Goal: Task Accomplishment & Management: Use online tool/utility

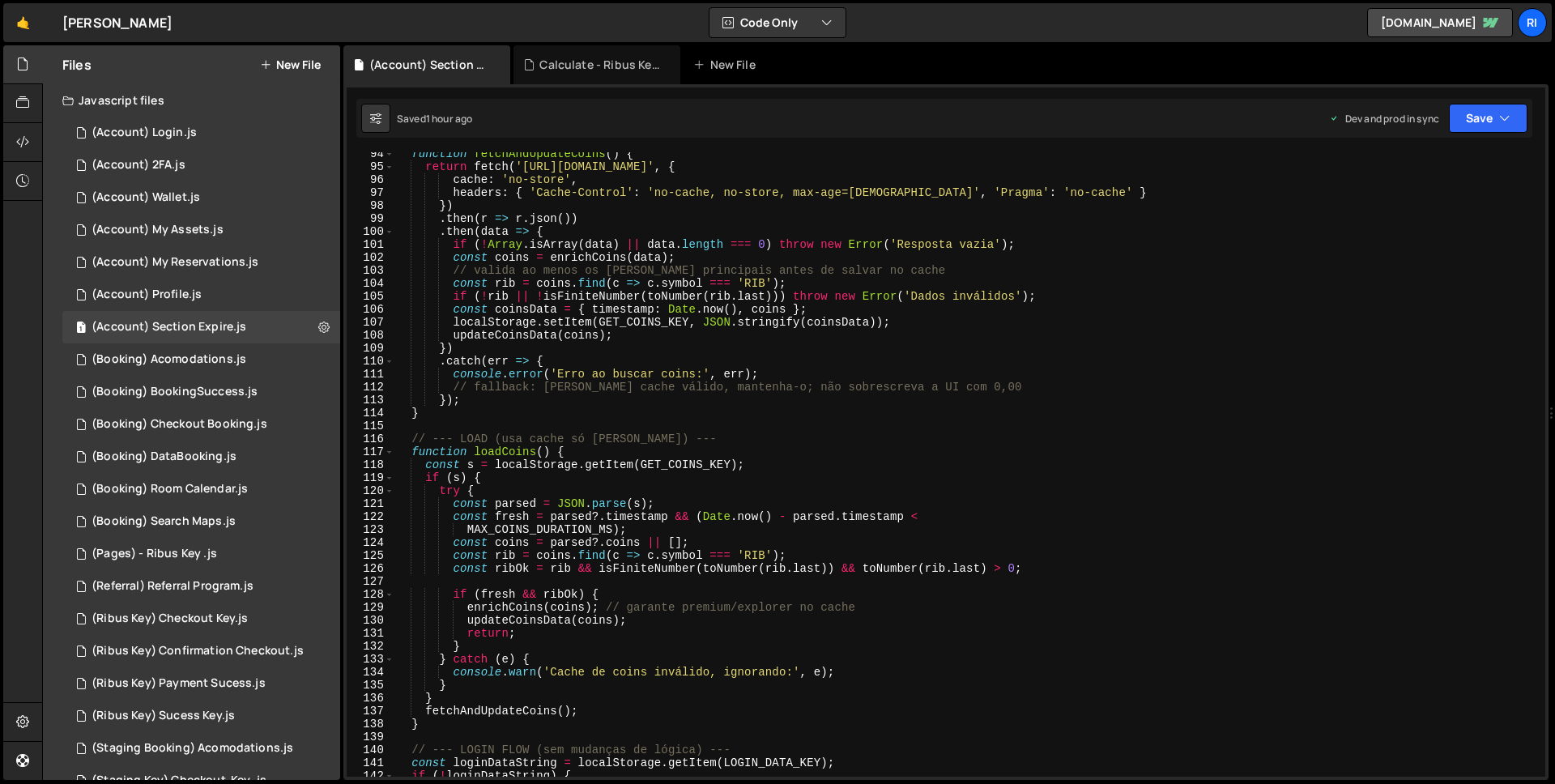
scroll to position [1894, 0]
click at [193, 334] on div "(Account) Section Expire.js" at bounding box center [168, 327] width 154 height 15
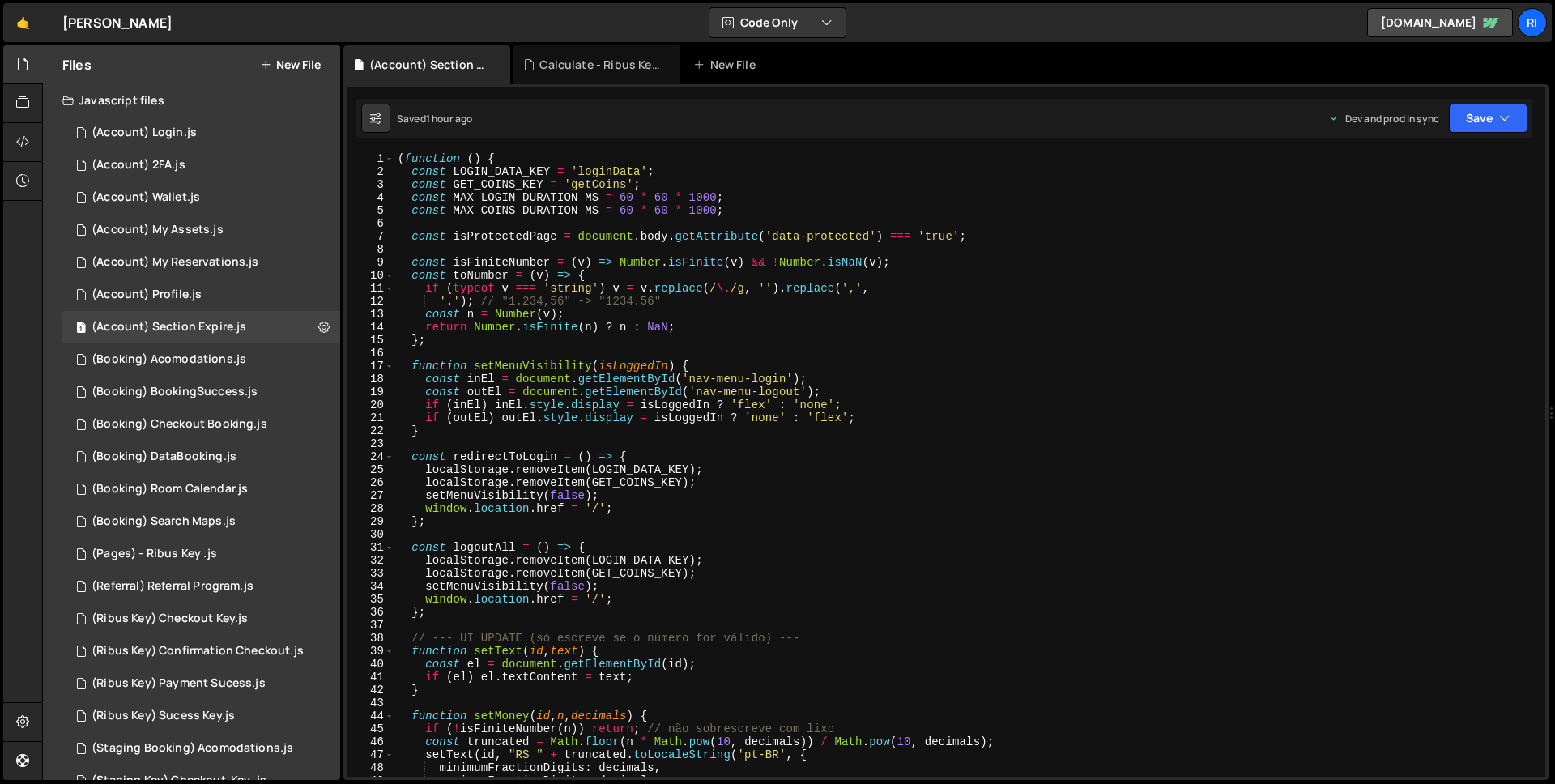
scroll to position [10, 0]
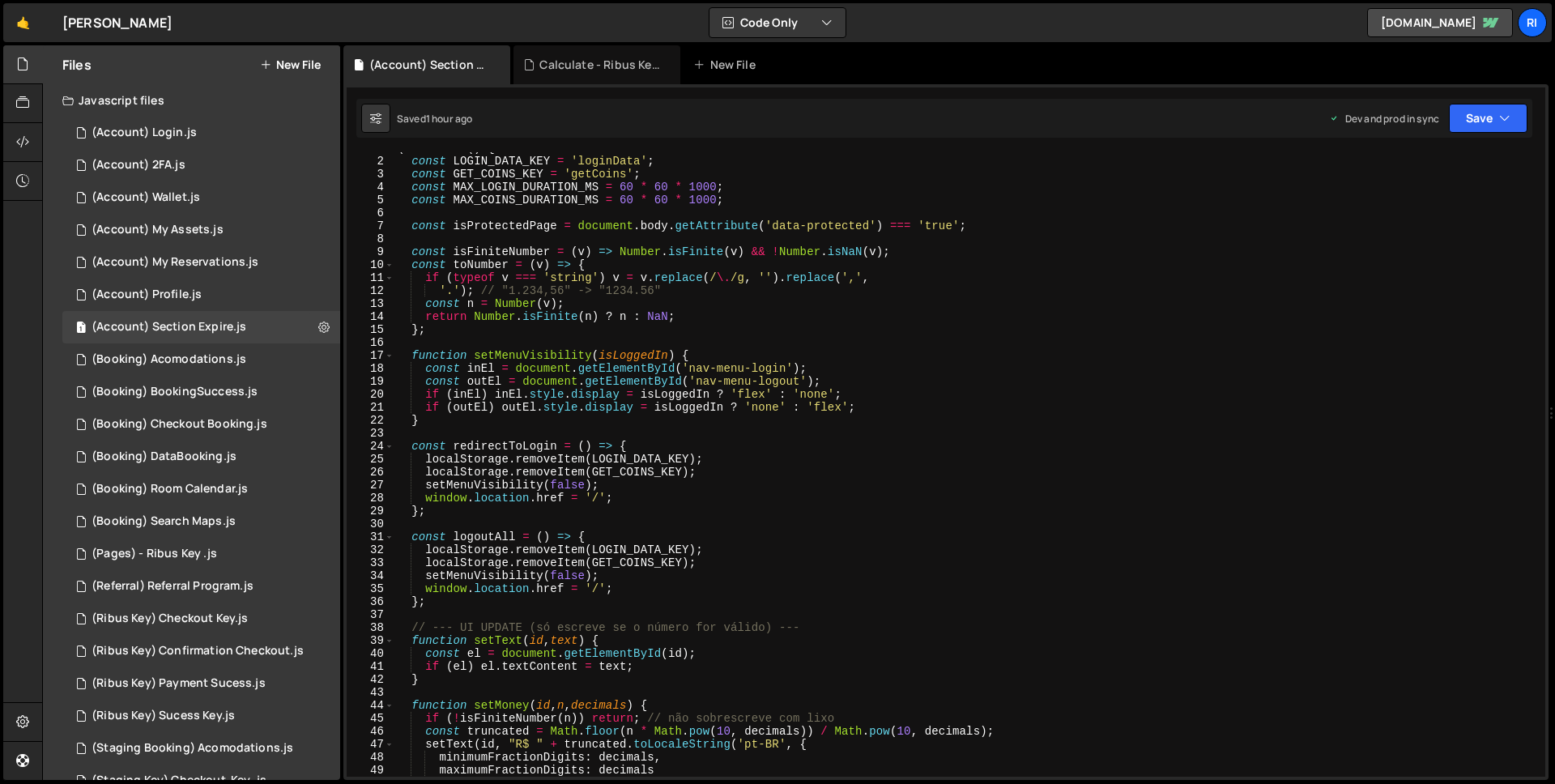
click at [679, 328] on div "( function ( ) { const LOGIN_DATA_KEY = 'loginData' ; const GET_COINS_KEY = 'ge…" at bounding box center [967, 466] width 1145 height 650
type textarea "})();"
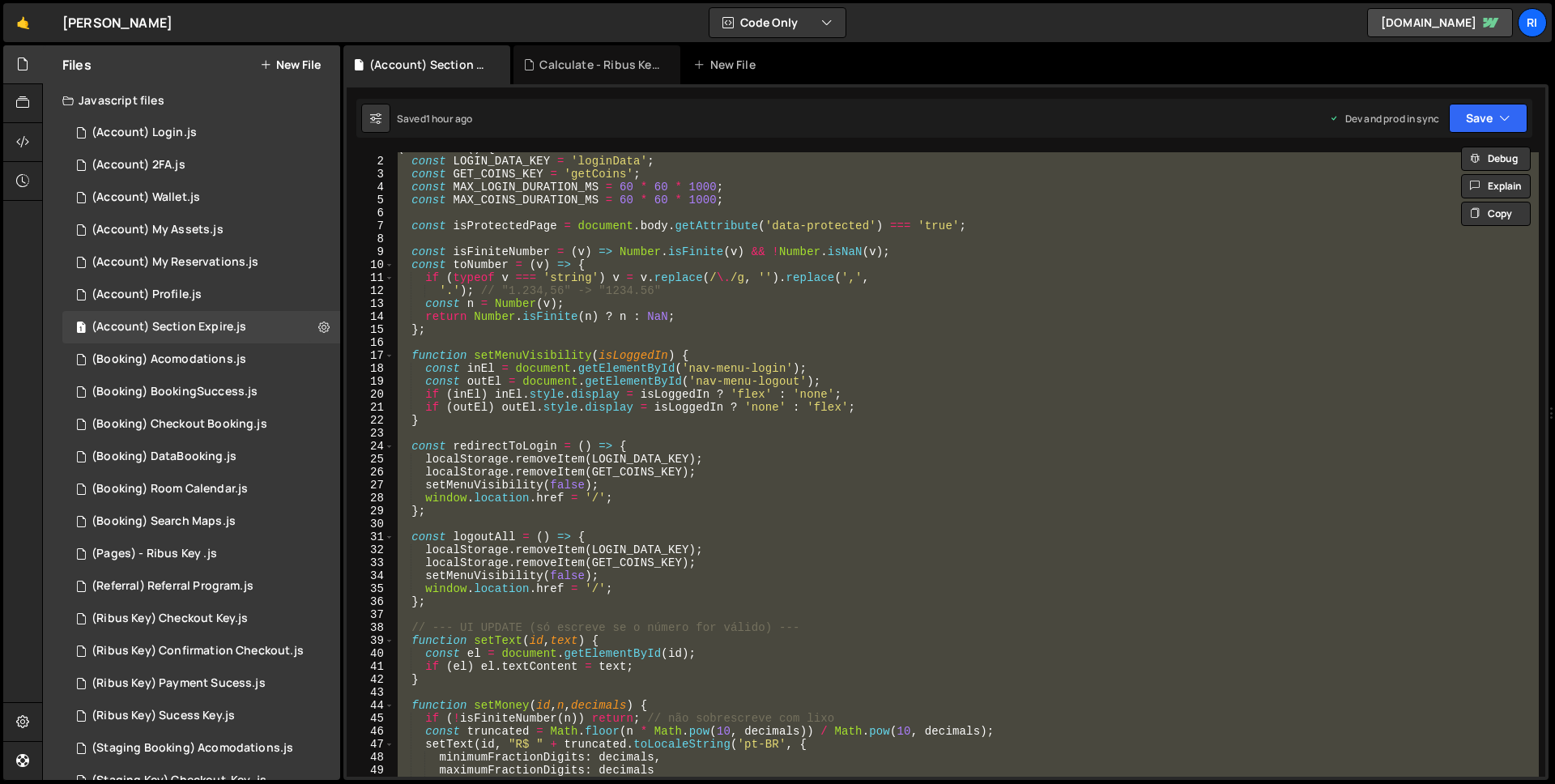
paste textarea
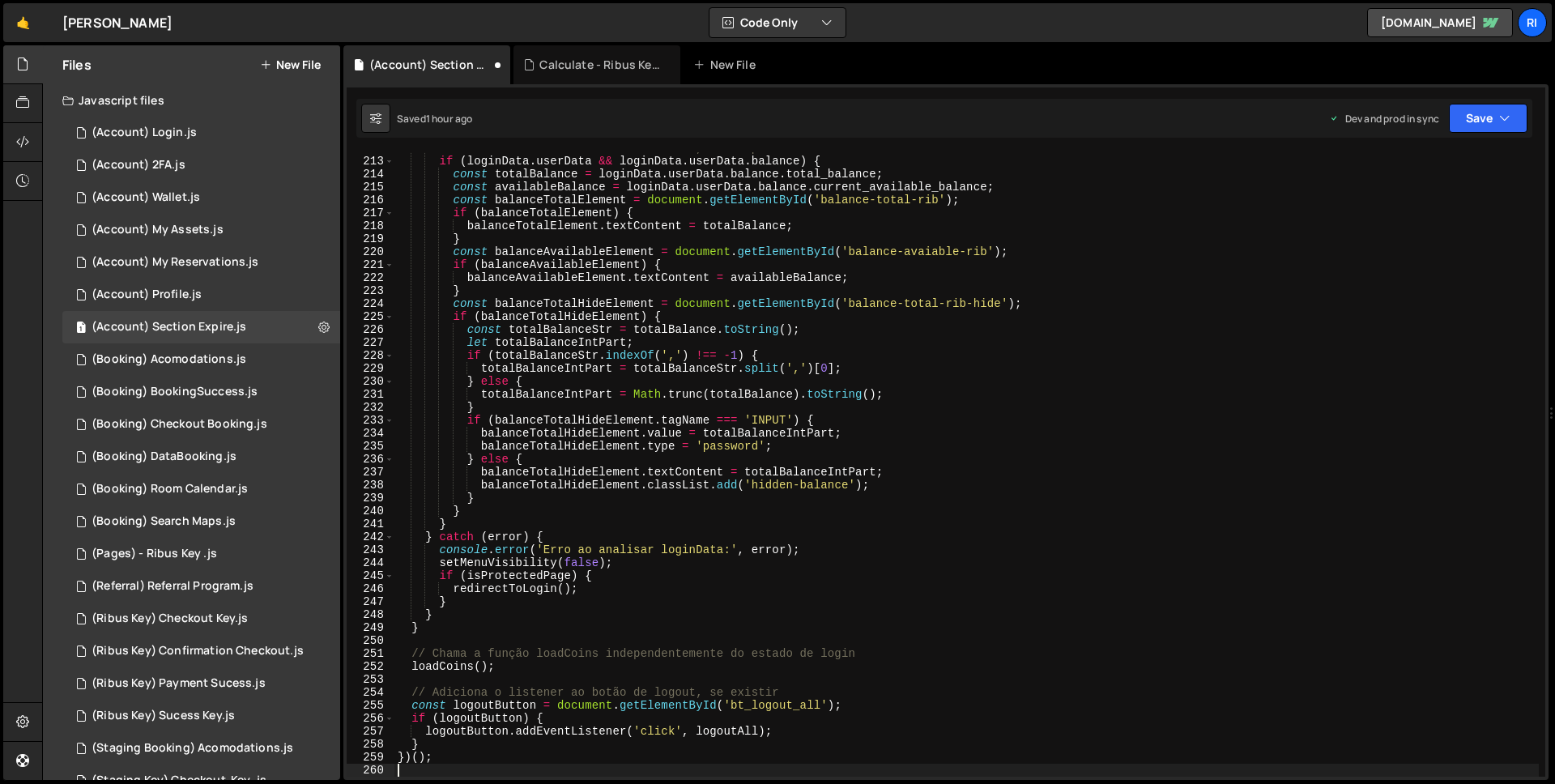
scroll to position [2744, 0]
click at [1481, 121] on button "Save" at bounding box center [1488, 117] width 78 height 29
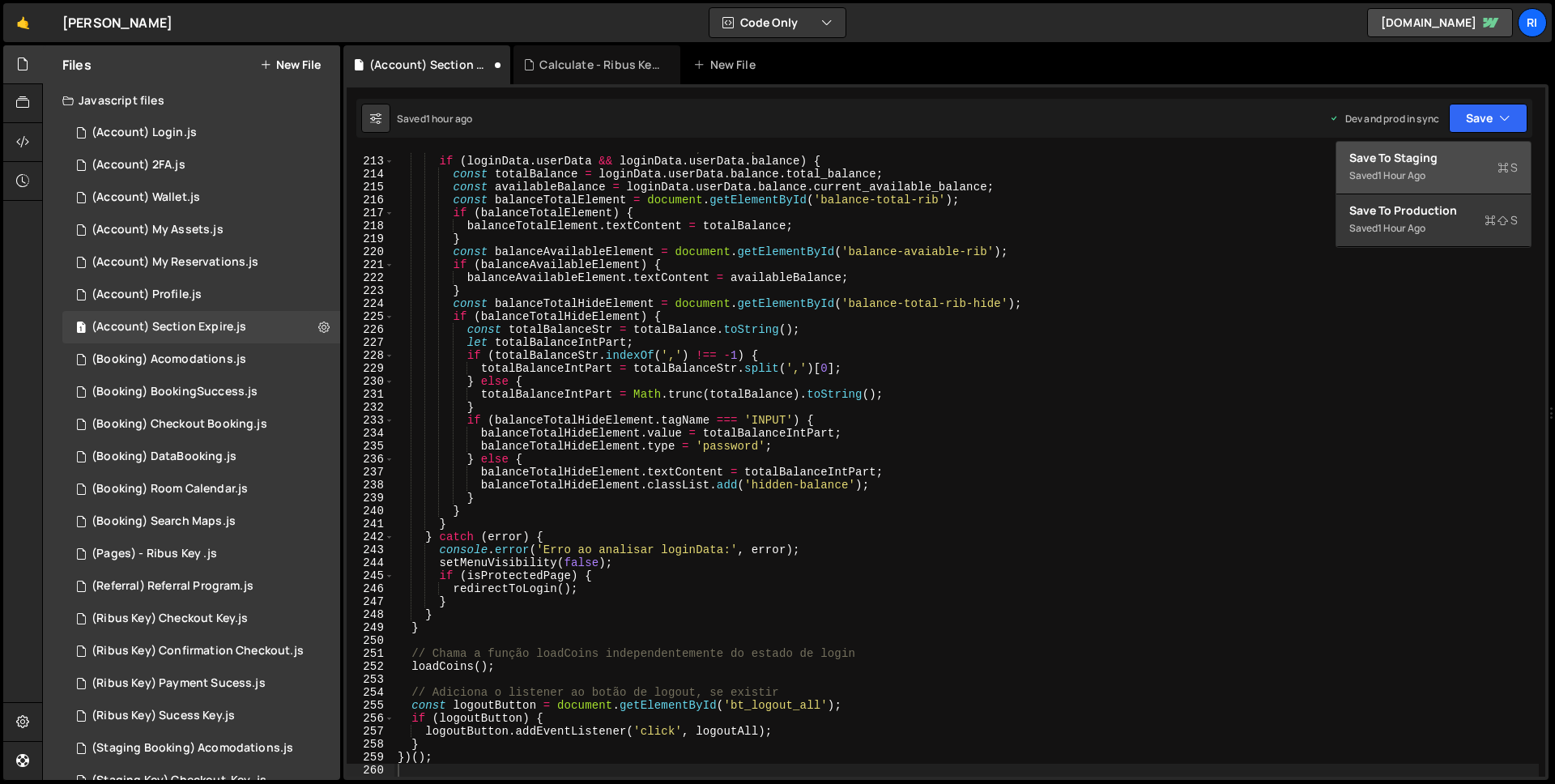
click at [1440, 160] on div "Save to Staging S" at bounding box center [1433, 157] width 168 height 16
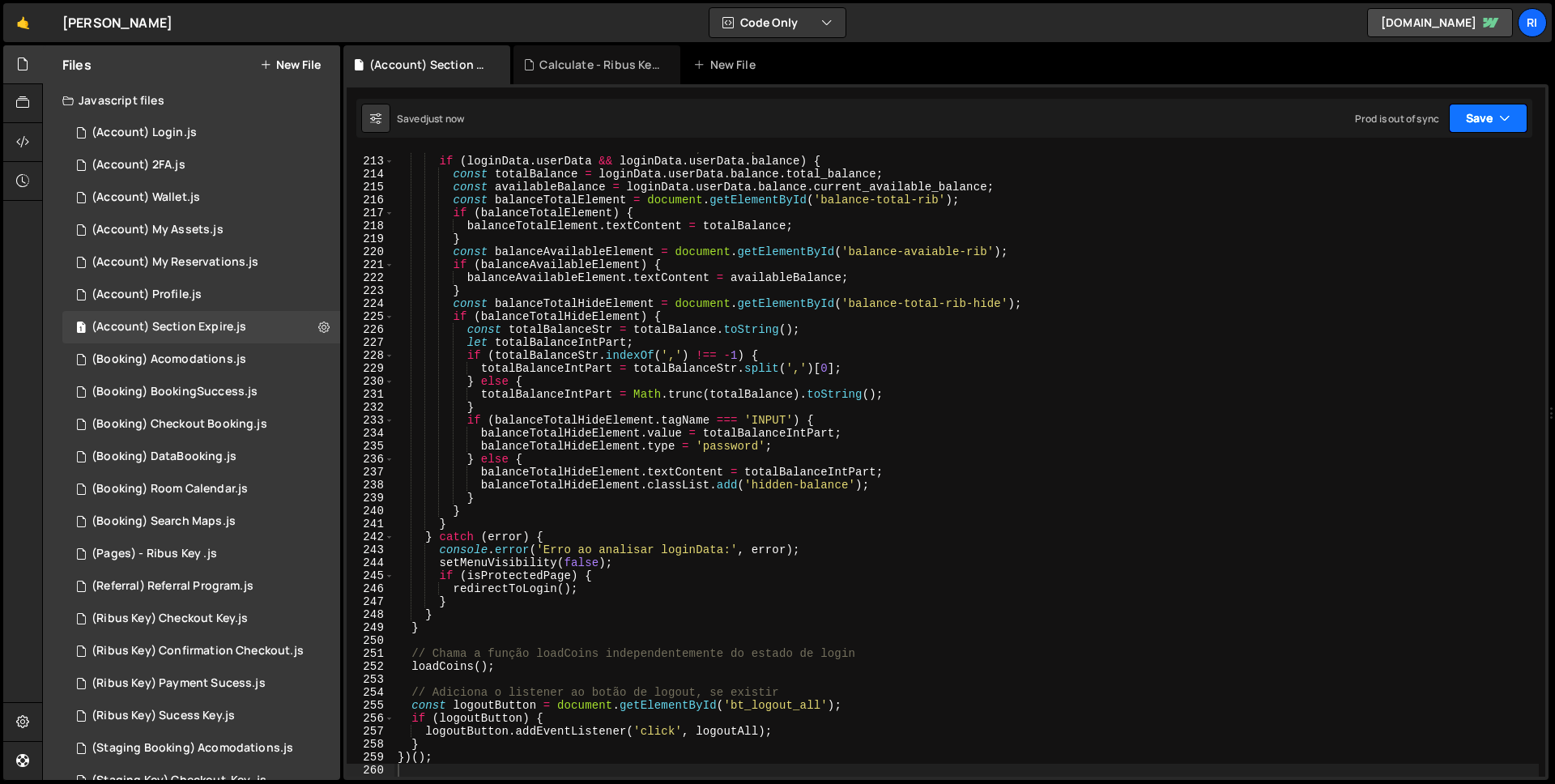
click at [1491, 120] on button "Save" at bounding box center [1488, 117] width 78 height 29
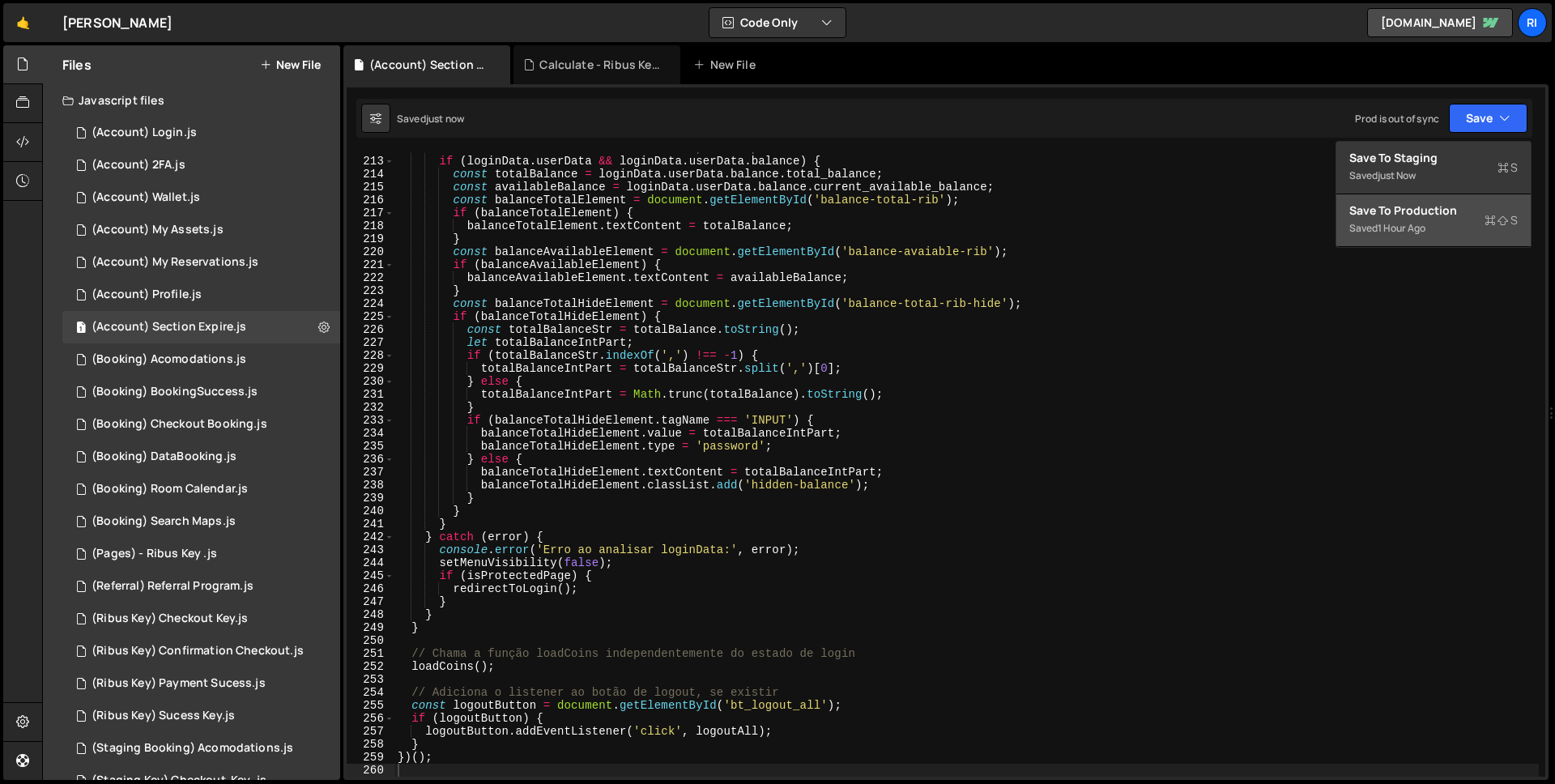
click at [1427, 212] on div "Save to Production S" at bounding box center [1433, 210] width 168 height 16
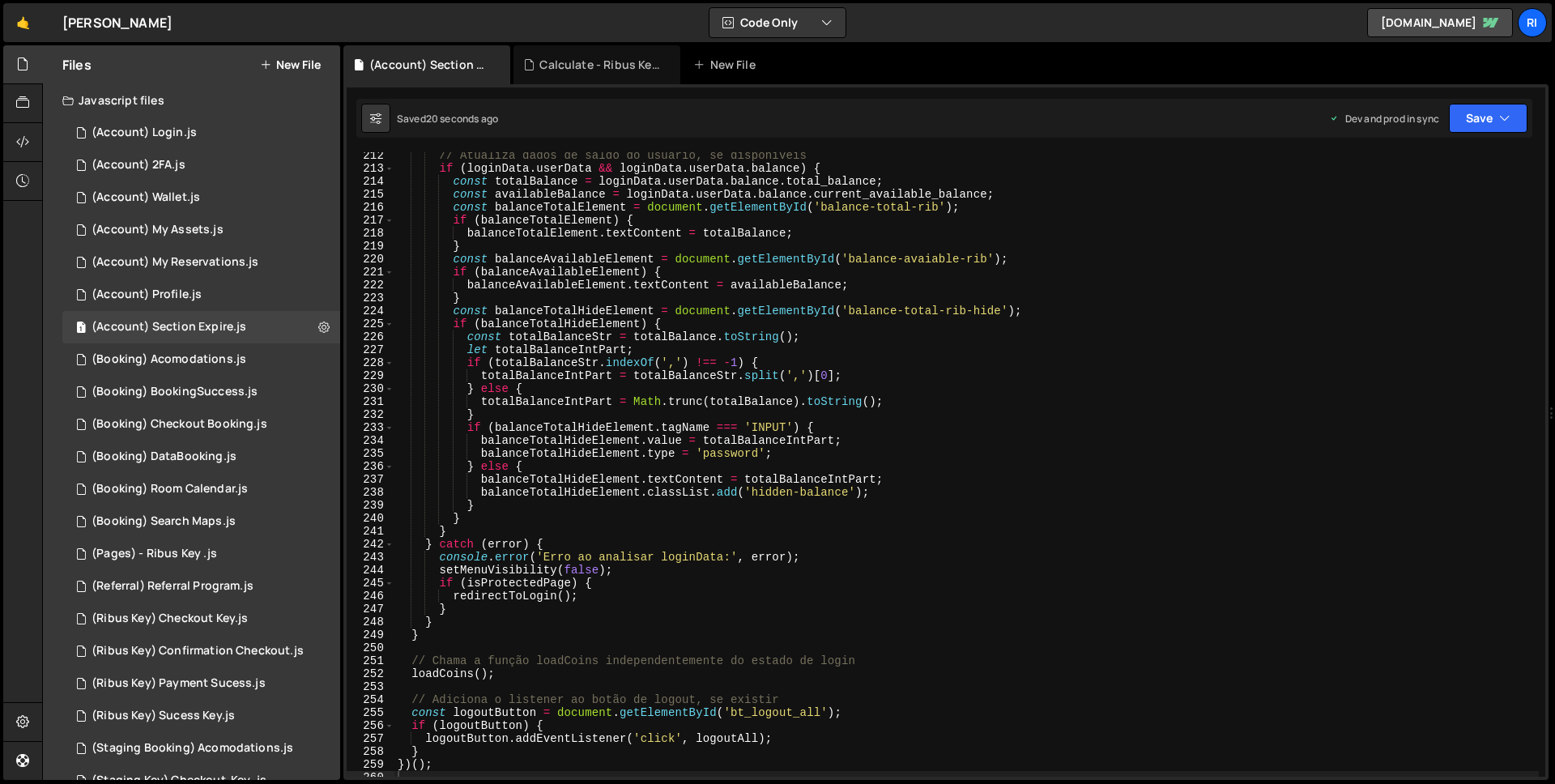
scroll to position [2921, 0]
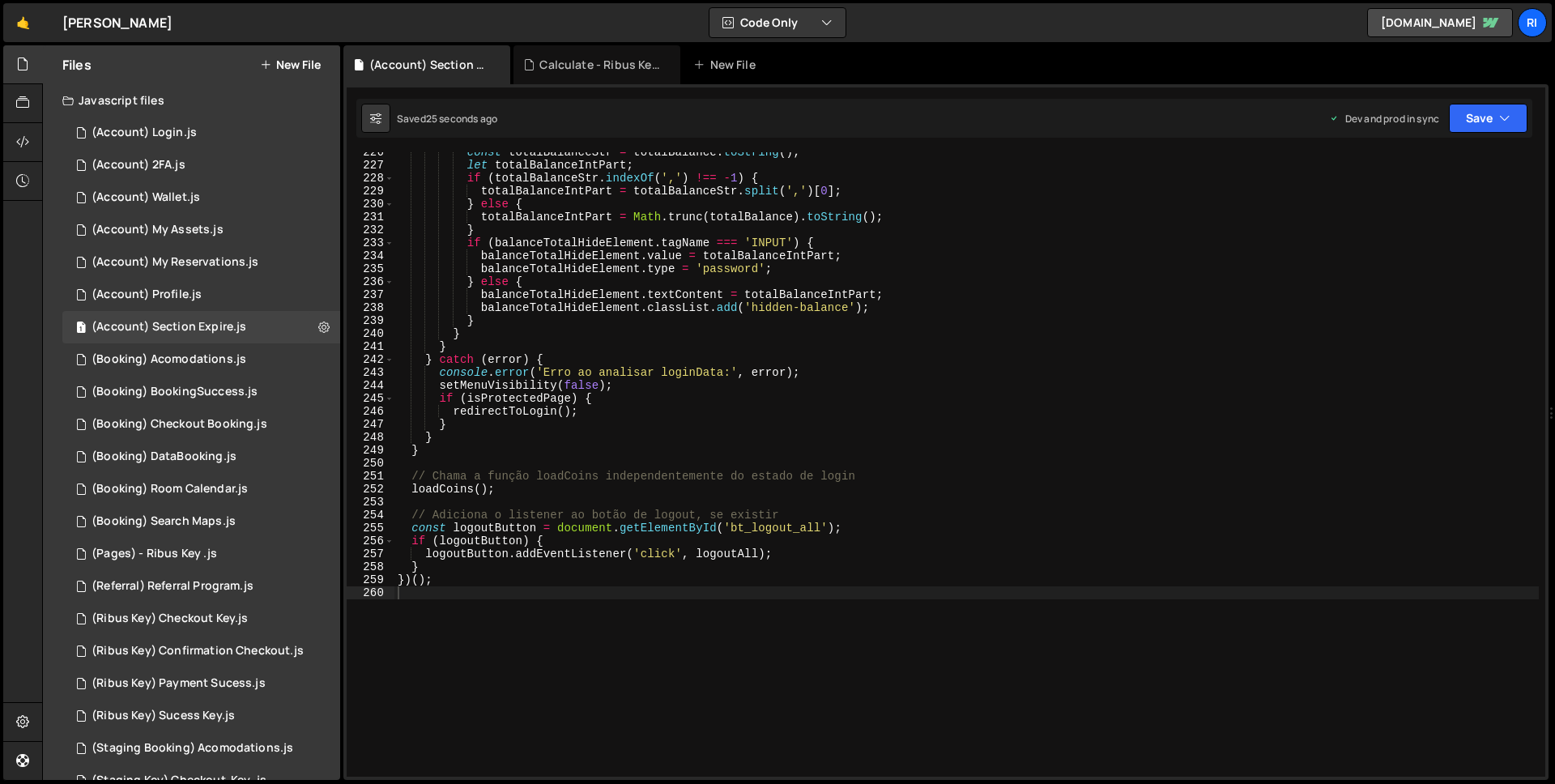
type textarea "logoutButton.addEventListener('click', logoutAll);"
click at [729, 553] on div "const totalBalanceStr = totalBalance . toString ( ) ; let totalBalanceIntPart ;…" at bounding box center [967, 471] width 1145 height 650
click at [723, 557] on div "const totalBalanceStr = totalBalance . toString ( ) ; let totalBalanceIntPart ;…" at bounding box center [967, 471] width 1145 height 650
type input "logoutAll"
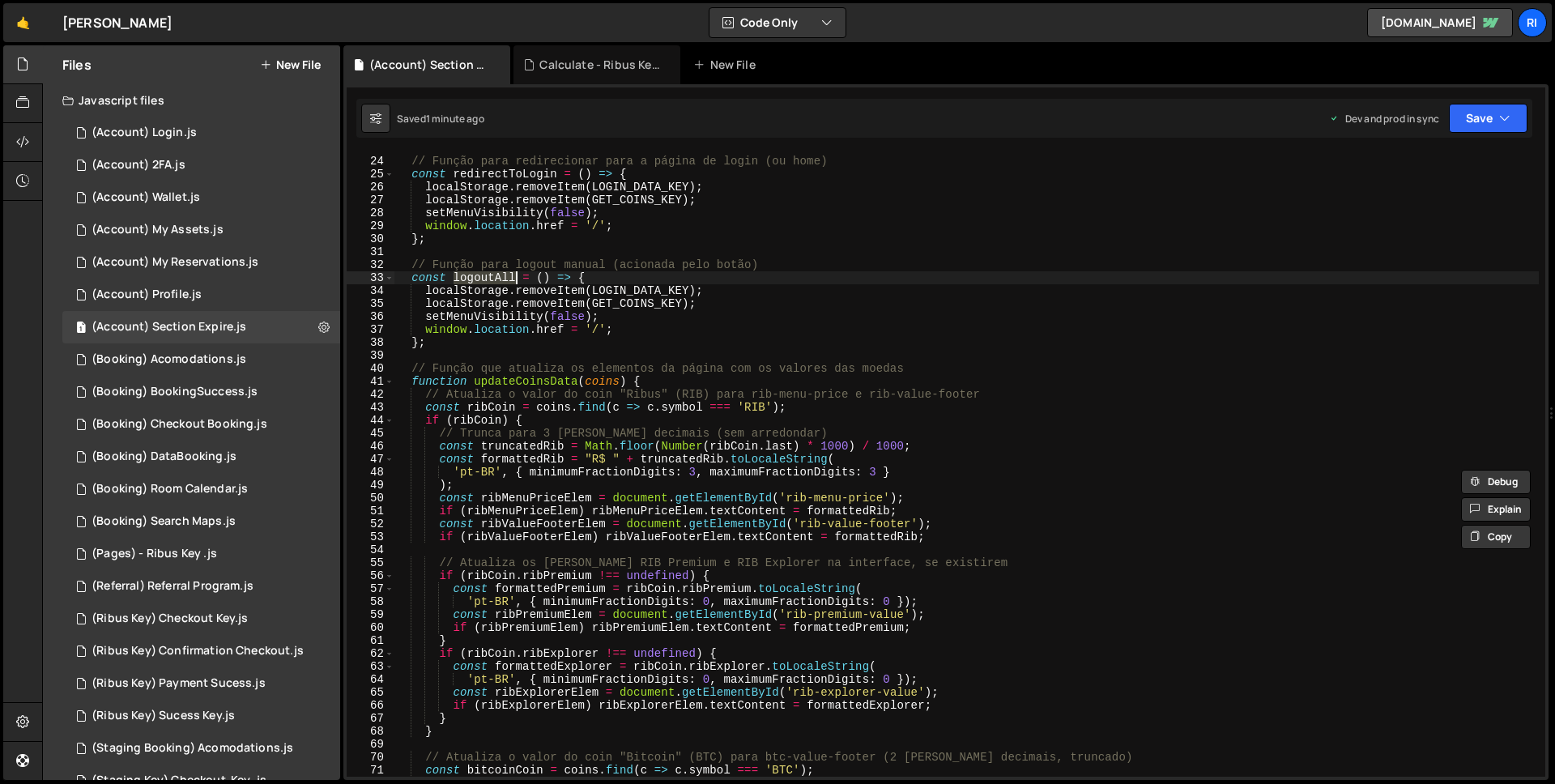
scroll to position [0, 0]
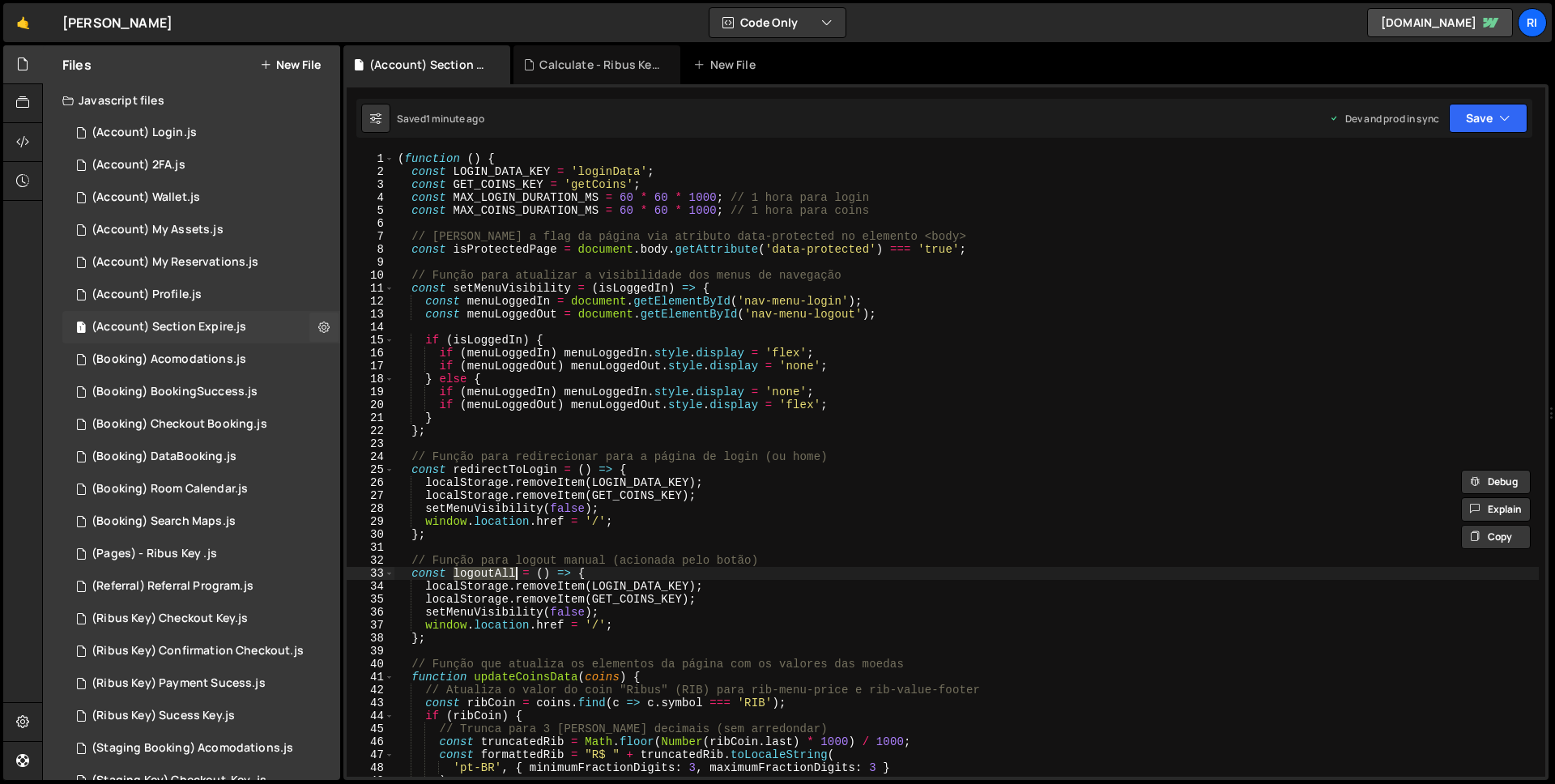
click at [165, 328] on div "(Account) Section Expire.js" at bounding box center [168, 327] width 154 height 15
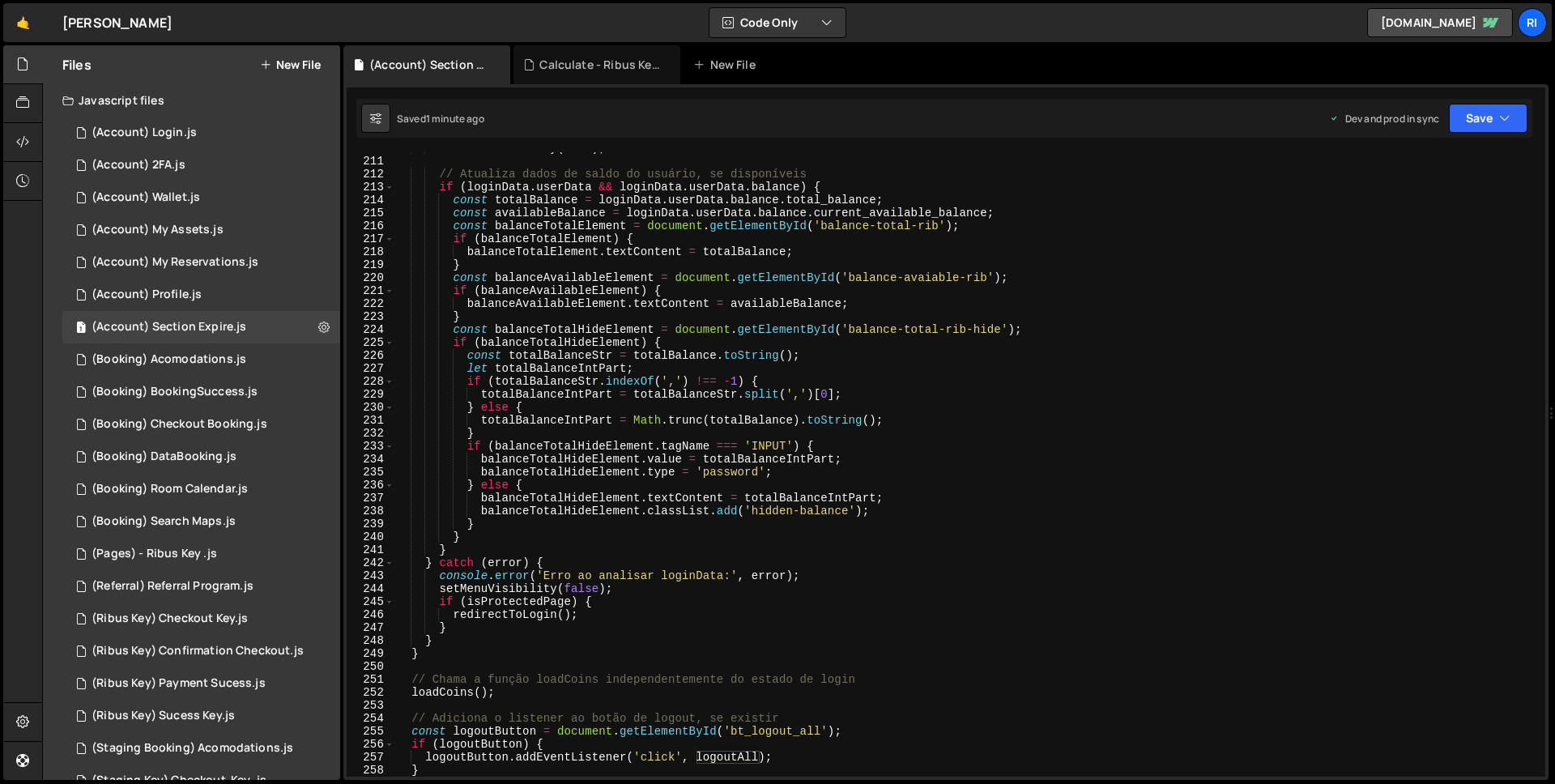
scroll to position [3050, 0]
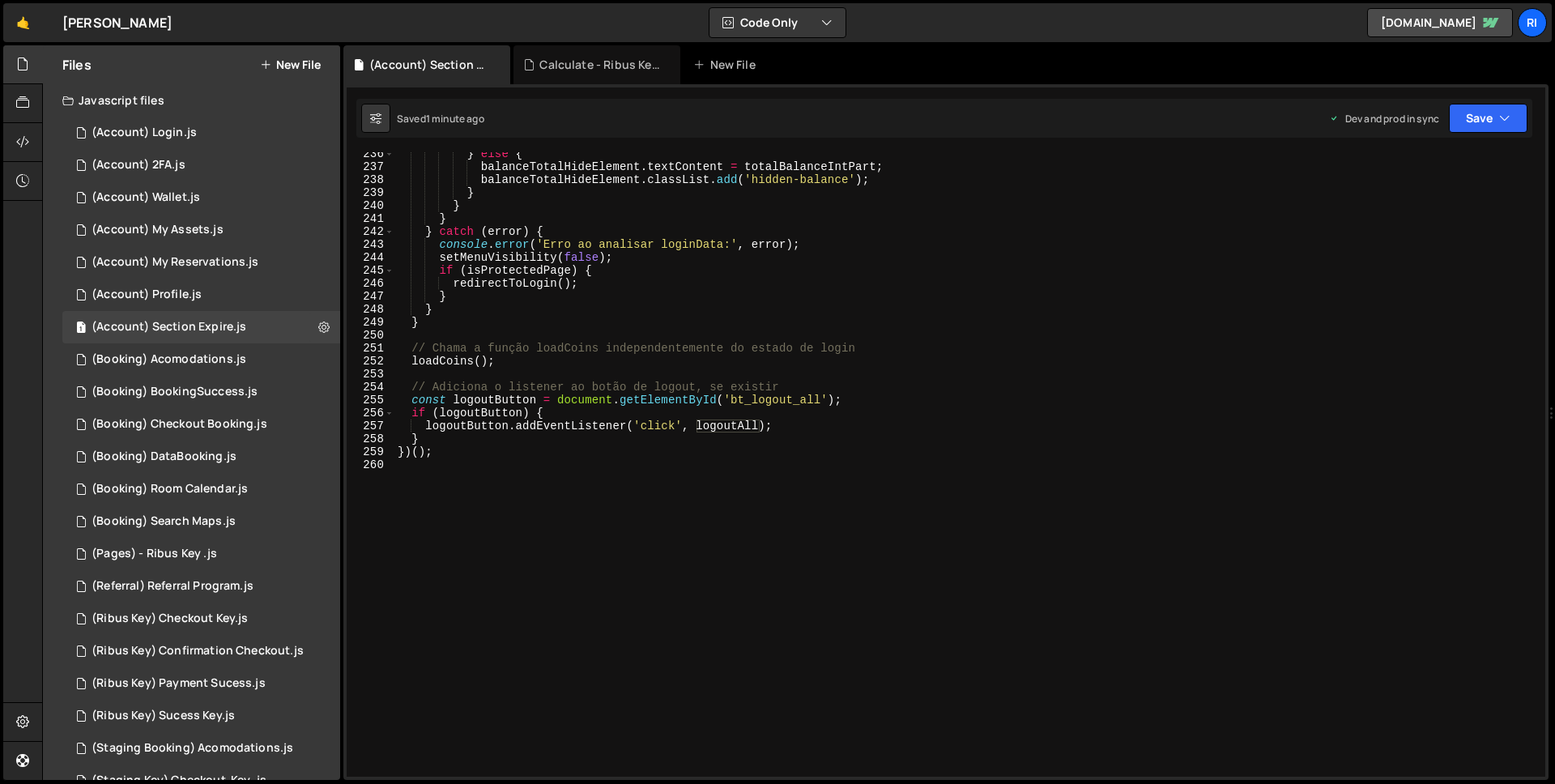
type textarea "redirectToLogin();"
click at [786, 283] on div "} else { balanceTotalHideElement . textContent = totalBalanceIntPart ; balanceT…" at bounding box center [967, 472] width 1145 height 650
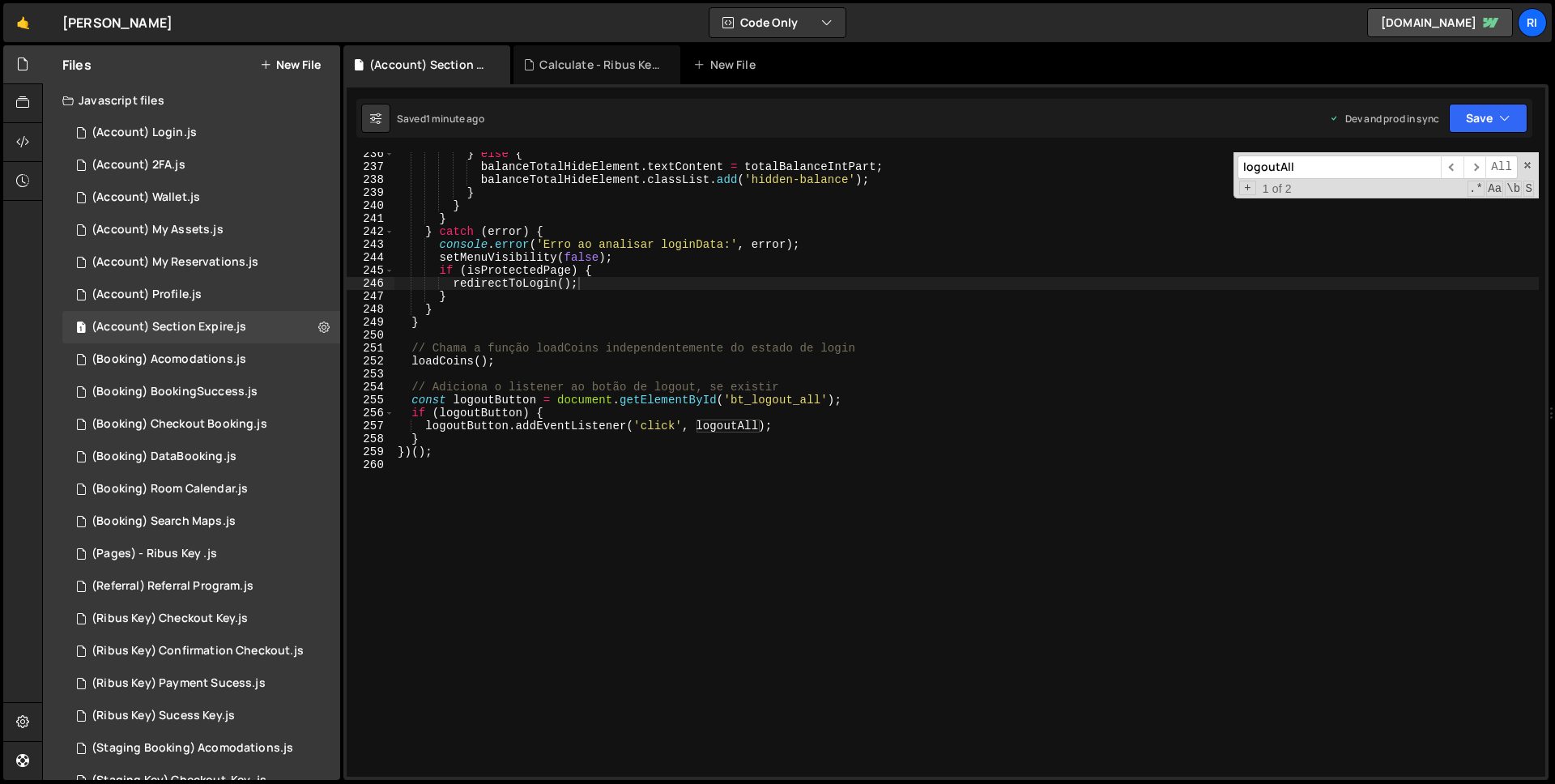
paste input "inDataString"
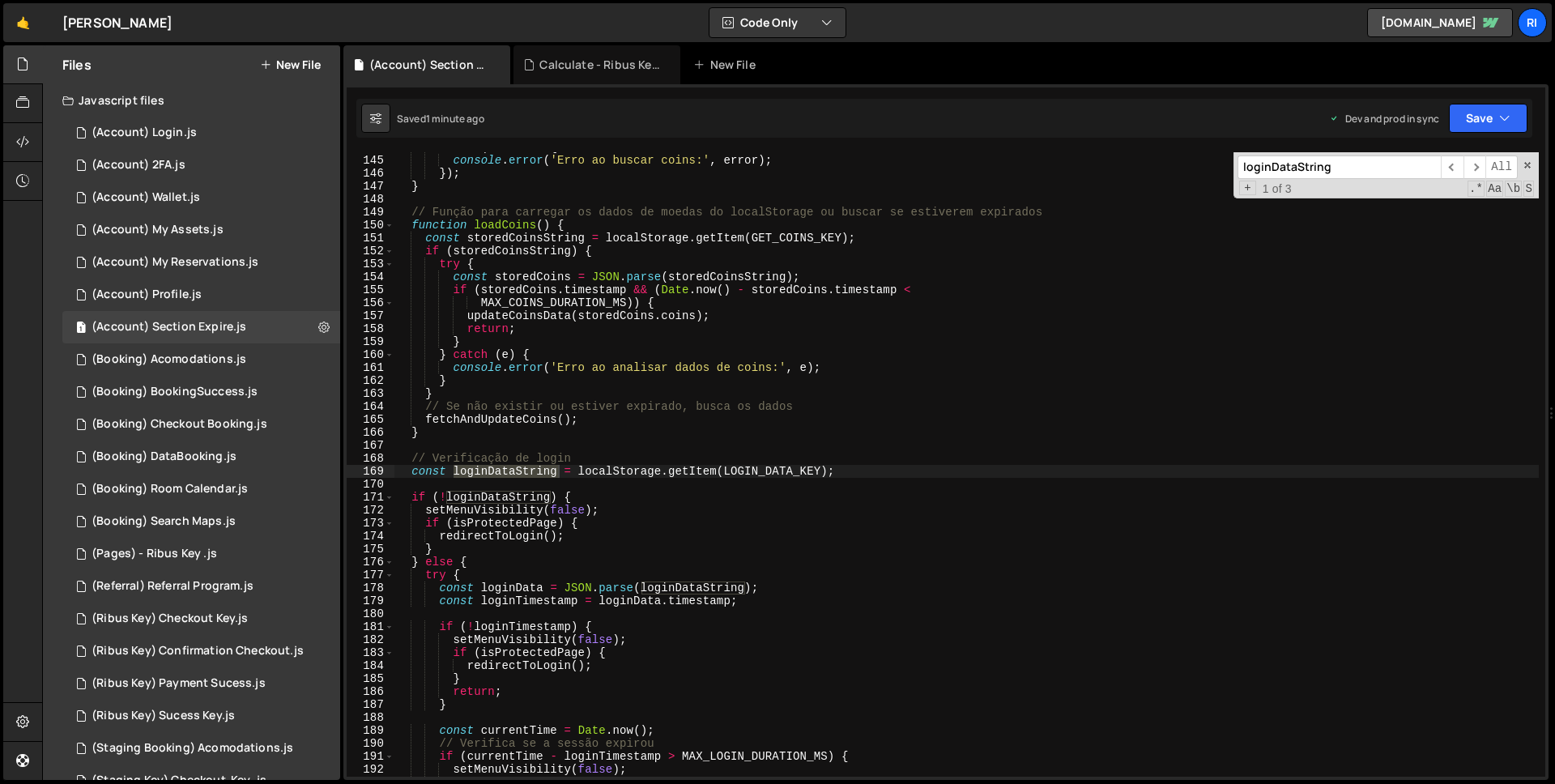
scroll to position [1865, 0]
type input "loginDataString"
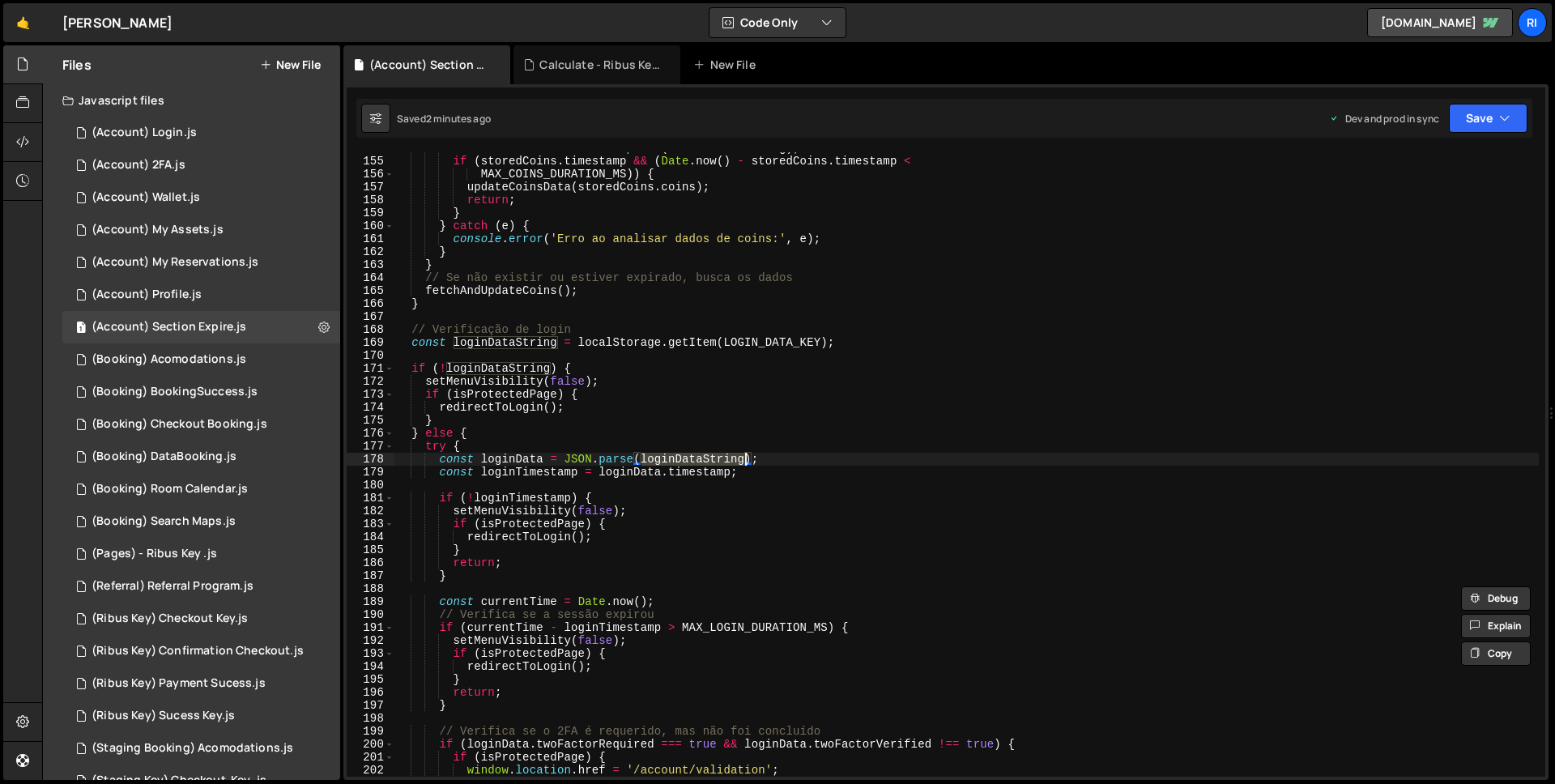
scroll to position [2075, 0]
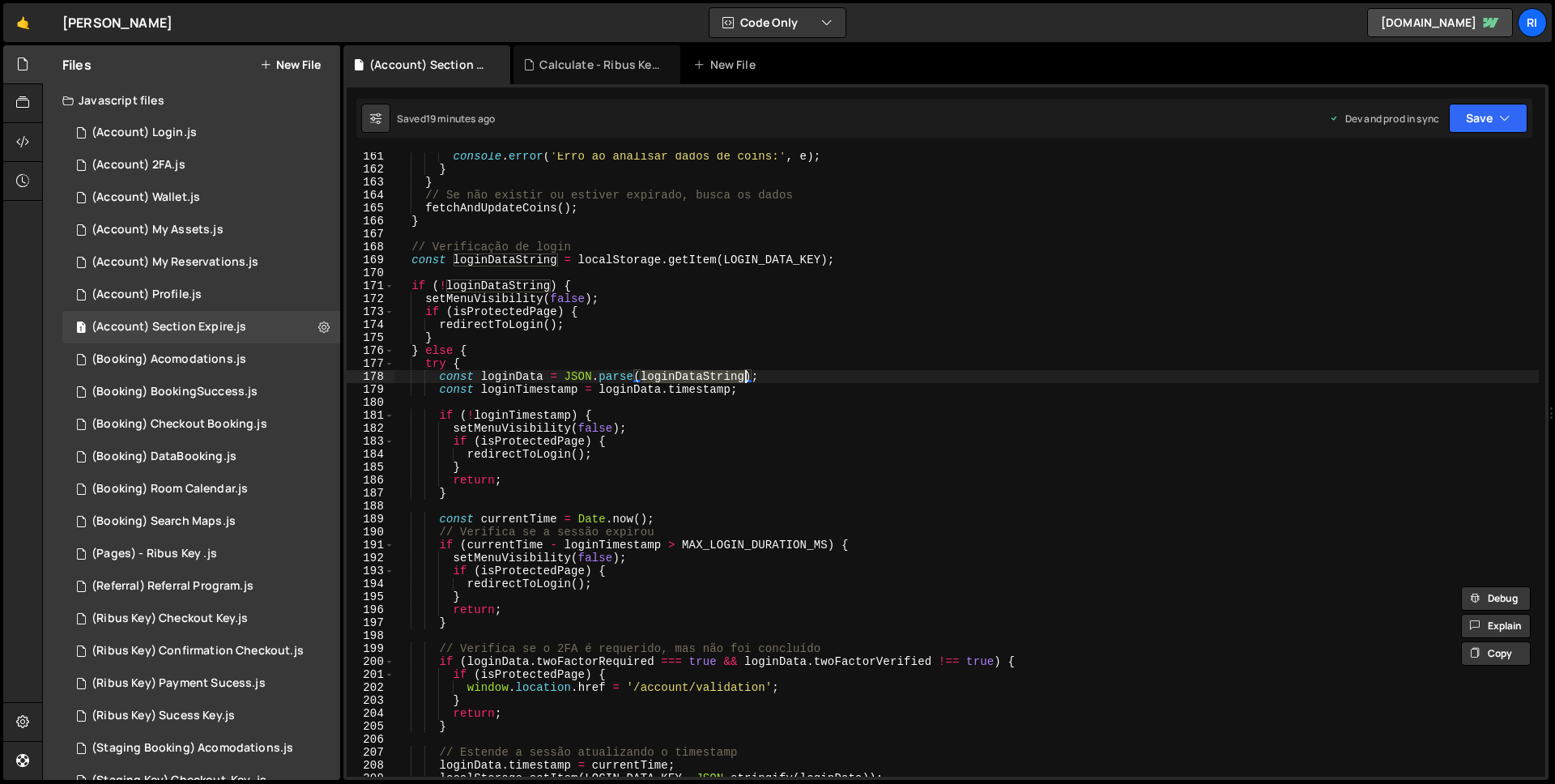
click at [701, 363] on div "console . error ( 'Erro ao analisar dados de coins:' , e ) ; } } // Se não exis…" at bounding box center [967, 474] width 1145 height 650
click at [787, 256] on div "console . error ( 'Erro ao analisar dados de coins:' , e ) ; } } // Se não exis…" at bounding box center [967, 474] width 1145 height 650
type textarea "const loginDataString = localStorage.getItem(LOGIN_DATA_KEY);"
click at [787, 256] on div "console . error ( 'Erro ao analisar dados de coins:' , e ) ; } } // Se não exis…" at bounding box center [967, 474] width 1145 height 650
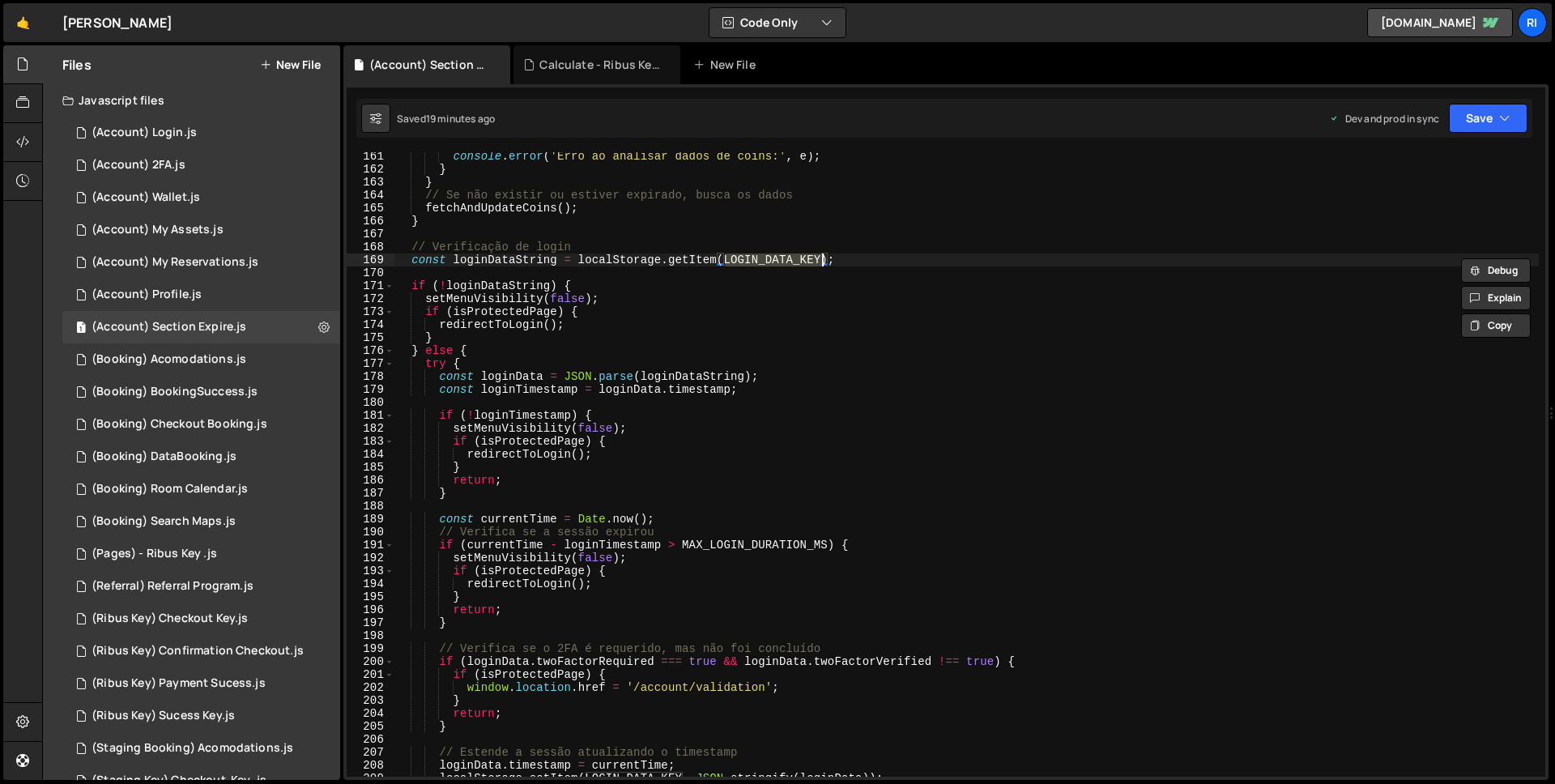
type input "LOGIN_DATA_KEY"
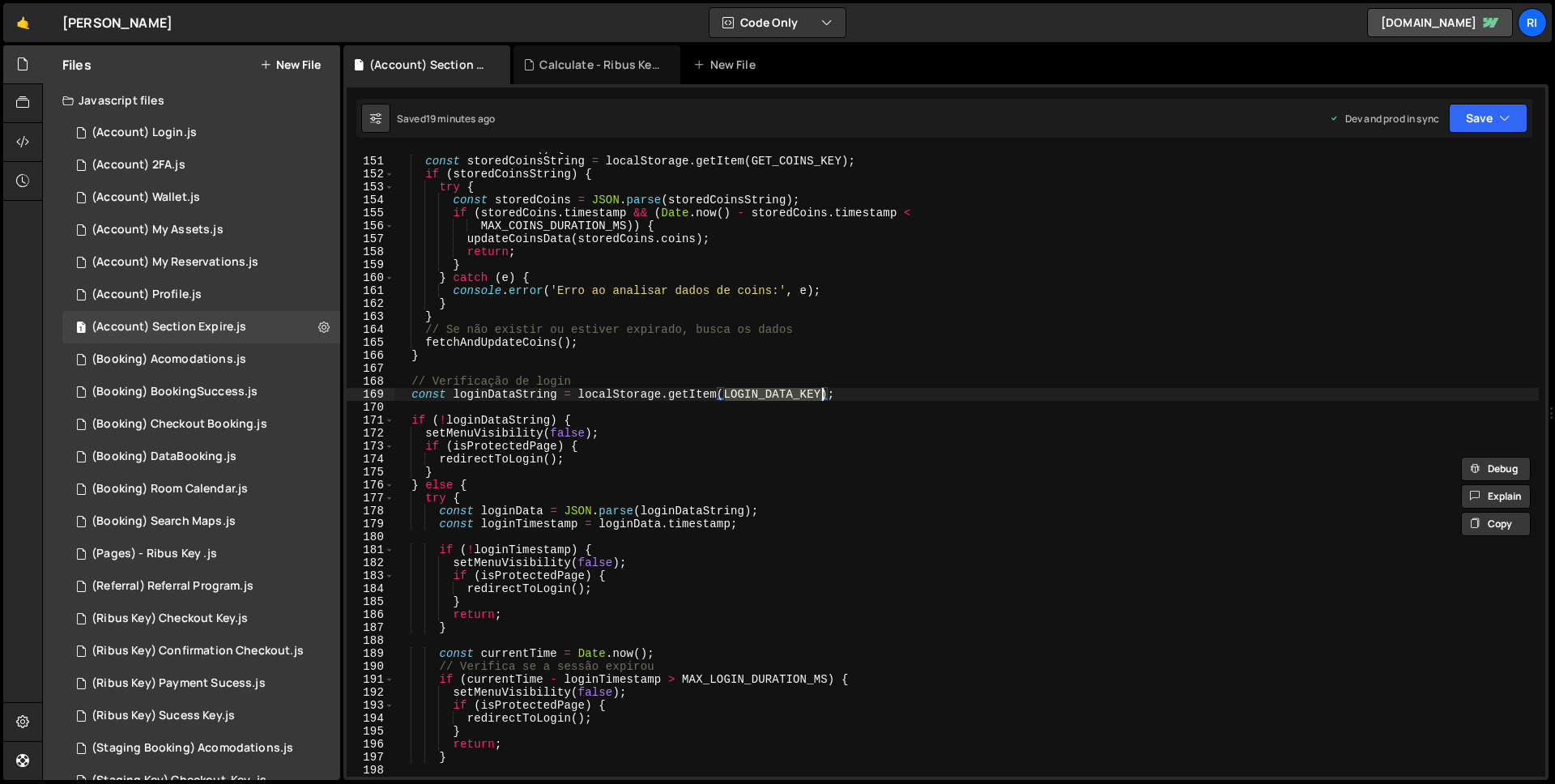
scroll to position [2111, 0]
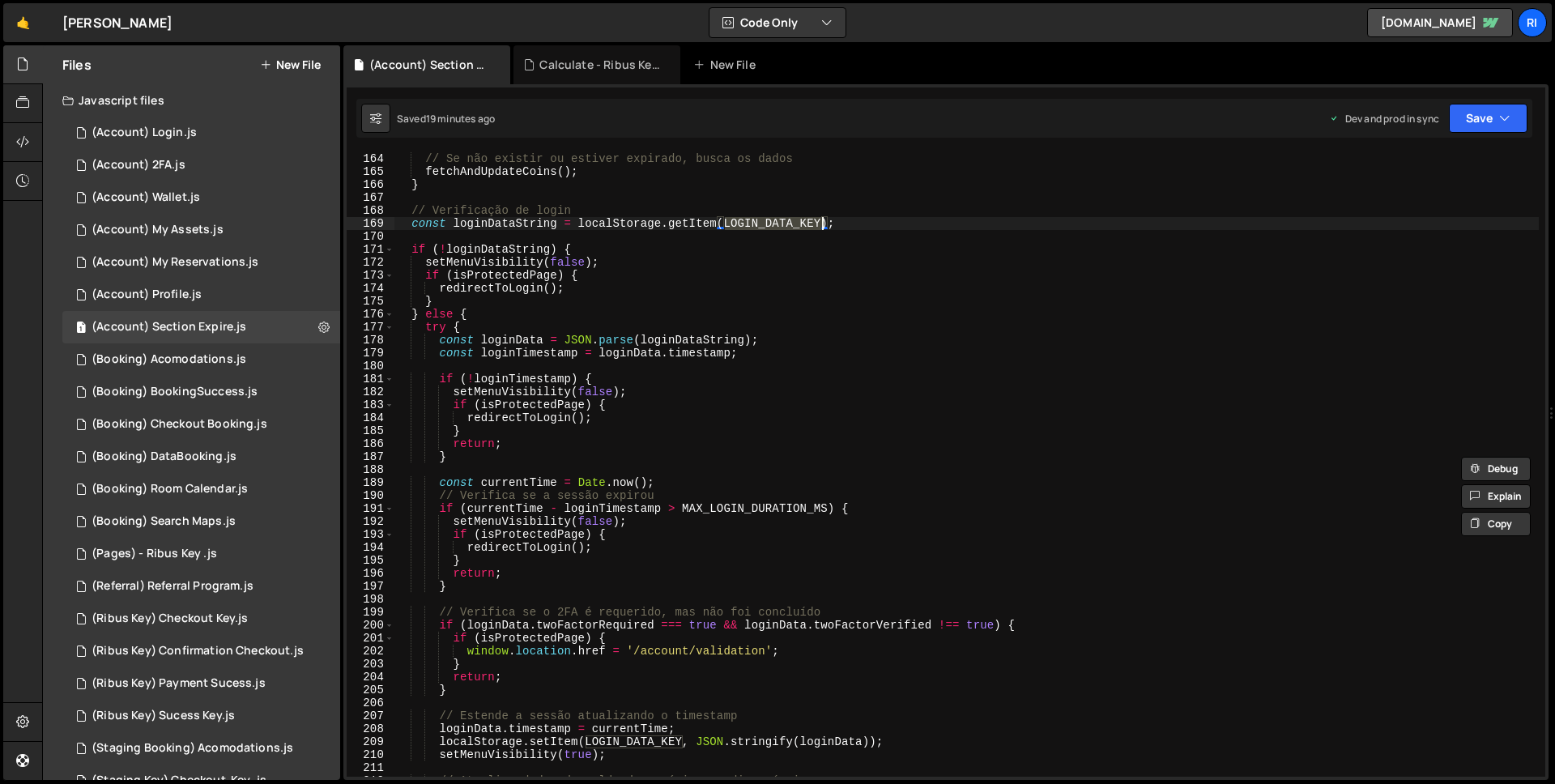
click at [757, 512] on div "} // Se não existir ou estiver expirado, busca os dados fetchAndUpdateCoins ( )…" at bounding box center [967, 464] width 1145 height 650
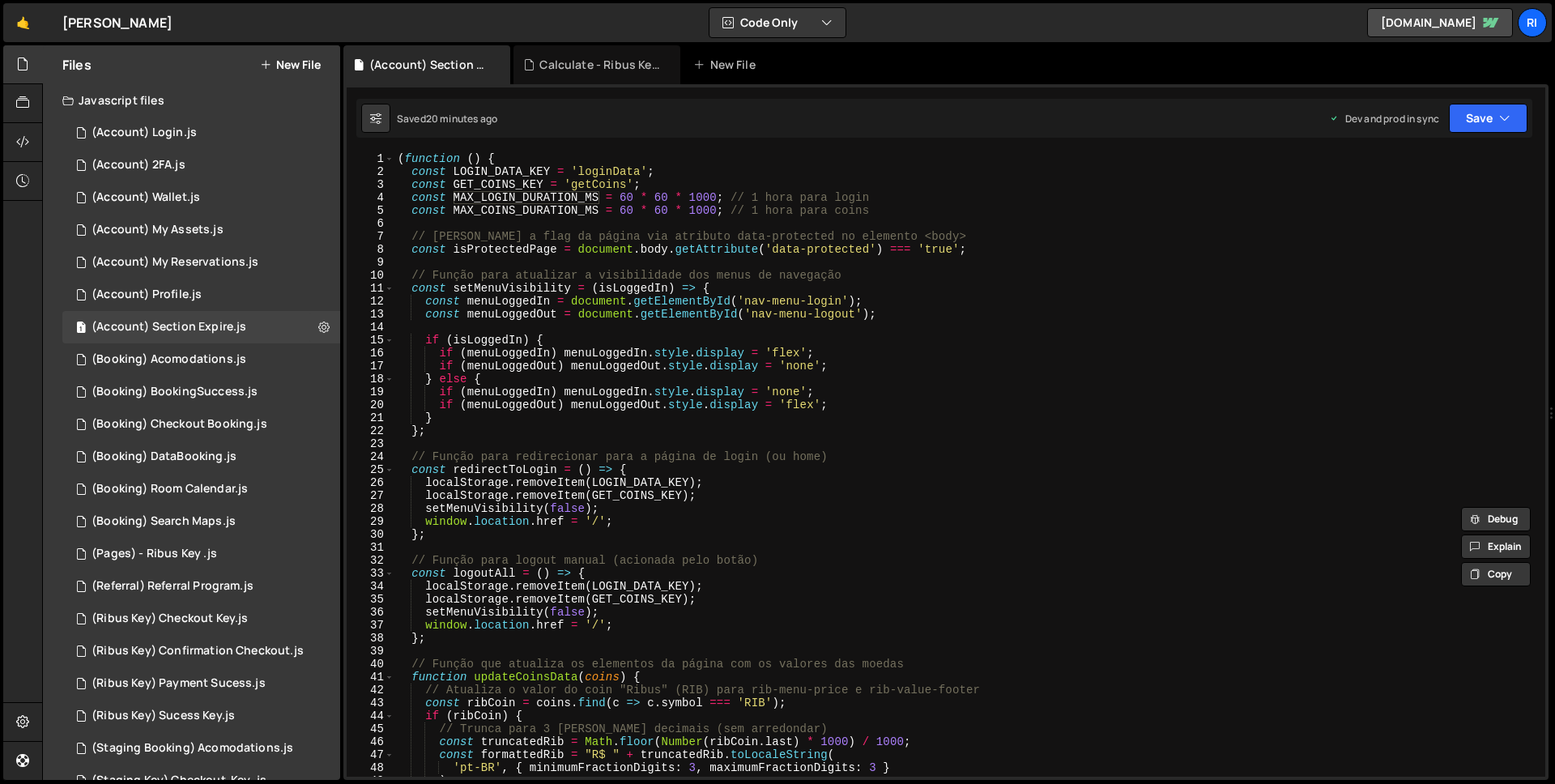
scroll to position [0, 0]
click at [536, 197] on div "( function ( ) { const LOGIN_DATA_KEY = 'loginData' ; const GET_COINS_KEY = 'ge…" at bounding box center [967, 477] width 1145 height 650
type textarea "const MAX_LOGIN_DURATION_MS = 60 * 60 * 1000; // 1 hora para login"
click at [536, 197] on div "( function ( ) { const LOGIN_DATA_KEY = 'loginData' ; const GET_COINS_KEY = 'ge…" at bounding box center [967, 477] width 1145 height 650
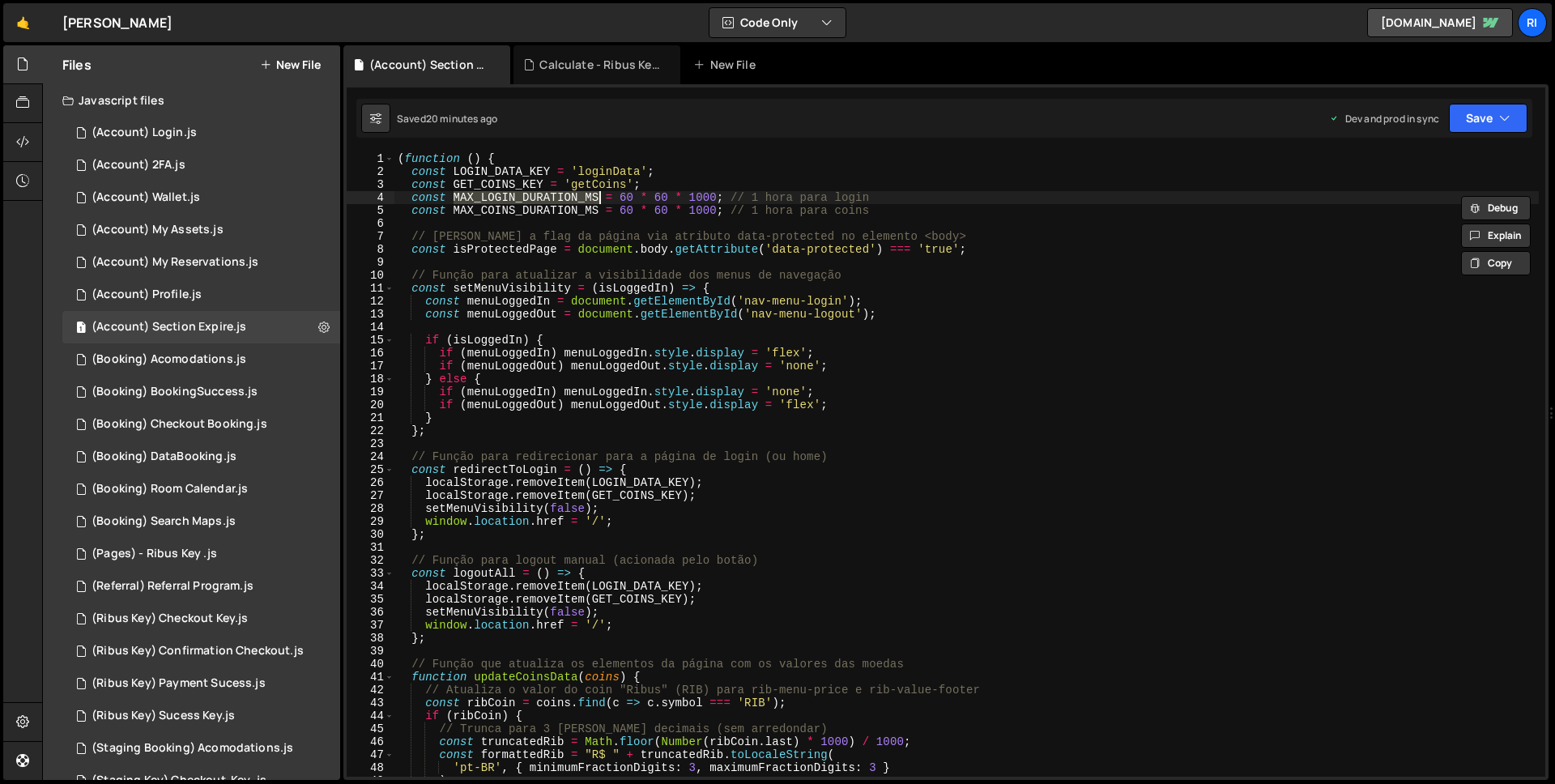
type input "MAX_LOGIN_DURATION_MS"
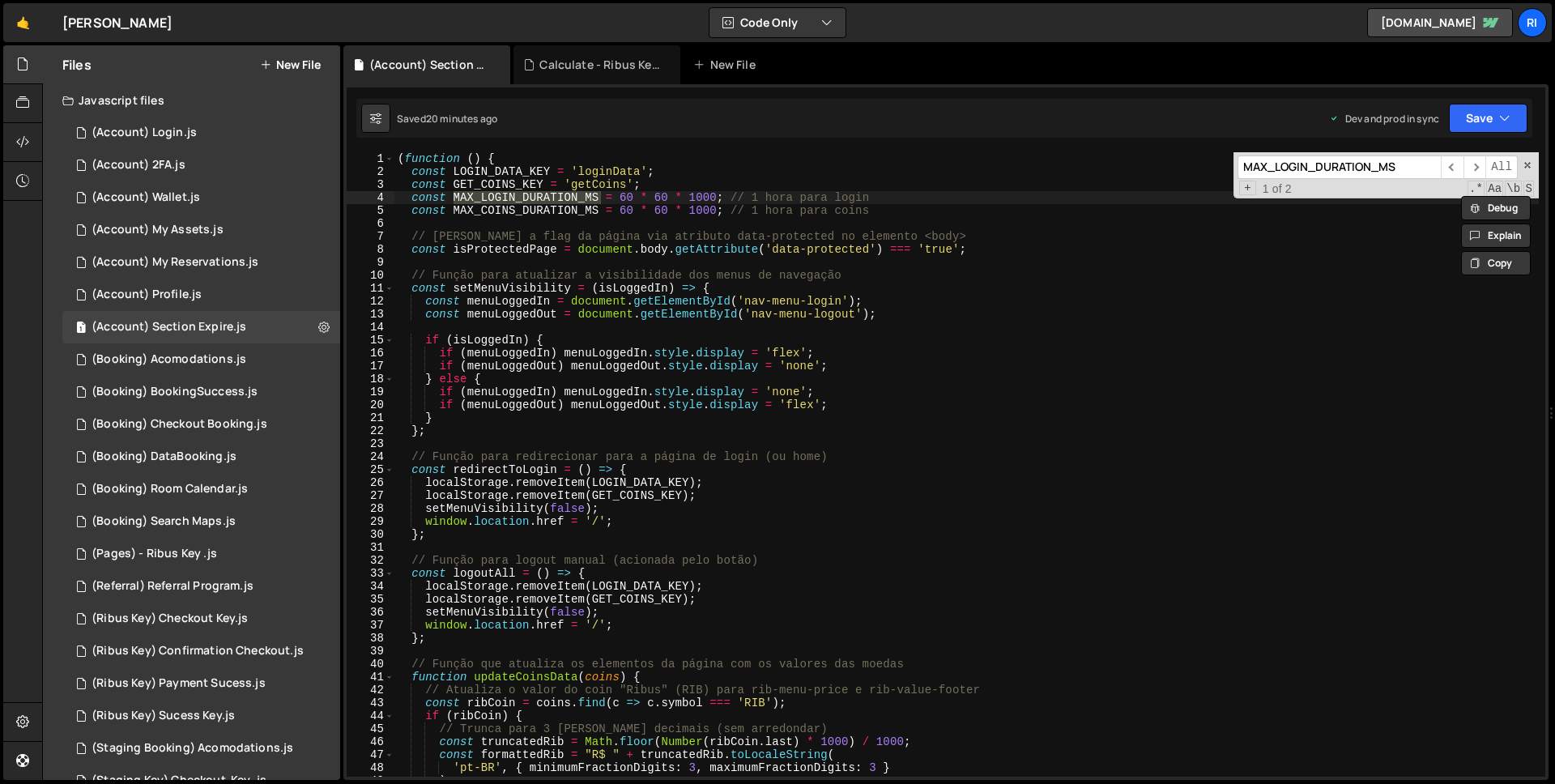
scroll to position [2162, 0]
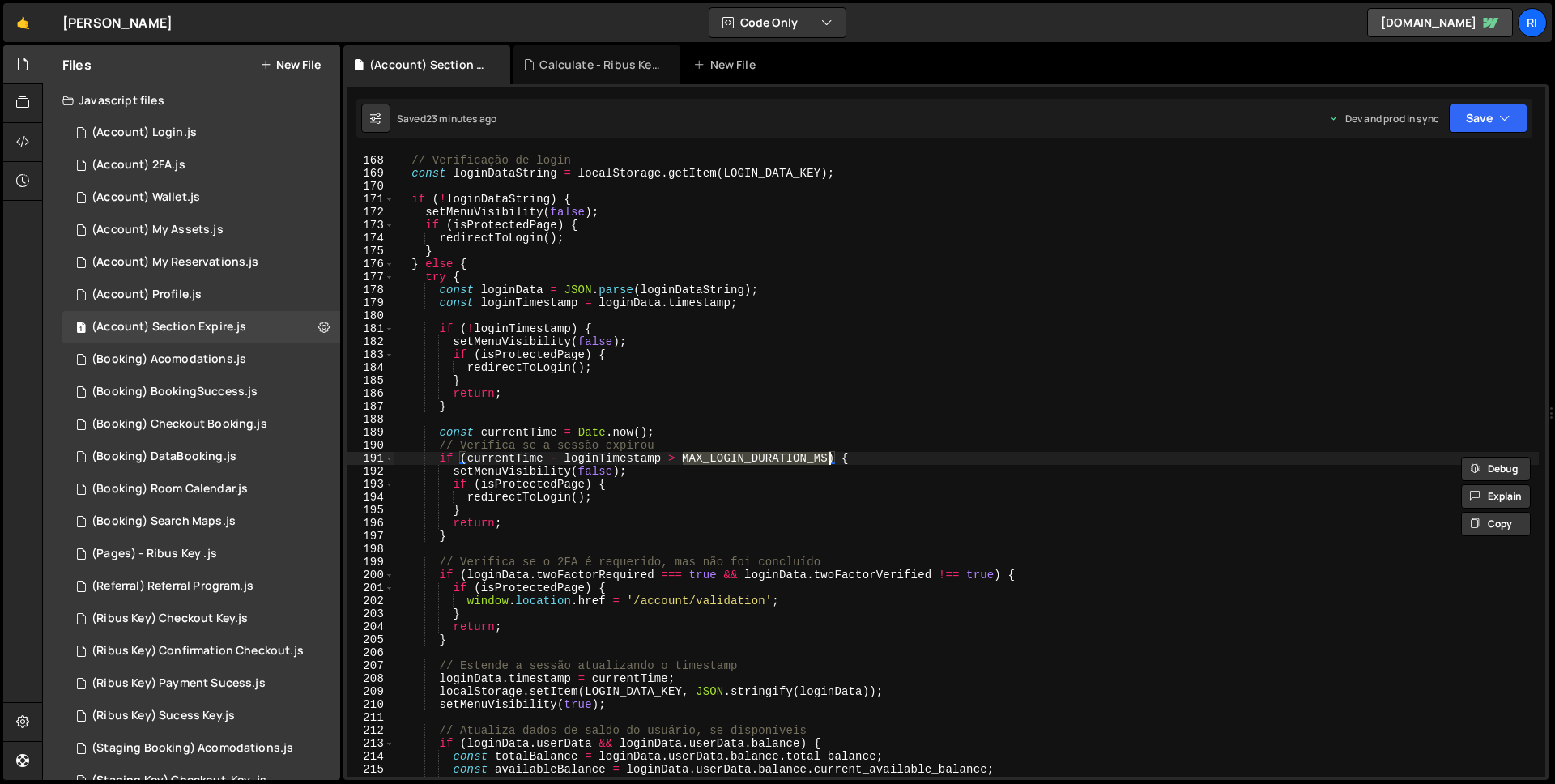
click at [706, 473] on div "// Verificação de login const loginDataString = localStorage . getItem ( LOGIN_…" at bounding box center [967, 465] width 1145 height 650
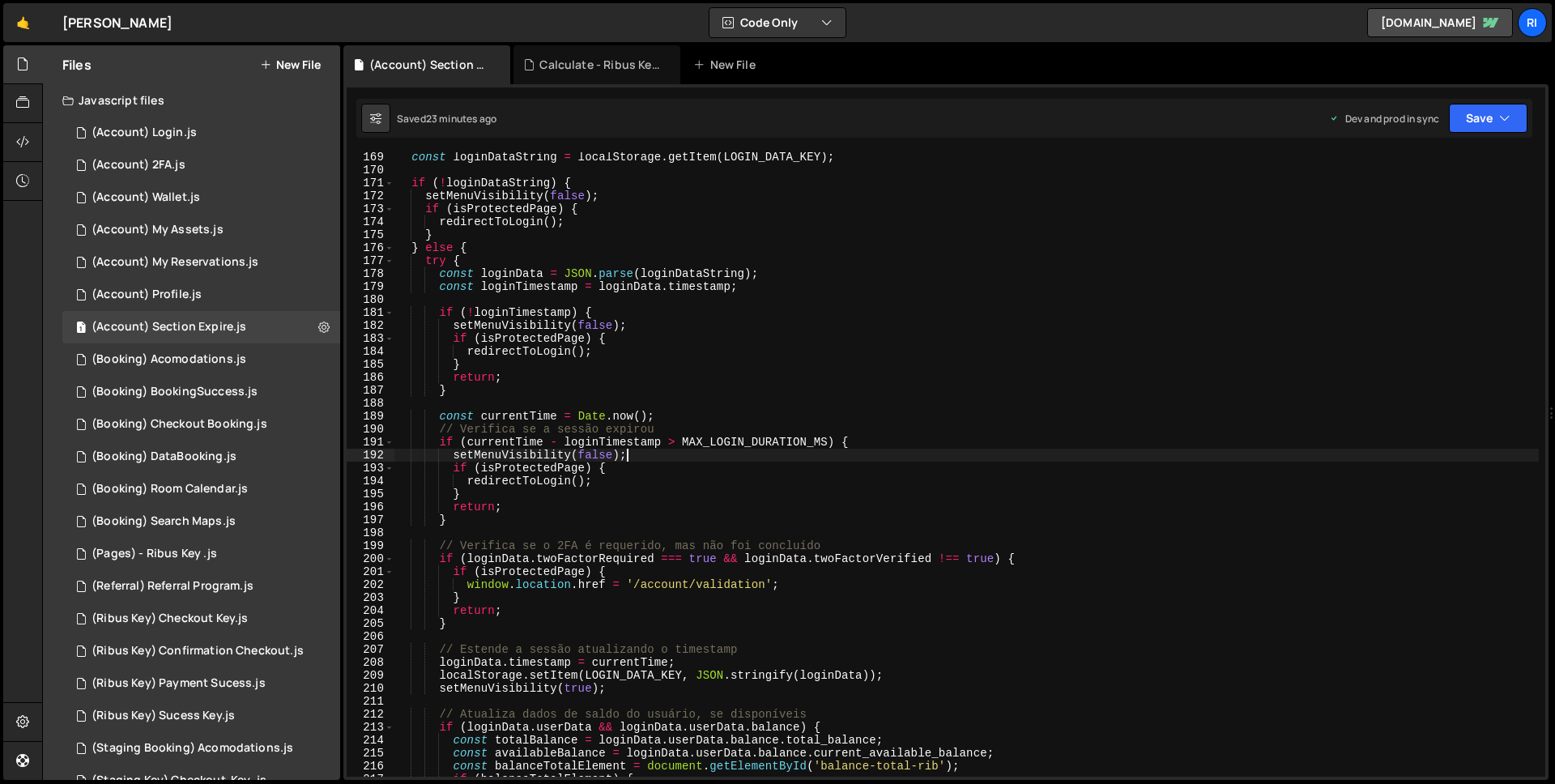
scroll to position [2222, 0]
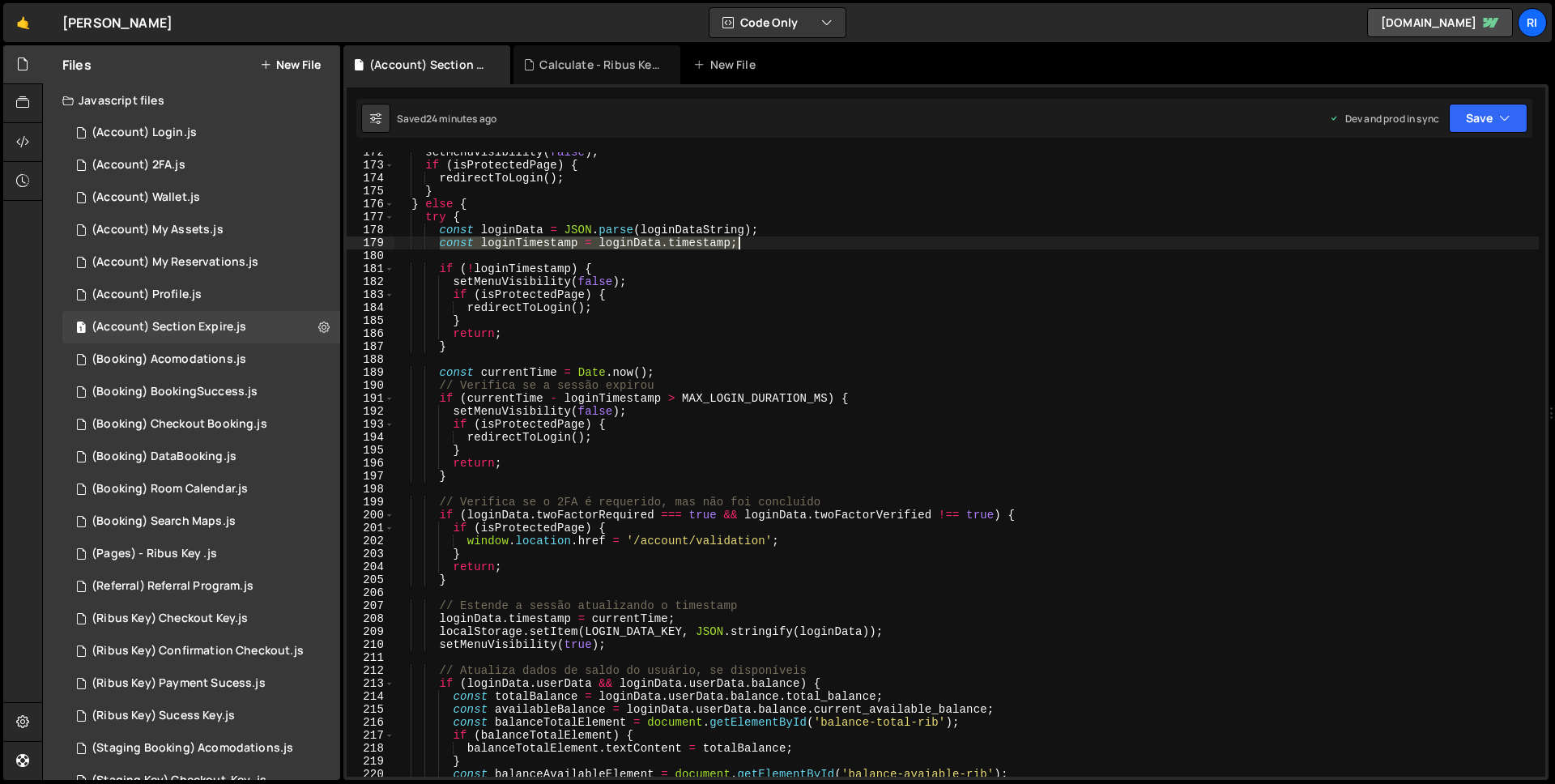
drag, startPoint x: 439, startPoint y: 247, endPoint x: 746, endPoint y: 241, distance: 307.1
click at [746, 241] on div "setMenuVisibility ( false ) ; if ( isProtectedPage ) { redirectToLogin ( ) ; } …" at bounding box center [967, 471] width 1145 height 650
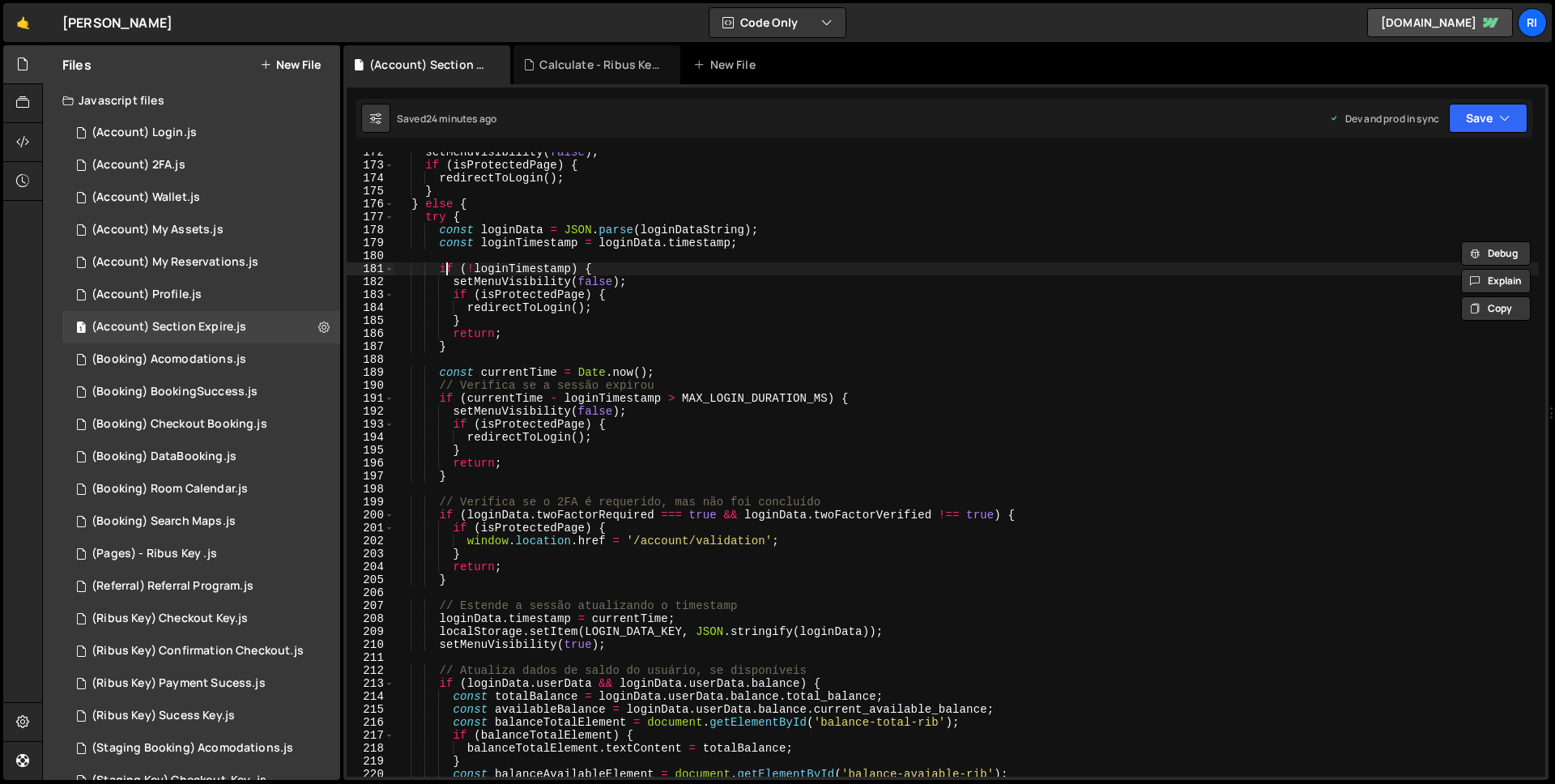
click at [444, 270] on div "setMenuVisibility ( false ) ; if ( isProtectedPage ) { redirectToLogin ( ) ; } …" at bounding box center [967, 471] width 1145 height 650
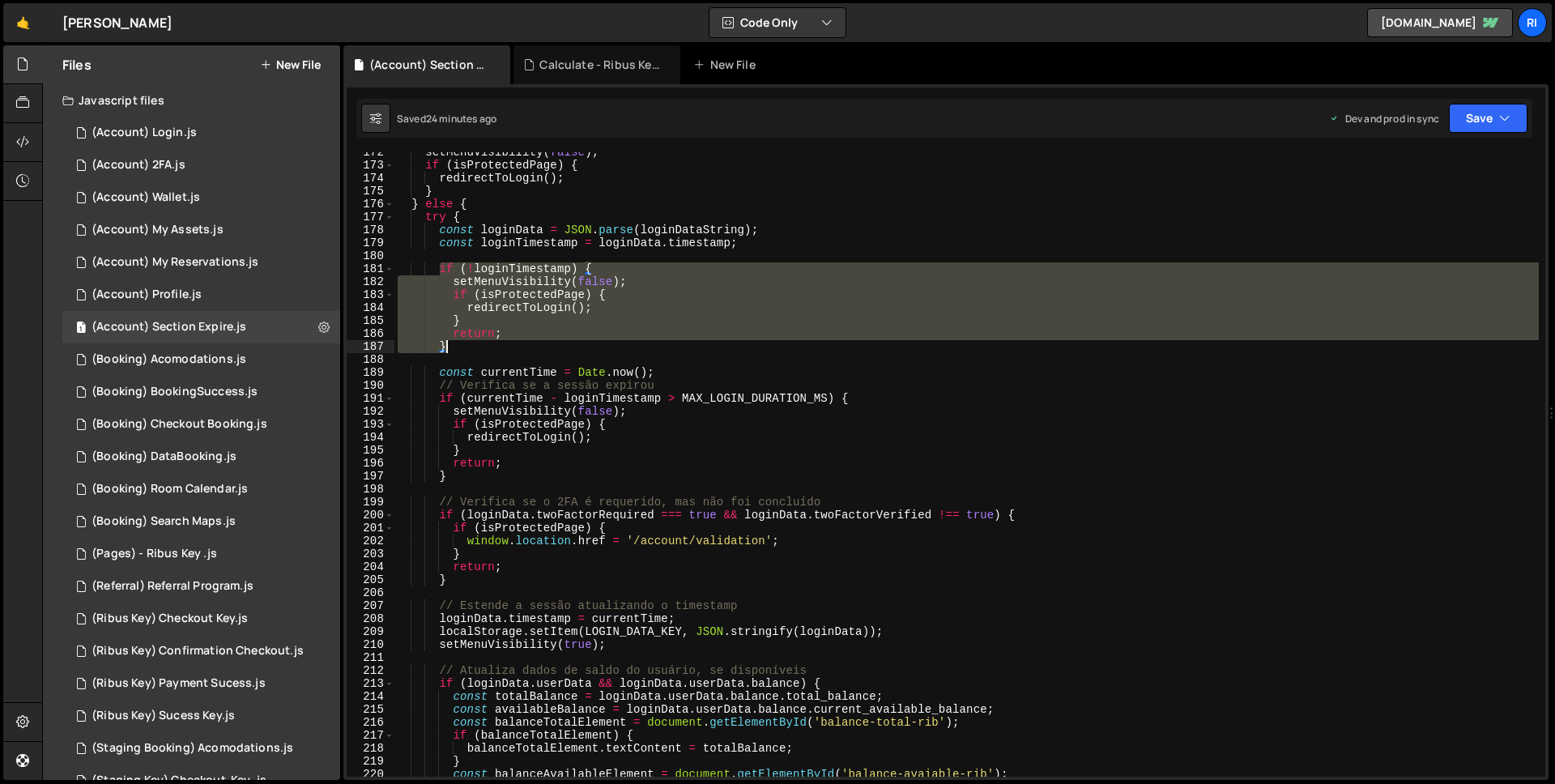
drag, startPoint x: 440, startPoint y: 270, endPoint x: 455, endPoint y: 348, distance: 79.4
click at [455, 348] on div "setMenuVisibility ( false ) ; if ( isProtectedPage ) { redirectToLogin ( ) ; } …" at bounding box center [967, 471] width 1145 height 650
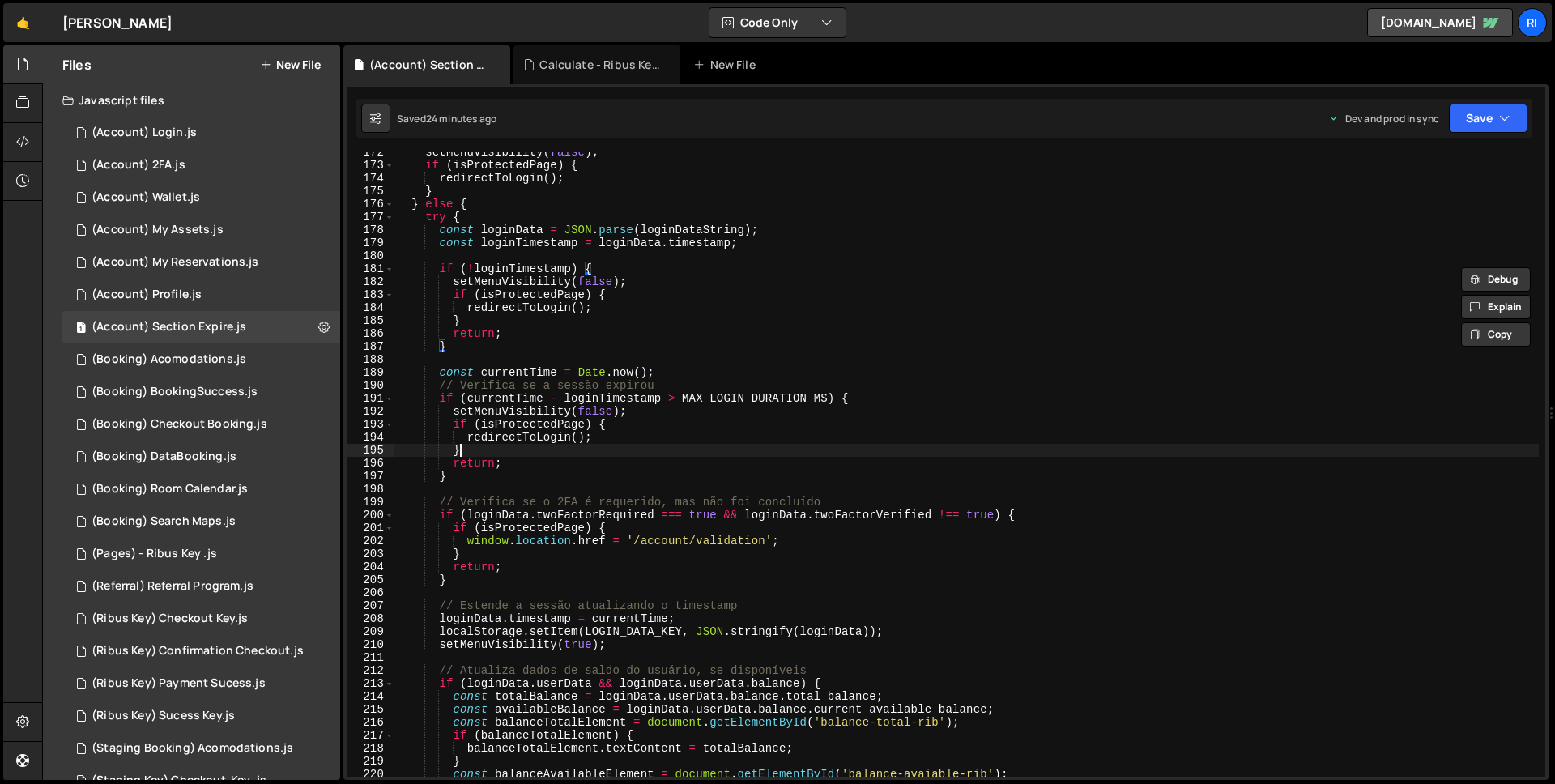
click at [501, 446] on div "setMenuVisibility ( false ) ; if ( isProtectedPage ) { redirectToLogin ( ) ; } …" at bounding box center [967, 471] width 1145 height 650
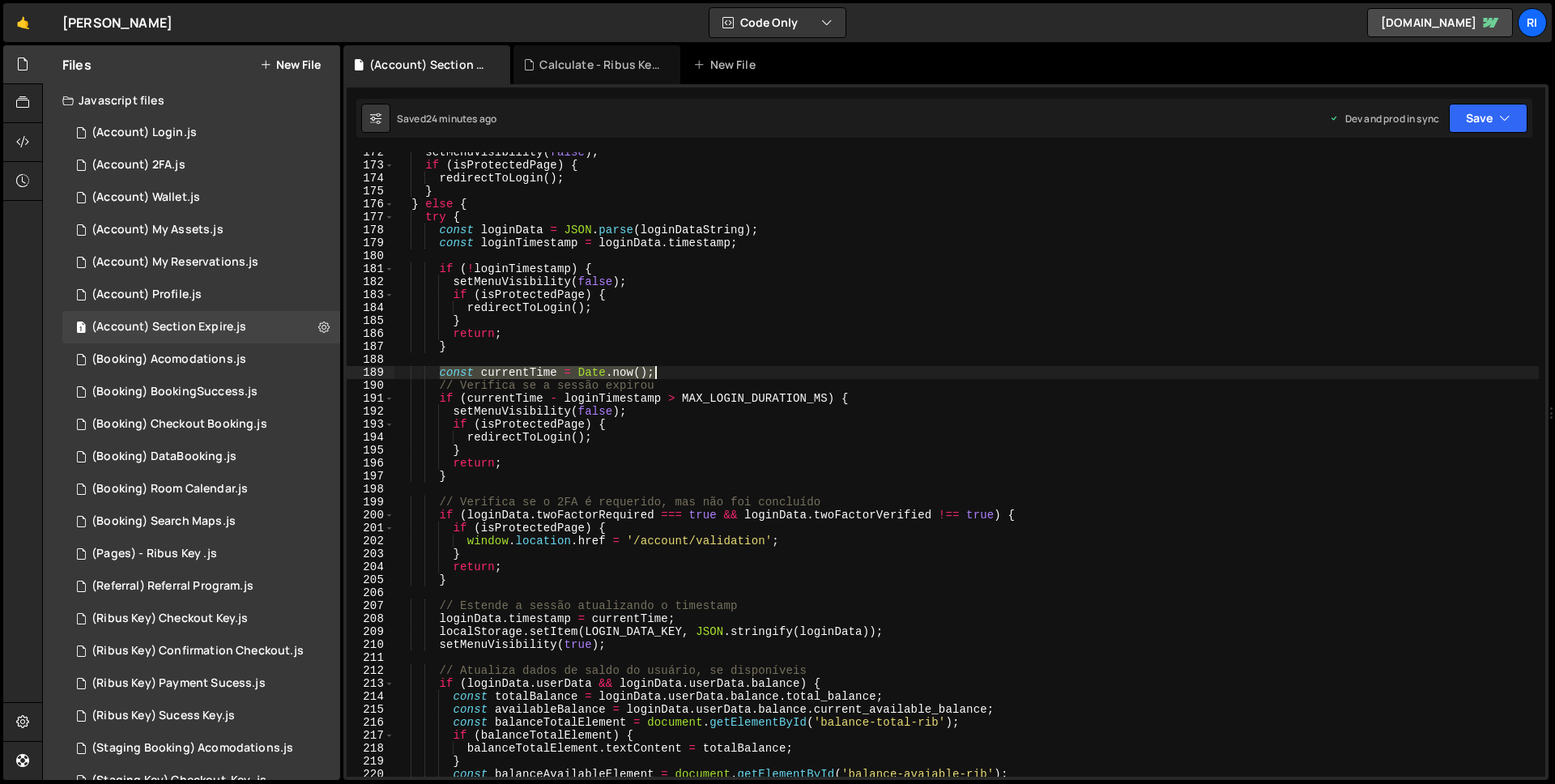
drag, startPoint x: 437, startPoint y: 376, endPoint x: 671, endPoint y: 367, distance: 234.2
click at [671, 367] on div "setMenuVisibility ( false ) ; if ( isProtectedPage ) { redirectToLogin ( ) ; } …" at bounding box center [967, 471] width 1145 height 650
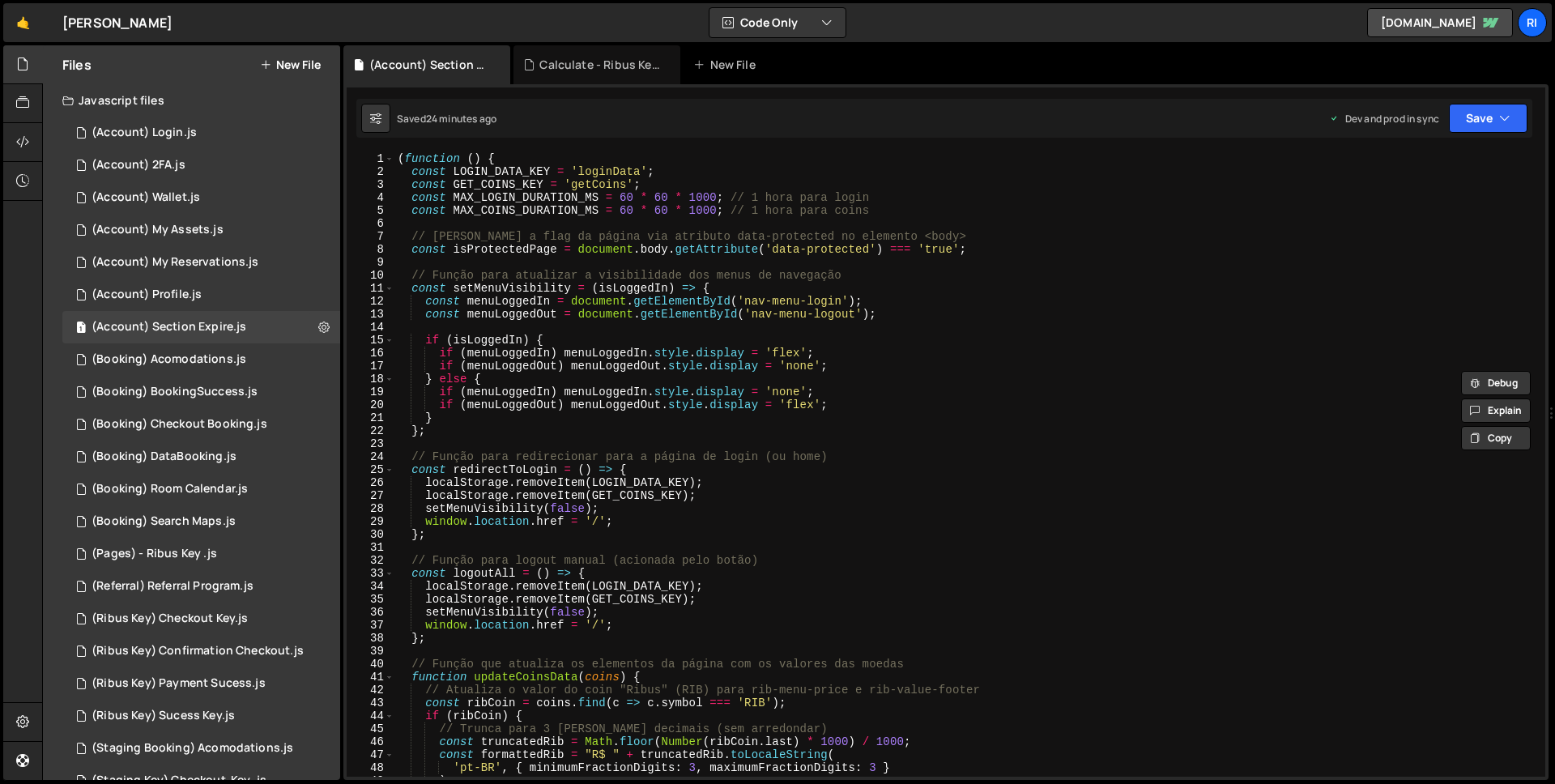
scroll to position [0, 0]
drag, startPoint x: 412, startPoint y: 196, endPoint x: 723, endPoint y: 196, distance: 311.0
click at [723, 196] on div "( function ( ) { const LOGIN_DATA_KEY = 'loginData' ; const GET_COINS_KEY = 'ge…" at bounding box center [967, 477] width 1145 height 650
type textarea "const MAX_LOGIN_DURATION_MS = 60 * 60 * 1000; // 1 hora para login"
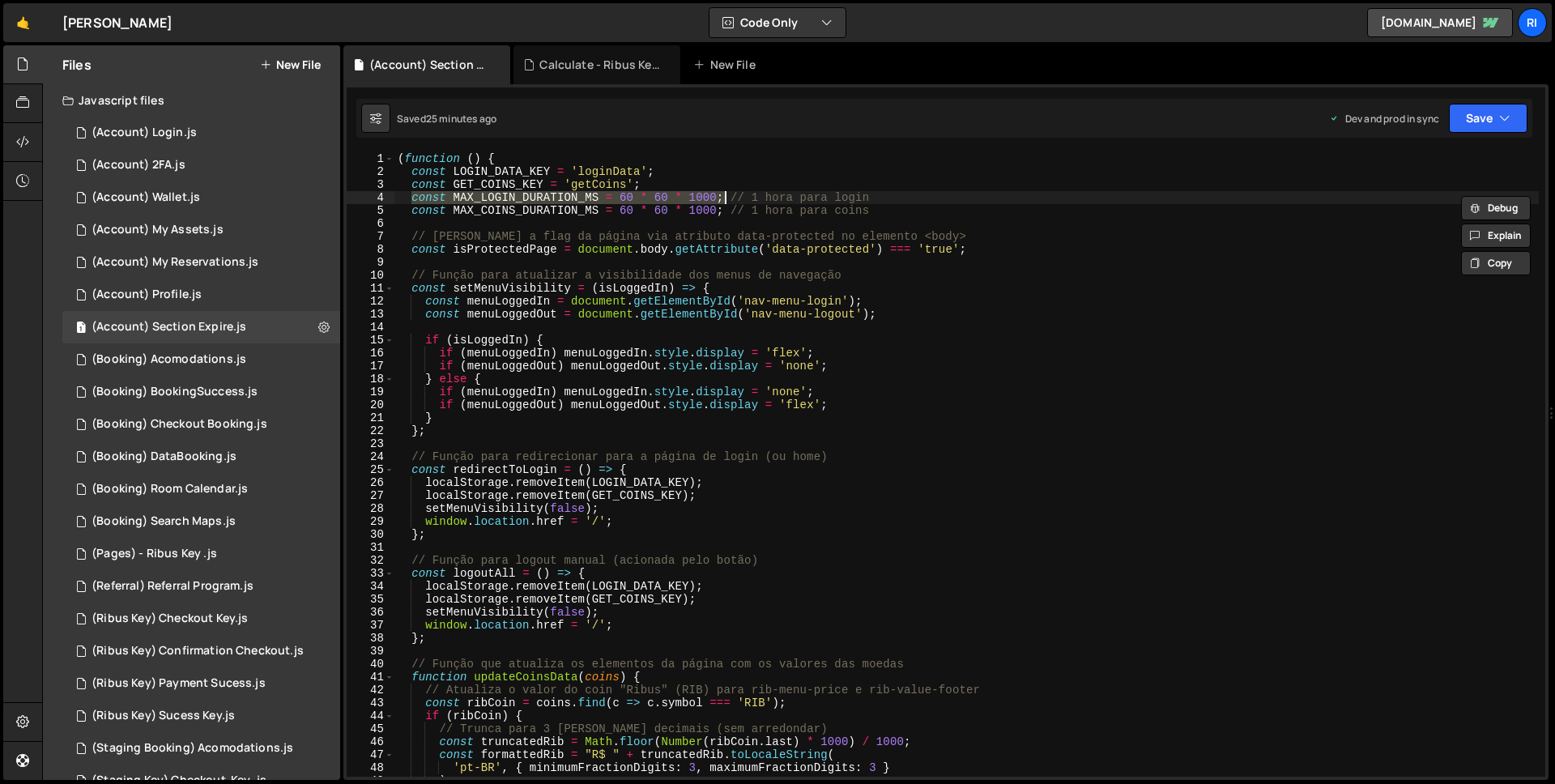
click at [535, 218] on div "( function ( ) { const LOGIN_DATA_KEY = 'loginData' ; const GET_COINS_KEY = 'ge…" at bounding box center [967, 477] width 1145 height 650
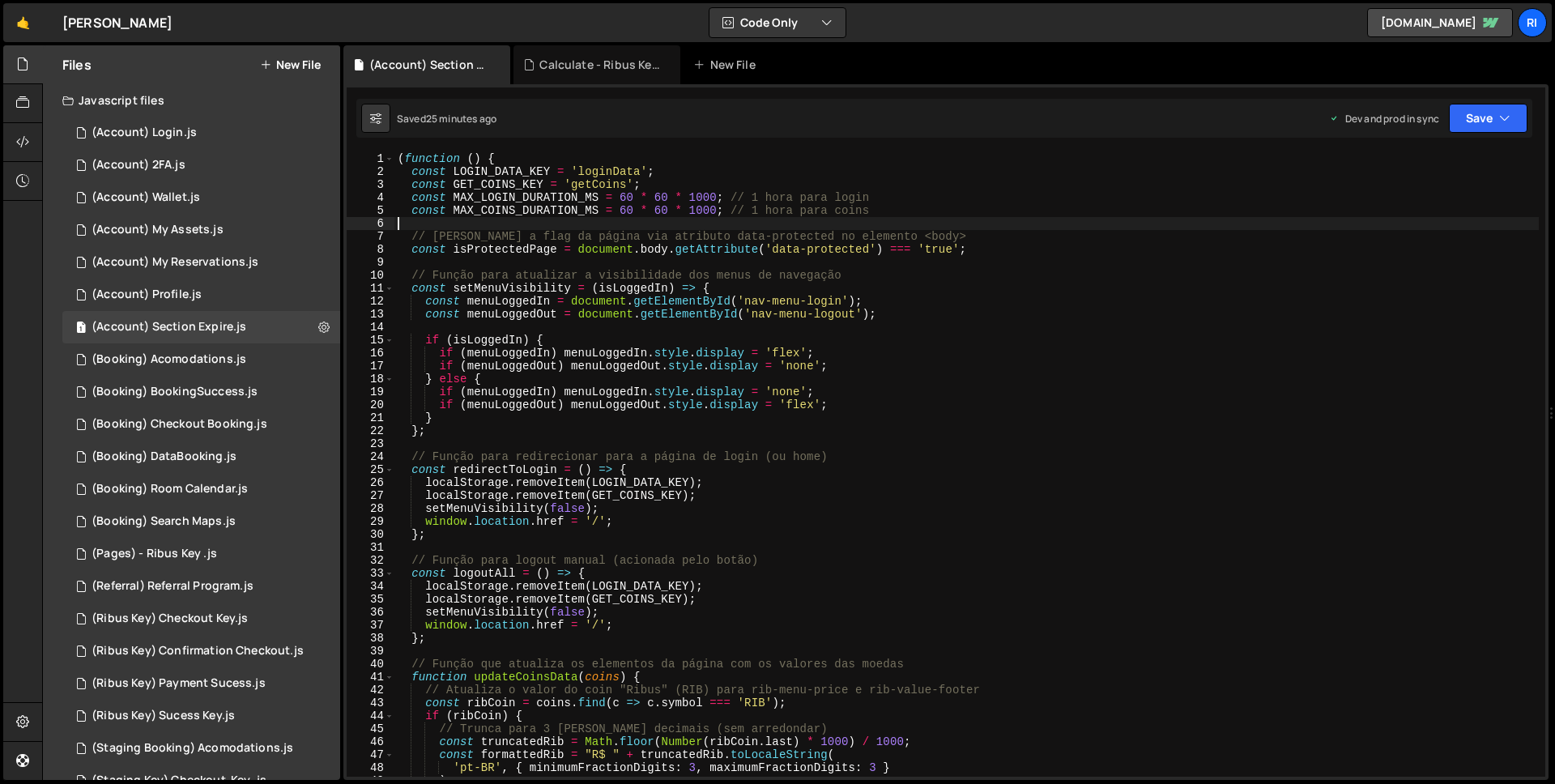
click at [533, 199] on div "( function ( ) { const LOGIN_DATA_KEY = 'loginData' ; const GET_COINS_KEY = 'ge…" at bounding box center [967, 477] width 1145 height 650
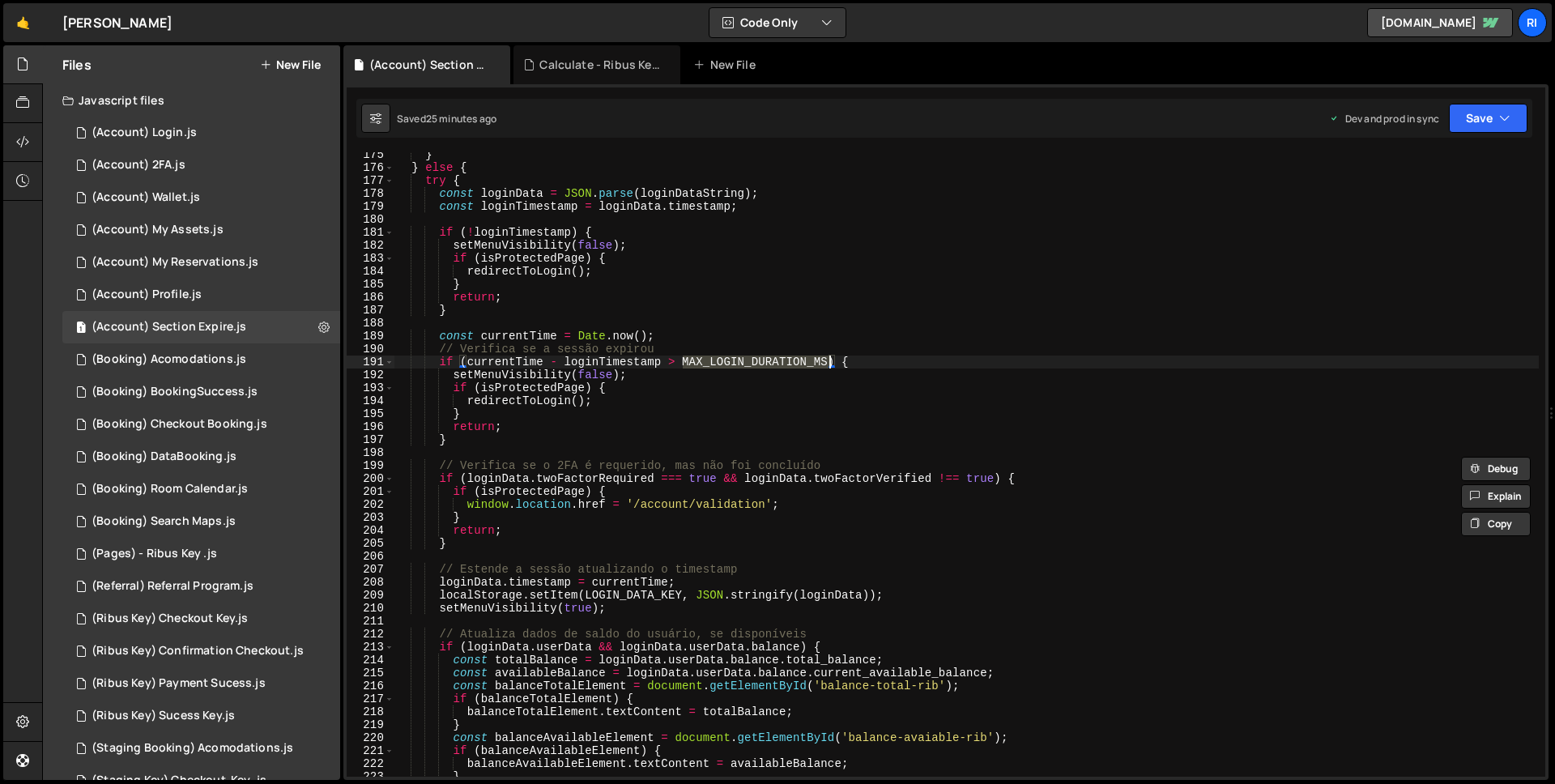
scroll to position [2258, 0]
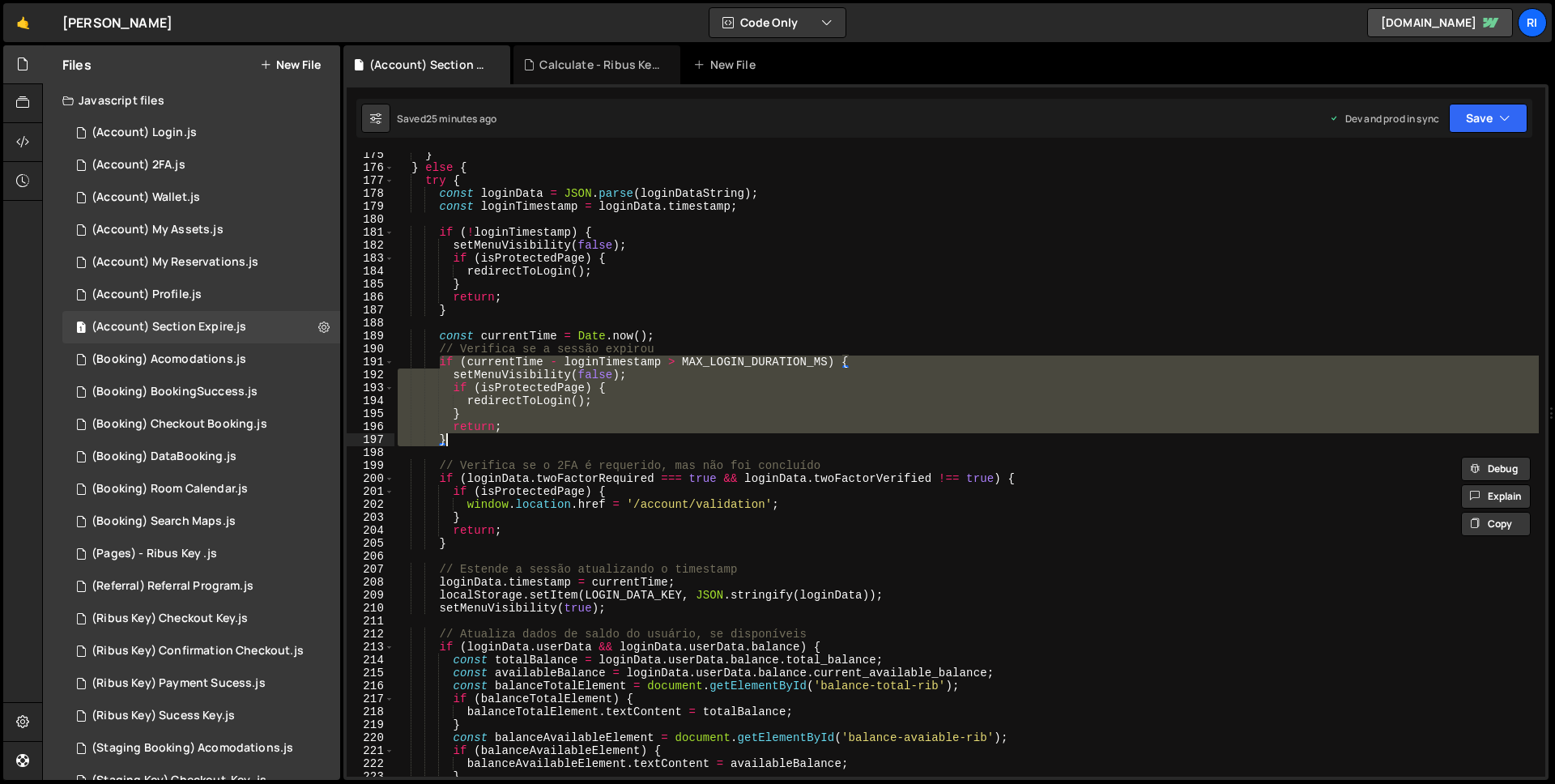
drag, startPoint x: 439, startPoint y: 359, endPoint x: 457, endPoint y: 435, distance: 78.1
click at [457, 435] on div "} } else { try { const loginData = JSON . parse ( loginDataString ) ; const log…" at bounding box center [967, 472] width 1145 height 650
click at [513, 486] on div "} } else { try { const loginData = JSON . parse ( loginDataString ) ; const log…" at bounding box center [967, 472] width 1145 height 650
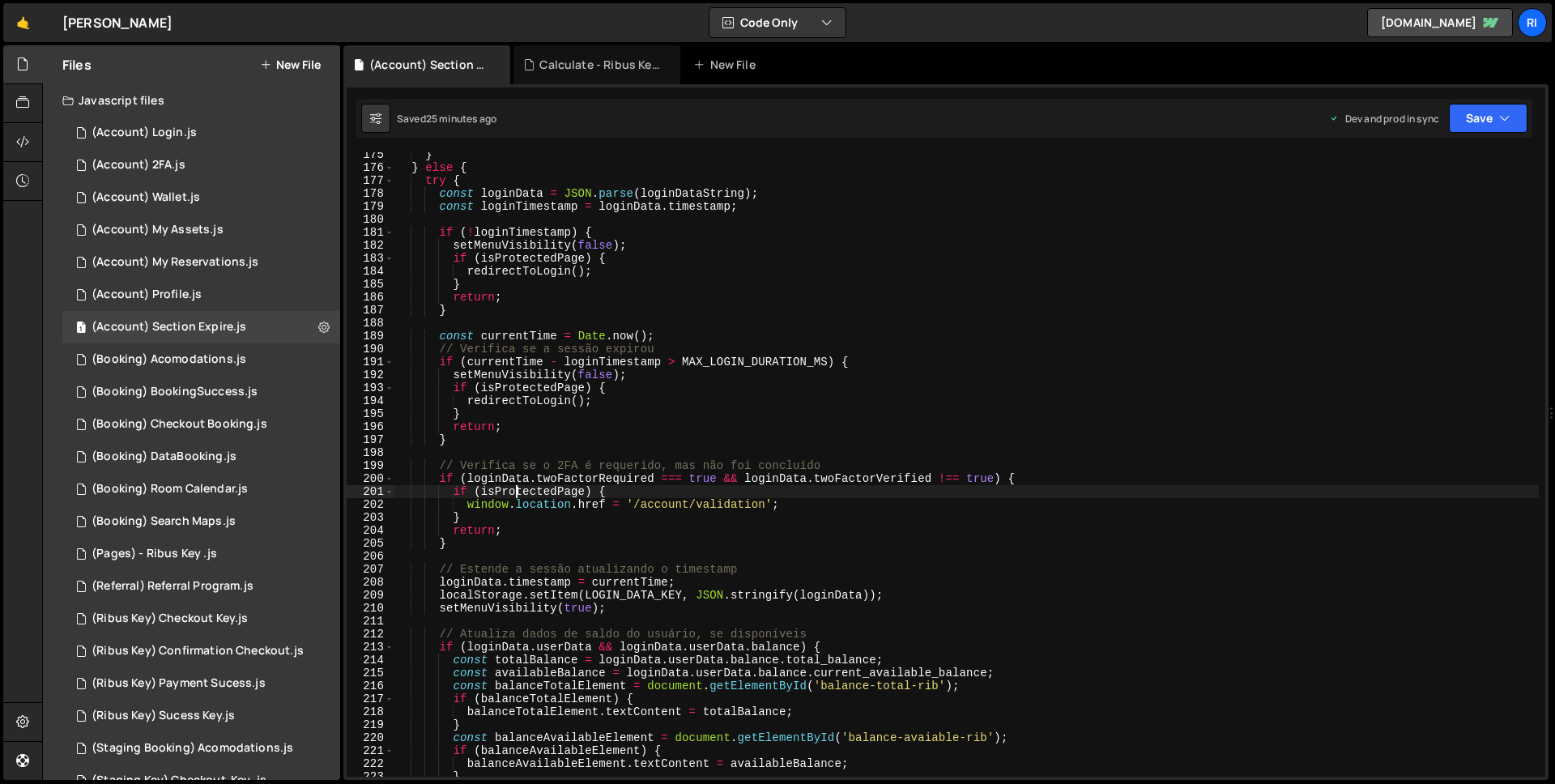
click at [773, 590] on div "} } else { try { const loginData = JSON . parse ( loginDataString ) ; const log…" at bounding box center [967, 472] width 1145 height 650
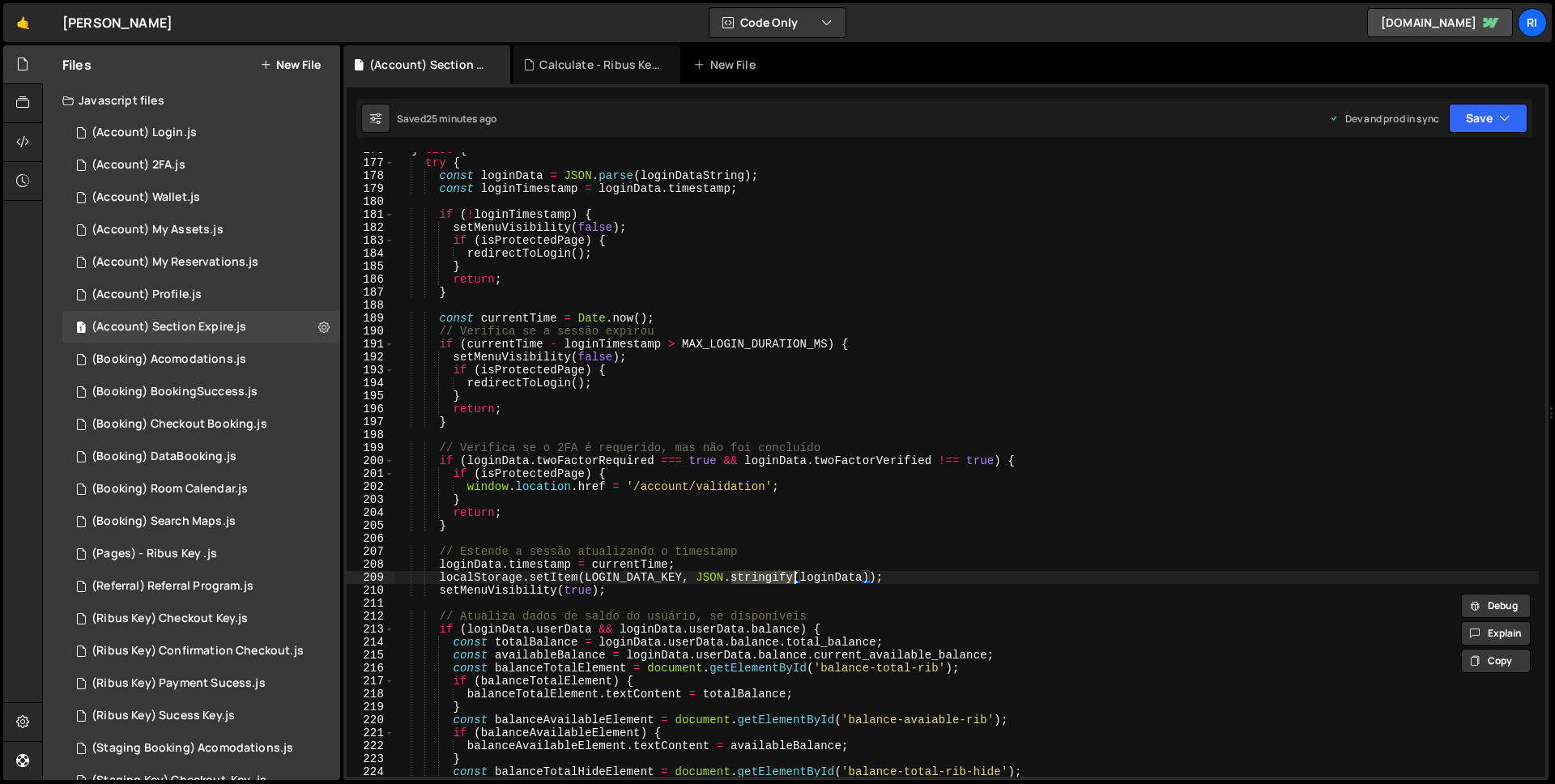
scroll to position [2260, 0]
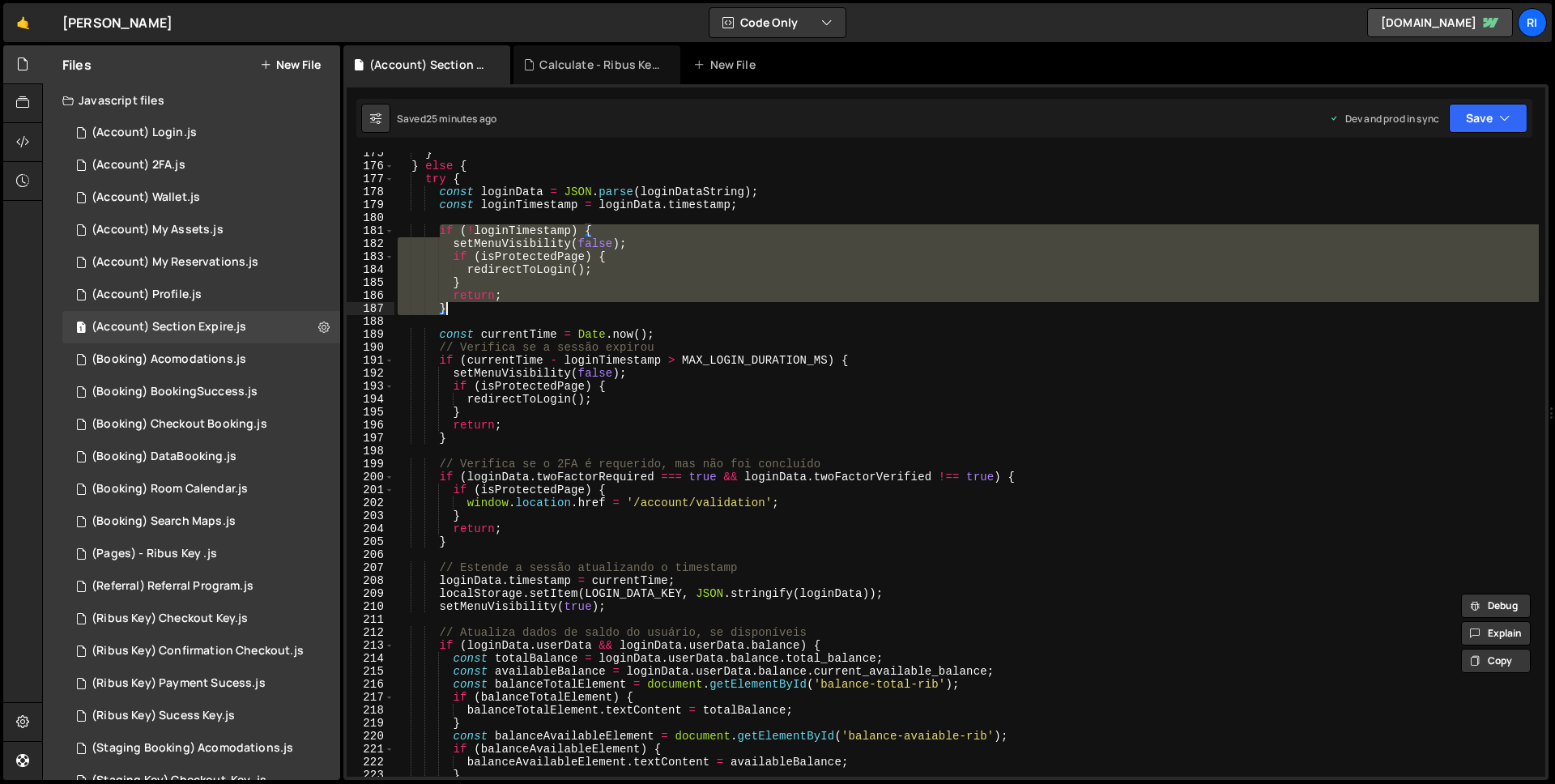
drag, startPoint x: 439, startPoint y: 233, endPoint x: 460, endPoint y: 312, distance: 81.7
click at [460, 312] on div "} } else { try { const loginData = JSON . parse ( loginDataString ) ; const log…" at bounding box center [967, 472] width 1145 height 650
click at [476, 419] on div "} } else { try { const loginData = JSON . parse ( loginDataString ) ; const log…" at bounding box center [967, 472] width 1145 height 650
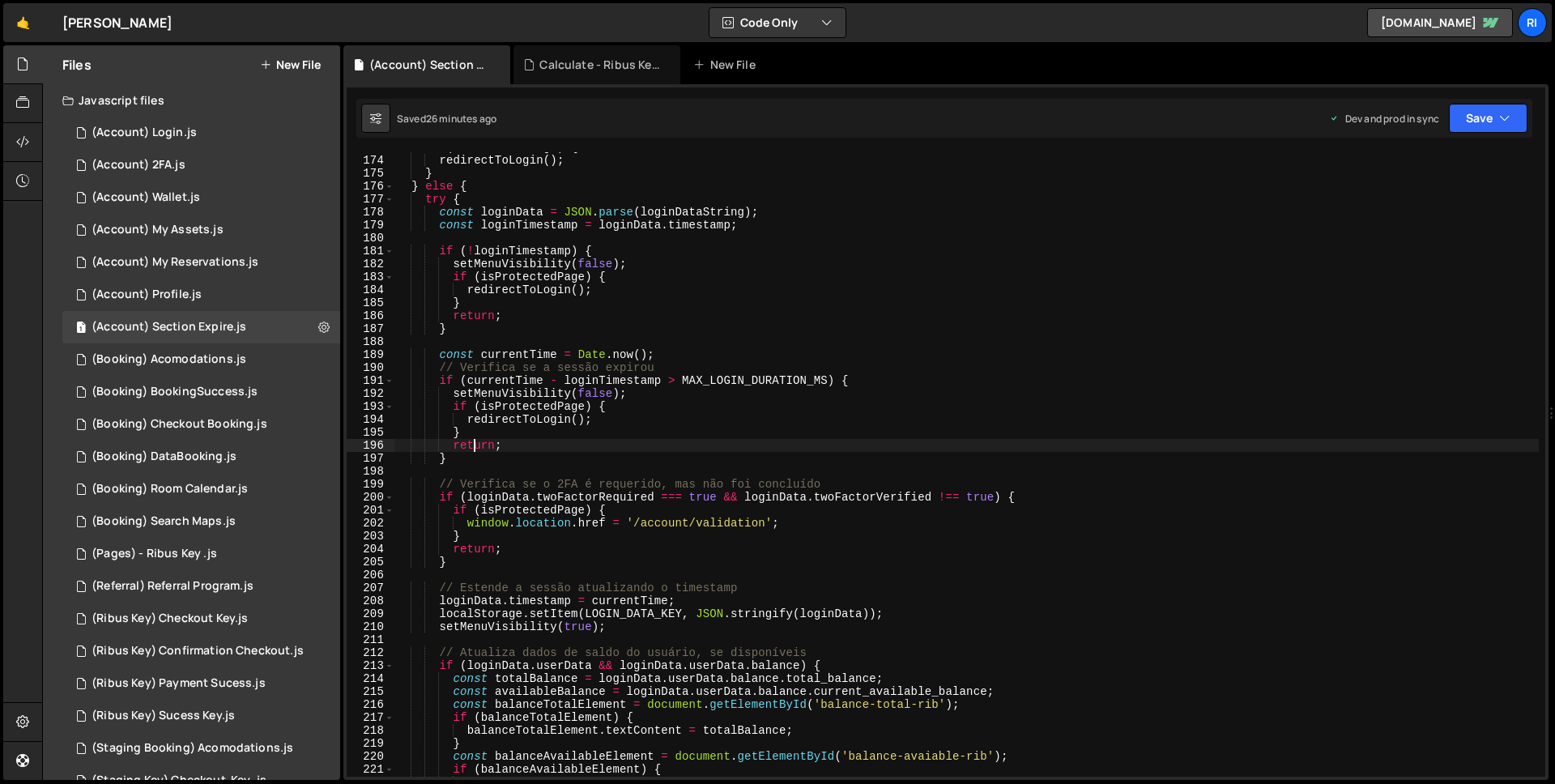
scroll to position [2074, 0]
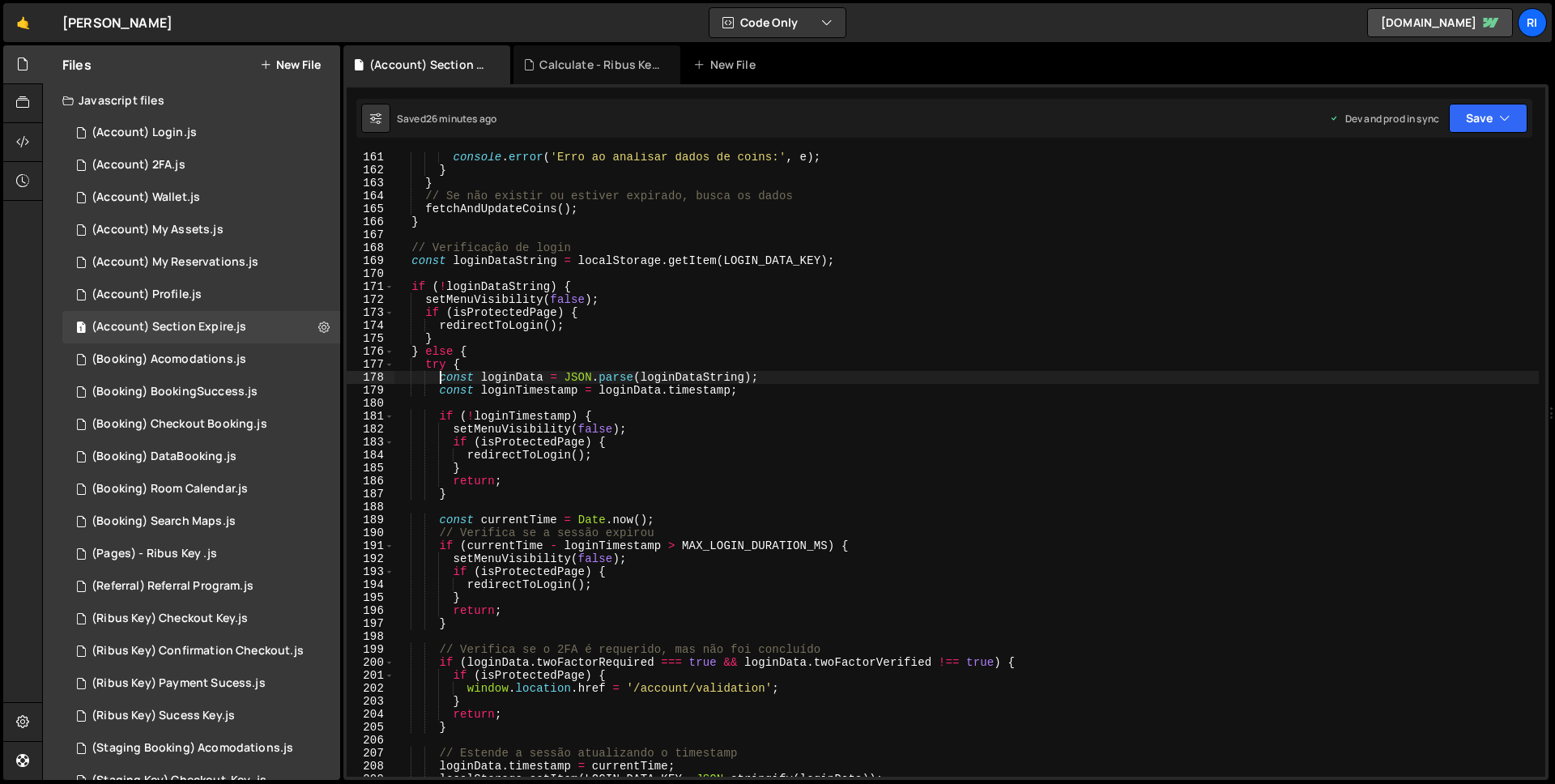
click at [440, 376] on div "console . error ( 'Erro ao analisar dados de coins:' , e ) ; } } // Se não exis…" at bounding box center [967, 475] width 1145 height 650
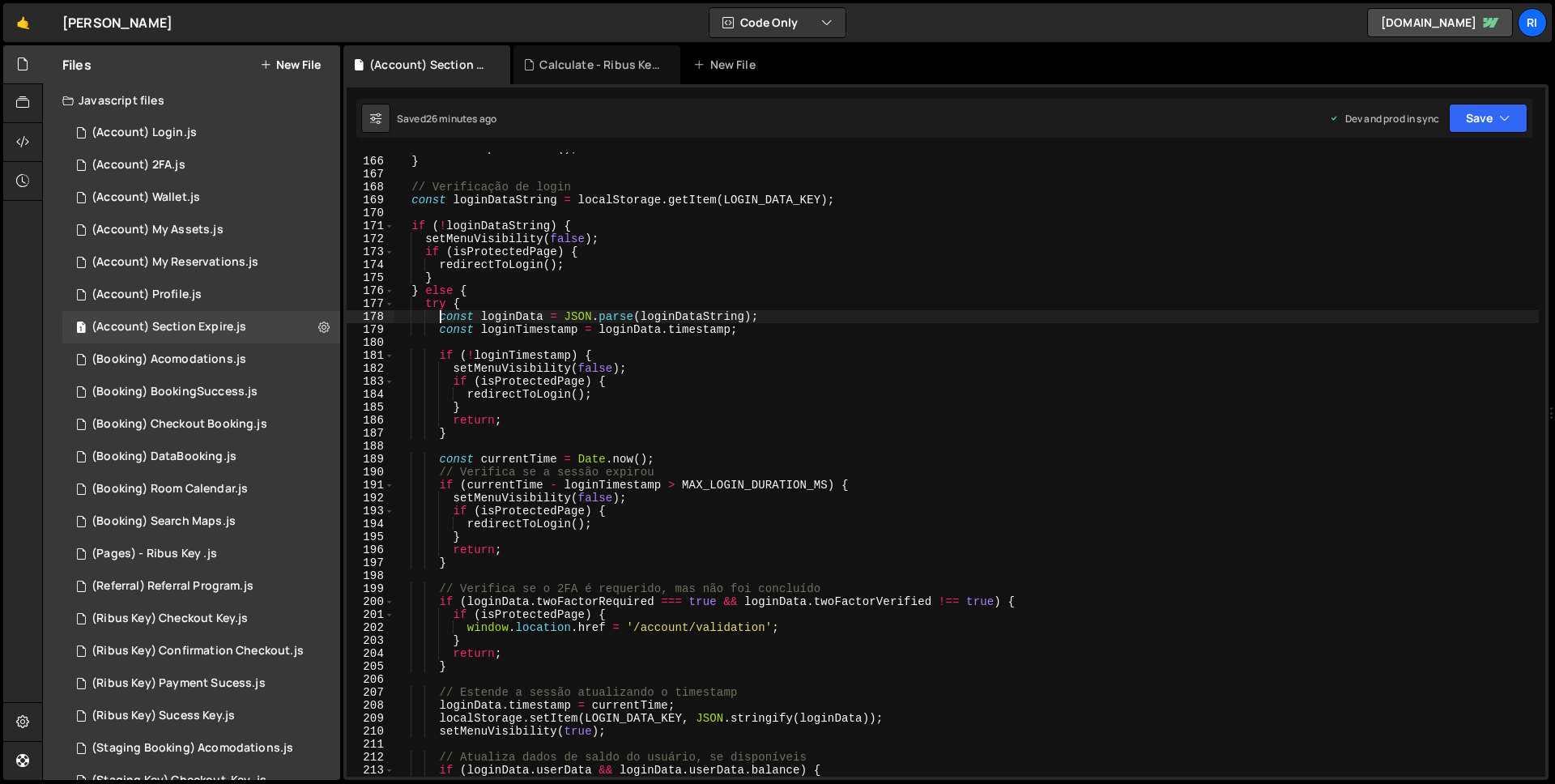
scroll to position [2211, 0]
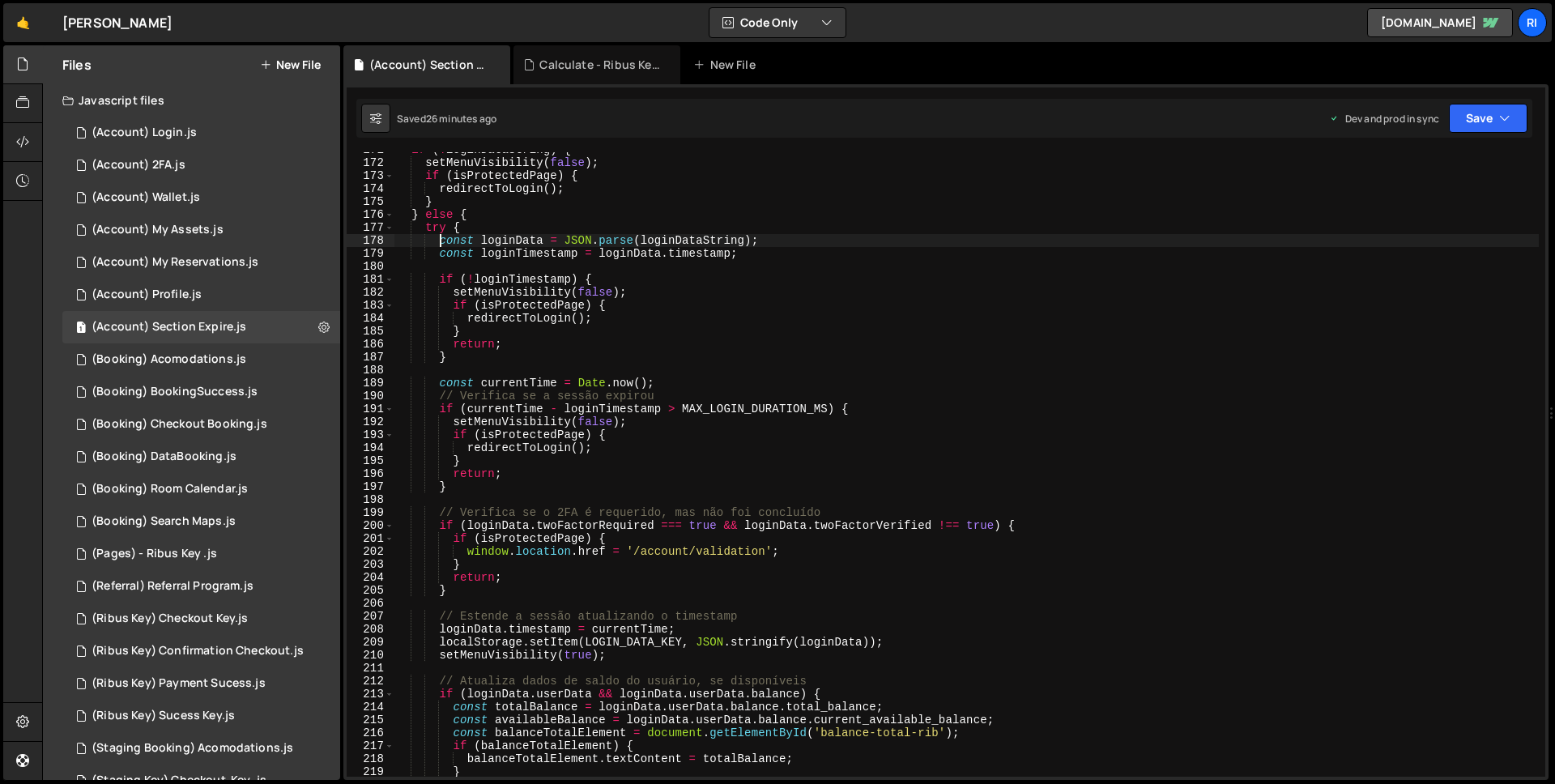
click at [469, 592] on div "if ( ! loginDataString ) { setMenuVisibility ( false ) ; if ( isProtectedPage )…" at bounding box center [967, 468] width 1145 height 650
click at [439, 241] on div "if ( ! loginDataString ) { setMenuVisibility ( false ) ; if ( isProtectedPage )…" at bounding box center [967, 468] width 1145 height 650
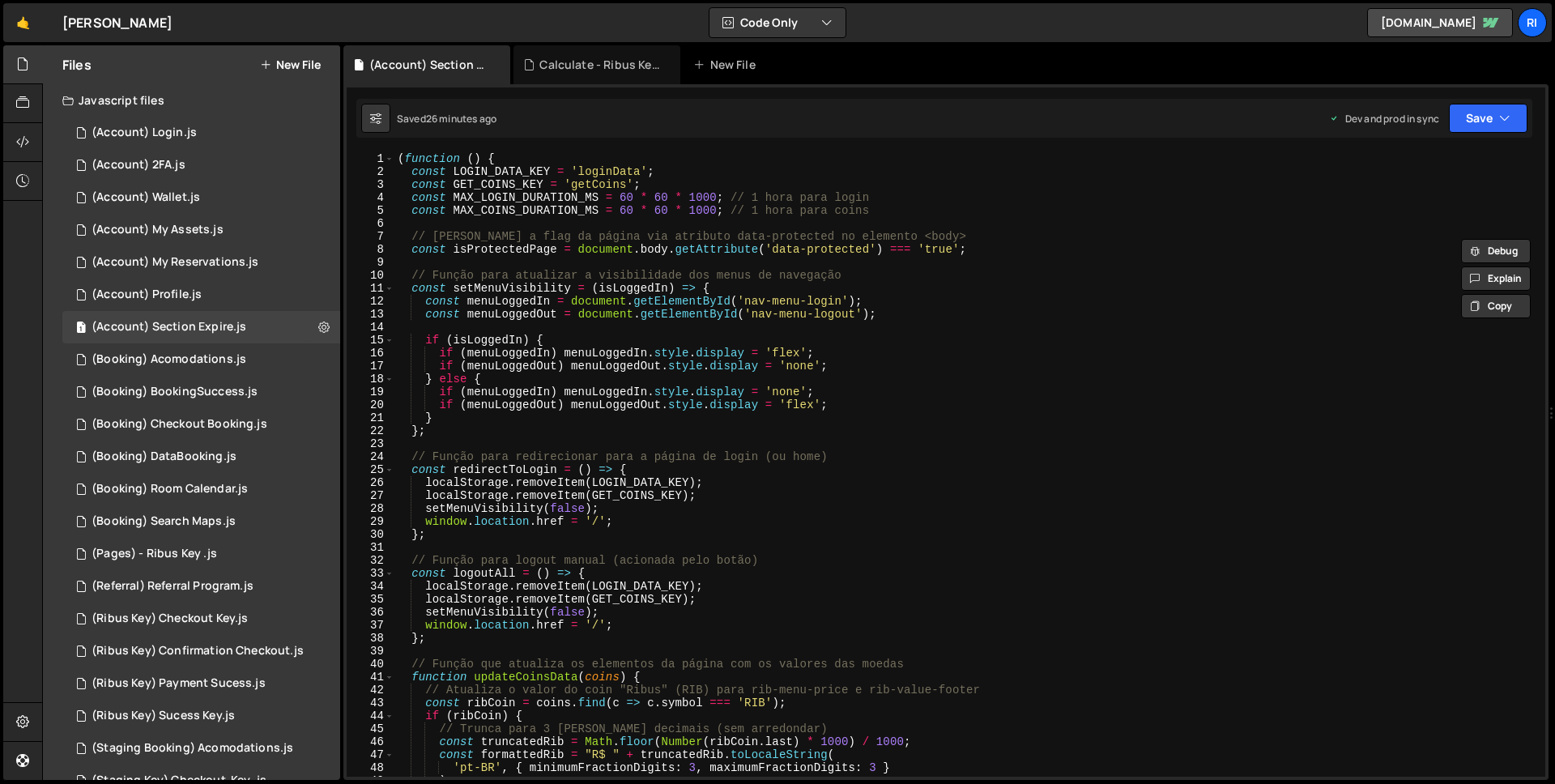
scroll to position [0, 0]
click at [417, 204] on div "( function ( ) { const LOGIN_DATA_KEY = 'loginData' ; const GET_COINS_KEY = 'ge…" at bounding box center [967, 477] width 1145 height 650
click at [426, 202] on div "( function ( ) { const LOGIN_DATA_KEY = 'loginData' ; const GET_COINS_KEY = 'ge…" at bounding box center [967, 477] width 1145 height 650
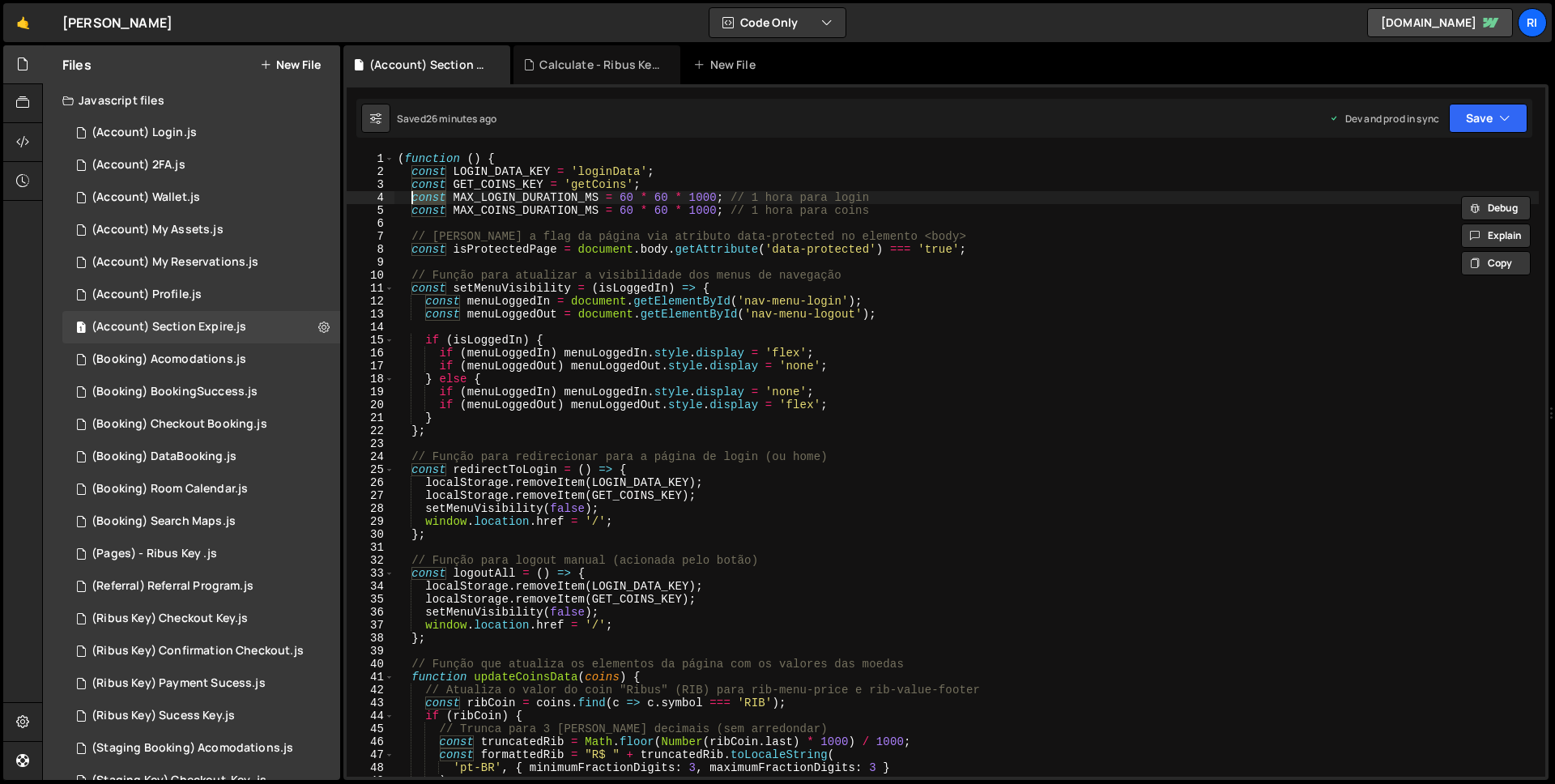
click at [725, 197] on div "( function ( ) { const LOGIN_DATA_KEY = 'loginData' ; const GET_COINS_KEY = 'ge…" at bounding box center [967, 477] width 1145 height 650
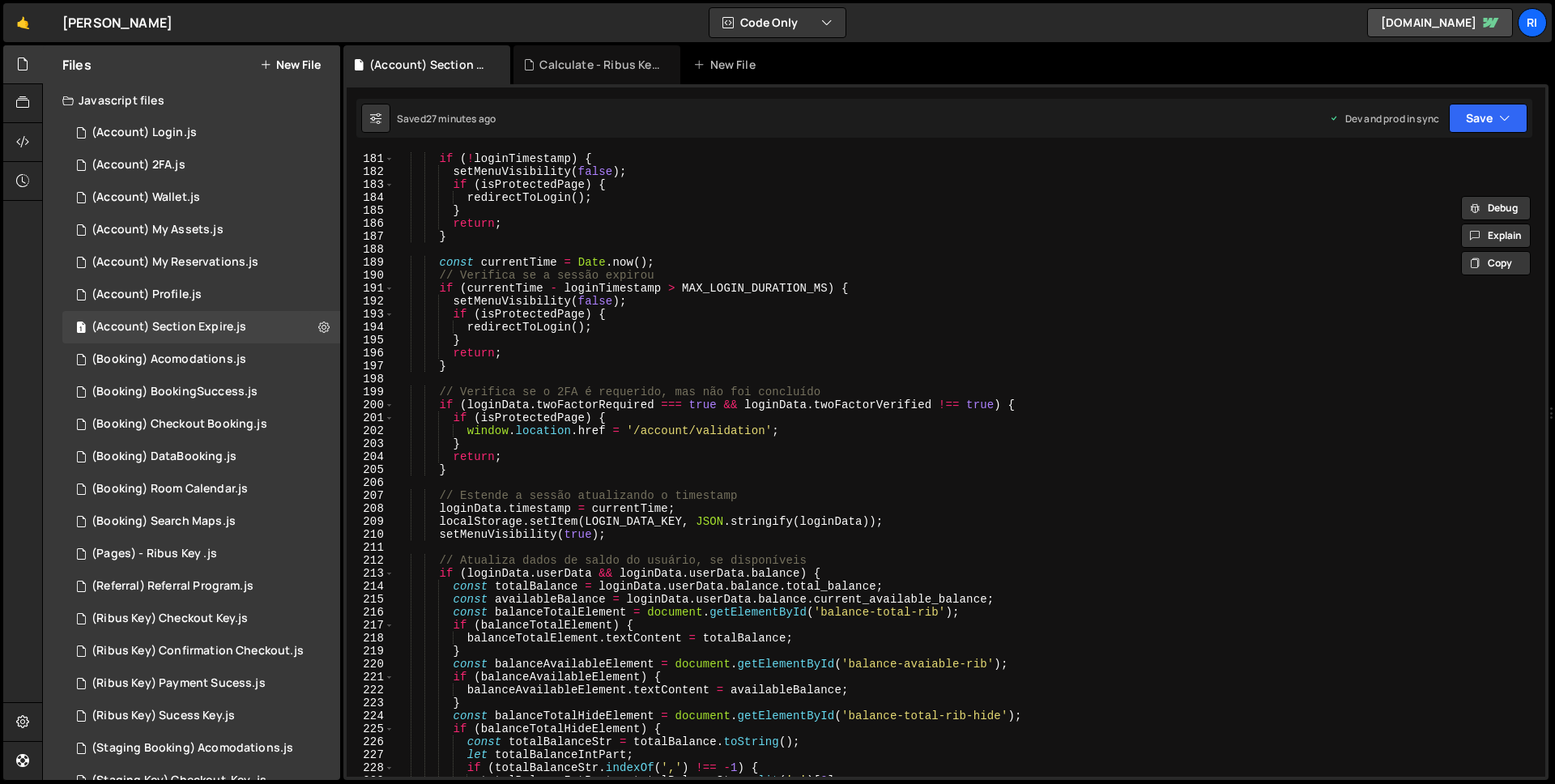
scroll to position [2496, 0]
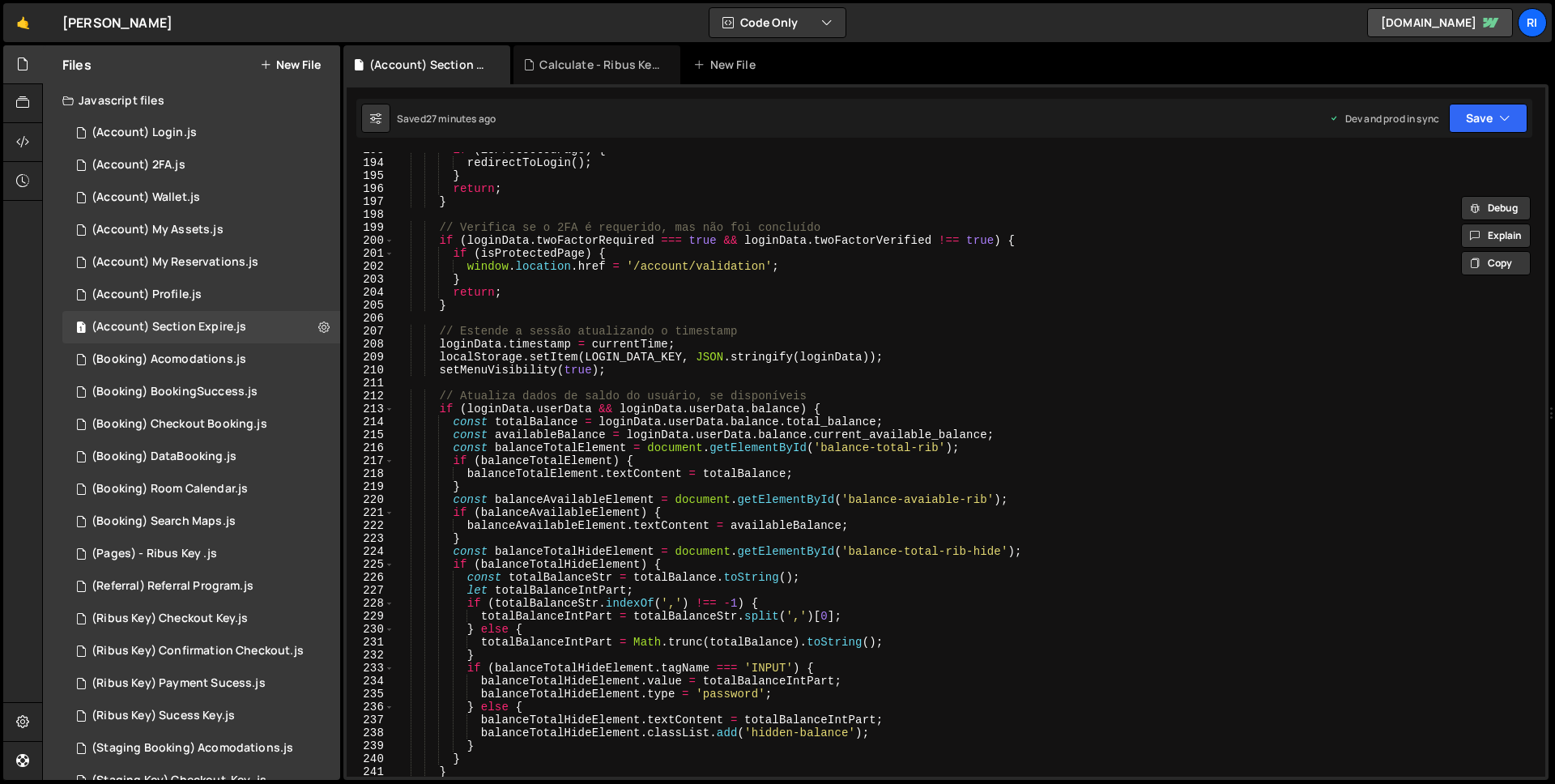
click at [439, 331] on div "if ( isProtectedPage ) { redirectToLogin ( ) ; } return ; } // Verifica se o 2F…" at bounding box center [967, 468] width 1145 height 650
click at [629, 373] on div "if ( isProtectedPage ) { redirectToLogin ( ) ; } return ; } // Verifica se o 2F…" at bounding box center [967, 468] width 1145 height 650
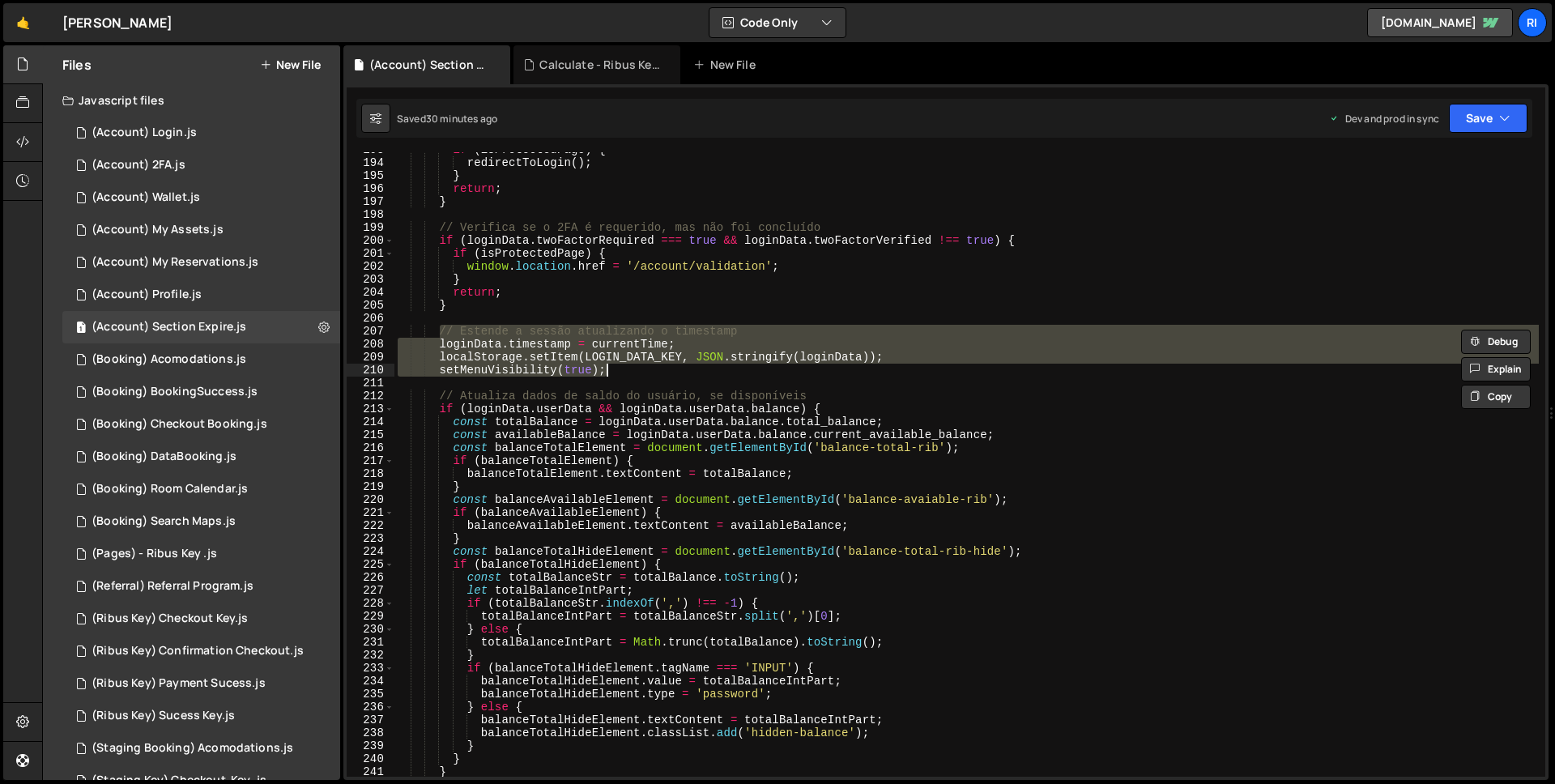
click at [623, 372] on div "if ( isProtectedPage ) { redirectToLogin ( ) ; } return ; } // Verifica se o 2F…" at bounding box center [967, 464] width 1145 height 624
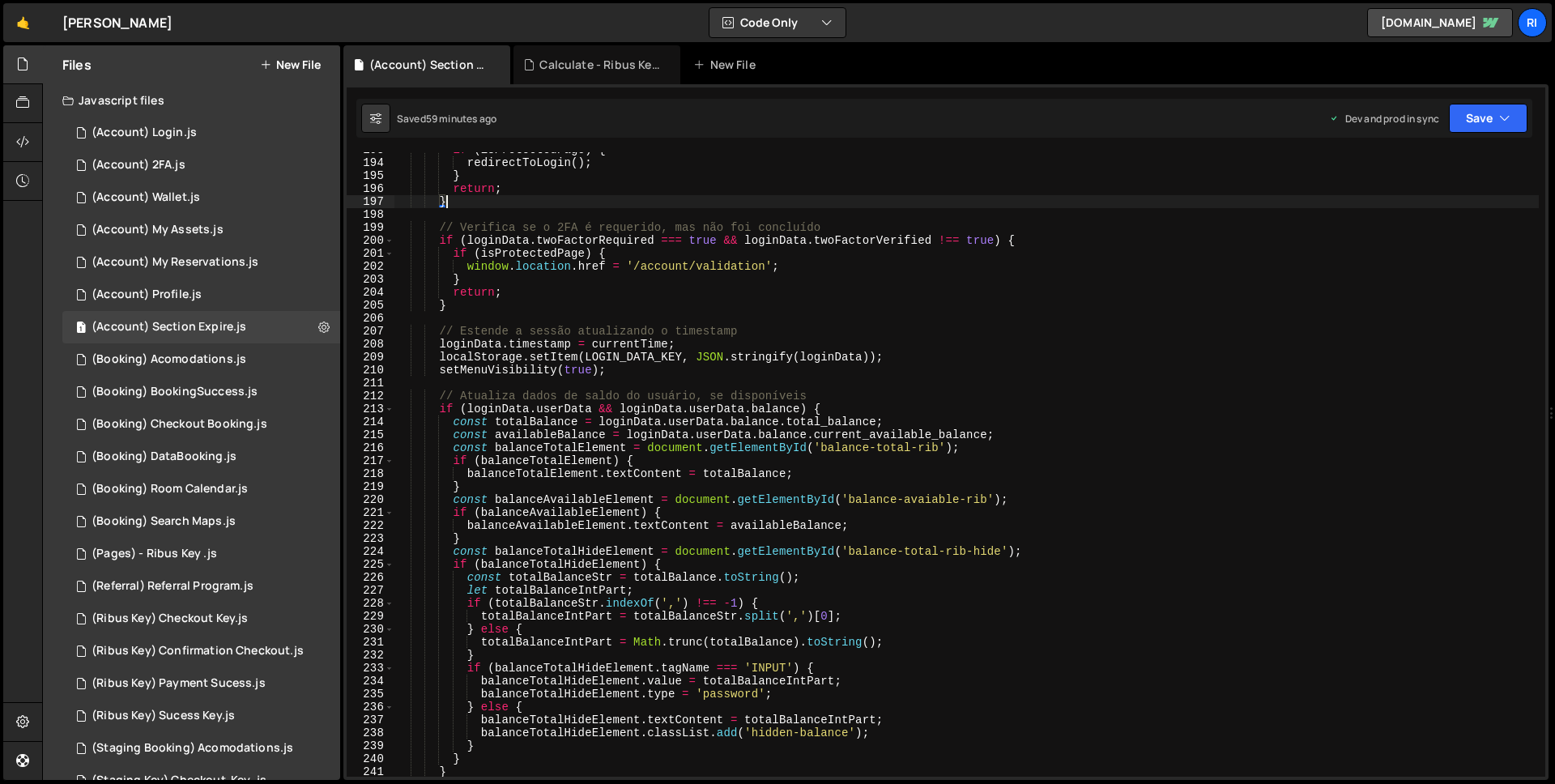
click at [998, 201] on div "if ( isProtectedPage ) { redirectToLogin ( ) ; } return ; } // Verifica se o 2F…" at bounding box center [967, 468] width 1145 height 650
type textarea "}"
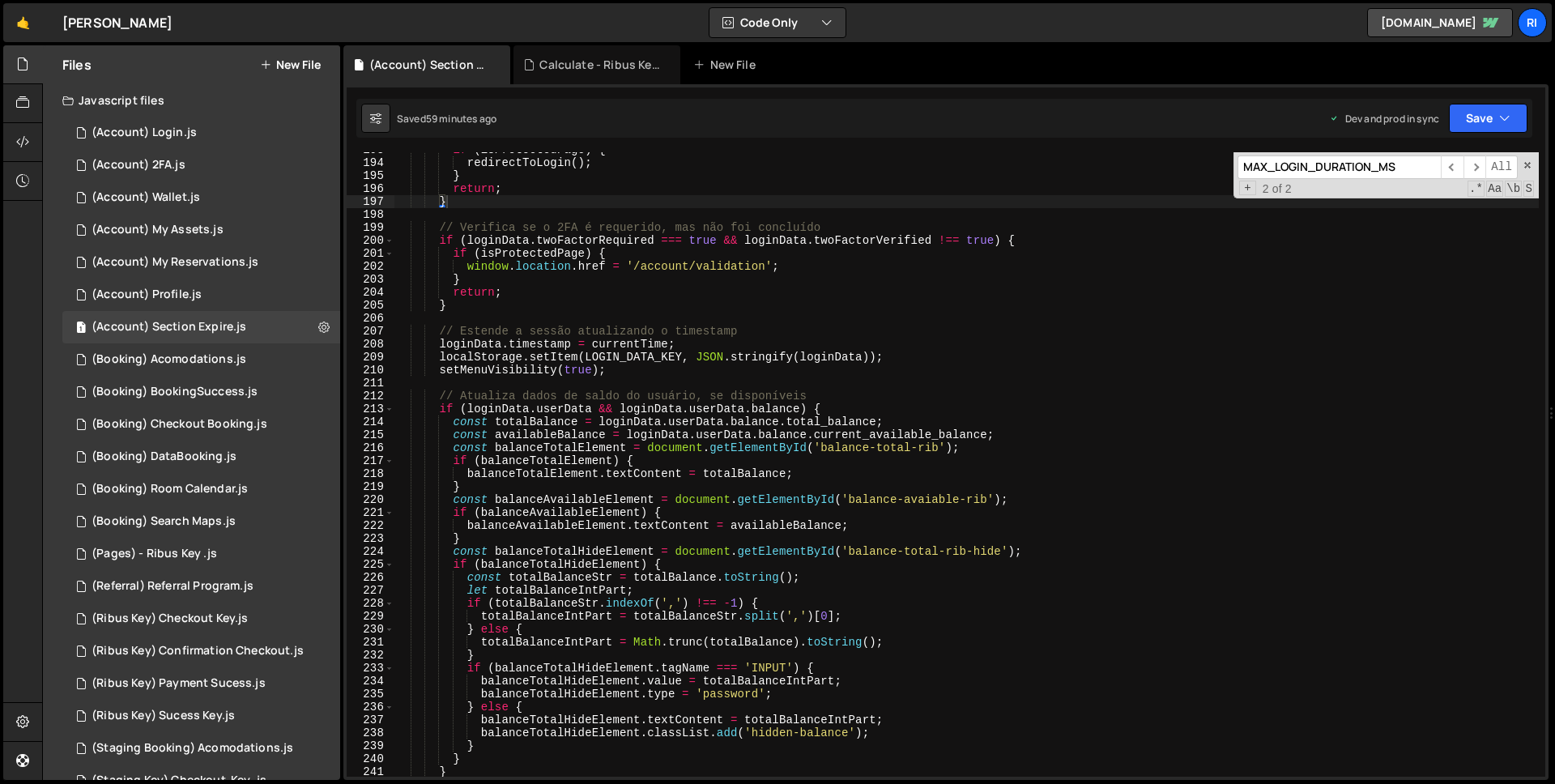
paste input "no-store"
type input "no-store"
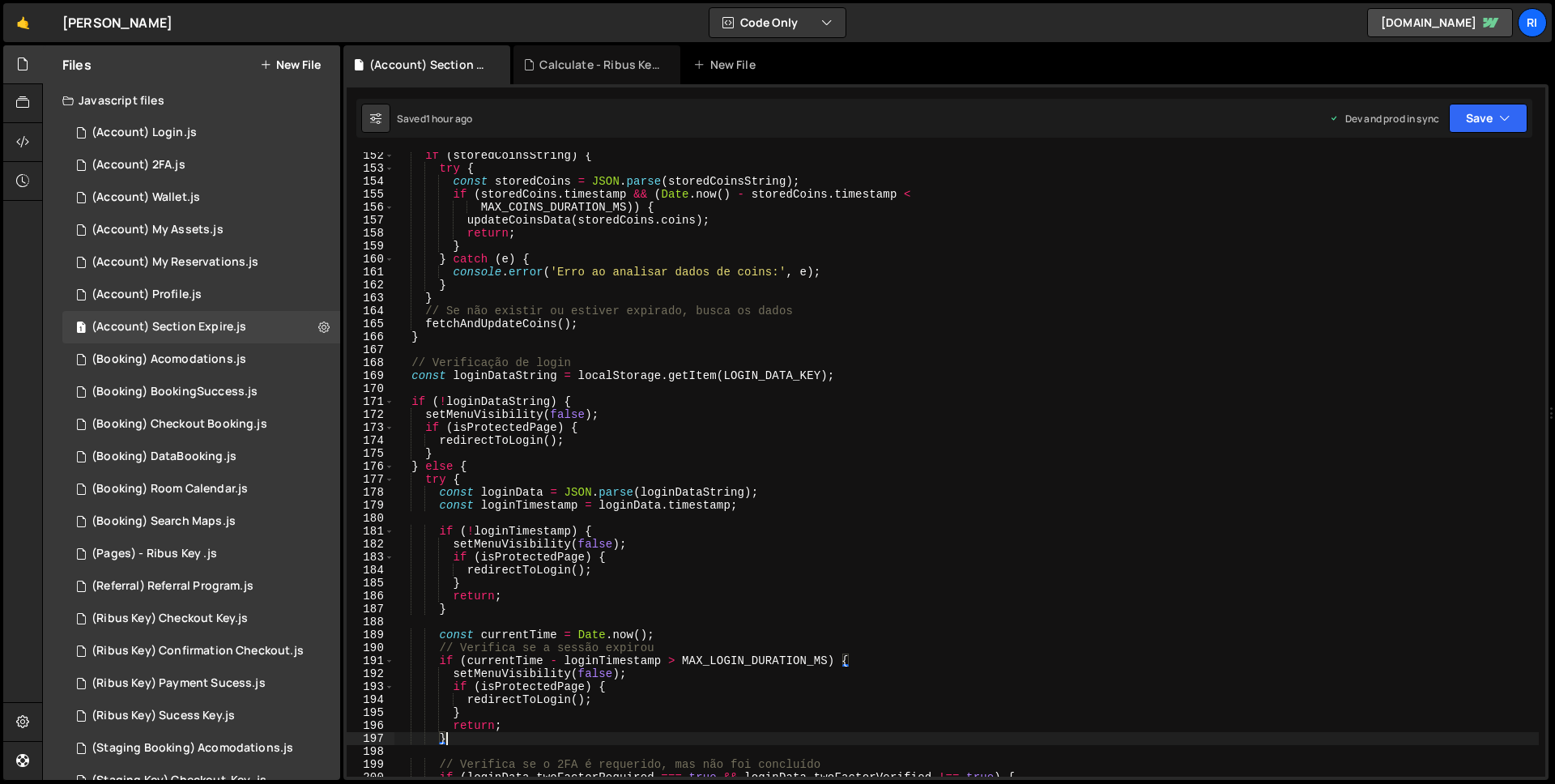
scroll to position [2076, 0]
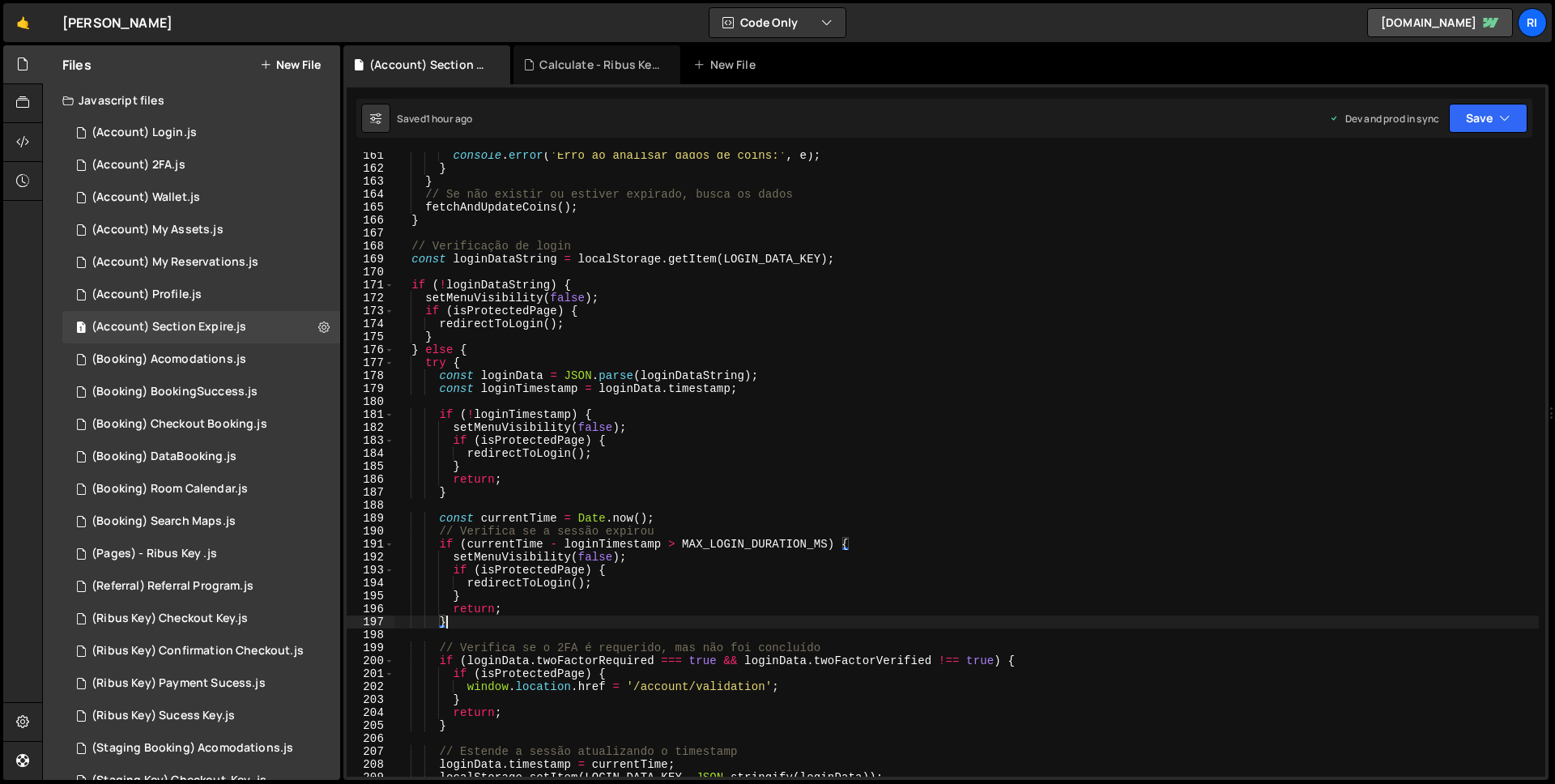
click at [514, 589] on div "console . error ( 'Erro ao analisar dados de coins:' , e ) ; } } // Se não exis…" at bounding box center [967, 473] width 1145 height 650
click at [516, 582] on div "console . error ( 'Erro ao analisar dados de coins:' , e ) ; } } // Se não exis…" at bounding box center [967, 464] width 1145 height 624
click at [516, 582] on div "console . error ( 'Erro ao analisar dados de coins:' , e ) ; } } // Se não exis…" at bounding box center [967, 473] width 1145 height 650
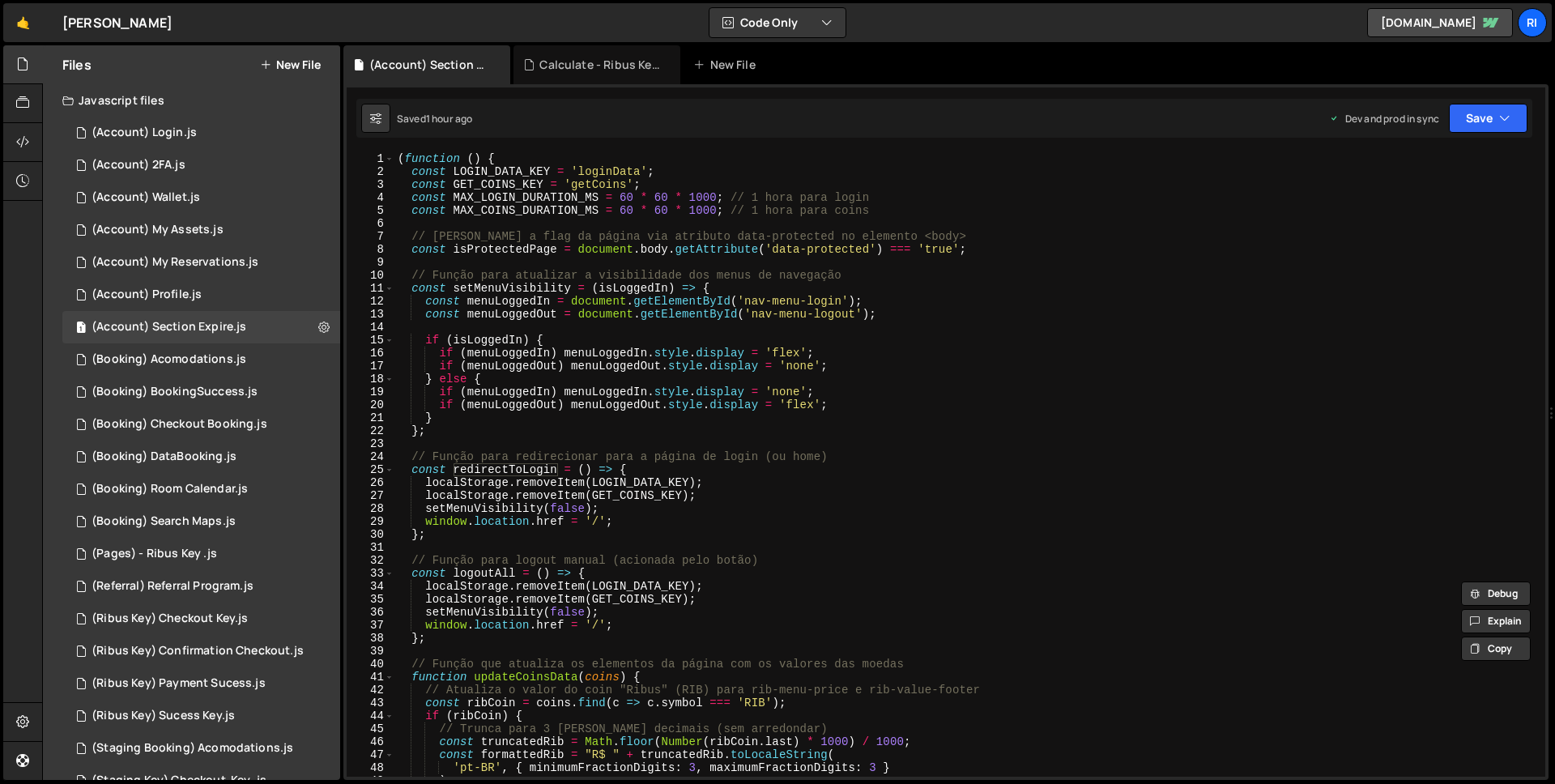
scroll to position [80, 0]
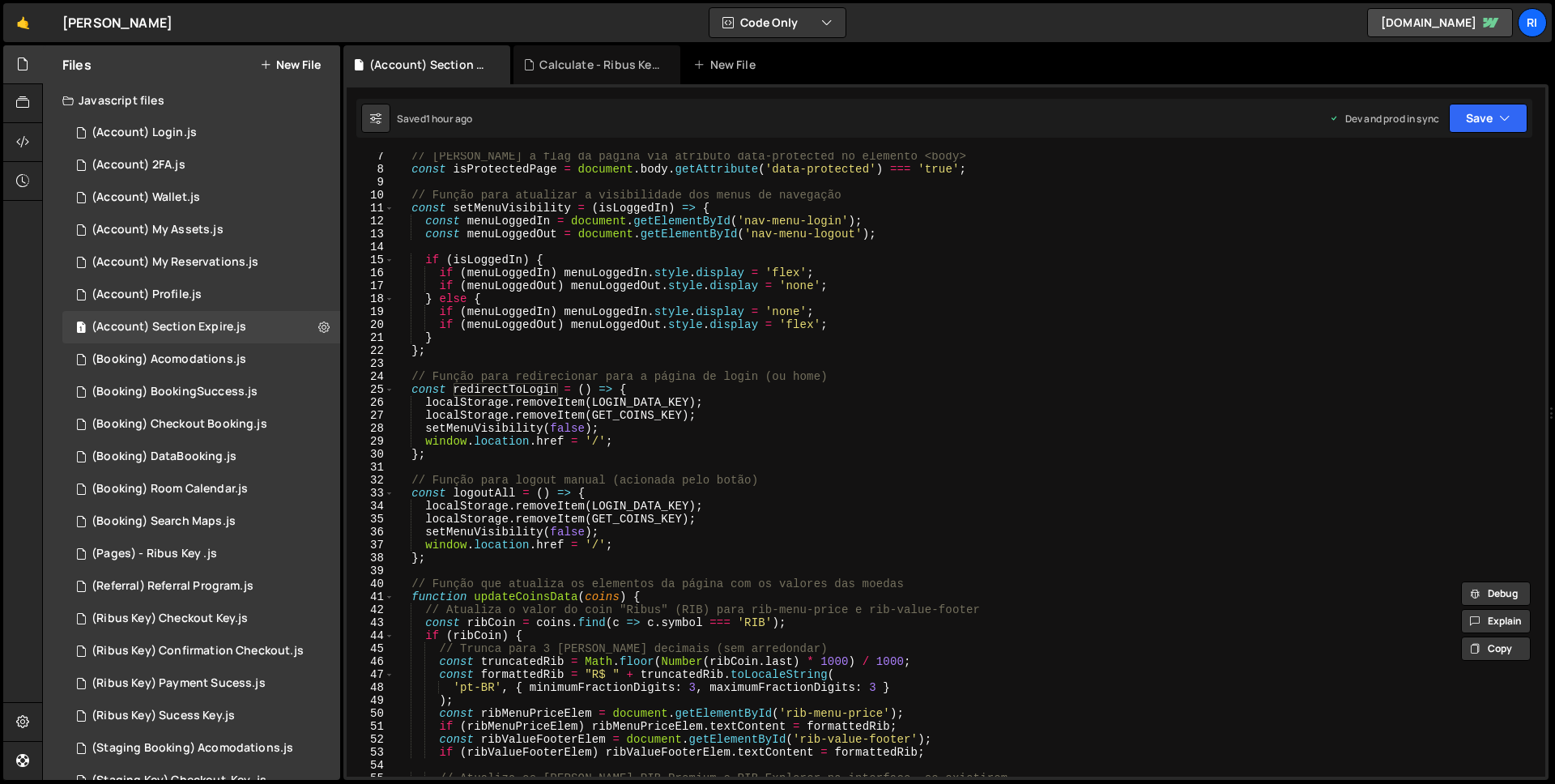
click at [489, 496] on div "// Lê a flag da página via atributo data-protected no elemento <body> const isP…" at bounding box center [967, 474] width 1145 height 650
click at [486, 501] on div "// Lê a flag da página via atributo data-protected no elemento <body> const isP…" at bounding box center [967, 474] width 1145 height 650
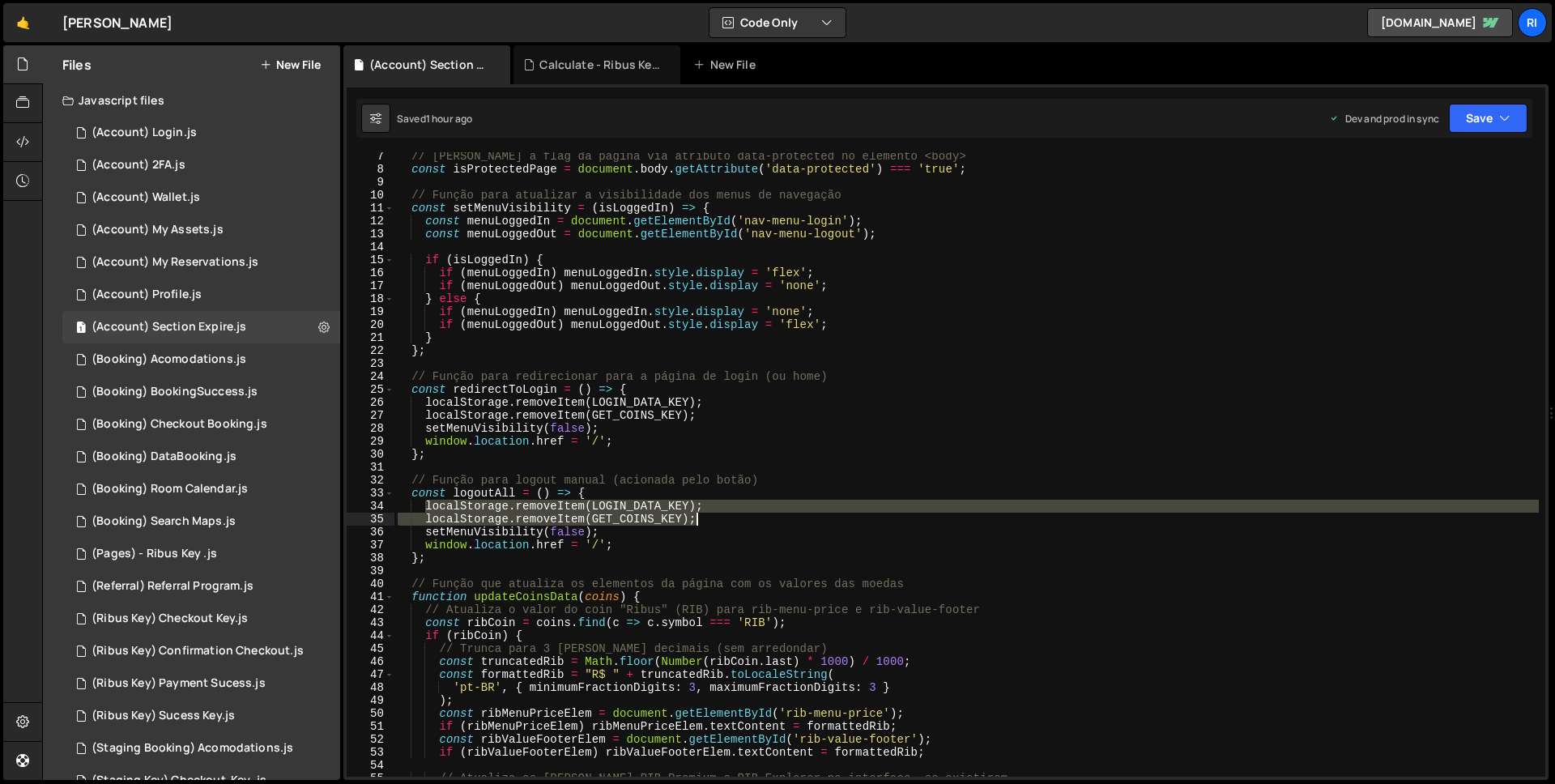
drag, startPoint x: 428, startPoint y: 505, endPoint x: 777, endPoint y: 517, distance: 349.2
click at [777, 517] on div "// Lê a flag da página via atributo data-protected no elemento <body> const isP…" at bounding box center [967, 474] width 1145 height 650
click at [692, 532] on div "// Lê a flag da página via atributo data-protected no elemento <body> const isP…" at bounding box center [967, 474] width 1145 height 650
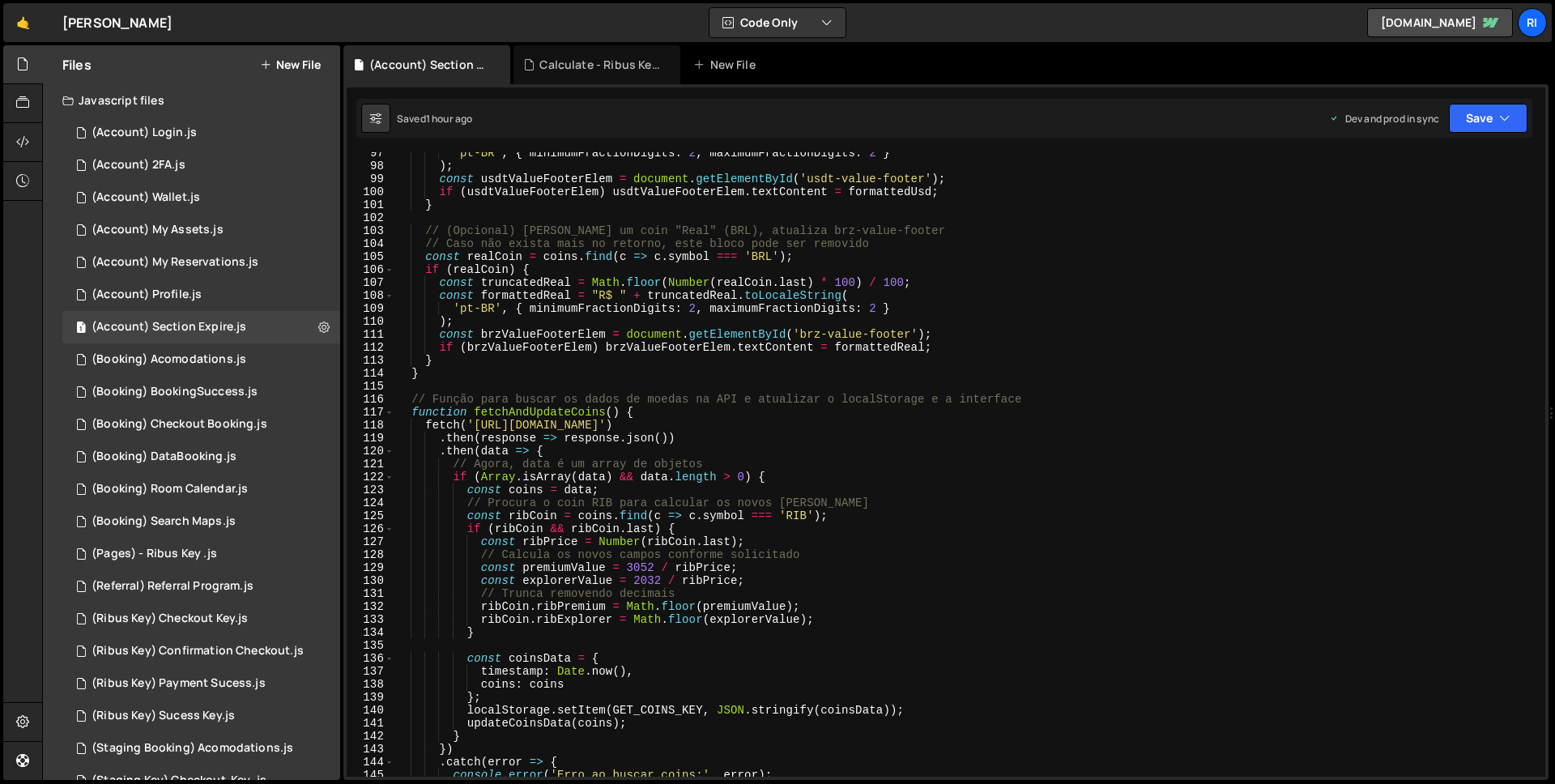
scroll to position [1865, 0]
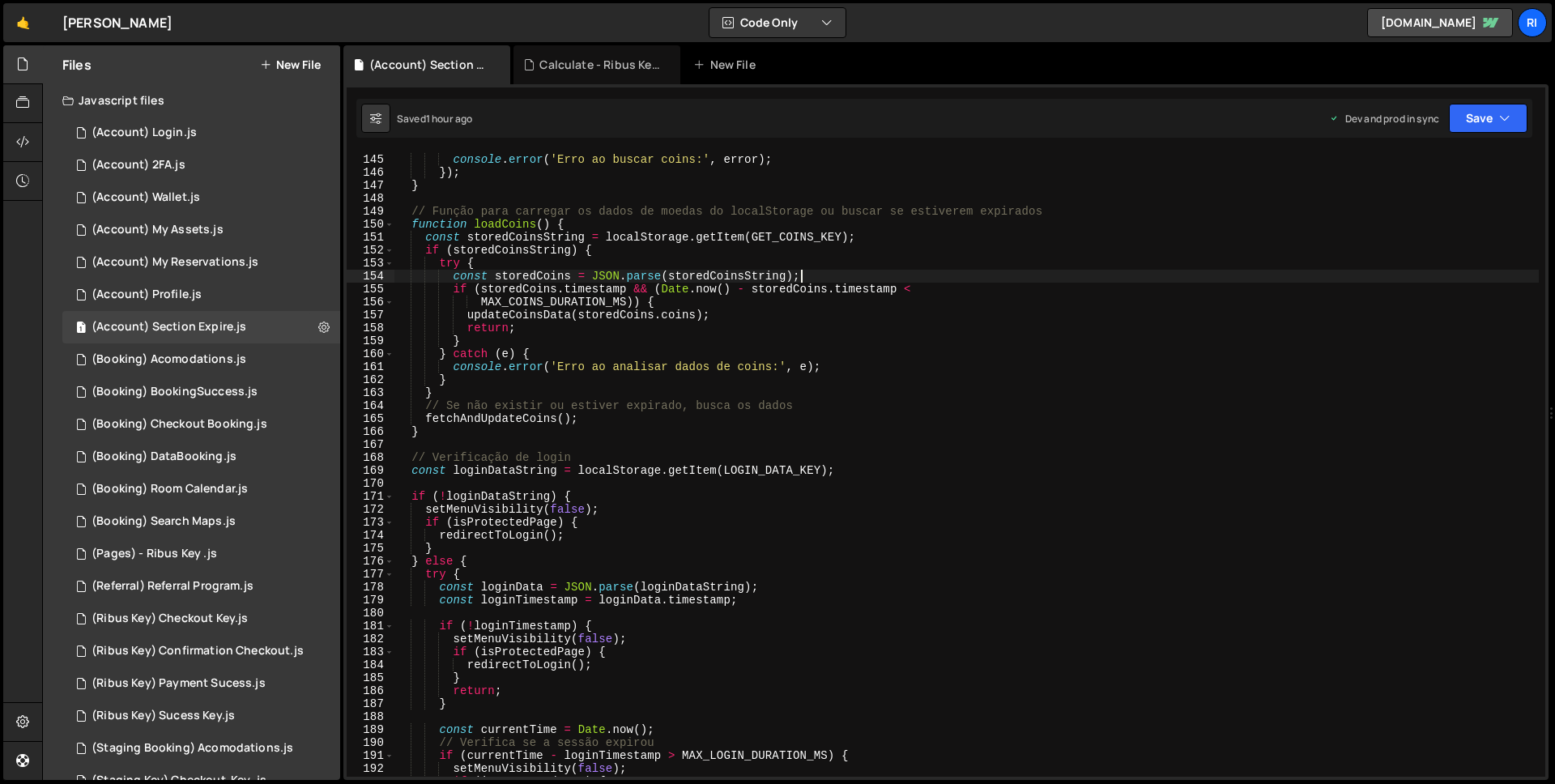
click at [924, 274] on div ". catch ( error => { console . error ( 'Erro ao buscar coins:' , error ) ; }) ;…" at bounding box center [967, 465] width 1145 height 650
click at [491, 222] on div ". catch ( error => { console . error ( 'Erro ao buscar coins:' , error ) ; }) ;…" at bounding box center [967, 465] width 1145 height 650
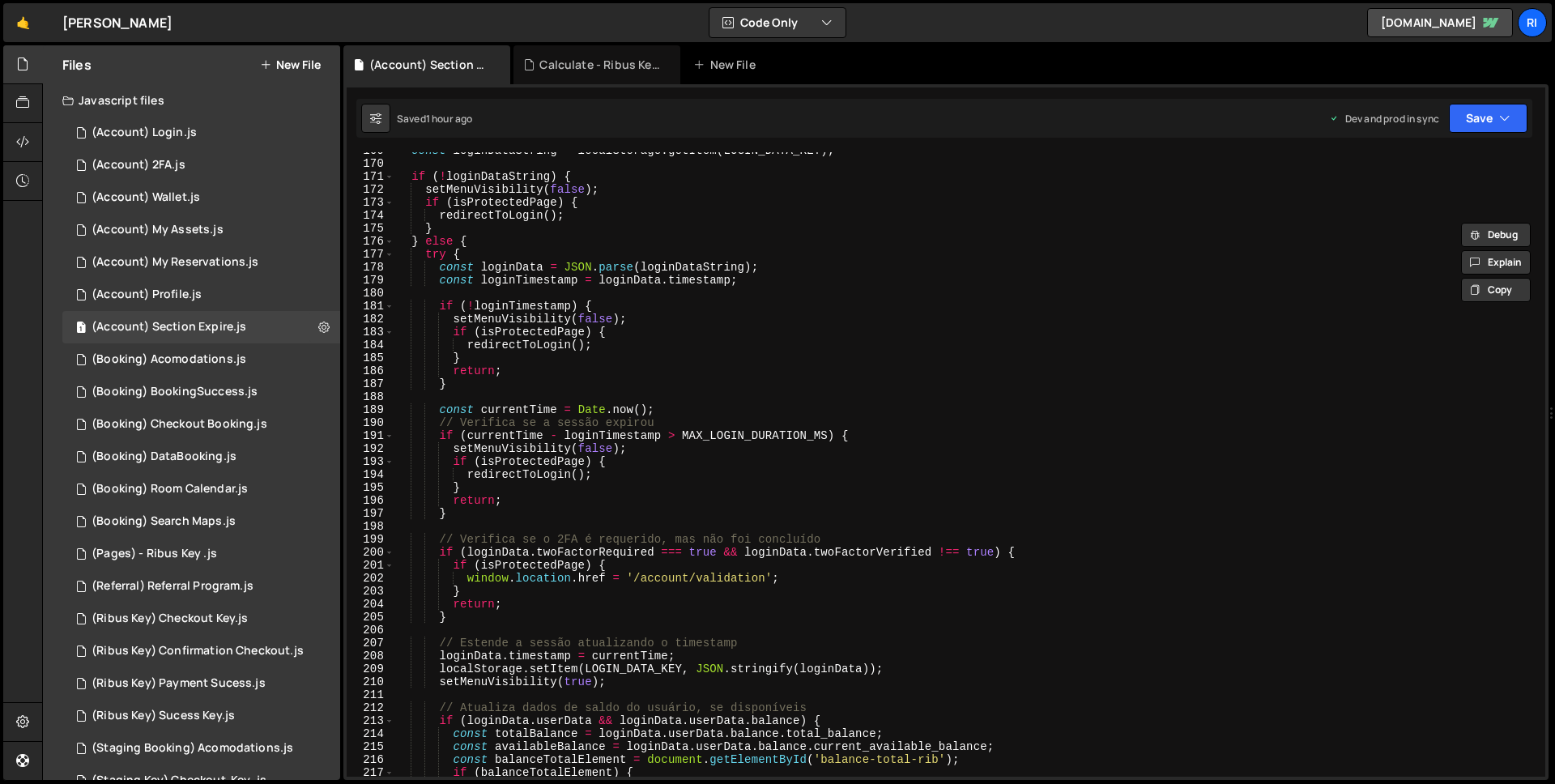
scroll to position [2106, 0]
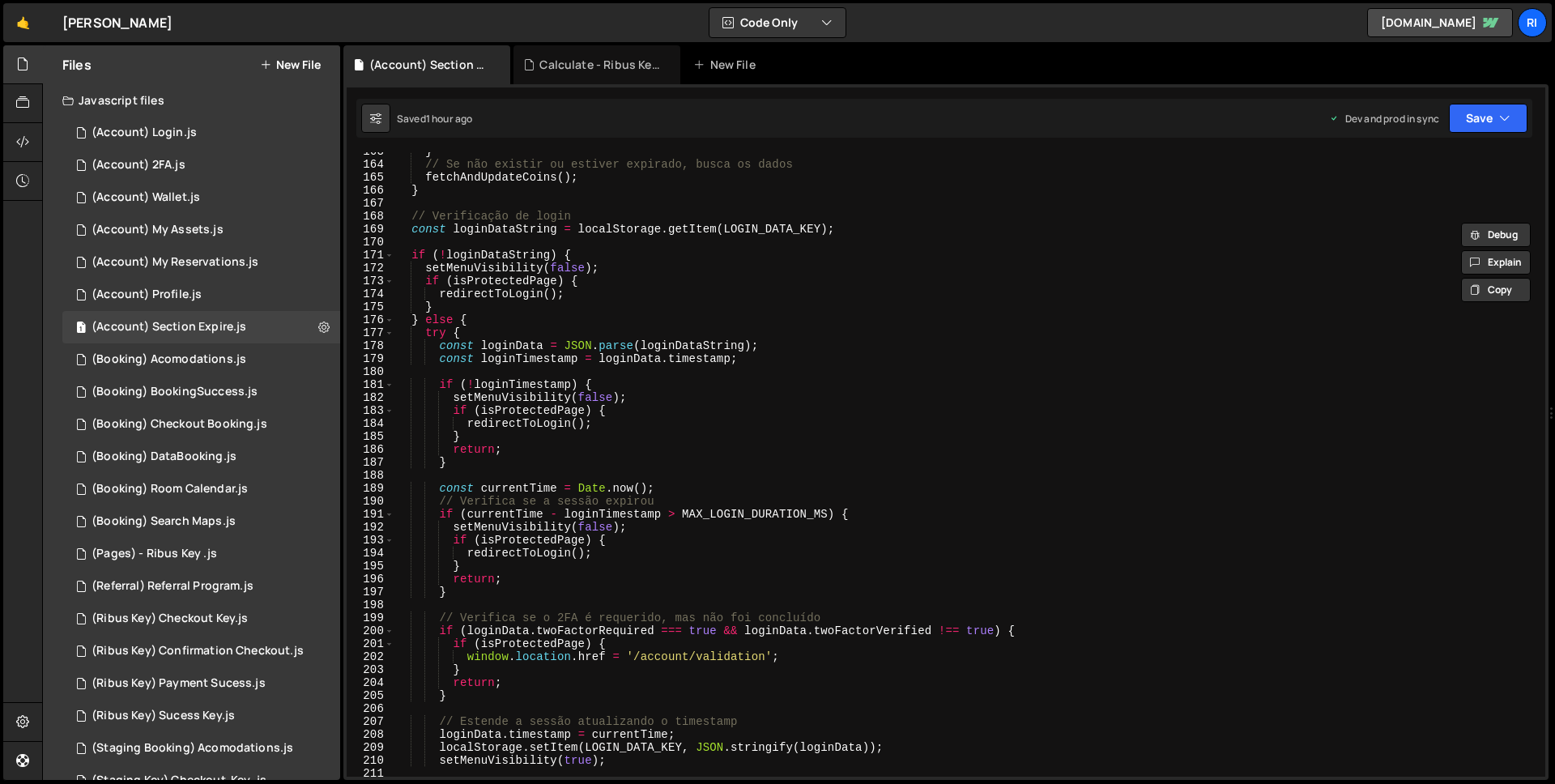
click at [417, 316] on div "} // Se não existir ou estiver expirado, busca os dados fetchAndUpdateCoins ( )…" at bounding box center [967, 470] width 1145 height 650
type textarea "} else {"
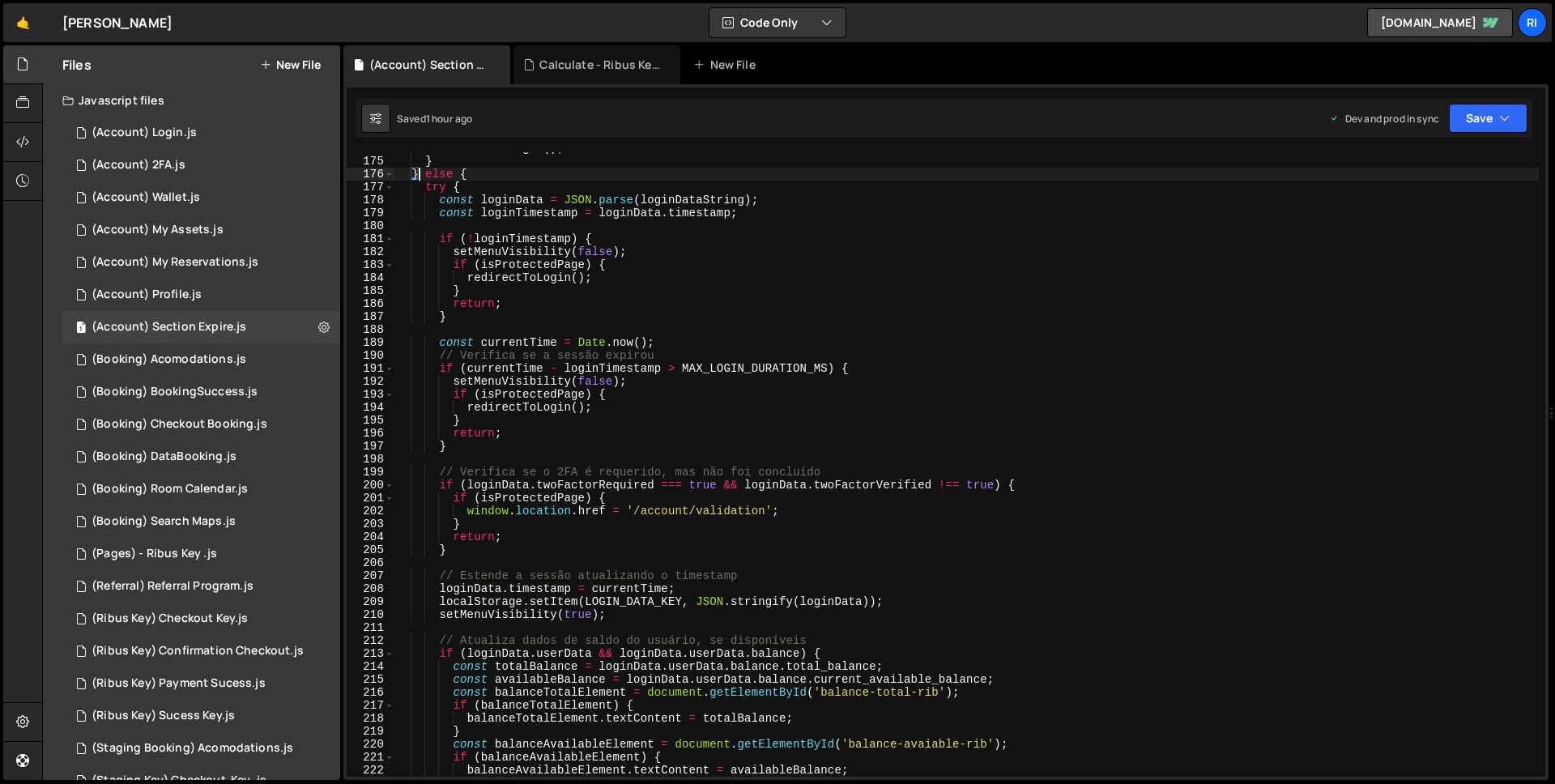
scroll to position [1990, 0]
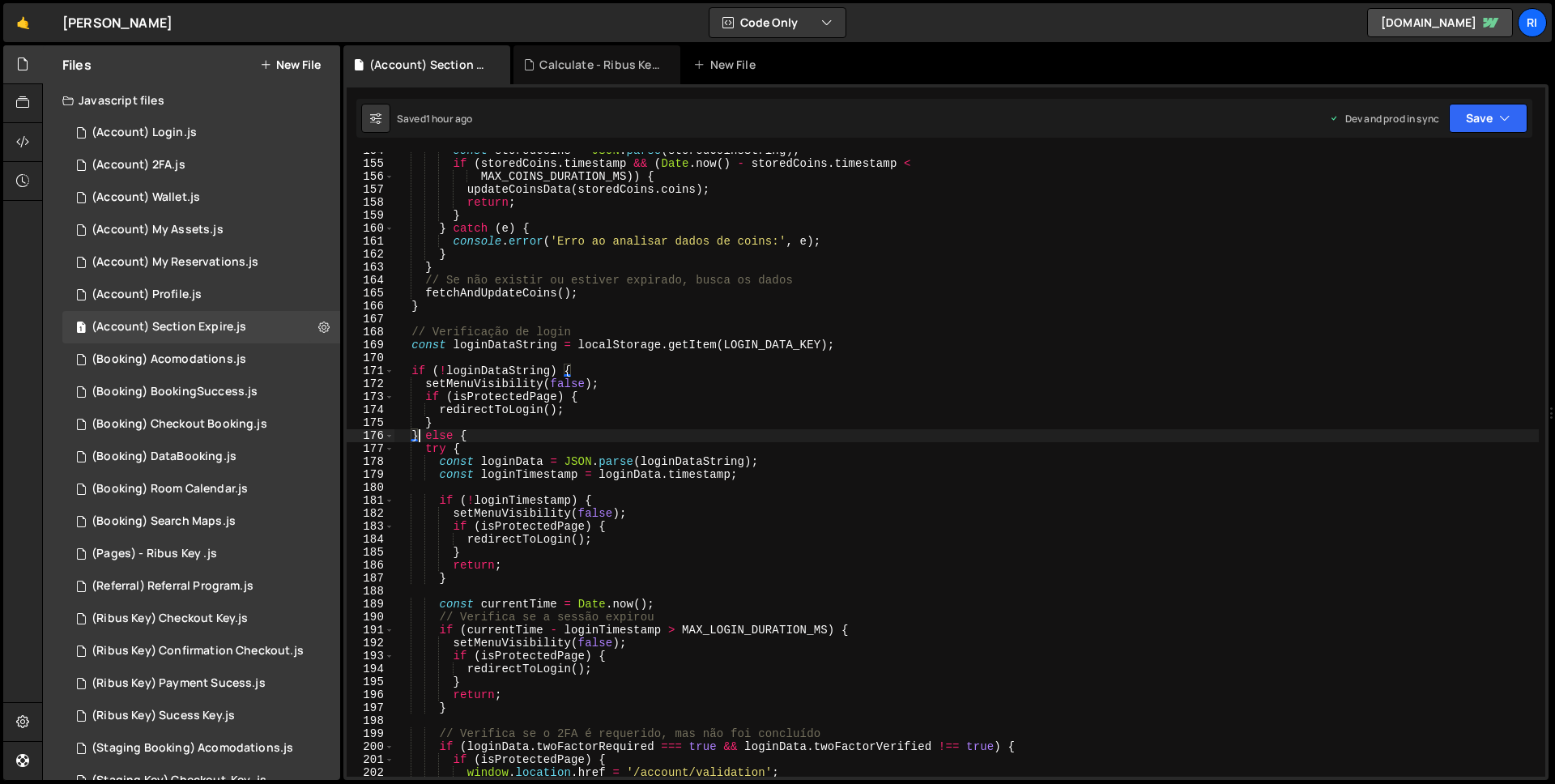
click at [574, 360] on div "const storedCoins = JSON . parse ( storedCoinsString ) ; if ( storedCoins . tim…" at bounding box center [967, 469] width 1145 height 650
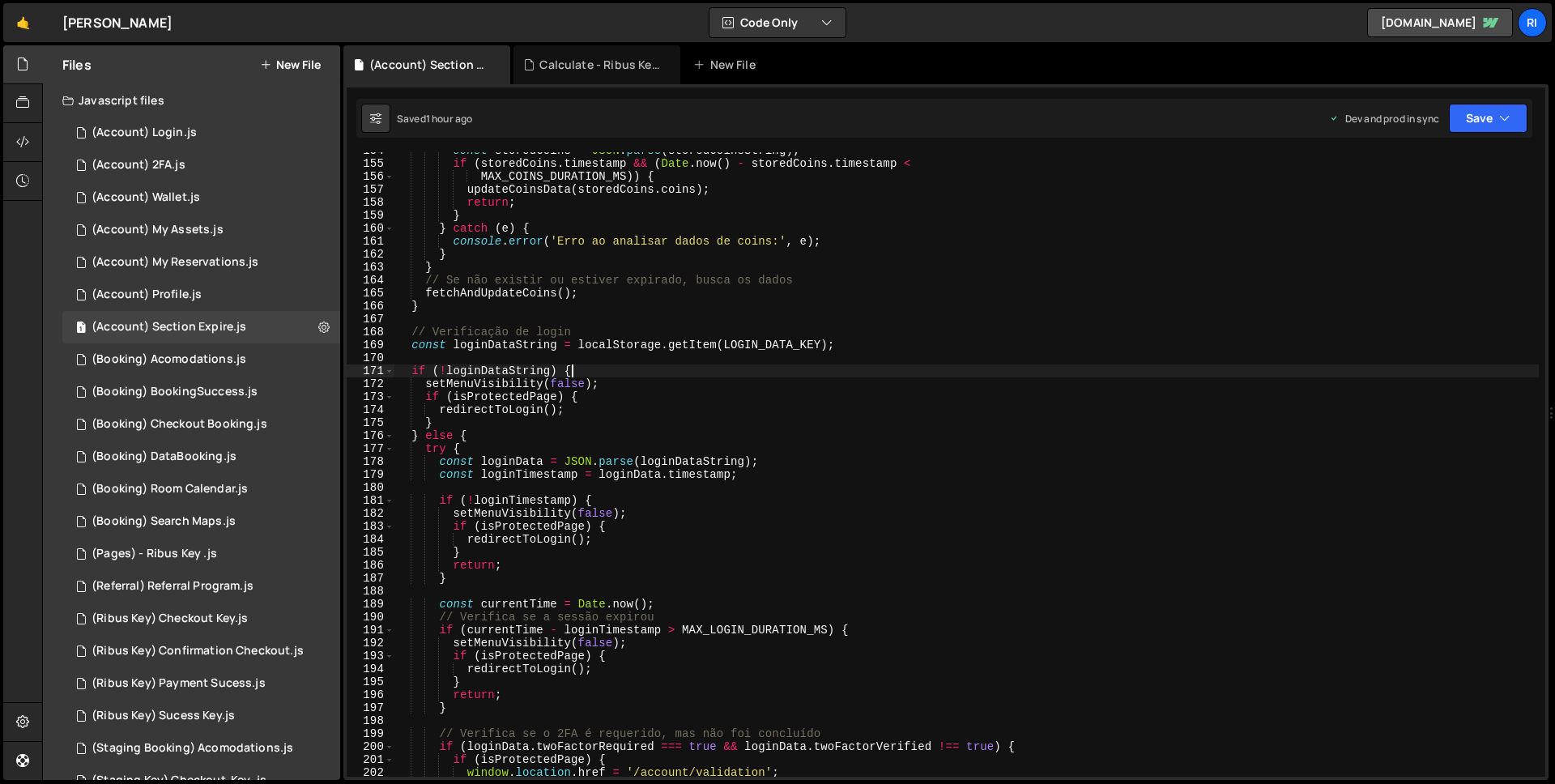
click at [580, 365] on div "const storedCoins = JSON . parse ( storedCoinsString ) ; if ( storedCoins . tim…" at bounding box center [967, 469] width 1145 height 650
click at [503, 340] on div "const storedCoins = JSON . parse ( storedCoinsString ) ; if ( storedCoins . tim…" at bounding box center [967, 469] width 1145 height 650
click at [764, 347] on div "const storedCoins = JSON . parse ( storedCoinsString ) ; if ( storedCoins . tim…" at bounding box center [967, 469] width 1145 height 650
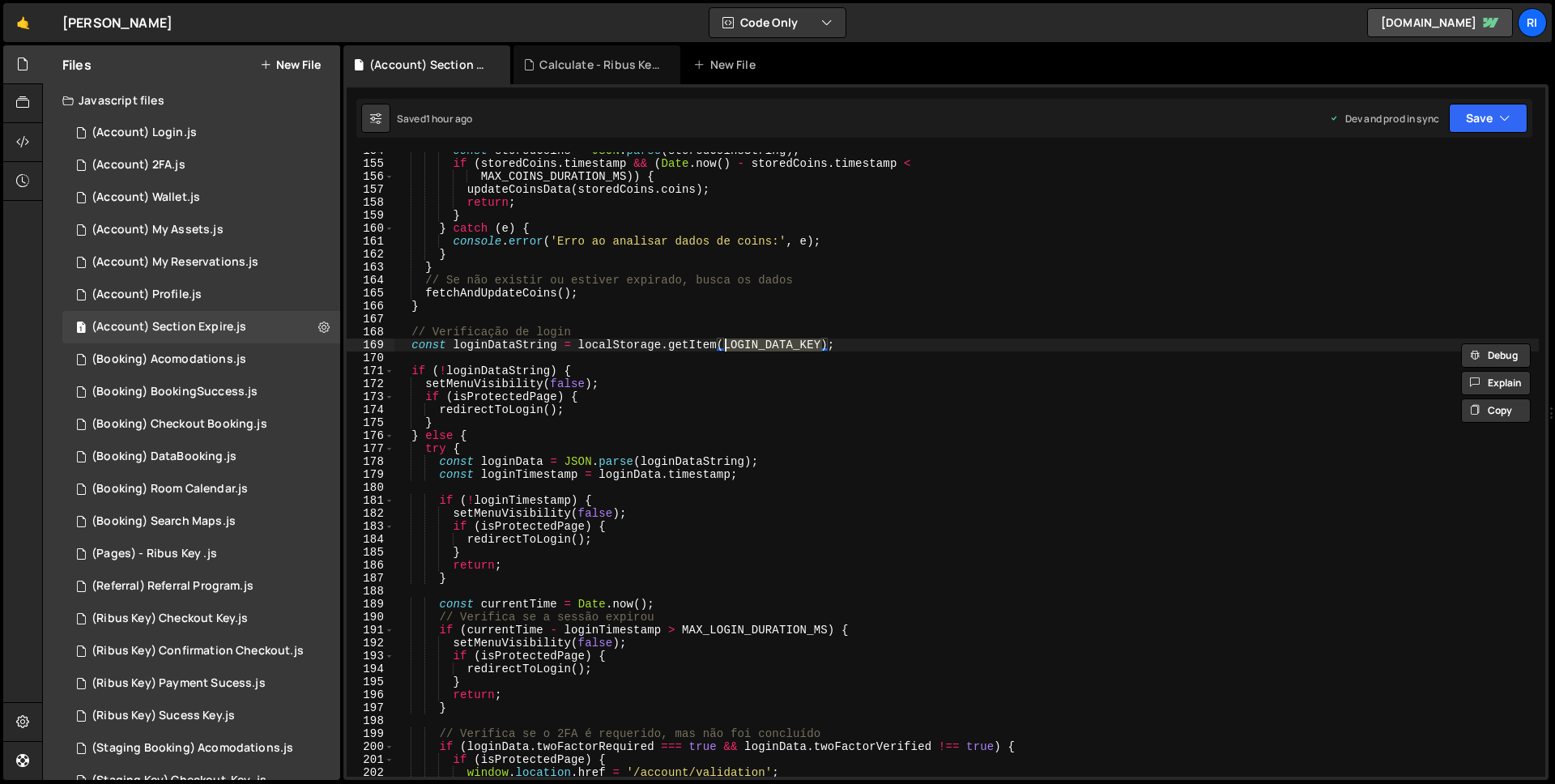
click at [414, 434] on div "const storedCoins = JSON . parse ( storedCoinsString ) ; if ( storedCoins . tim…" at bounding box center [967, 469] width 1145 height 650
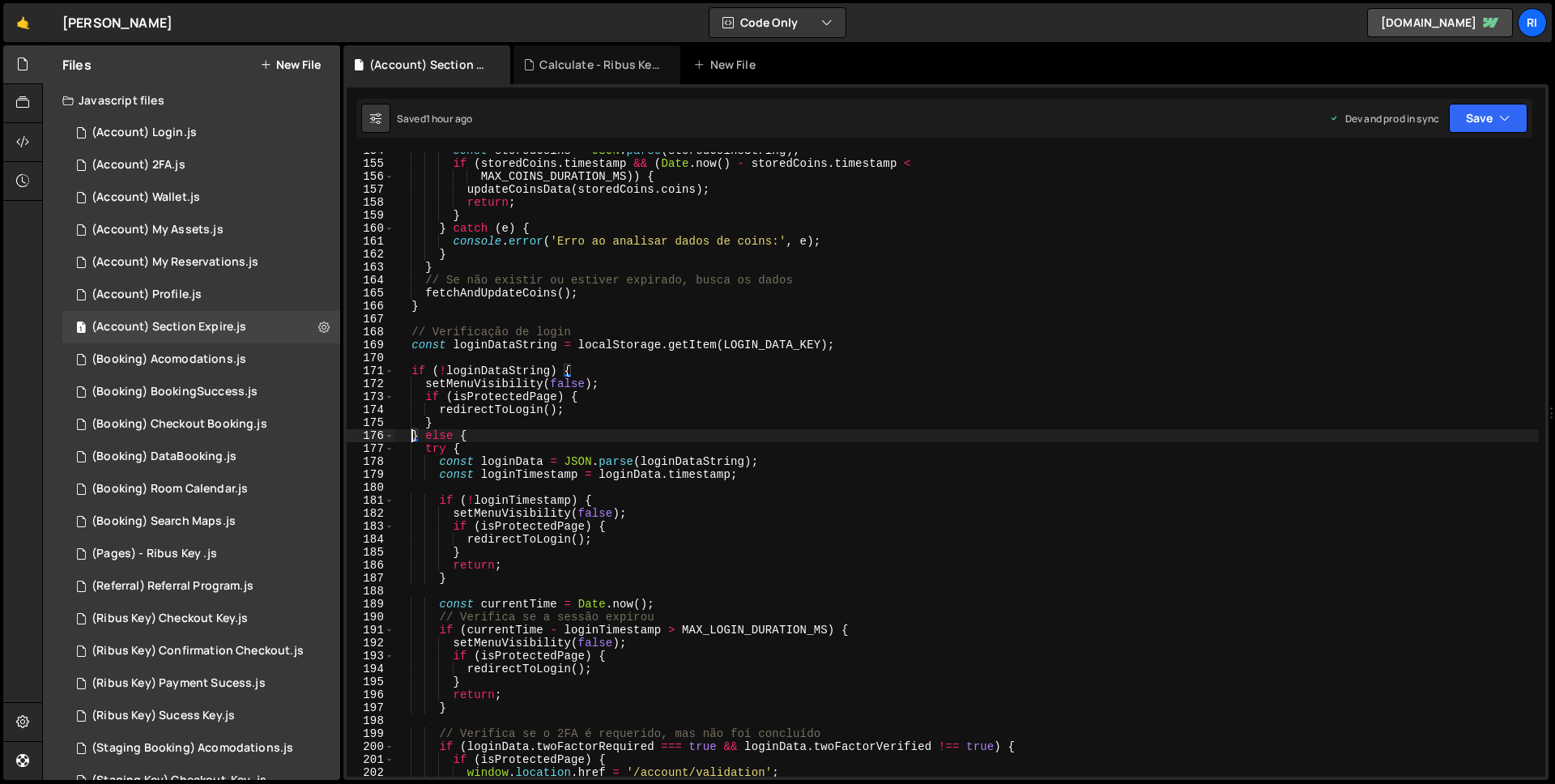
click at [440, 417] on div "const storedCoins = JSON . parse ( storedCoinsString ) ; if ( storedCoins . tim…" at bounding box center [967, 469] width 1145 height 650
click at [422, 440] on div "const storedCoins = JSON . parse ( storedCoinsString ) ; if ( storedCoins . tim…" at bounding box center [967, 469] width 1145 height 650
click at [420, 440] on div "const storedCoins = JSON . parse ( storedCoinsString ) ; if ( storedCoins . tim…" at bounding box center [967, 469] width 1145 height 650
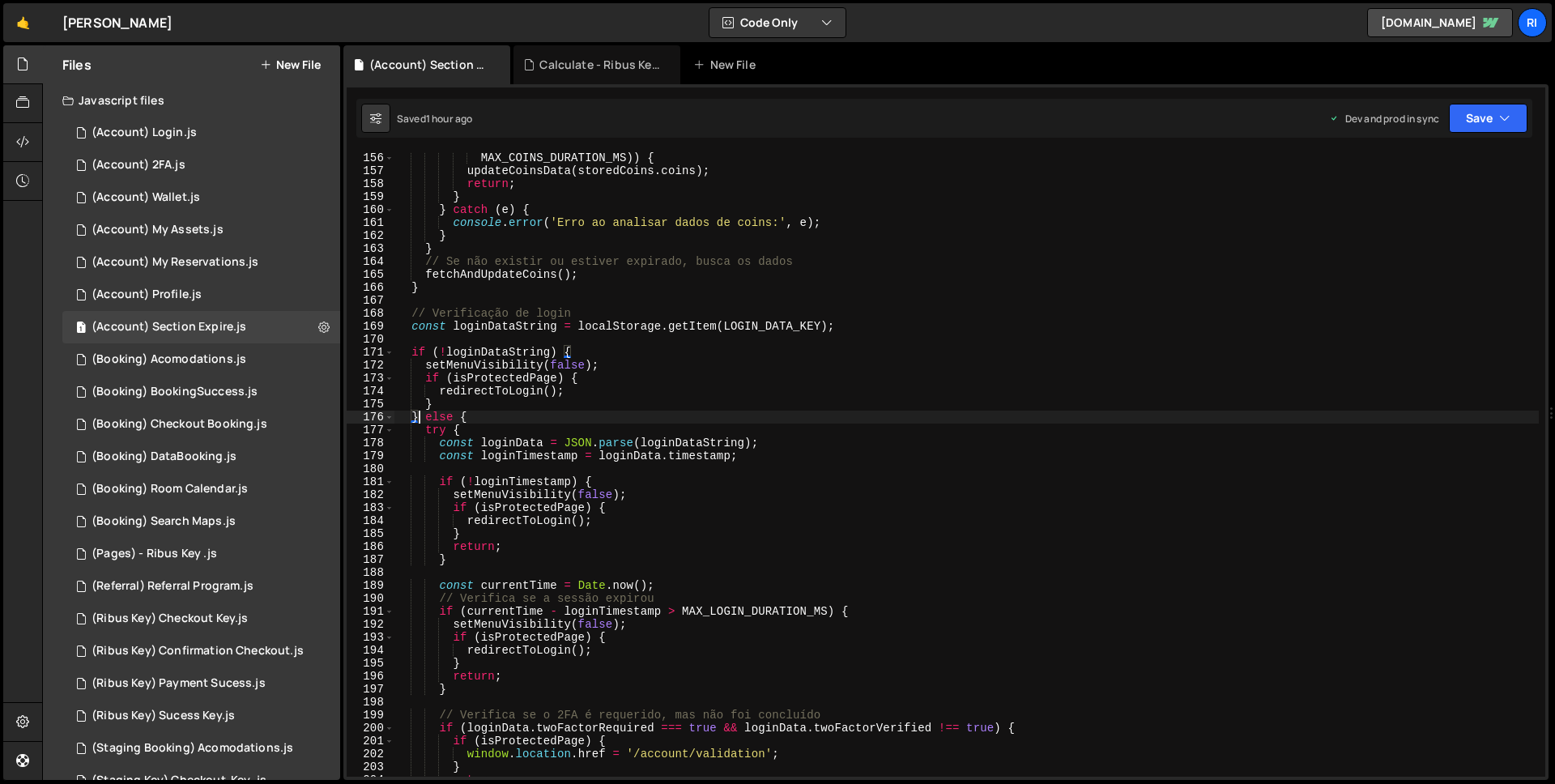
scroll to position [2059, 0]
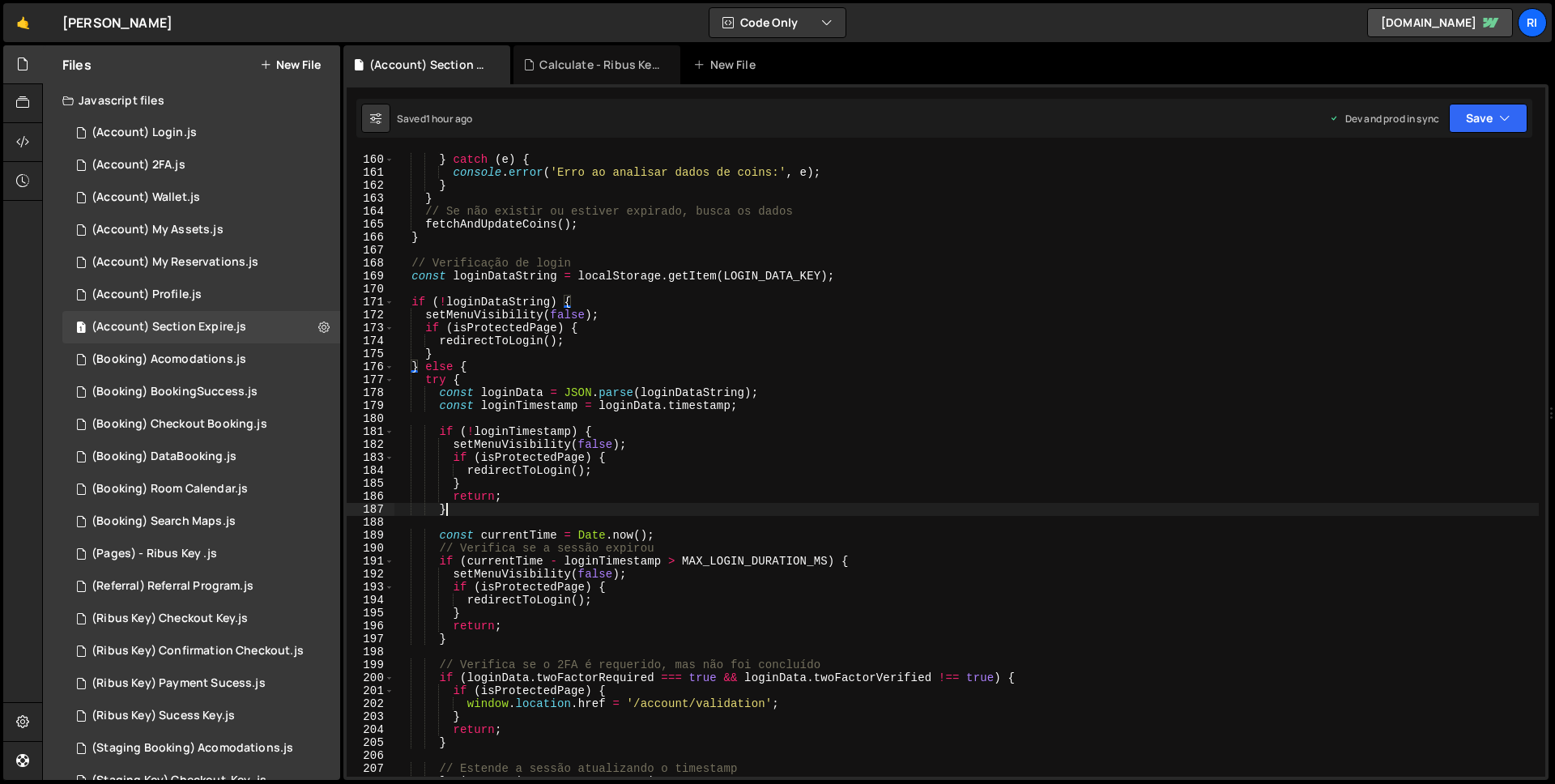
click at [504, 510] on div "} } catch ( e ) { console . error ( 'Erro ao analisar dados de coins:' , e ) ; …" at bounding box center [967, 465] width 1145 height 650
click at [415, 366] on div "} } catch ( e ) { console . error ( 'Erro ao analisar dados de coins:' , e ) ; …" at bounding box center [967, 465] width 1145 height 650
type textarea "} else {"
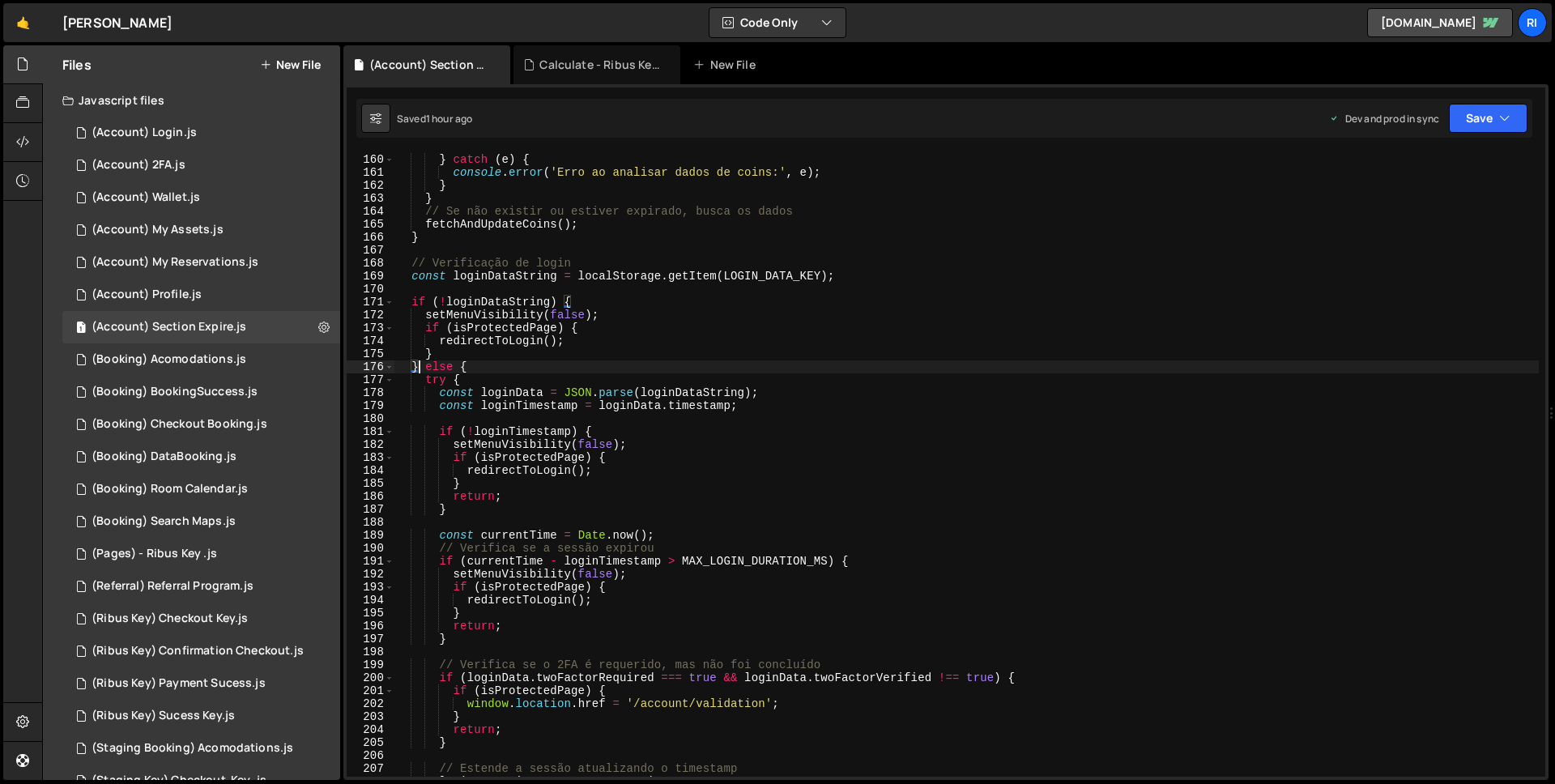
click at [419, 366] on div "} } catch ( e ) { console . error ( 'Erro ao analisar dados de coins:' , e ) ; …" at bounding box center [967, 465] width 1145 height 650
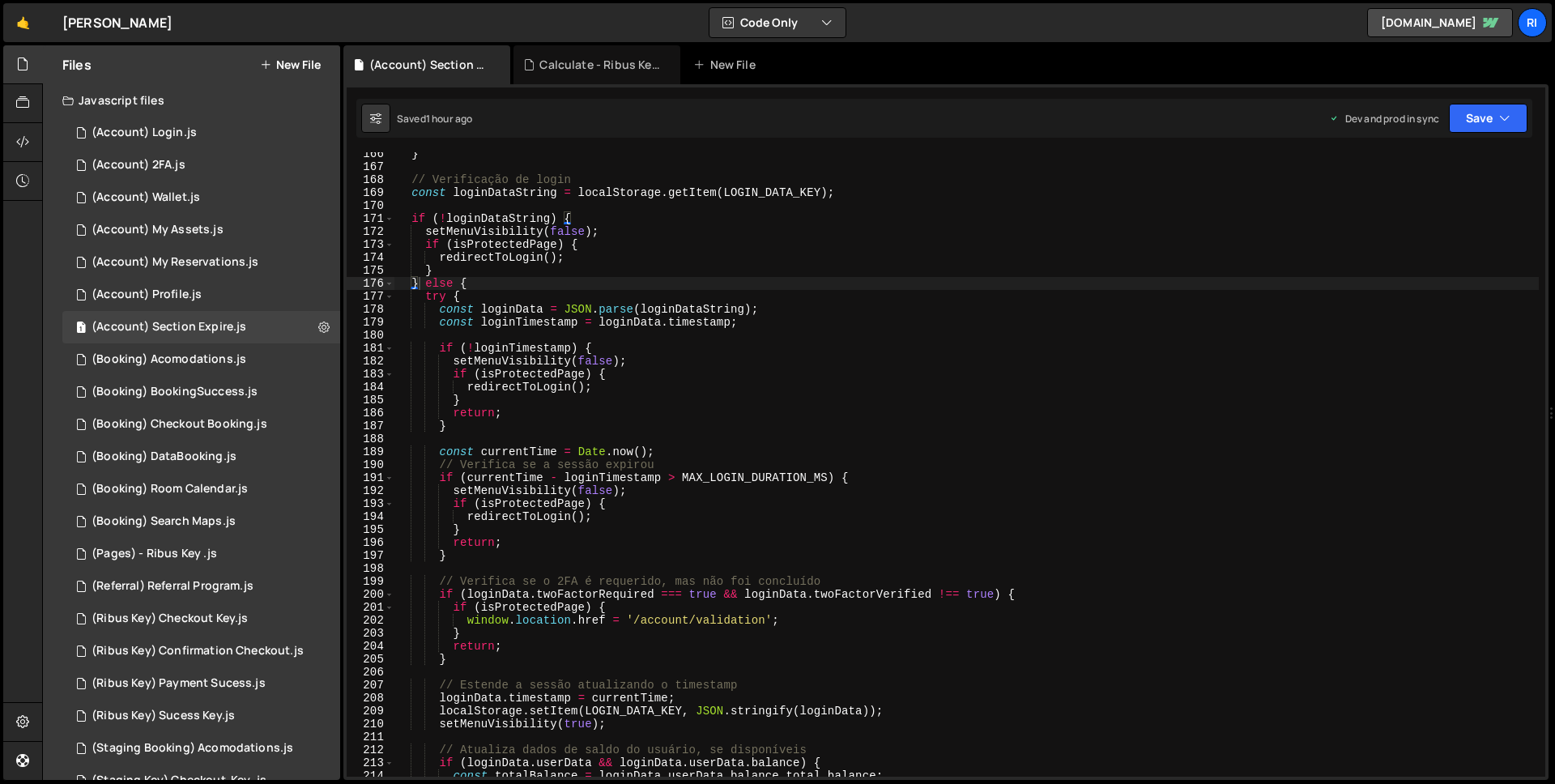
scroll to position [2155, 0]
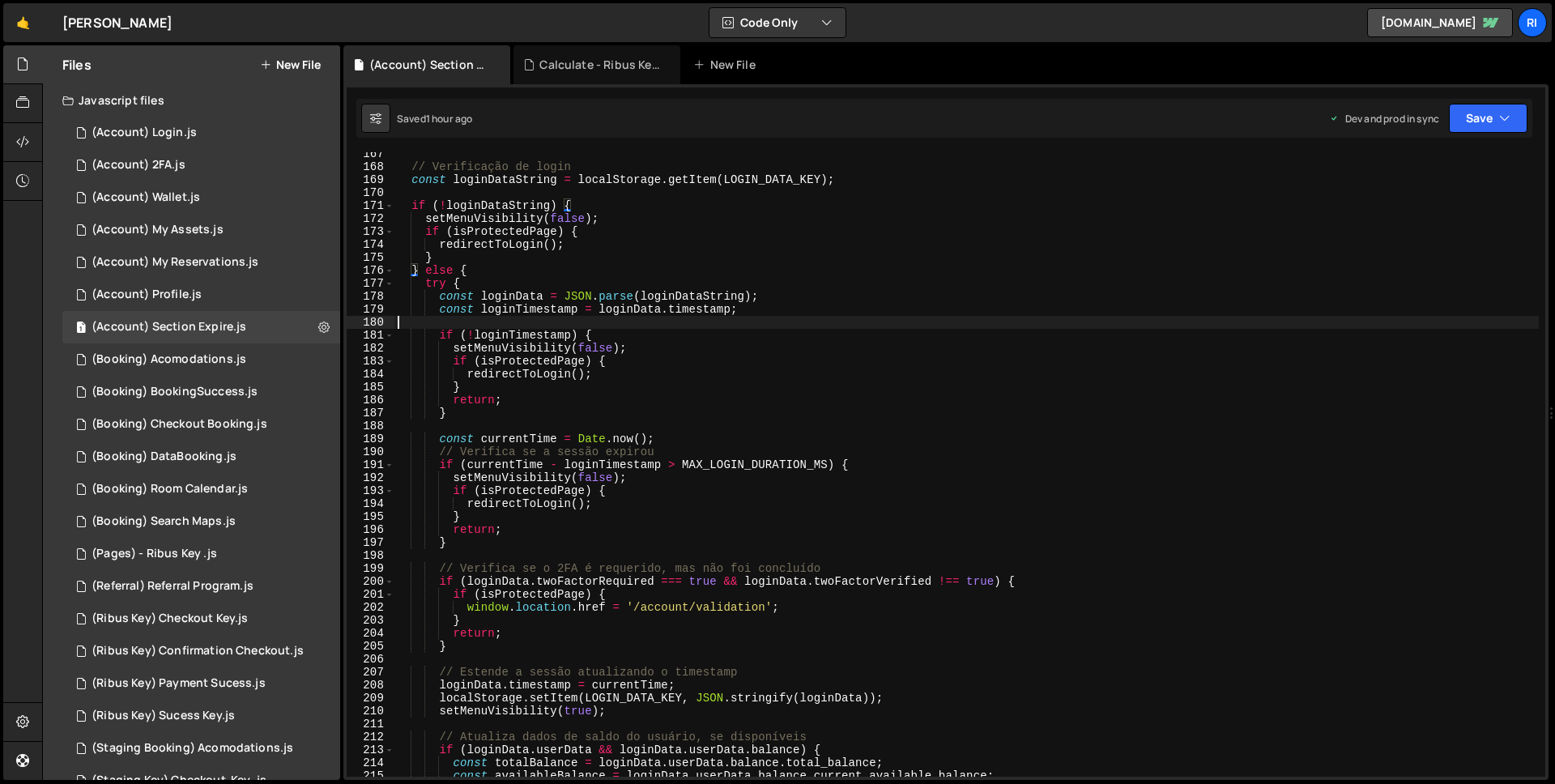
click at [482, 322] on div "// Verificação de login const loginDataString = localStorage . getItem ( LOGIN_…" at bounding box center [967, 472] width 1145 height 650
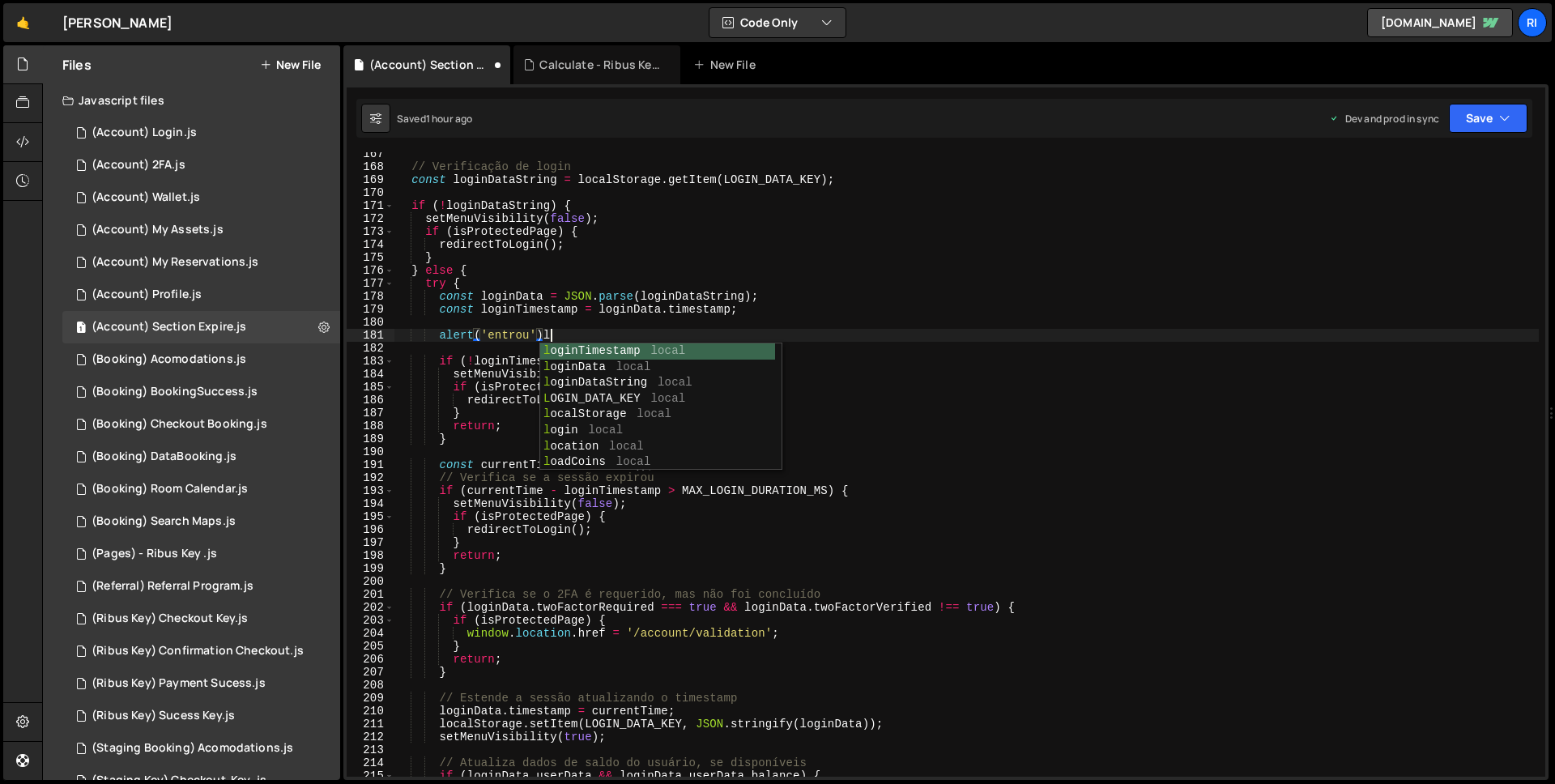
scroll to position [0, 9]
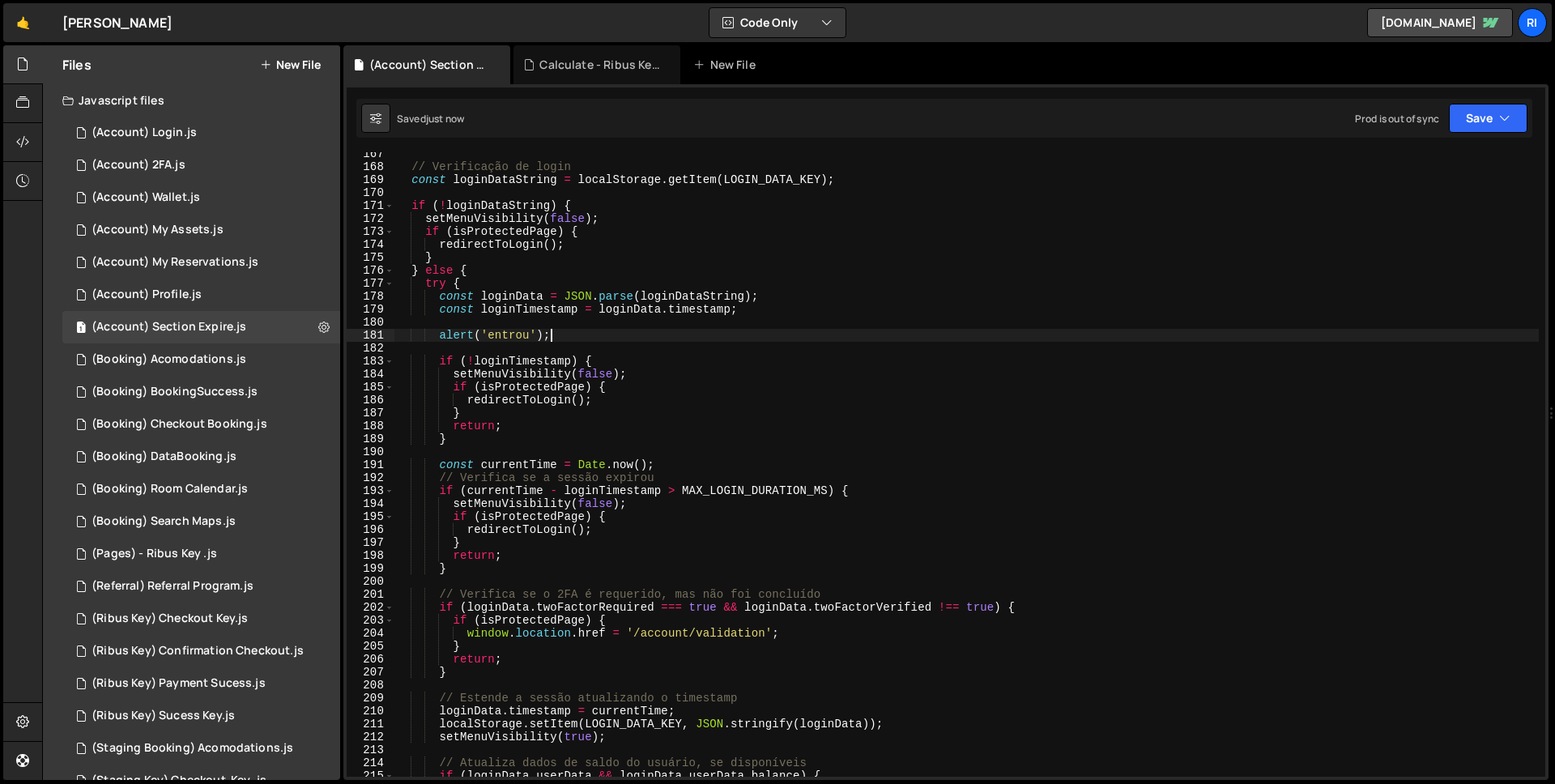
type textarea "alert('entrou');"
click at [1451, 128] on div "Prod is out of sync Upgrade to Edit Save Save to Staging S Saved just now Save …" at bounding box center [1441, 117] width 172 height 29
click at [1468, 126] on button "Save" at bounding box center [1488, 117] width 78 height 29
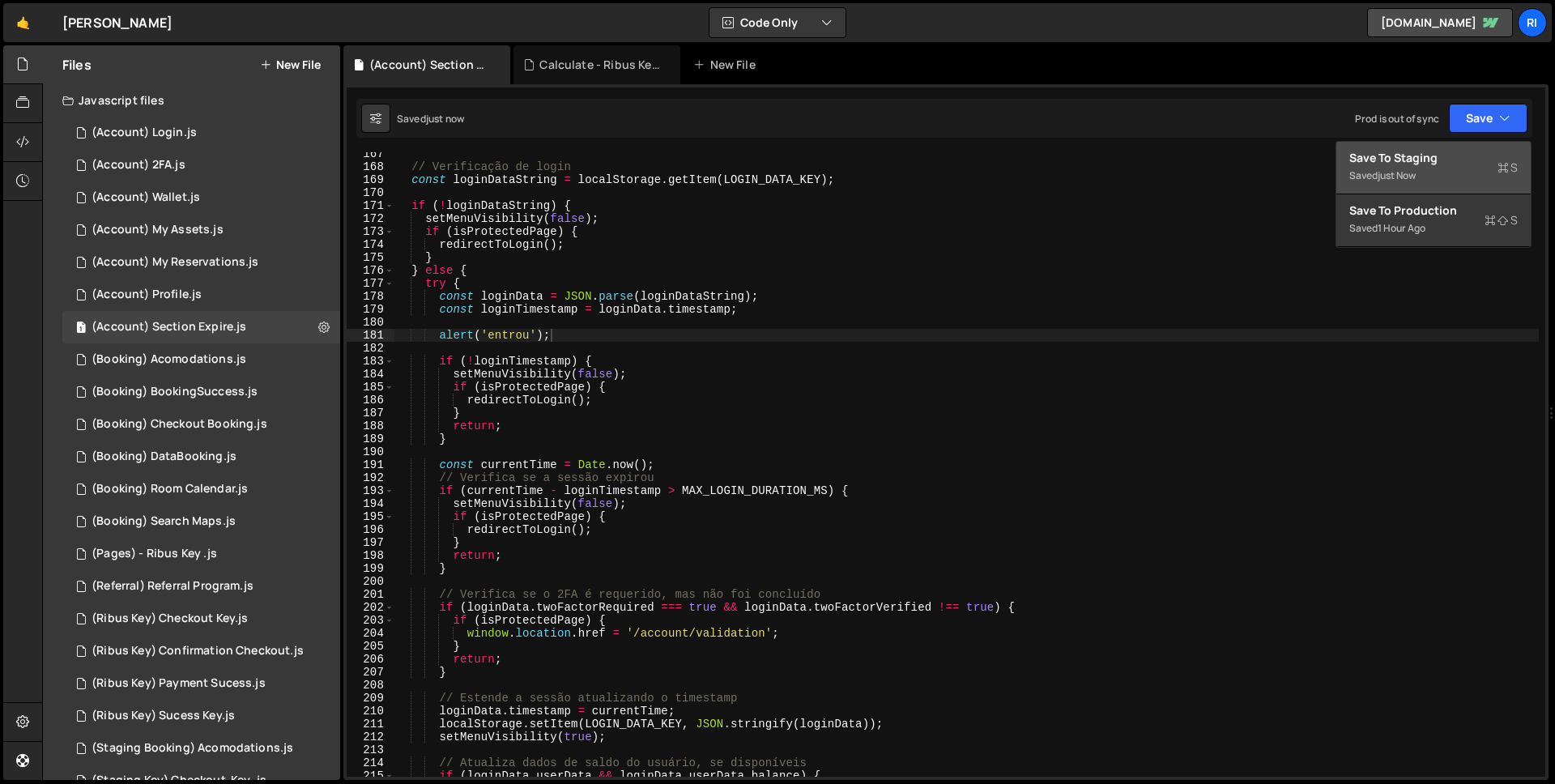
click at [1436, 166] on div "Saved just now" at bounding box center [1433, 175] width 168 height 20
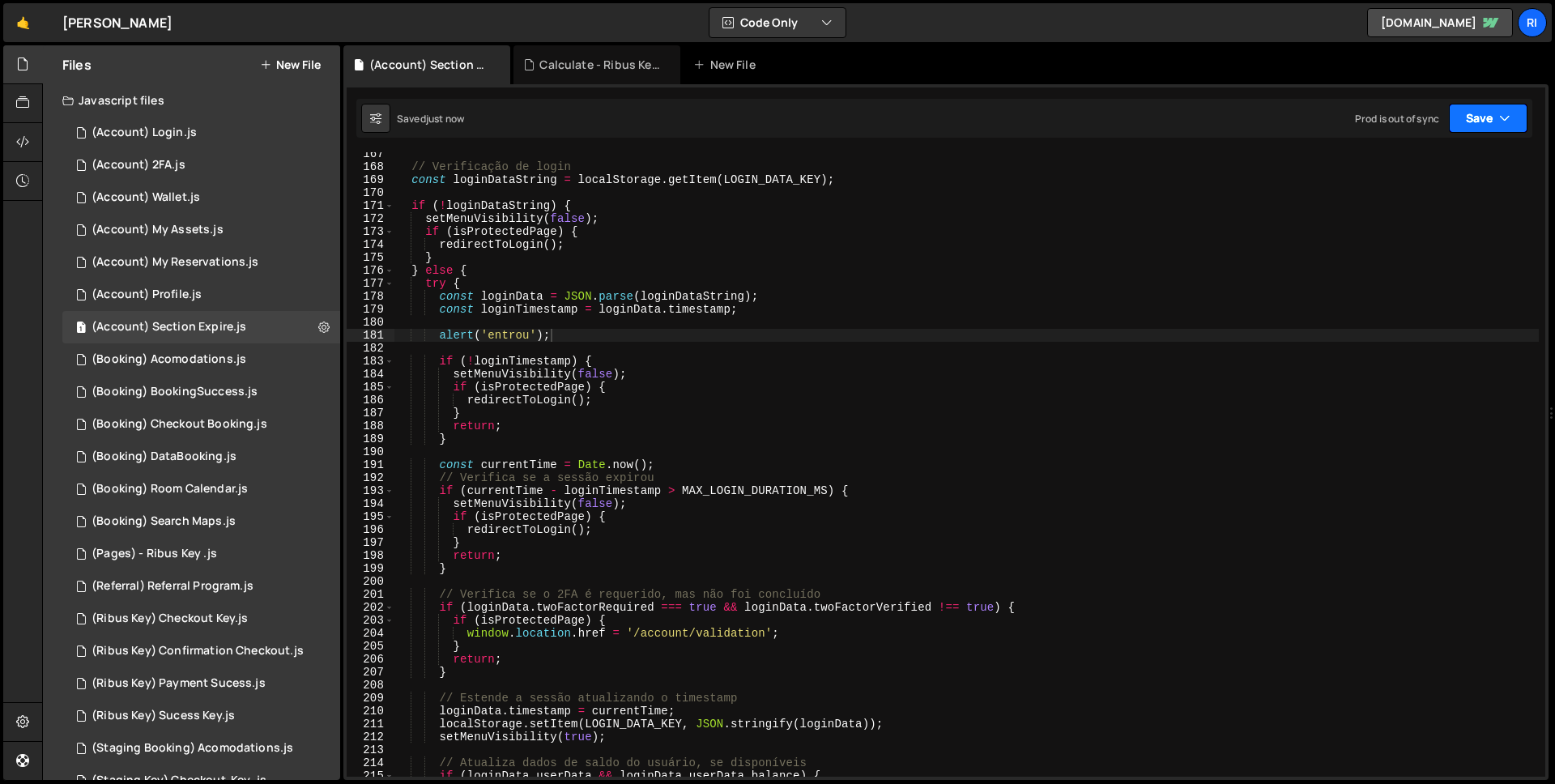
click at [1484, 118] on button "Save" at bounding box center [1488, 117] width 78 height 29
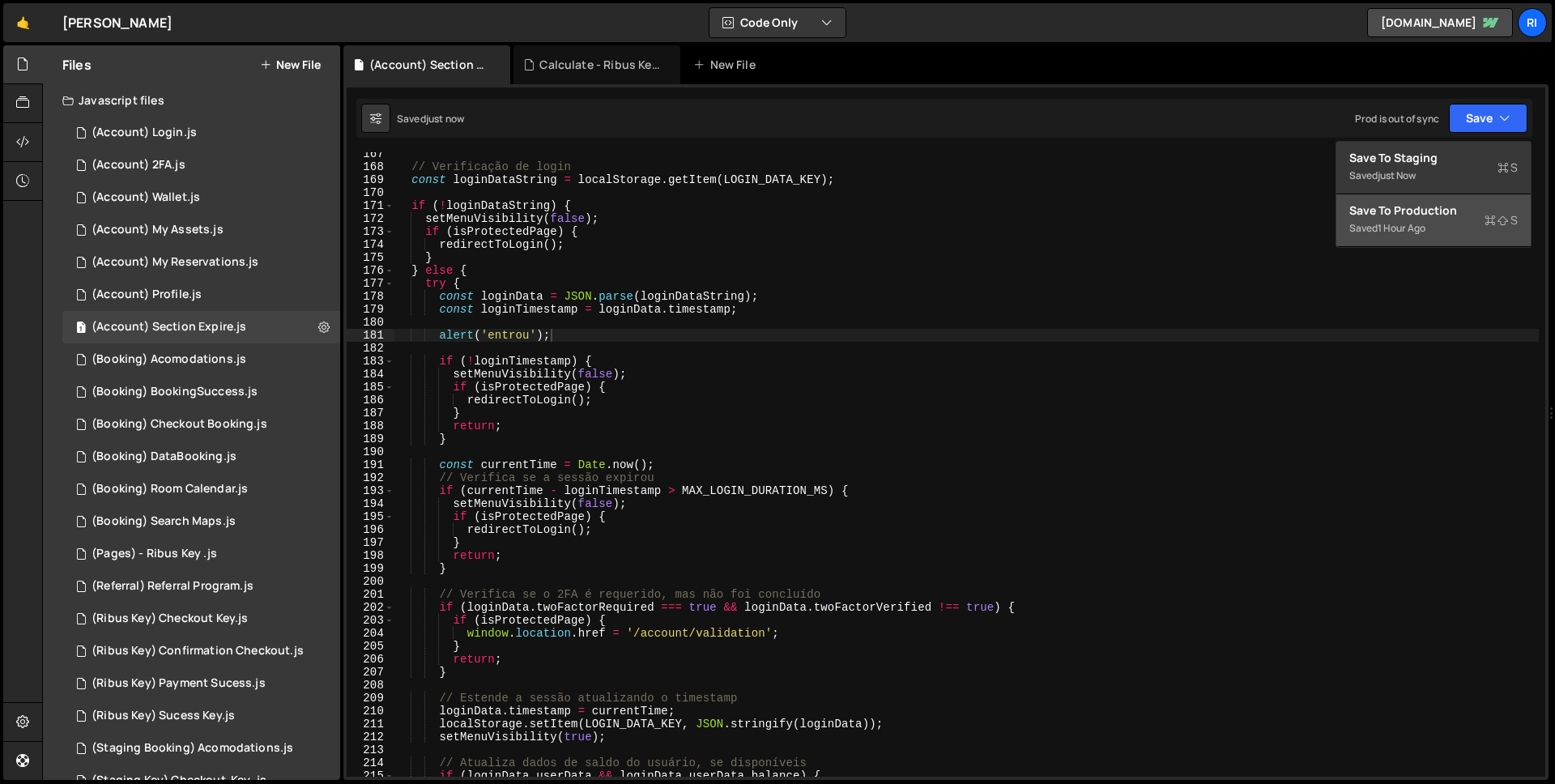
click at [1430, 219] on div "Saved 1 hour ago" at bounding box center [1433, 228] width 168 height 20
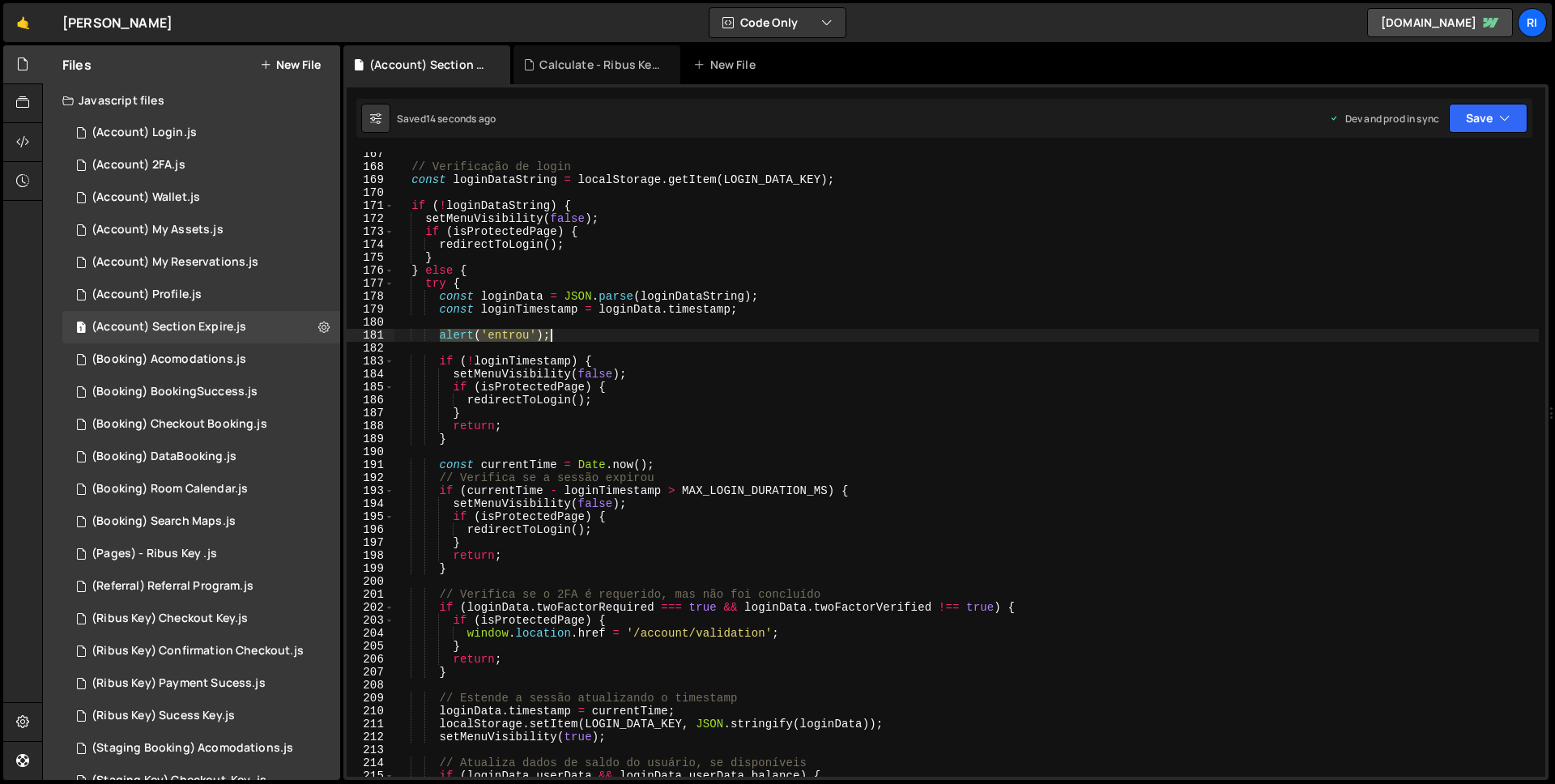
drag, startPoint x: 441, startPoint y: 337, endPoint x: 652, endPoint y: 330, distance: 211.1
click at [652, 330] on div "// Verificação de login const loginDataString = localStorage . getItem ( LOGIN_…" at bounding box center [967, 472] width 1145 height 650
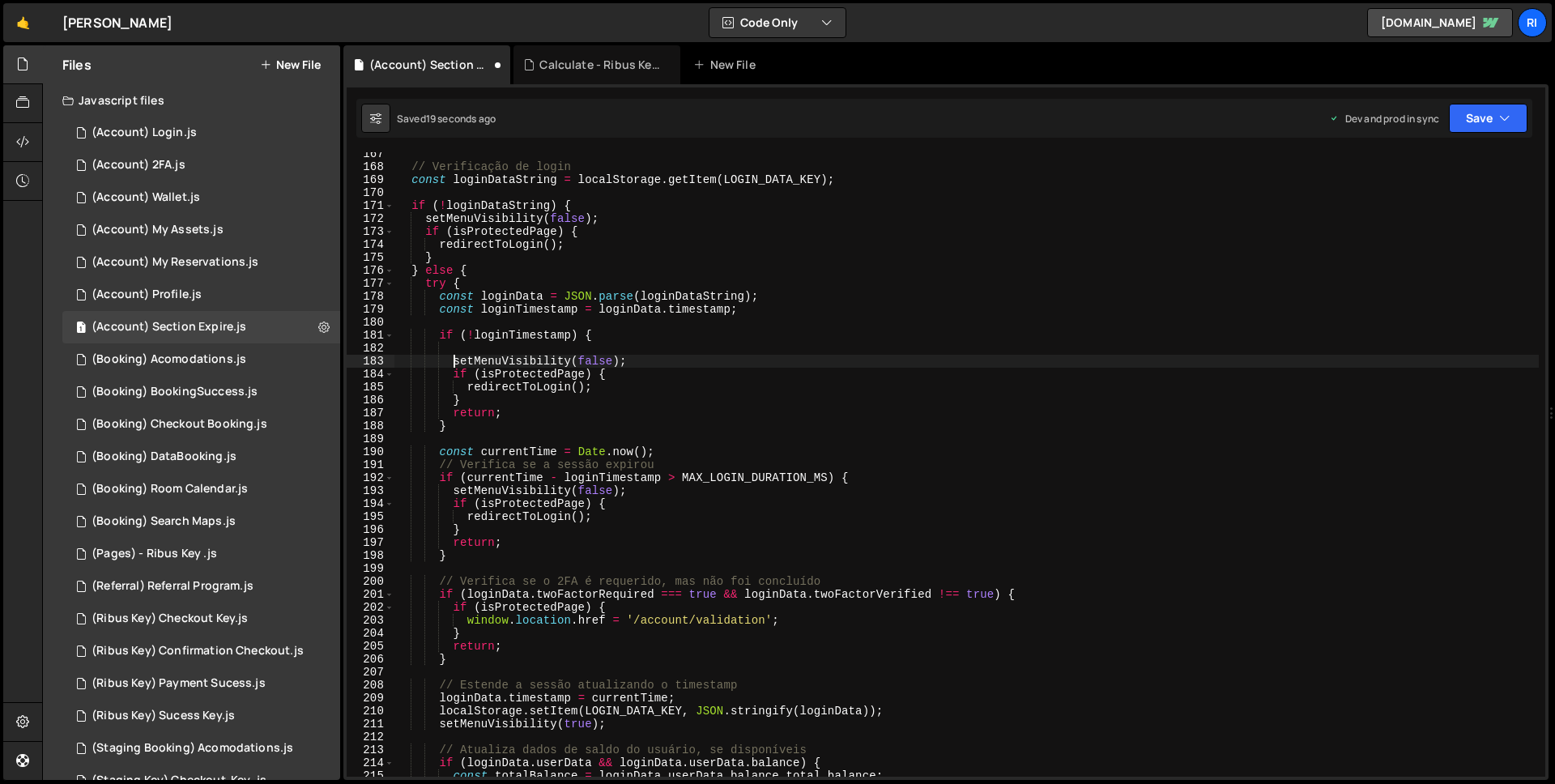
scroll to position [0, 3]
type textarea "setMenuVisibility(false);"
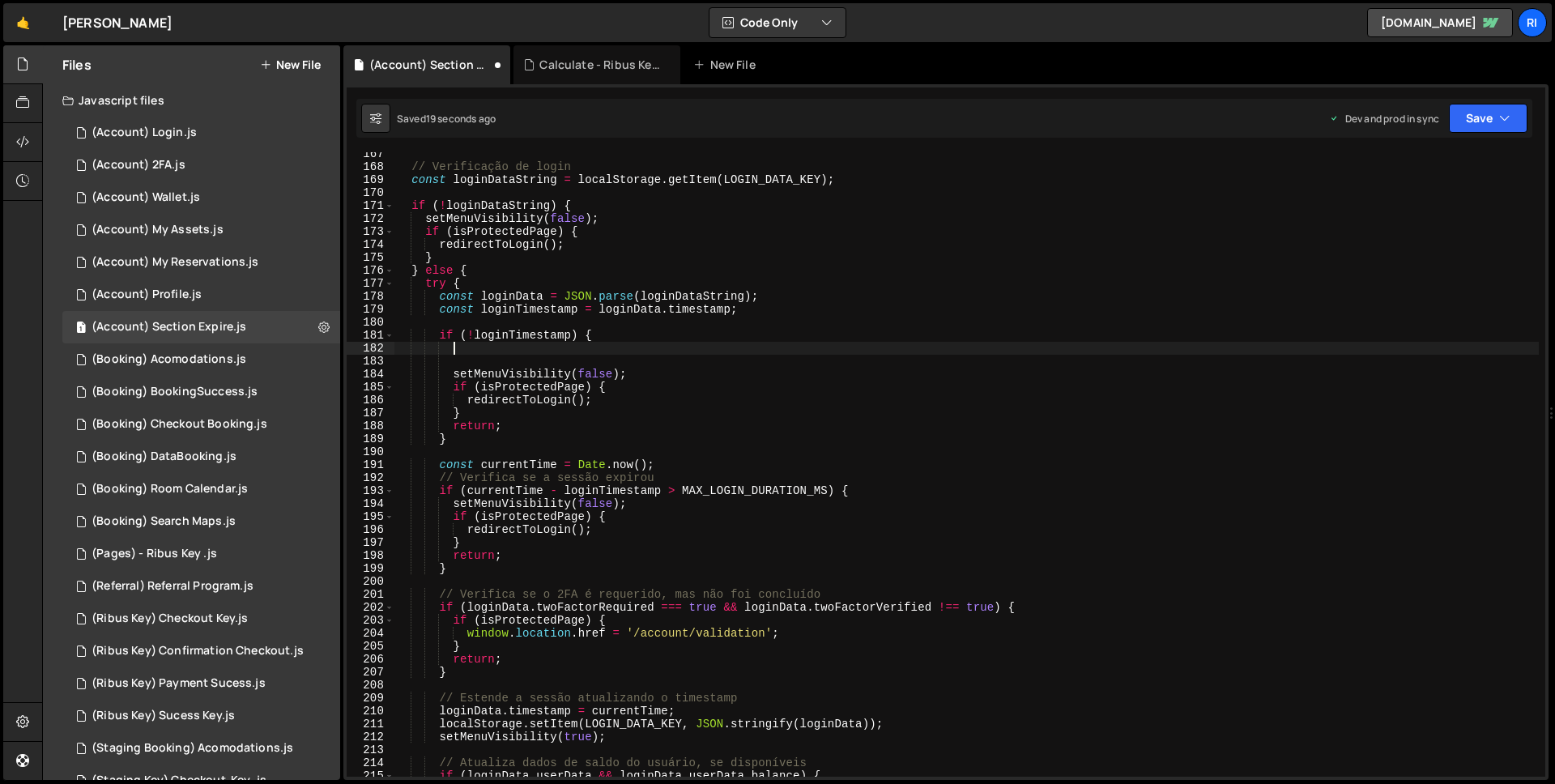
paste textarea "1755881989257"
type textarea "1755881989257"
click at [438, 475] on div "// Verificação de login const loginDataString = localStorage . getItem ( LOGIN_…" at bounding box center [967, 472] width 1145 height 650
type textarea "setMenuVisibility(false);"
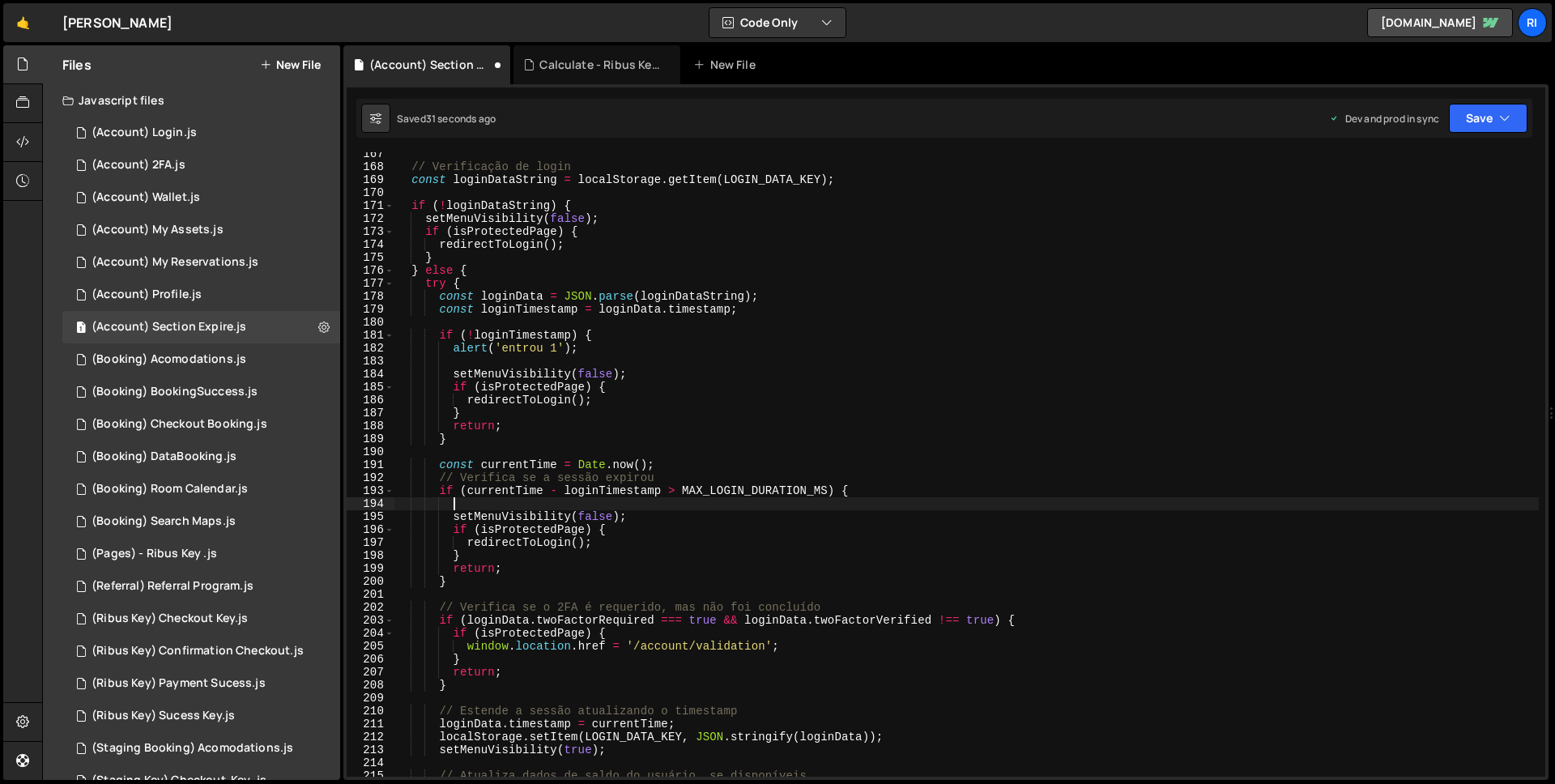
scroll to position [0, 3]
paste textarea "alert('entrou 1');"
type textarea "}"
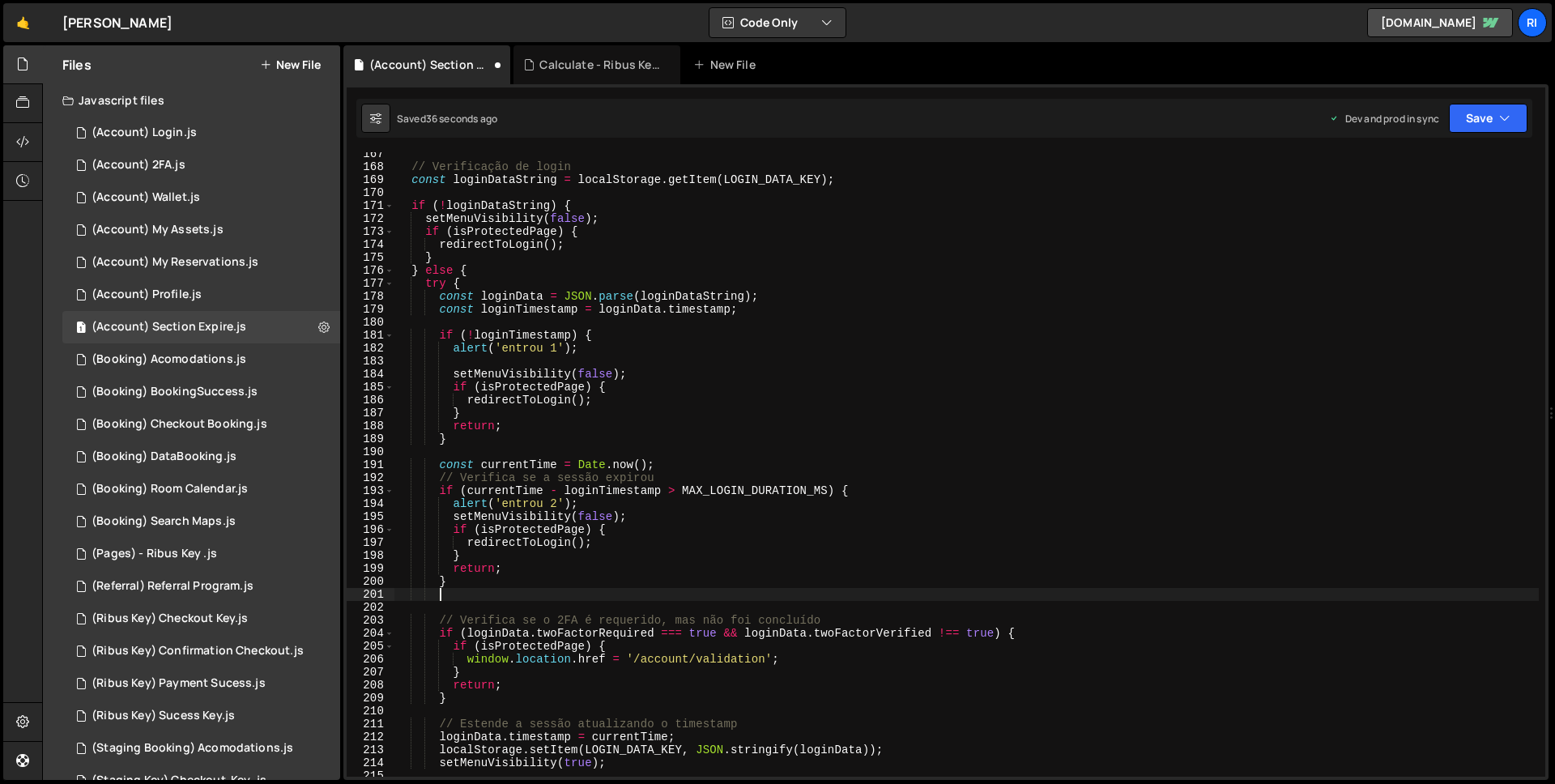
paste textarea "alert('entrou 1');"
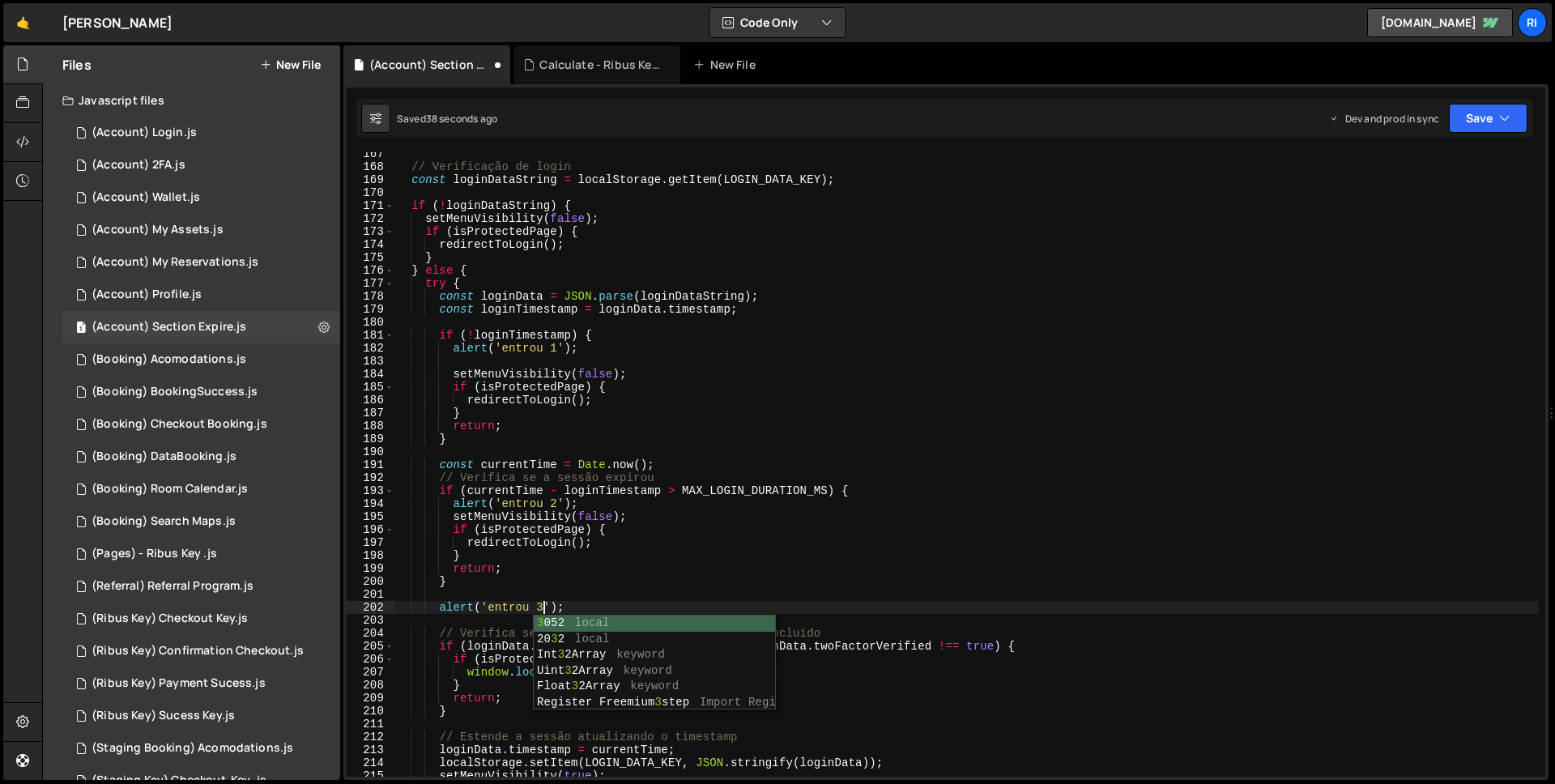
scroll to position [0, 9]
click at [1244, 370] on div "// Verificação de login const loginDataString = localStorage . getItem ( LOGIN_…" at bounding box center [967, 472] width 1145 height 650
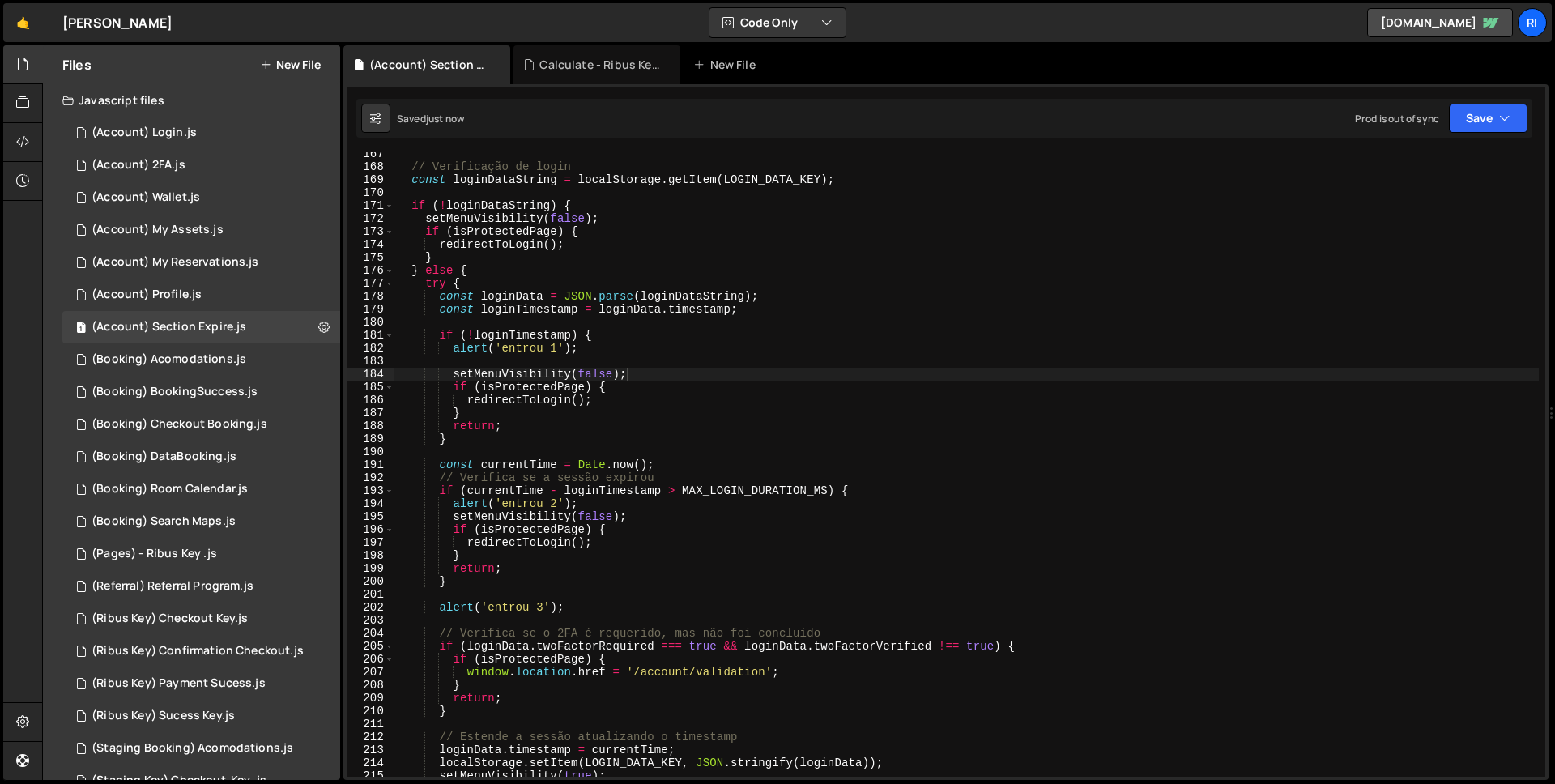
click at [1482, 134] on div "Saved just now Prod is out of sync Upgrade to Edit Save Save to Staging S Saved…" at bounding box center [945, 118] width 1176 height 39
click at [1482, 131] on button "Save" at bounding box center [1488, 117] width 78 height 29
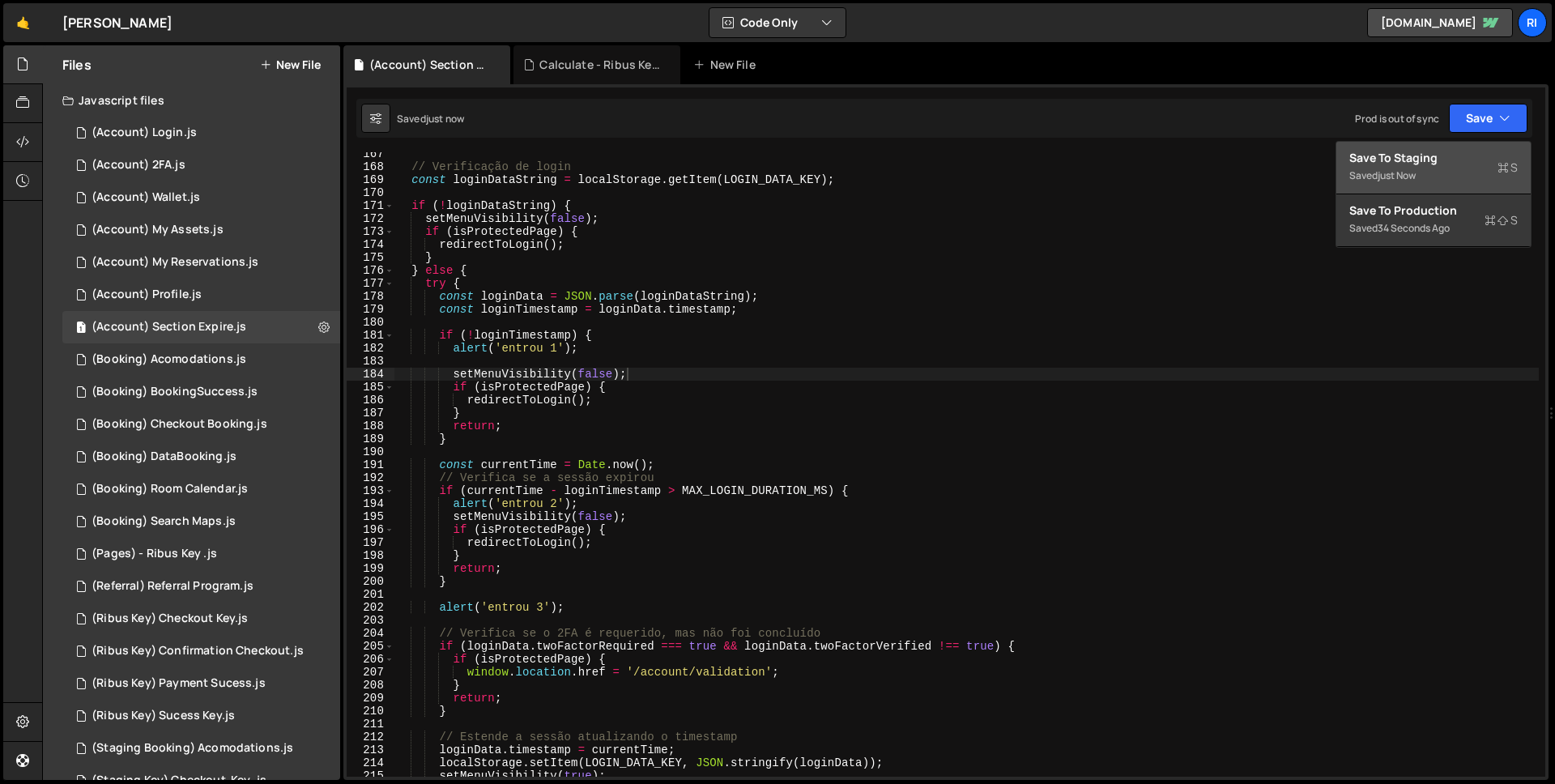
click at [1444, 159] on div "Save to Staging S" at bounding box center [1433, 157] width 168 height 16
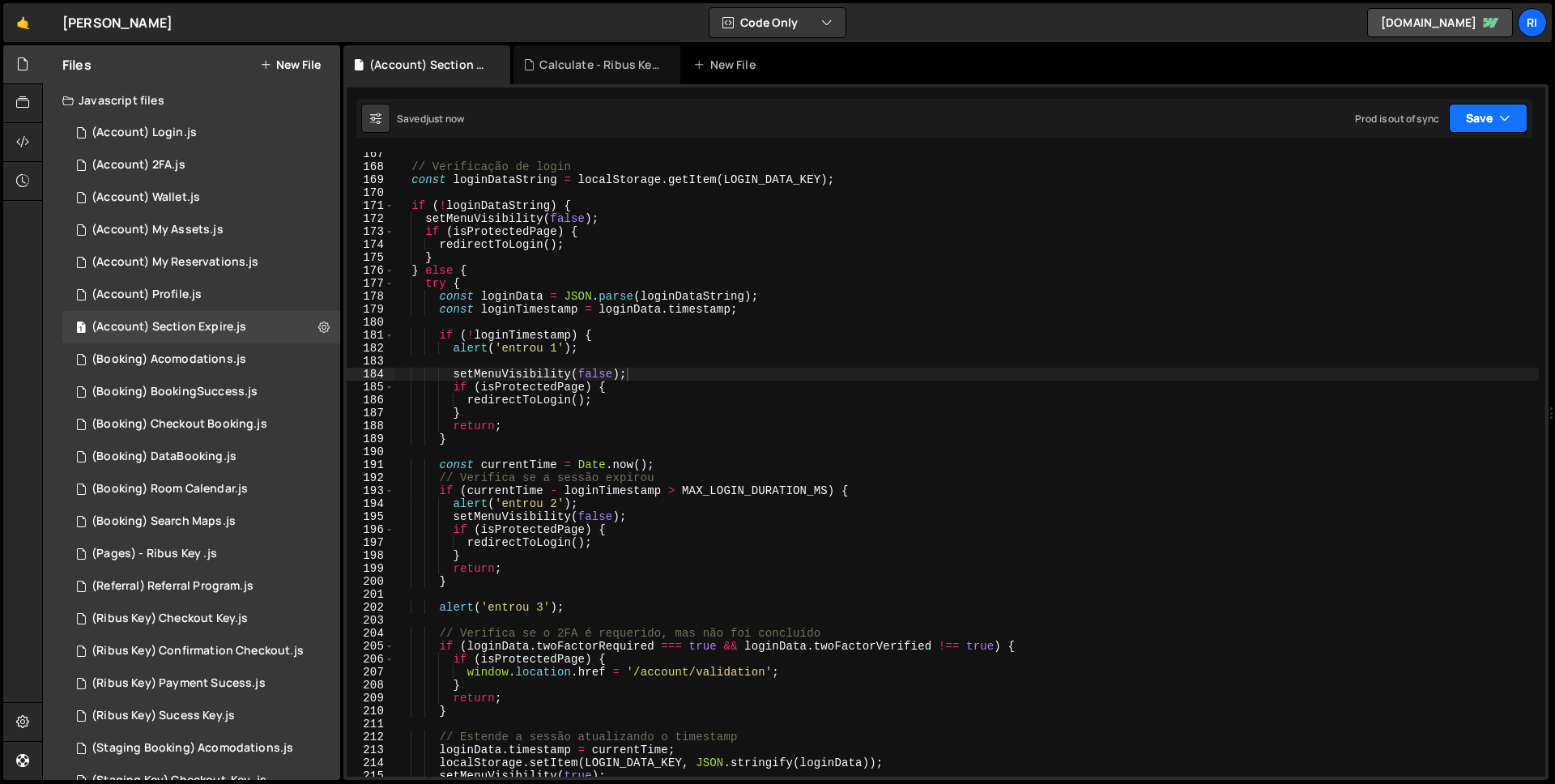
click at [1473, 122] on button "Save" at bounding box center [1488, 117] width 78 height 29
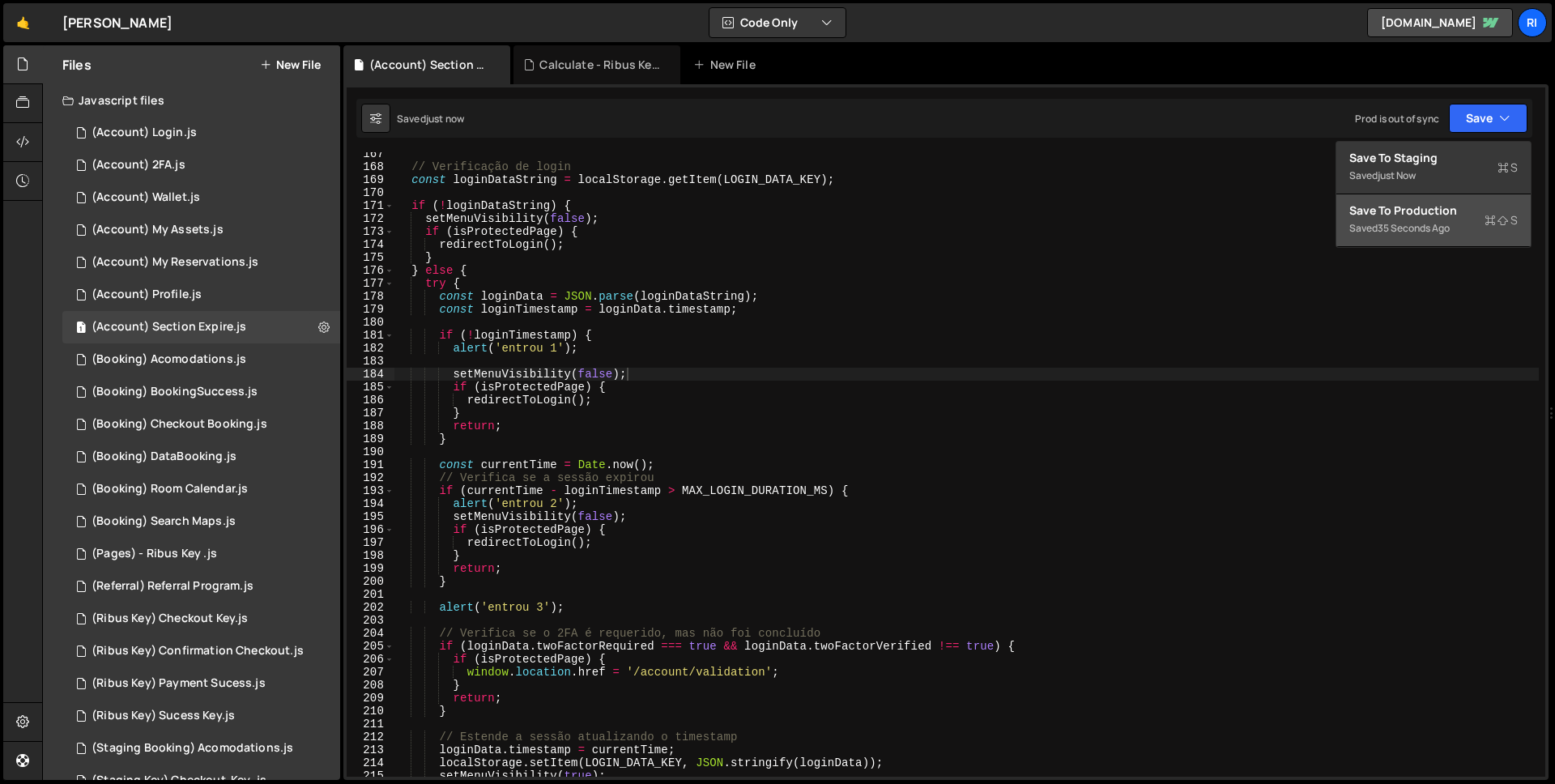
click at [1410, 223] on div "35 seconds ago" at bounding box center [1414, 228] width 72 height 14
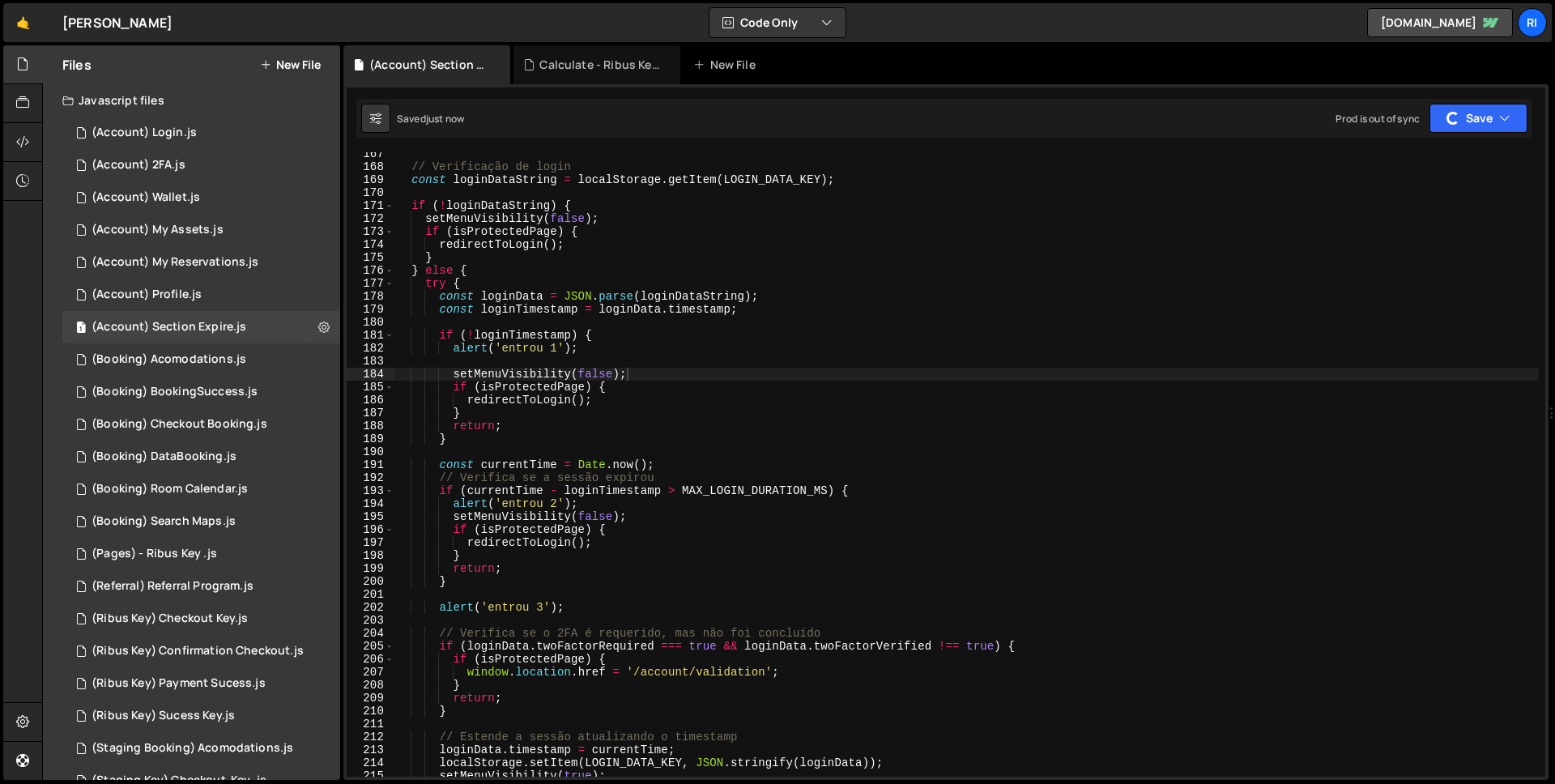
click at [1463, 137] on div "Saved just now Prod is out of sync Upgrade to Edit Save Save to Staging S Saved…" at bounding box center [945, 118] width 1176 height 39
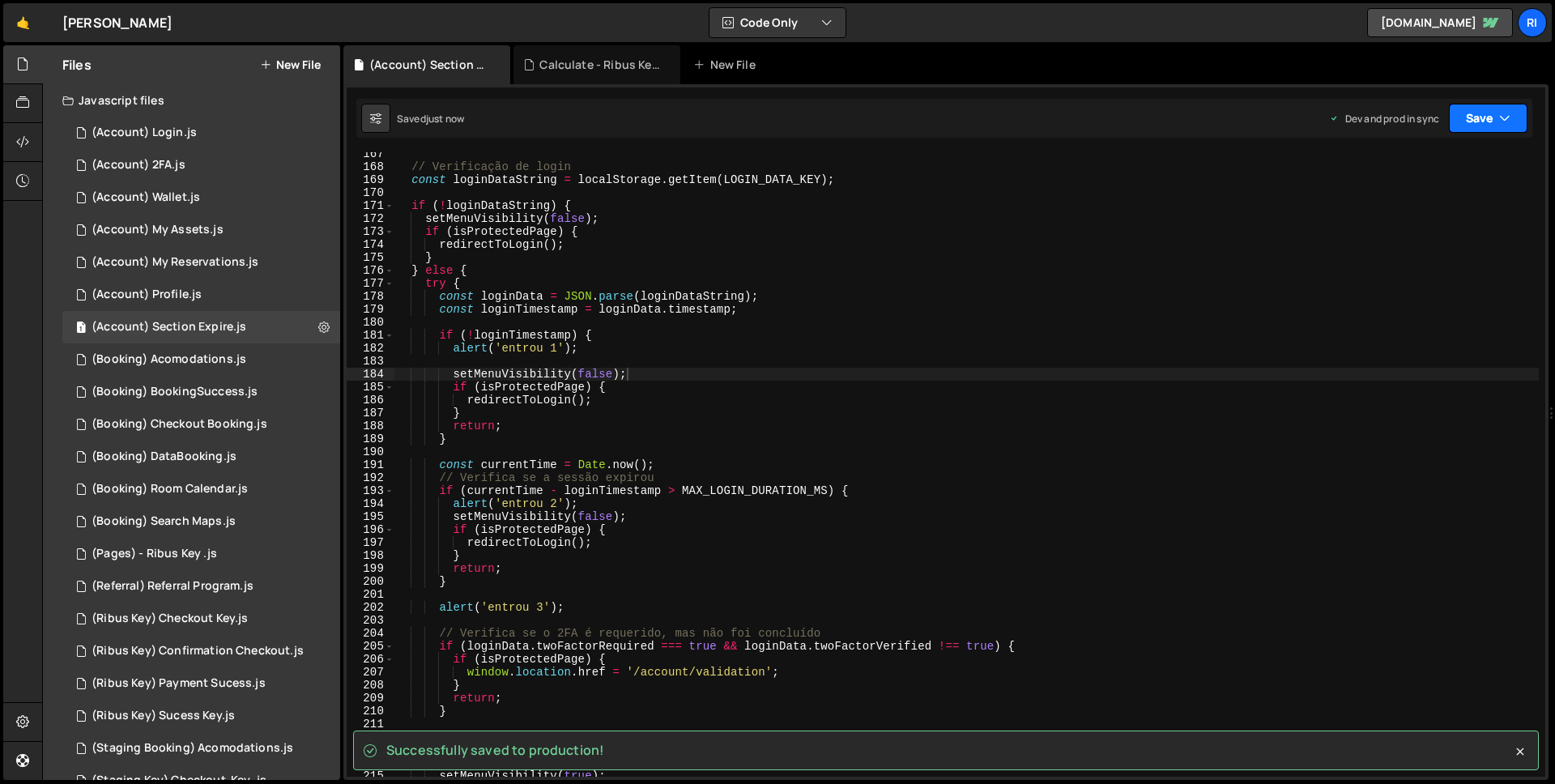
click at [1481, 123] on button "Save" at bounding box center [1488, 117] width 78 height 29
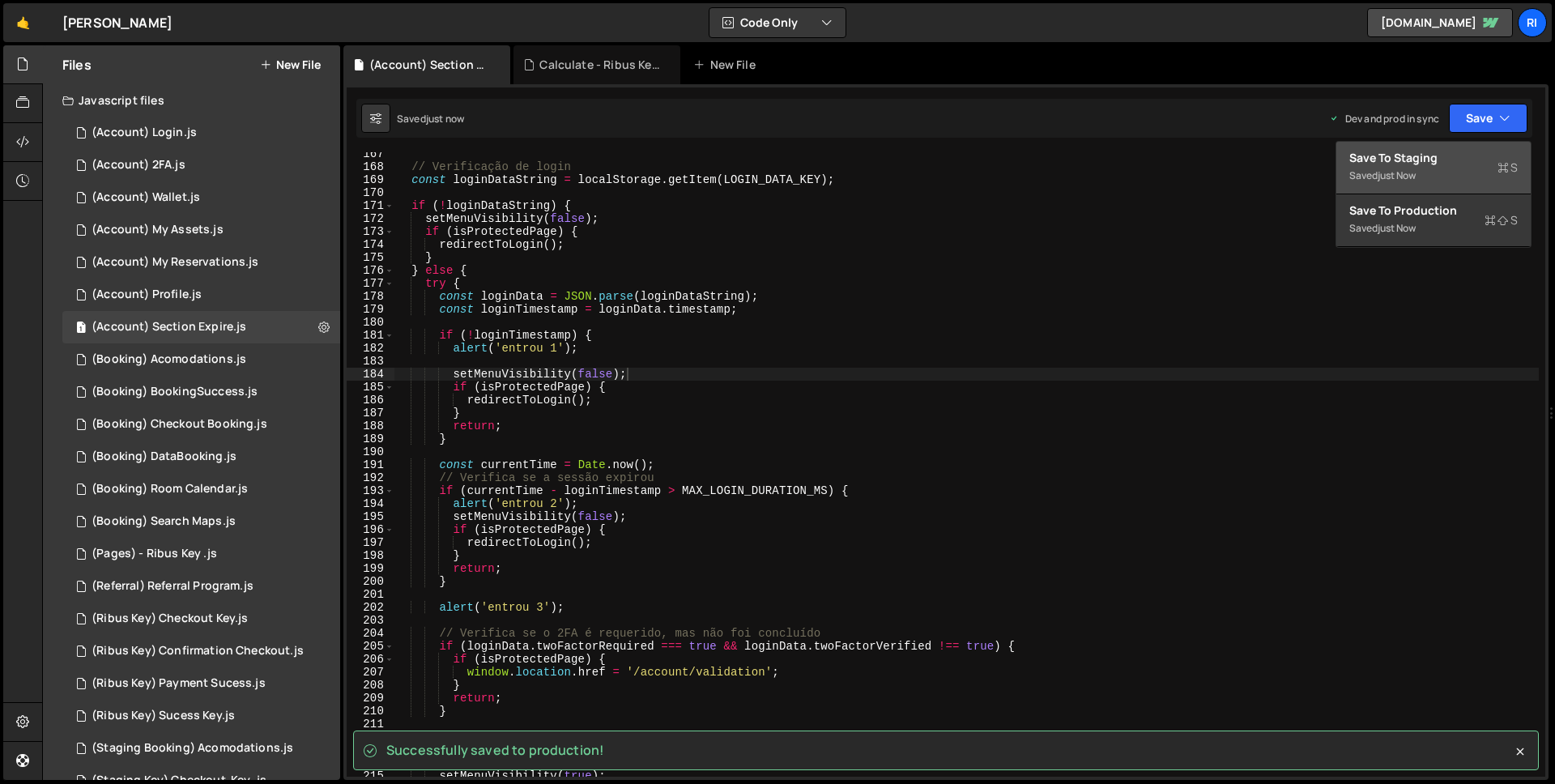
click at [1455, 166] on div "Saved just now" at bounding box center [1433, 175] width 168 height 20
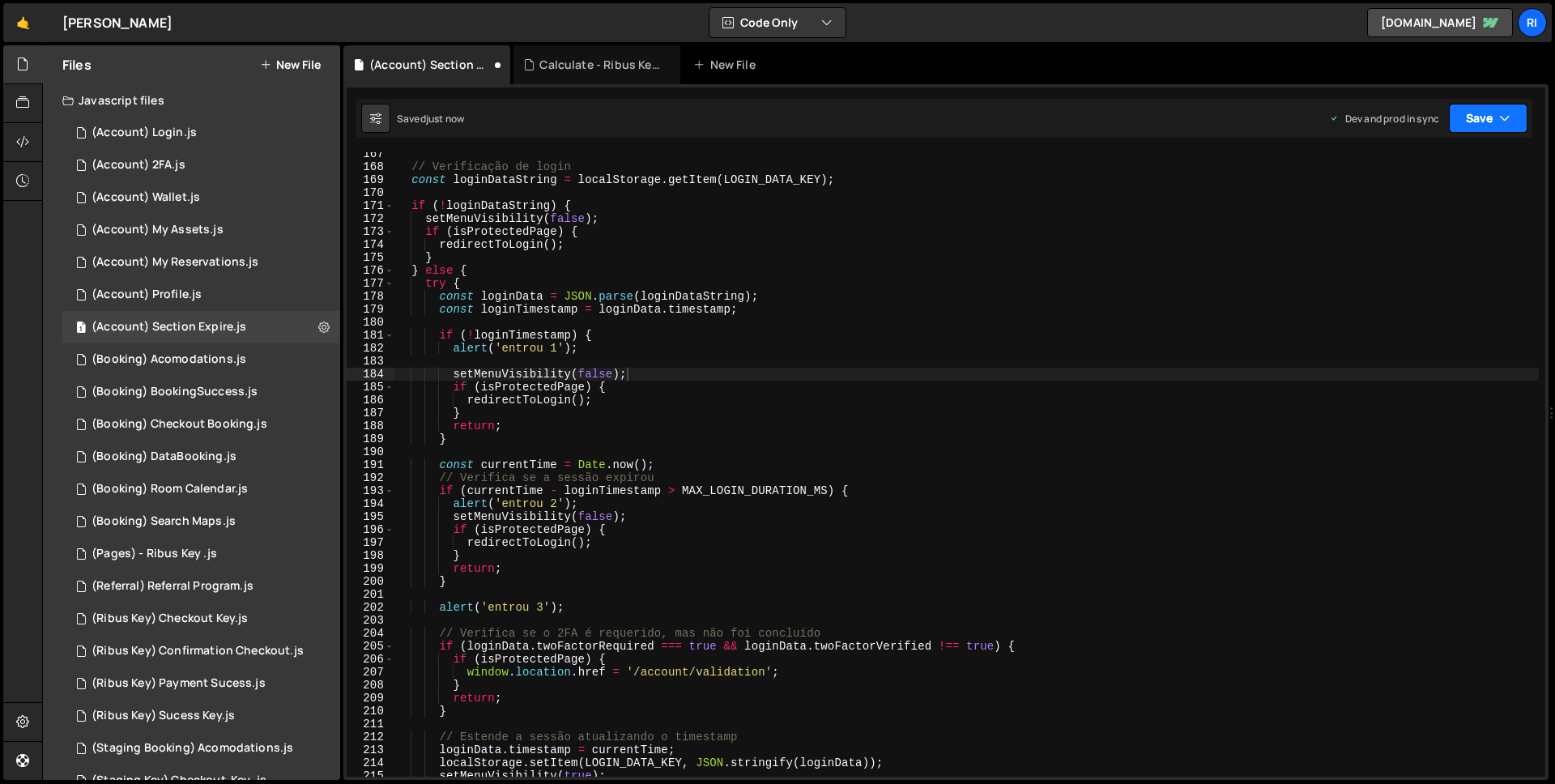
click at [1495, 114] on button "Save" at bounding box center [1488, 117] width 78 height 29
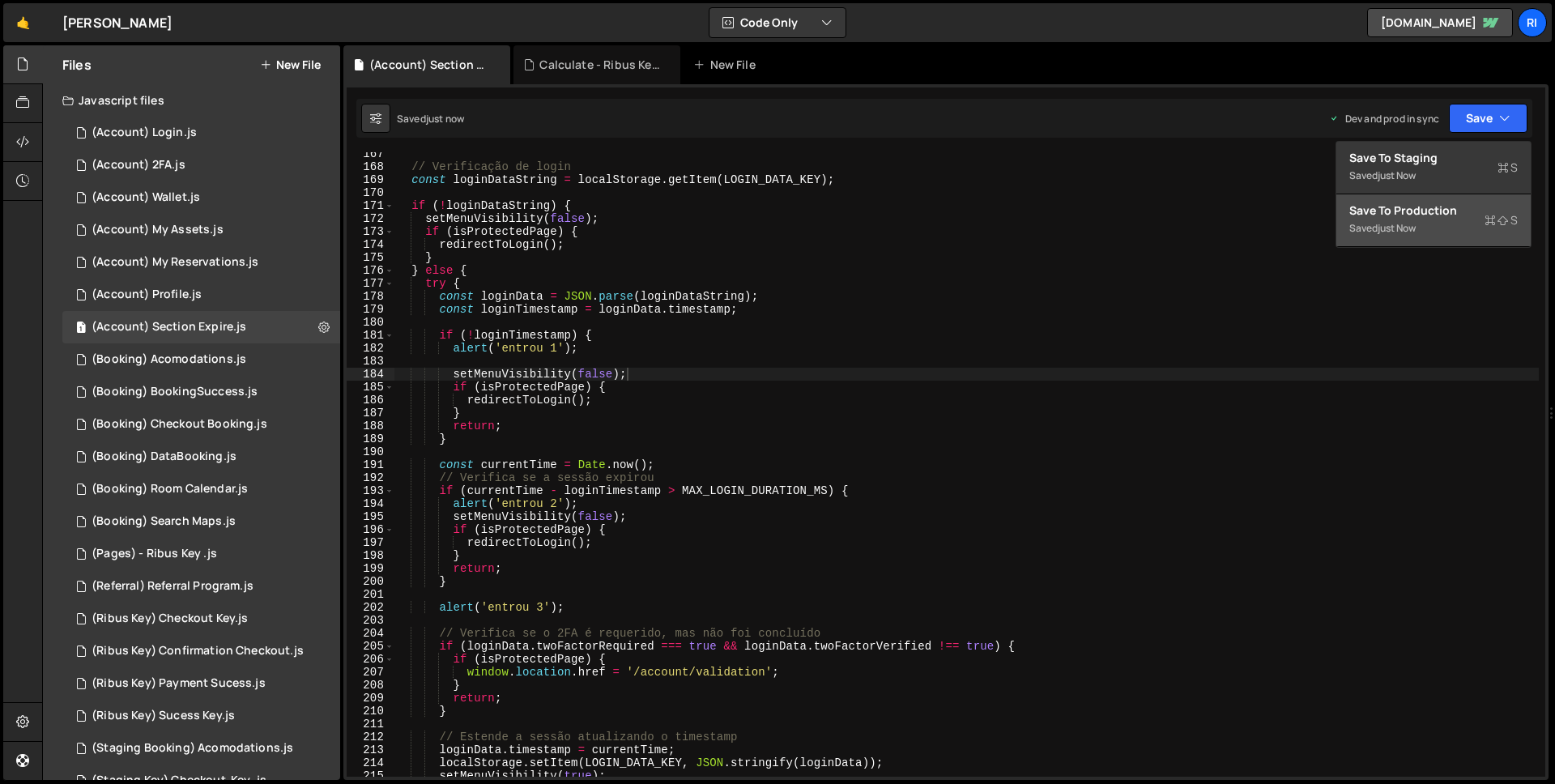
click at [1442, 209] on div "Save to Production S" at bounding box center [1433, 210] width 168 height 16
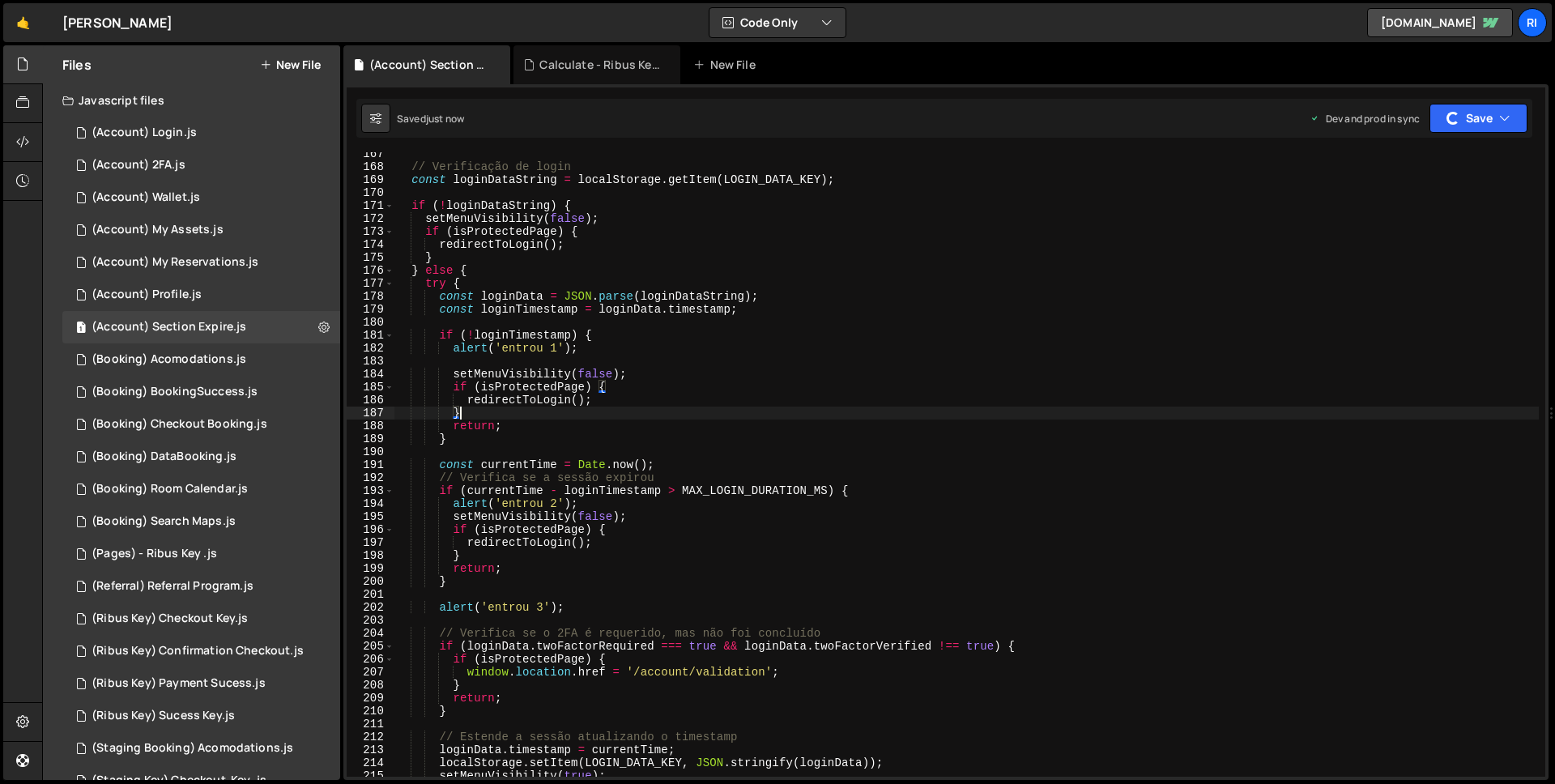
click at [886, 412] on div "// Verificação de login const loginDataString = localStorage . getItem ( LOGIN_…" at bounding box center [967, 472] width 1145 height 650
click at [590, 391] on div "// Verificação de login const loginDataString = localStorage . getItem ( LOGIN_…" at bounding box center [967, 472] width 1145 height 650
type textarea "})();"
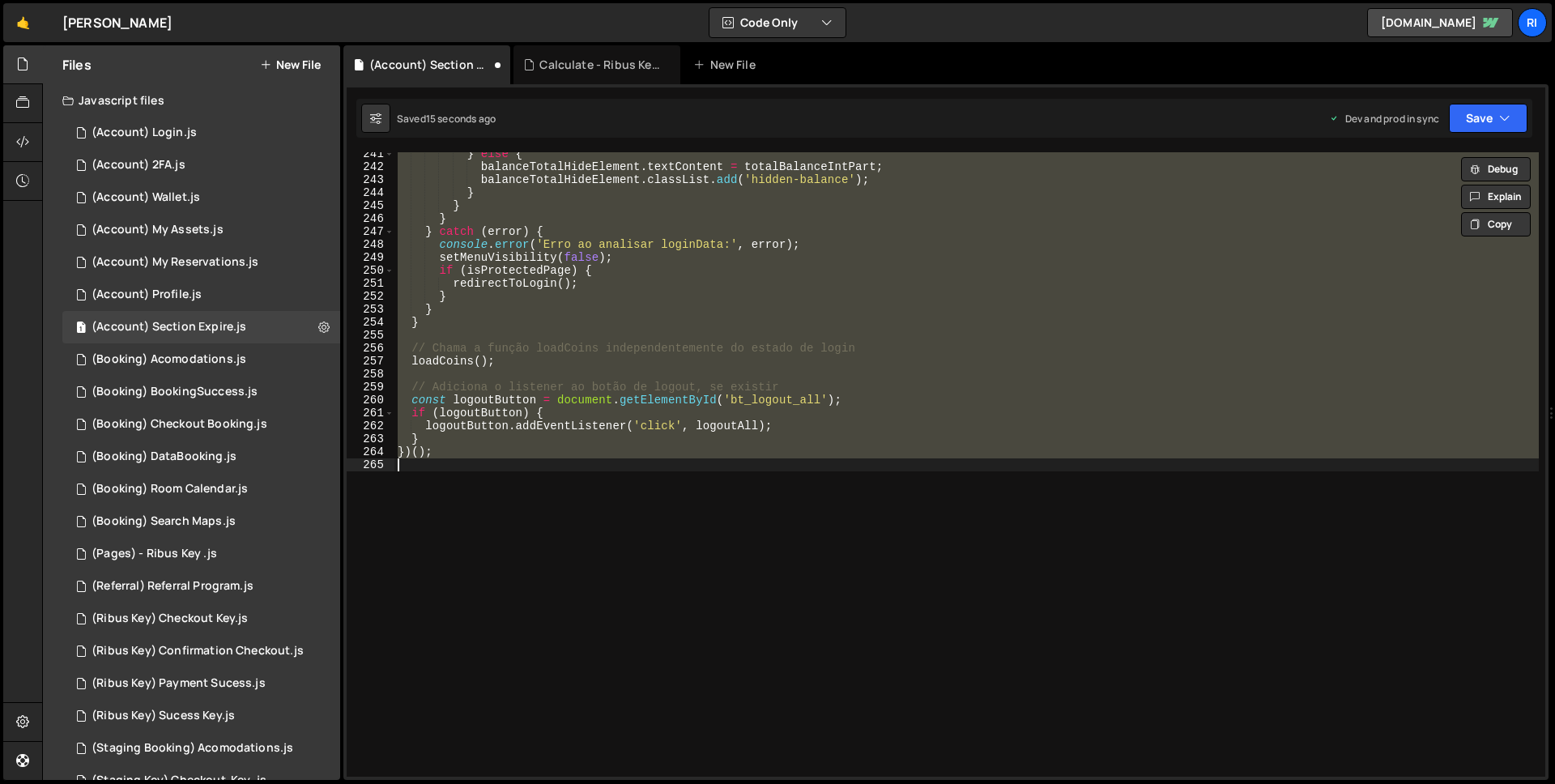
scroll to position [3115, 0]
click at [735, 476] on div "} else { balanceTotalHideElement . textContent = totalBalanceIntPart ; balanceT…" at bounding box center [967, 464] width 1145 height 624
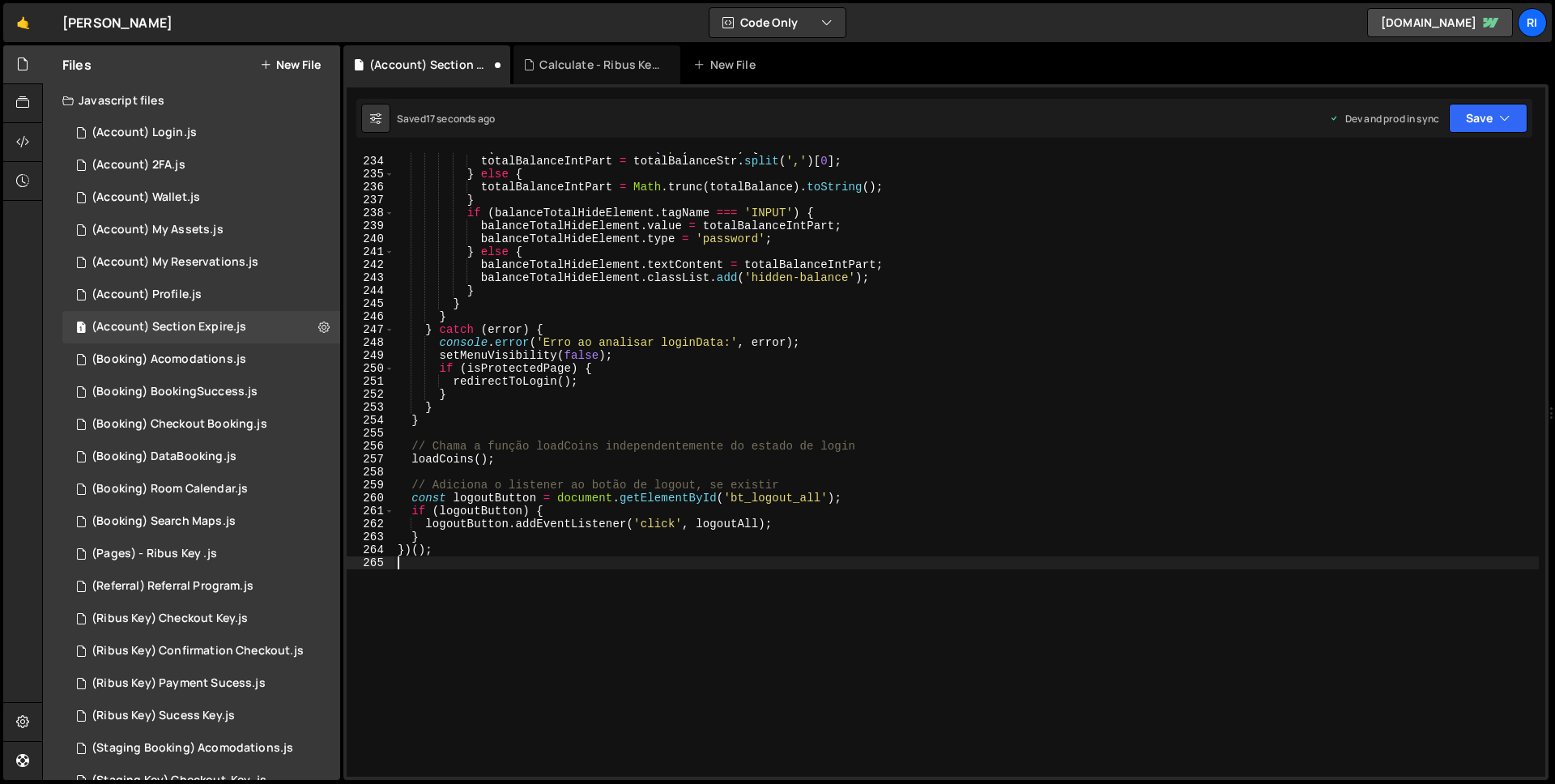
scroll to position [2915, 0]
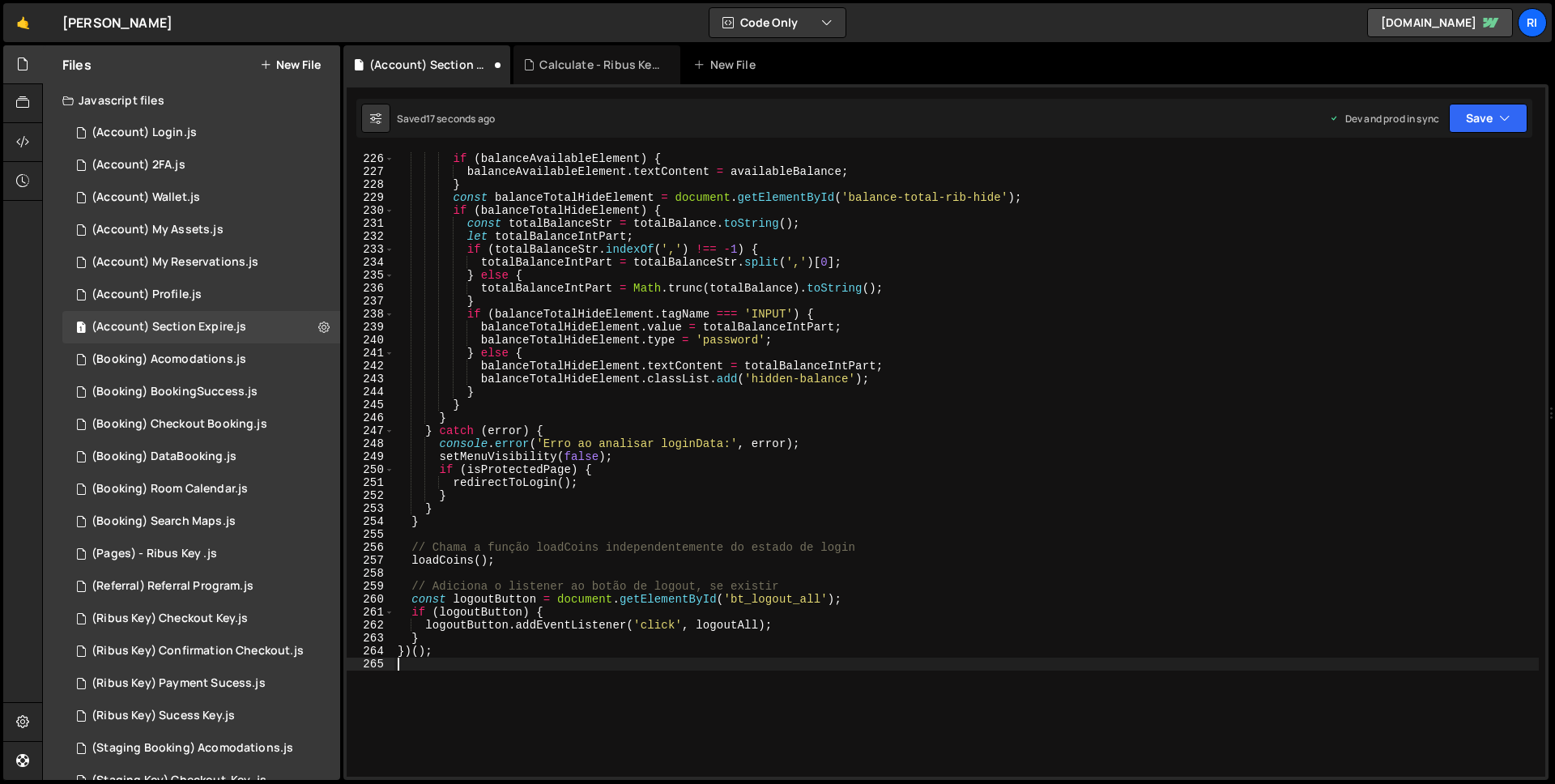
type textarea "})();"
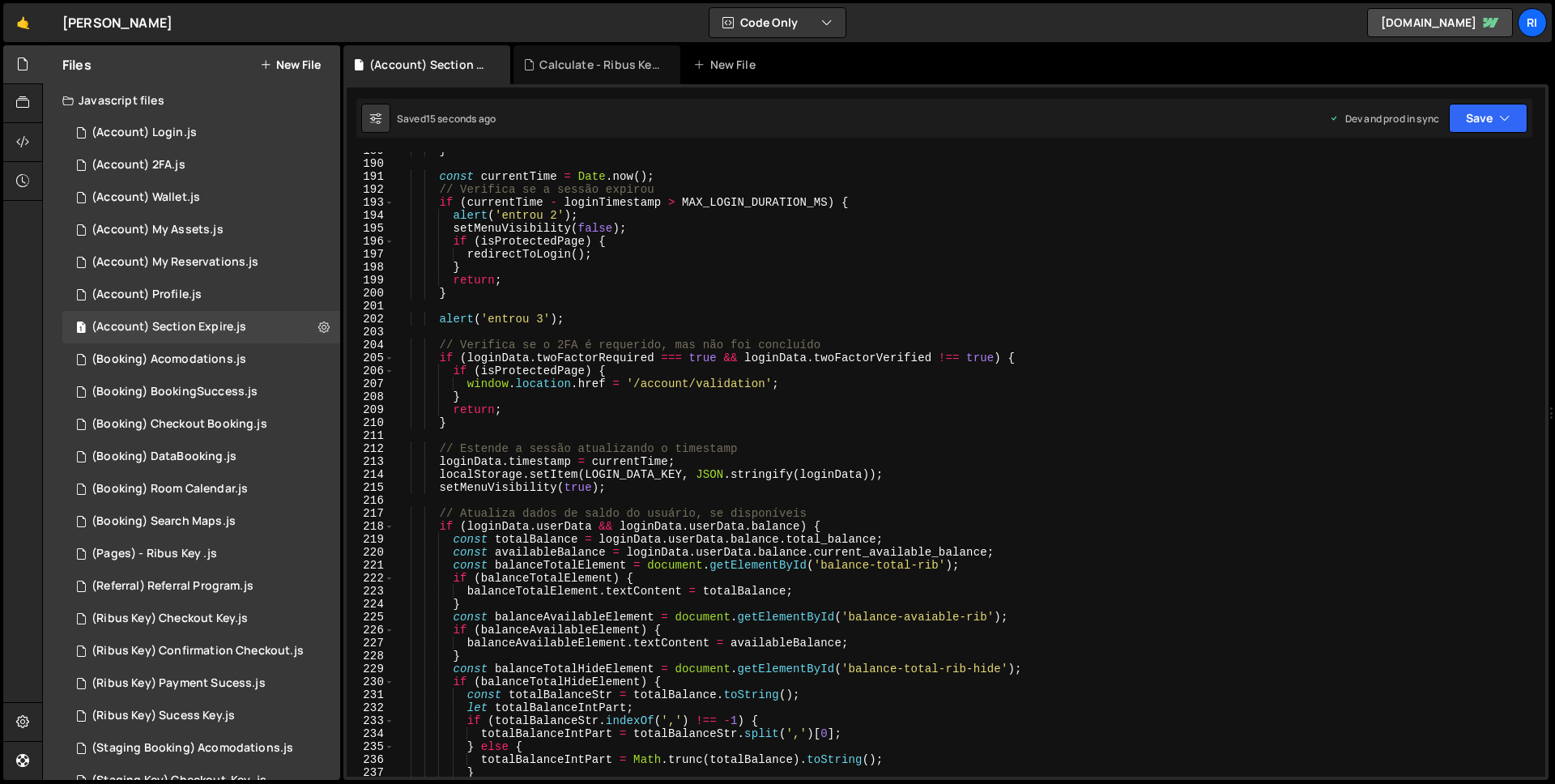
scroll to position [2234, 0]
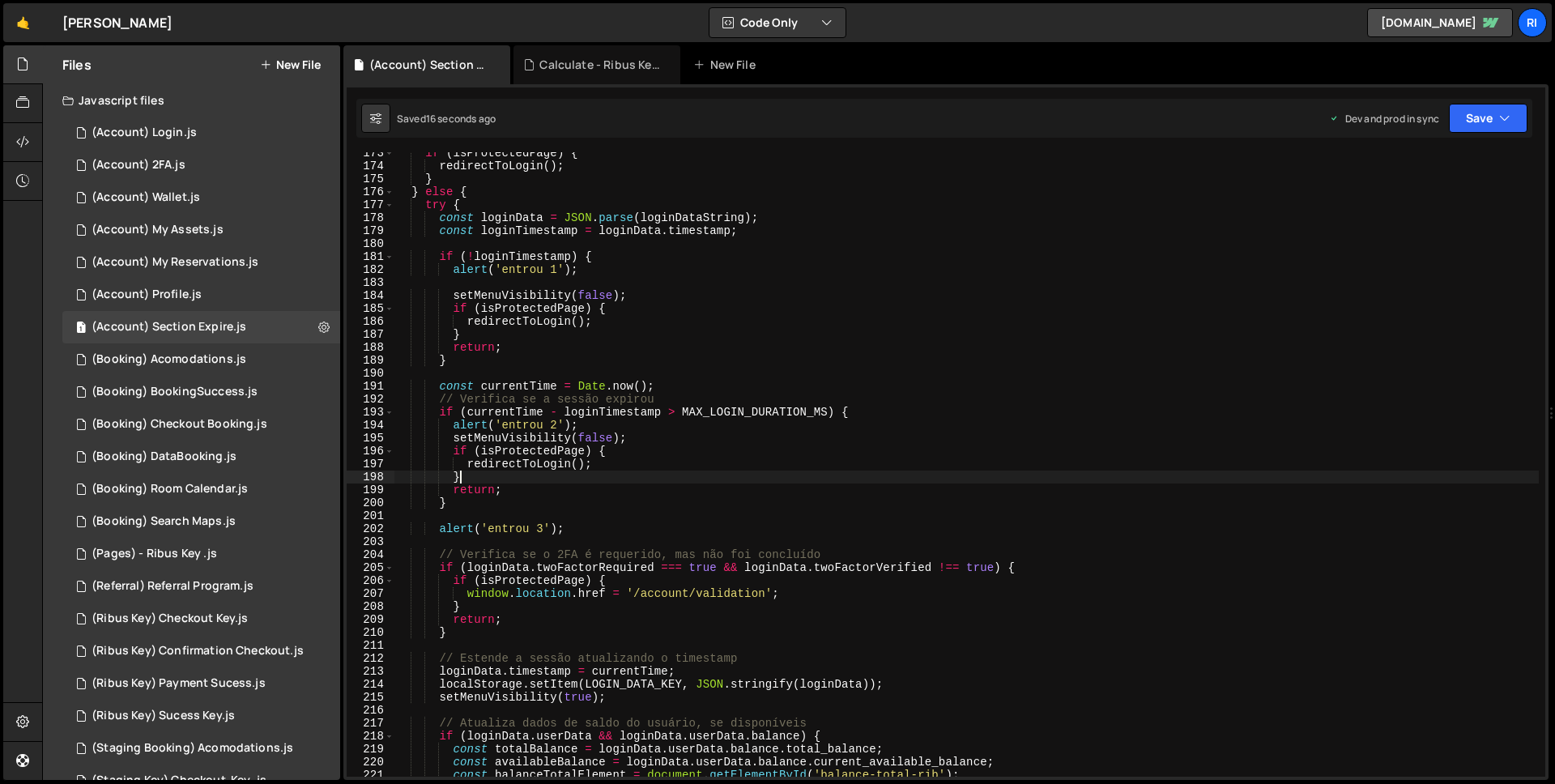
click at [735, 476] on div "if ( isProtectedPage ) { redirectToLogin ( ) ; } } else { try { const loginData…" at bounding box center [967, 472] width 1145 height 650
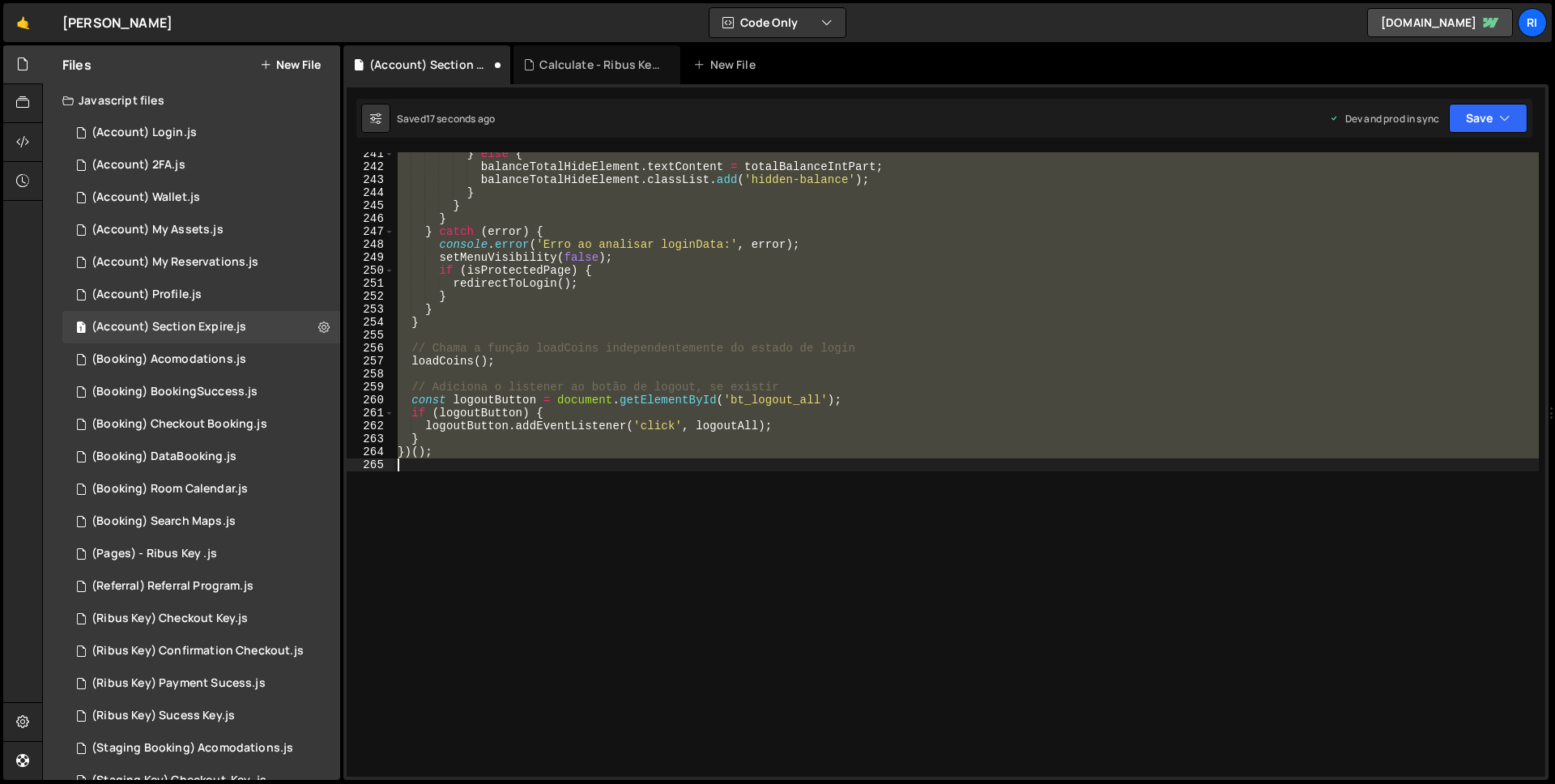
scroll to position [2292, 0]
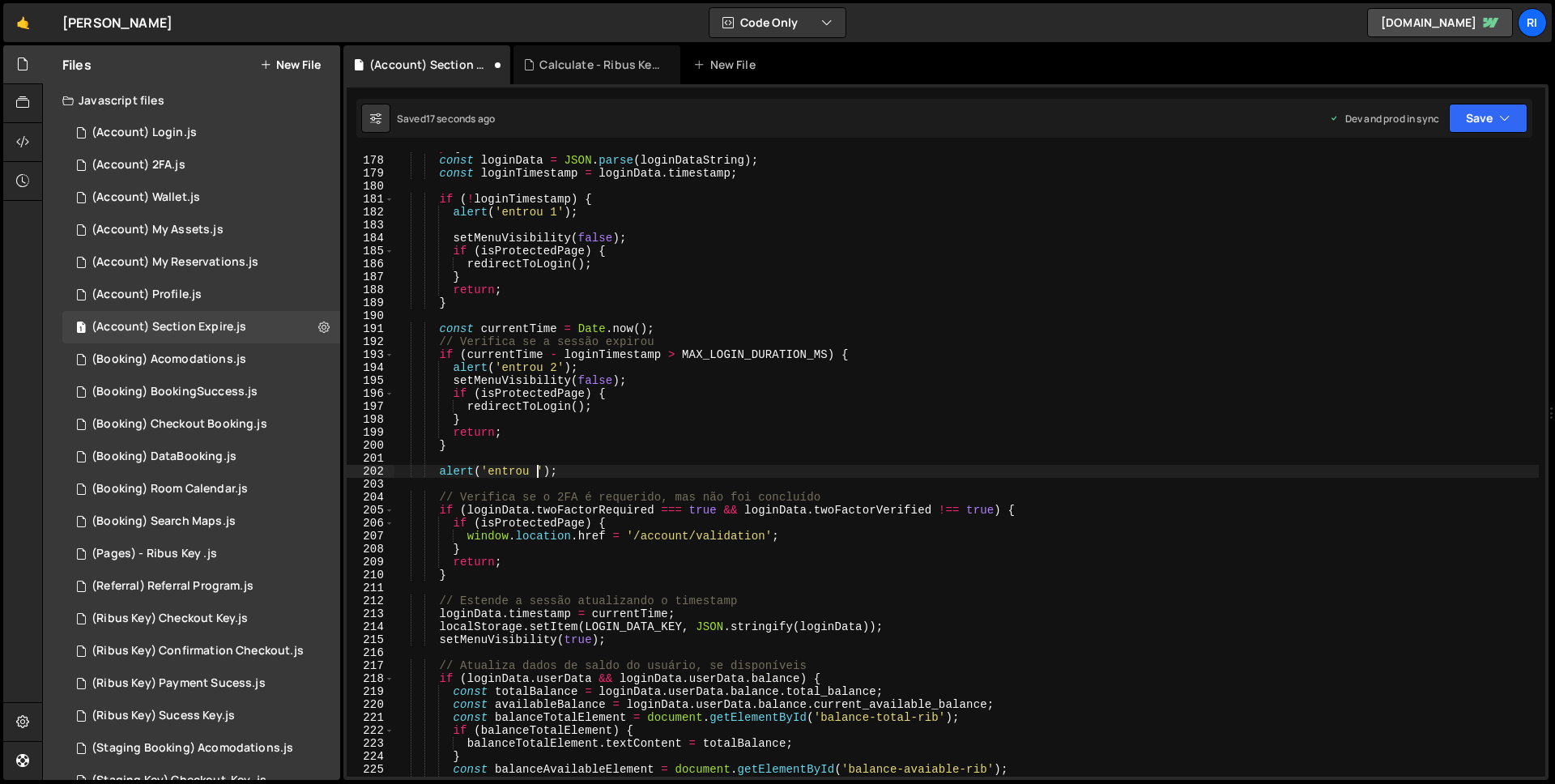
type textarea "alert('entrou 1');"
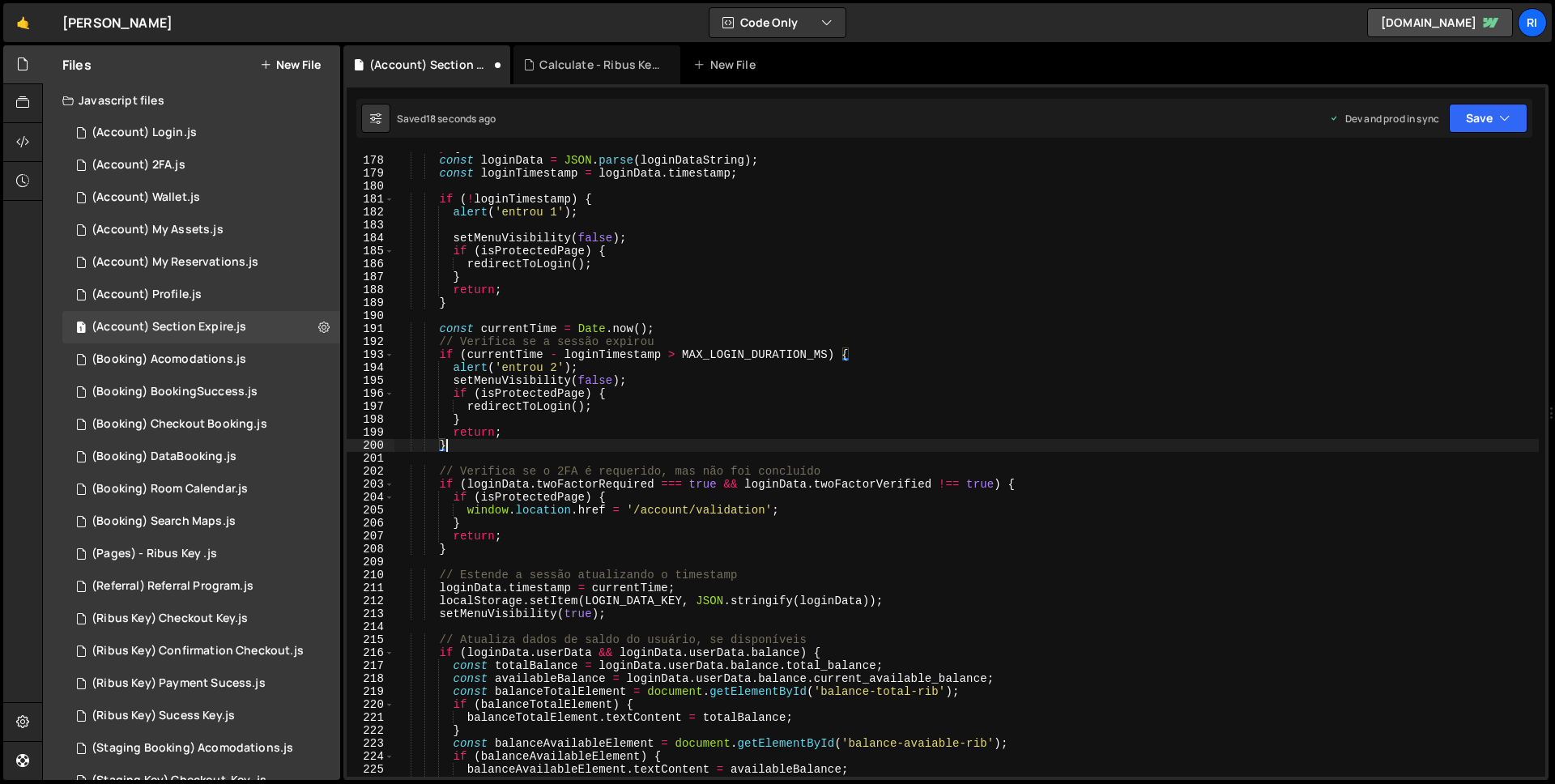
type textarea "alert('entrou 1');"
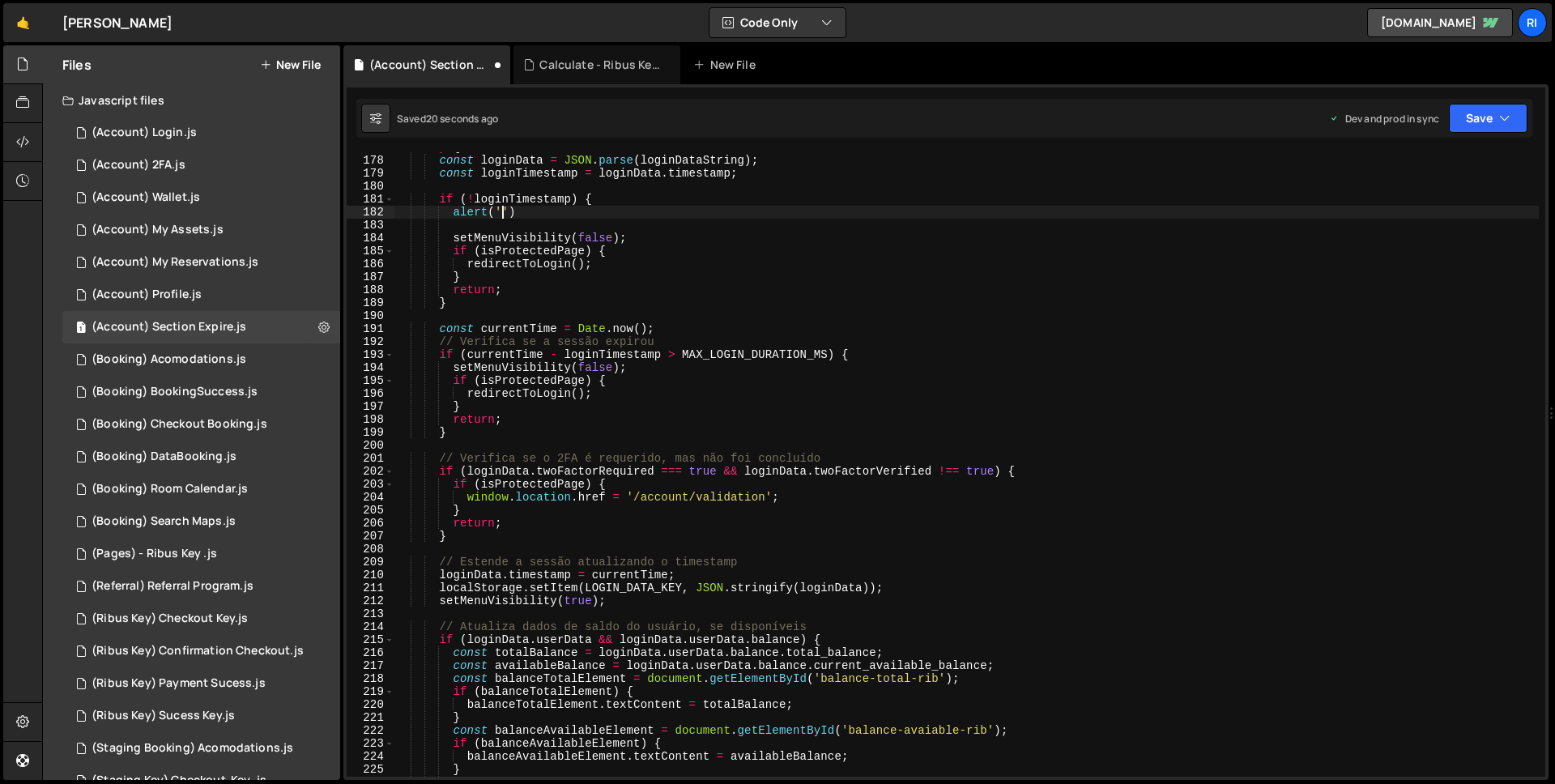
type textarea "alert"
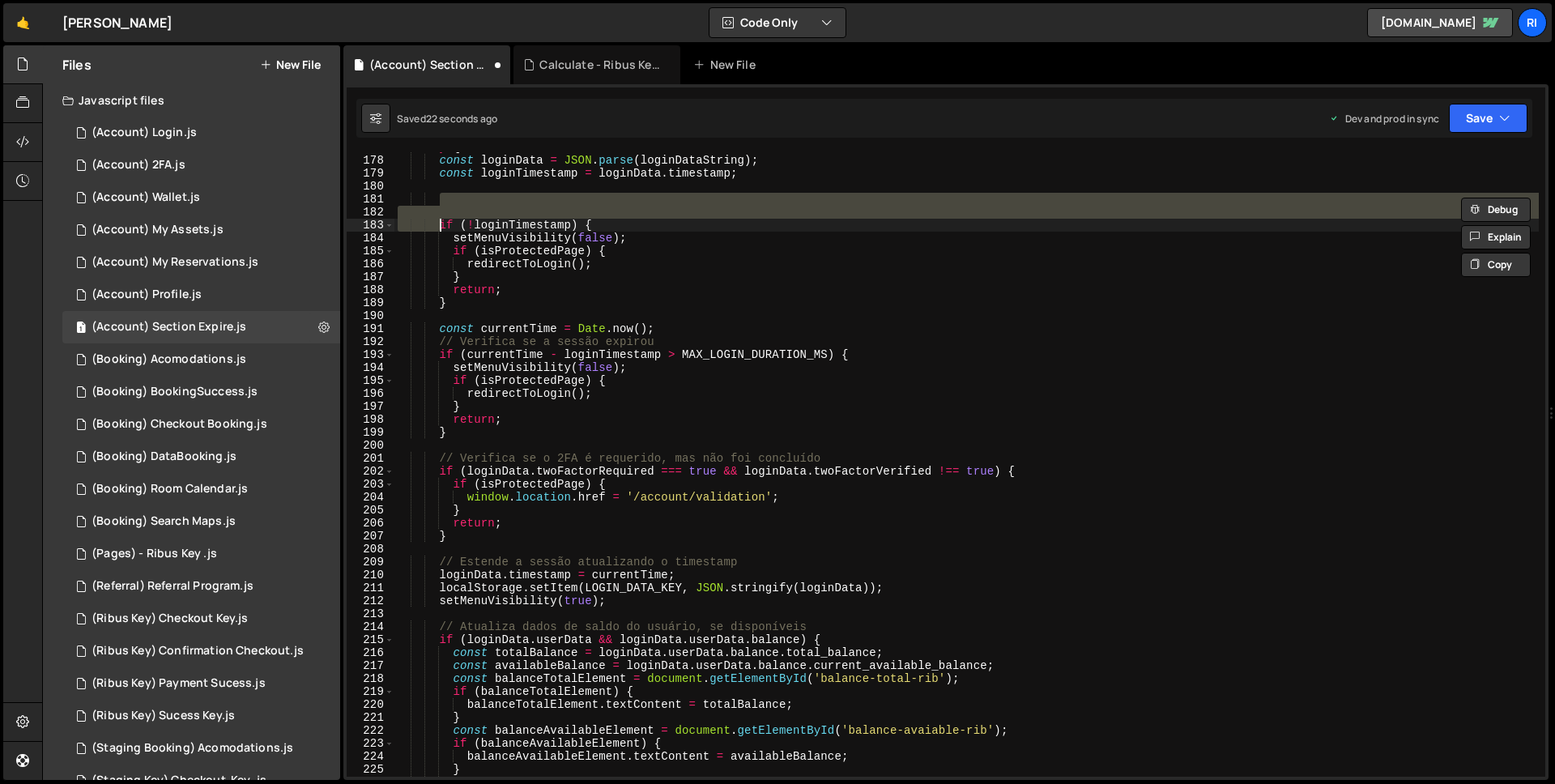
type textarea "if (isProtectedPage) {"
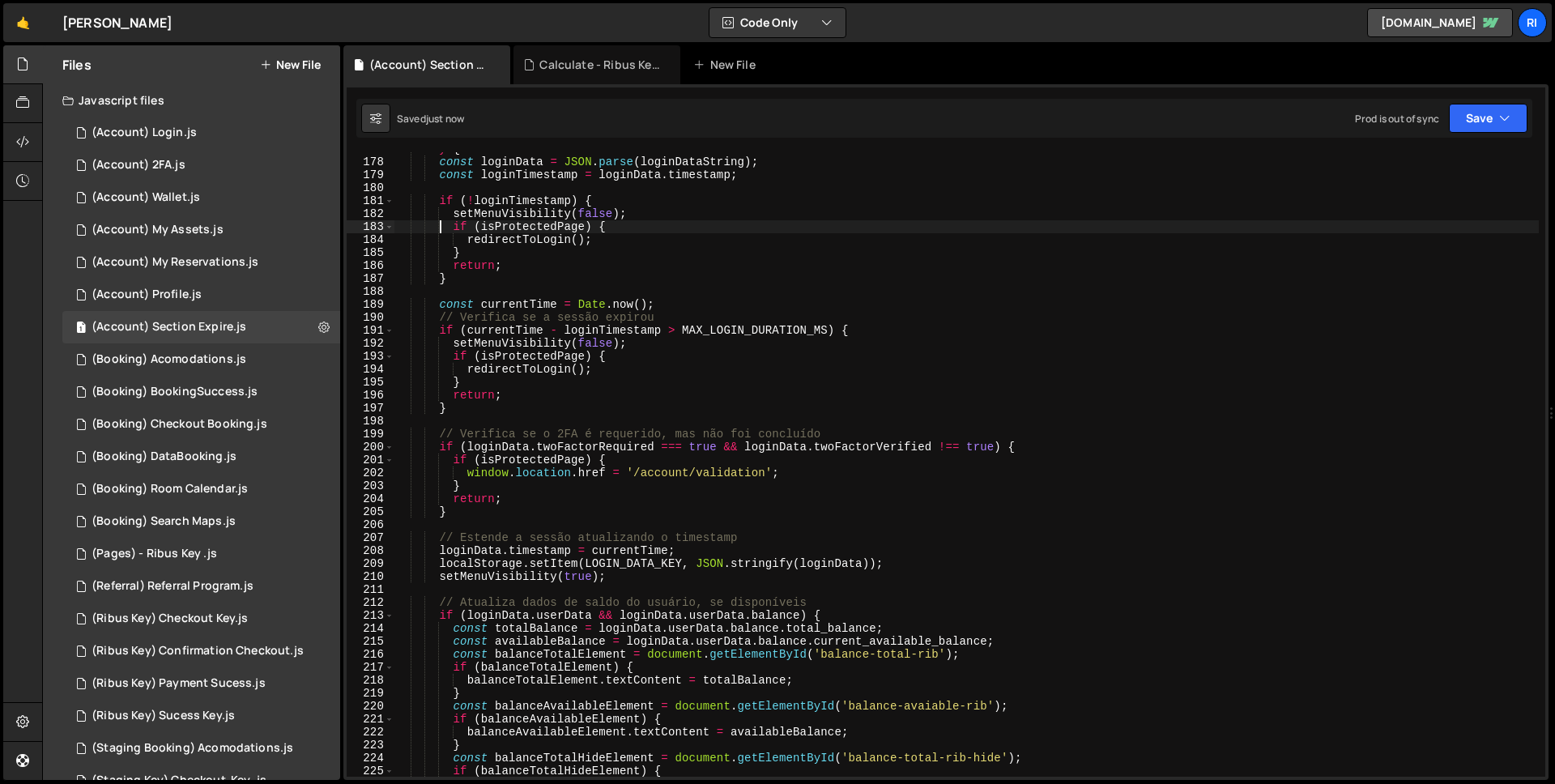
scroll to position [2274, 0]
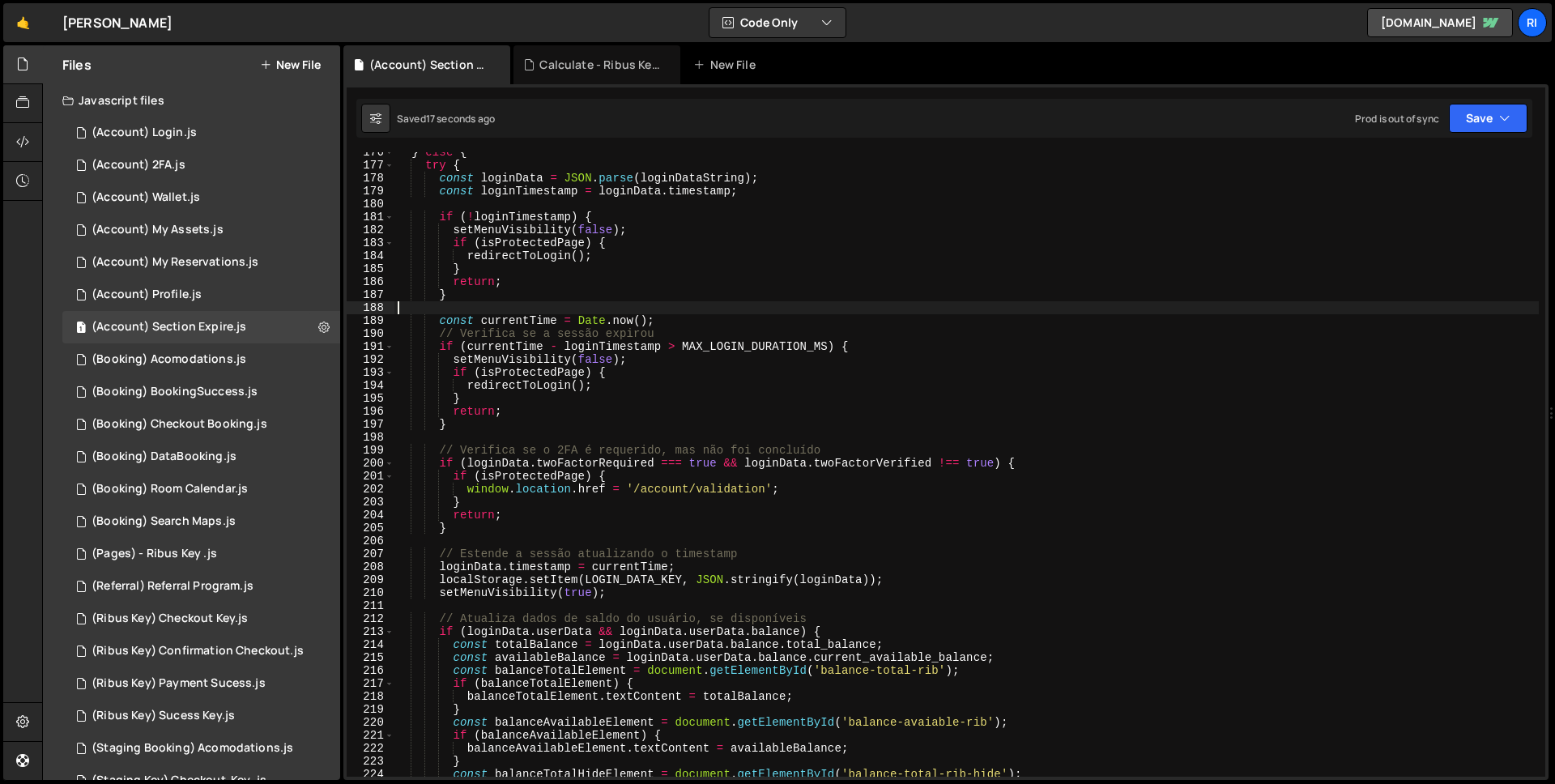
click at [541, 311] on div "} else { try { const loginData = JSON . parse ( loginDataString ) ; const login…" at bounding box center [967, 471] width 1145 height 650
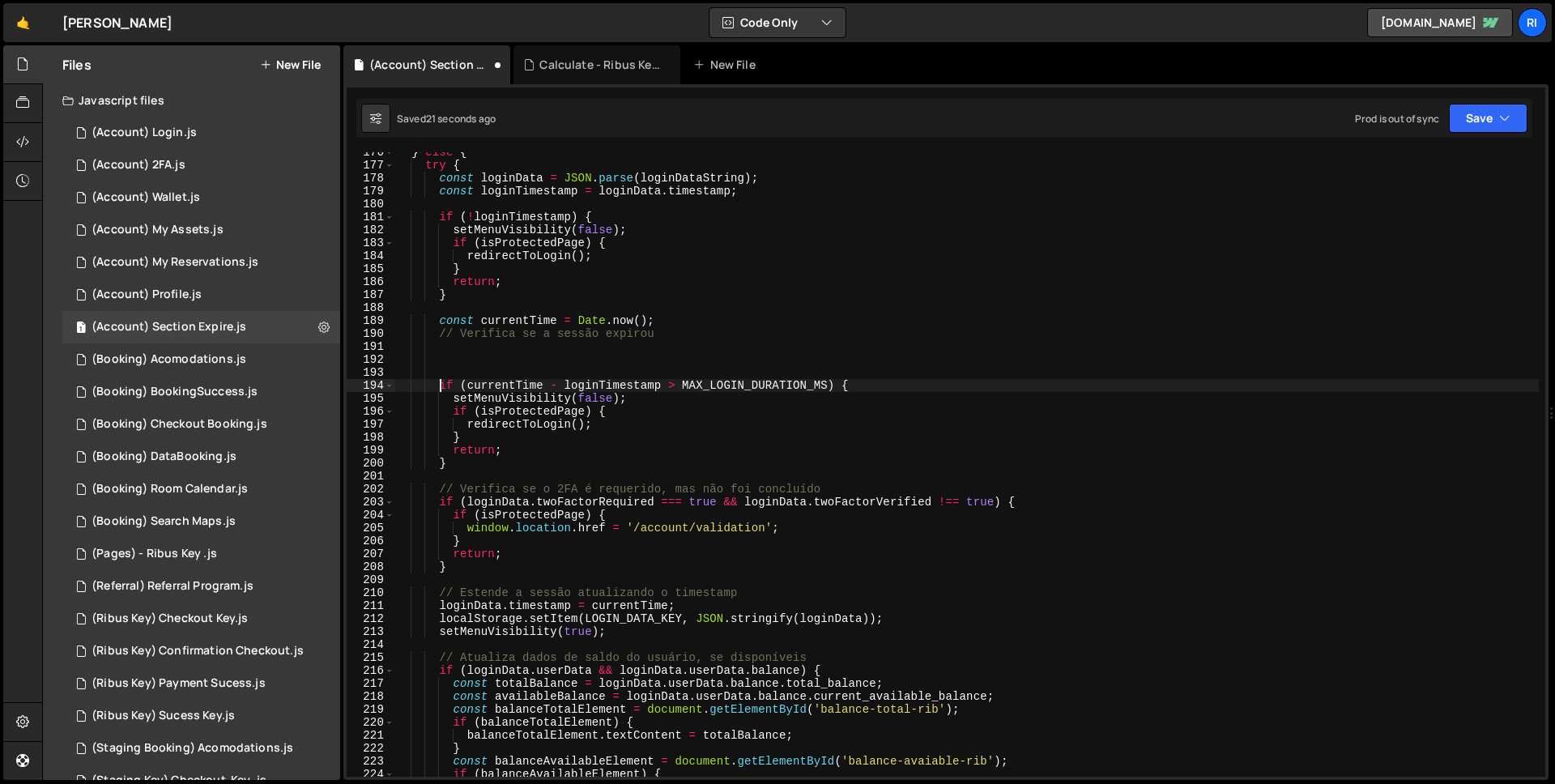
type textarea "if (currentTime - loginTimestamp > MAX_LOGIN_DURATION_MS) {"
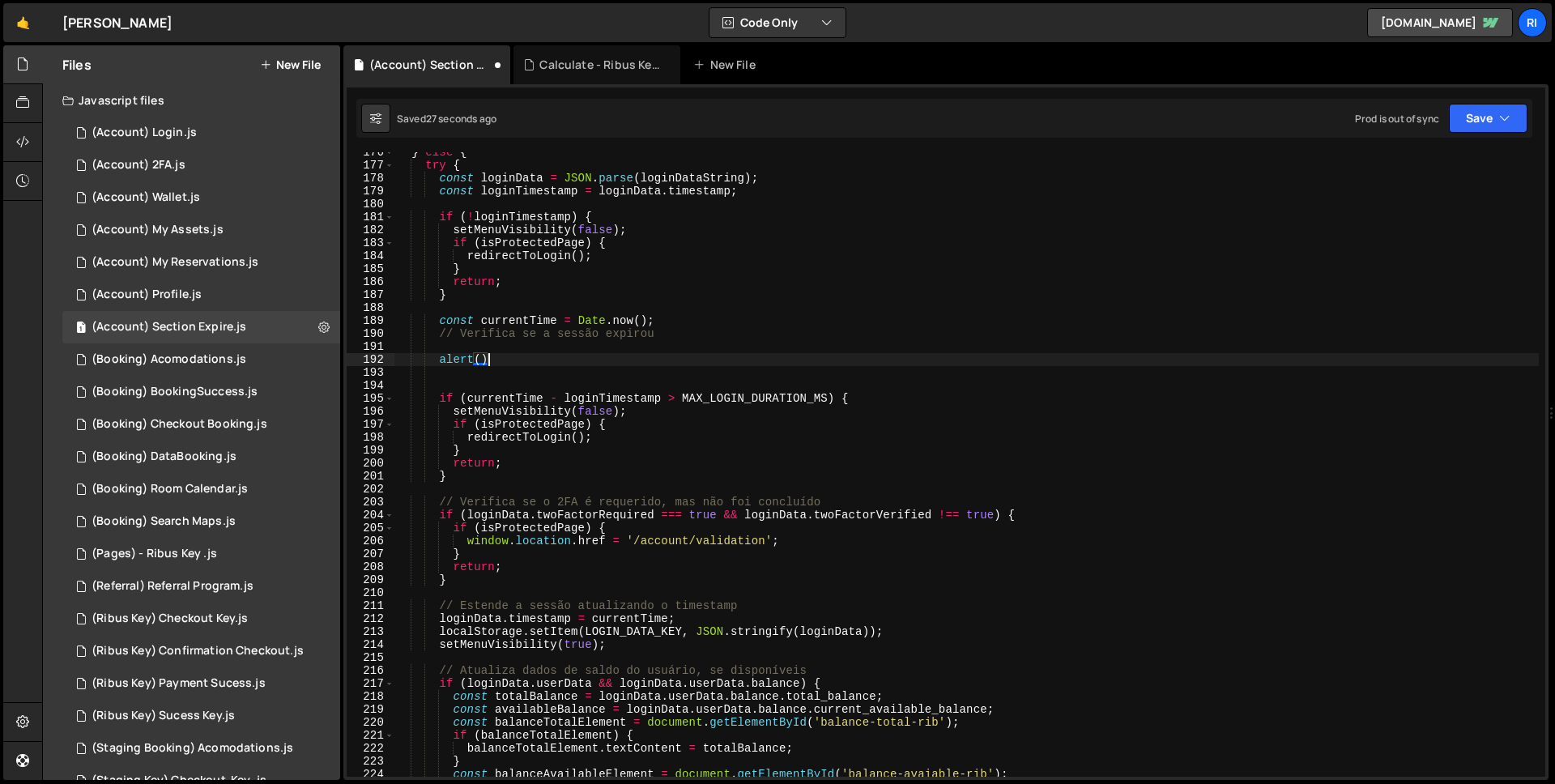
scroll to position [0, 6]
click at [489, 396] on div "} else { try { const loginData = JSON . parse ( loginDataString ) ; const login…" at bounding box center [967, 471] width 1145 height 650
click at [482, 363] on div "} else { try { const loginData = JSON . parse ( loginDataString ) ; const login…" at bounding box center [967, 471] width 1145 height 650
paste textarea "currentTime"
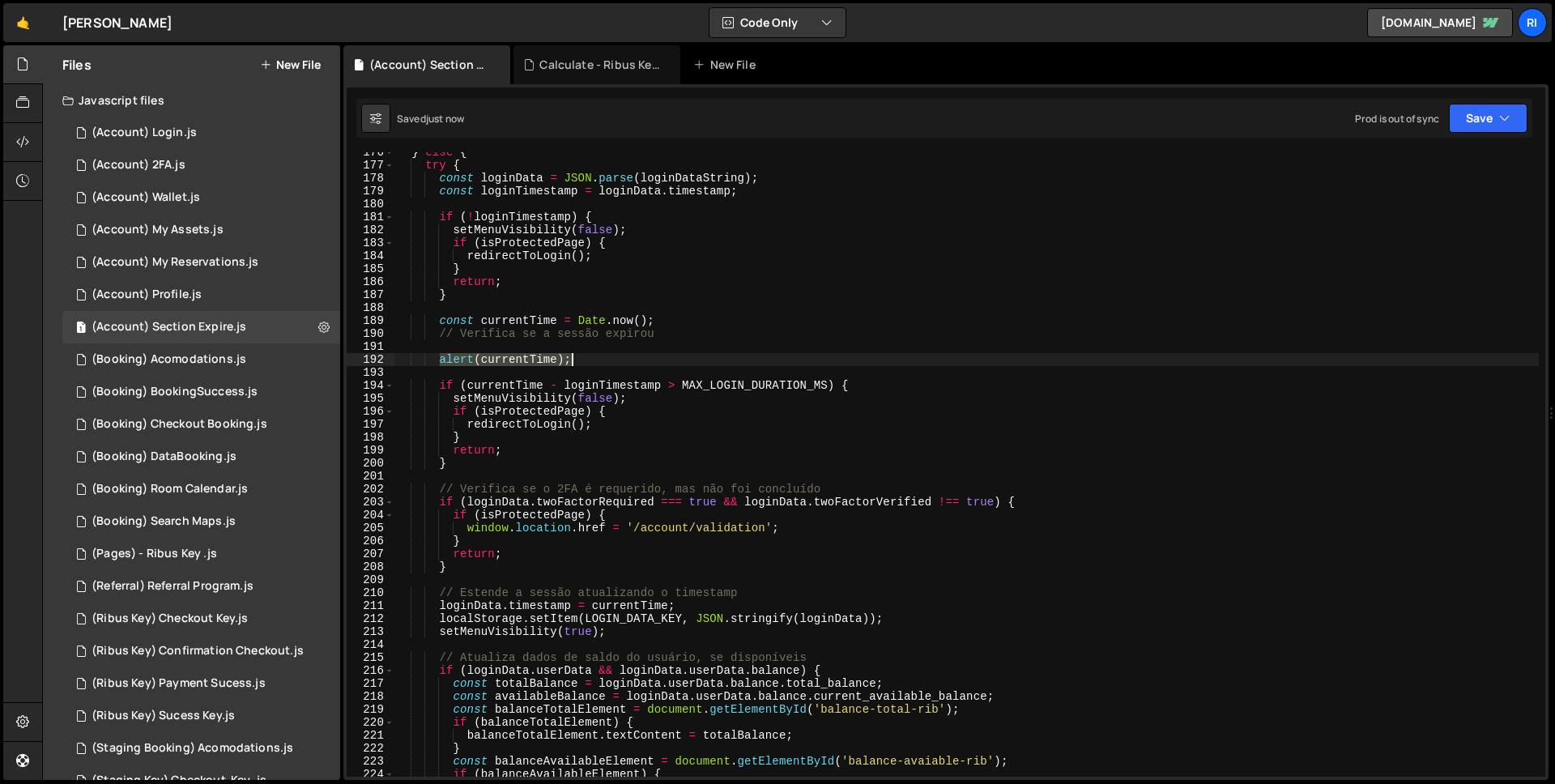
drag, startPoint x: 441, startPoint y: 361, endPoint x: 599, endPoint y: 356, distance: 158.1
click at [599, 356] on div "} else { try { const loginData = JSON . parse ( loginDataString ) ; const login…" at bounding box center [967, 471] width 1145 height 650
type textarea "alert(currentTime);"
click at [609, 356] on div "} else { try { const loginData = JSON . parse ( loginDataString ) ; const login…" at bounding box center [967, 464] width 1145 height 624
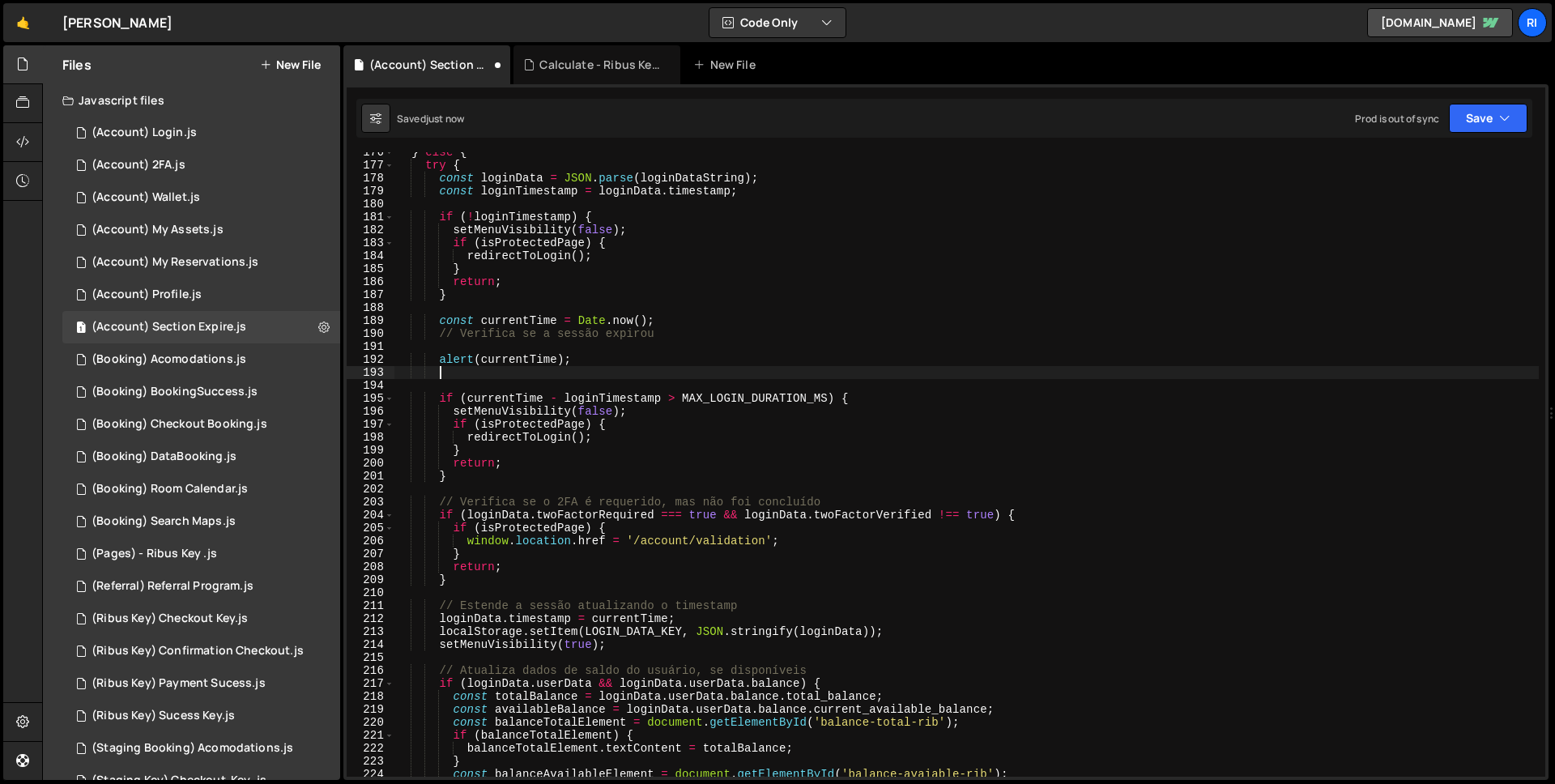
scroll to position [0, 3]
paste textarea "alert(currentTime);"
click at [483, 398] on div "} else { try { const loginData = JSON . parse ( loginDataString ) ; const login…" at bounding box center [967, 471] width 1145 height 650
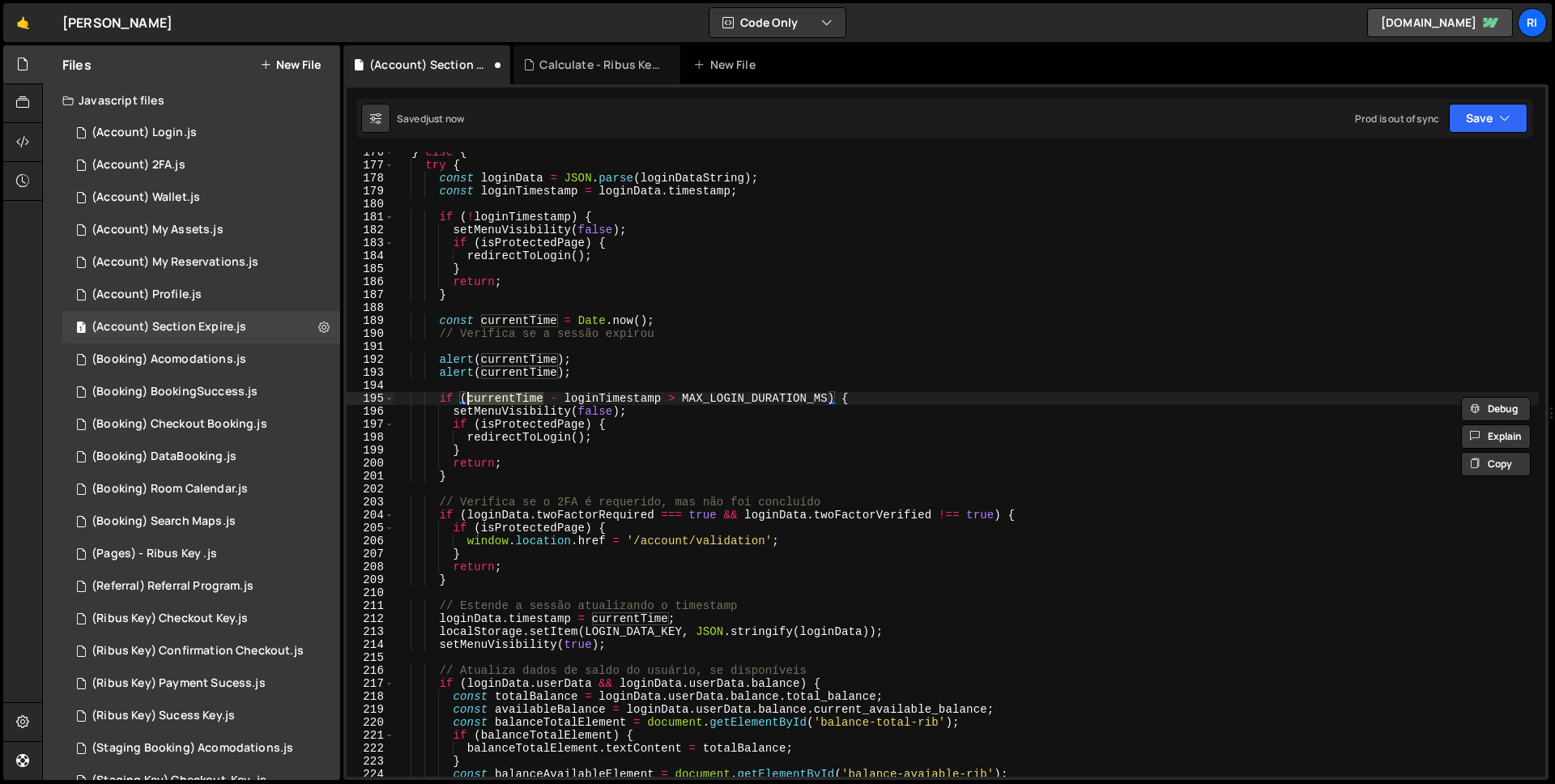
click at [825, 402] on div "} else { try { const loginData = JSON . parse ( loginDataString ) ; const login…" at bounding box center [967, 471] width 1145 height 650
click at [496, 379] on div "} else { try { const loginData = JSON . parse ( loginDataString ) ; const login…" at bounding box center [967, 471] width 1145 height 650
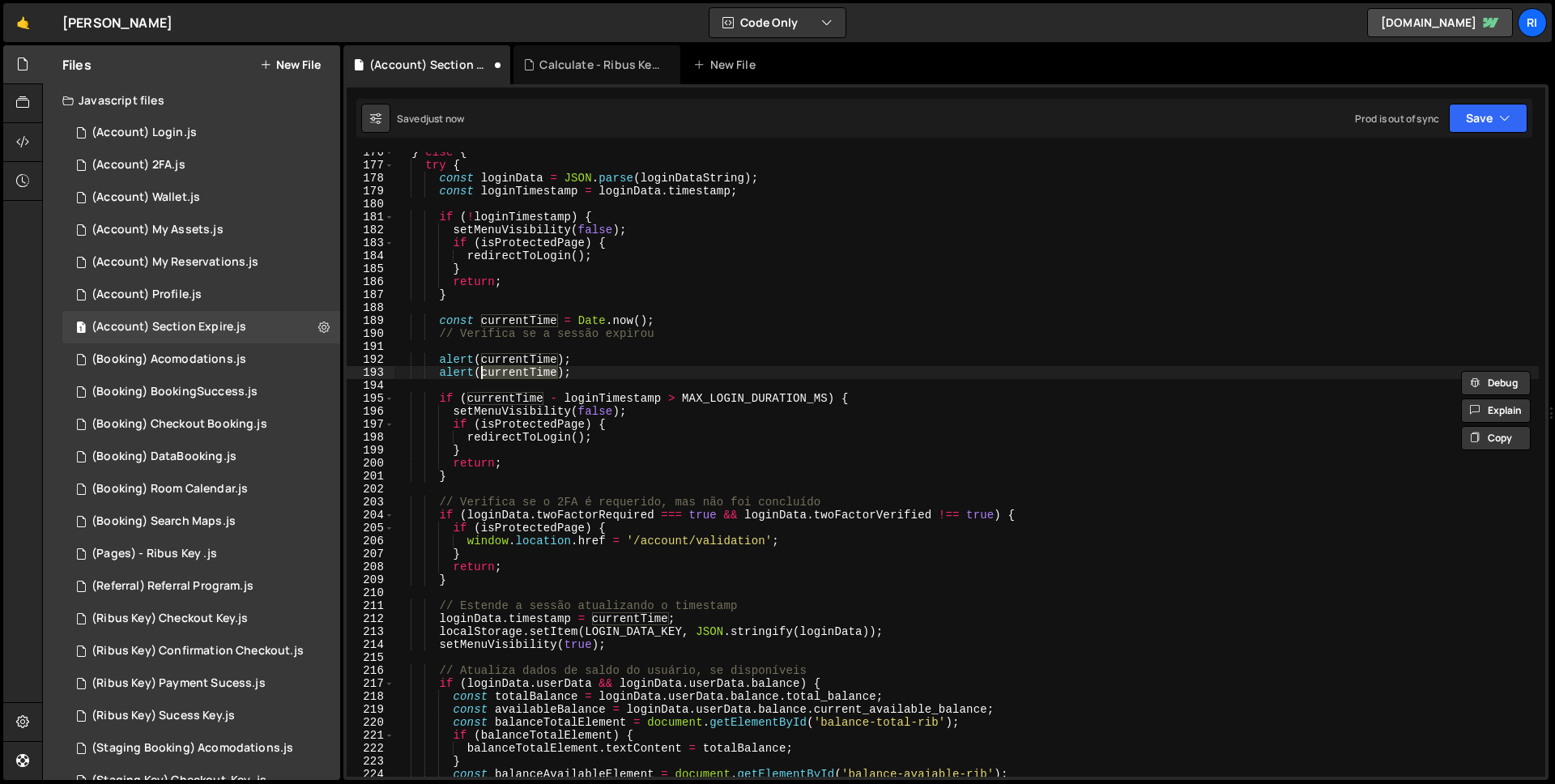
click at [496, 379] on div "} else { try { const loginData = JSON . parse ( loginDataString ) ; const login…" at bounding box center [967, 471] width 1145 height 650
paste textarea "- loginTimestamp > MAX_LOGIN_DURATION_MS"
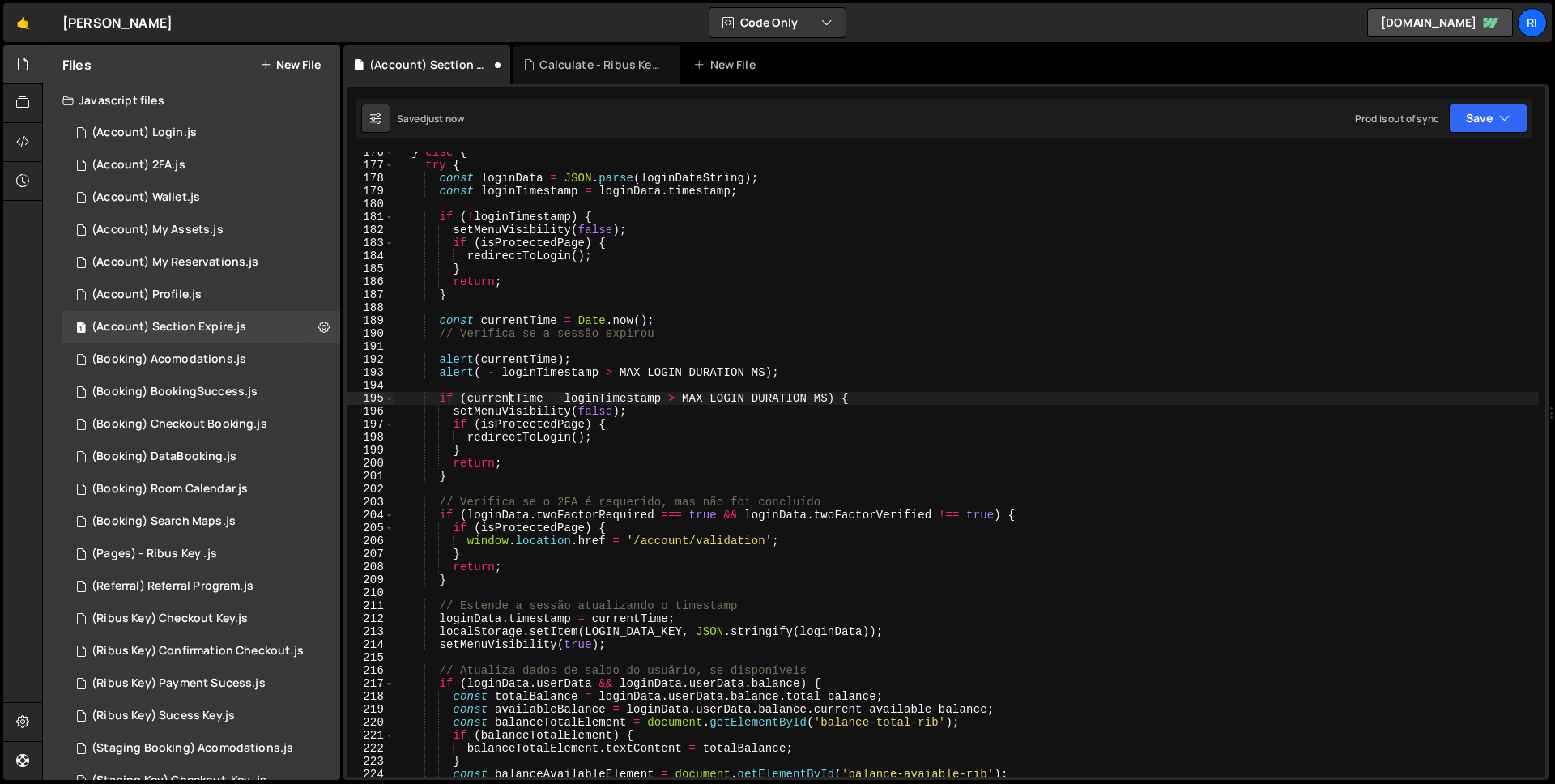
click at [509, 399] on div "} else { try { const loginData = JSON . parse ( loginDataString ) ; const login…" at bounding box center [967, 471] width 1145 height 650
type textarea "if (currentTime - loginTimestamp > MAX_LOGIN_DURATION_MS) {"
click at [509, 399] on div "} else { try { const loginData = JSON . parse ( loginDataString ) ; const login…" at bounding box center [967, 471] width 1145 height 650
click at [829, 400] on div "} else { try { const loginData = JSON . parse ( loginDataString ) ; const login…" at bounding box center [967, 471] width 1145 height 650
click at [521, 382] on div "} else { try { const loginData = JSON . parse ( loginDataString ) ; const login…" at bounding box center [967, 471] width 1145 height 650
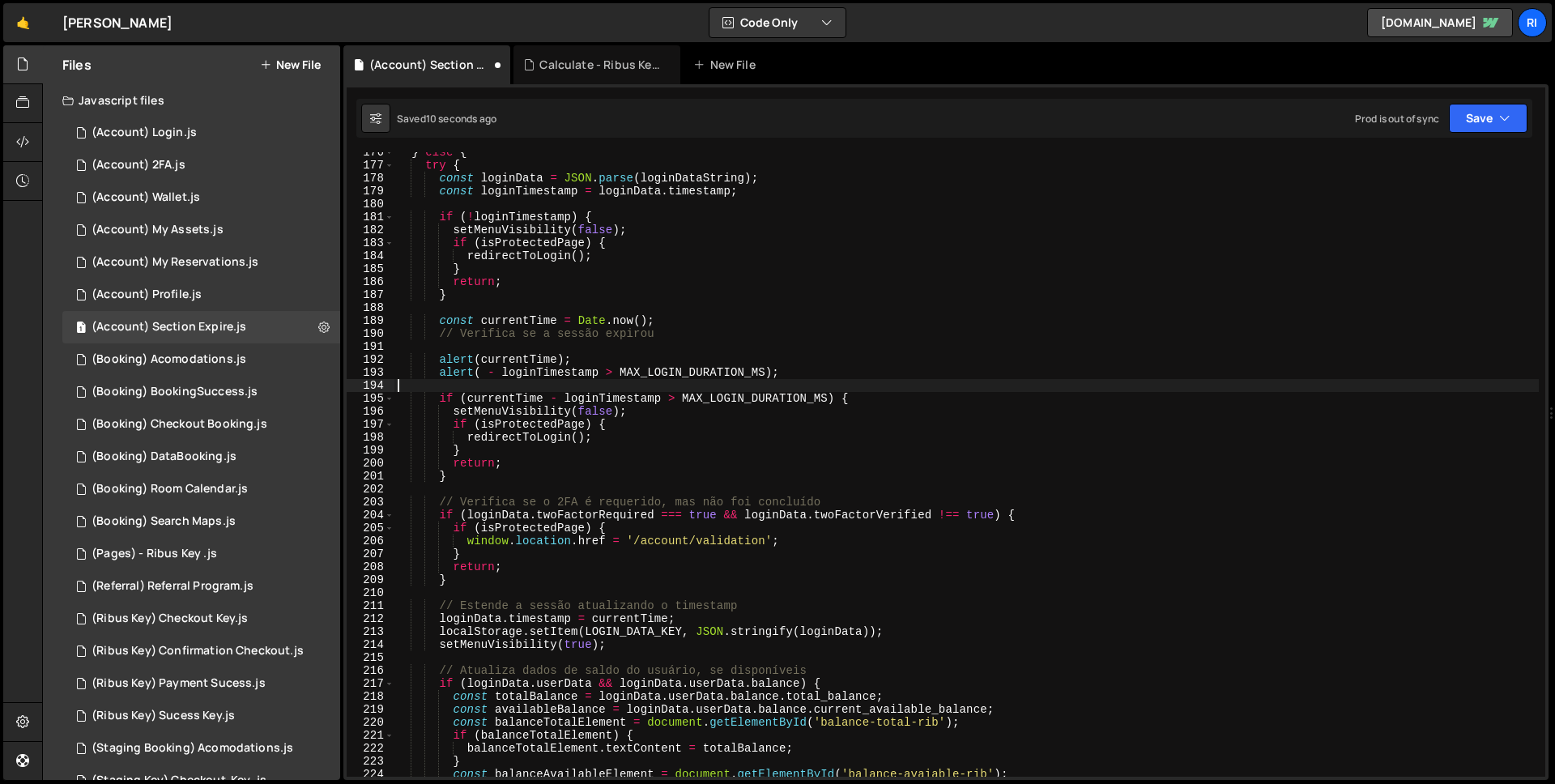
scroll to position [0, 0]
click at [485, 372] on div "} else { try { const loginData = JSON . parse ( loginDataString ) ; const login…" at bounding box center [967, 471] width 1145 height 650
paste textarea "currentTime - loginTimestamp > MAX_LOGIN_DURATION_MS"
click at [941, 360] on div "} else { try { const loginData = JSON . parse ( loginDataString ) ; const login…" at bounding box center [967, 471] width 1145 height 650
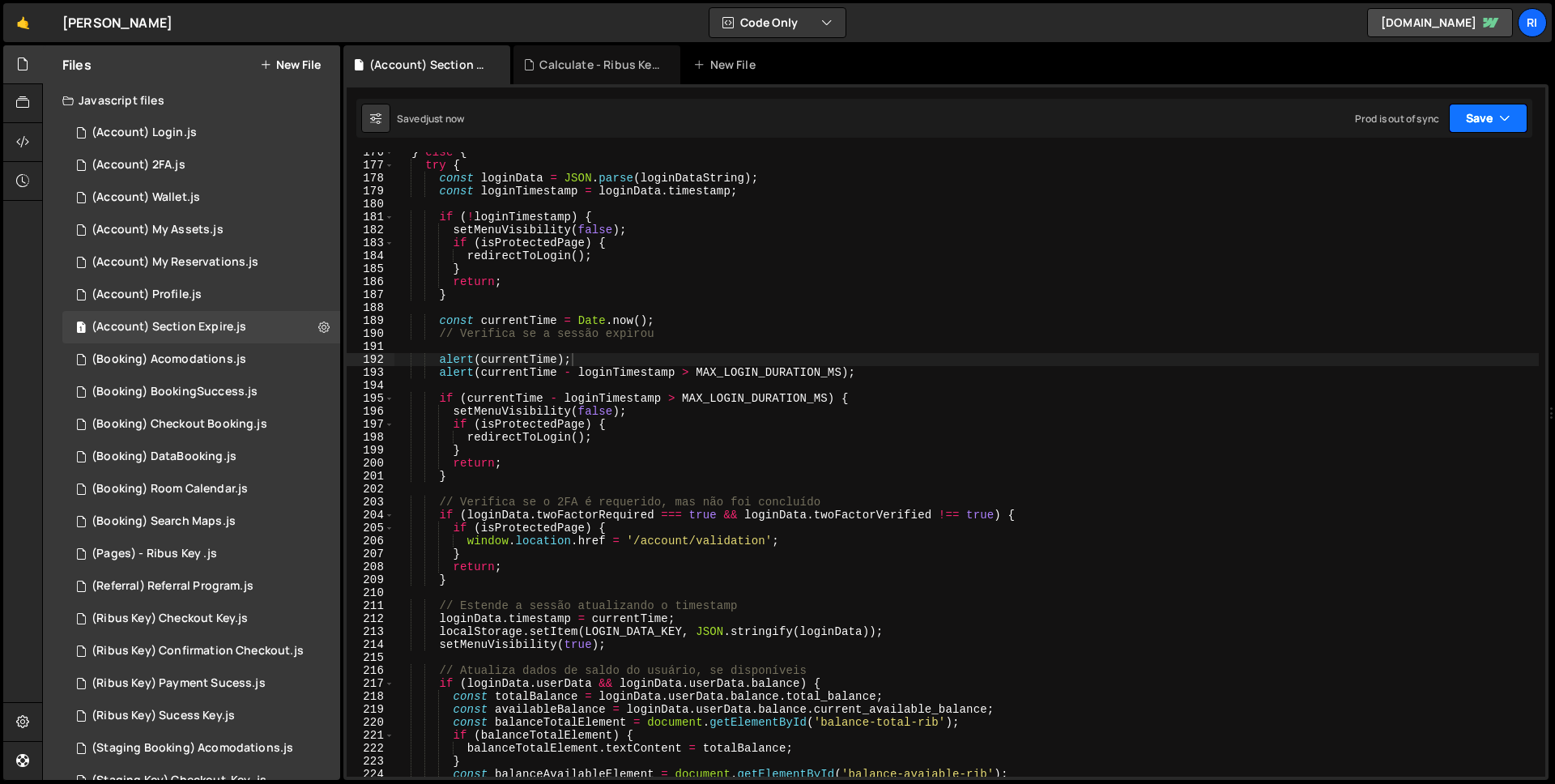
drag, startPoint x: 1472, startPoint y: 97, endPoint x: 1474, endPoint y: 115, distance: 18.1
click at [1473, 97] on div "1 2 3 4 5 6 7 8 9 10 11 12 13 14 15 16 17 18 19 20 21 22 23 24 25 26 27 28 29 3…" at bounding box center [945, 432] width 1205 height 696
click at [1474, 123] on button "Save" at bounding box center [1488, 117] width 78 height 29
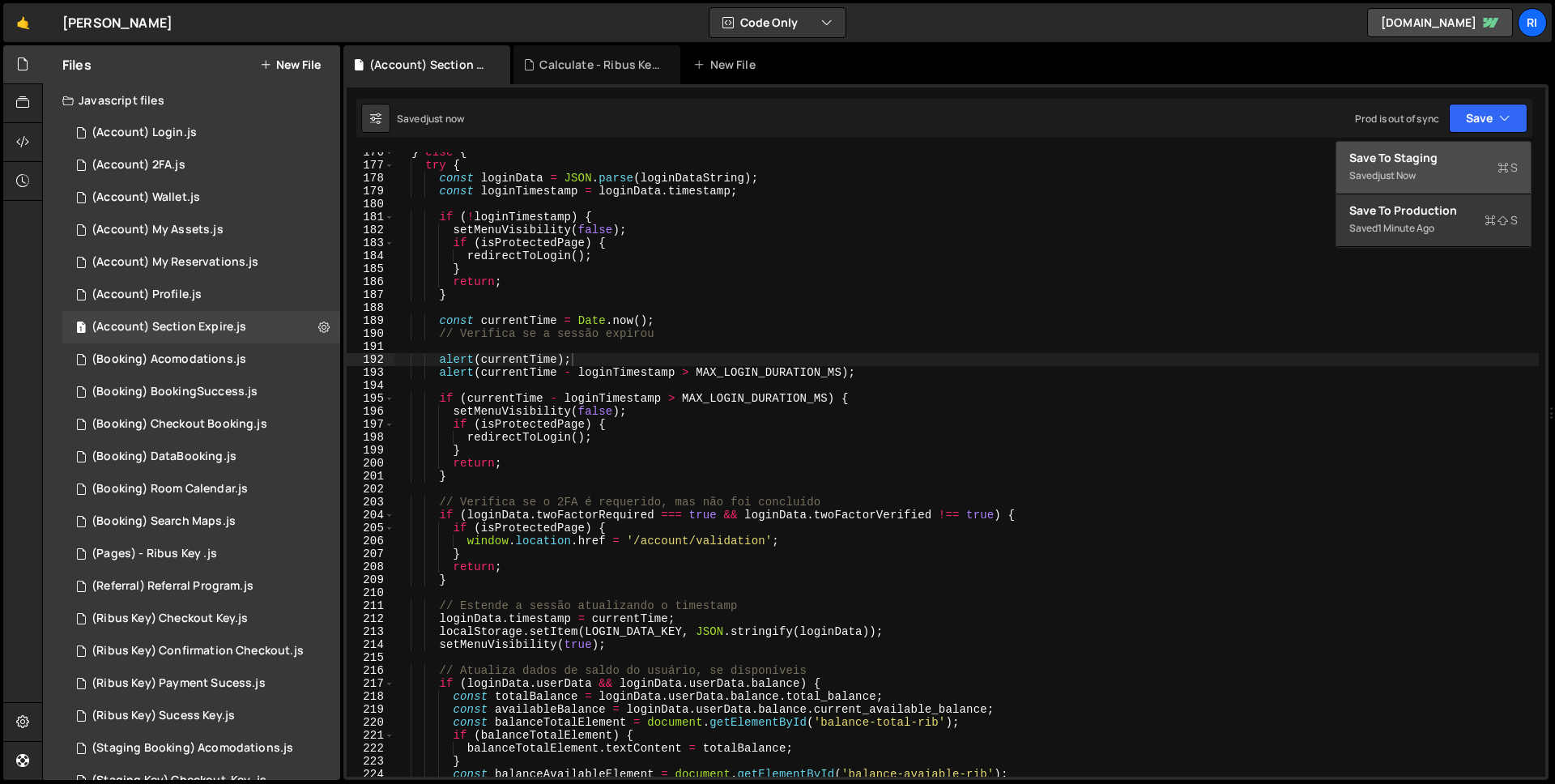
click at [1437, 153] on div "Save to Staging S" at bounding box center [1433, 157] width 168 height 16
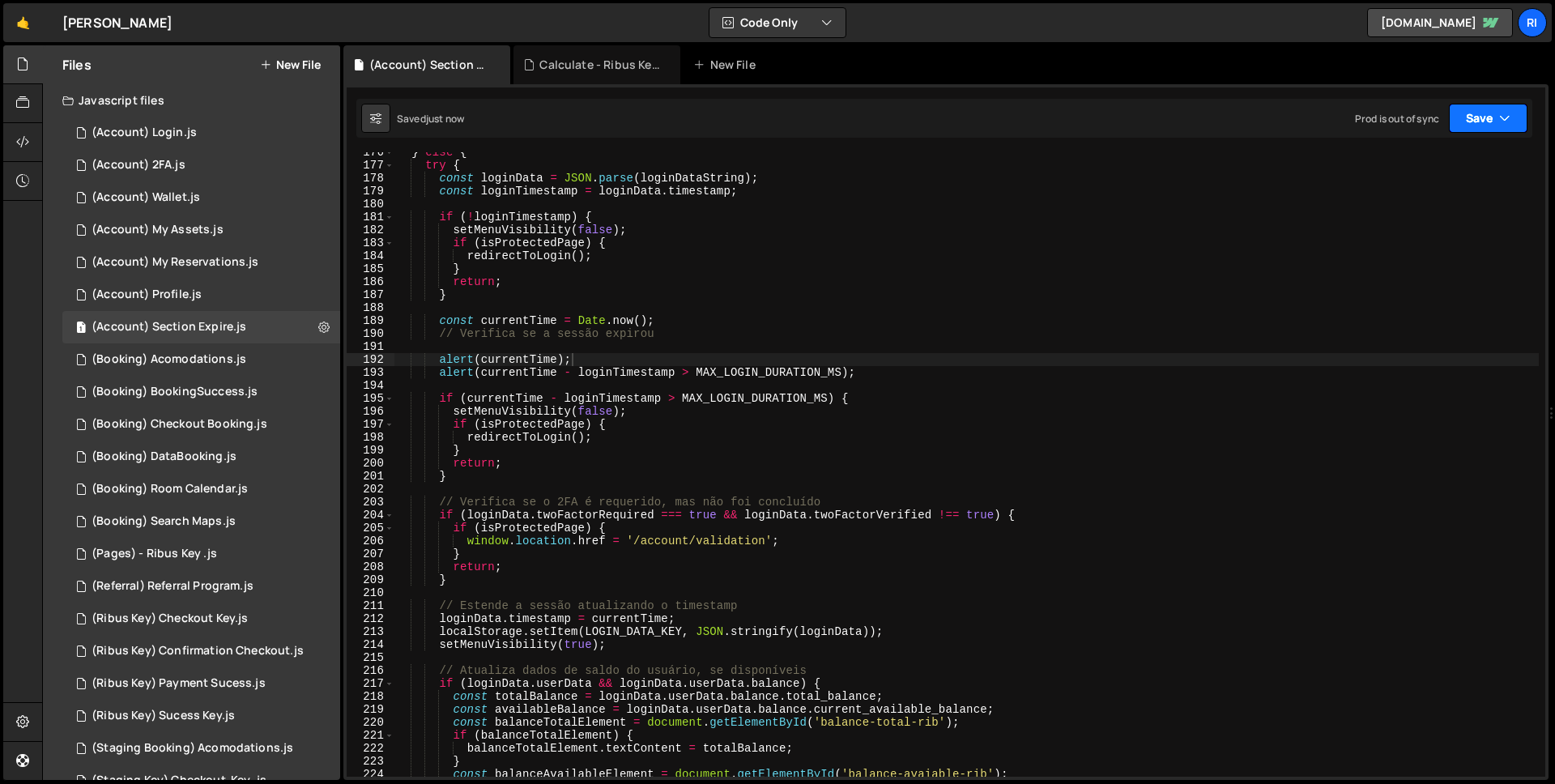
click at [1474, 129] on button "Save" at bounding box center [1488, 117] width 78 height 29
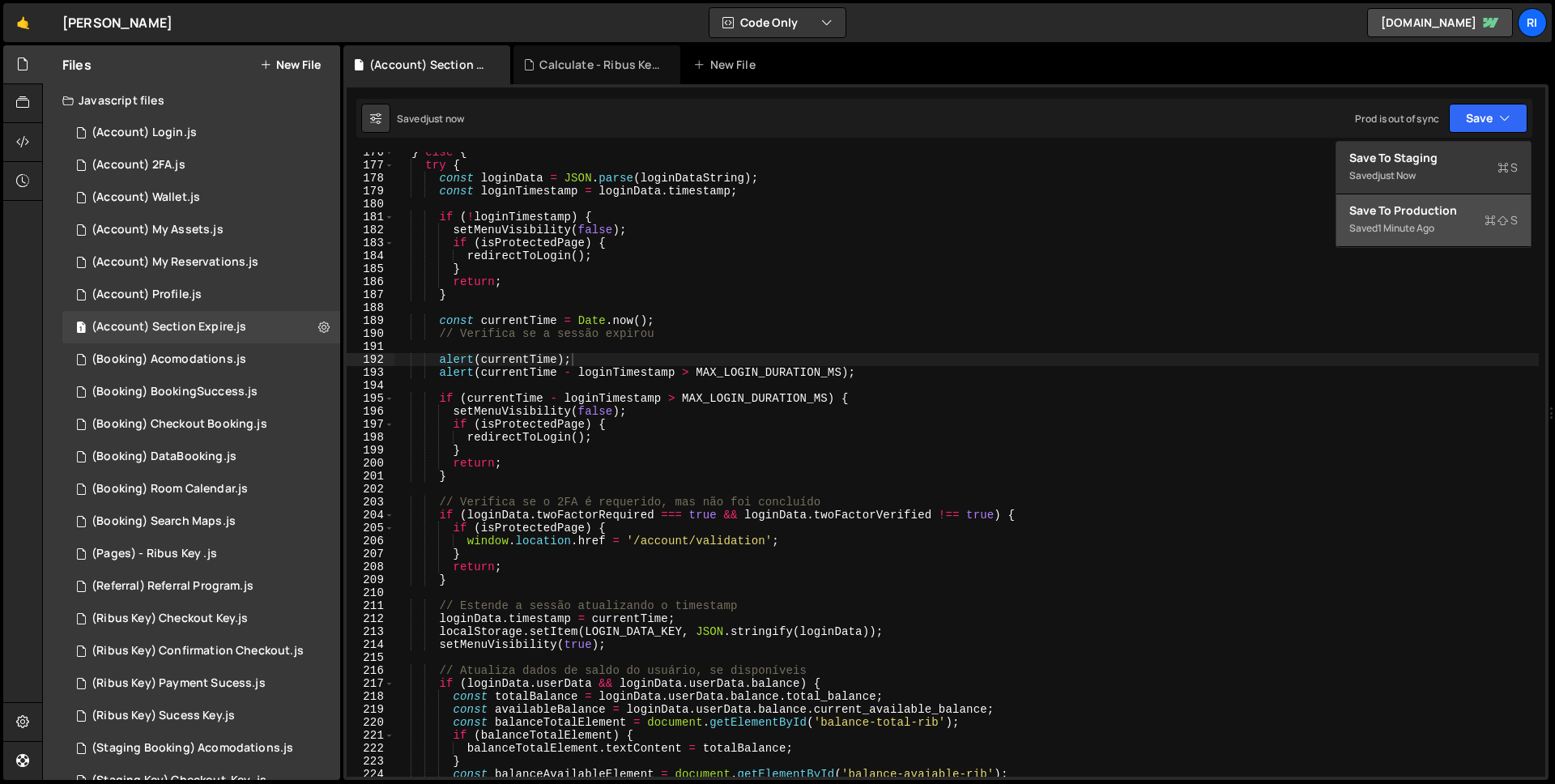
click at [1399, 231] on div "1 minute ago" at bounding box center [1406, 228] width 57 height 14
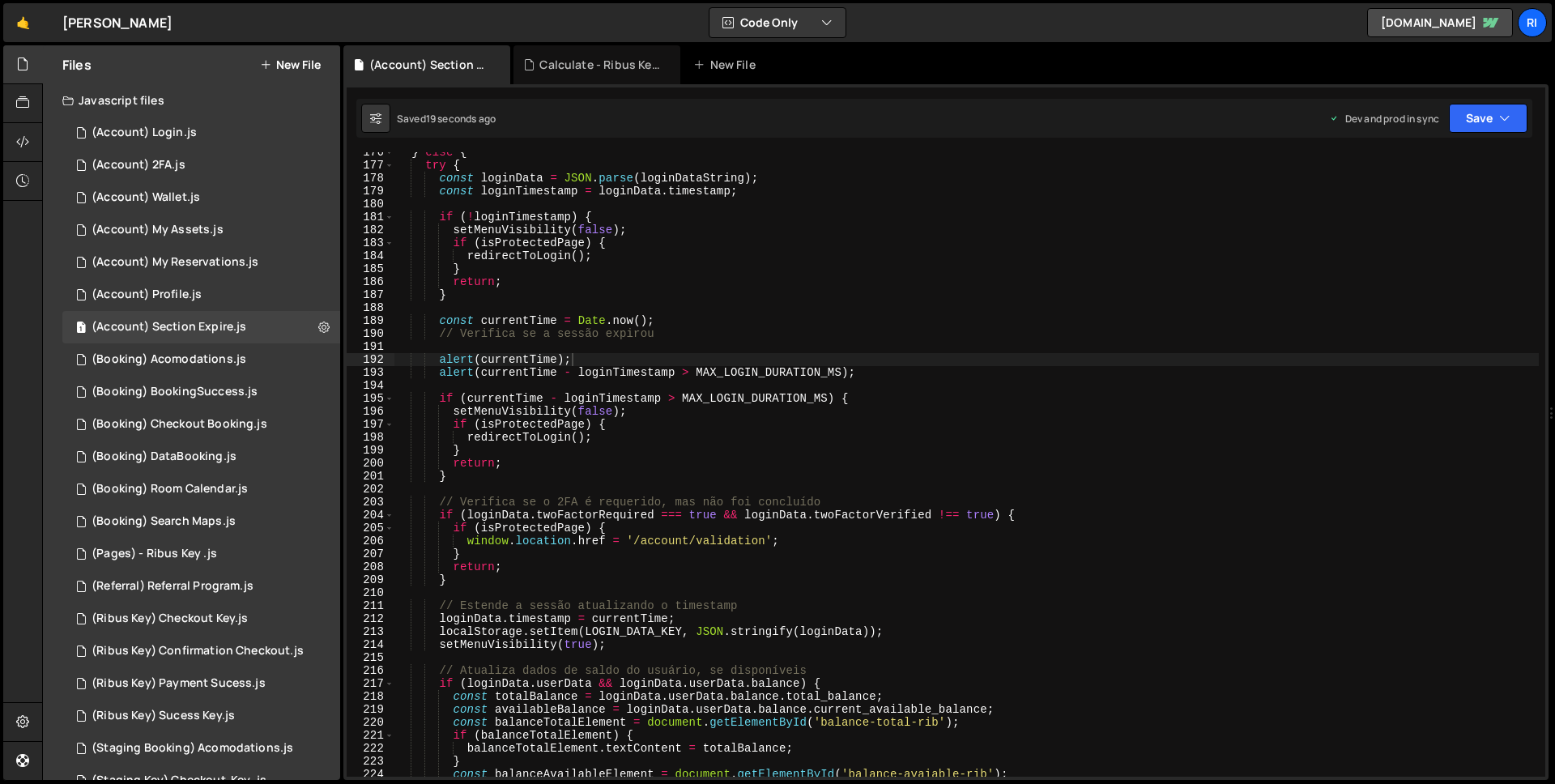
click at [442, 361] on div "} else { try { const loginData = JSON . parse ( loginDataString ) ; const login…" at bounding box center [967, 471] width 1145 height 650
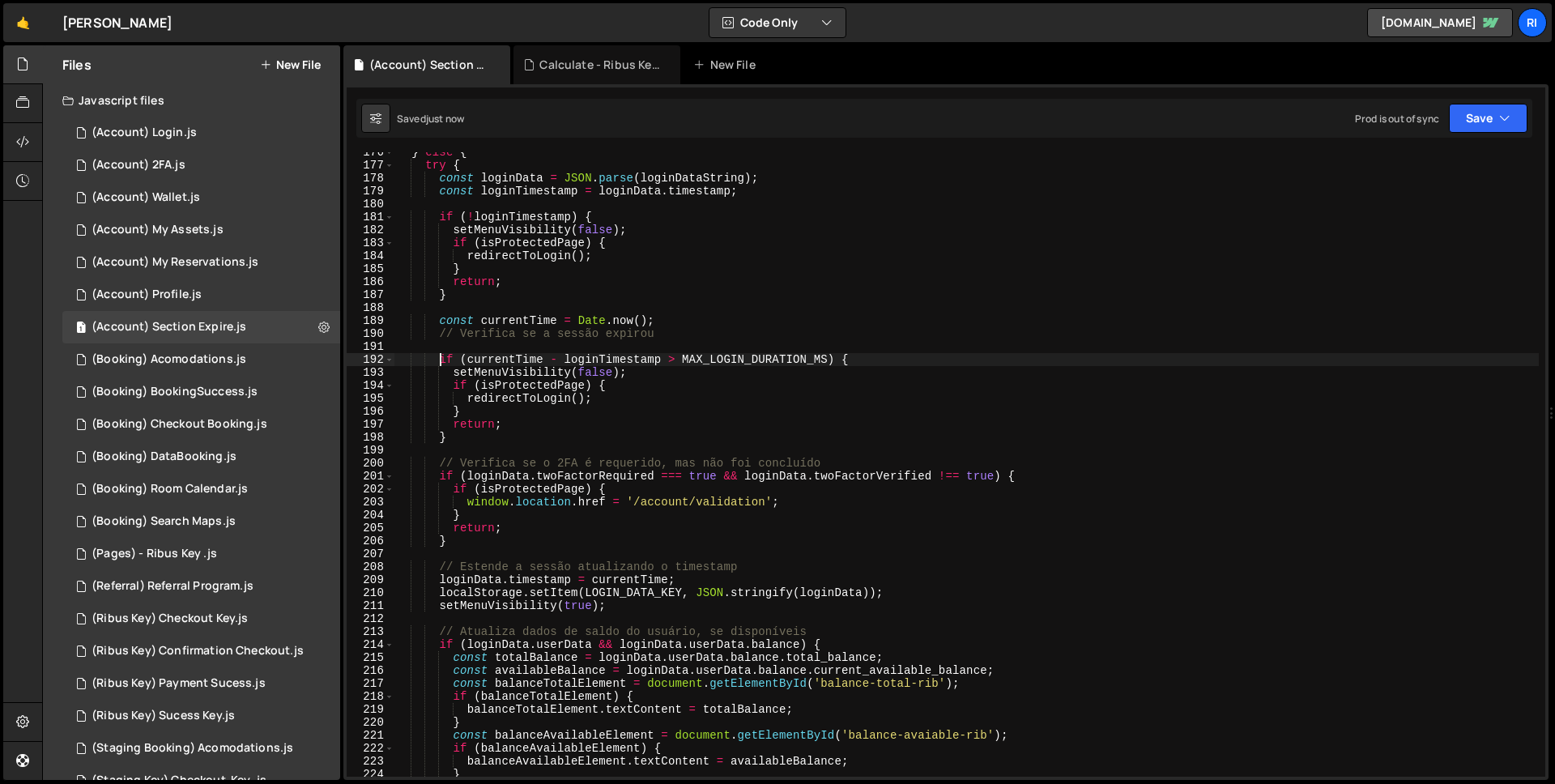
click at [449, 490] on div "} else { try { const loginData = JSON . parse ( loginDataString ) ; const login…" at bounding box center [967, 471] width 1145 height 650
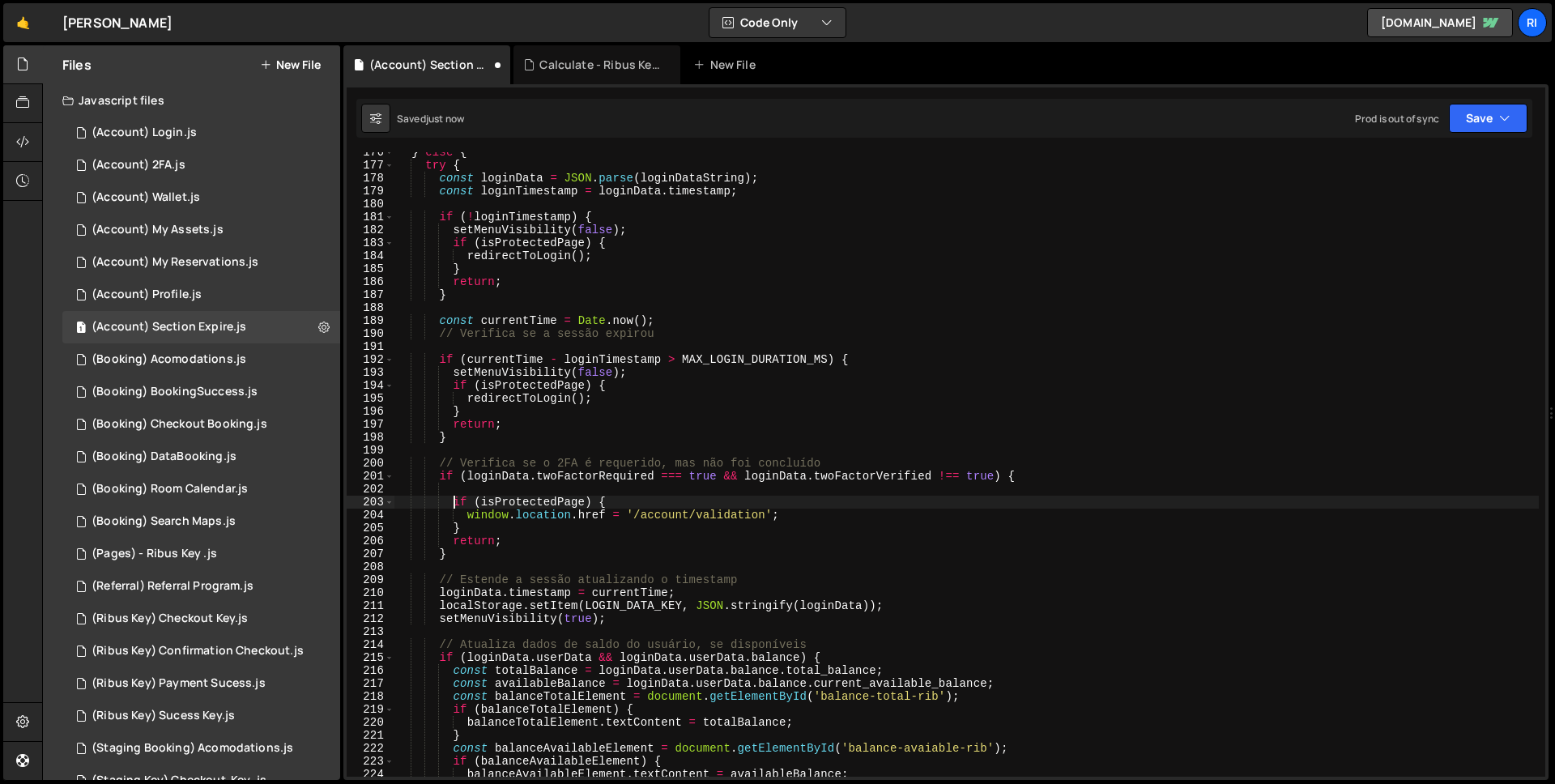
type textarea "if (isProtectedPage) {"
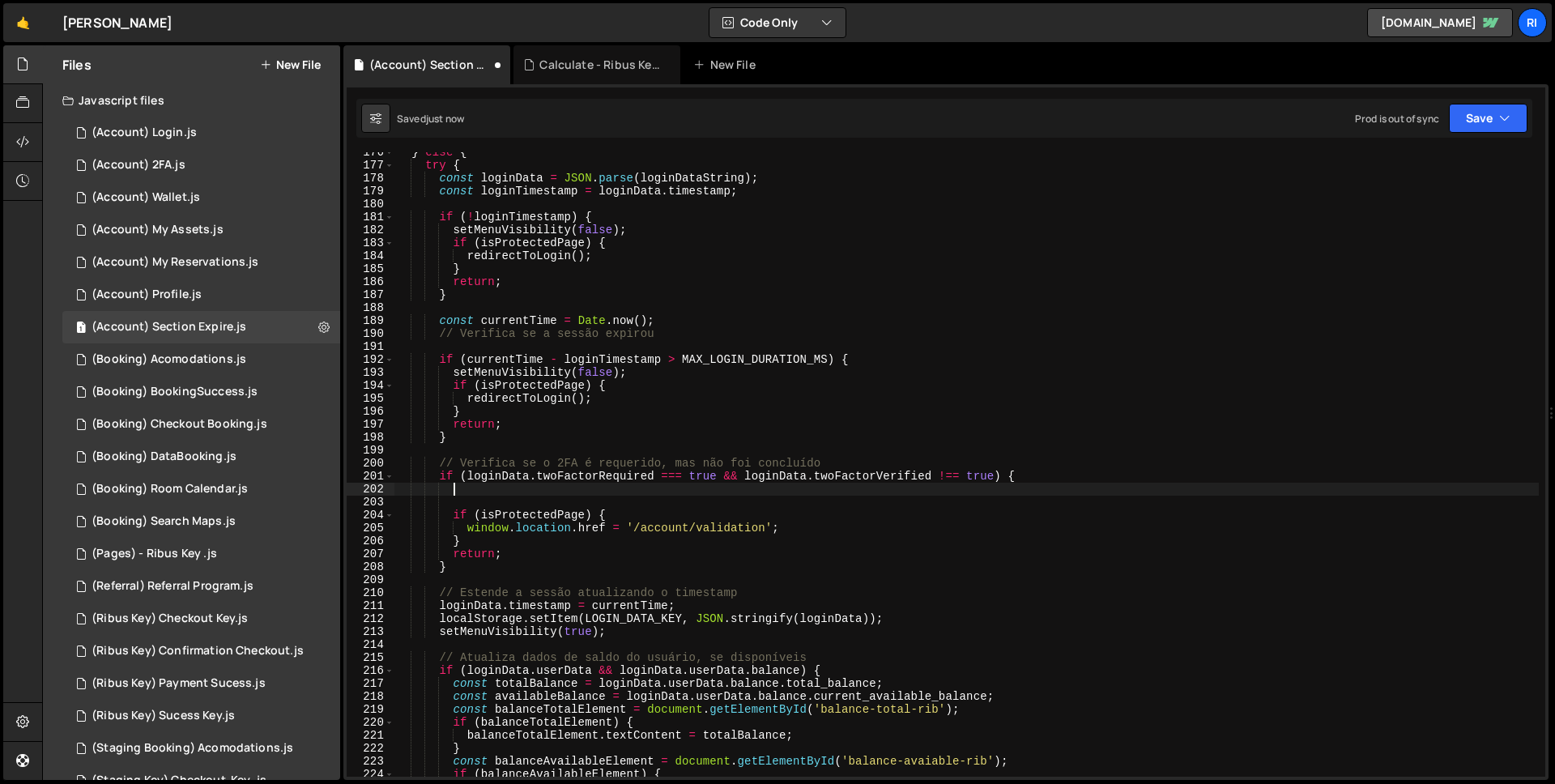
paste textarea "currentTime - loginTimestamp > MAX_LOGIN_DURATION_MS"
type textarea "currentTime - loginTimestamp > MAX_LOGIN_DURATION_MS"
paste textarea "currentTime - loginTimestamp > MAX_LOGIN_DURATION_MS"
click at [456, 488] on div "} else { try { const loginData = JSON . parse ( loginDataString ) ; const login…" at bounding box center [967, 471] width 1145 height 650
click at [849, 485] on div "} else { try { const loginData = JSON . parse ( loginDataString ) ; const login…" at bounding box center [967, 471] width 1145 height 650
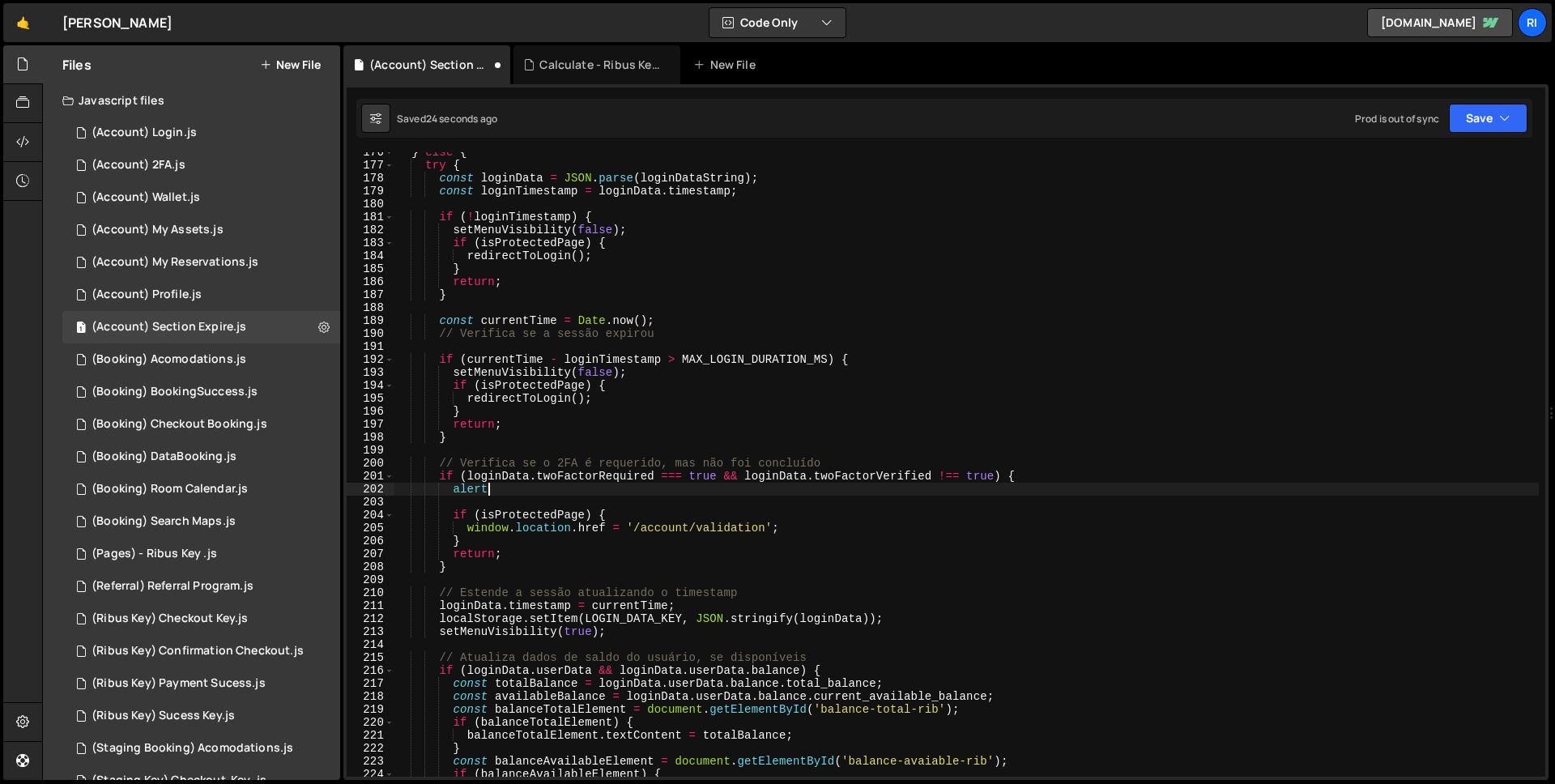
scroll to position [0, 7]
type textarea "alert();"
click at [1471, 129] on button "Save" at bounding box center [1488, 117] width 78 height 29
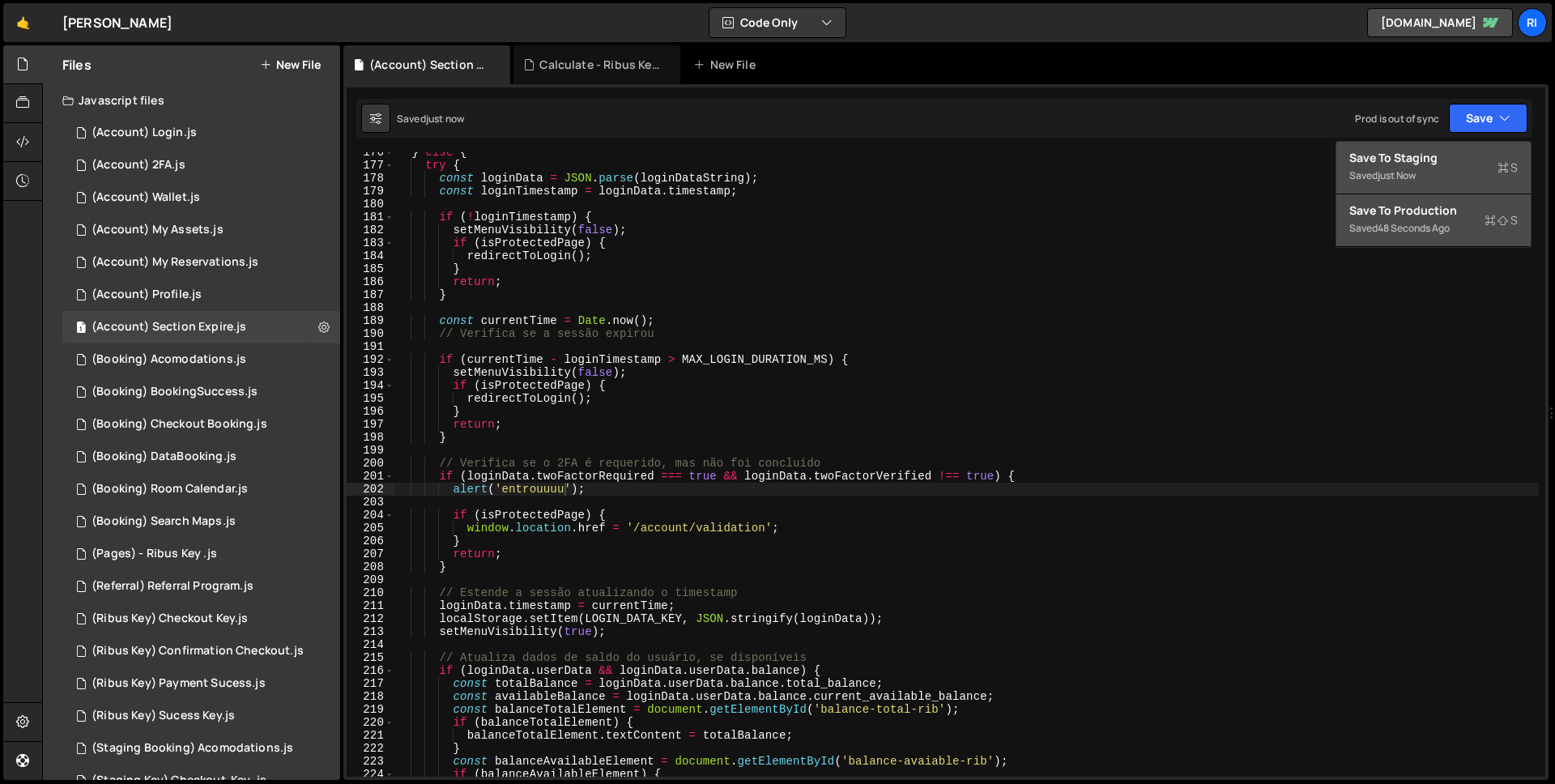
click at [1421, 166] on div "Saved just now" at bounding box center [1433, 175] width 168 height 20
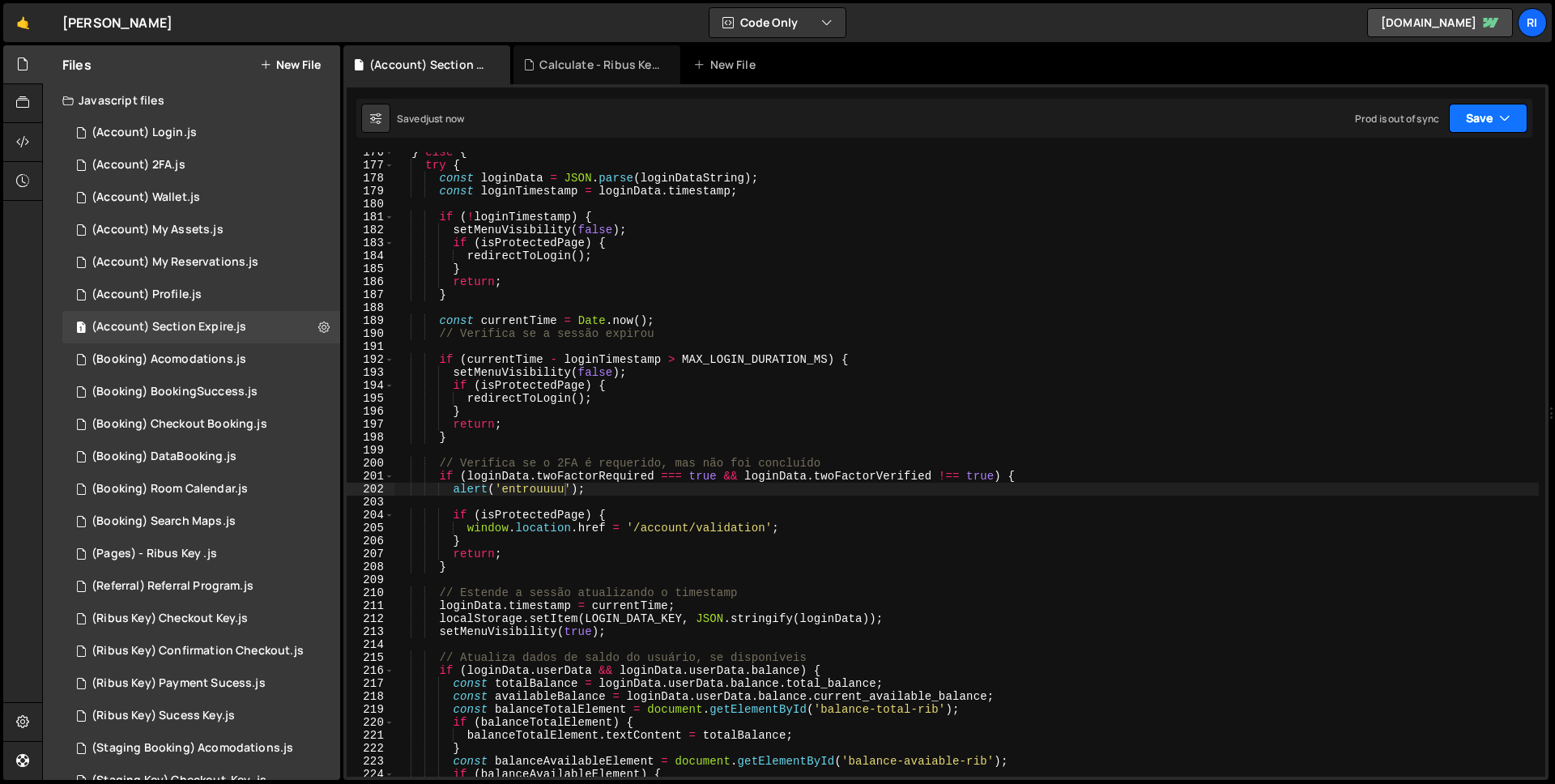
click at [1492, 124] on button "Save" at bounding box center [1488, 117] width 78 height 29
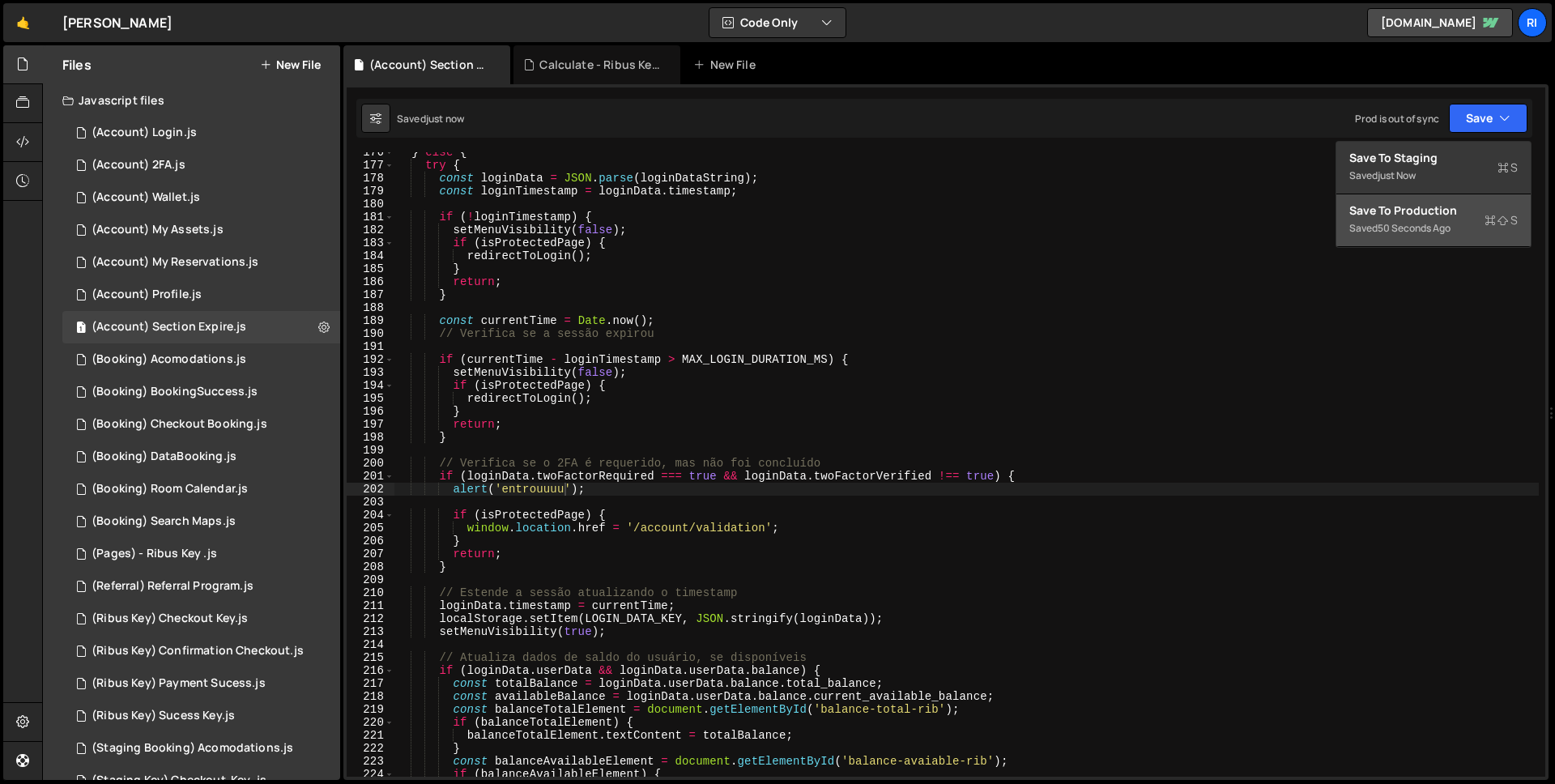
click at [1433, 216] on div "Save to Production S" at bounding box center [1433, 210] width 168 height 16
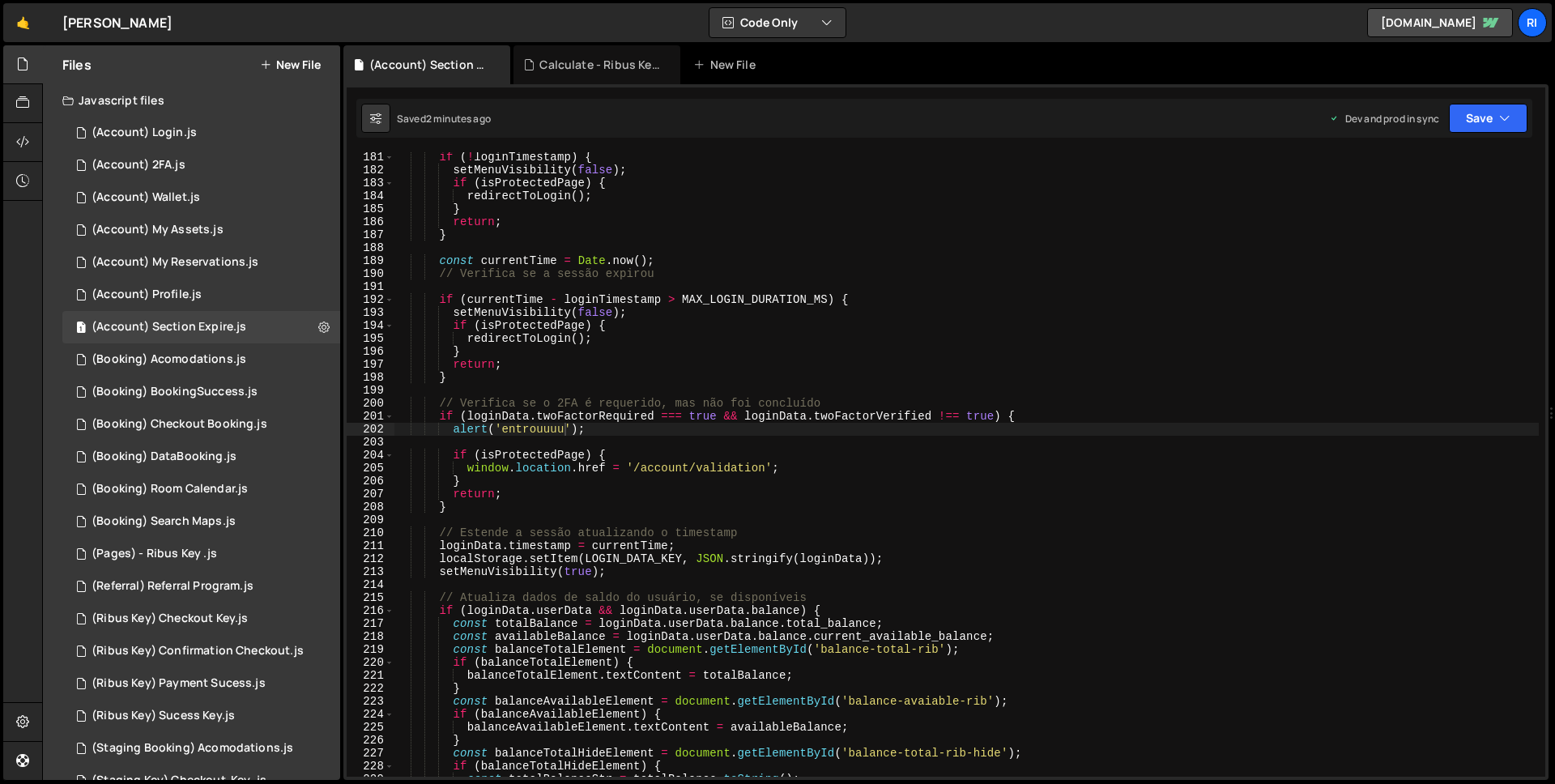
scroll to position [2333, 0]
click at [501, 483] on div "if ( ! loginTimestamp ) { setMenuVisibility ( false ) ; if ( isProtectedPage ) …" at bounding box center [967, 475] width 1145 height 650
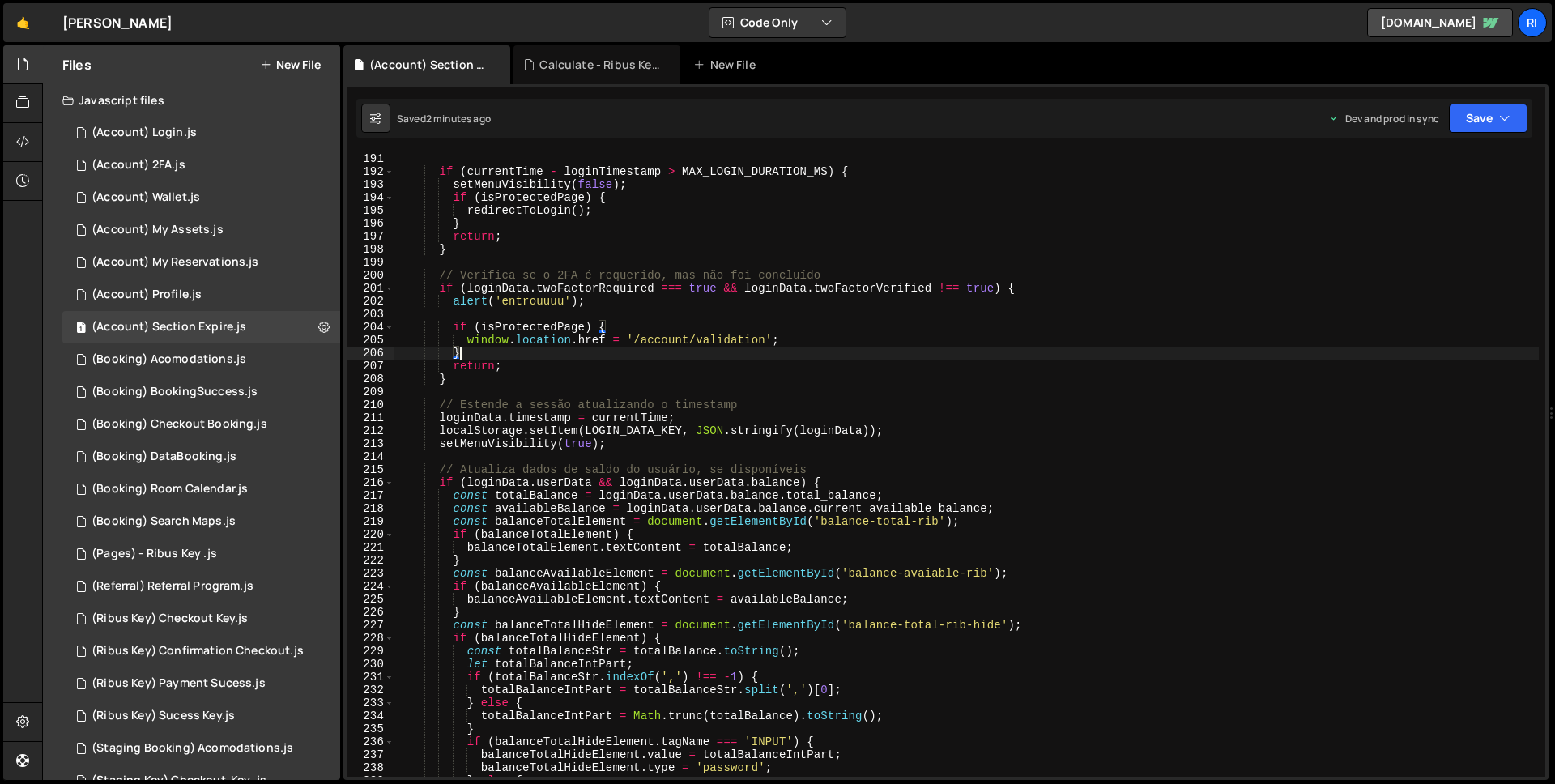
scroll to position [2287, 0]
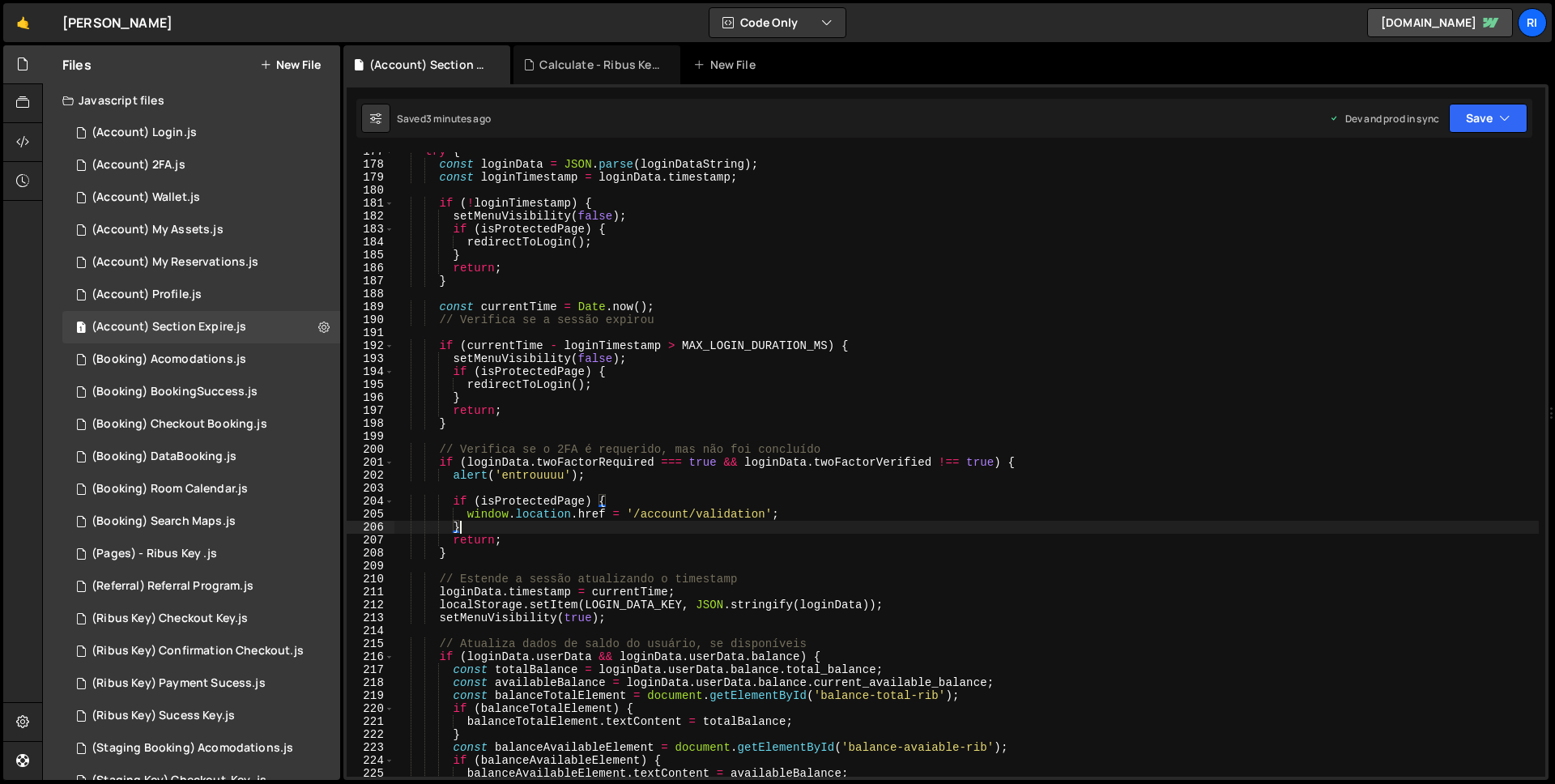
click at [556, 472] on div "try { const loginData = JSON . parse ( loginDataString ) ; const loginTimestamp…" at bounding box center [967, 470] width 1145 height 650
type textarea "alert('entrouuuu');"
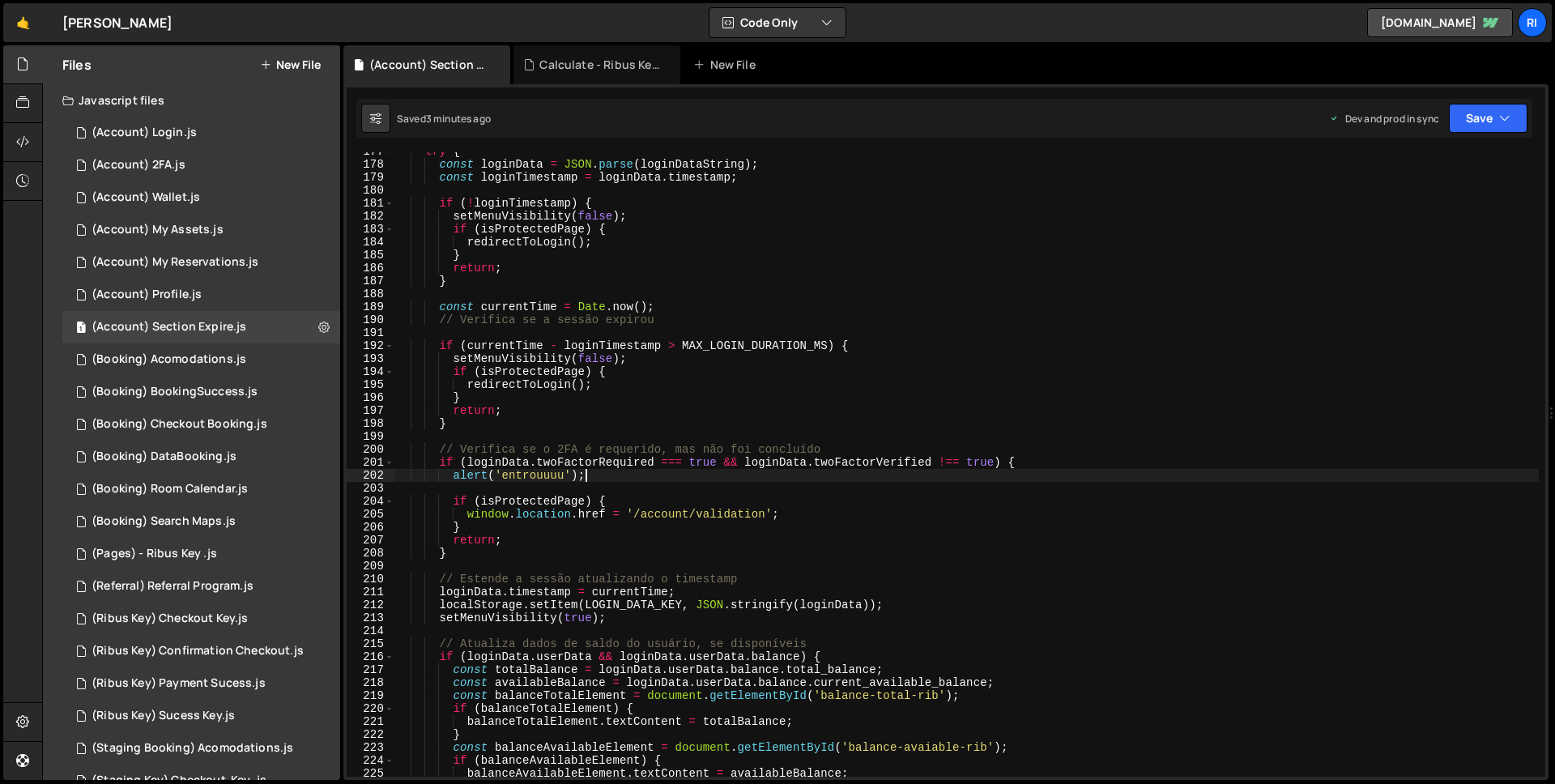
click at [636, 471] on div "try { const loginData = JSON . parse ( loginDataString ) ; const loginTimestamp…" at bounding box center [967, 470] width 1145 height 650
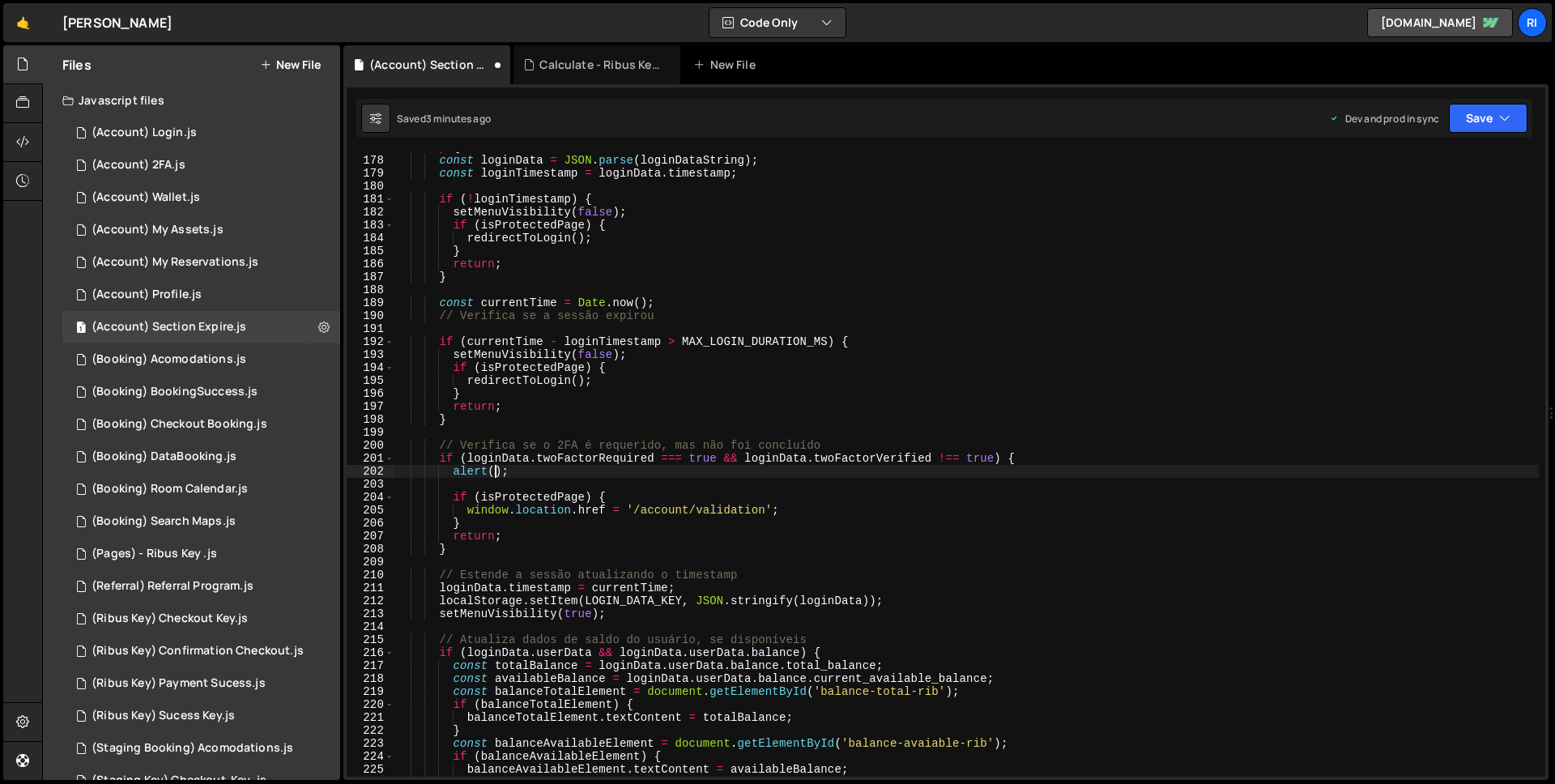
scroll to position [2292, 0]
type textarea "currentTime - loginTimestamp > MAX_LOGIN_DURATION_MS"
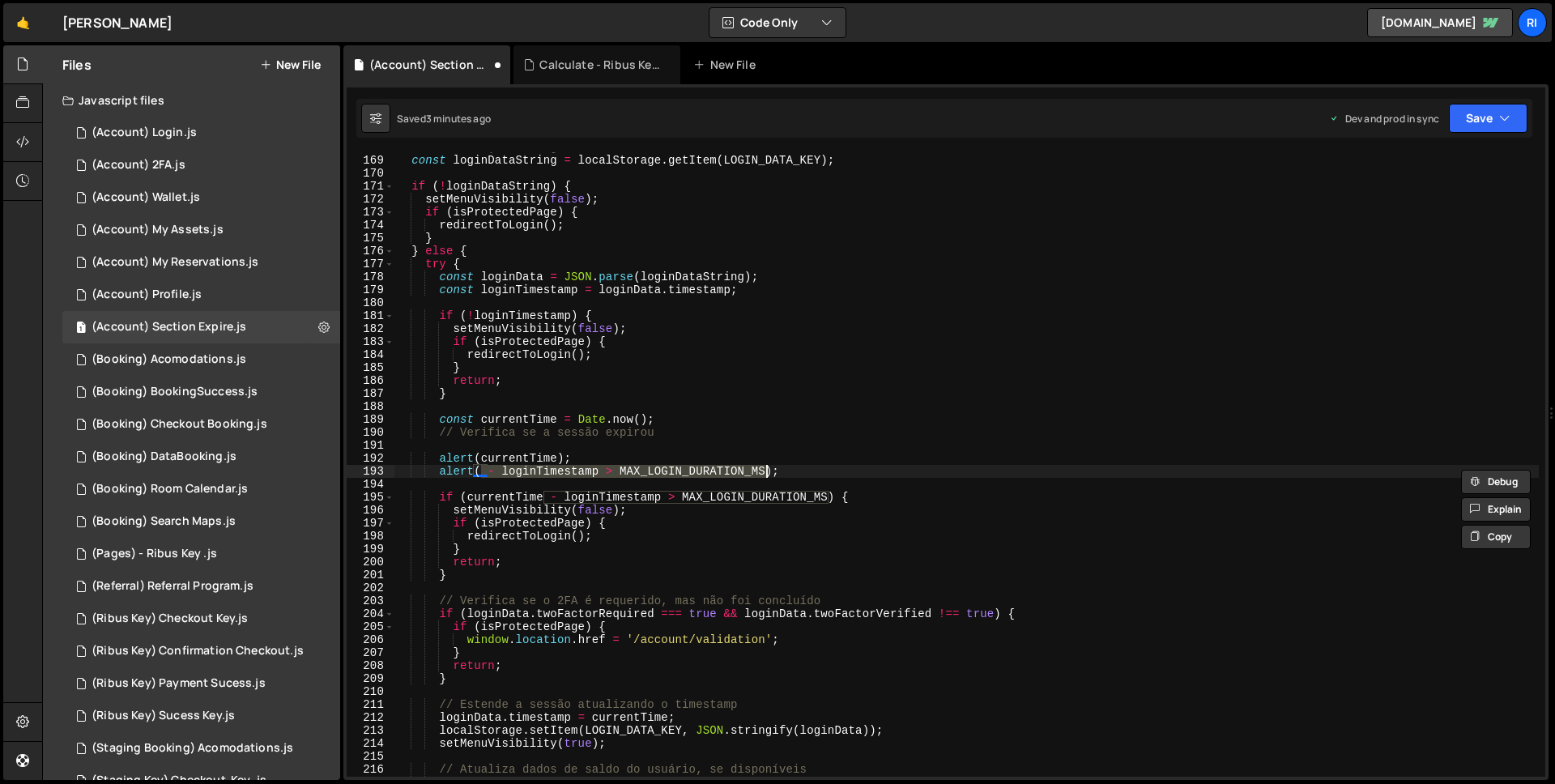
type textarea "alert(currentTime);"
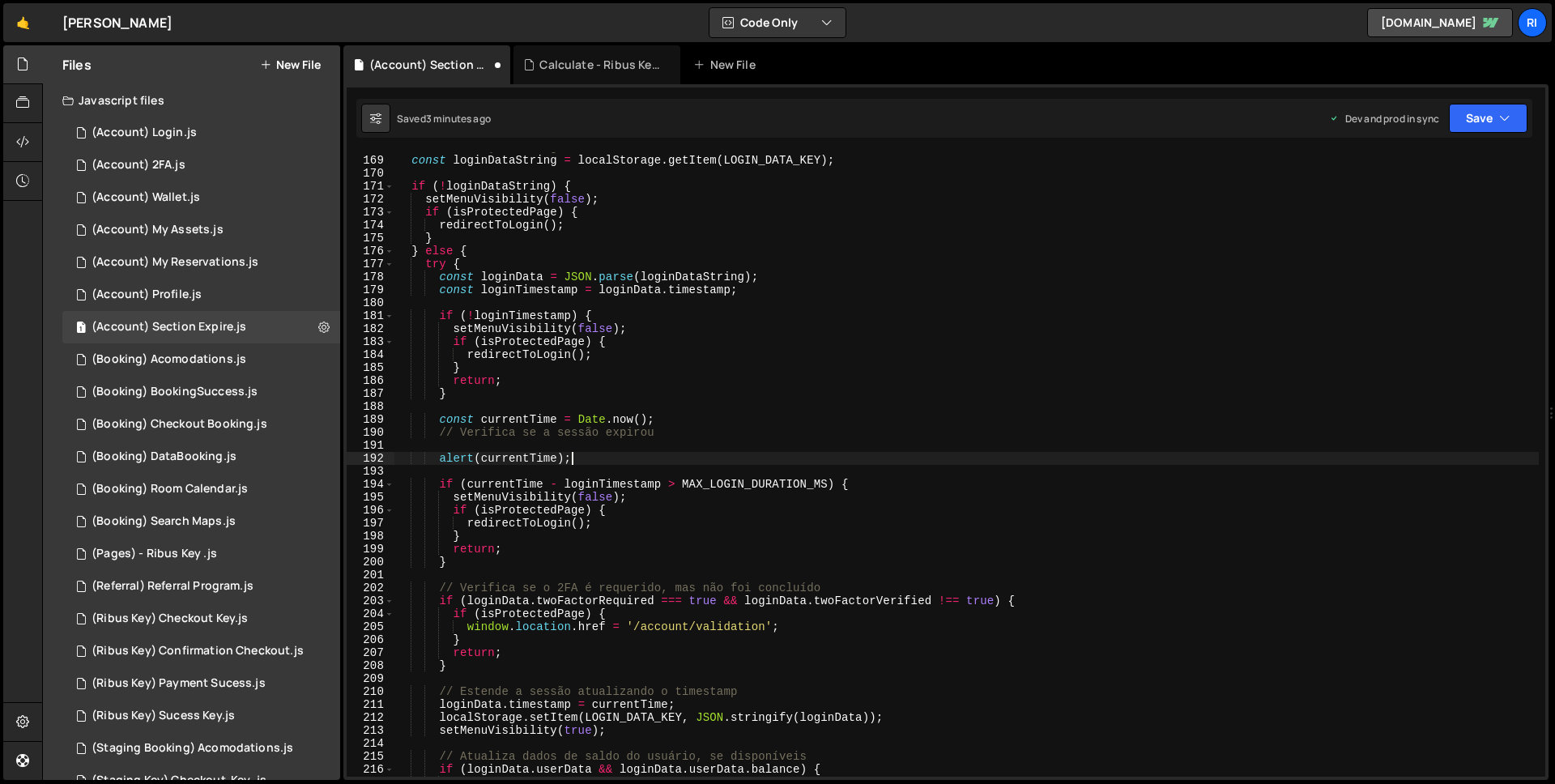
scroll to position [2162, 0]
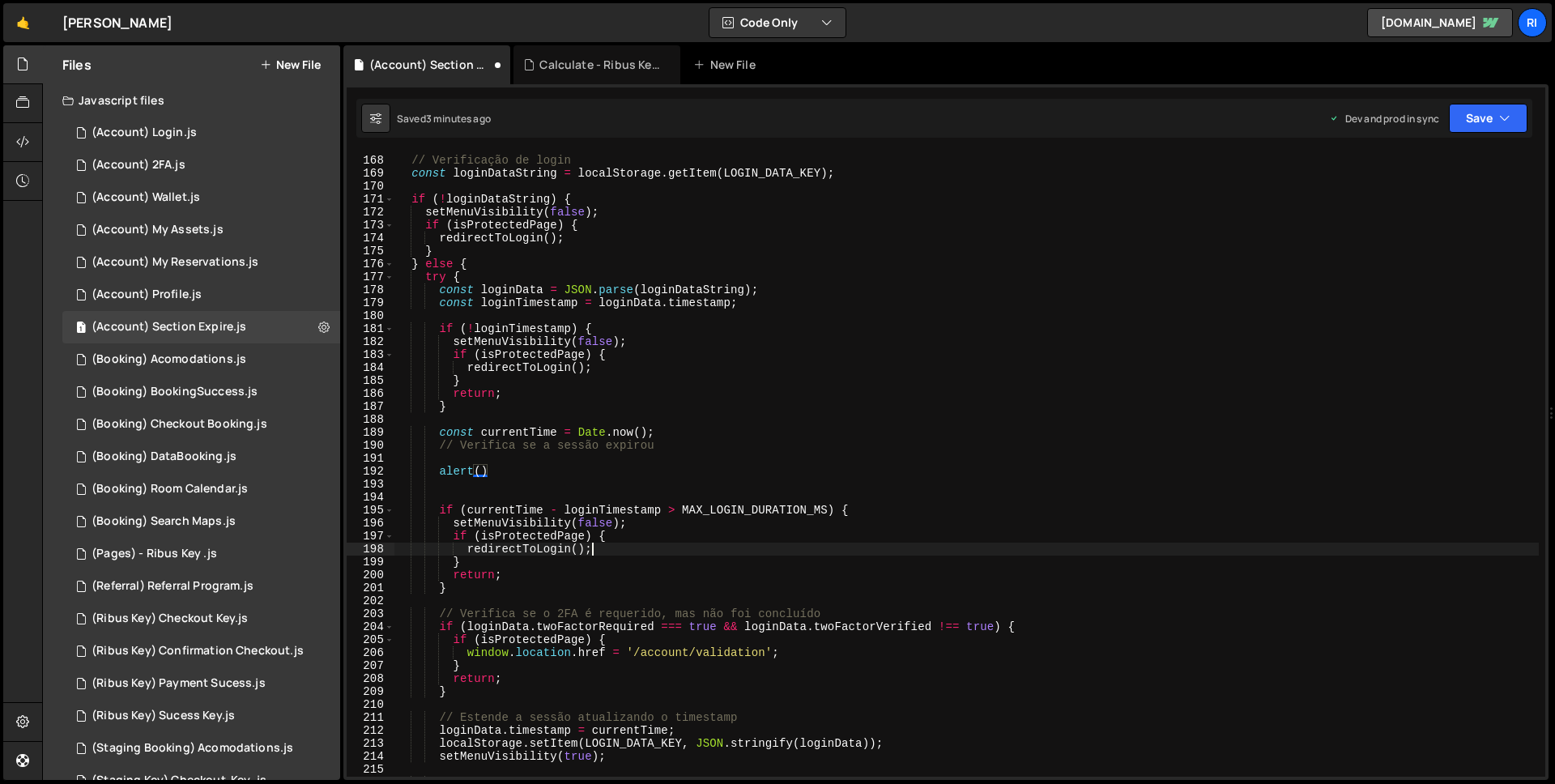
click at [677, 553] on div "// Verificação de login const loginDataString = localStorage . getItem ( LOGIN_…" at bounding box center [967, 465] width 1145 height 650
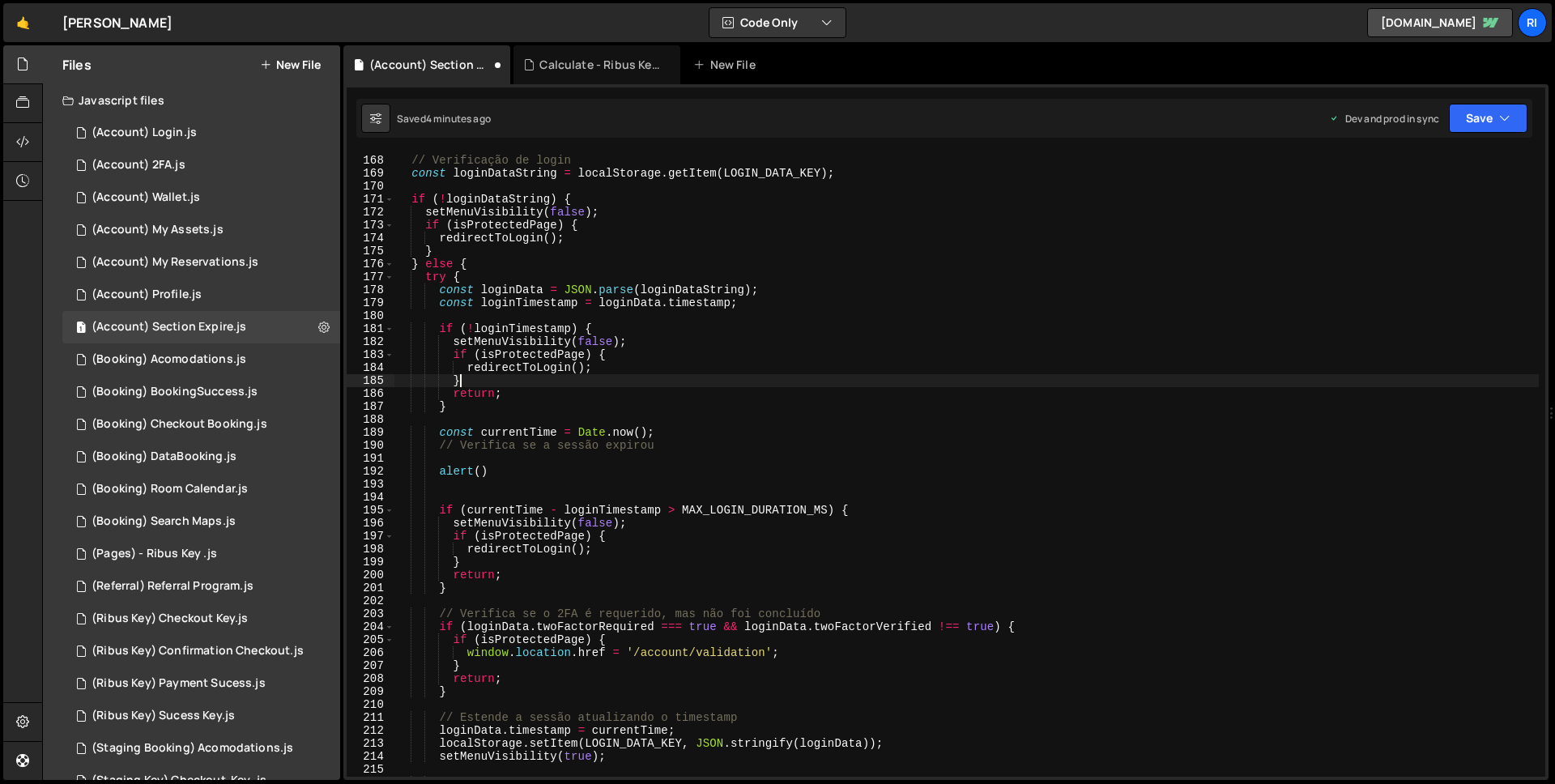
click at [711, 379] on div "// Verificação de login const loginDataString = localStorage . getItem ( LOGIN_…" at bounding box center [967, 465] width 1145 height 650
type textarea "})();"
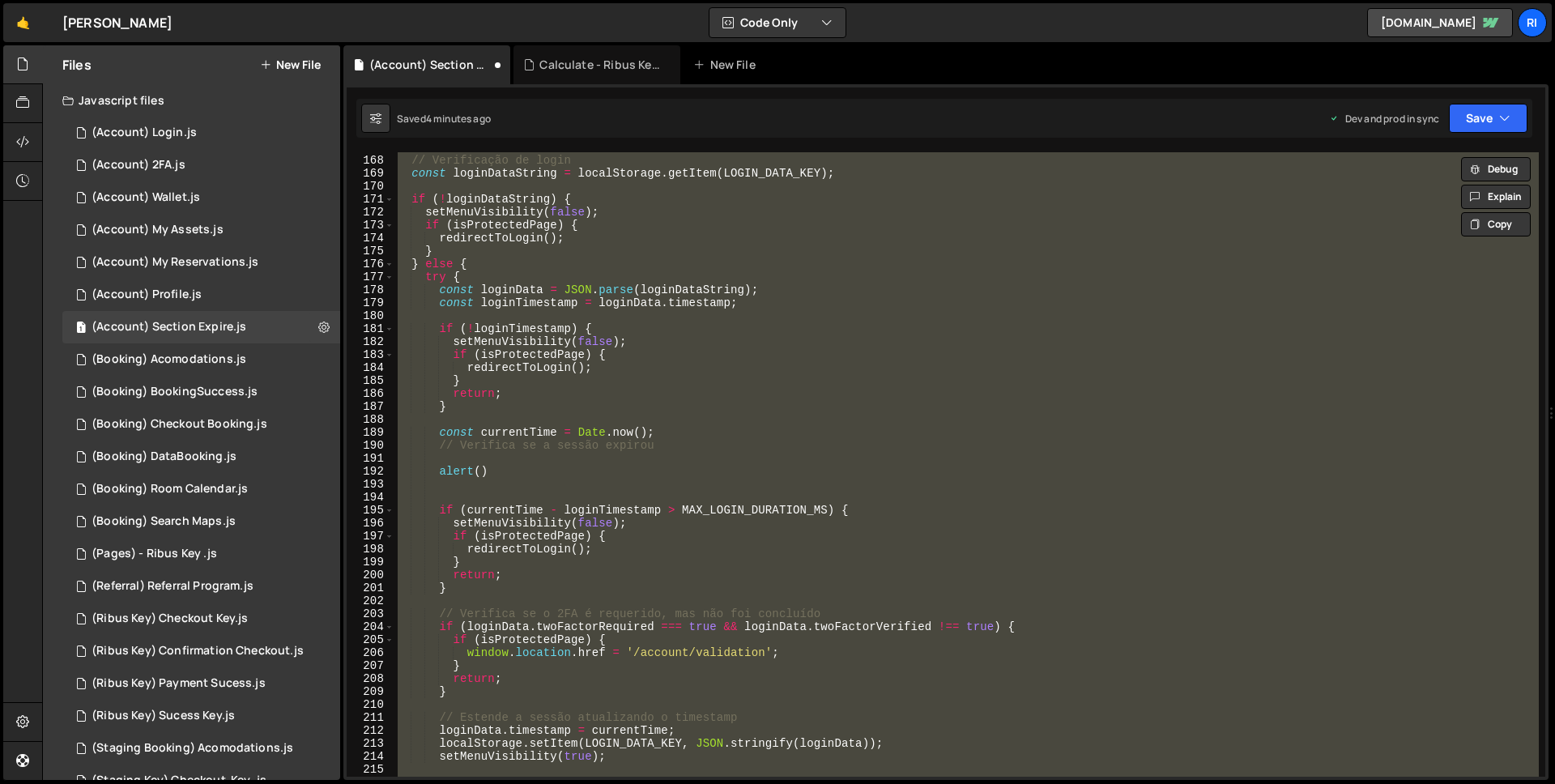
paste textarea
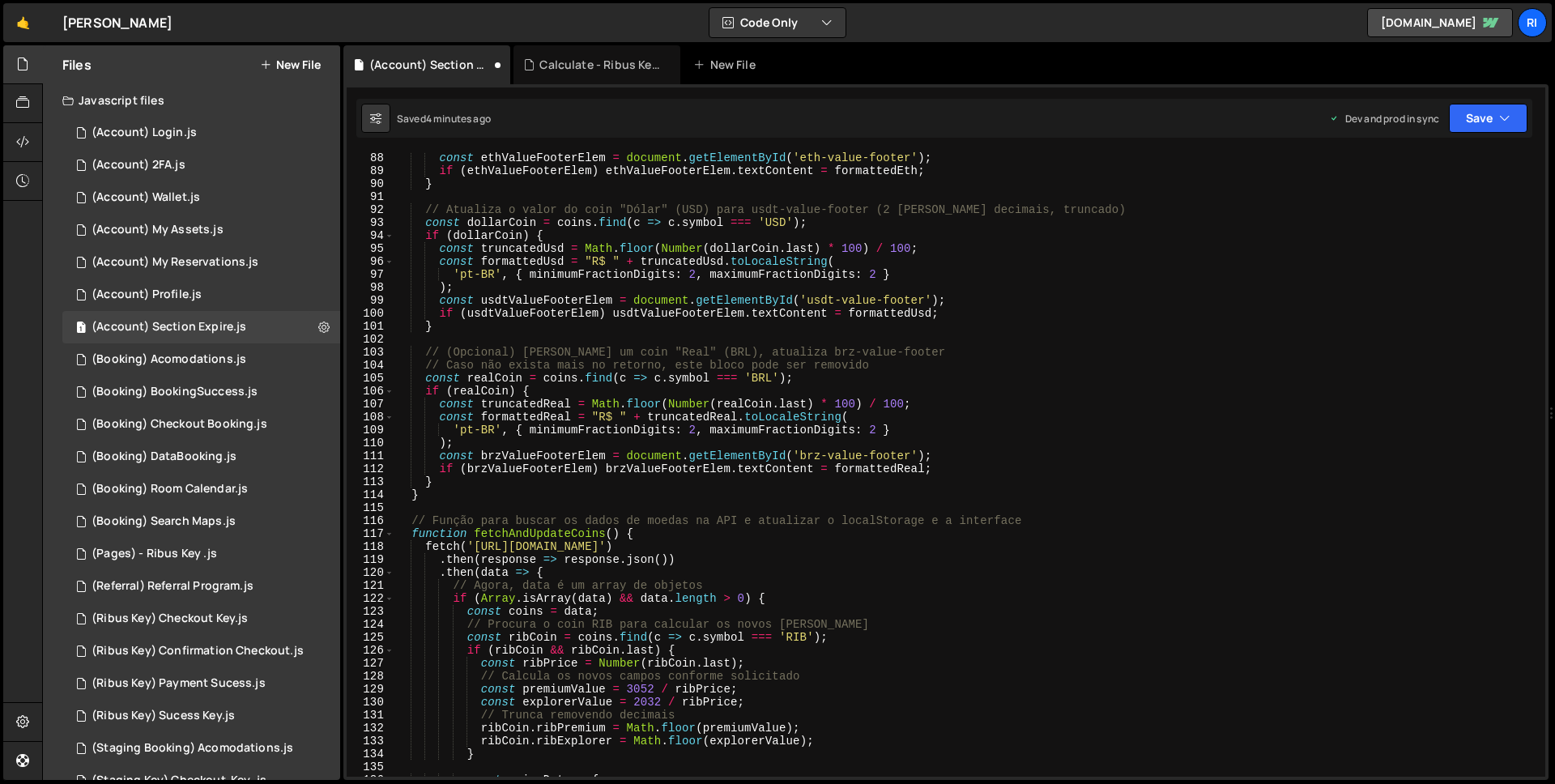
scroll to position [1128, 0]
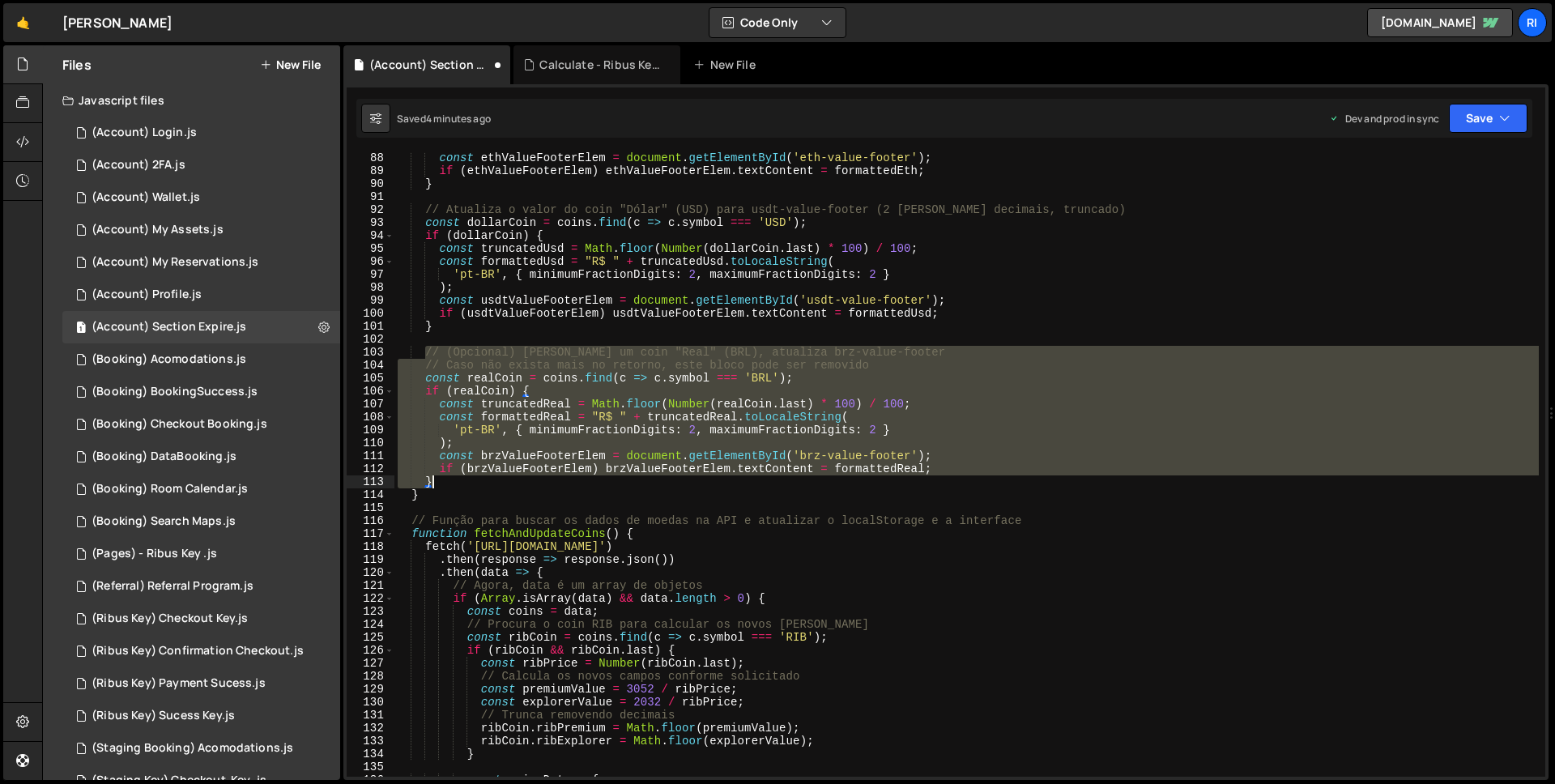
drag, startPoint x: 426, startPoint y: 353, endPoint x: 449, endPoint y: 485, distance: 134.0
click at [449, 485] on div "const ethValueFooterElem = document . getElementById ( 'eth-value-footer' ) ; i…" at bounding box center [967, 476] width 1145 height 650
click at [767, 472] on div "const ethValueFooterElem = document . getElementById ( 'eth-value-footer' ) ; i…" at bounding box center [967, 476] width 1145 height 650
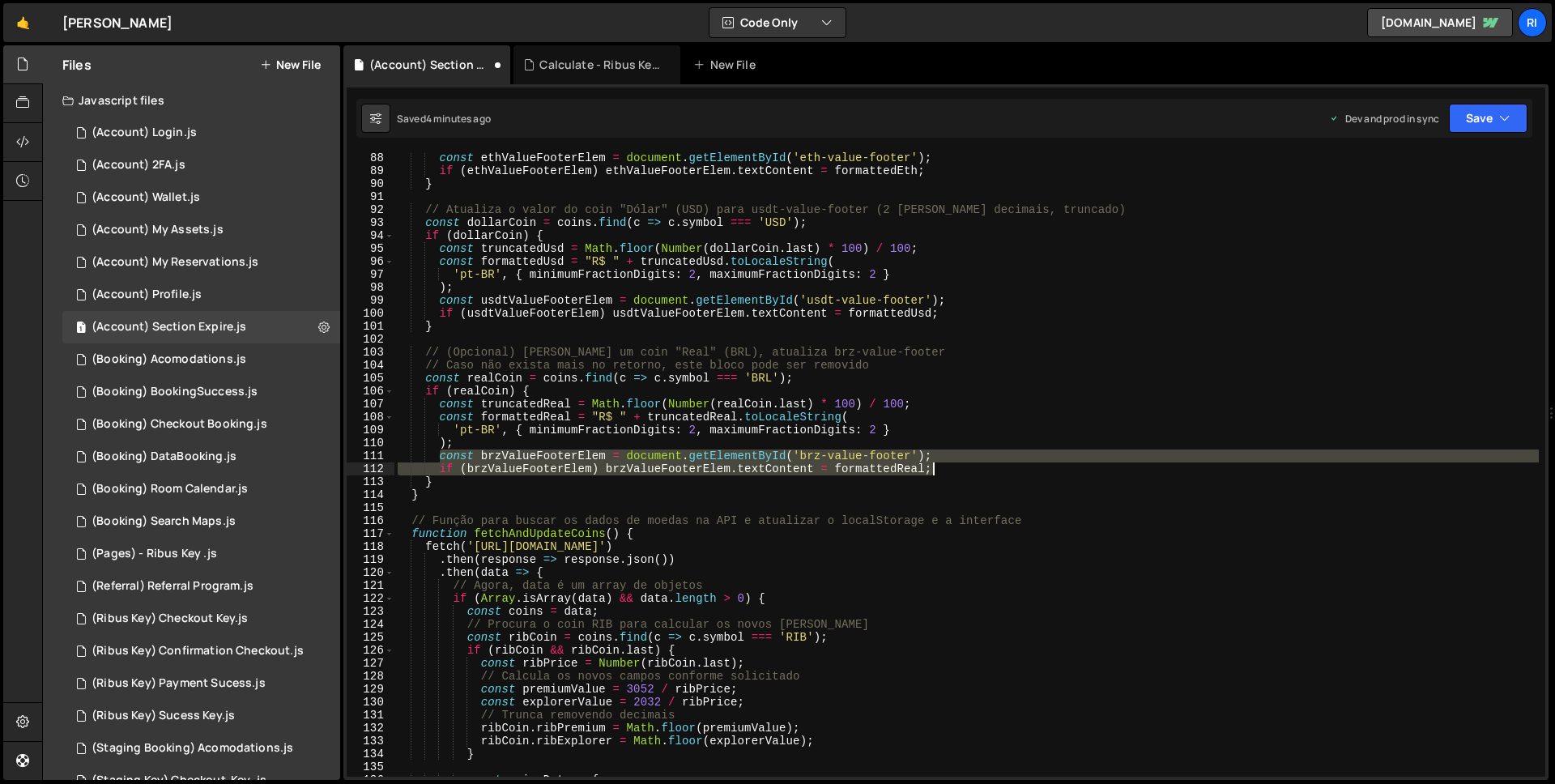
drag, startPoint x: 439, startPoint y: 458, endPoint x: 999, endPoint y: 470, distance: 560.1
click at [999, 470] on div "const ethValueFooterElem = document . getElementById ( 'eth-value-footer' ) ; i…" at bounding box center [967, 476] width 1145 height 650
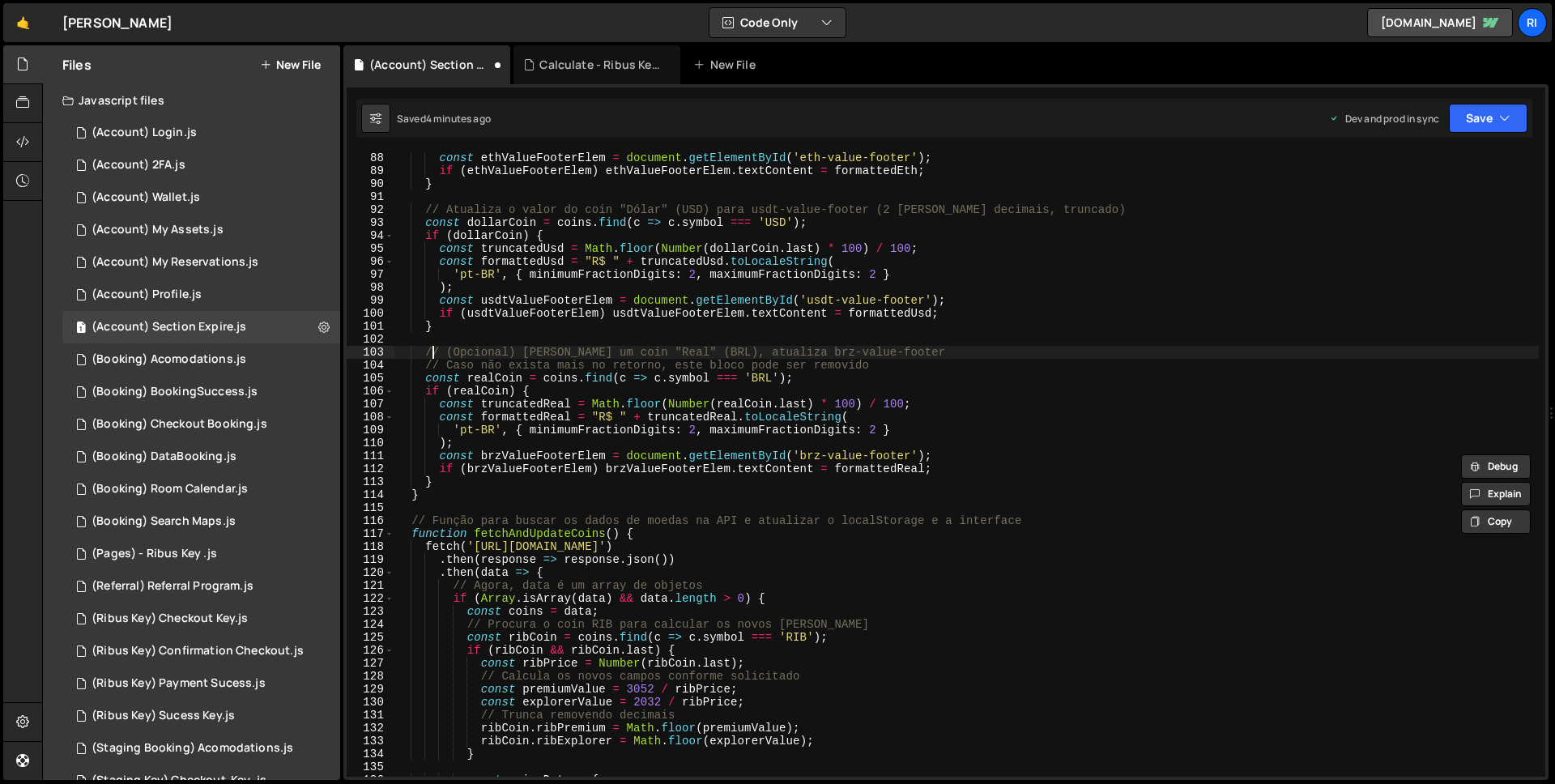
click at [429, 353] on div "const ethValueFooterElem = document . getElementById ( 'eth-value-footer' ) ; i…" at bounding box center [967, 476] width 1145 height 650
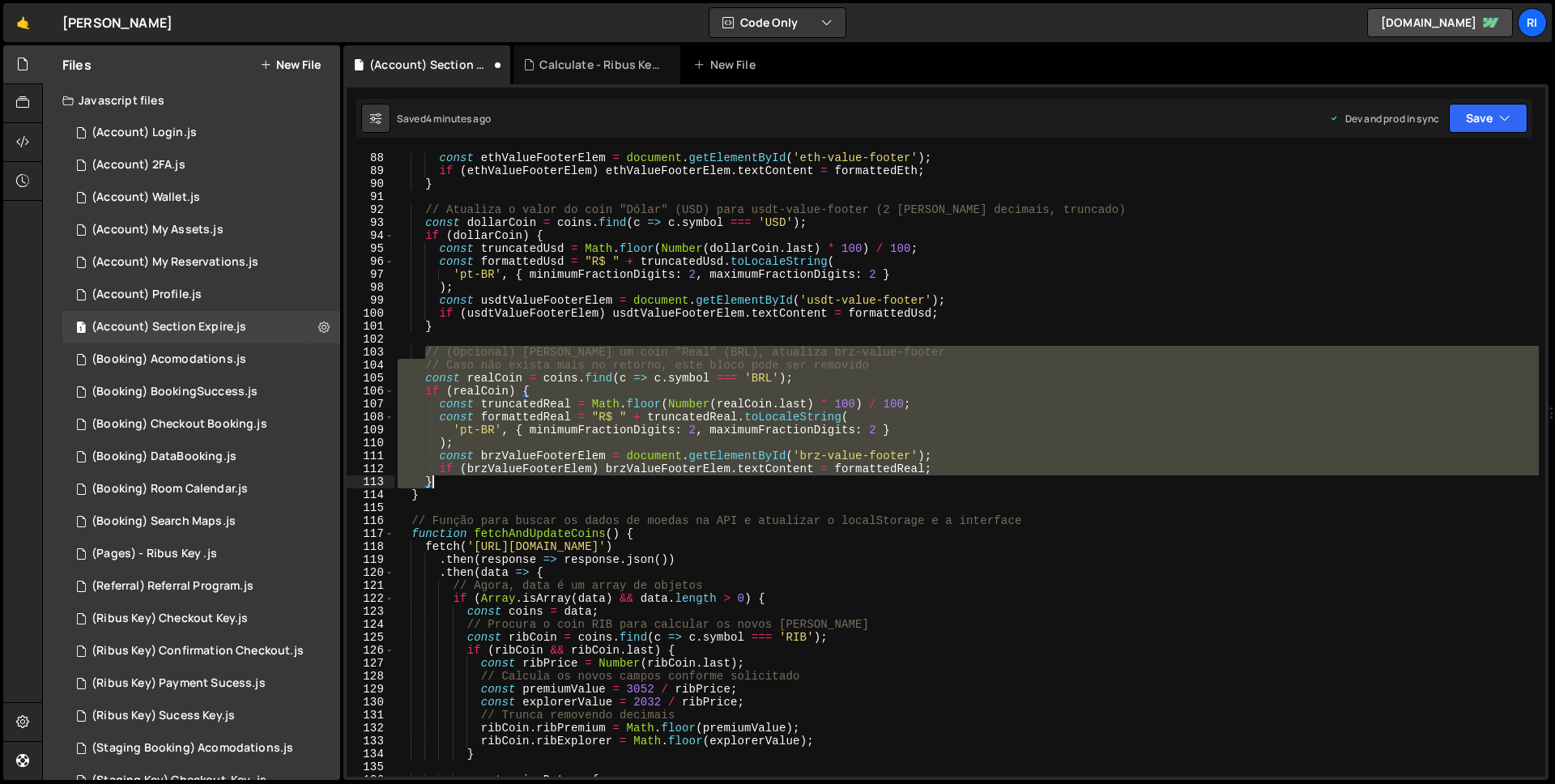
drag, startPoint x: 427, startPoint y: 353, endPoint x: 451, endPoint y: 485, distance: 134.2
click at [451, 485] on div "const ethValueFooterElem = document . getElementById ( 'eth-value-footer' ) ; i…" at bounding box center [967, 476] width 1145 height 650
paste textarea
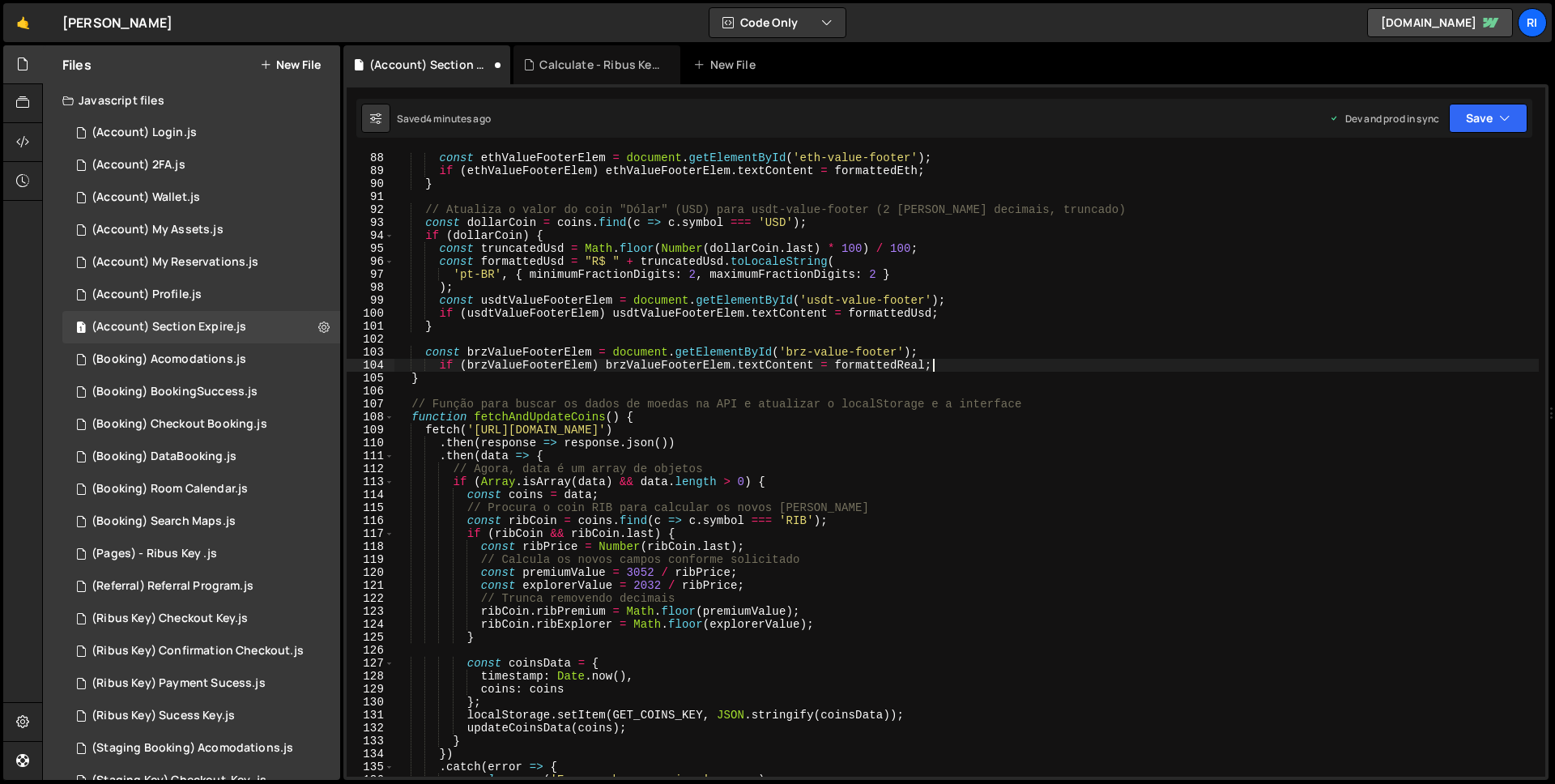
click at [440, 362] on div "const ethValueFooterElem = document . getElementById ( 'eth-value-footer' ) ; i…" at bounding box center [967, 476] width 1145 height 650
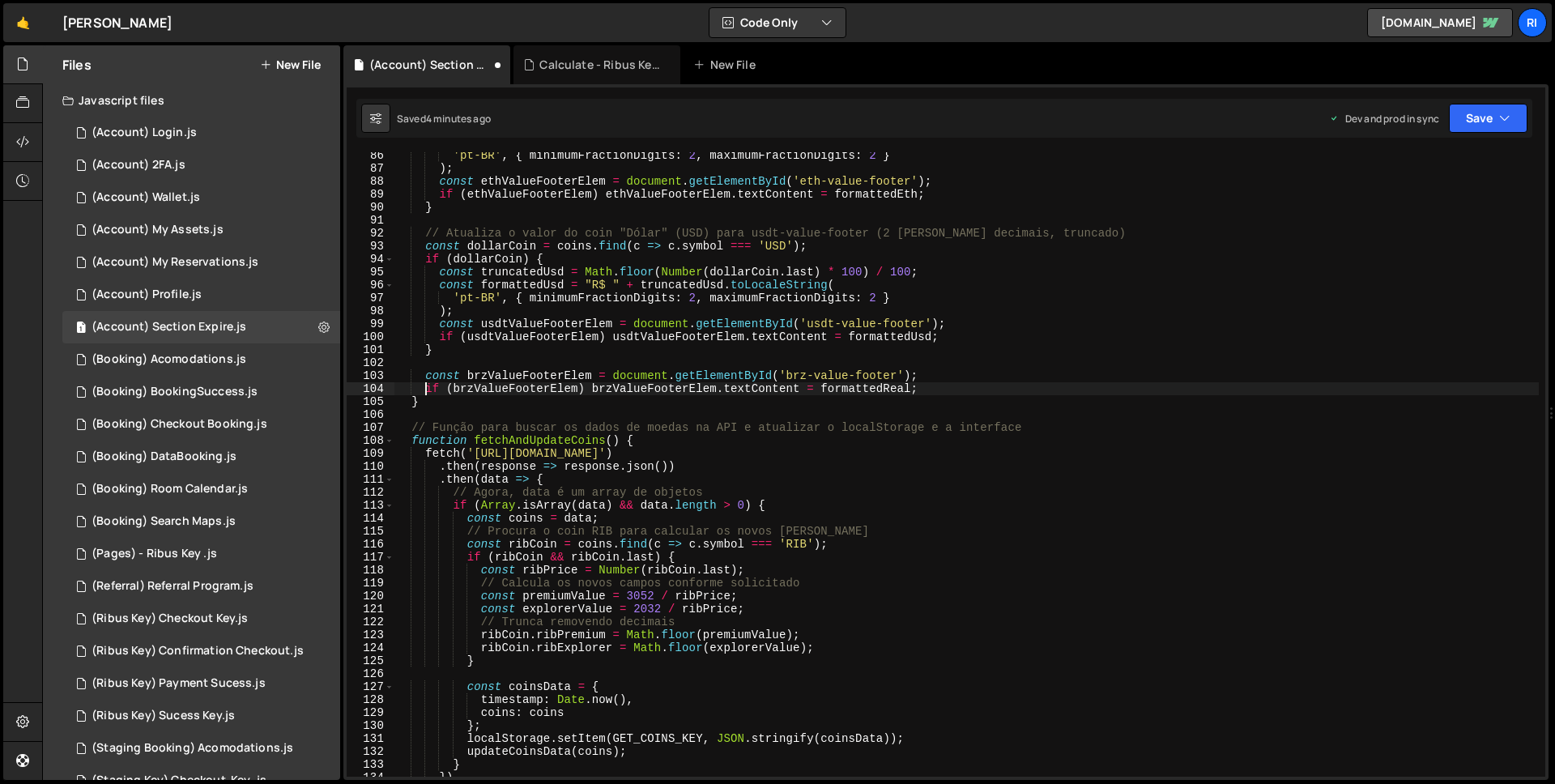
scroll to position [1041, 0]
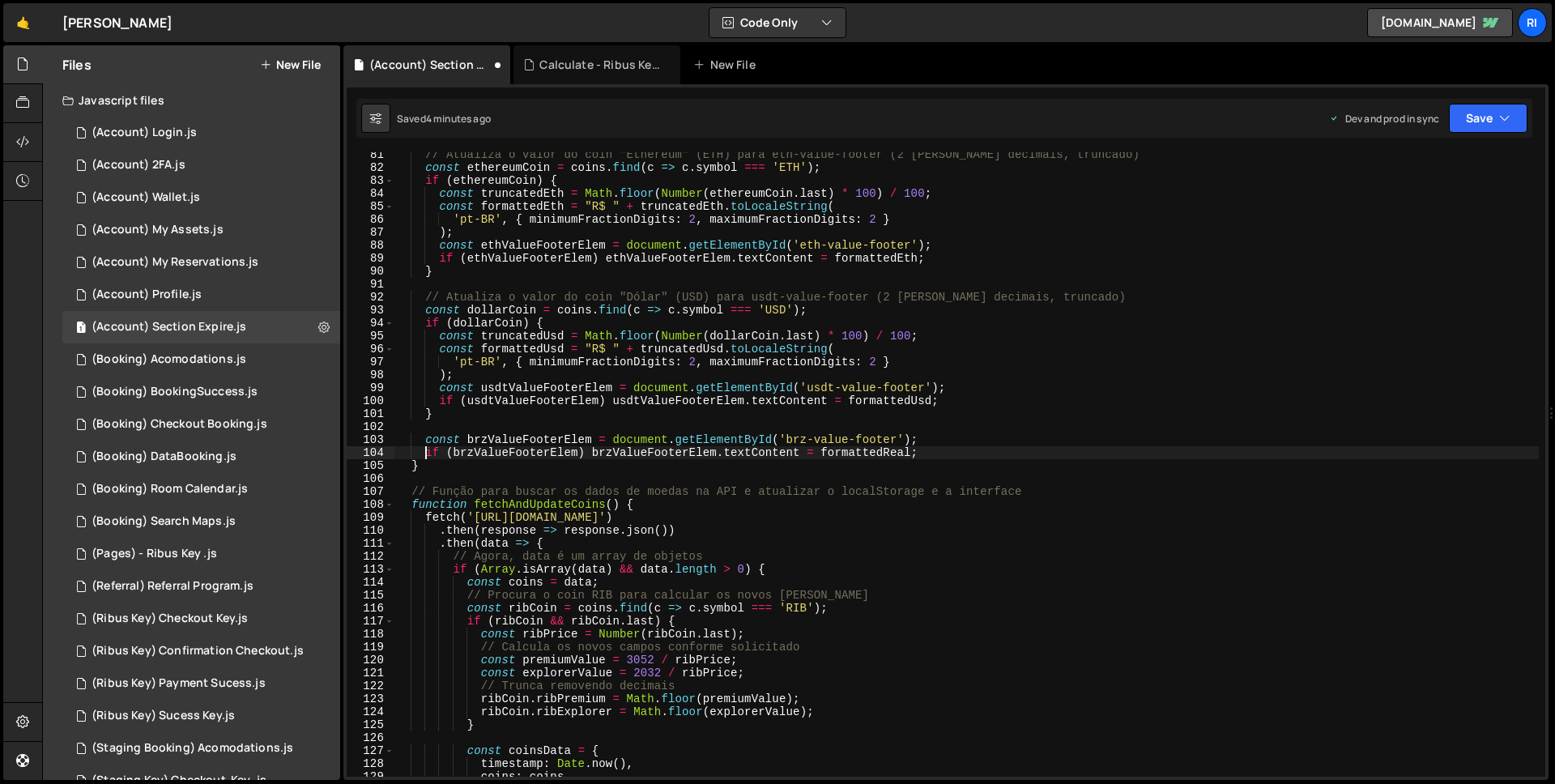
click at [865, 454] on div "// Atualiza o valor do coin "Ethereum" (ETH) para eth-value-footer (2 [PERSON_N…" at bounding box center [967, 472] width 1145 height 650
click at [1500, 101] on div "Saved 4 minutes ago Dev and prod in sync Upgrade to Edit Save Save to Staging S…" at bounding box center [945, 118] width 1176 height 39
click at [1495, 119] on button "Save" at bounding box center [1488, 117] width 78 height 29
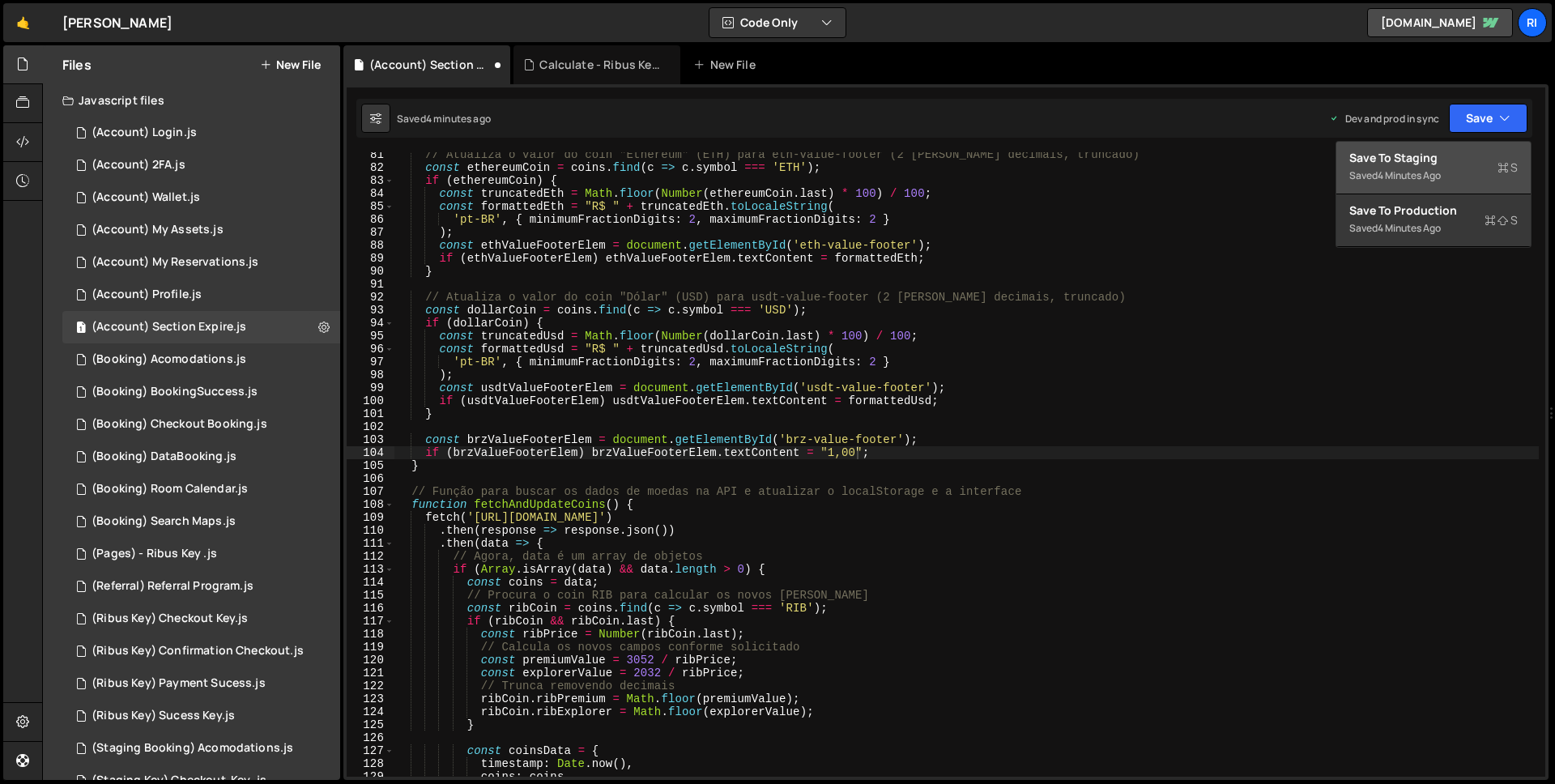
click at [1425, 159] on div "Save to Staging S" at bounding box center [1433, 157] width 168 height 16
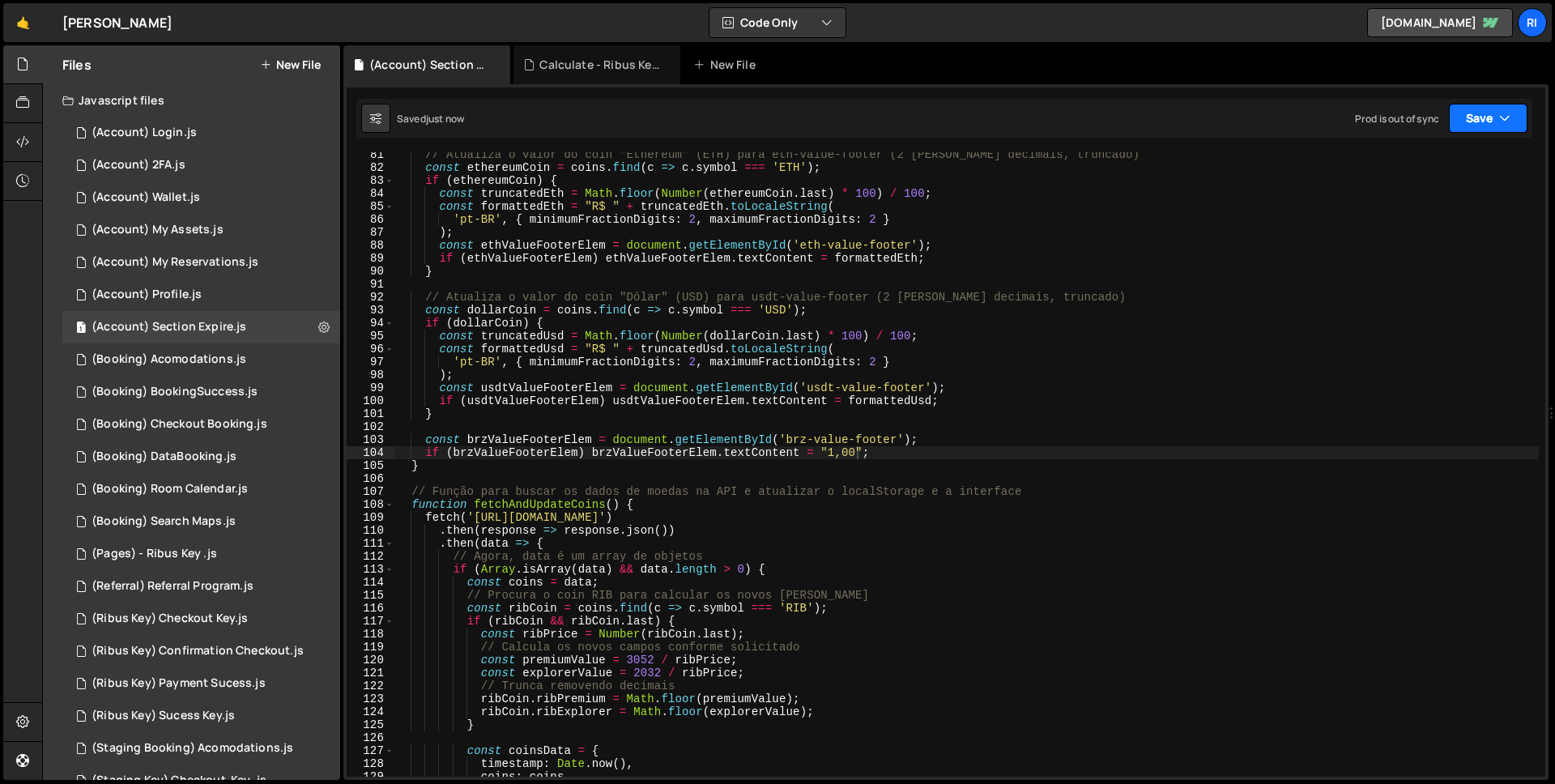
click at [1497, 120] on button "Save" at bounding box center [1488, 117] width 78 height 29
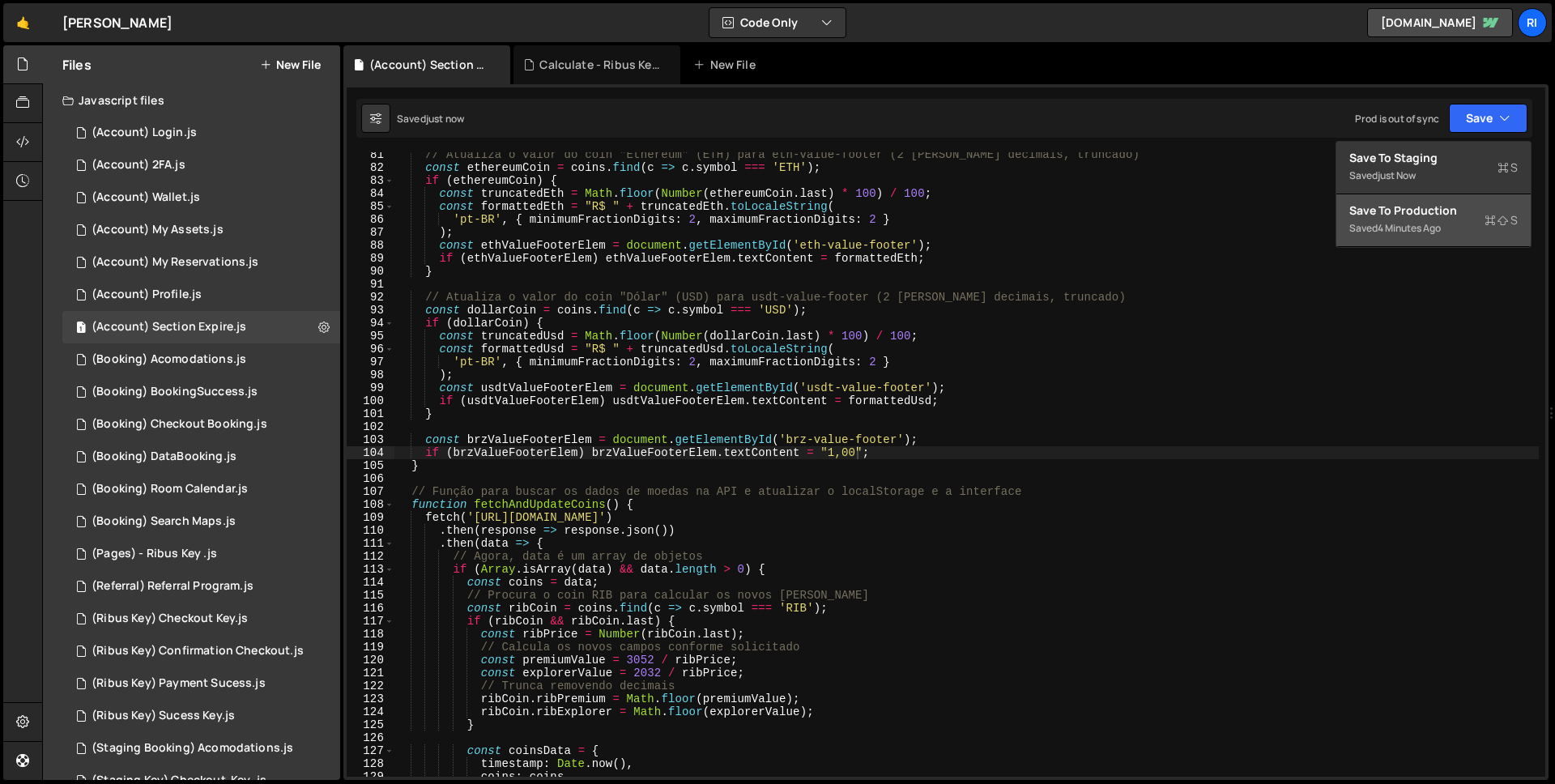
click at [1453, 215] on div "Save to Production S" at bounding box center [1433, 210] width 168 height 16
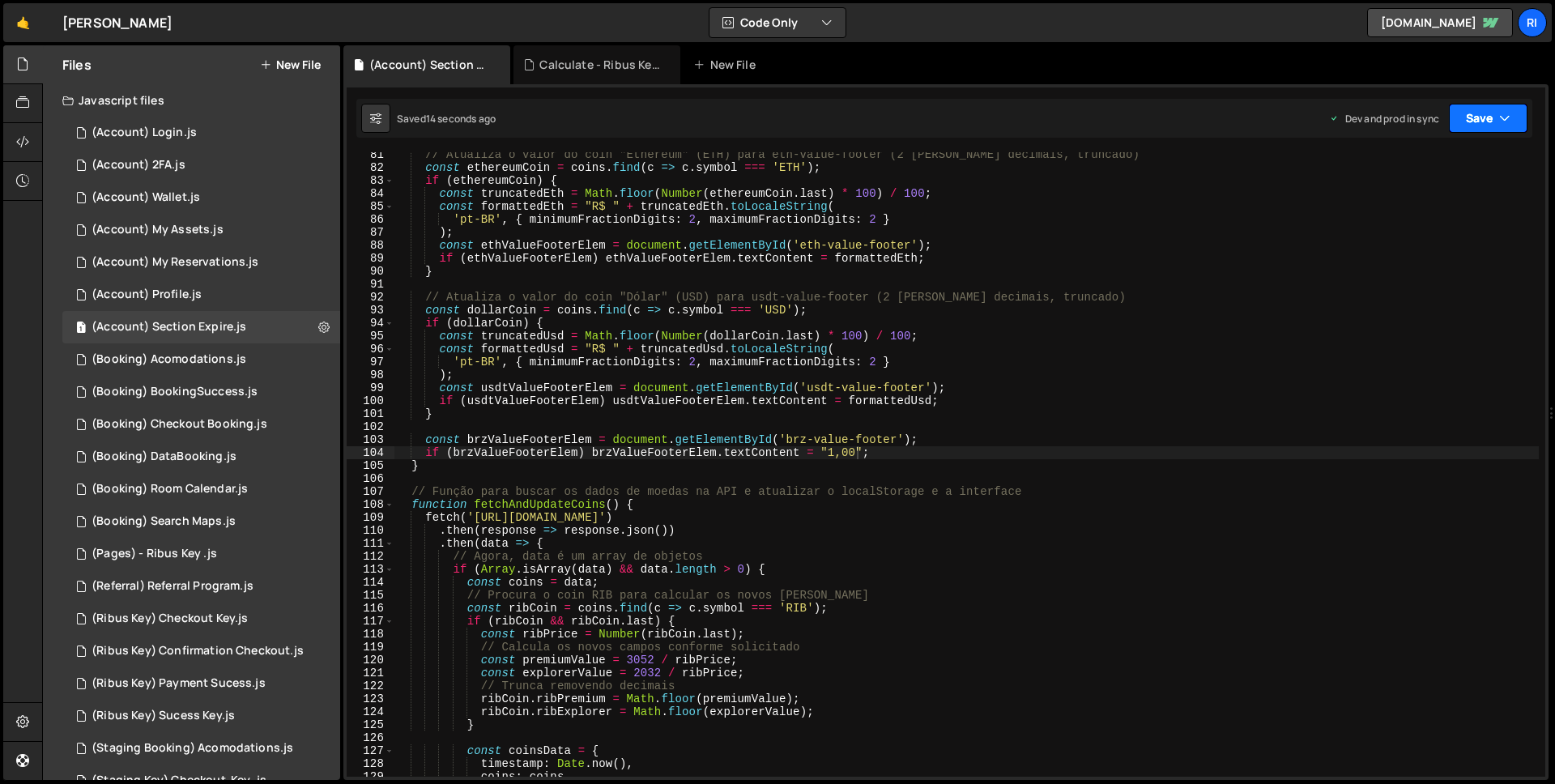
drag, startPoint x: 1513, startPoint y: 86, endPoint x: 1503, endPoint y: 117, distance: 32.6
click at [1513, 86] on div "1 2 3 4 5 6 7 8 9 10 11 12 13 14 15 16 17 18 19 20 21 22 23 24 25 26 27 28 29 3…" at bounding box center [945, 432] width 1205 height 696
click at [1503, 118] on icon "button" at bounding box center [1505, 117] width 11 height 16
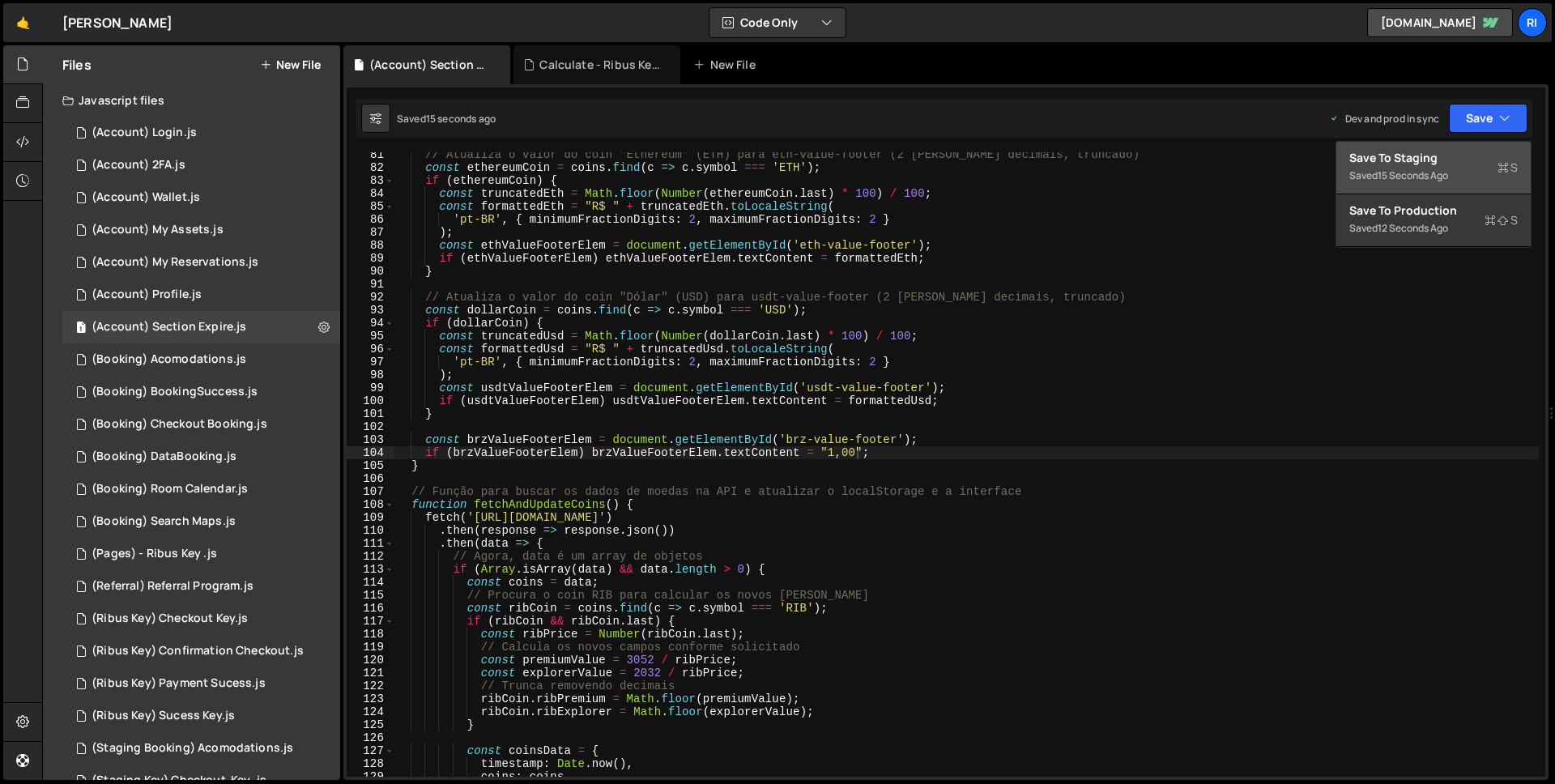
click at [1442, 170] on div "15 seconds ago" at bounding box center [1414, 175] width 71 height 14
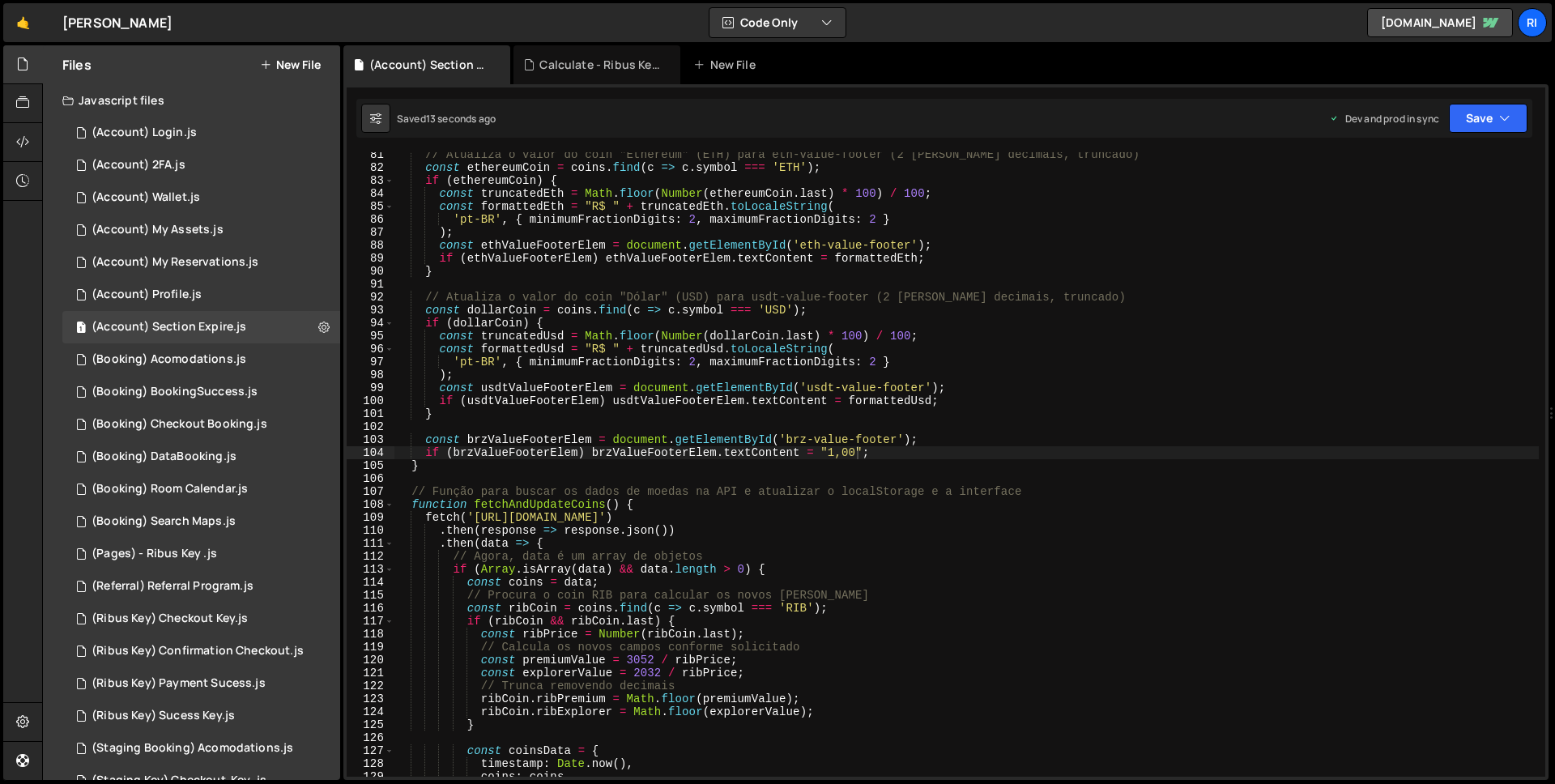
click at [1443, 139] on div "1 2 3 4 5 6 7 8 9 10 11 12 13 14 15 16 17 18 19 20 21 22 23 24 25 26 27 28 29 3…" at bounding box center [945, 432] width 1205 height 696
click at [1471, 128] on button "Save" at bounding box center [1488, 117] width 78 height 29
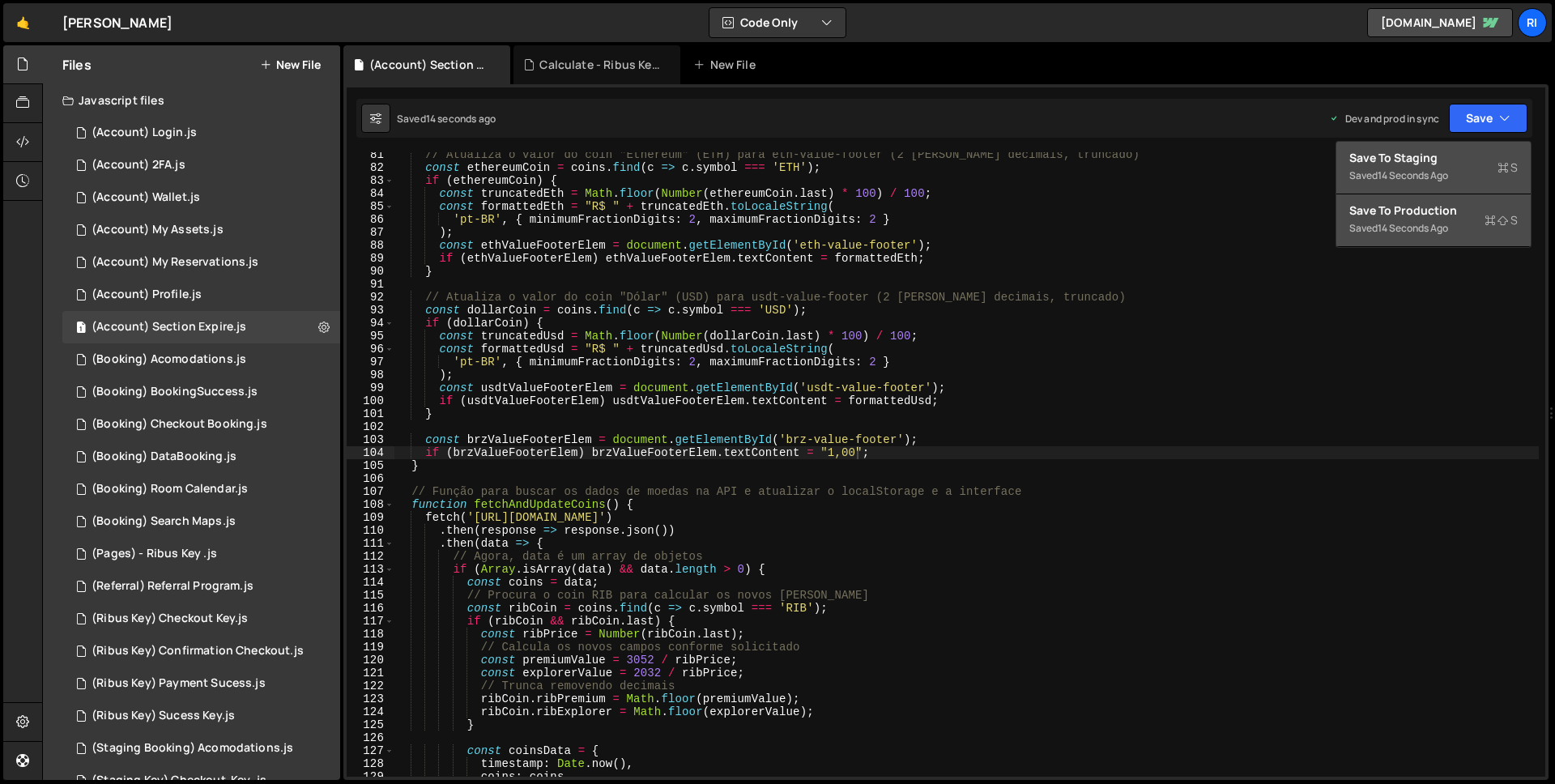
click at [1409, 244] on button "Save to Production S Saved 14 seconds ago" at bounding box center [1433, 220] width 194 height 53
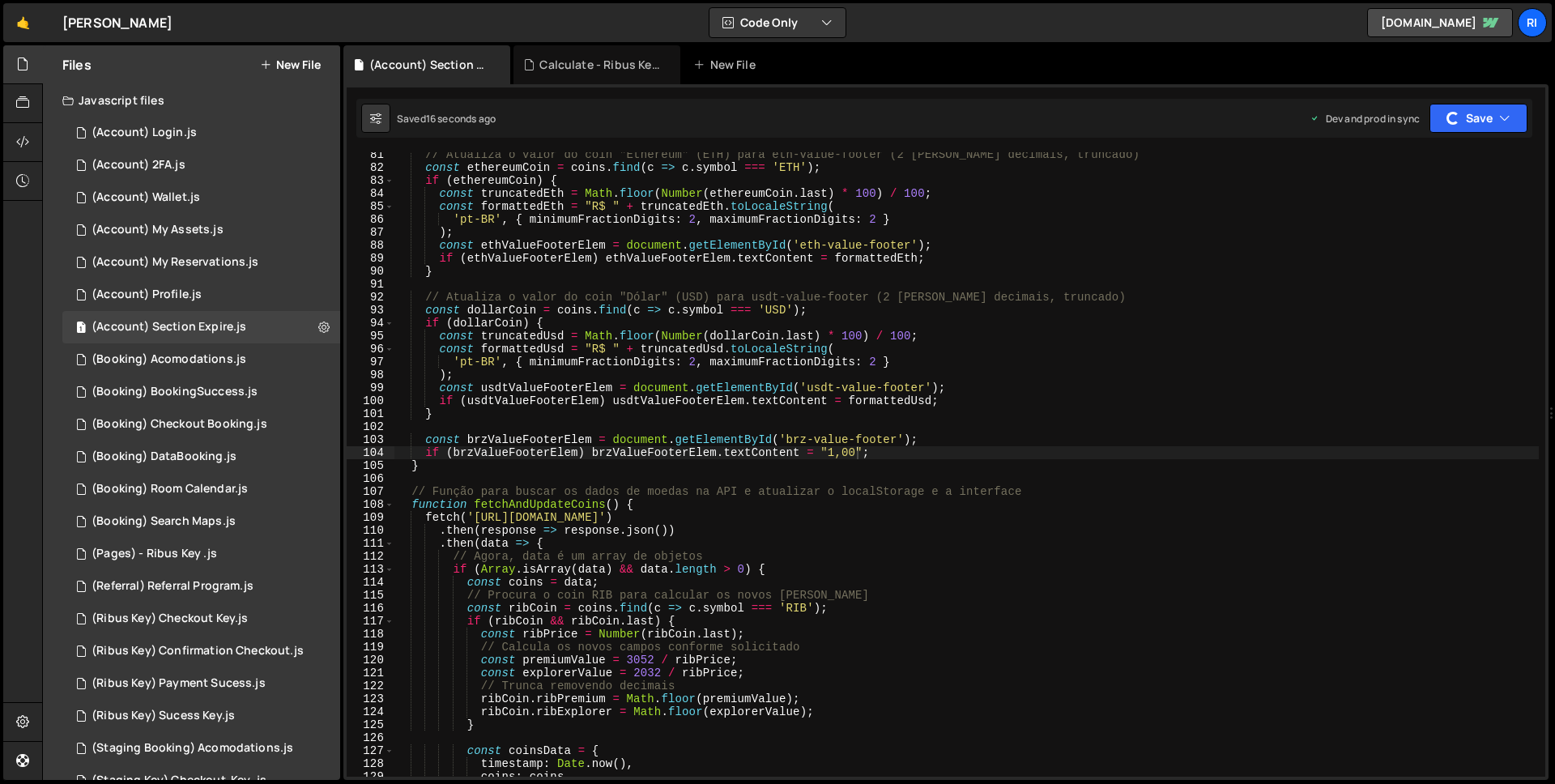
click at [463, 454] on div "// Atualiza o valor do coin "Ethereum" (ETH) para eth-value-footer (2 [PERSON_N…" at bounding box center [967, 472] width 1145 height 650
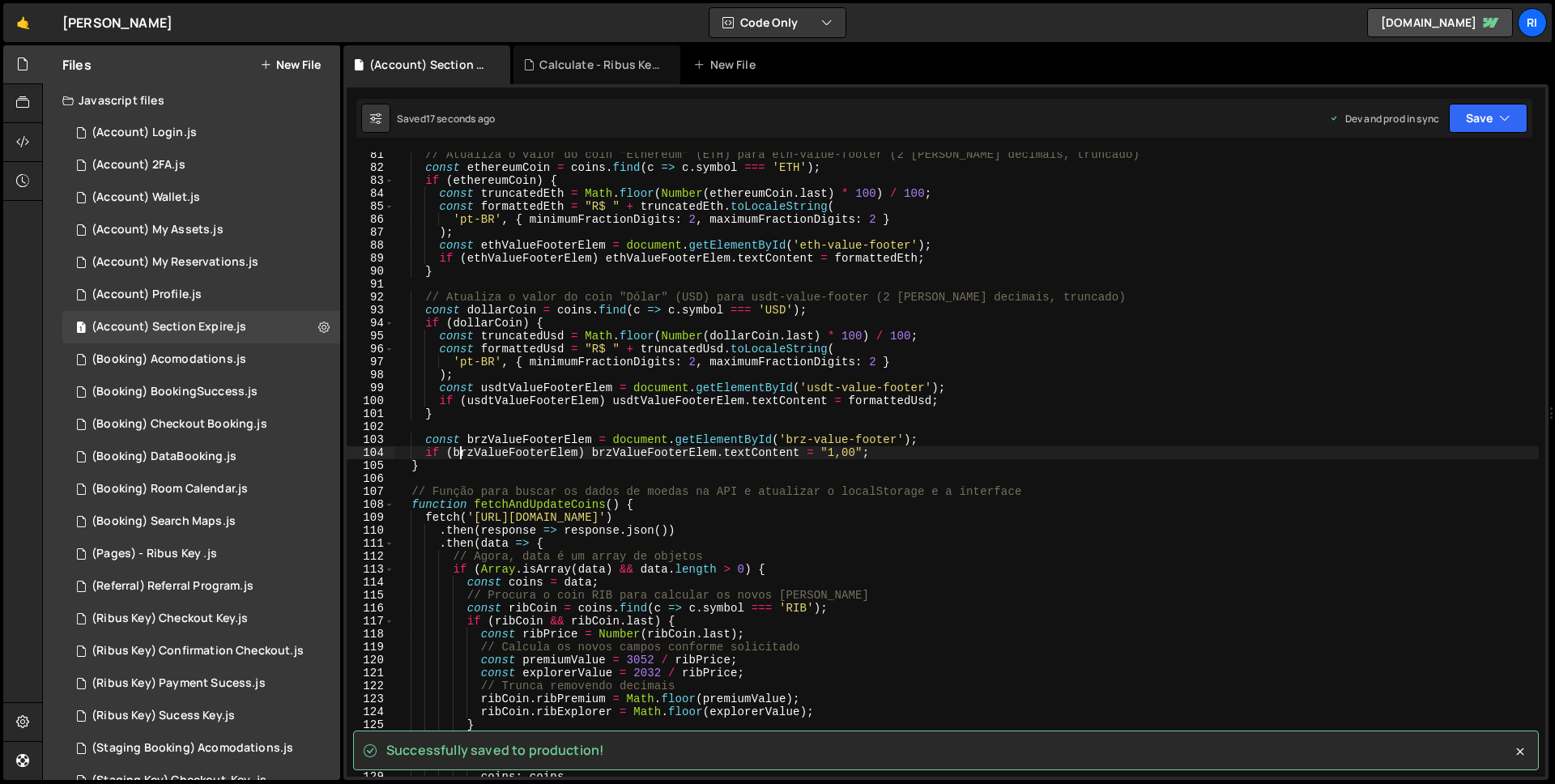
click at [457, 459] on div "// Atualiza o valor do coin "Ethereum" (ETH) para eth-value-footer (2 [PERSON_N…" at bounding box center [967, 472] width 1145 height 650
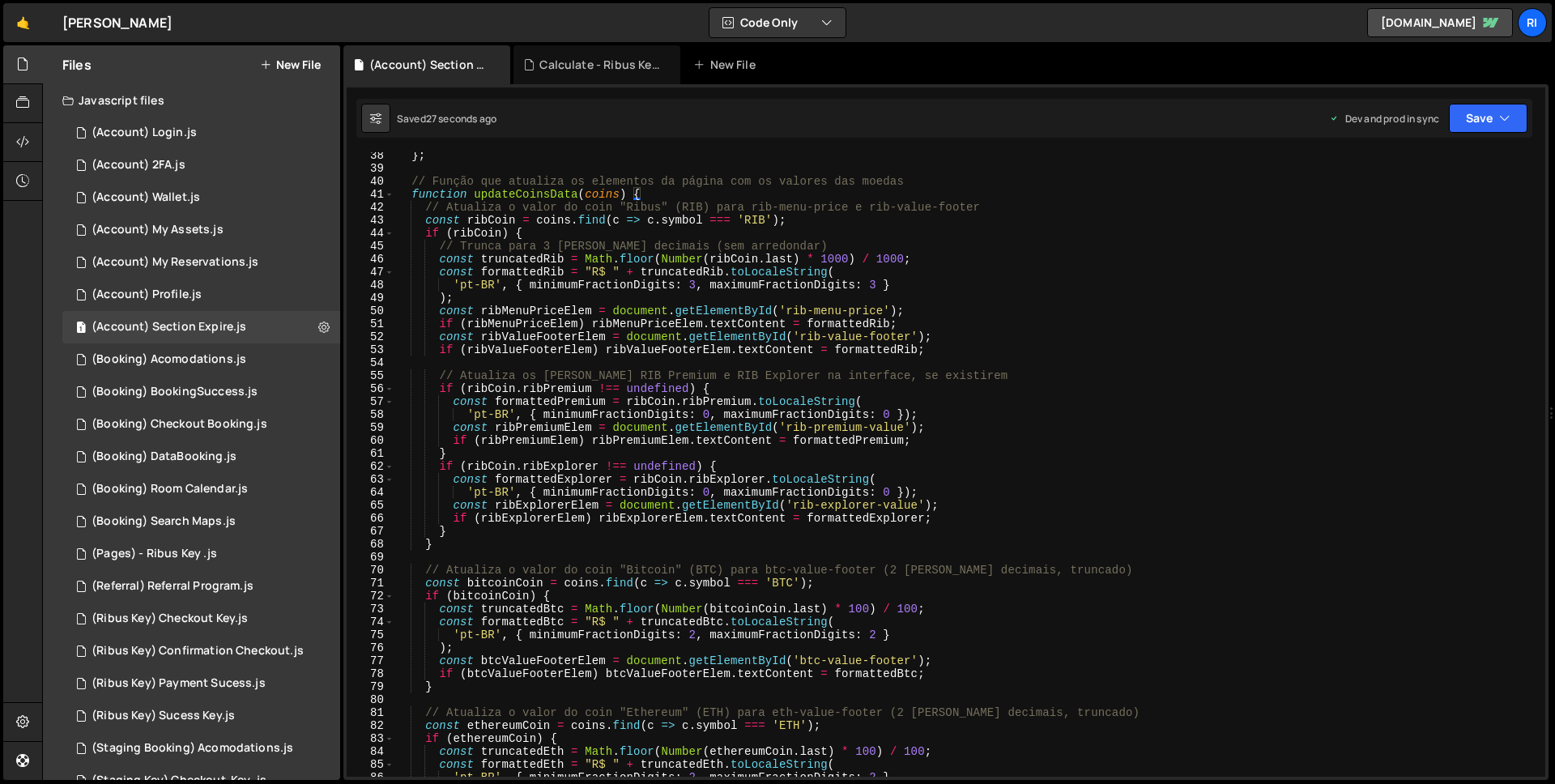
scroll to position [404, 0]
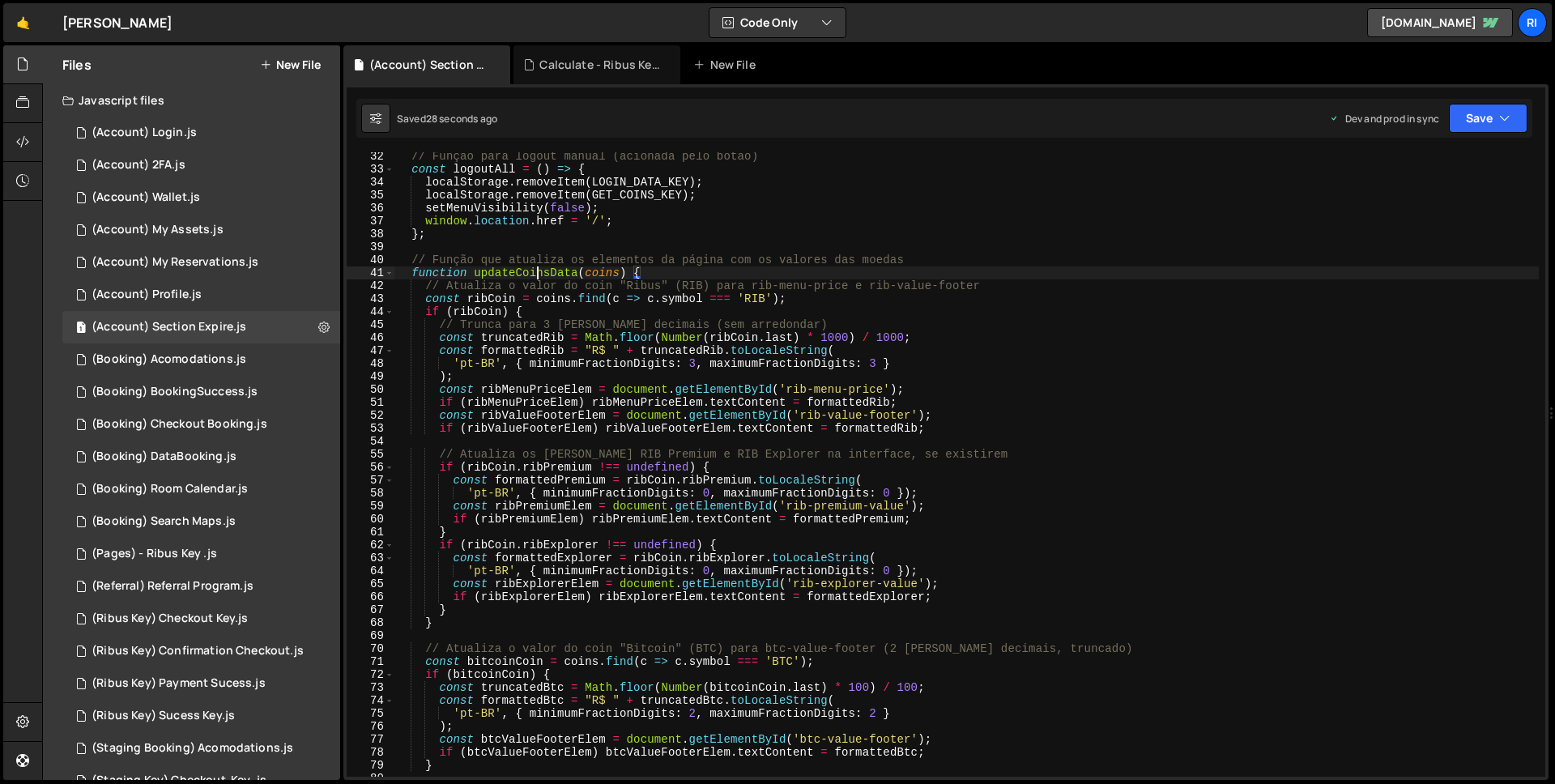
click at [538, 271] on div "// Função para logout manual (acionada pelo botão) const logoutAll = ( ) => { l…" at bounding box center [967, 474] width 1145 height 650
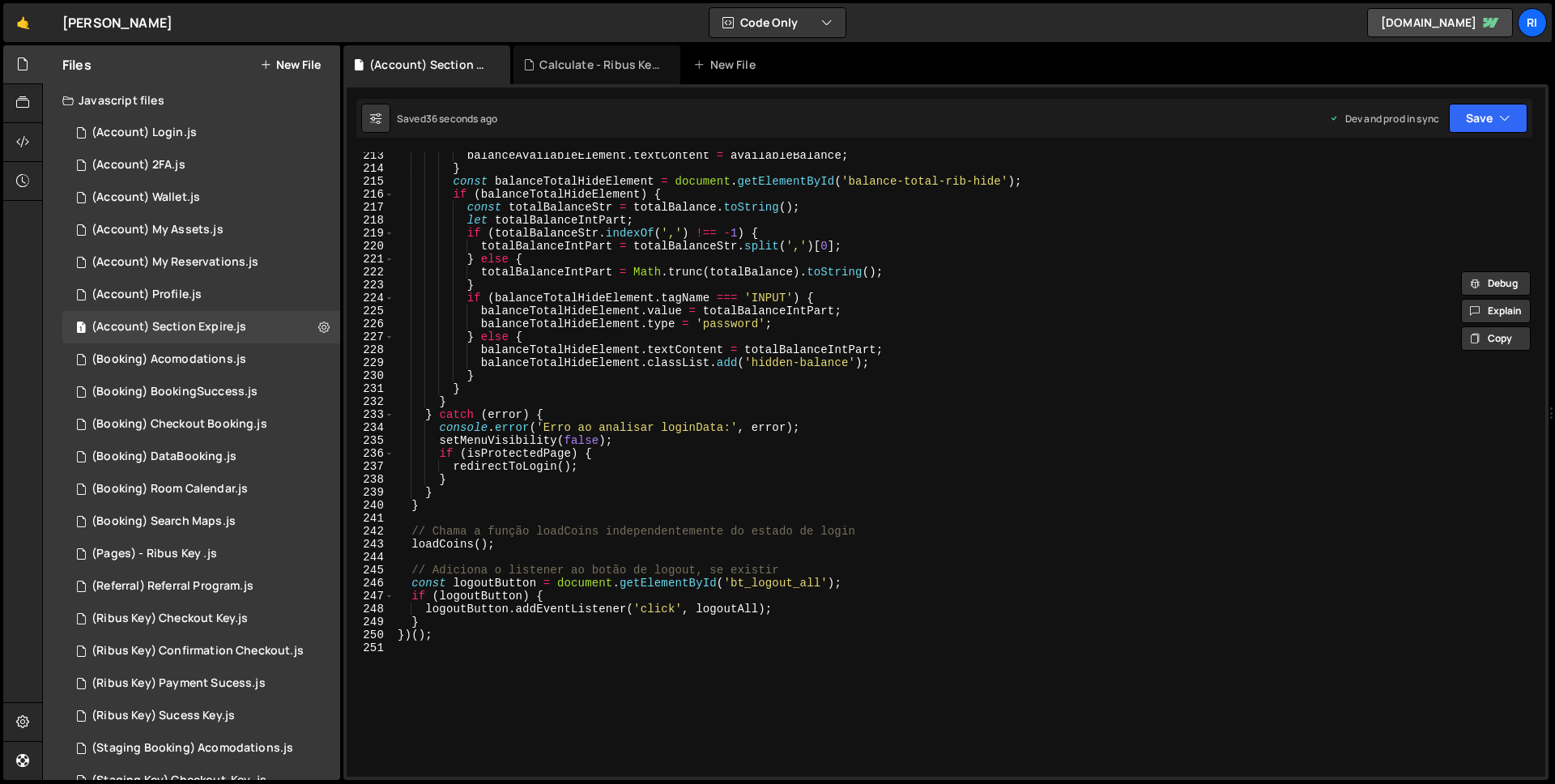
scroll to position [2873, 0]
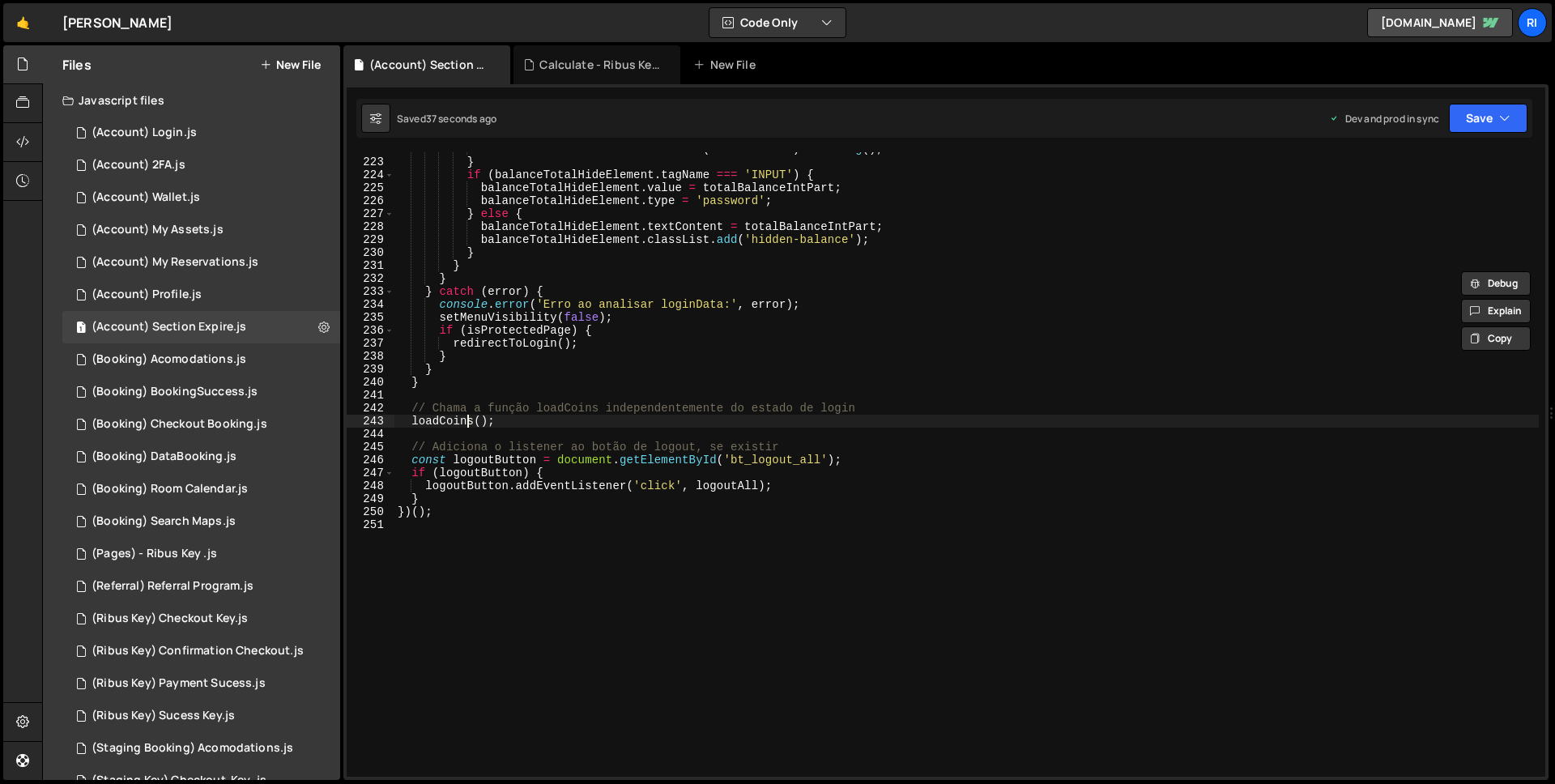
click at [465, 417] on div "totalBalanceIntPart = Math . trunc ( totalBalance ) . toString ( ) ; } if ( bal…" at bounding box center [967, 467] width 1145 height 650
type textarea "loadCoins();"
click at [465, 417] on div "totalBalanceIntPart = Math . trunc ( totalBalance ) . toString ( ) ; } if ( bal…" at bounding box center [967, 467] width 1145 height 650
click at [509, 424] on div "totalBalanceIntPart = Math . trunc ( totalBalance ) . toString ( ) ; } if ( bal…" at bounding box center [967, 467] width 1145 height 650
click at [442, 421] on div "totalBalanceIntPart = Math . trunc ( totalBalance ) . toString ( ) ; } if ( bal…" at bounding box center [967, 464] width 1145 height 624
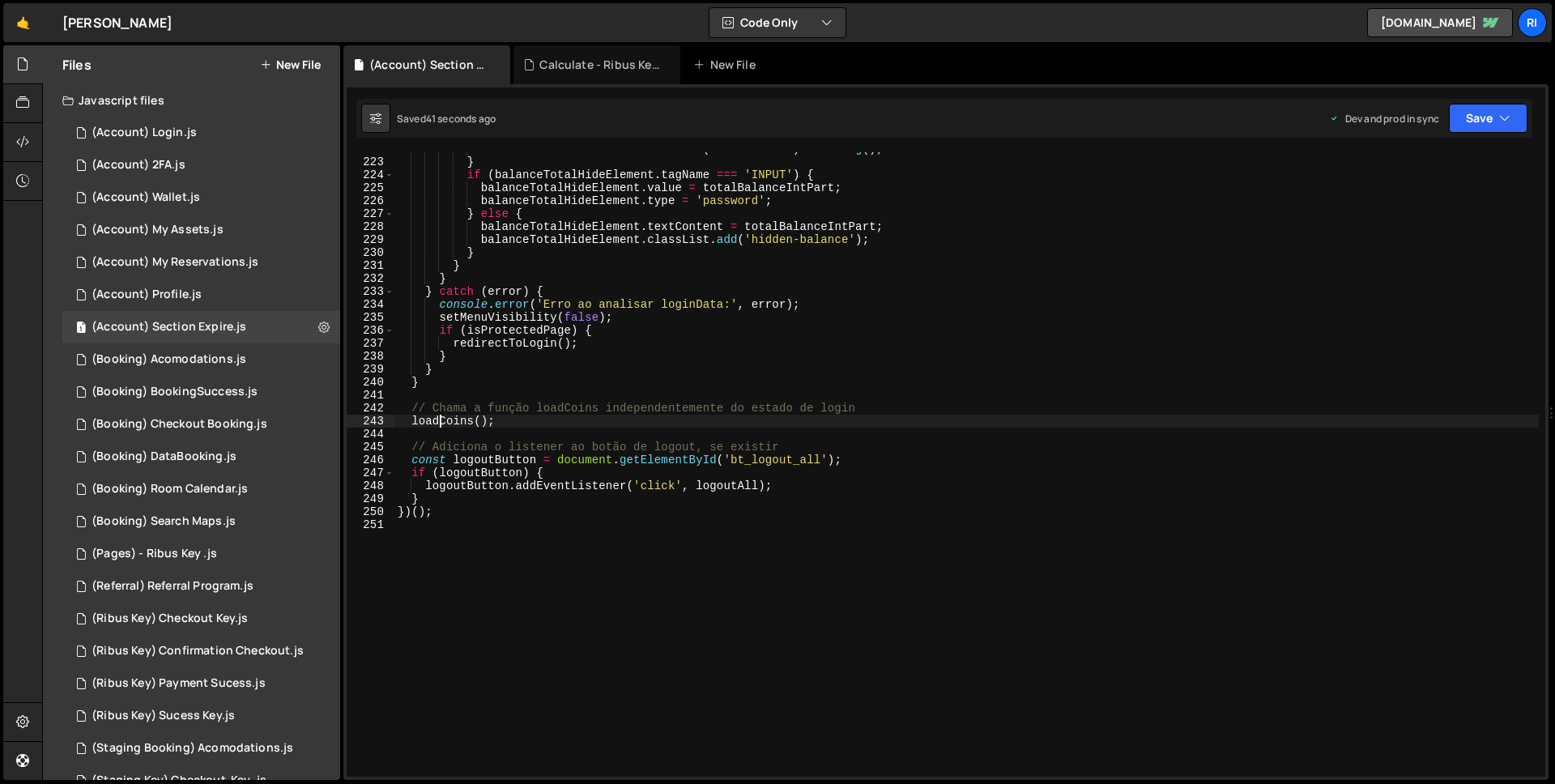
click at [443, 421] on div "totalBalanceIntPart = Math . trunc ( totalBalance ) . toString ( ) ; } if ( bal…" at bounding box center [967, 467] width 1145 height 650
click at [520, 421] on div "totalBalanceIntPart = Math . trunc ( totalBalance ) . toString ( ) ; } if ( bal…" at bounding box center [967, 467] width 1145 height 650
click at [459, 423] on div "totalBalanceIntPart = Math . trunc ( totalBalance ) . toString ( ) ; } if ( bal…" at bounding box center [967, 464] width 1145 height 624
click at [459, 423] on div "totalBalanceIntPart = Math . trunc ( totalBalance ) . toString ( ) ; } if ( bal…" at bounding box center [967, 467] width 1145 height 650
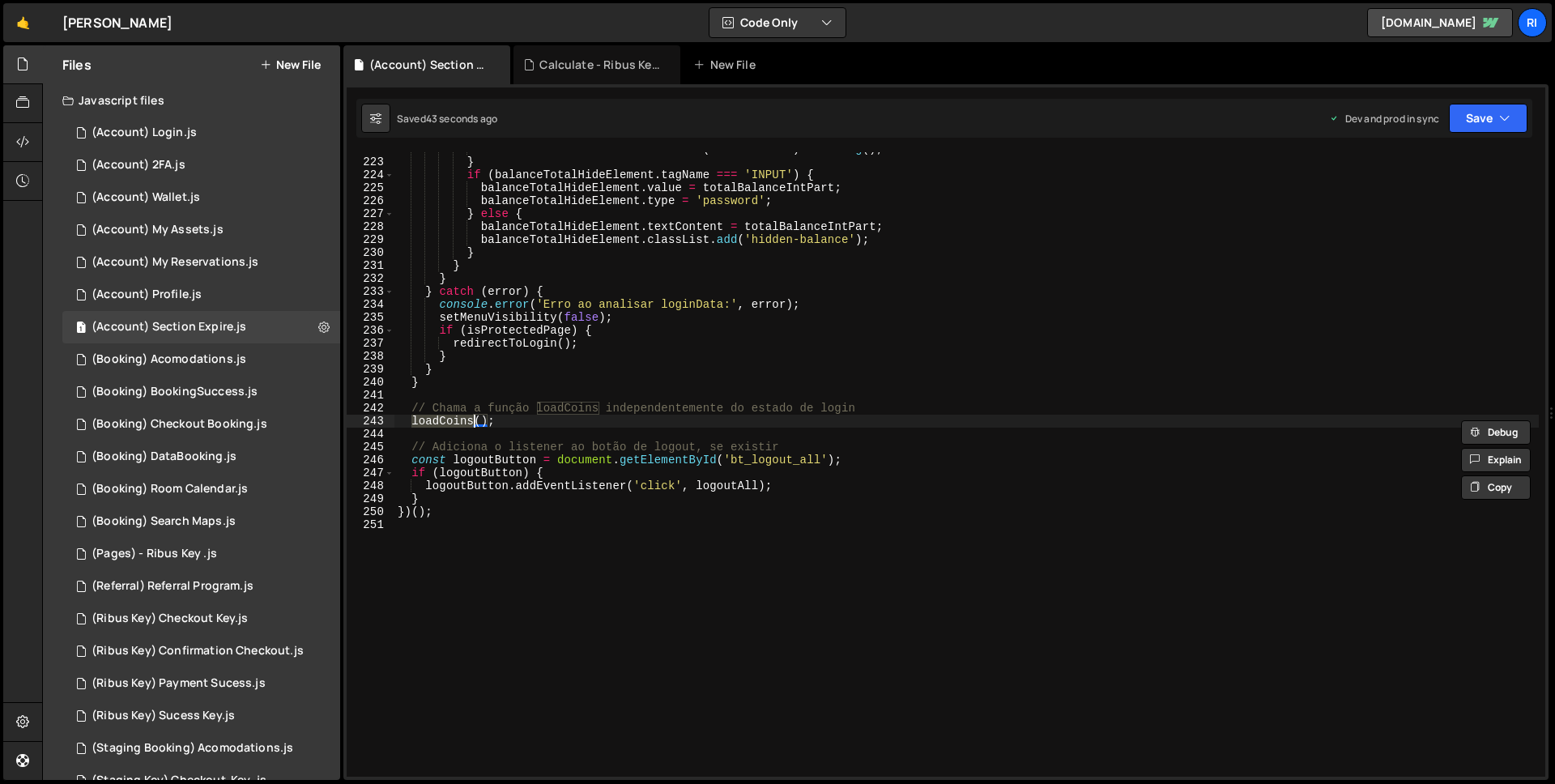
type input "loadCoins"
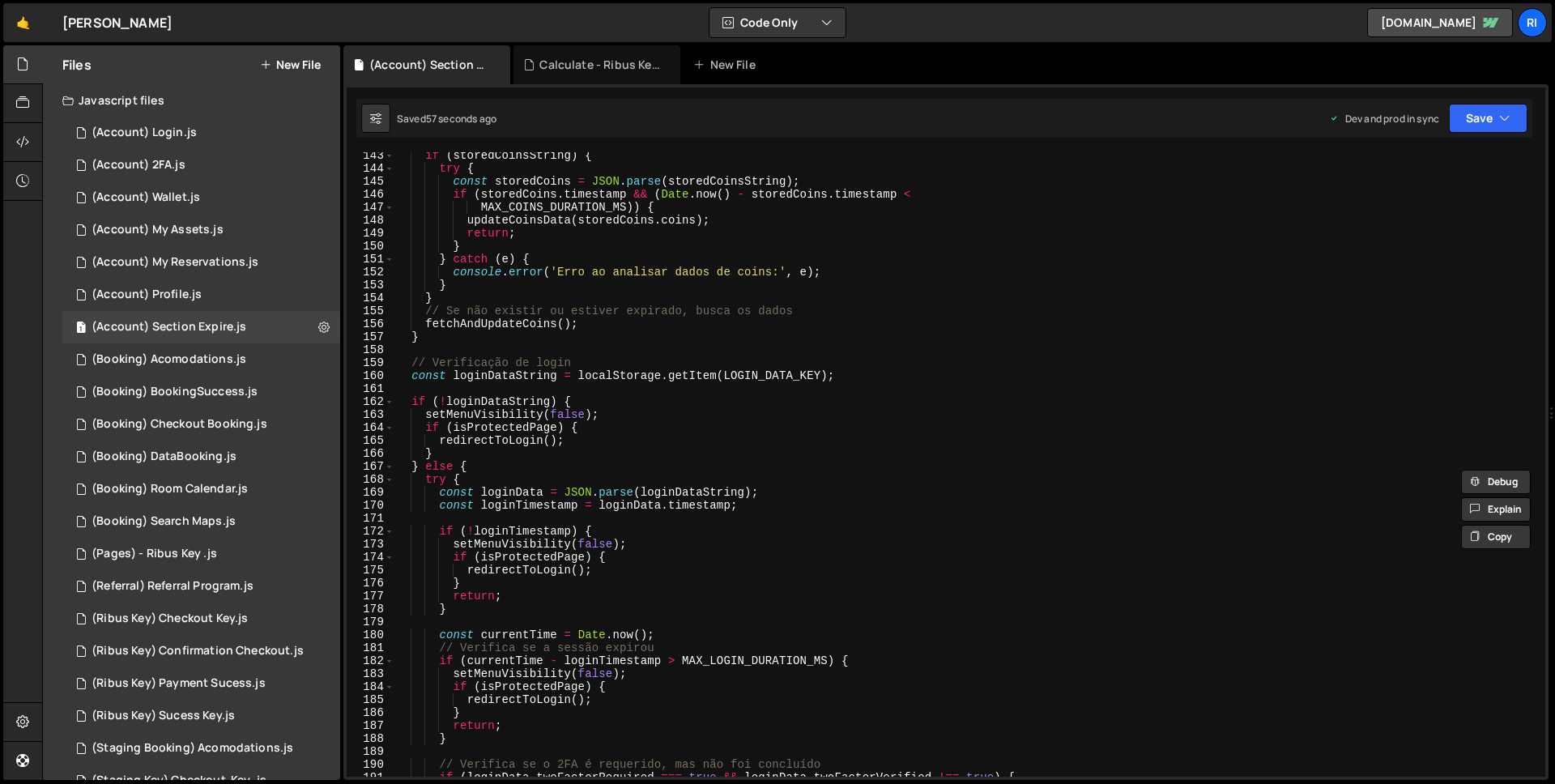
scroll to position [2159, 0]
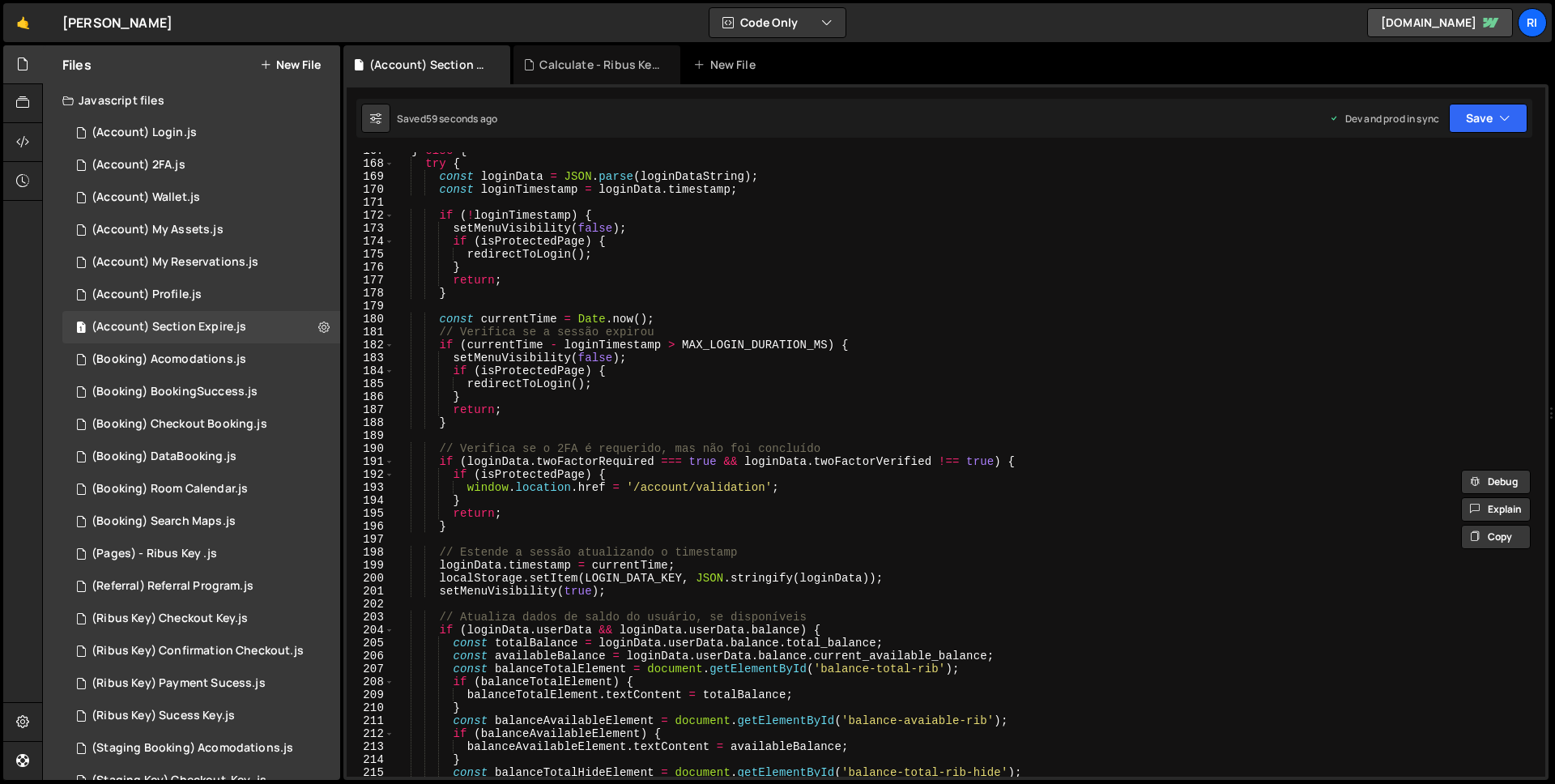
click at [455, 472] on div "} else { try { const loginData = JSON . parse ( loginDataString ) ; const login…" at bounding box center [967, 469] width 1145 height 650
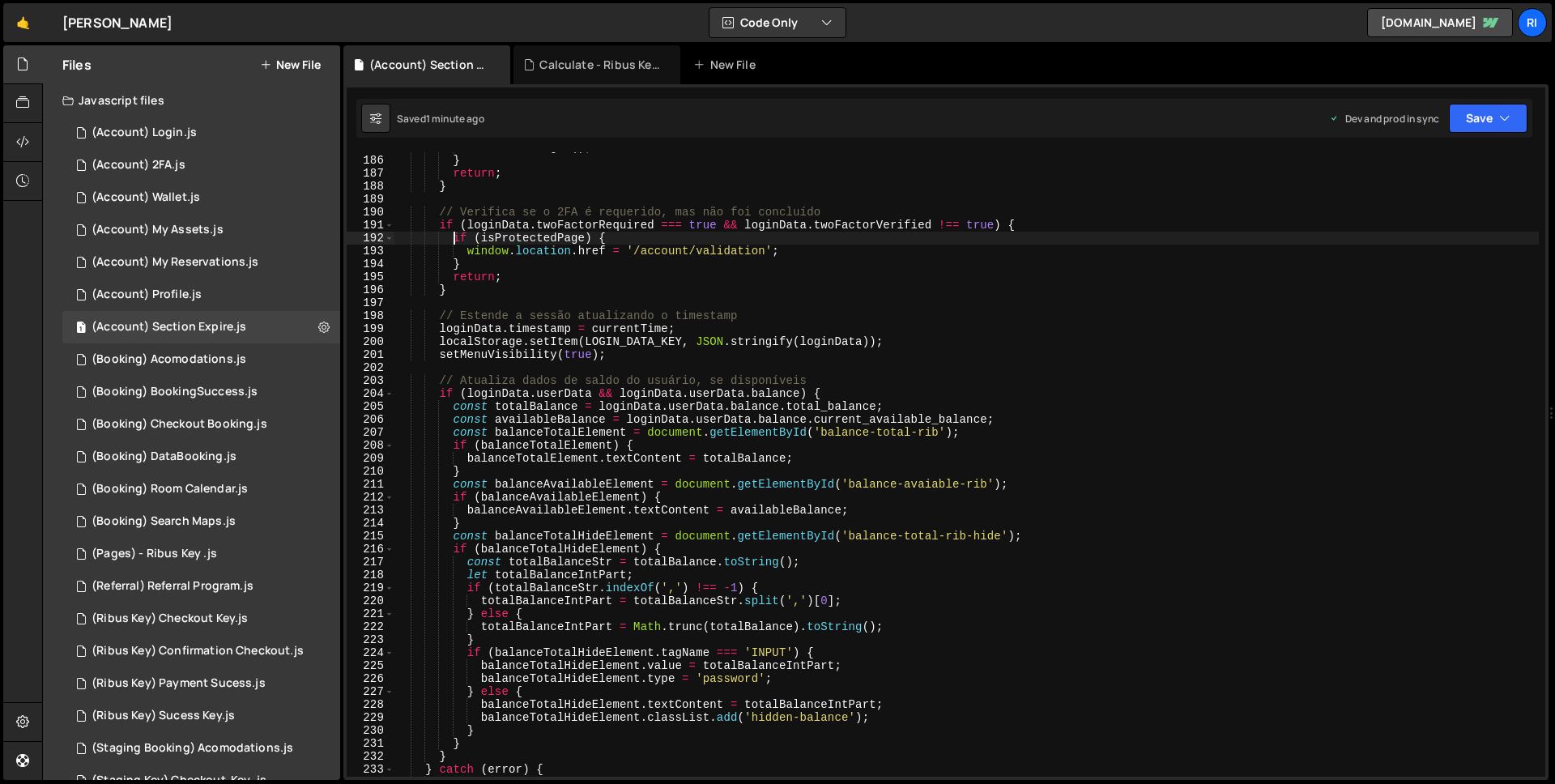
scroll to position [2484, 0]
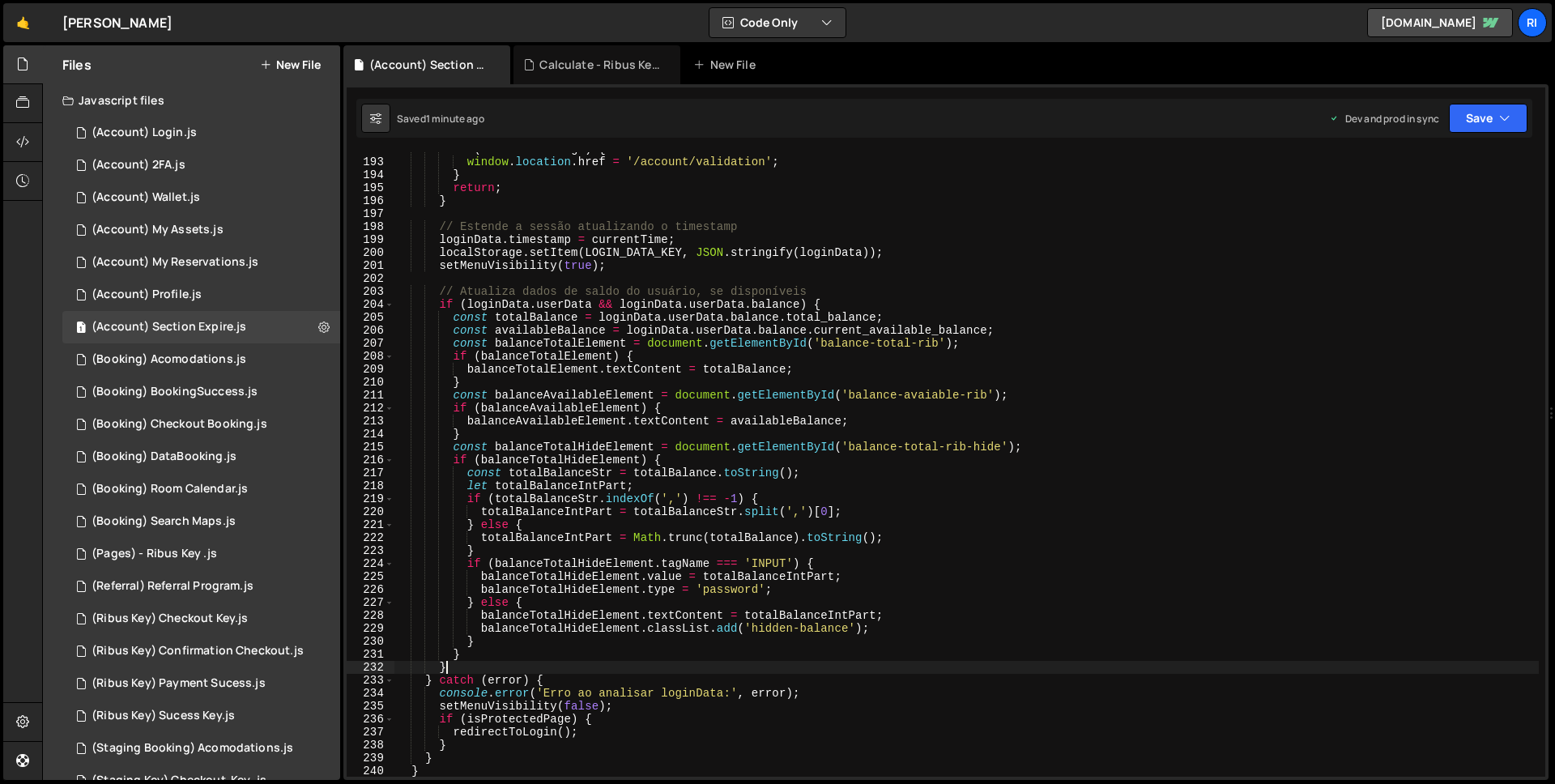
click at [558, 671] on div "if ( isProtectedPage ) { window . location . href = '/account/validation' ; } r…" at bounding box center [967, 467] width 1145 height 650
click at [857, 291] on div "if ( isProtectedPage ) { window . location . href = '/account/validation' ; } r…" at bounding box center [967, 467] width 1145 height 650
click at [846, 303] on div "if ( isProtectedPage ) { window . location . href = '/account/validation' ; } r…" at bounding box center [967, 467] width 1145 height 650
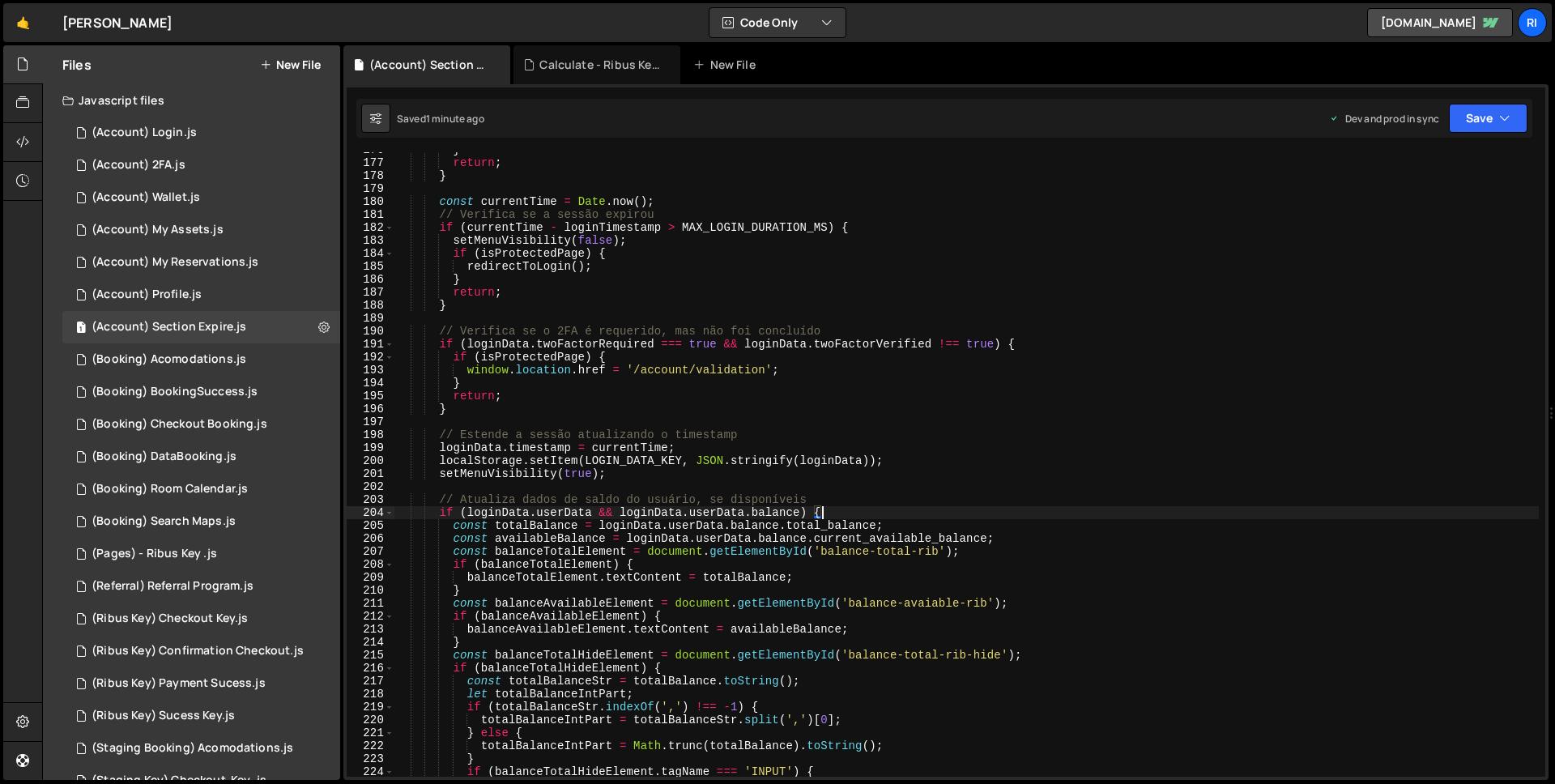
scroll to position [2276, 0]
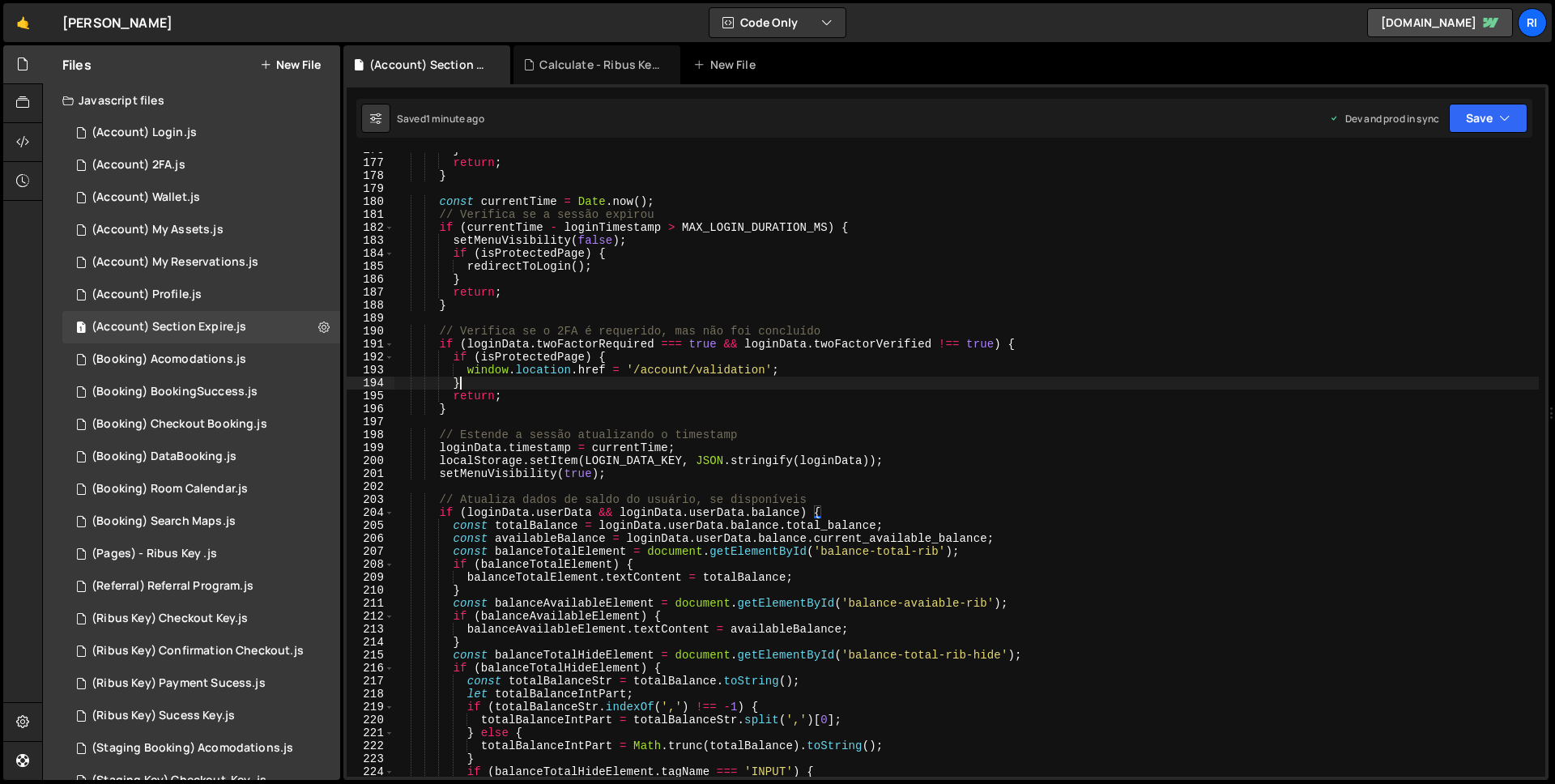
click at [476, 389] on div "} return ; } const currentTime = Date . now ( ) ; // Verifica se a sessão expir…" at bounding box center [967, 468] width 1145 height 650
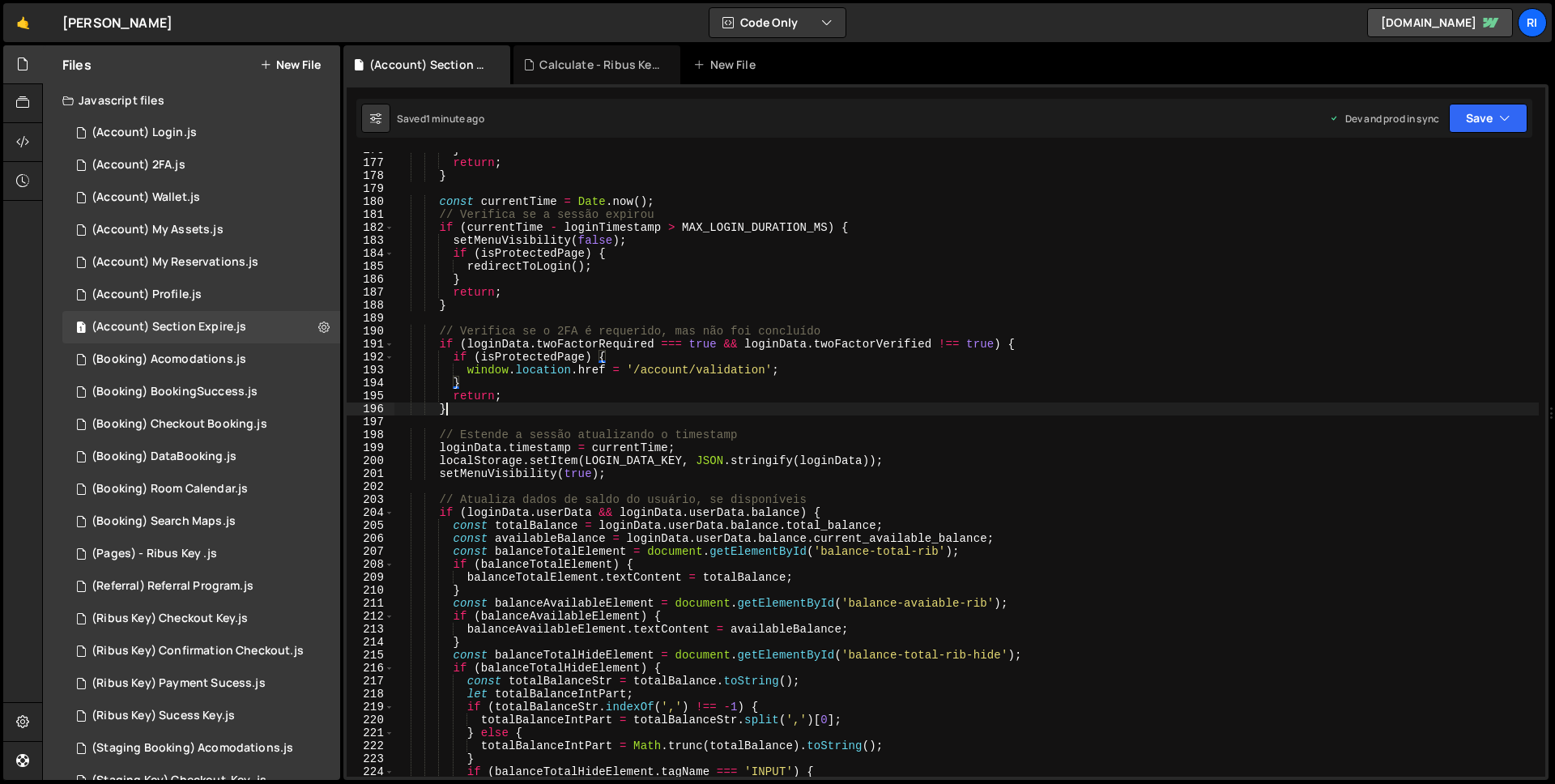
click at [466, 414] on div "} return ; } const currentTime = Date . now ( ) ; // Verifica se a sessão expir…" at bounding box center [967, 468] width 1145 height 650
type textarea "}"
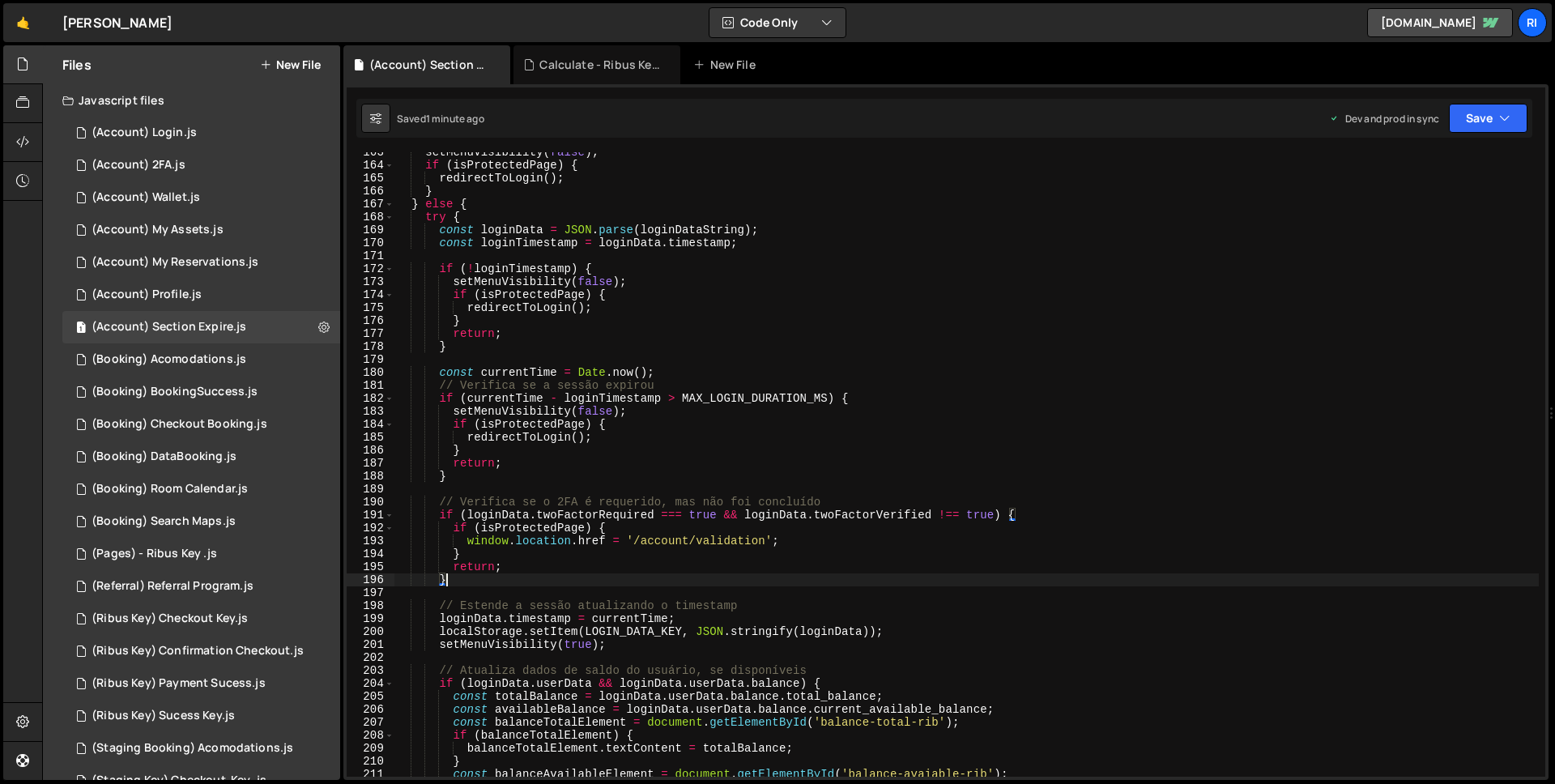
click at [503, 255] on div "setMenuVisibility ( false ) ; if ( isProtectedPage ) { redirectToLogin ( ) ; } …" at bounding box center [967, 471] width 1145 height 650
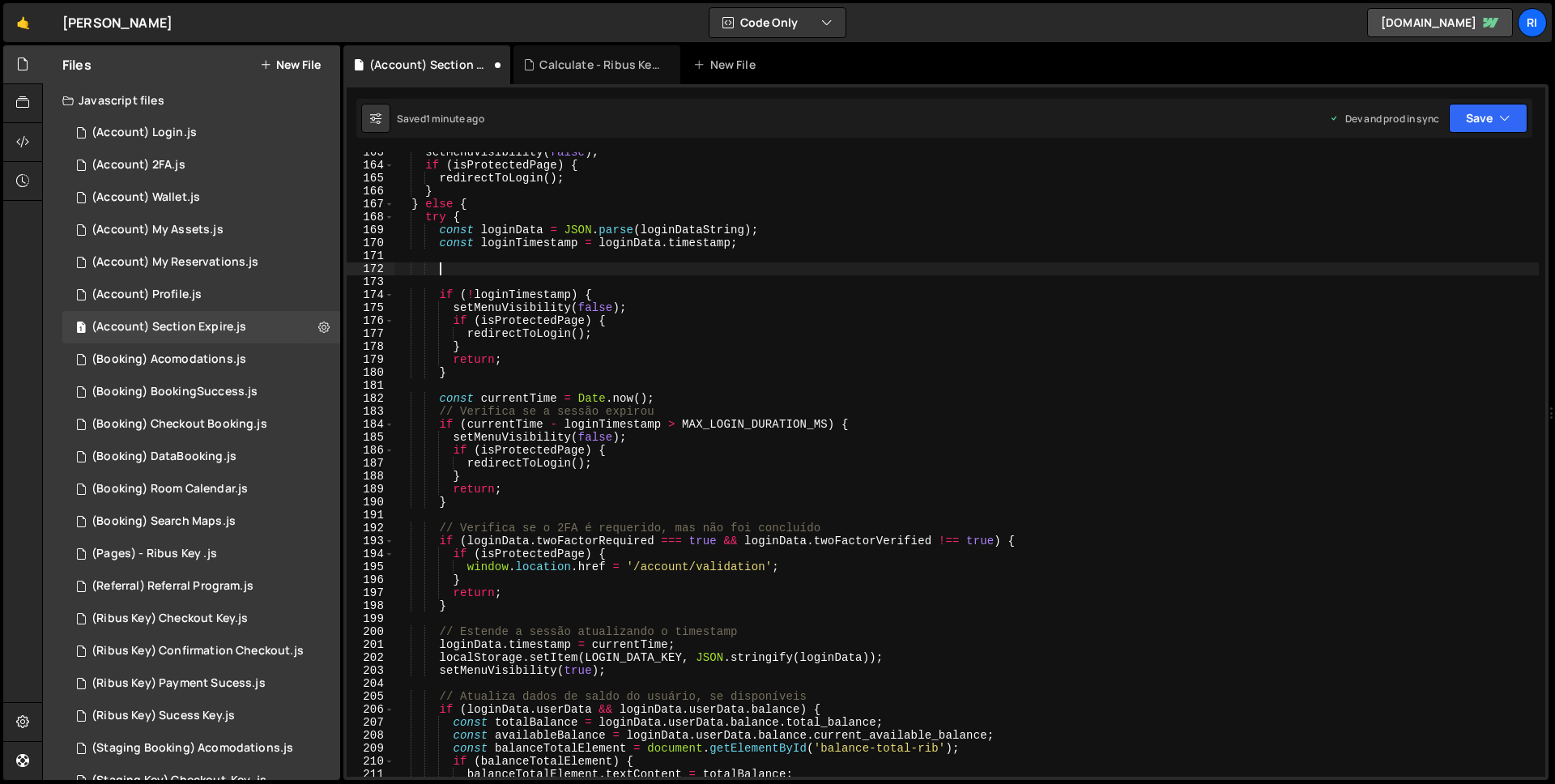
paste textarea "loadCoins();"
click at [1499, 111] on icon "button" at bounding box center [1505, 117] width 11 height 16
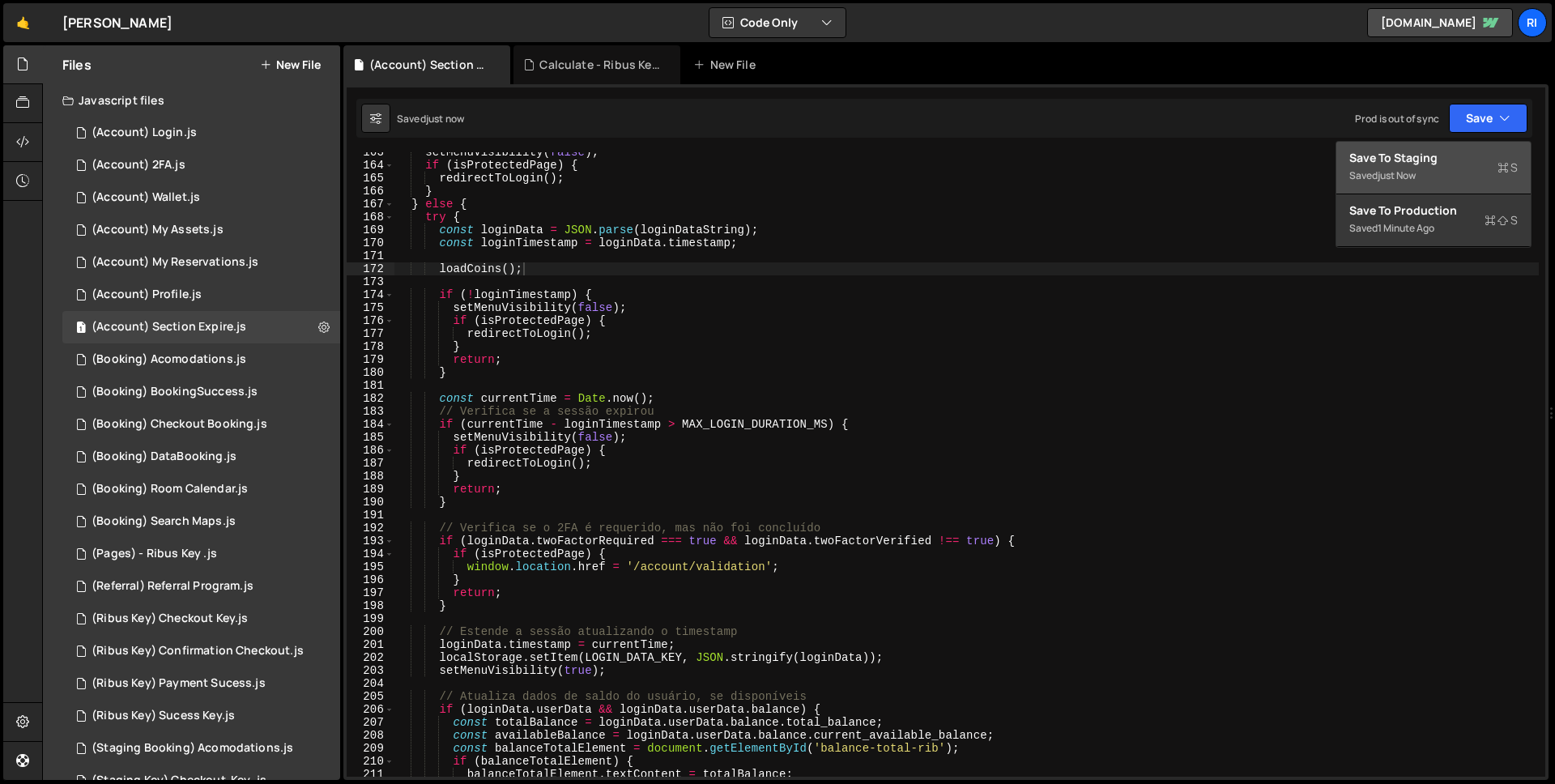
click at [1427, 164] on div "Save to Staging S" at bounding box center [1433, 157] width 168 height 16
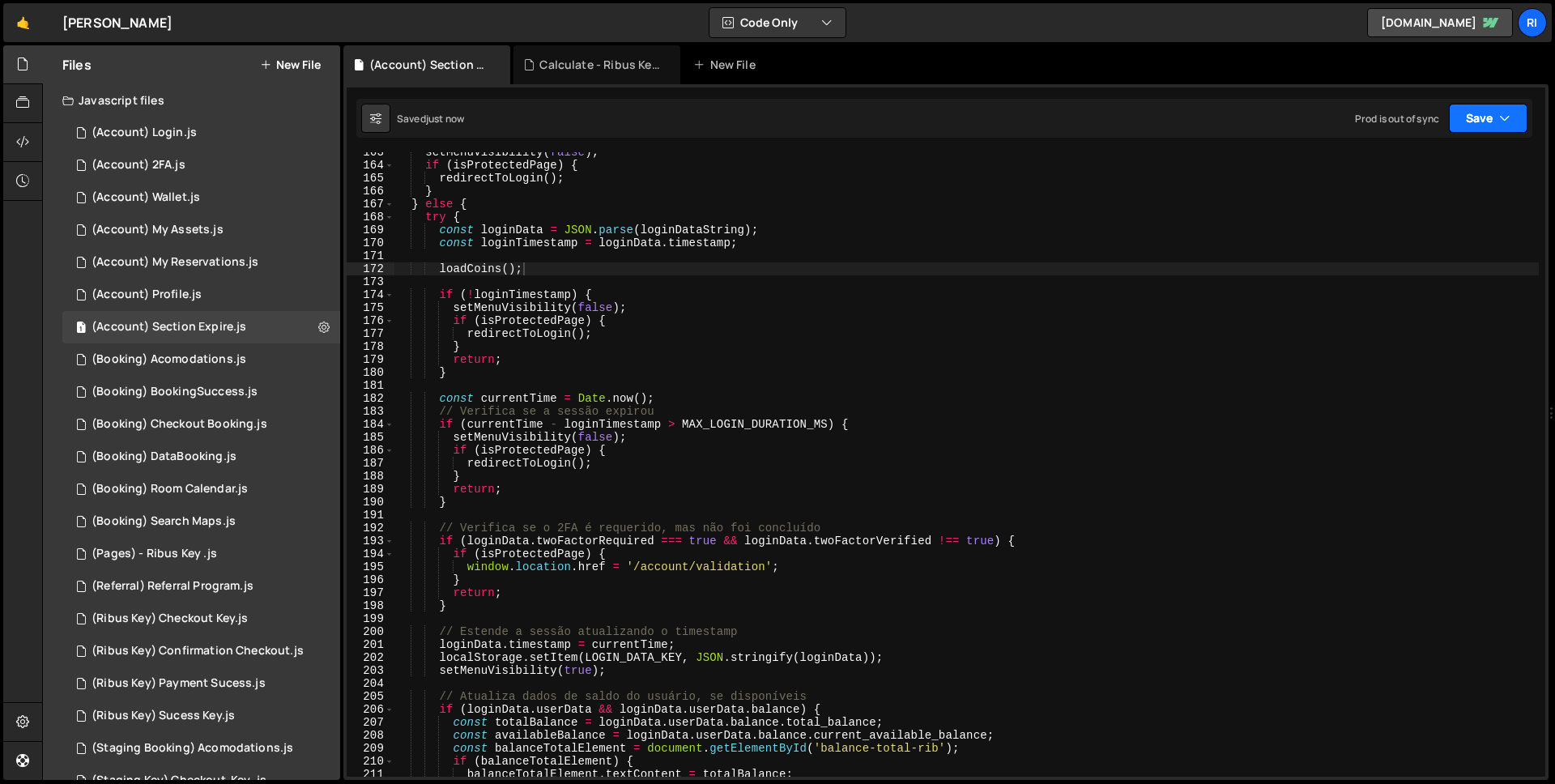
click at [1470, 124] on button "Save" at bounding box center [1488, 117] width 78 height 29
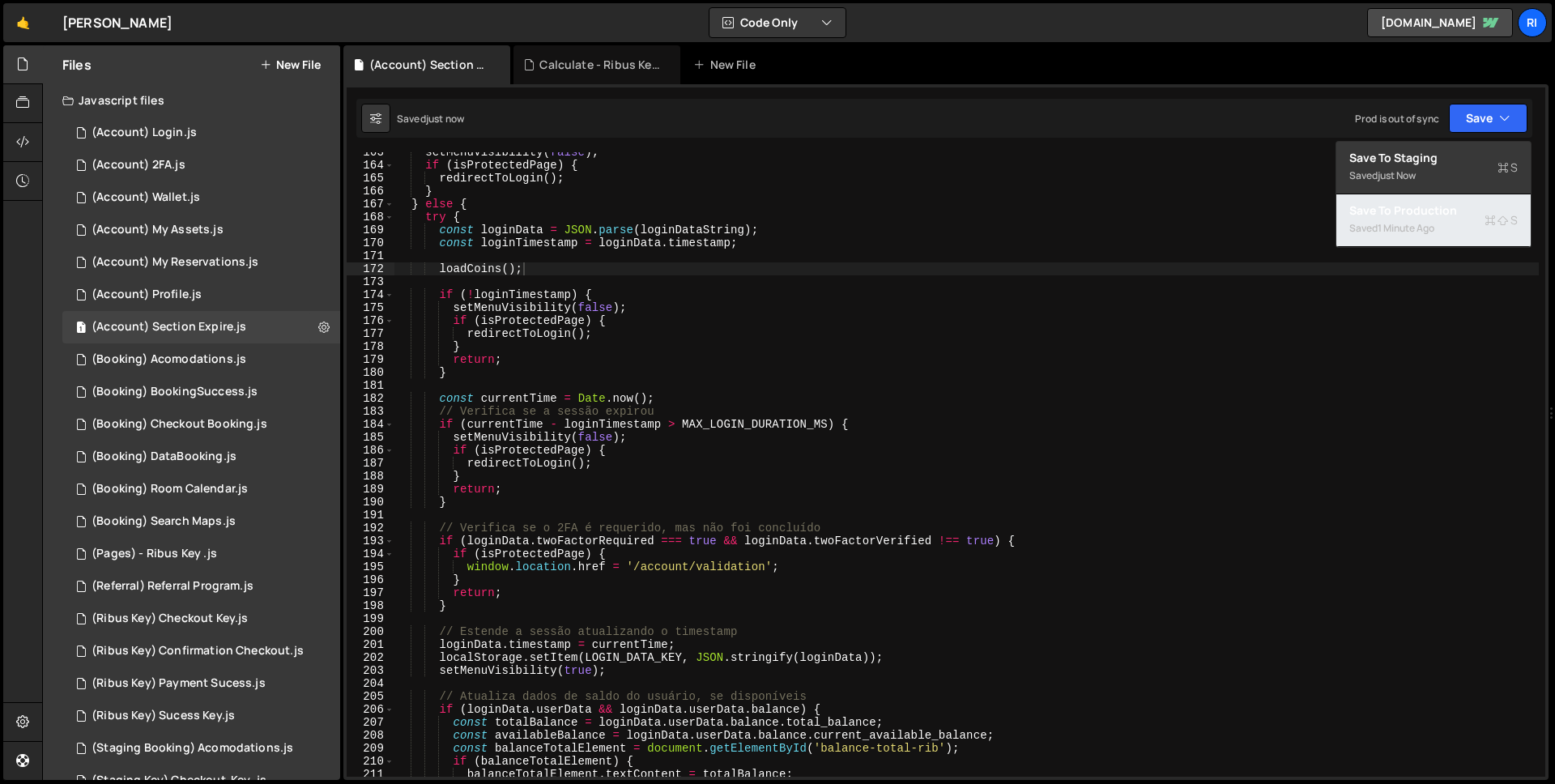
click at [1426, 225] on div "1 minute ago" at bounding box center [1406, 228] width 57 height 14
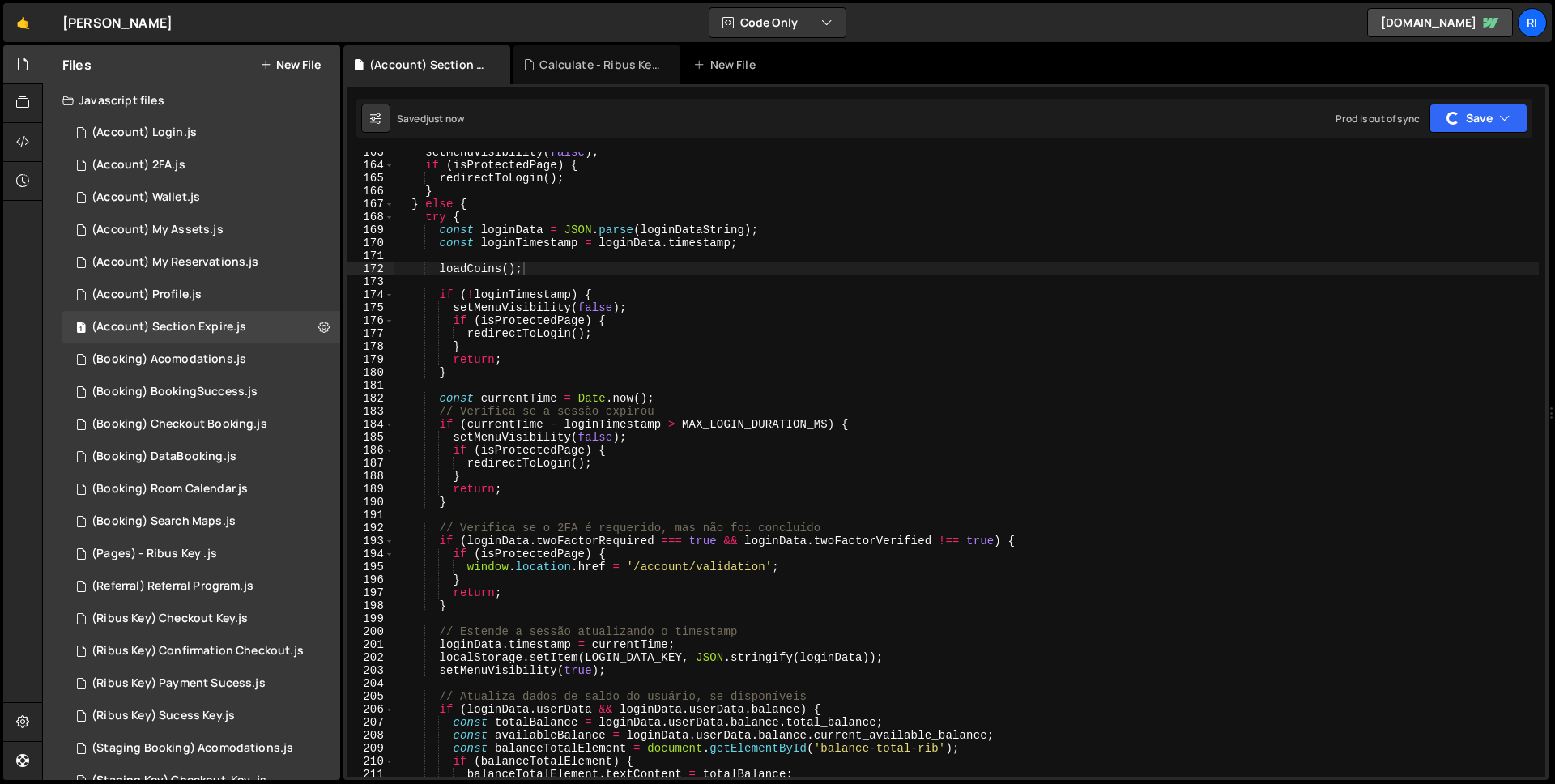
click at [1473, 135] on div "Saved just now Prod is out of sync Upgrade to Edit Save Save to Staging S Saved…" at bounding box center [945, 118] width 1176 height 39
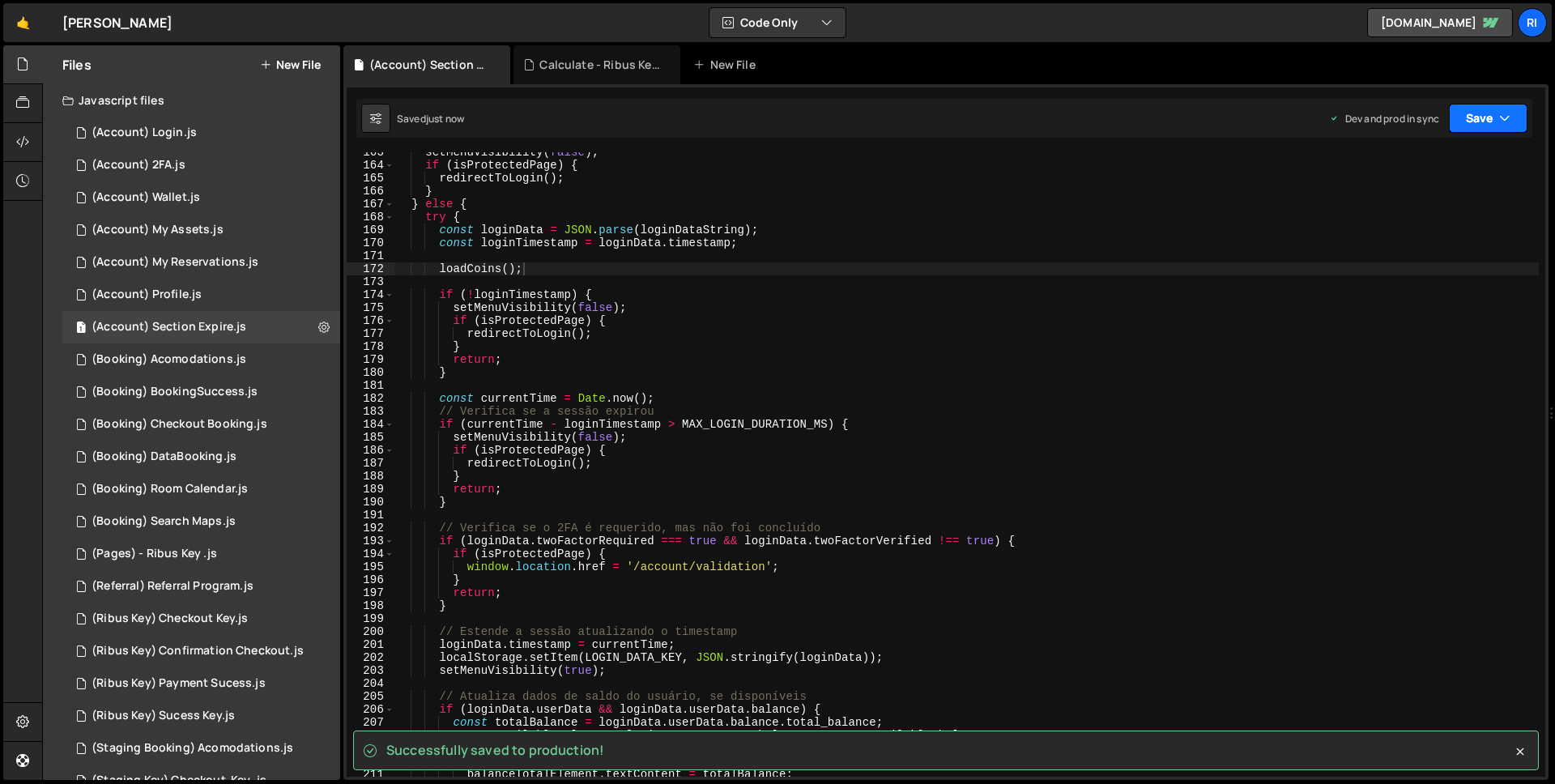
click at [1474, 126] on button "Save" at bounding box center [1488, 117] width 78 height 29
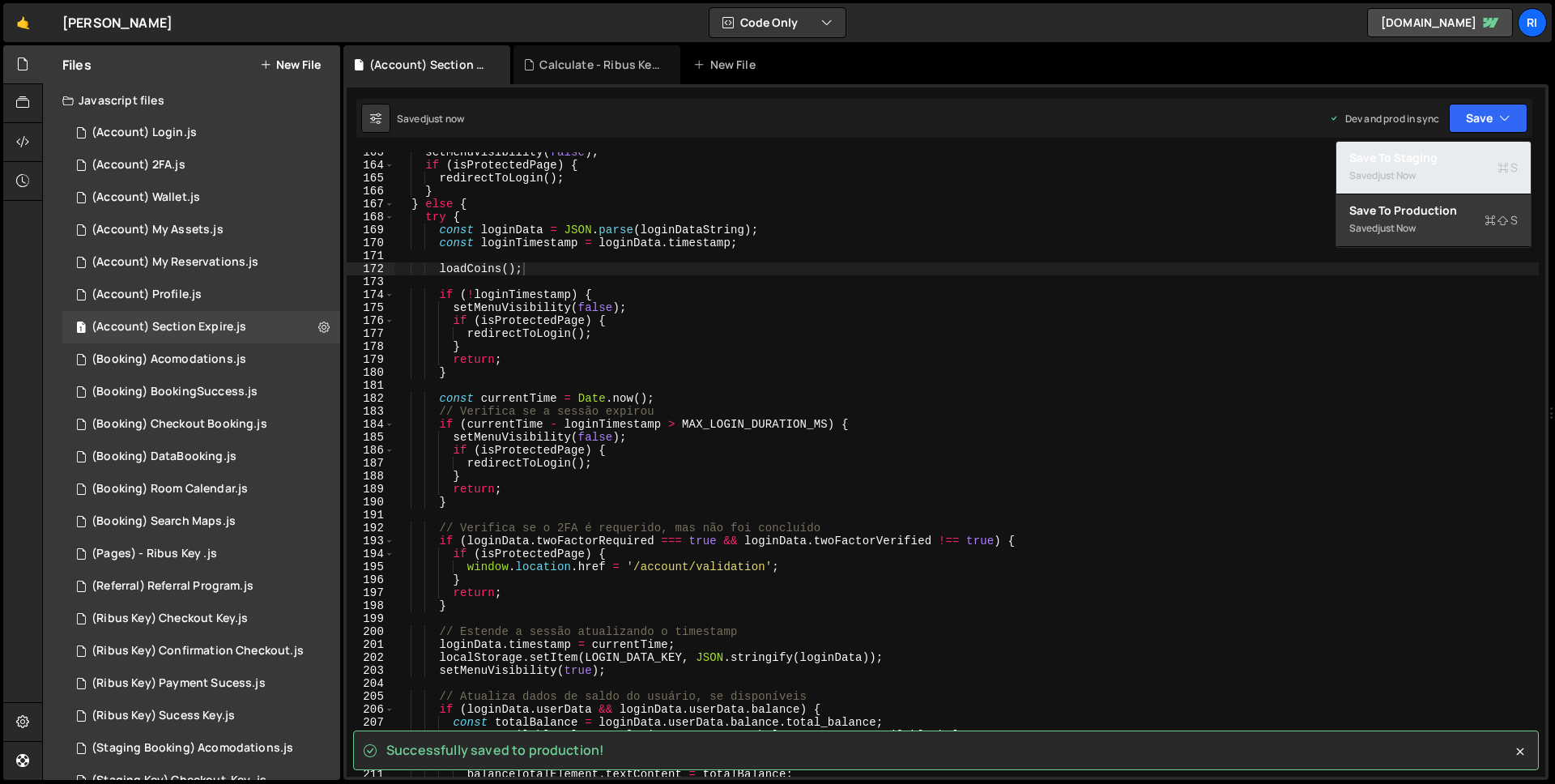
click at [1449, 170] on div "Saved just now" at bounding box center [1433, 175] width 168 height 20
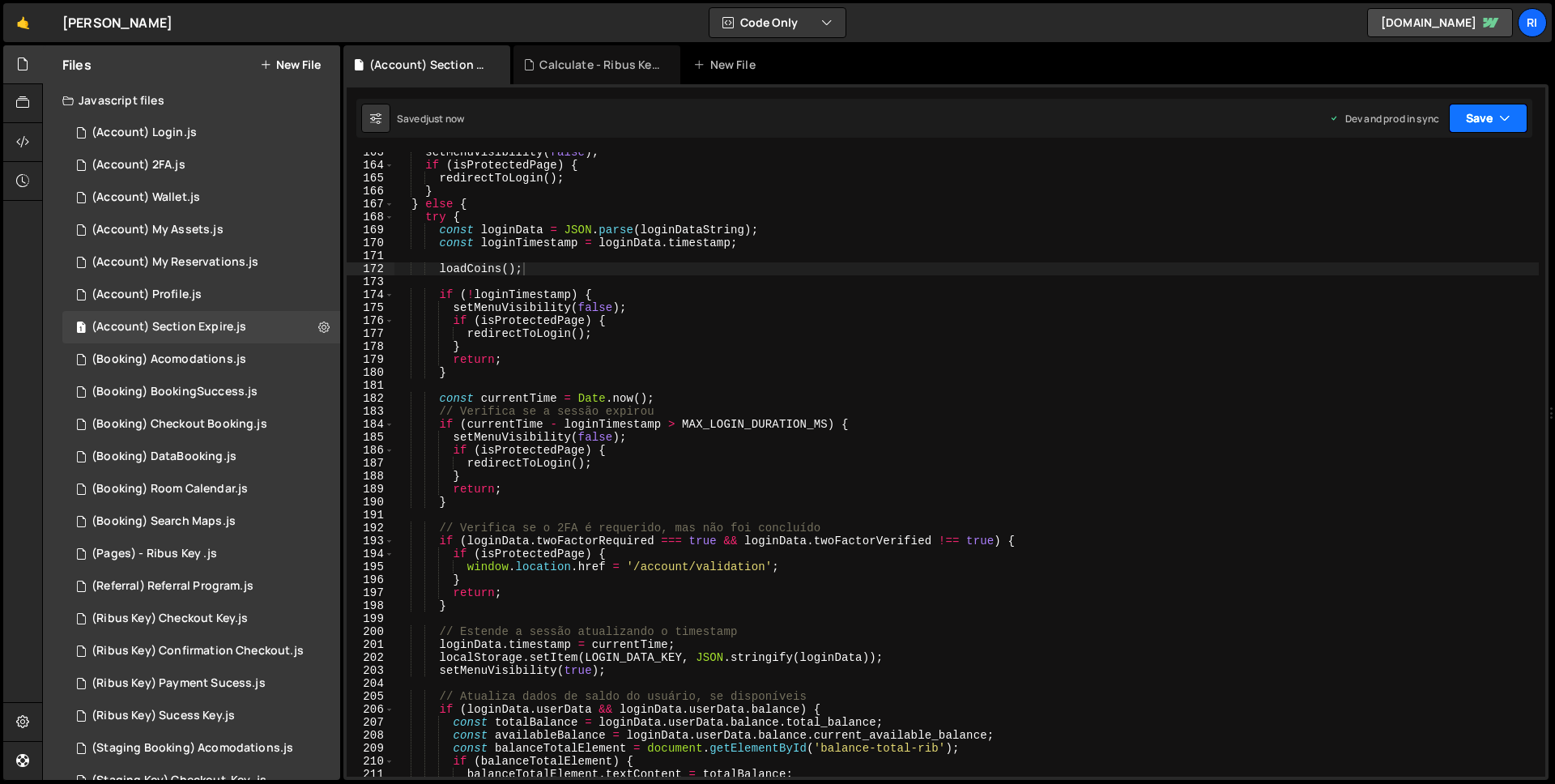
click at [1494, 117] on button "Save" at bounding box center [1488, 117] width 78 height 29
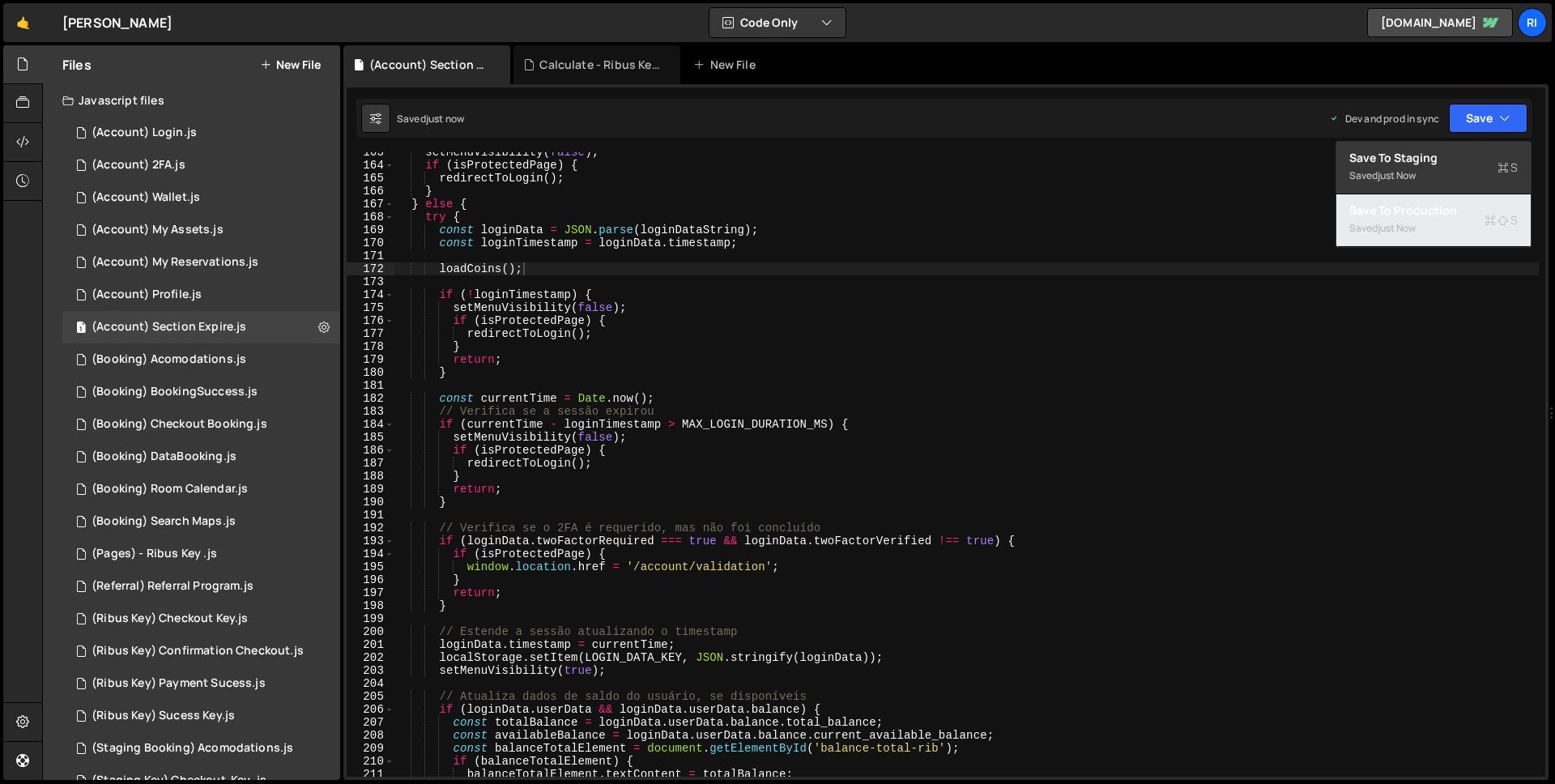
click at [1439, 228] on div "Saved just now" at bounding box center [1433, 228] width 168 height 20
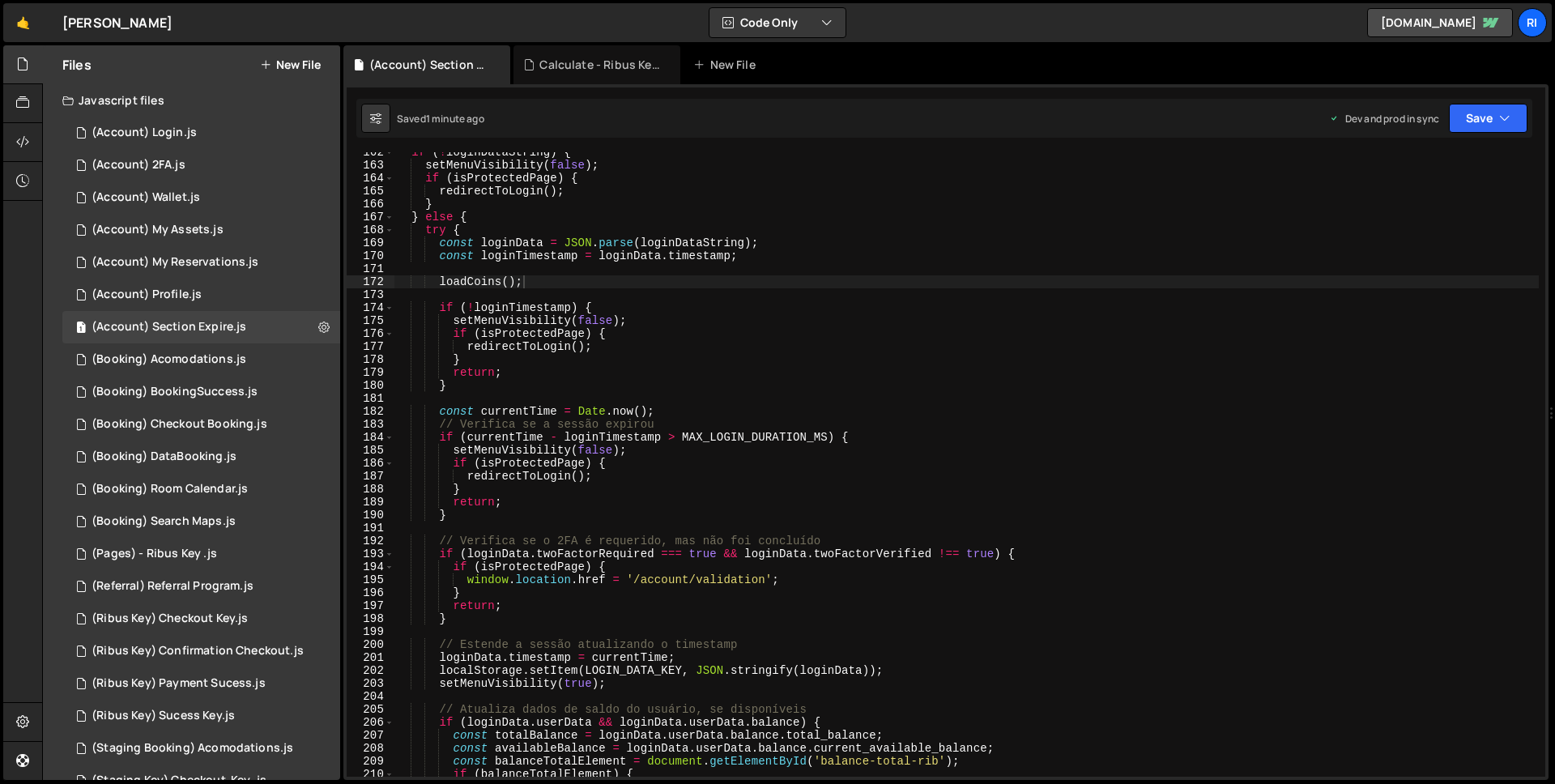
scroll to position [1999, 0]
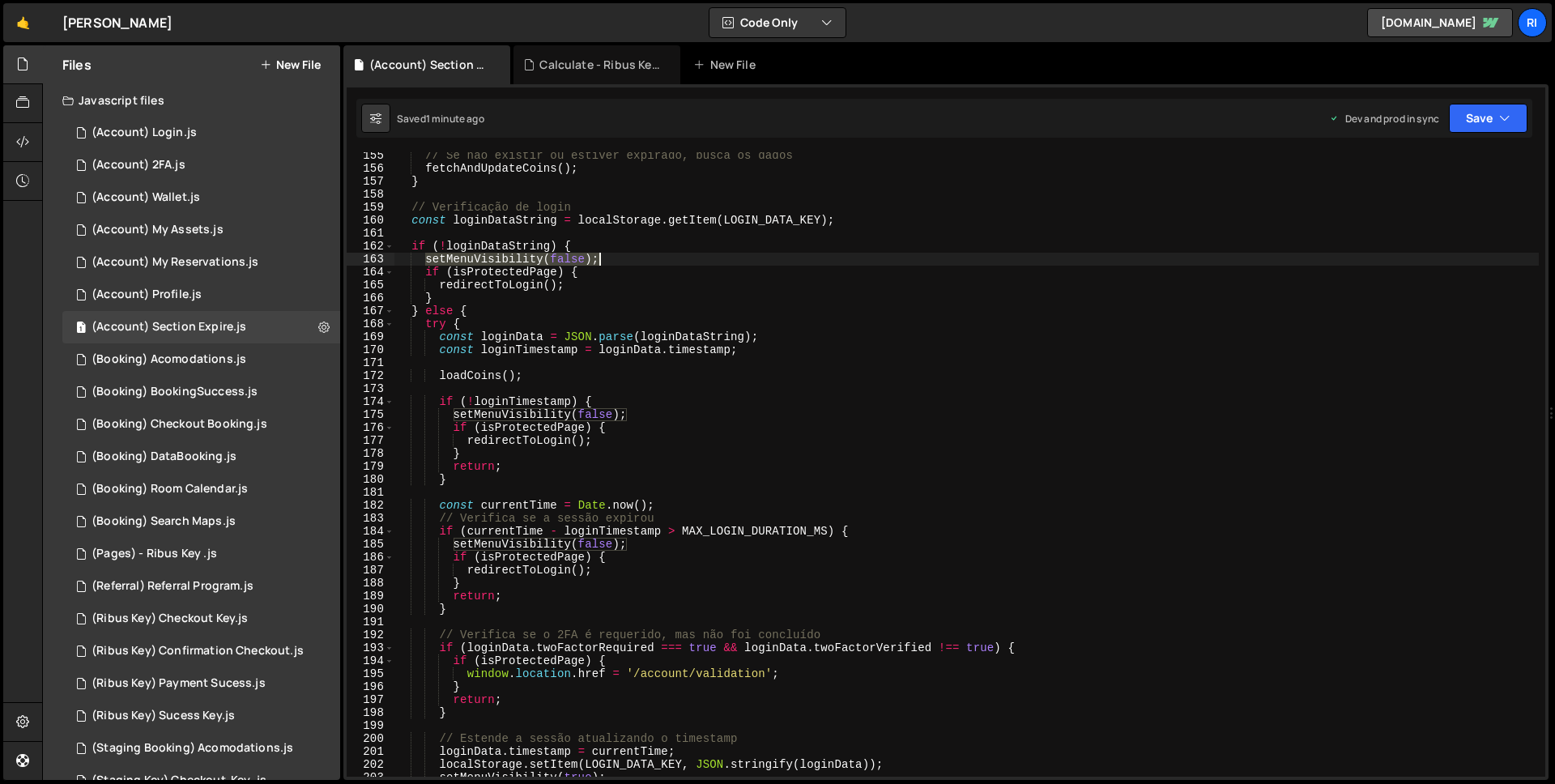
drag, startPoint x: 427, startPoint y: 257, endPoint x: 655, endPoint y: 253, distance: 228.0
click at [655, 253] on div "// Se não existir ou estiver expirado, busca os dados fetchAndUpdateCoins ( ) ;…" at bounding box center [967, 473] width 1145 height 650
click at [547, 372] on div "// Se não existir ou estiver expirado, busca os dados fetchAndUpdateCoins ( ) ;…" at bounding box center [967, 473] width 1145 height 650
type textarea "loadCoins();"
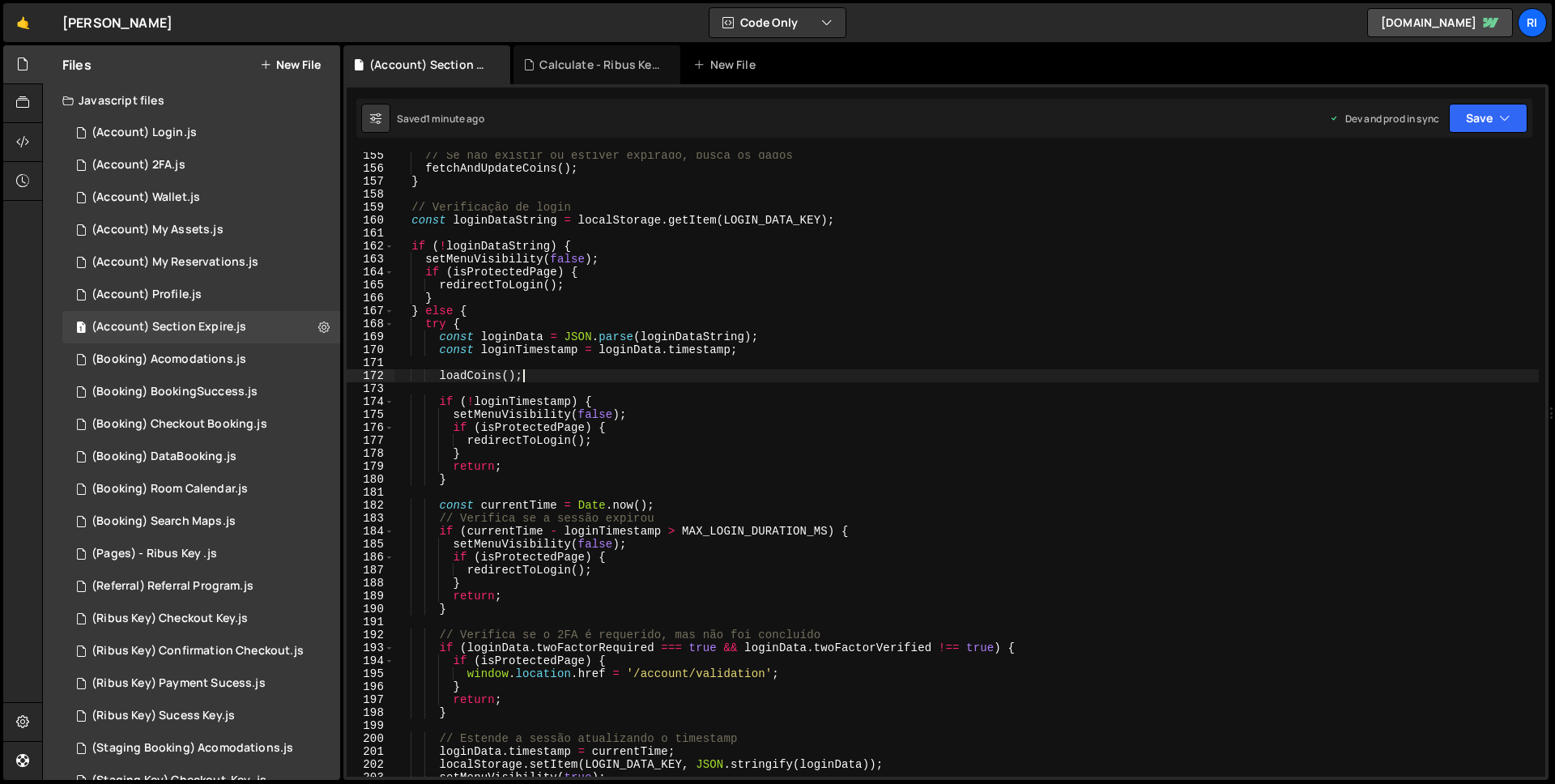
paste textarea "setMenuVisibility(false);"
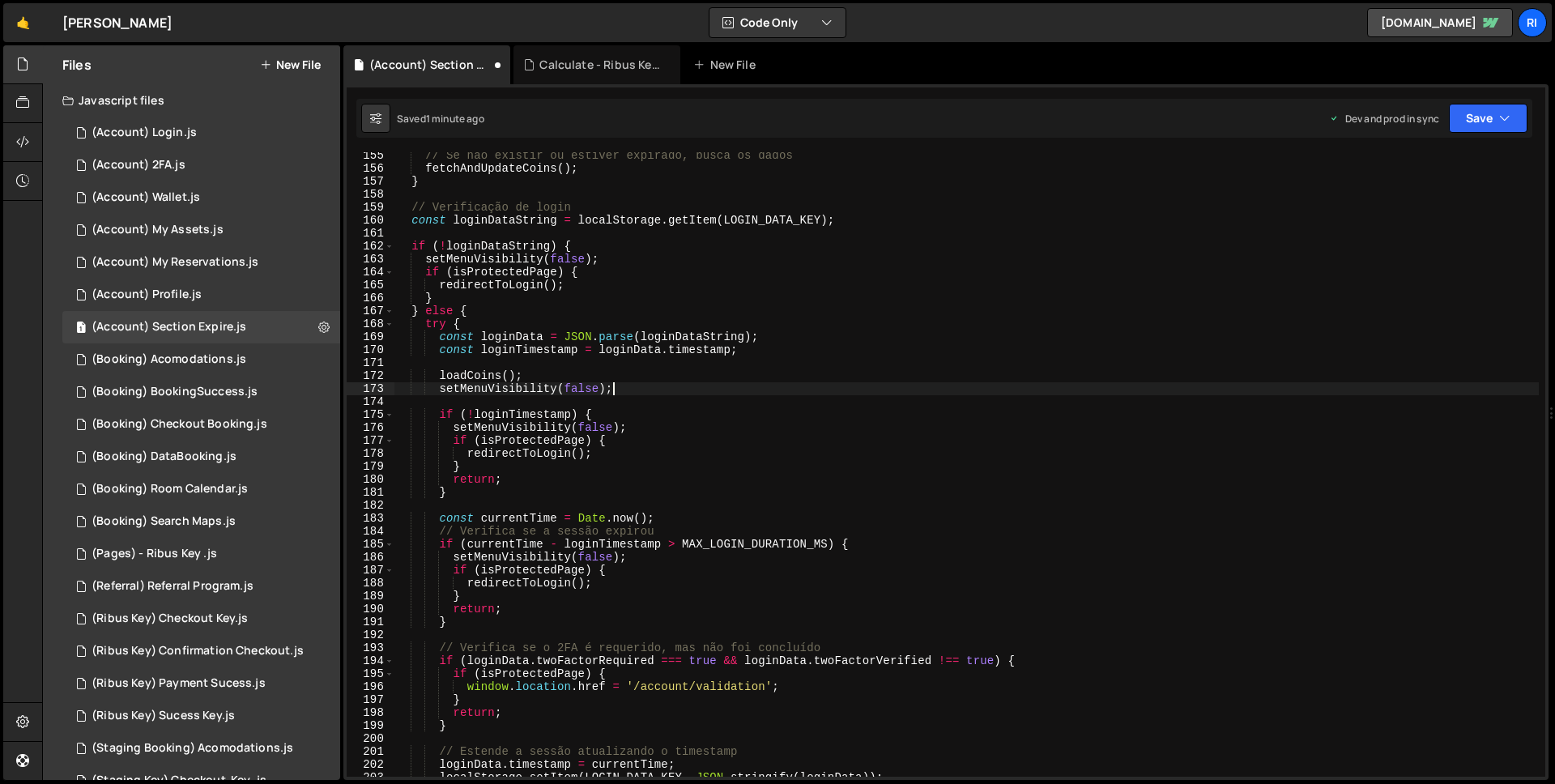
click at [571, 379] on div "// Se não existir ou estiver expirado, busca os dados fetchAndUpdateCoins ( ) ;…" at bounding box center [967, 473] width 1145 height 650
click at [572, 379] on div "// Se não existir ou estiver expirado, busca os dados fetchAndUpdateCoins ( ) ;…" at bounding box center [967, 464] width 1145 height 624
click at [572, 379] on div "// Se não existir ou estiver expirado, busca os dados fetchAndUpdateCoins ( ) ;…" at bounding box center [967, 473] width 1145 height 650
click at [574, 385] on div "// Se não existir ou estiver expirado, busca os dados fetchAndUpdateCoins ( ) ;…" at bounding box center [967, 473] width 1145 height 650
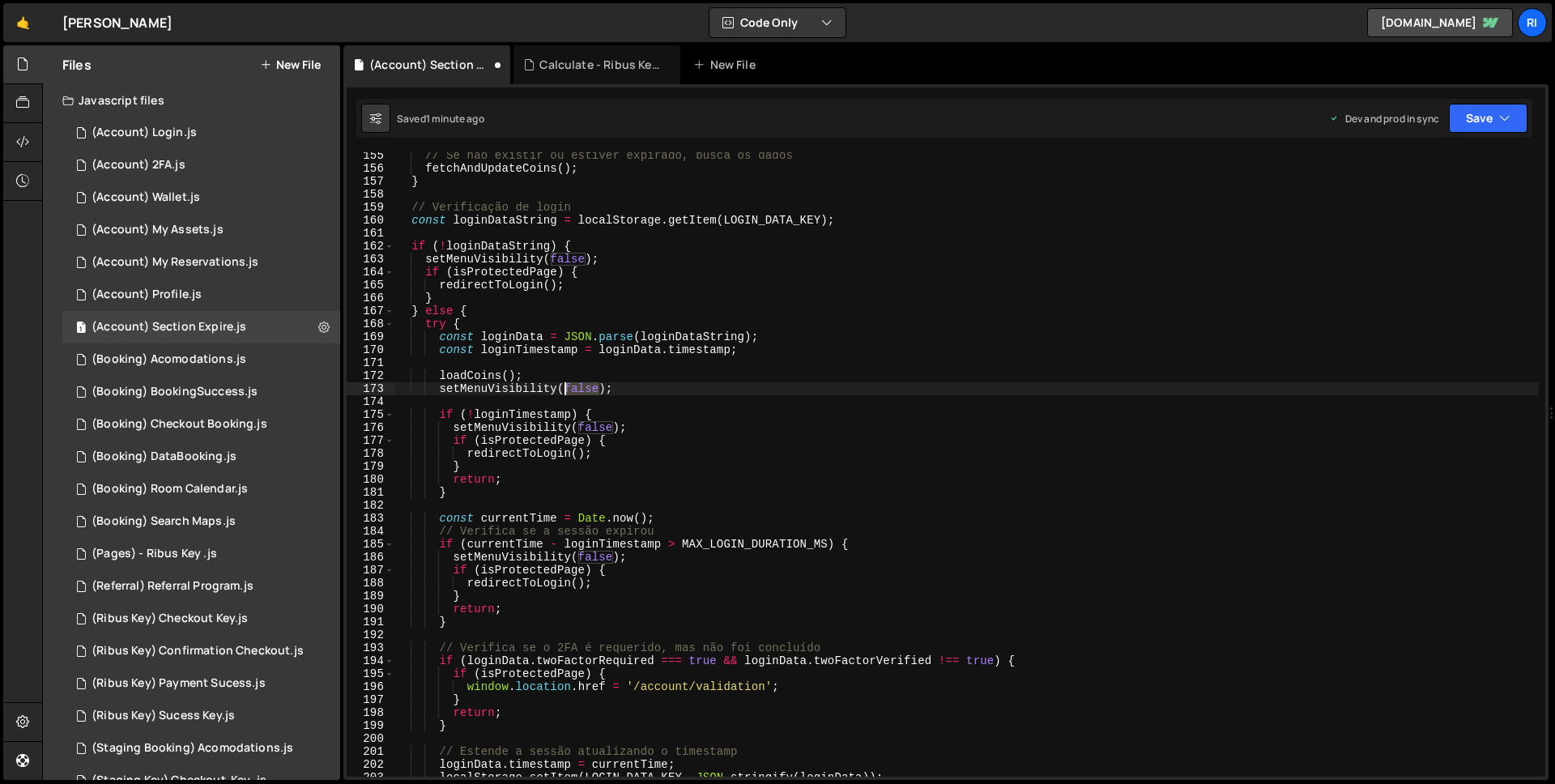
click at [574, 385] on div "// Se não existir ou estiver expirado, busca os dados fetchAndUpdateCoins ( ) ;…" at bounding box center [967, 473] width 1145 height 650
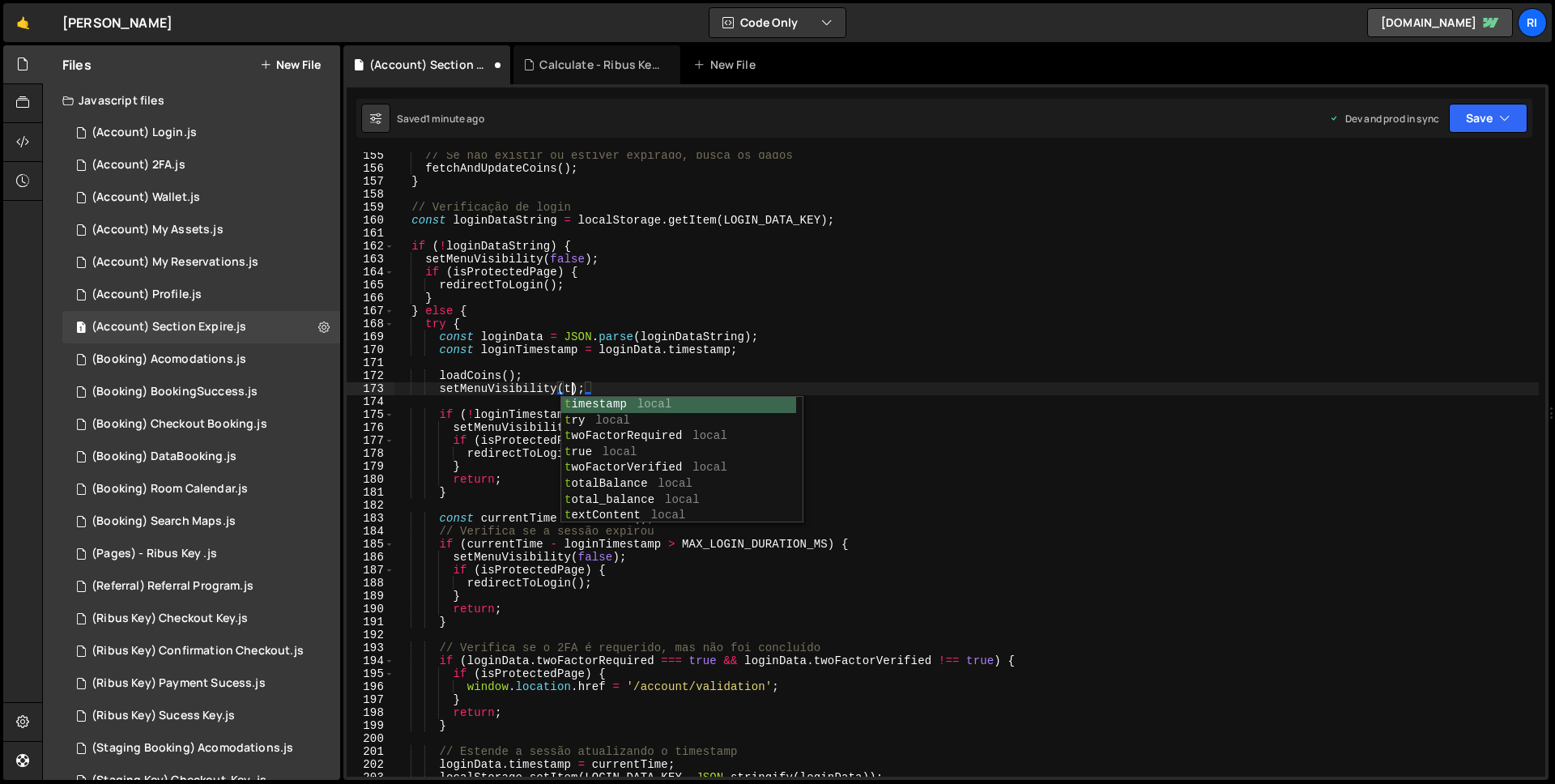
scroll to position [0, 13]
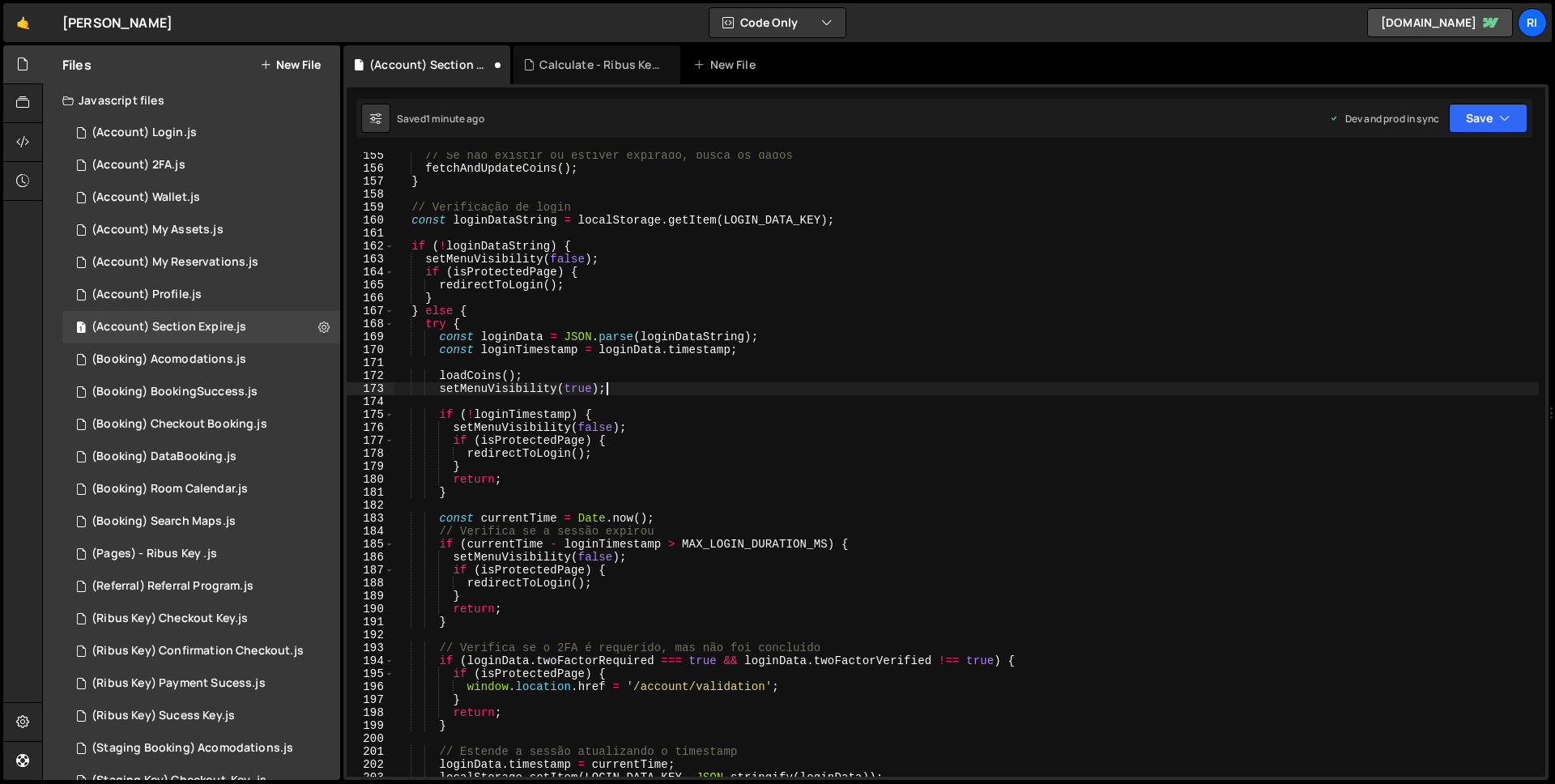
click at [630, 382] on div "// Se não existir ou estiver expirado, busca os dados fetchAndUpdateCoins ( ) ;…" at bounding box center [967, 473] width 1145 height 650
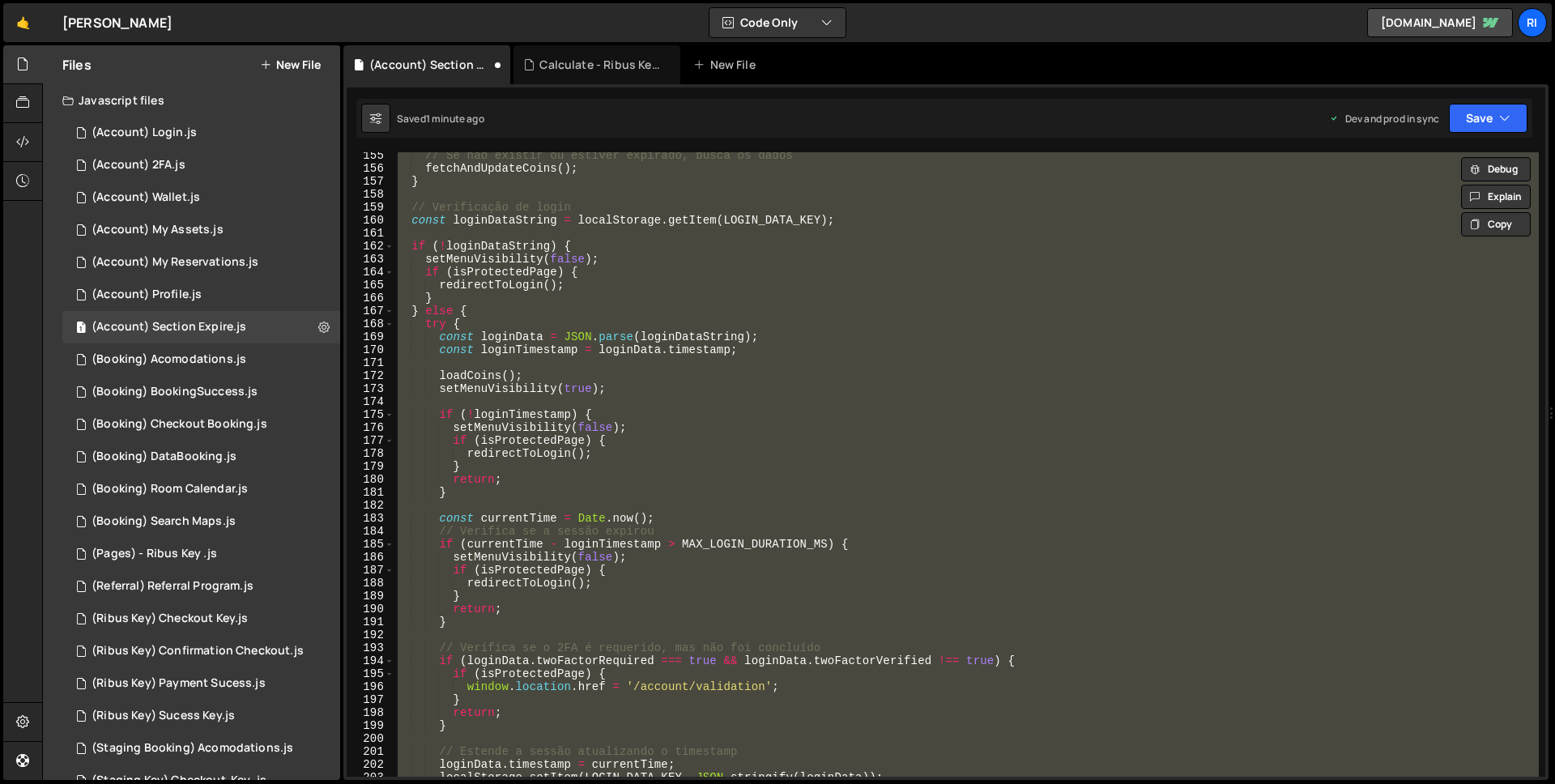
click at [629, 389] on div "// Se não existir ou estiver expirado, busca os dados fetchAndUpdateCoins ( ) ;…" at bounding box center [967, 464] width 1145 height 624
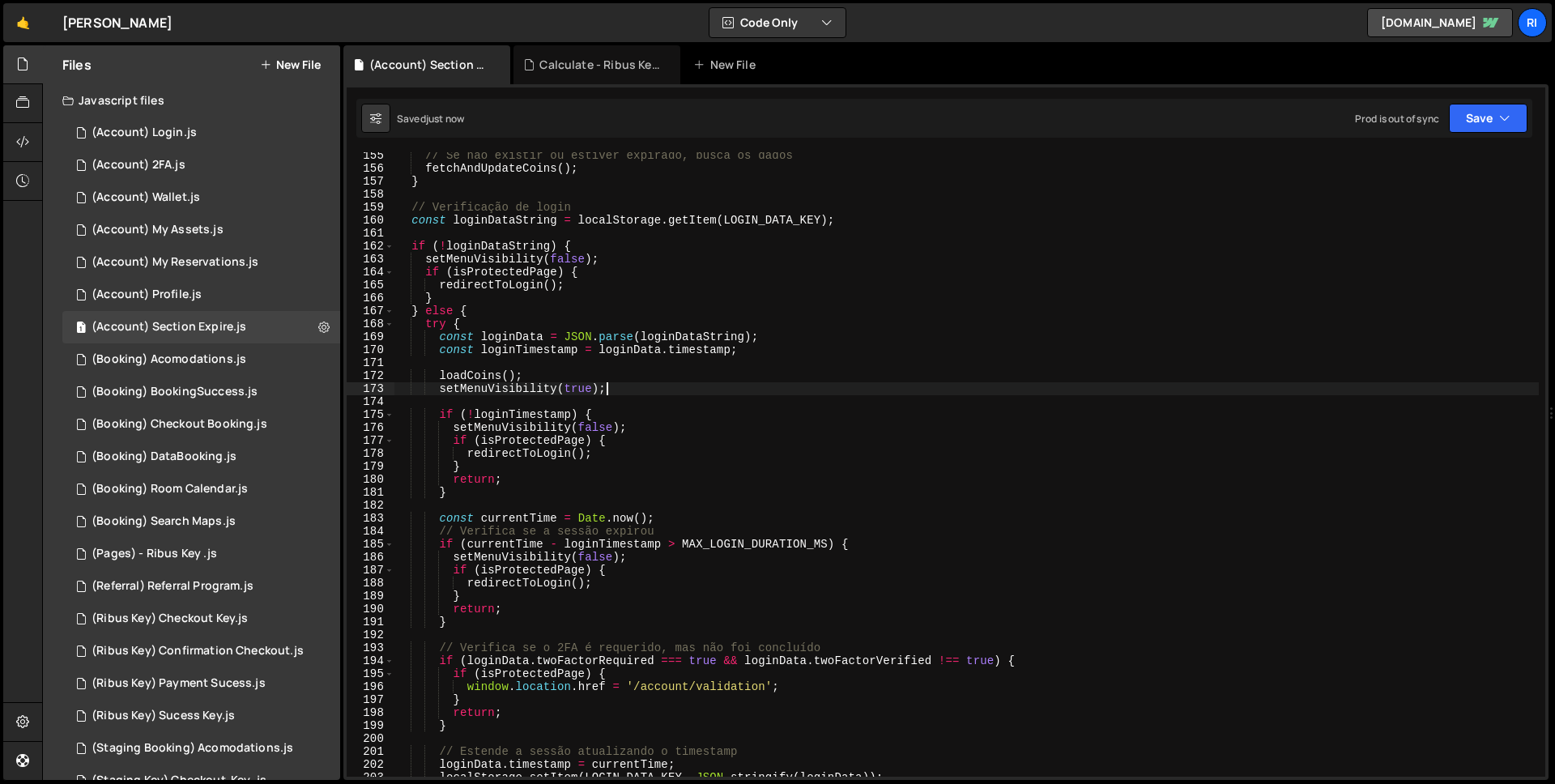
click at [1519, 136] on div "Saved just now Prod is out of sync Upgrade to Edit Save Save to Staging S Saved…" at bounding box center [945, 118] width 1176 height 39
click at [1475, 109] on button "Save" at bounding box center [1488, 117] width 78 height 29
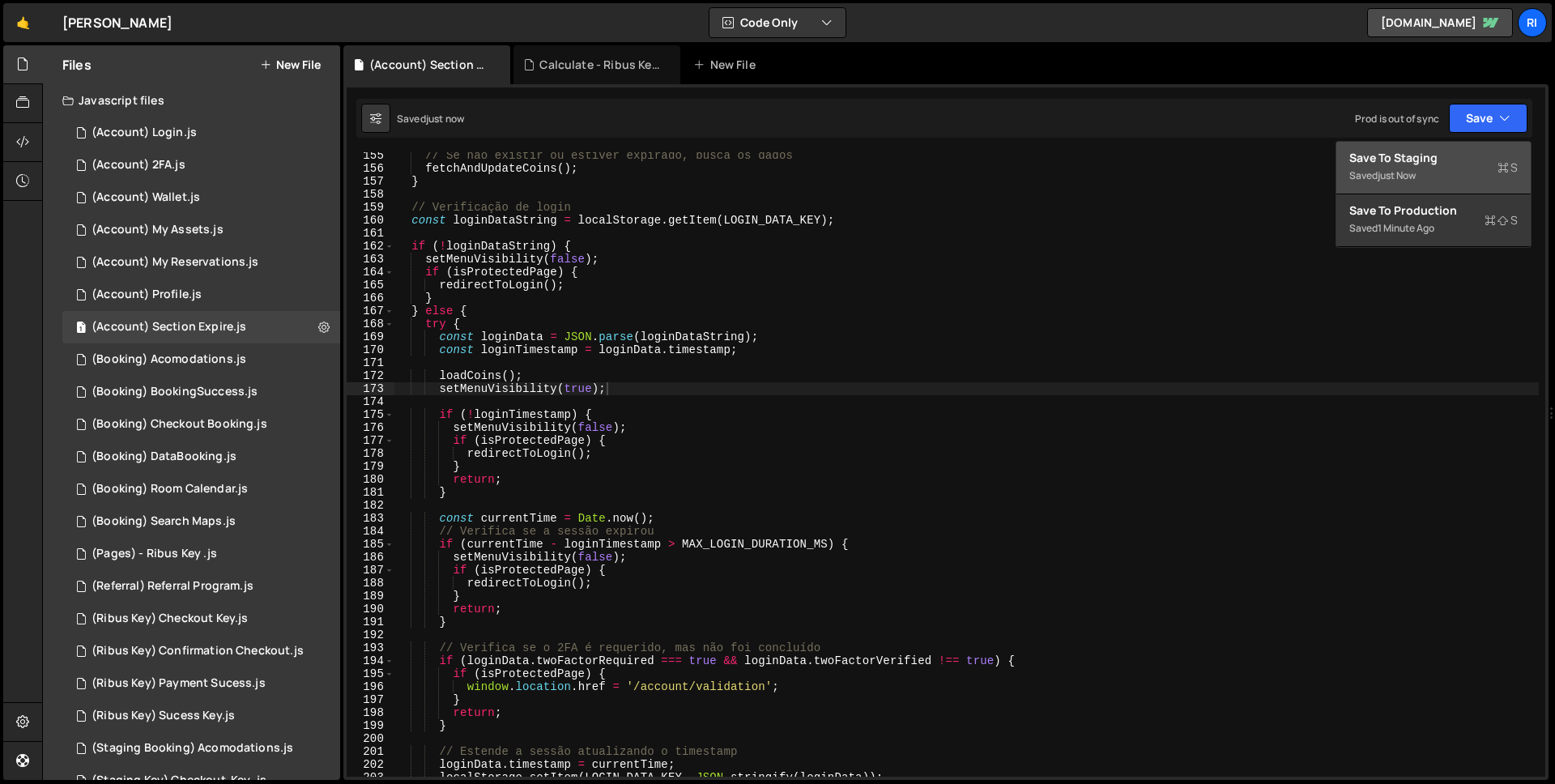
click at [1413, 171] on div "just now" at bounding box center [1397, 175] width 38 height 14
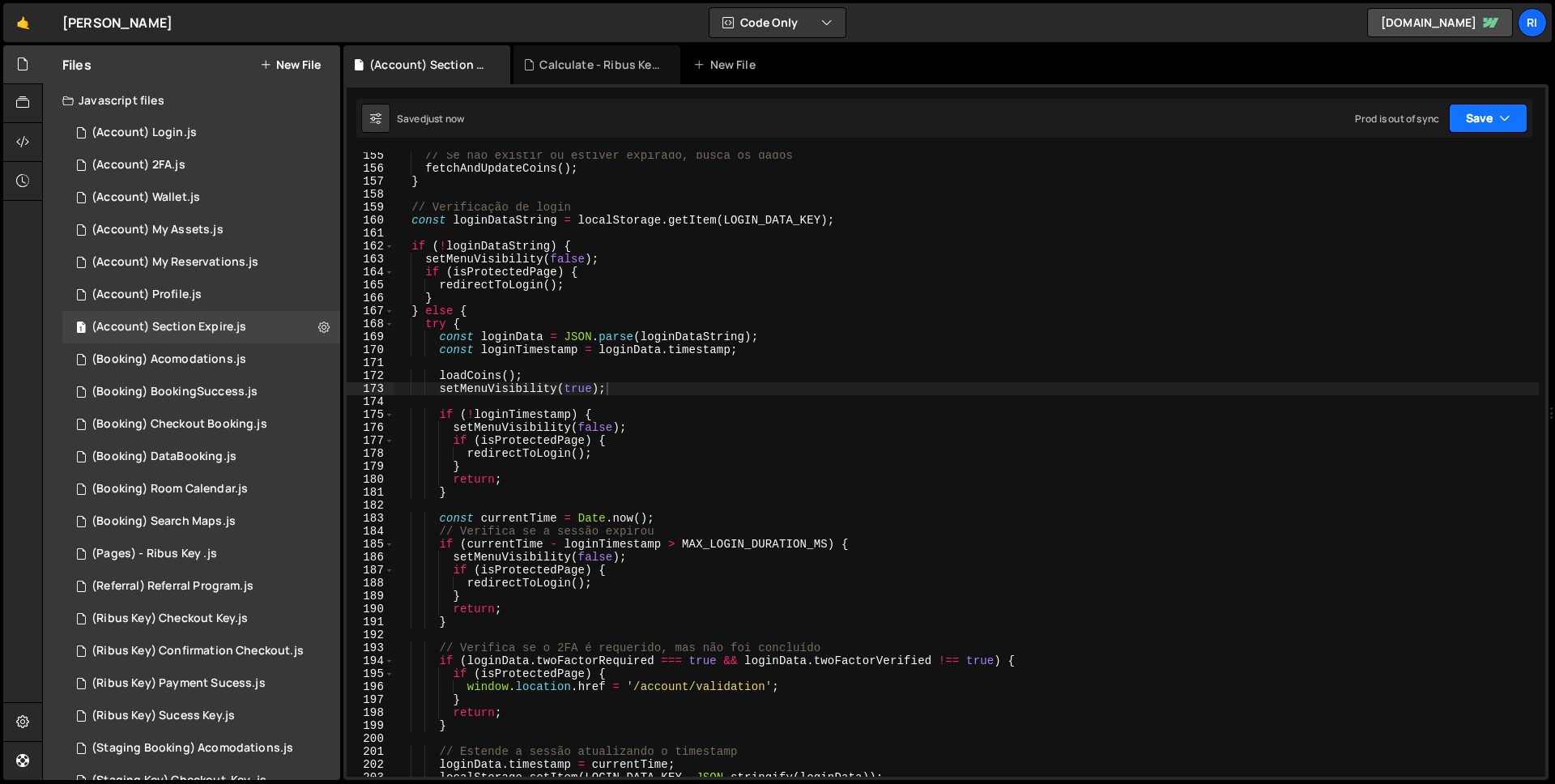
click at [1480, 119] on button "Save" at bounding box center [1488, 117] width 78 height 29
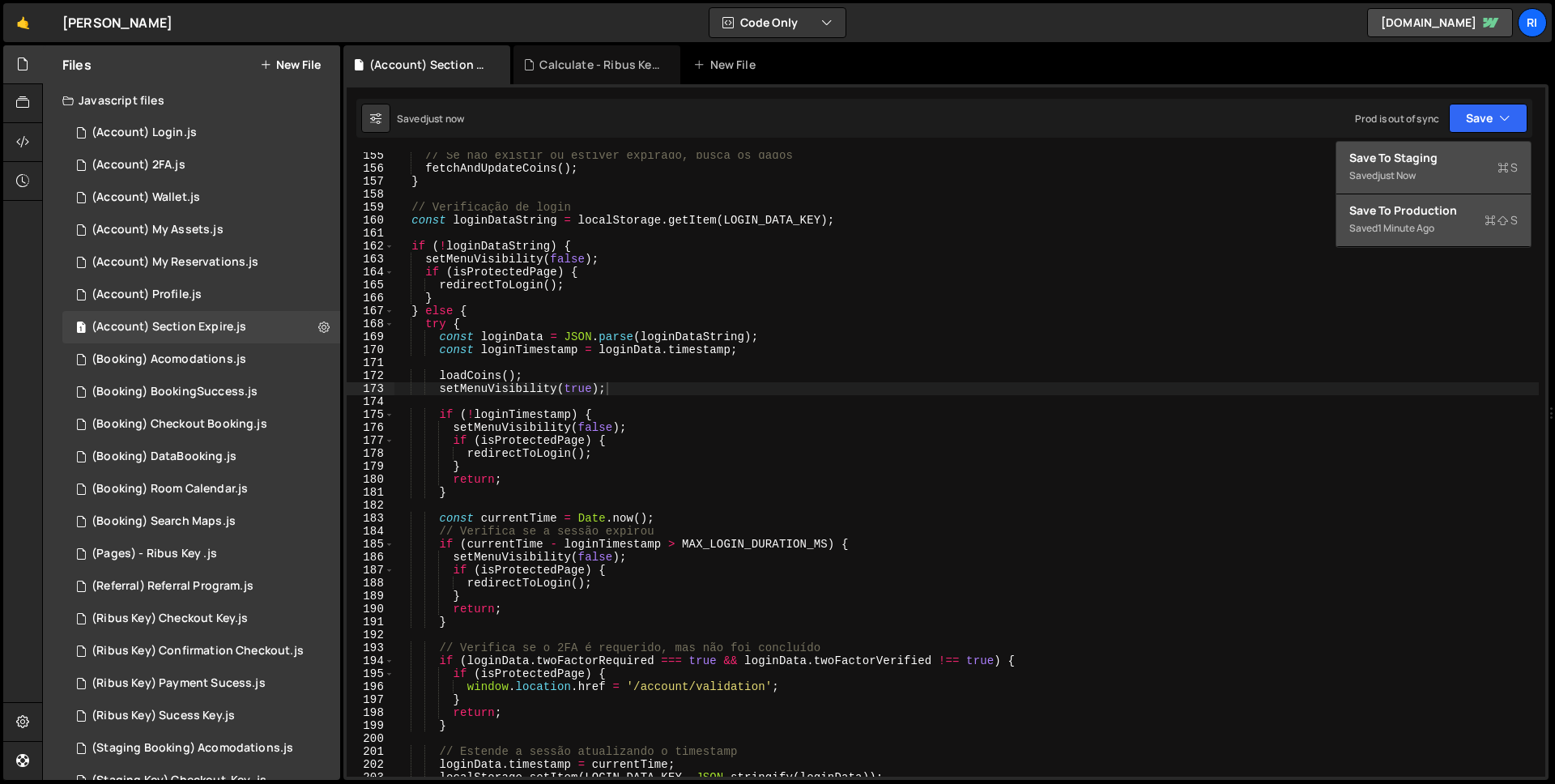
click at [1435, 225] on div "1 minute ago" at bounding box center [1406, 228] width 57 height 14
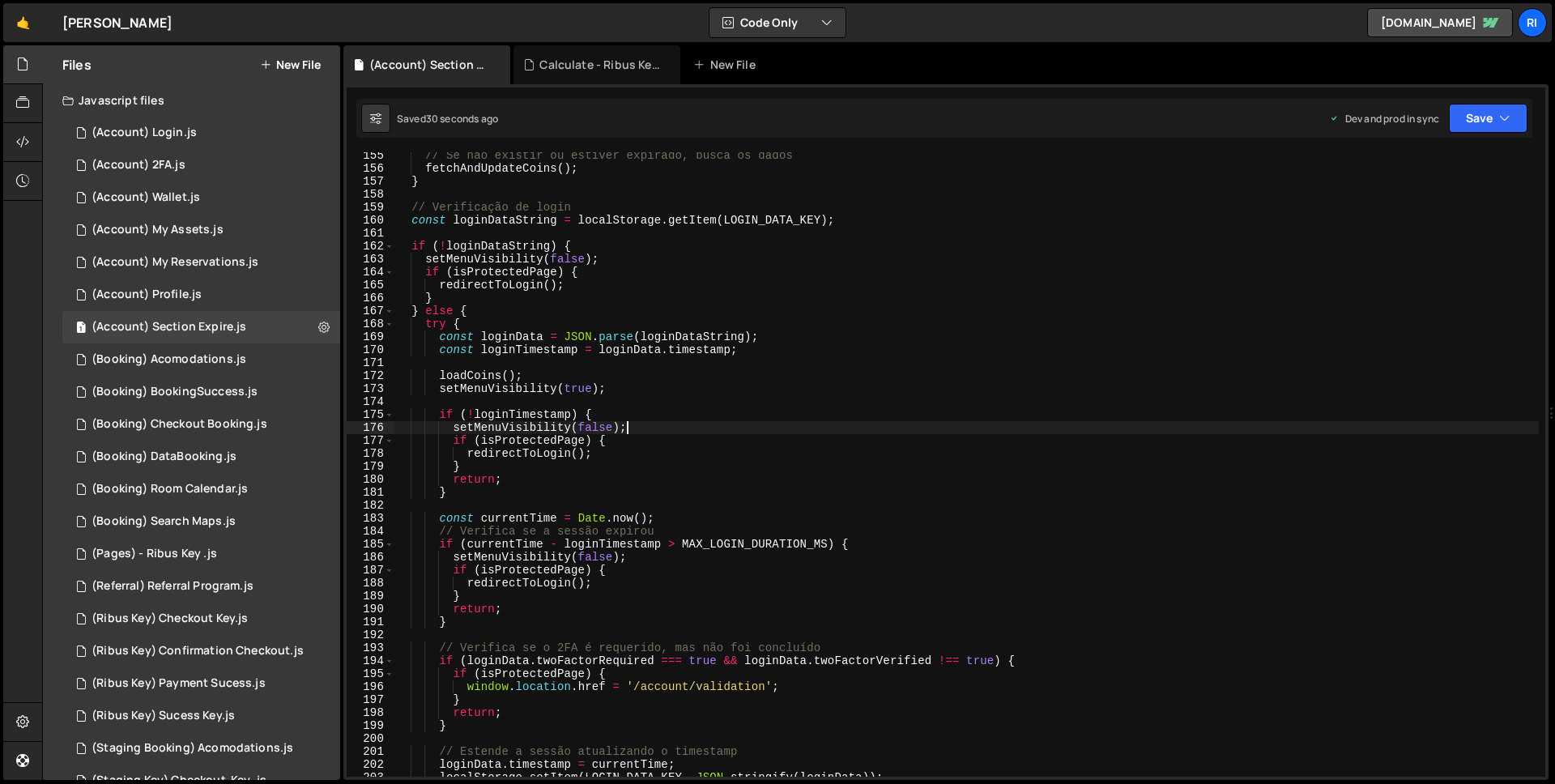
click at [641, 422] on div "// Se não existir ou estiver expirado, busca os dados fetchAndUpdateCoins ( ) ;…" at bounding box center [967, 473] width 1145 height 650
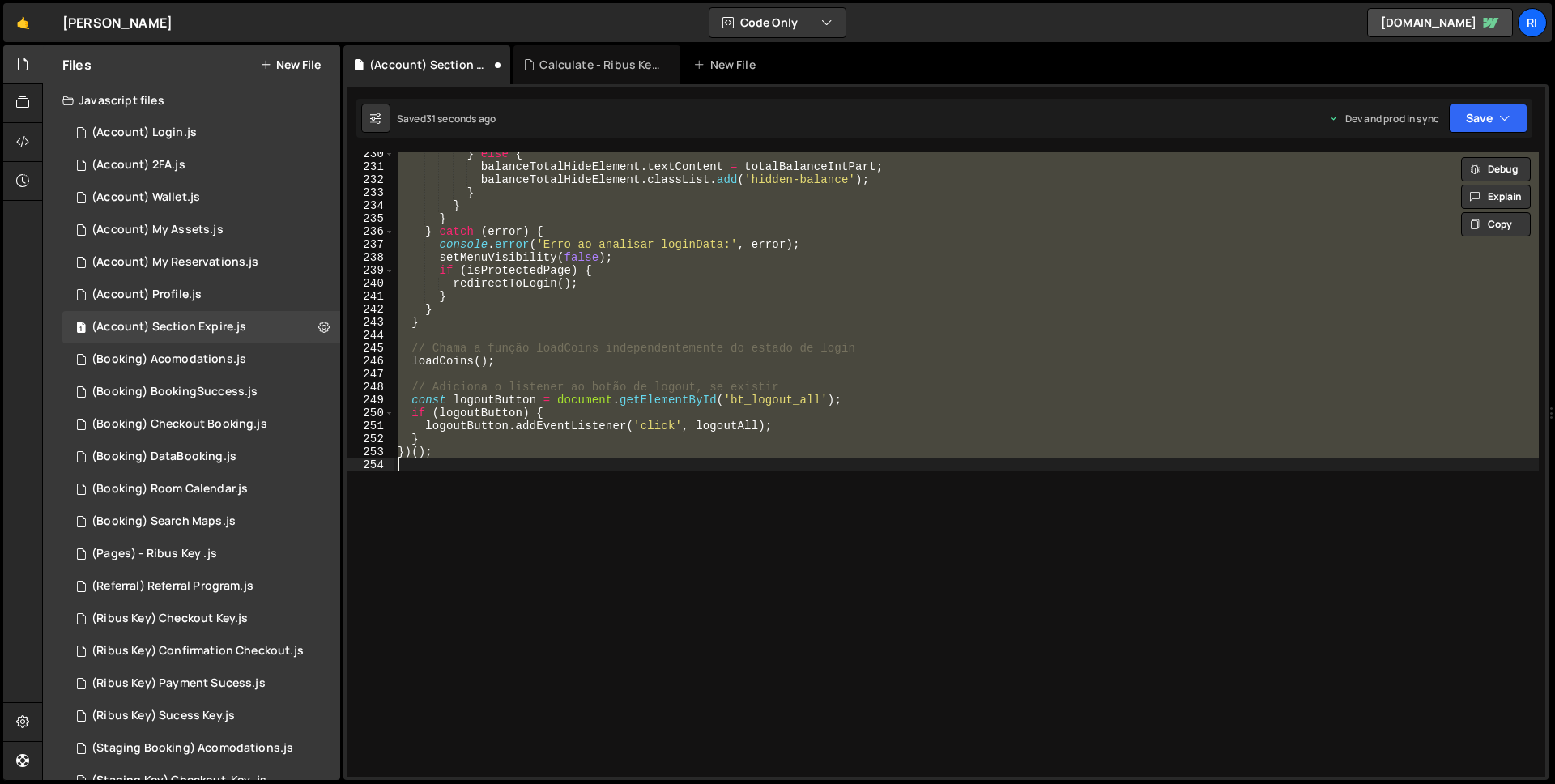
scroll to position [2972, 0]
click at [641, 421] on div "} else { balanceTotalHideElement . textContent = totalBalanceIntPart ; balanceT…" at bounding box center [967, 464] width 1145 height 624
type textarea "setMenuVisibility(false);"
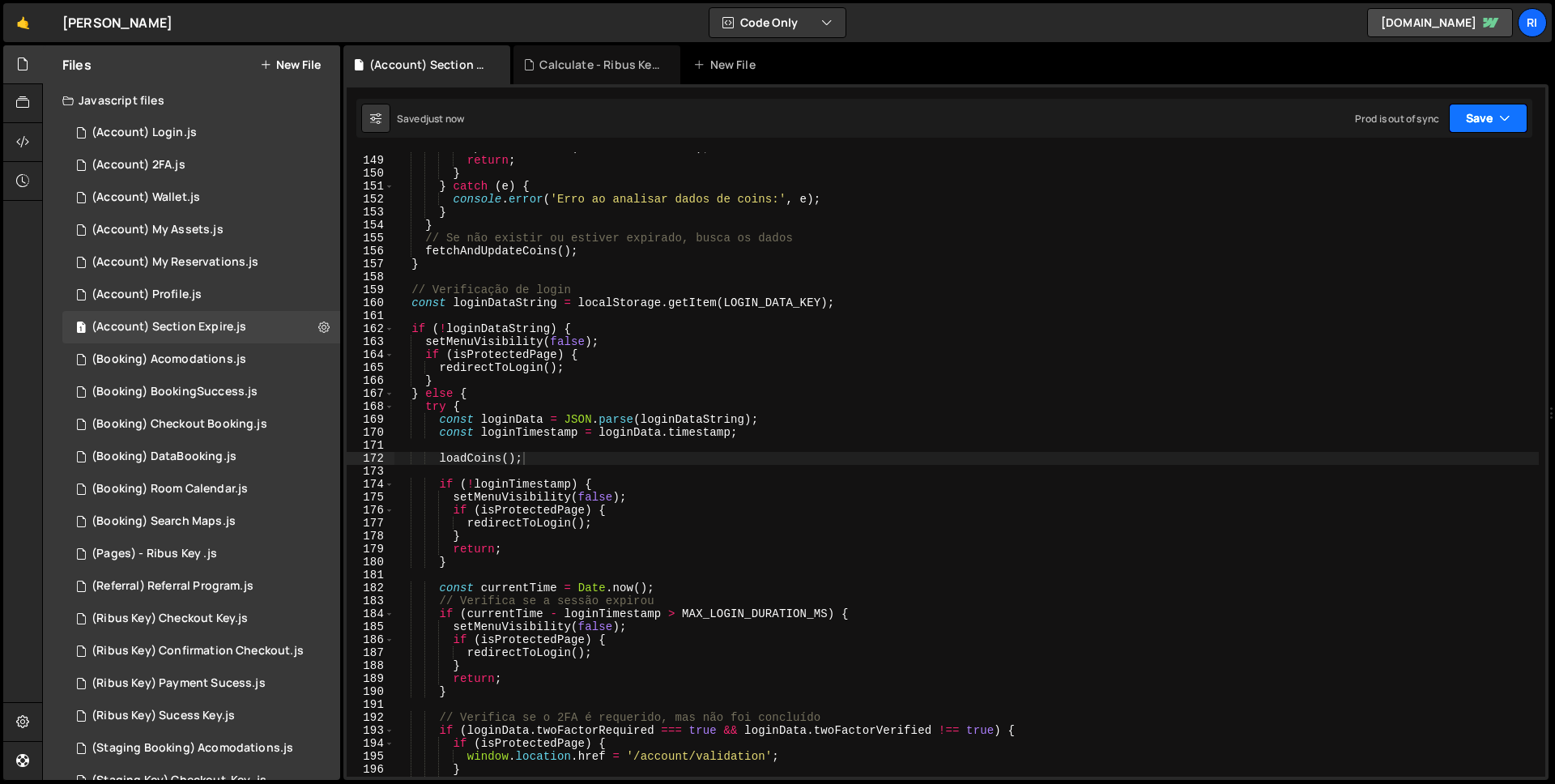
click at [1518, 122] on button "Save" at bounding box center [1488, 117] width 78 height 29
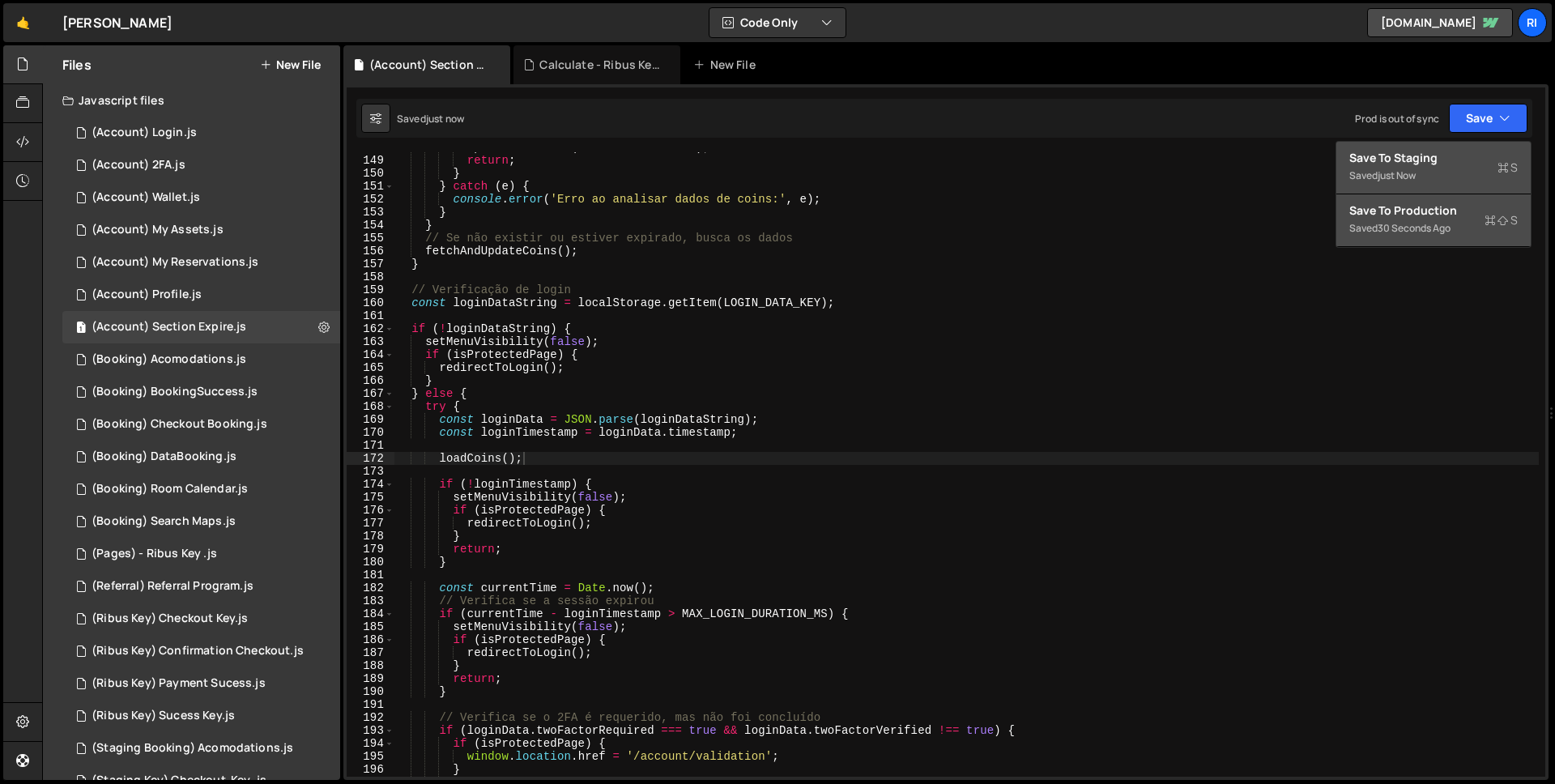
click at [1407, 181] on div "just now" at bounding box center [1397, 175] width 38 height 14
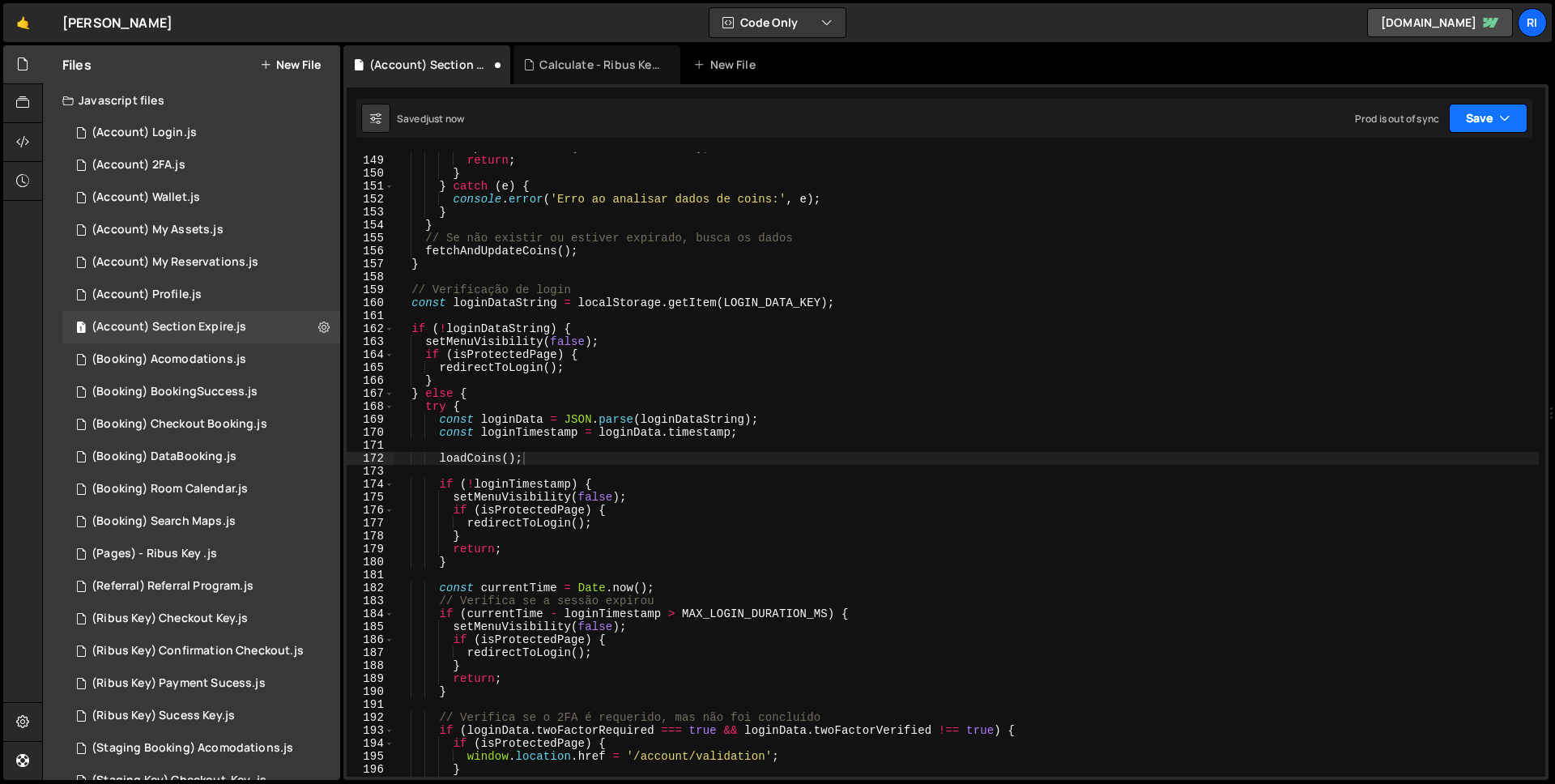
click at [1468, 124] on button "Save" at bounding box center [1488, 117] width 78 height 29
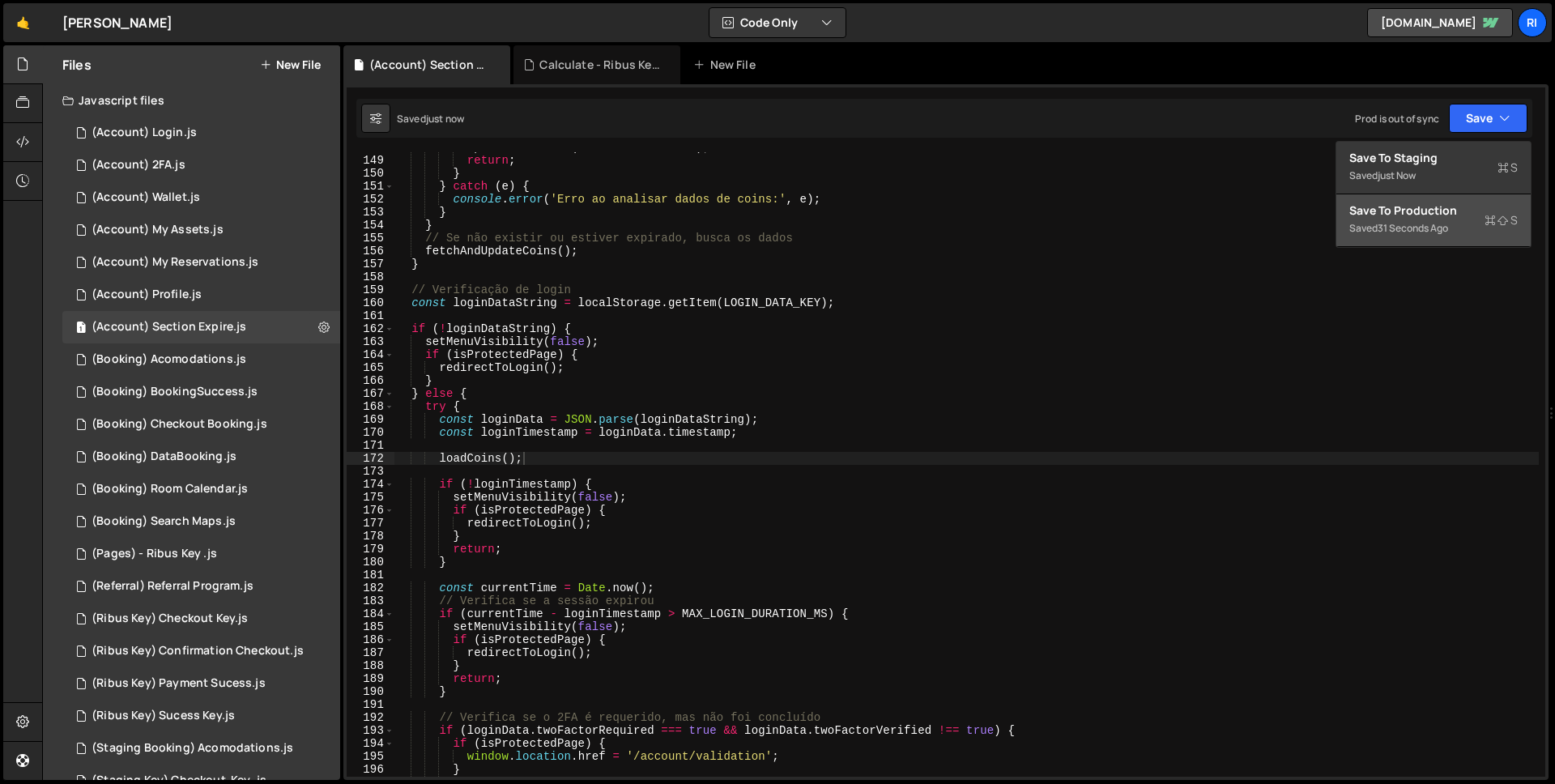
click at [1418, 212] on div "Save to Production S" at bounding box center [1433, 210] width 168 height 16
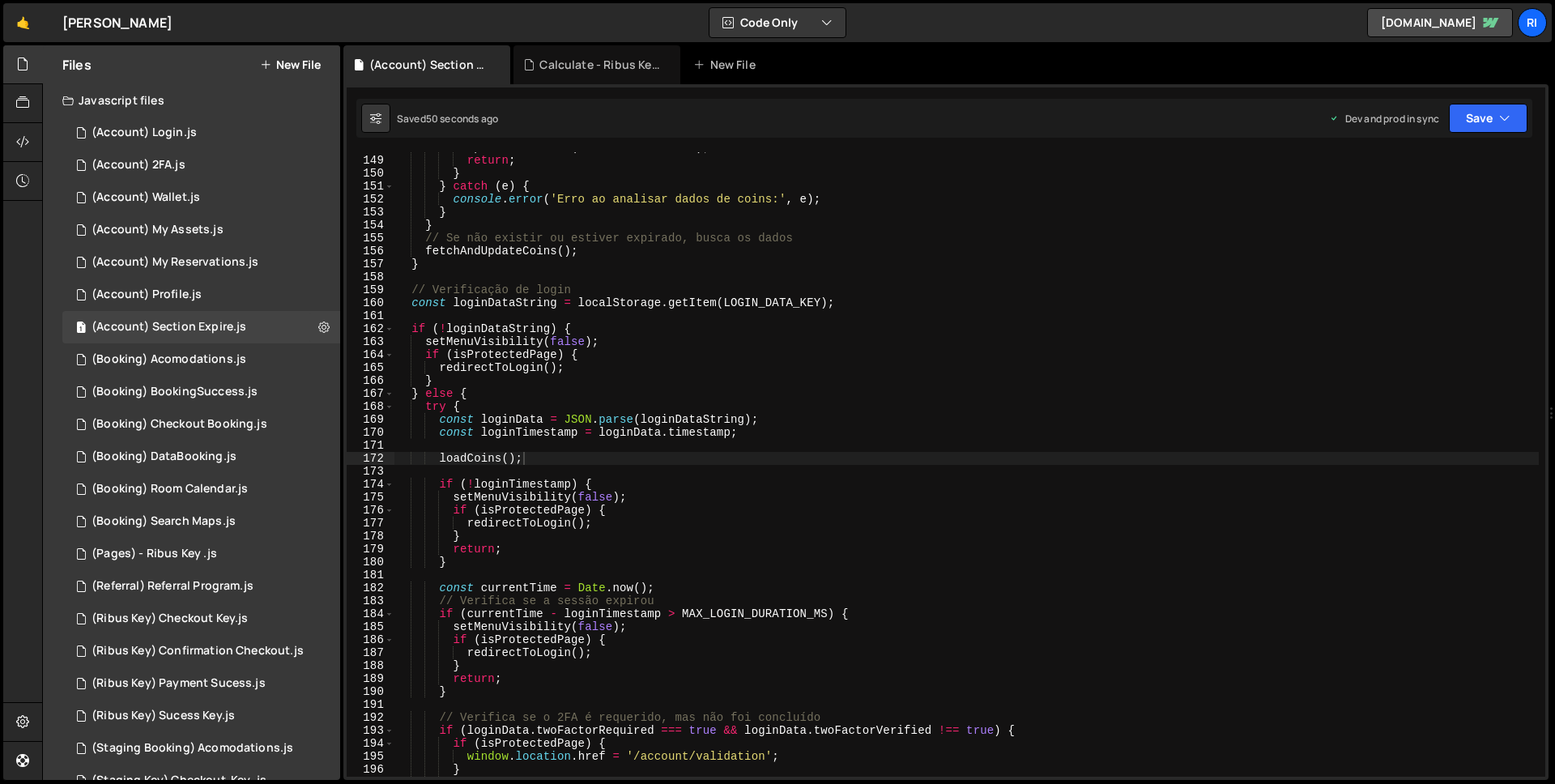
type textarea "}"
click at [858, 566] on div "updateCoinsData ( storedCoins . coins ) ; return ; } } catch ( e ) { console . …" at bounding box center [967, 465] width 1145 height 650
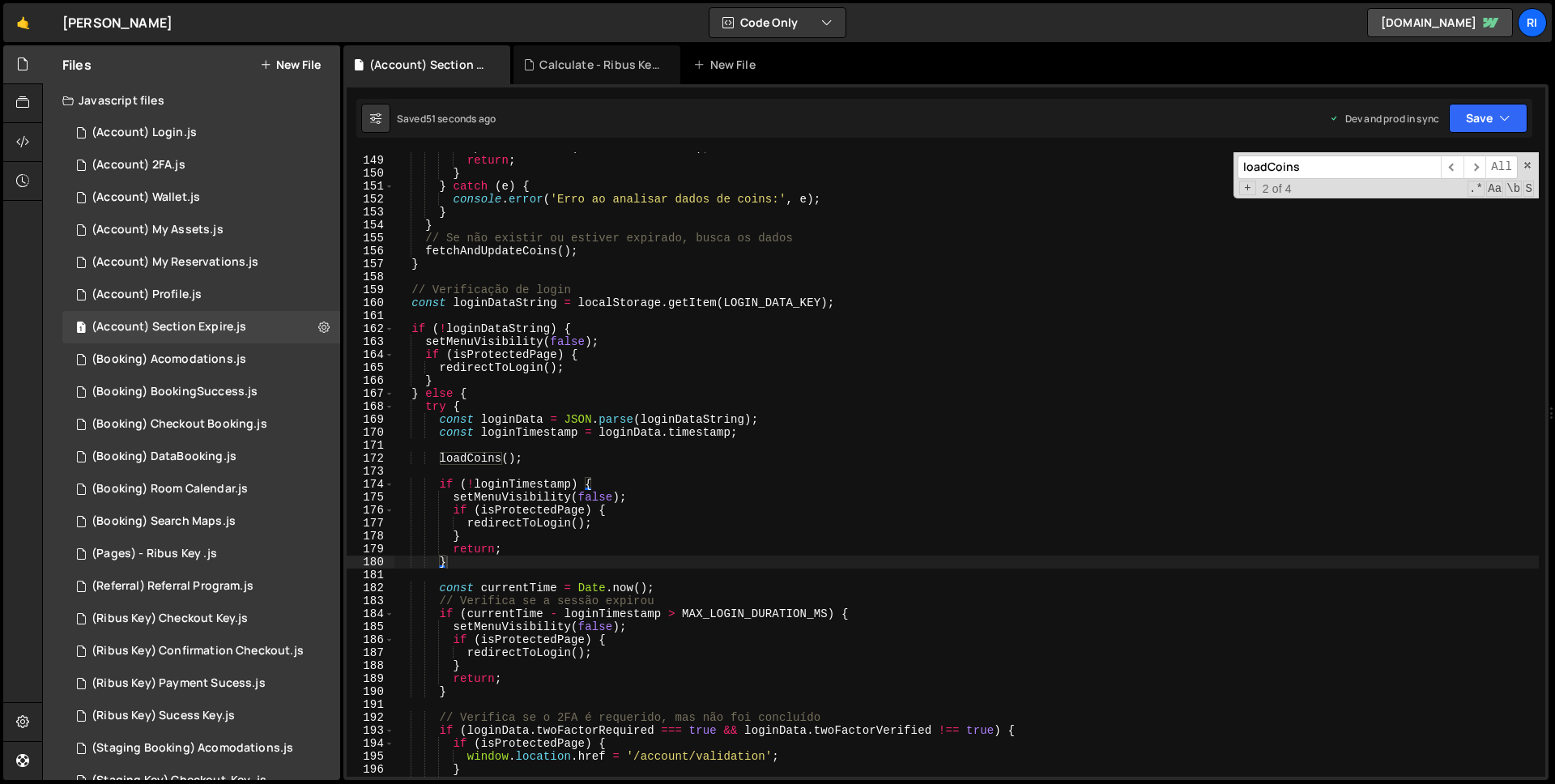
paste input "rib-menu-price"
type input "rib-menu-price"
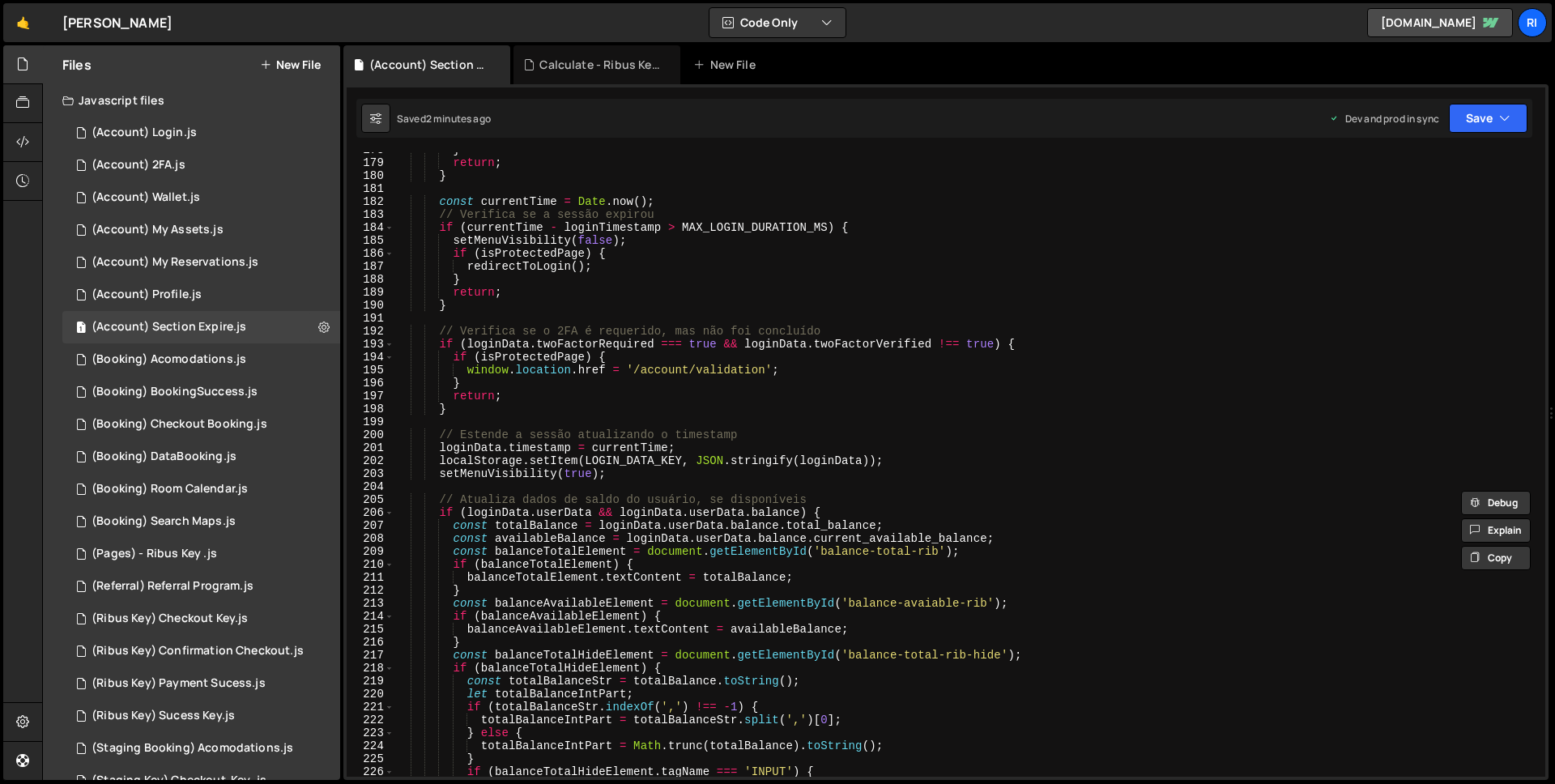
scroll to position [2127, 0]
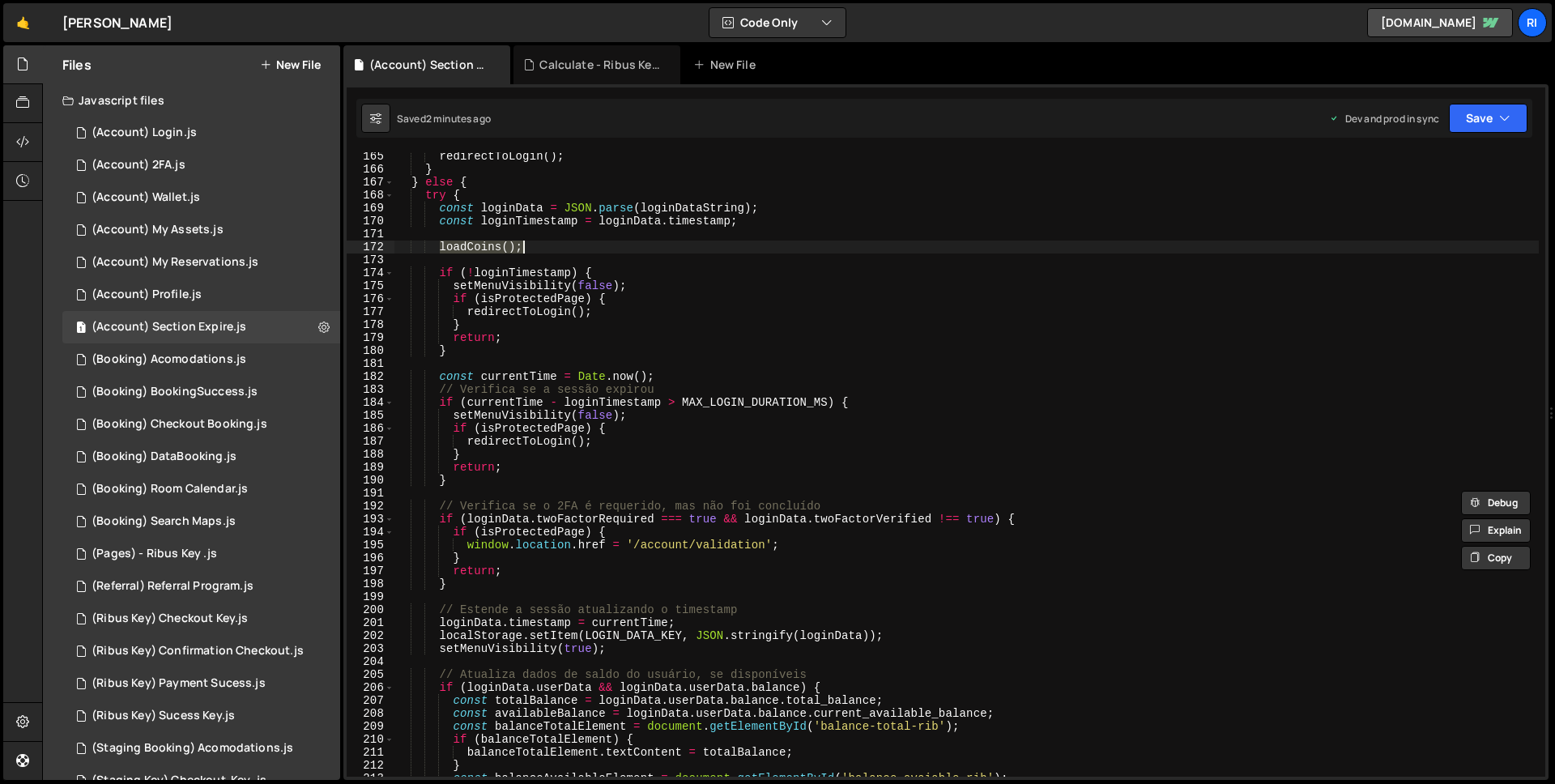
drag, startPoint x: 441, startPoint y: 252, endPoint x: 571, endPoint y: 253, distance: 130.0
click at [571, 253] on div "redirectToLogin ( ) ; } } else { try { const loginData = JSON . parse ( loginDa…" at bounding box center [967, 474] width 1145 height 650
type textarea "loadCoins();"
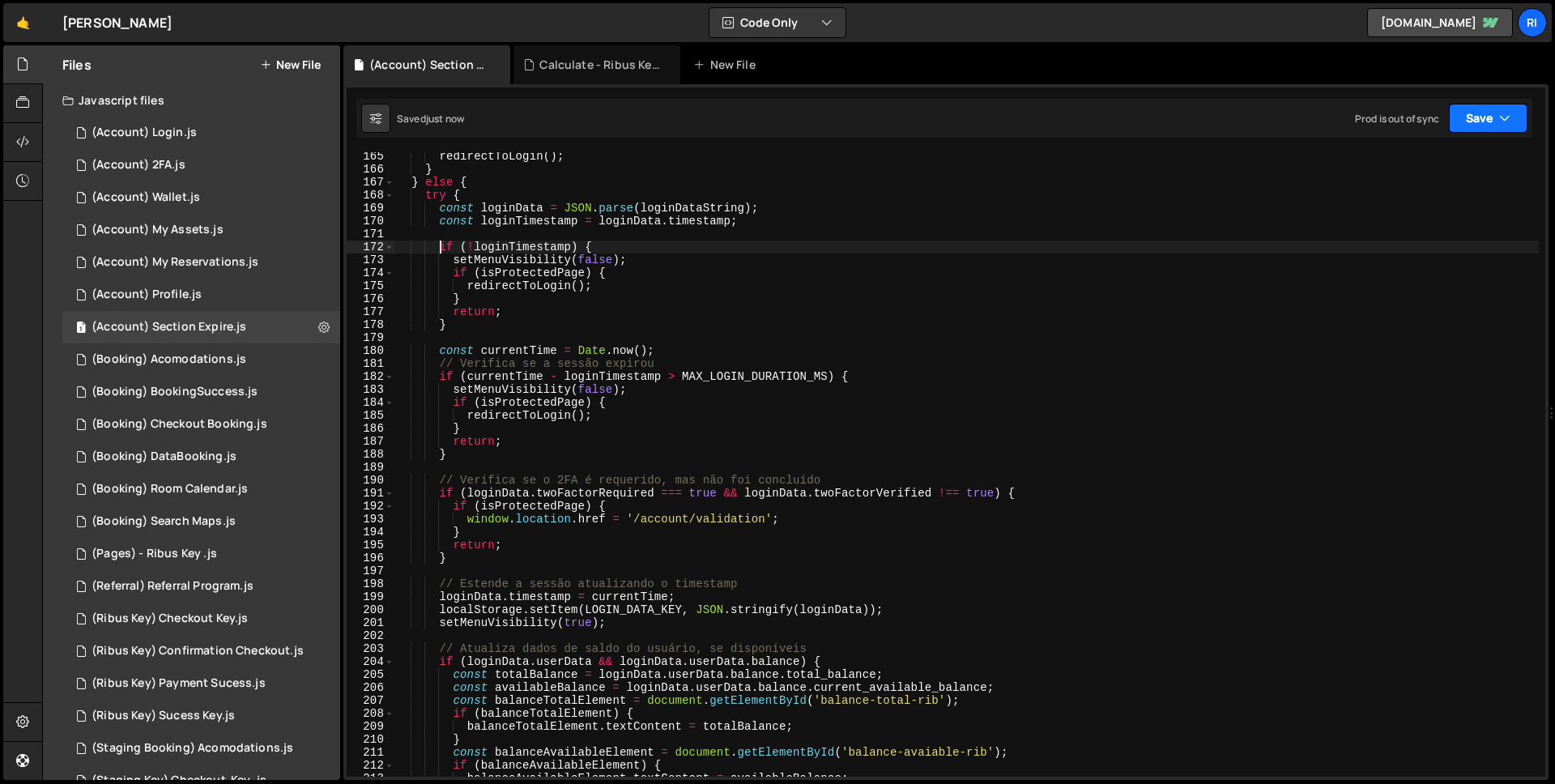
click at [1469, 126] on button "Save" at bounding box center [1488, 117] width 78 height 29
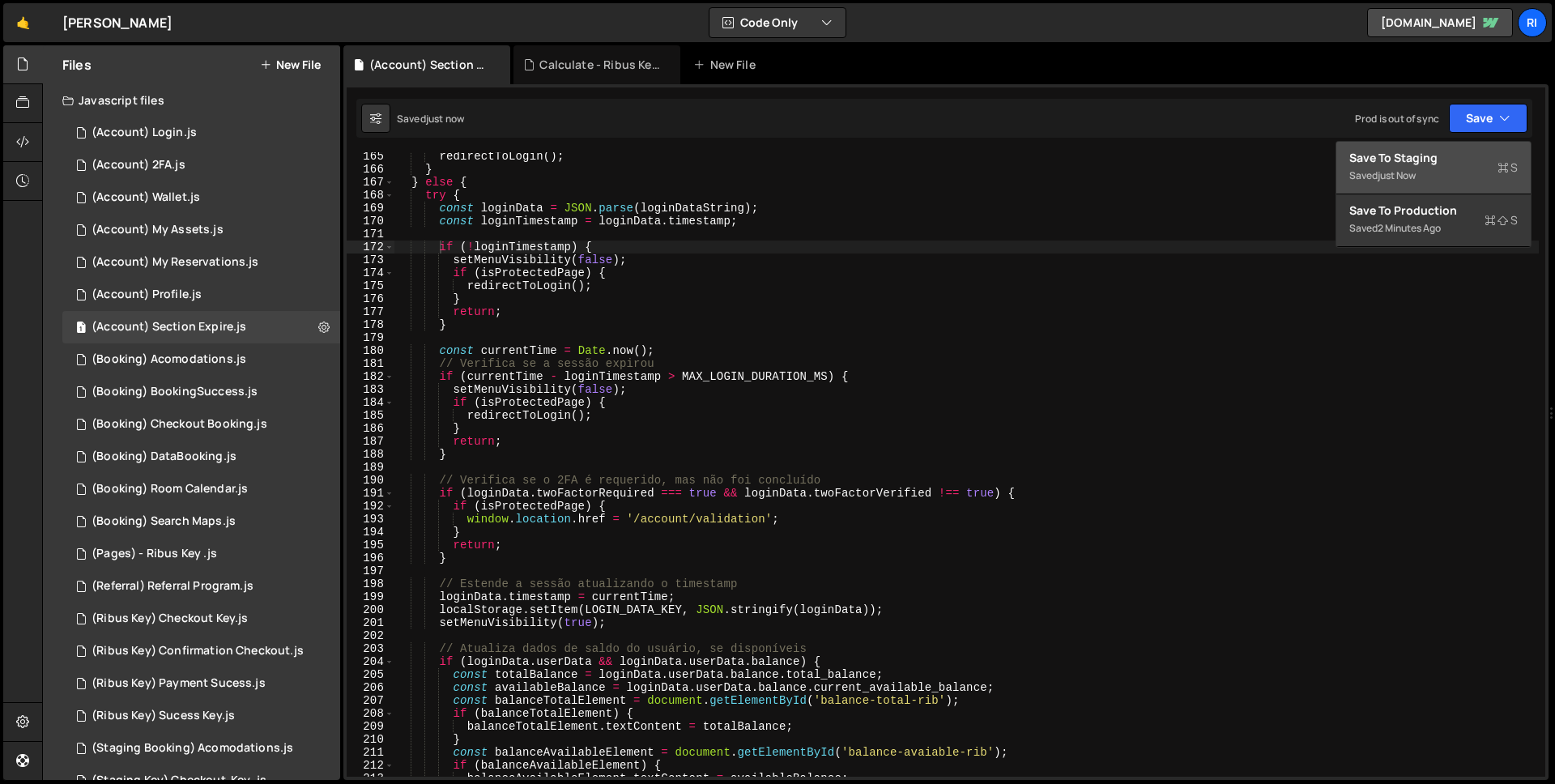
click at [1446, 158] on div "Save to Staging S" at bounding box center [1433, 157] width 168 height 16
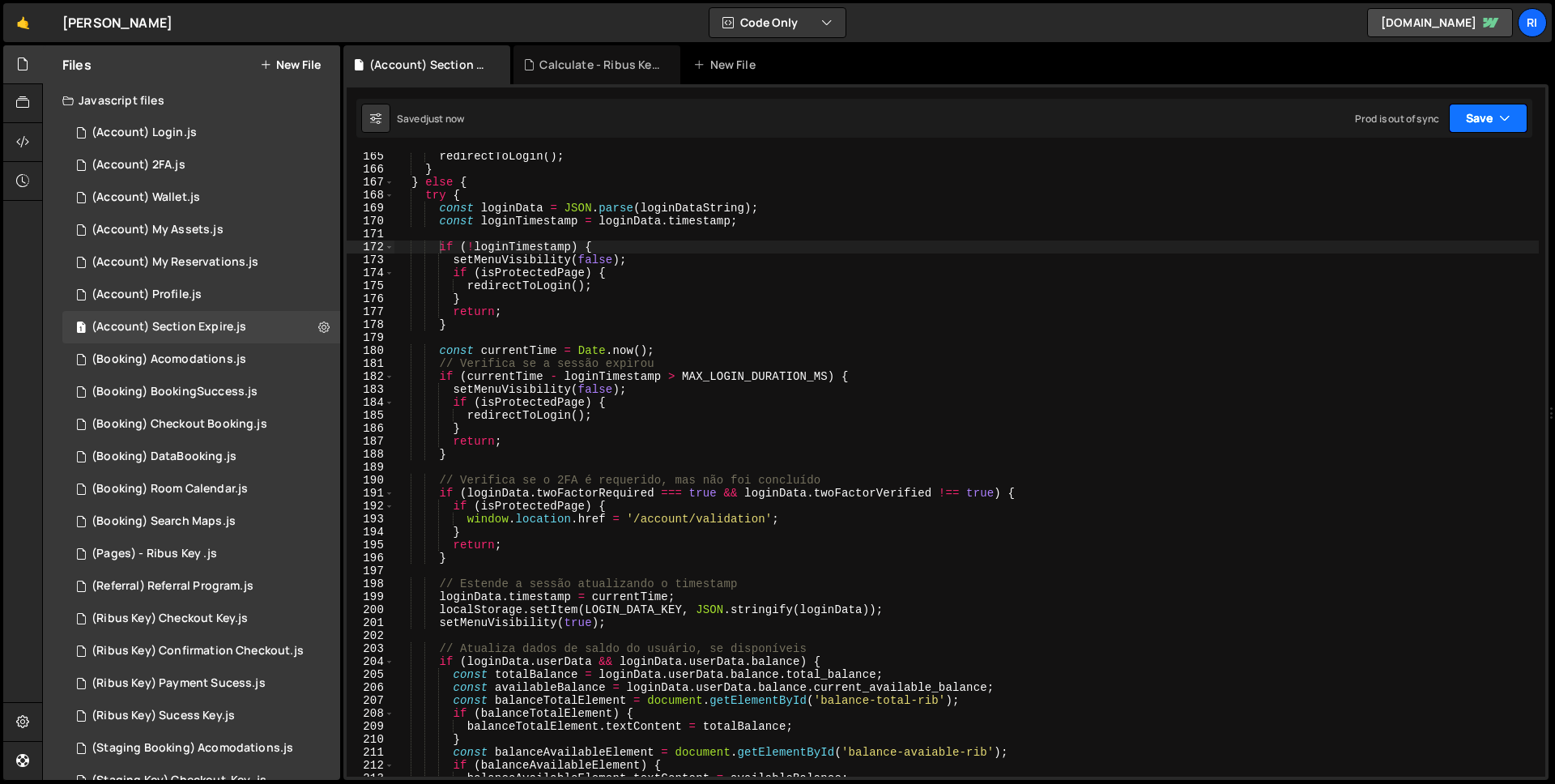
click at [1486, 130] on button "Save" at bounding box center [1488, 117] width 78 height 29
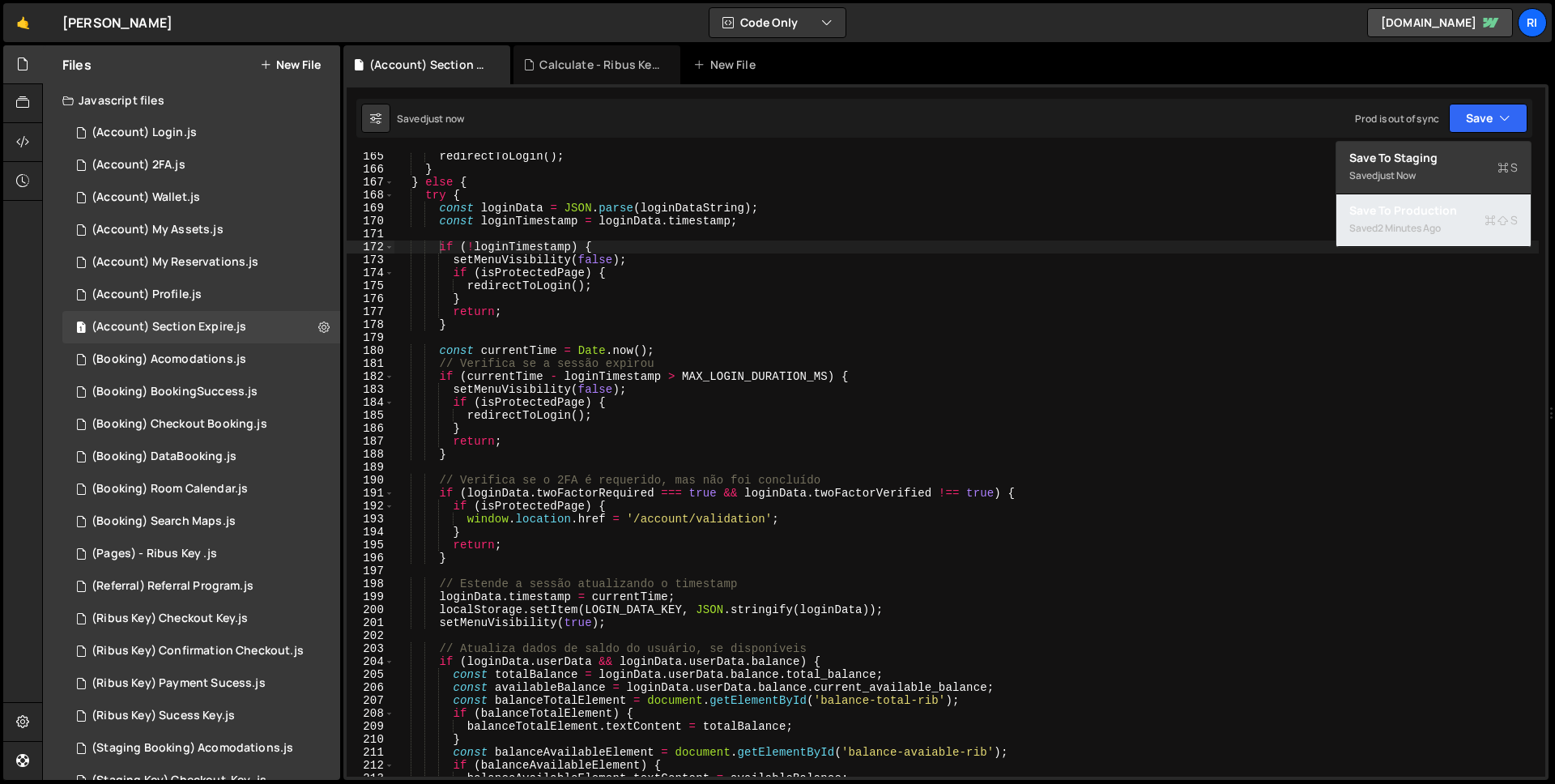
click at [1439, 221] on div "2 minutes ago" at bounding box center [1410, 228] width 63 height 14
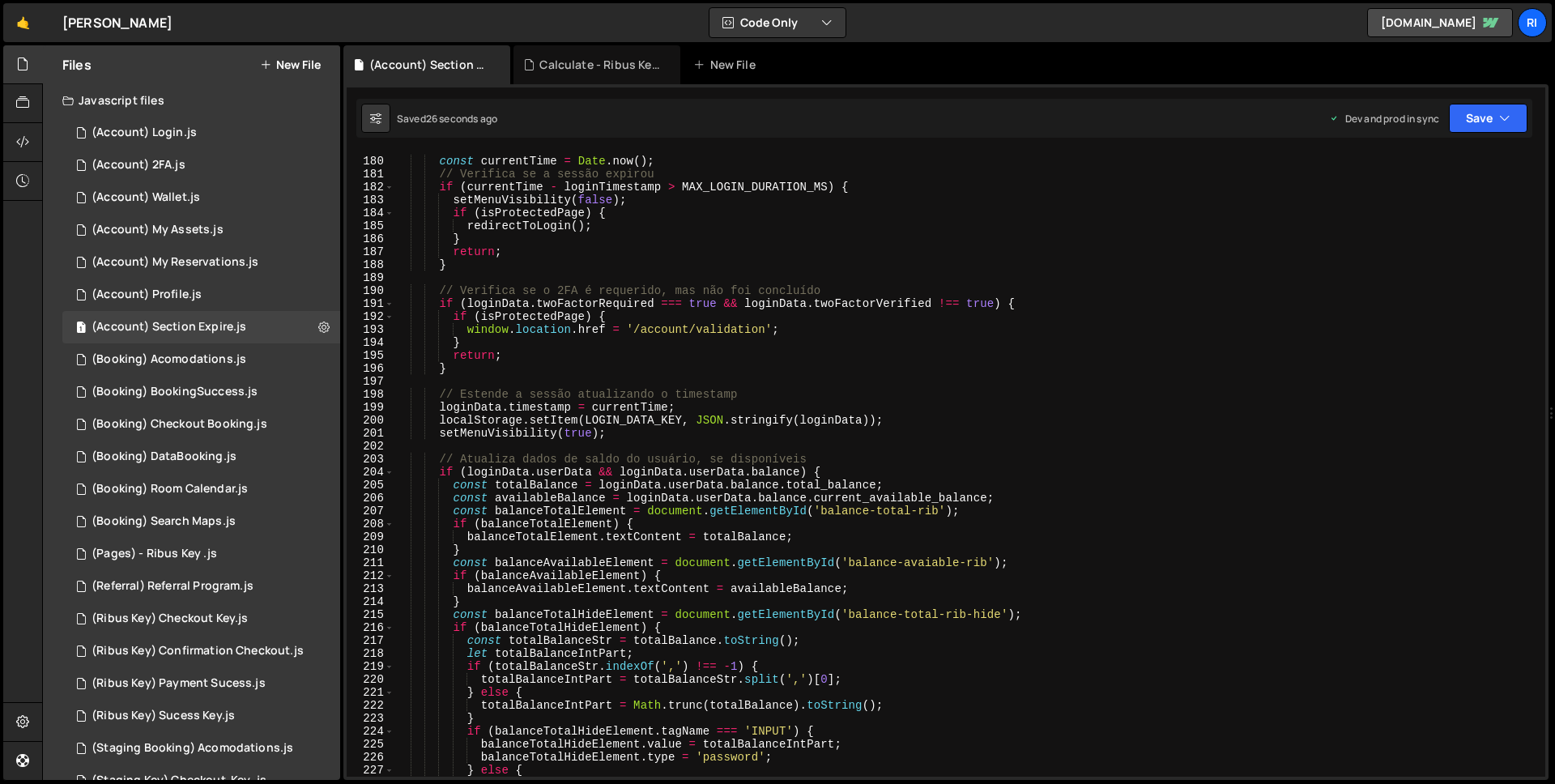
scroll to position [2126, 0]
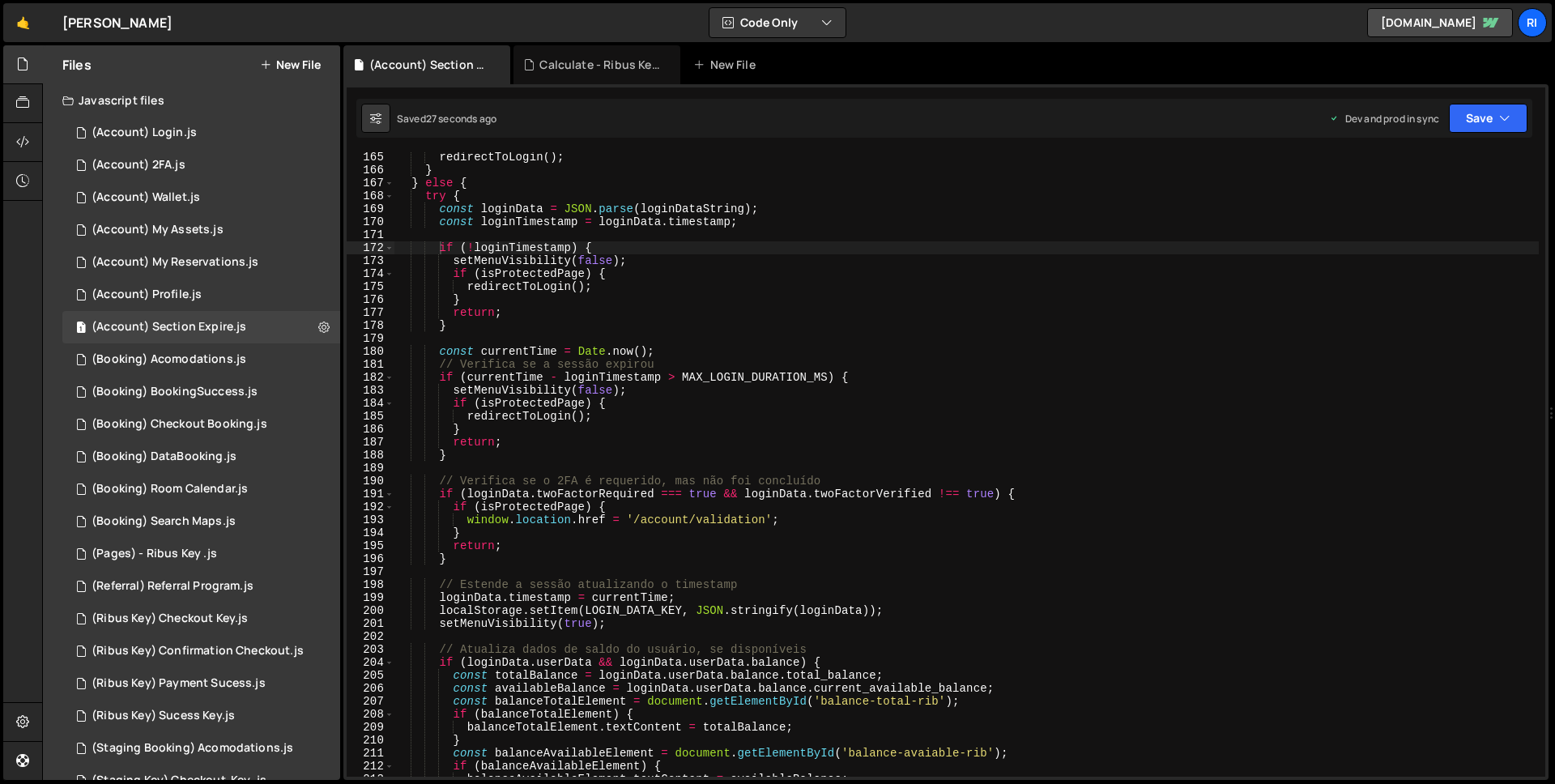
click at [504, 551] on div "redirectToLogin ( ) ; } } else { try { const loginData = JSON . parse ( loginDa…" at bounding box center [967, 475] width 1145 height 650
click at [509, 558] on div "redirectToLogin ( ) ; } } else { try { const loginData = JSON . parse ( loginDa…" at bounding box center [967, 475] width 1145 height 650
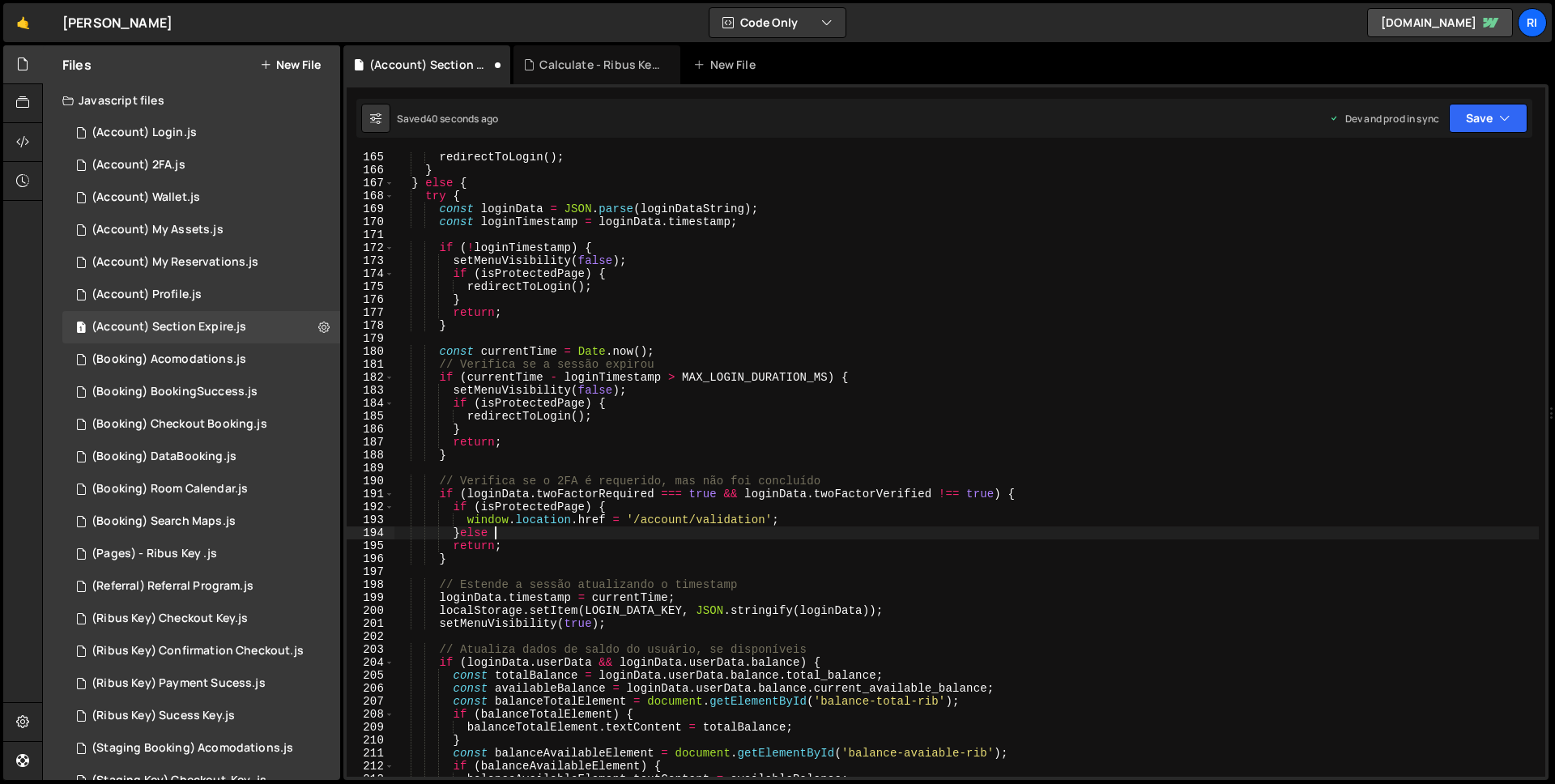
scroll to position [0, 6]
type textarea "}else {"
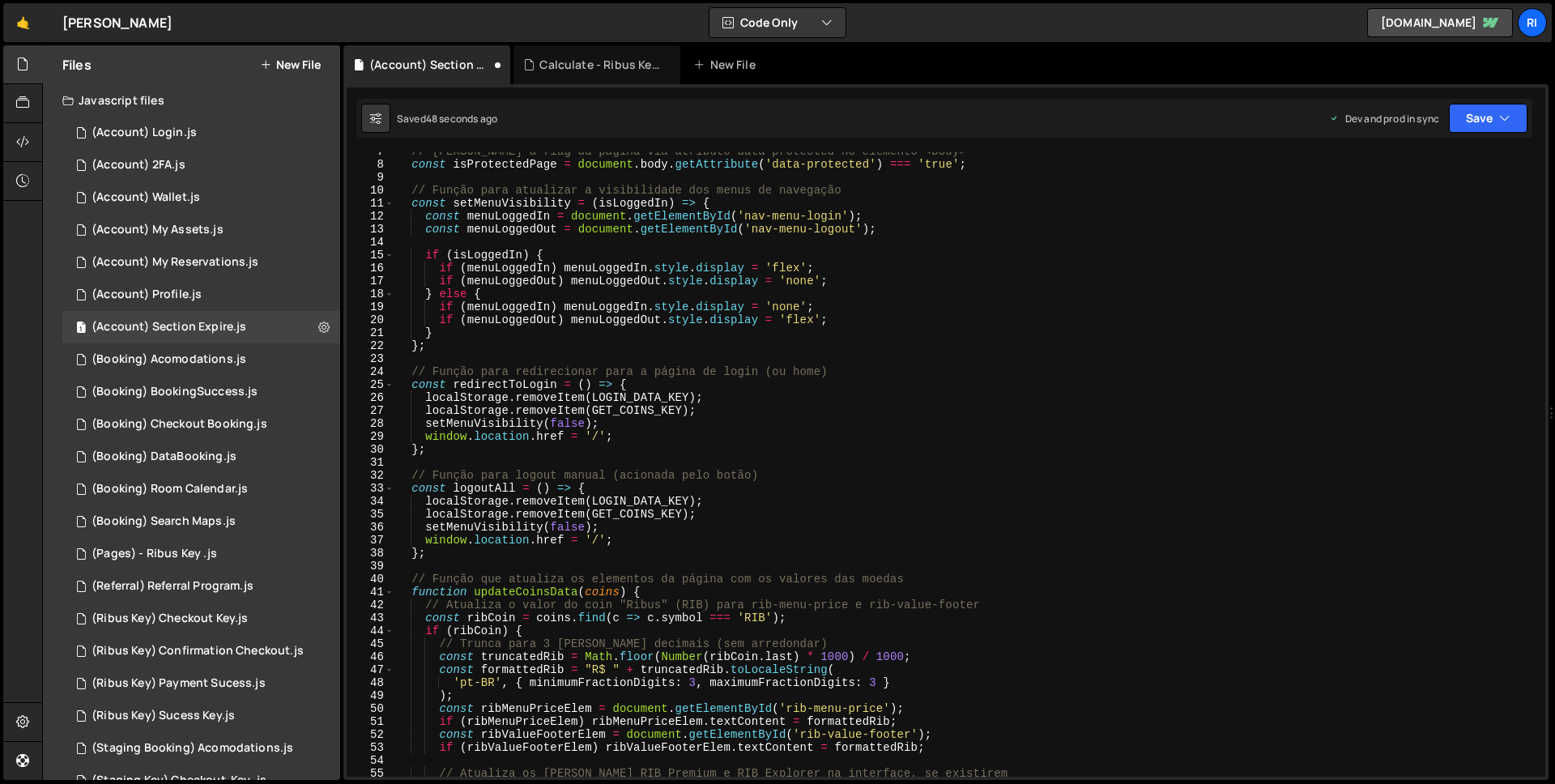
scroll to position [0, 0]
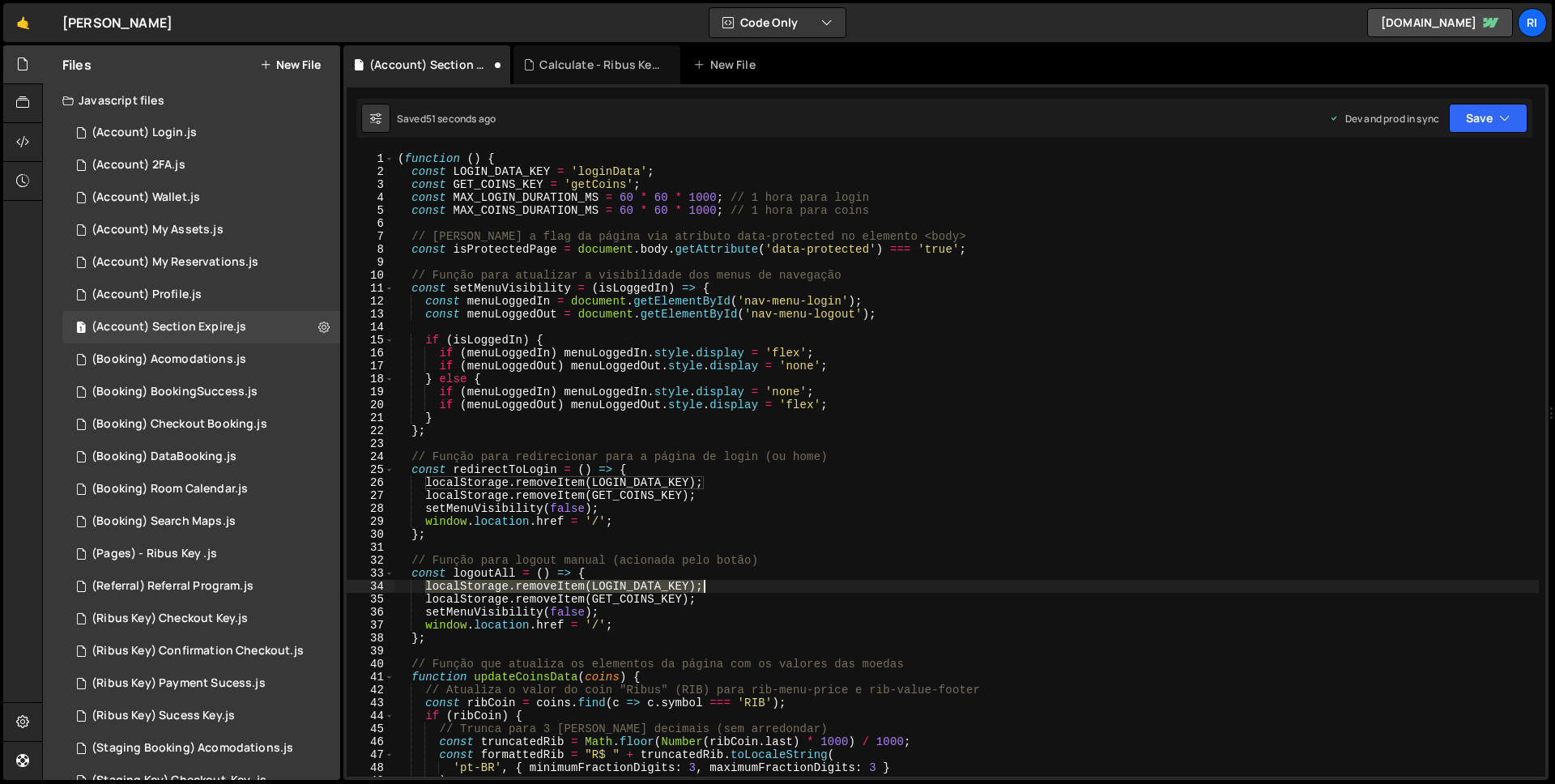
drag, startPoint x: 427, startPoint y: 586, endPoint x: 763, endPoint y: 586, distance: 336.0
click at [763, 586] on div "( function ( ) { const LOGIN_DATA_KEY = 'loginData' ; const GET_COINS_KEY = 'ge…" at bounding box center [967, 477] width 1145 height 650
type textarea "localStorage.removeItem(LOGIN_DATA_KEY);"
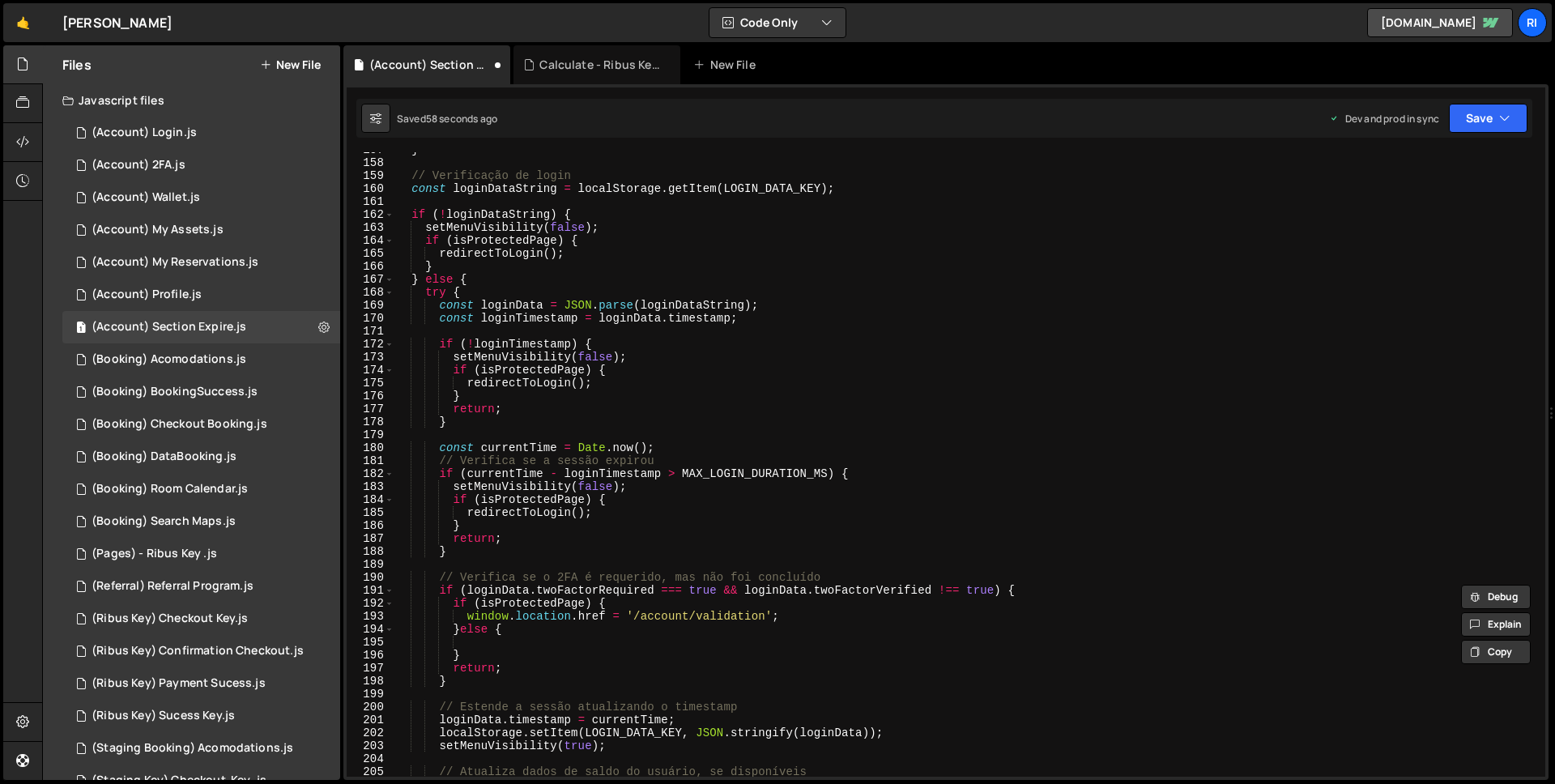
scroll to position [2111, 0]
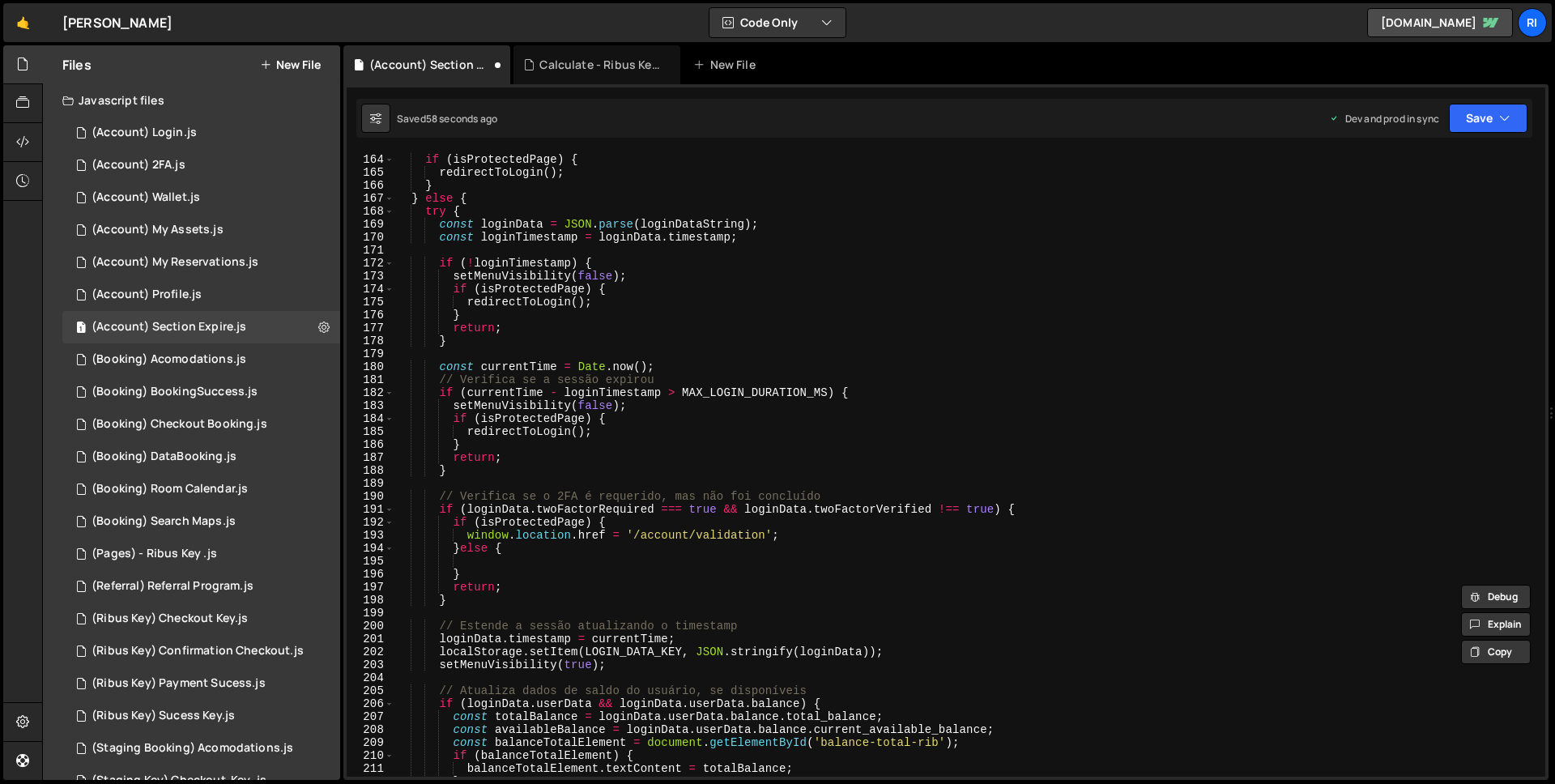
click at [663, 562] on div "setMenuVisibility ( false ) ; if ( isProtectedPage ) { redirectToLogin ( ) ; } …" at bounding box center [967, 465] width 1145 height 650
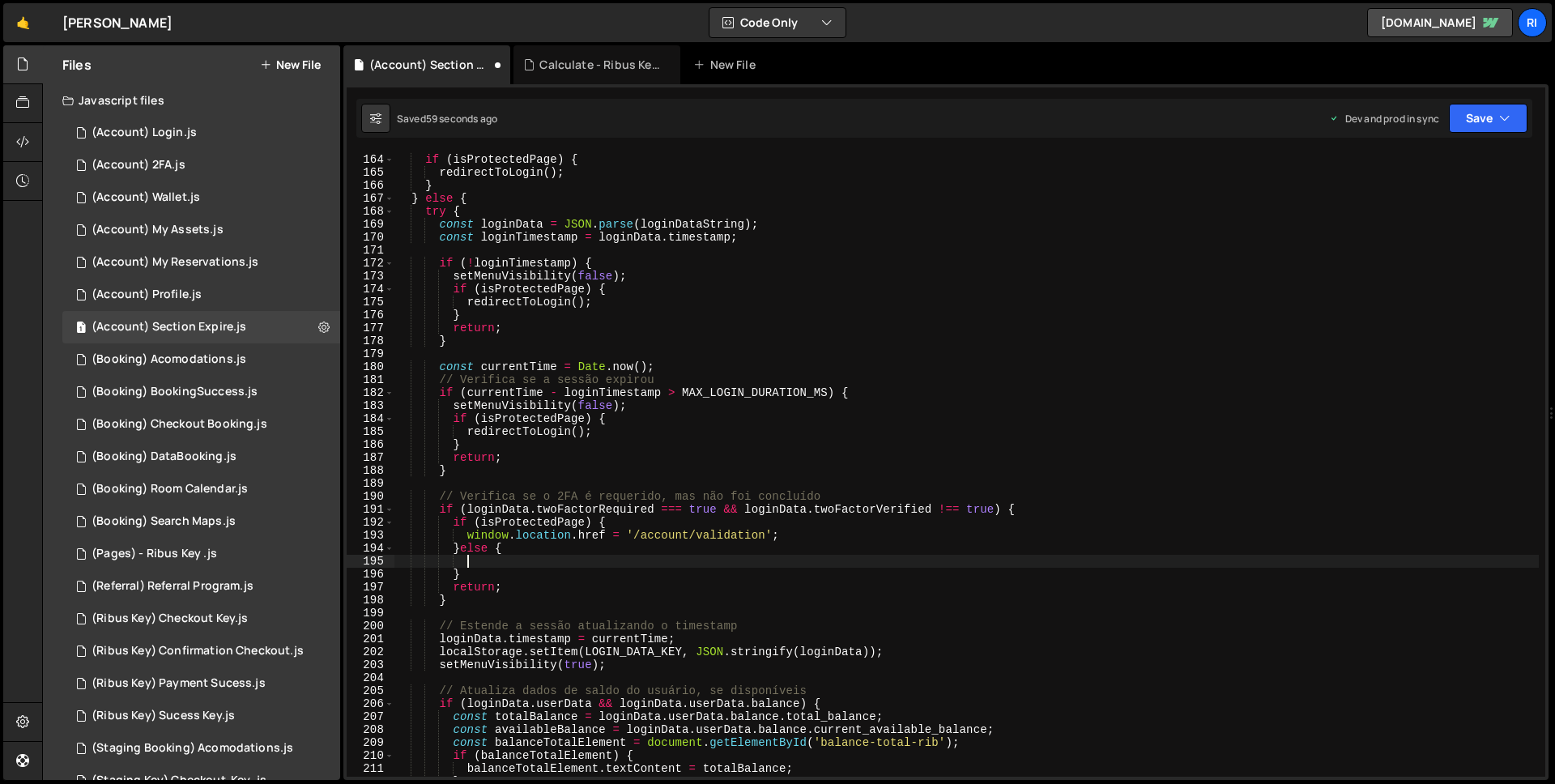
paste textarea "localStorage.removeItem(LOGIN_DATA_KEY);"
type textarea "localStorage.removeItem(LOGIN_DATA_KEY);"
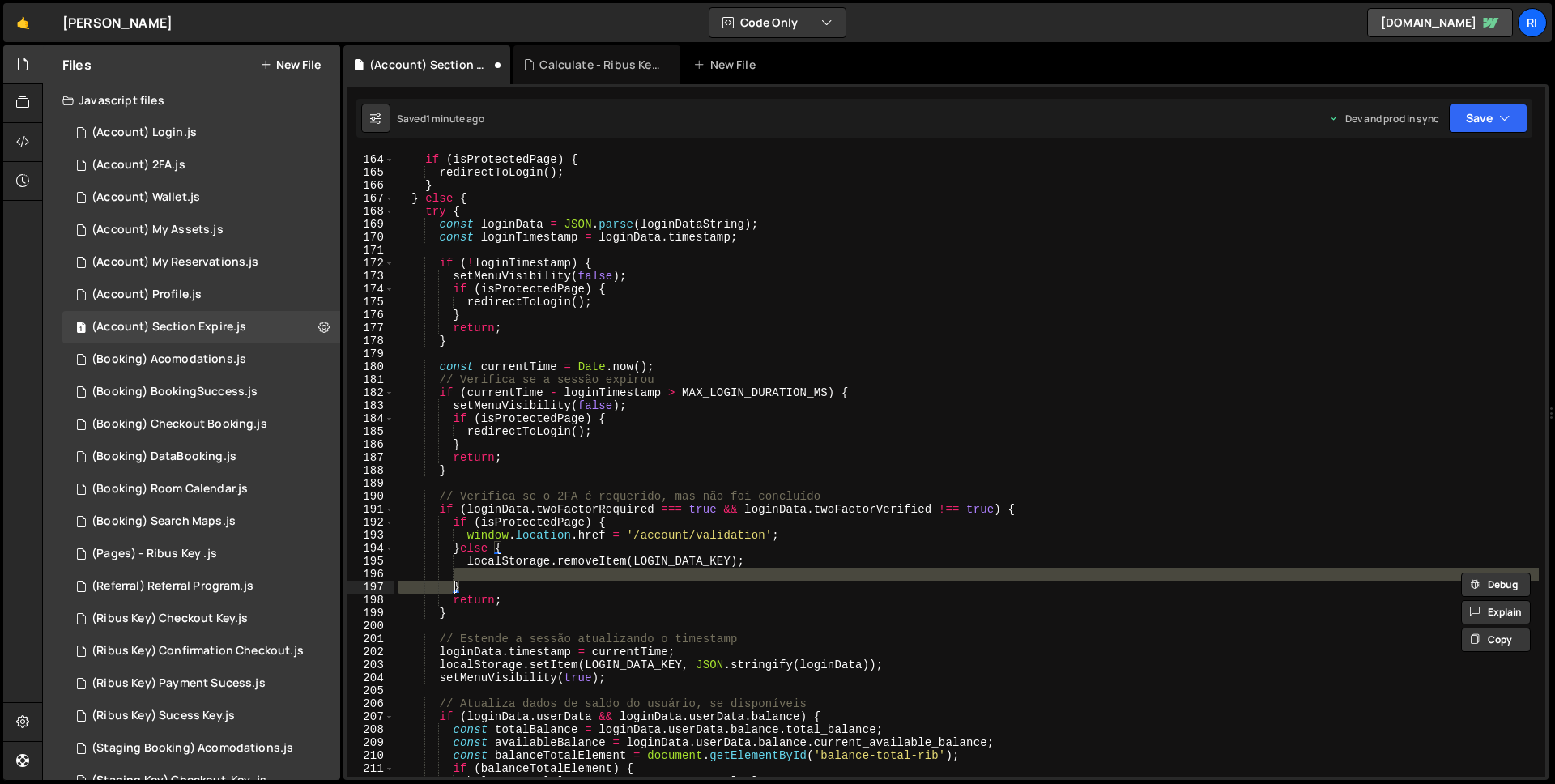
type textarea "}"
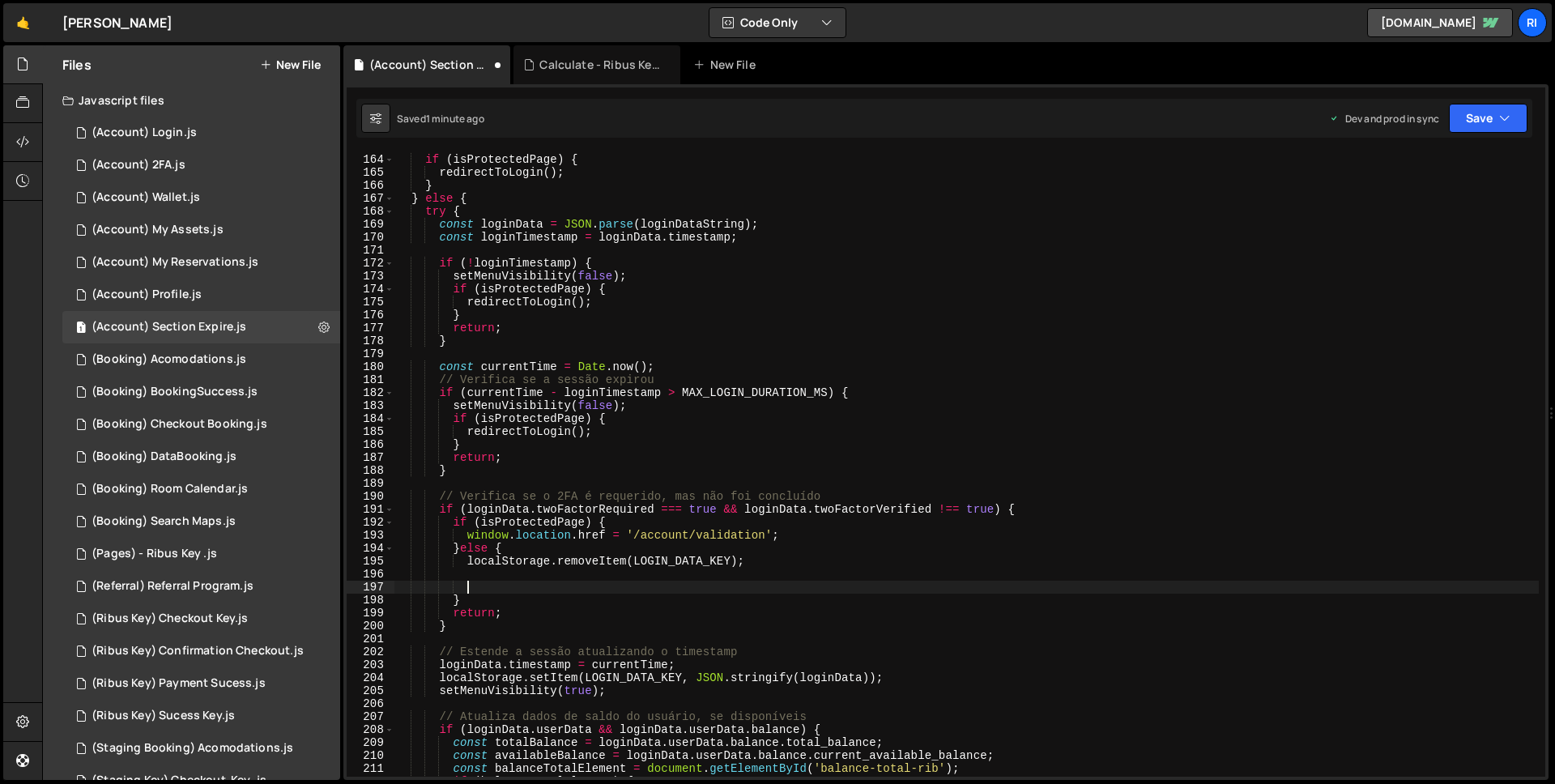
scroll to position [0, 3]
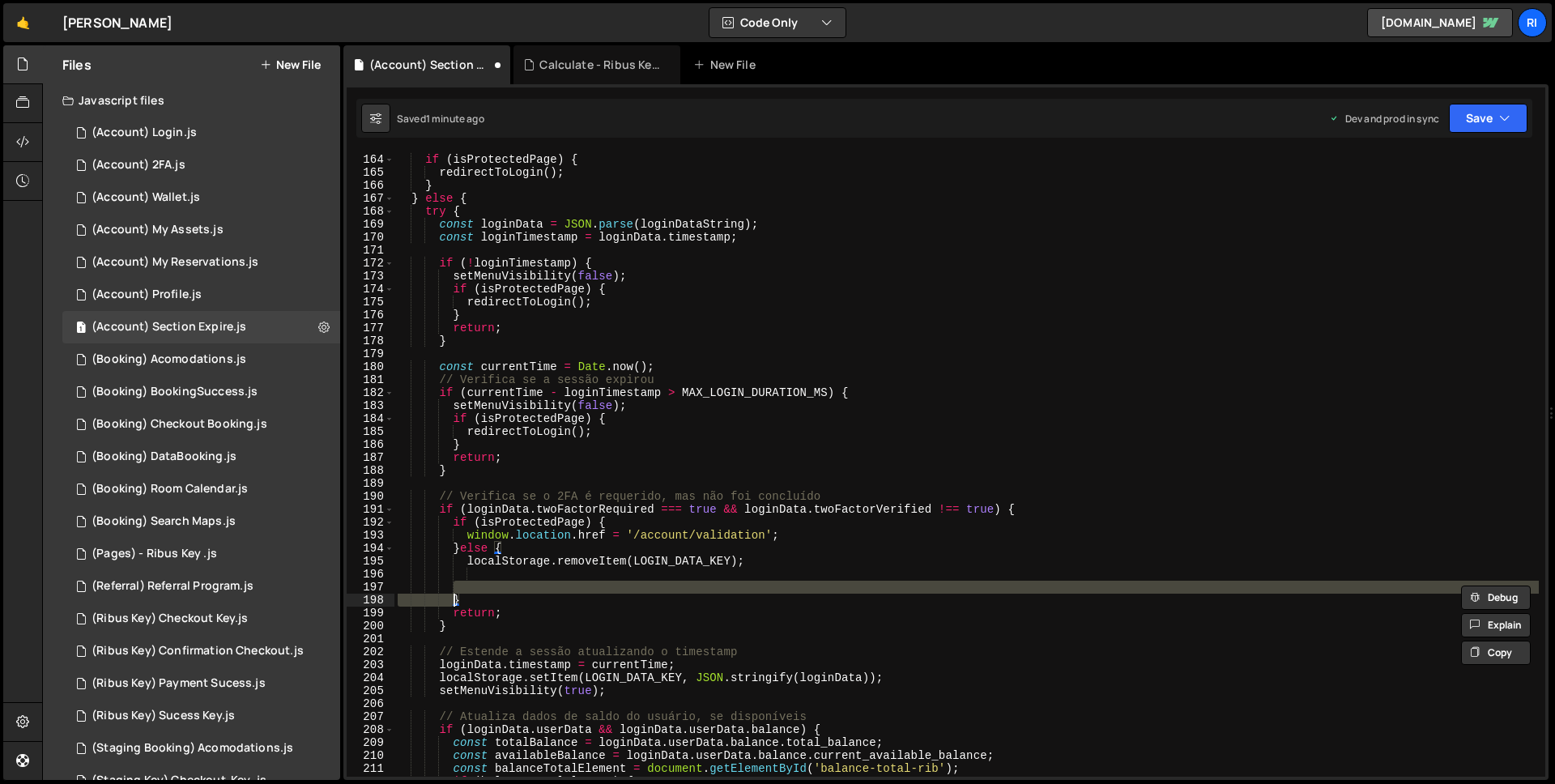
type textarea "}"
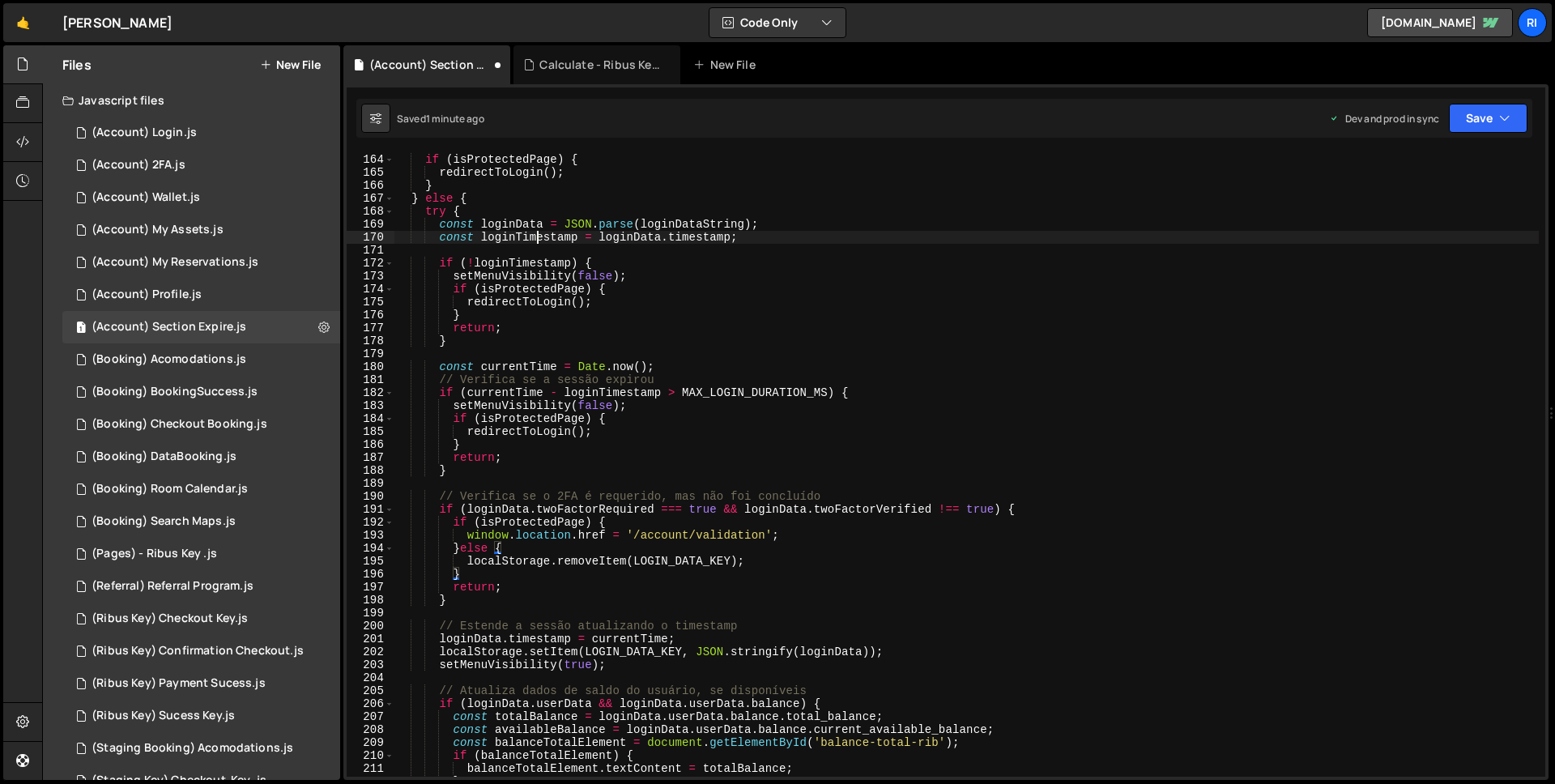
click at [535, 232] on div "setMenuVisibility ( false ) ; if ( isProtectedPage ) { redirectToLogin ( ) ; } …" at bounding box center [967, 465] width 1145 height 650
type textarea "const loginTimestamp = loginData.timestamp;"
click at [522, 252] on div "setMenuVisibility ( false ) ; if ( isProtectedPage ) { redirectToLogin ( ) ; } …" at bounding box center [967, 465] width 1145 height 650
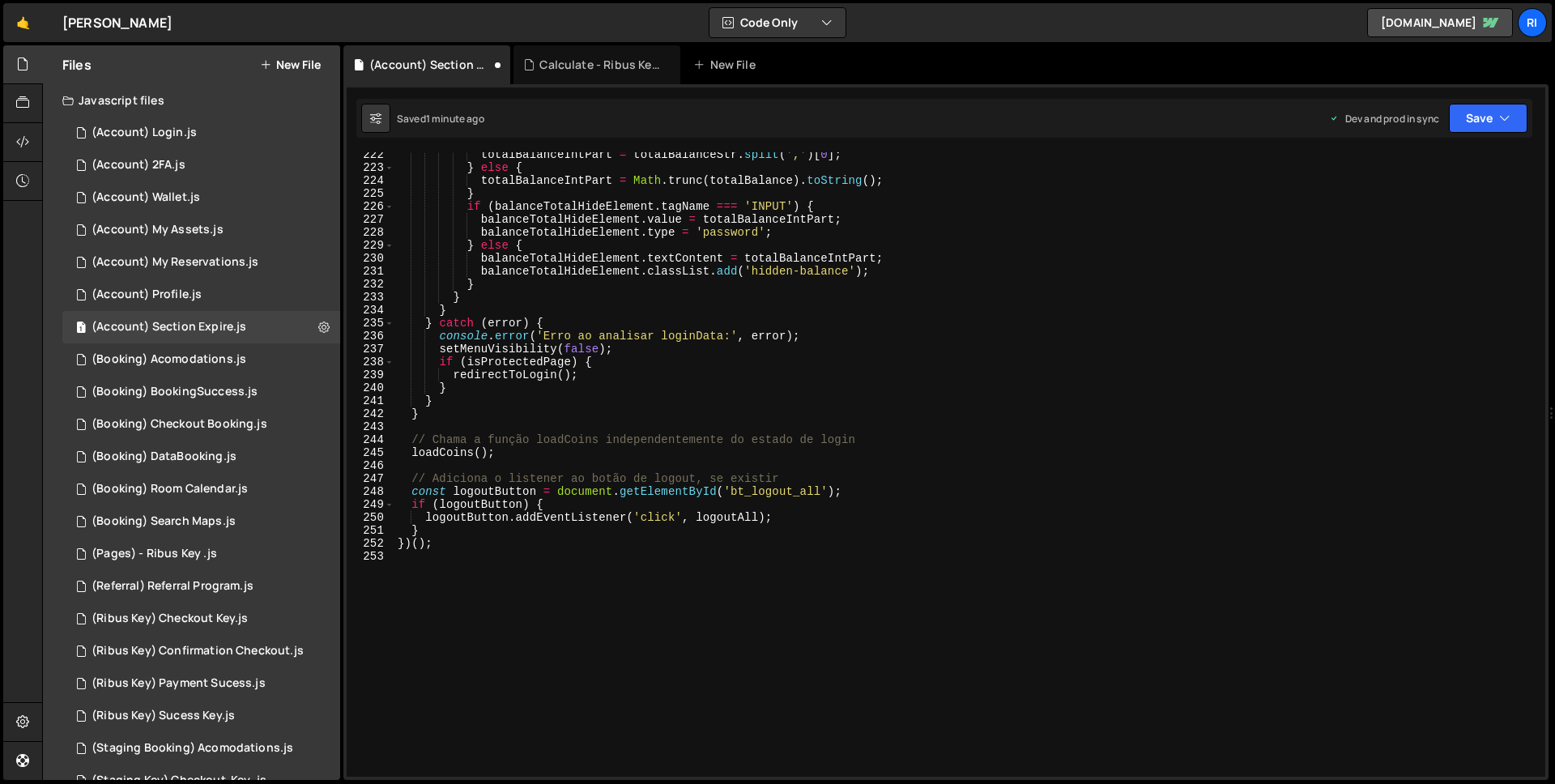
scroll to position [2867, 0]
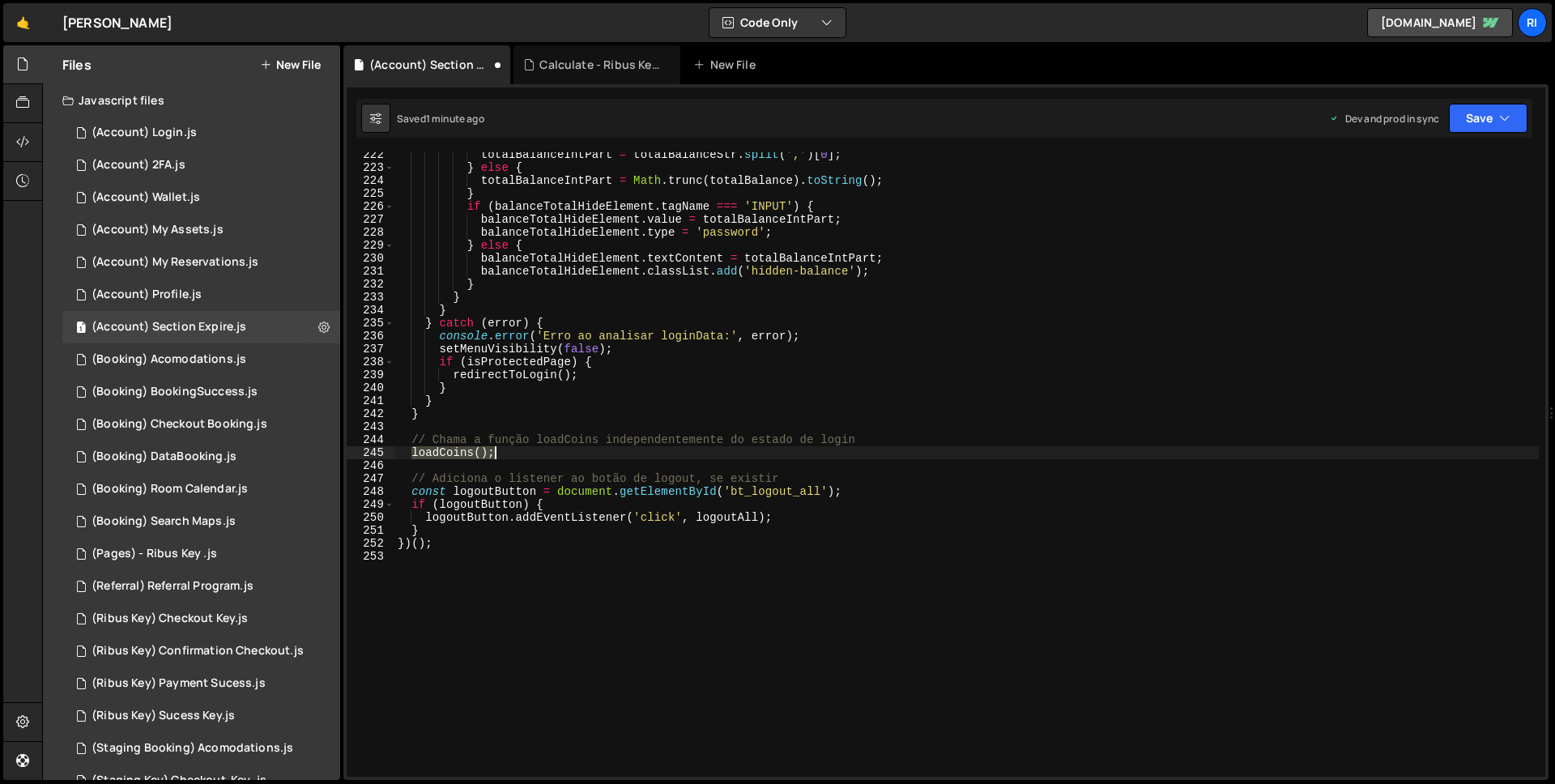
drag, startPoint x: 411, startPoint y: 447, endPoint x: 522, endPoint y: 447, distance: 111.0
click at [522, 447] on div "totalBalanceIntPart = totalBalanceStr . split ( ',' ) [ 0 ] ; } else { totalBal…" at bounding box center [967, 472] width 1145 height 650
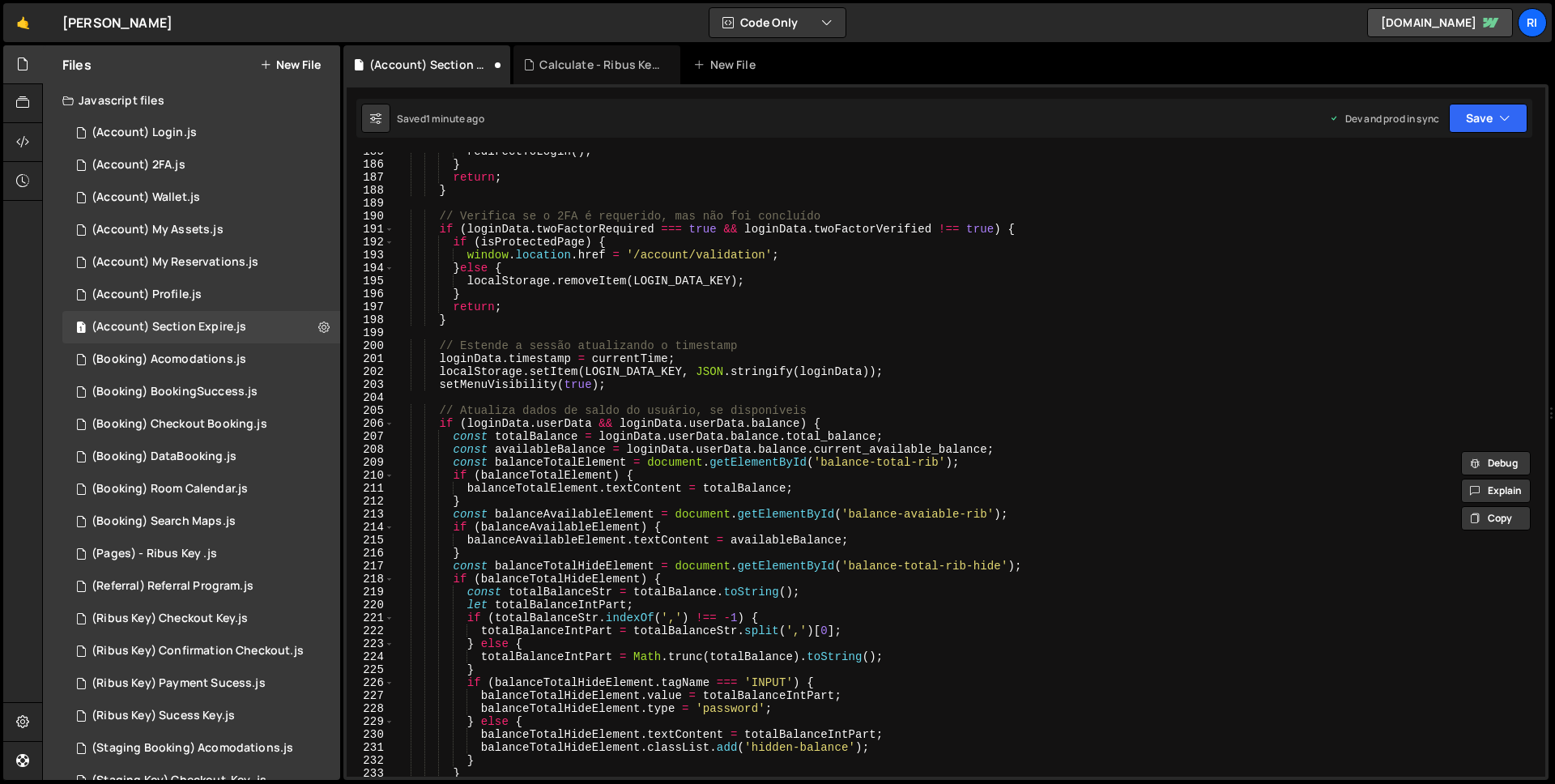
scroll to position [2057, 0]
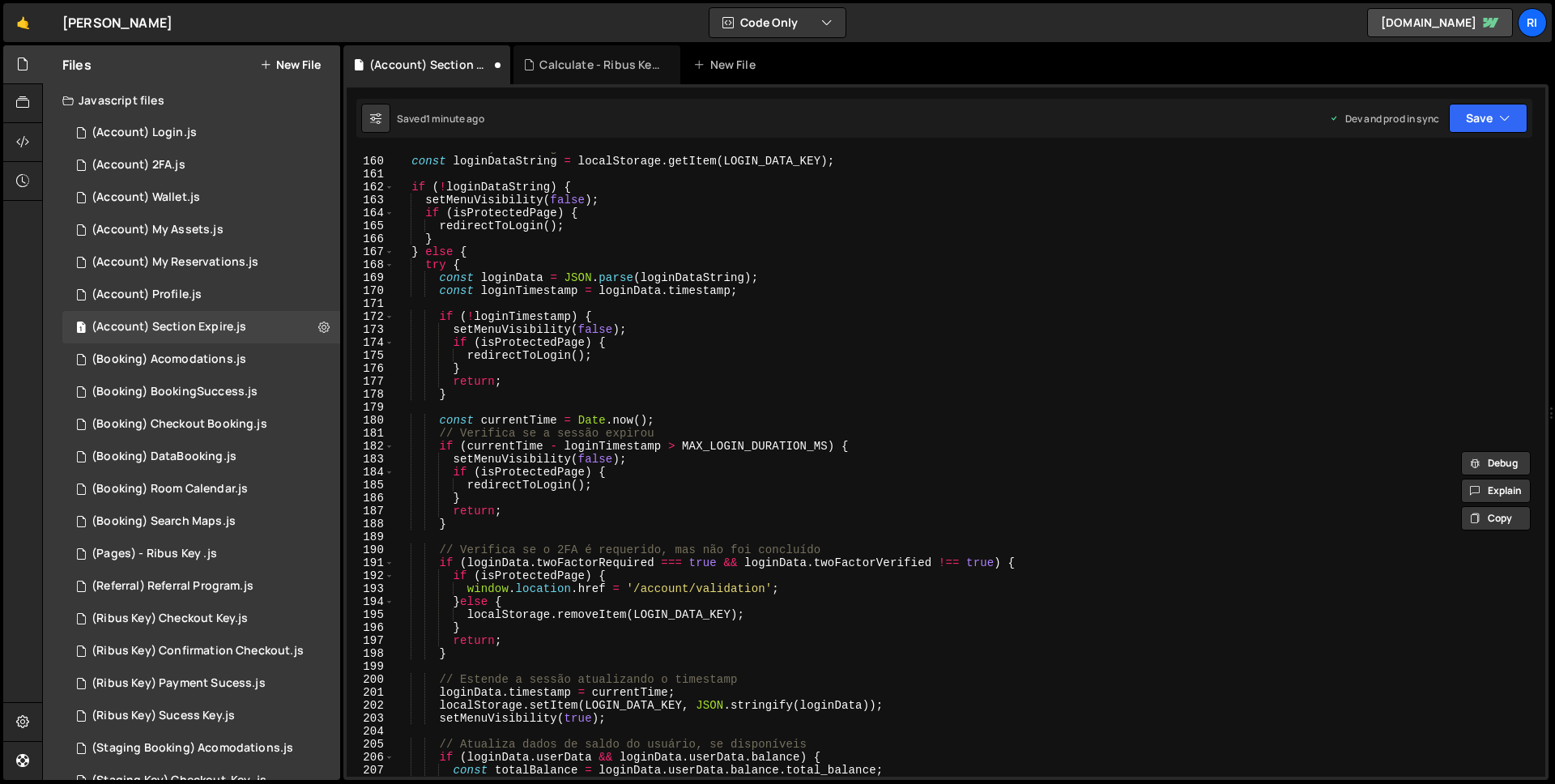
click at [530, 294] on div "// Verificação de login const loginDataString = localStorage . getItem ( LOGIN_…" at bounding box center [967, 466] width 1145 height 650
type textarea "const loginTimestamp = loginData.timestamp;"
click at [528, 303] on div "// Verificação de login const loginDataString = localStorage . getItem ( LOGIN_…" at bounding box center [967, 466] width 1145 height 650
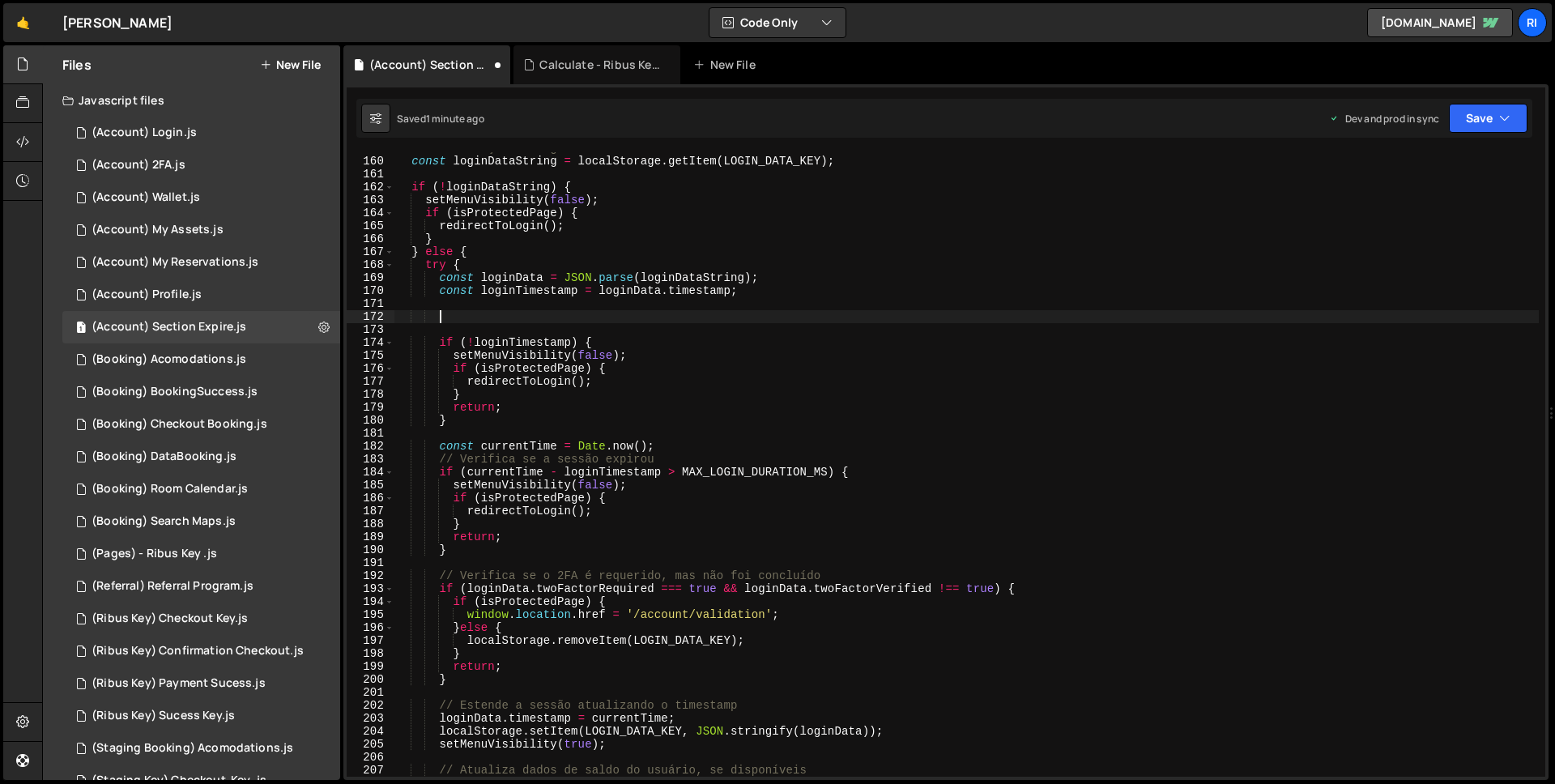
paste textarea "loadCoins();"
click at [1527, 124] on button "Save" at bounding box center [1488, 117] width 78 height 29
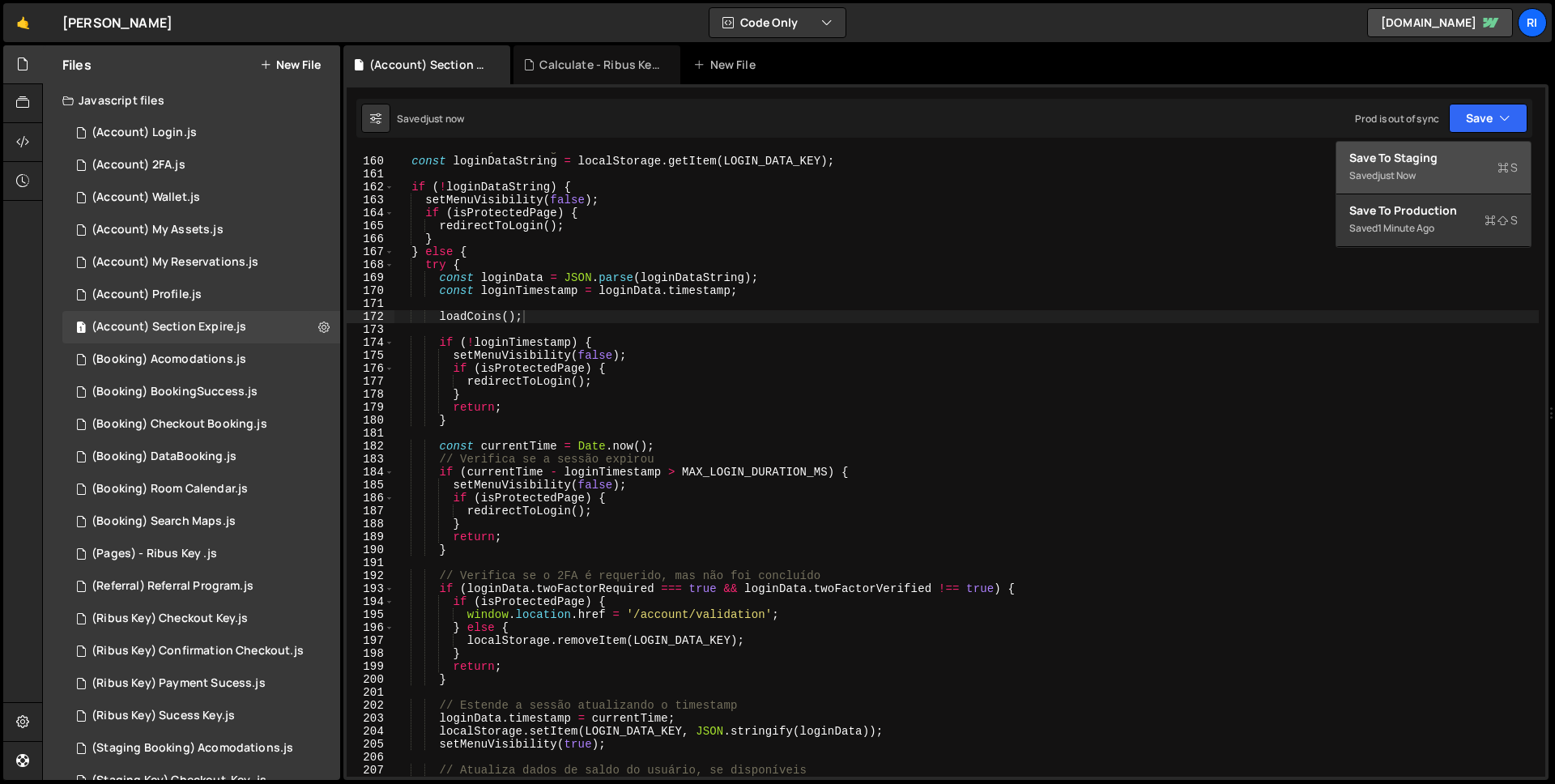
click at [1454, 170] on div "Saved just now" at bounding box center [1433, 175] width 168 height 20
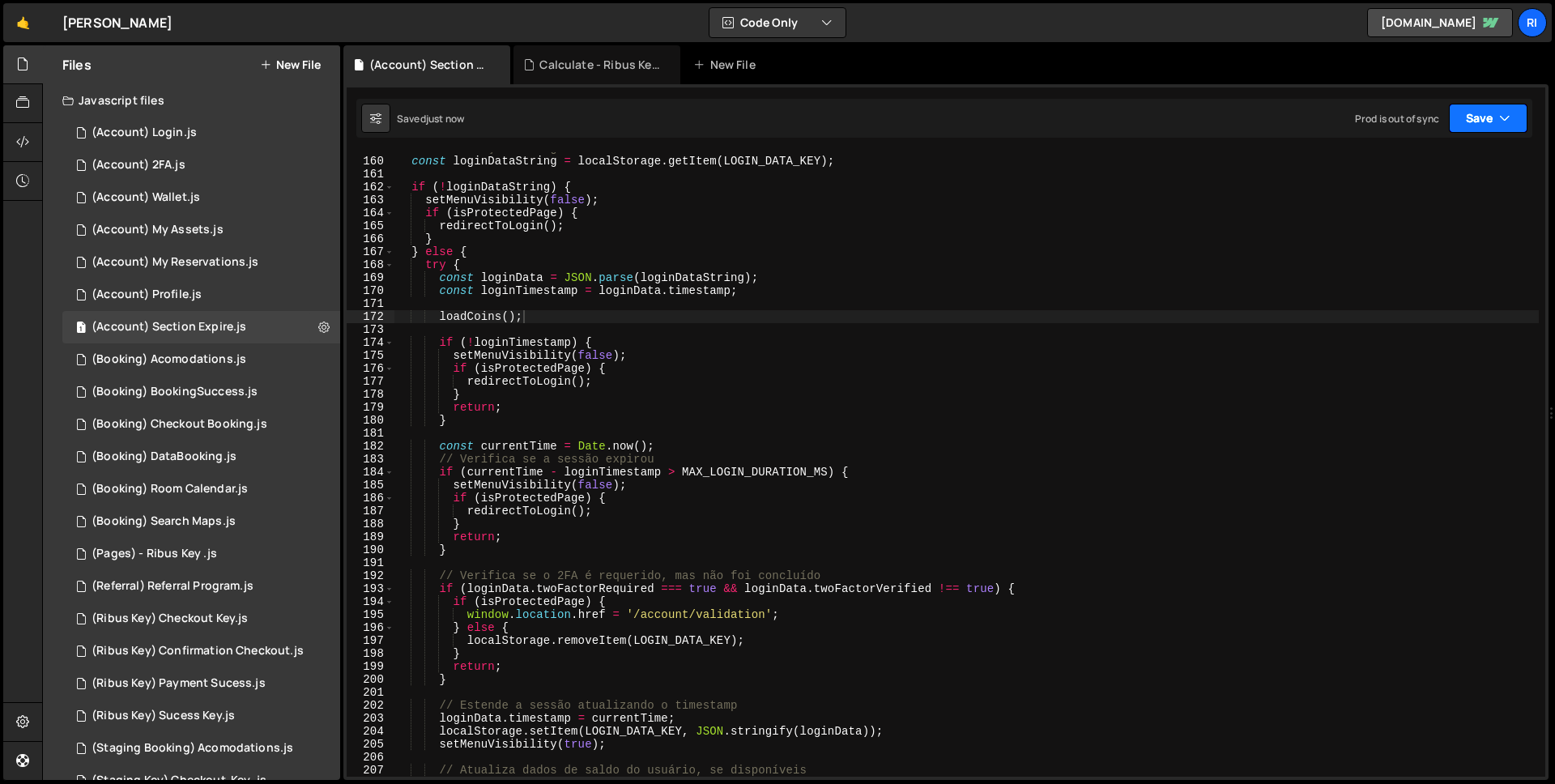
click at [1480, 122] on button "Save" at bounding box center [1488, 117] width 78 height 29
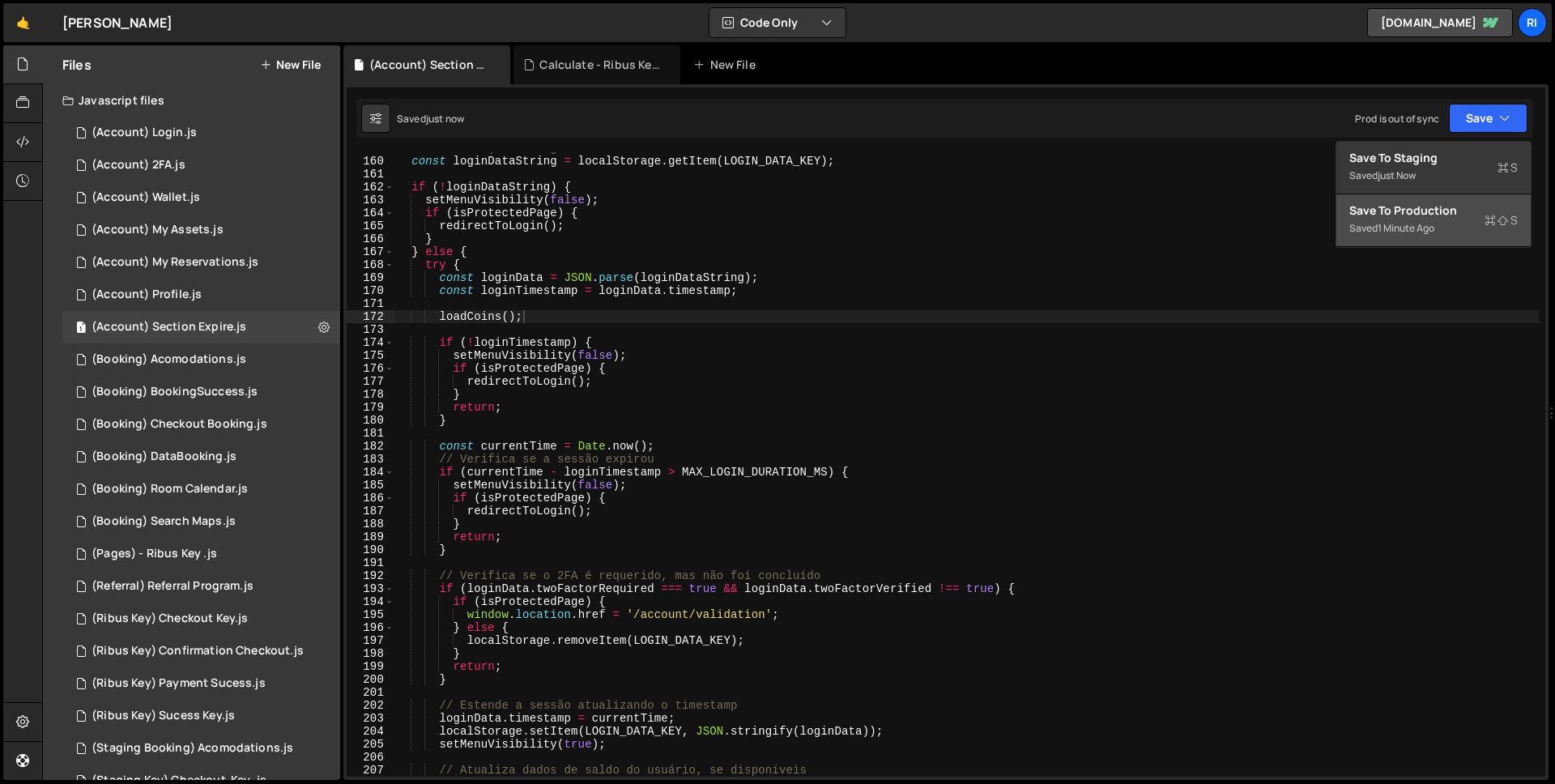
click at [1430, 240] on button "Save to Production S Saved 1 minute ago" at bounding box center [1433, 220] width 194 height 53
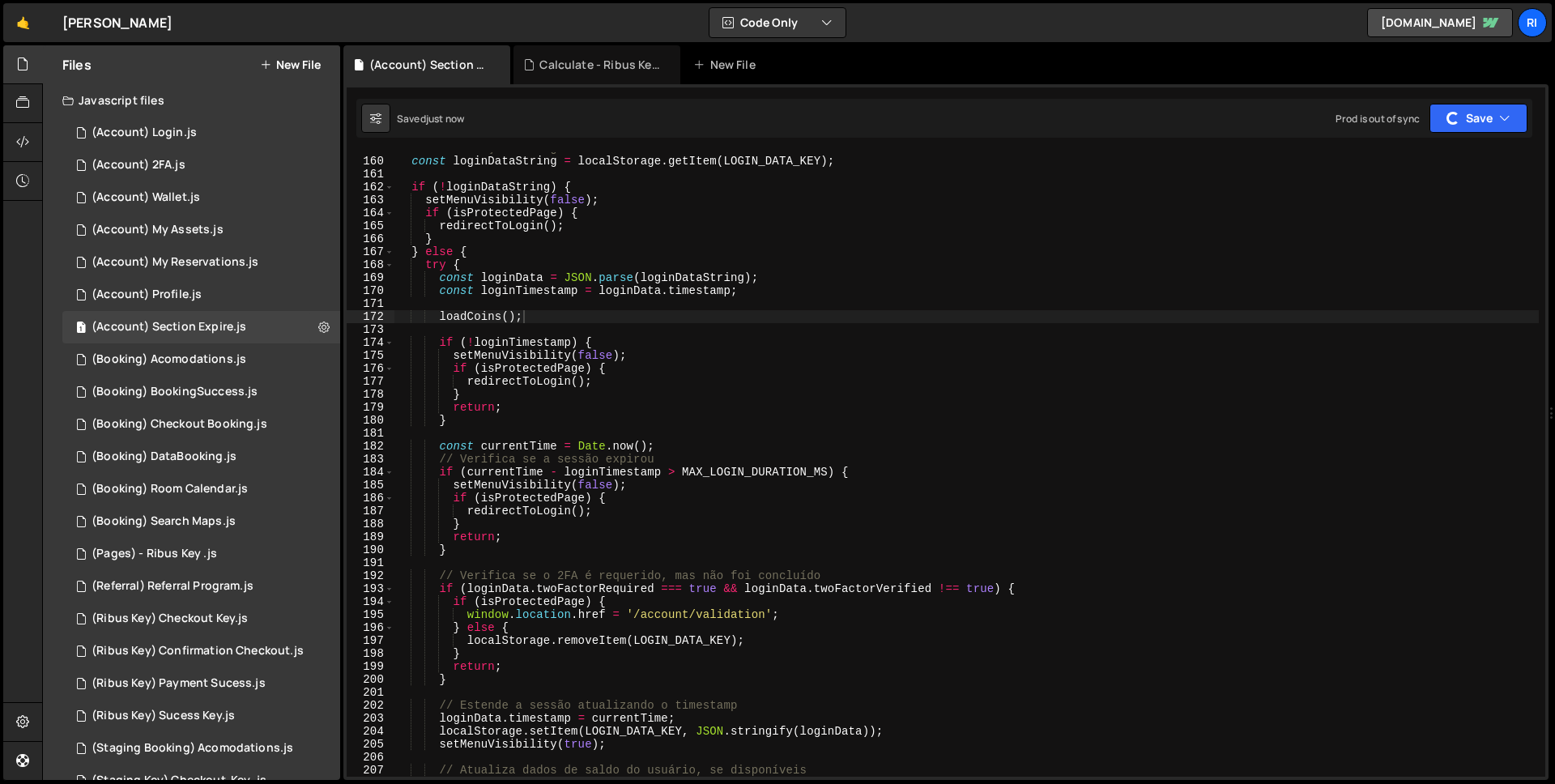
click at [610, 322] on div "// Verificação de login const loginDataString = localStorage . getItem ( LOGIN_…" at bounding box center [967, 466] width 1145 height 650
click at [503, 425] on div "// Verificação de login const loginDataString = localStorage . getItem ( LOGIN_…" at bounding box center [967, 466] width 1145 height 650
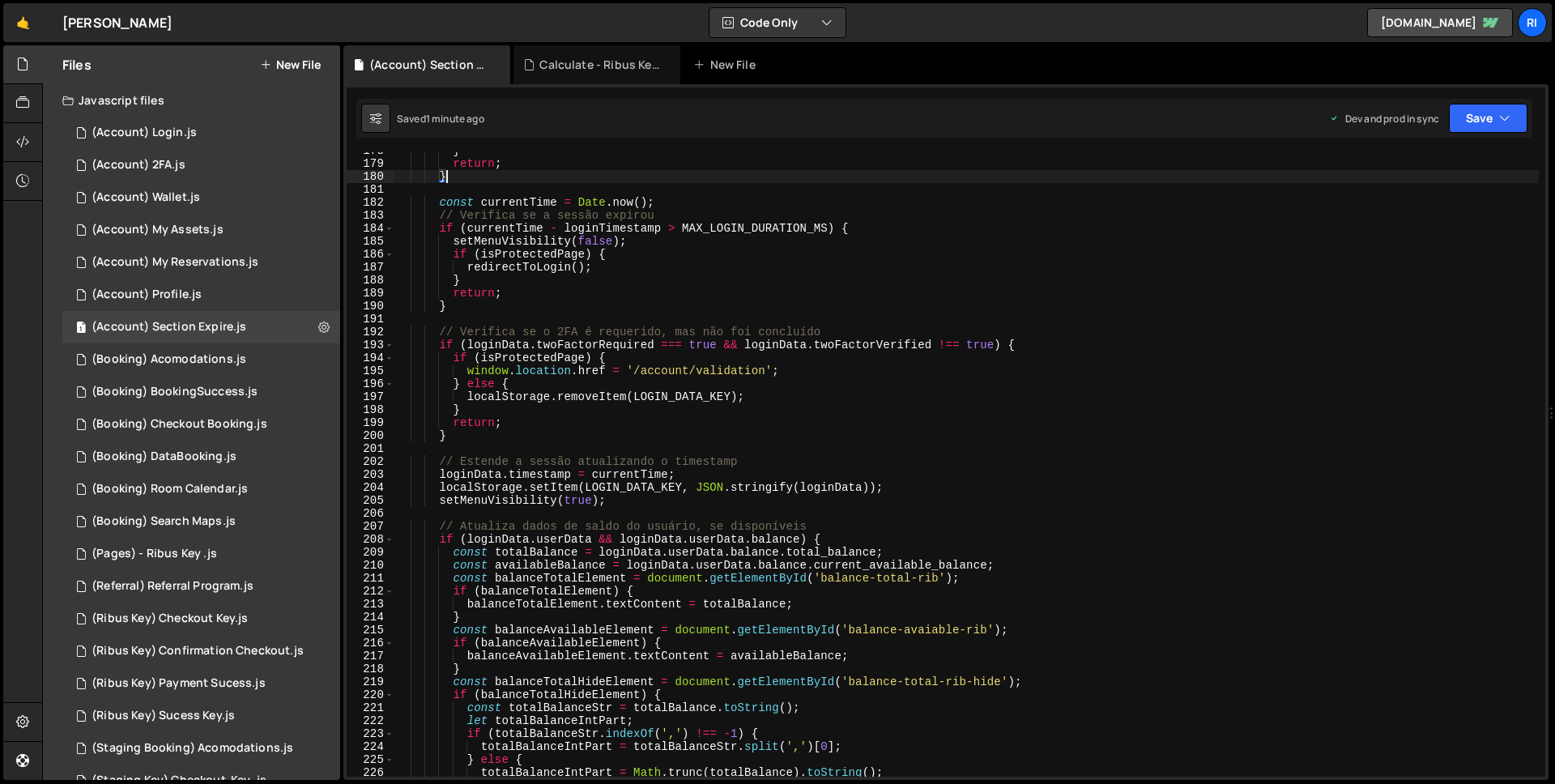
scroll to position [2301, 0]
click at [552, 409] on div "} return ; } const currentTime = Date . now ( ) ; // Verifica se a sessão expir…" at bounding box center [967, 469] width 1145 height 650
click at [529, 425] on div "} return ; } const currentTime = Date . now ( ) ; // Verifica se a sessão expir…" at bounding box center [967, 469] width 1145 height 650
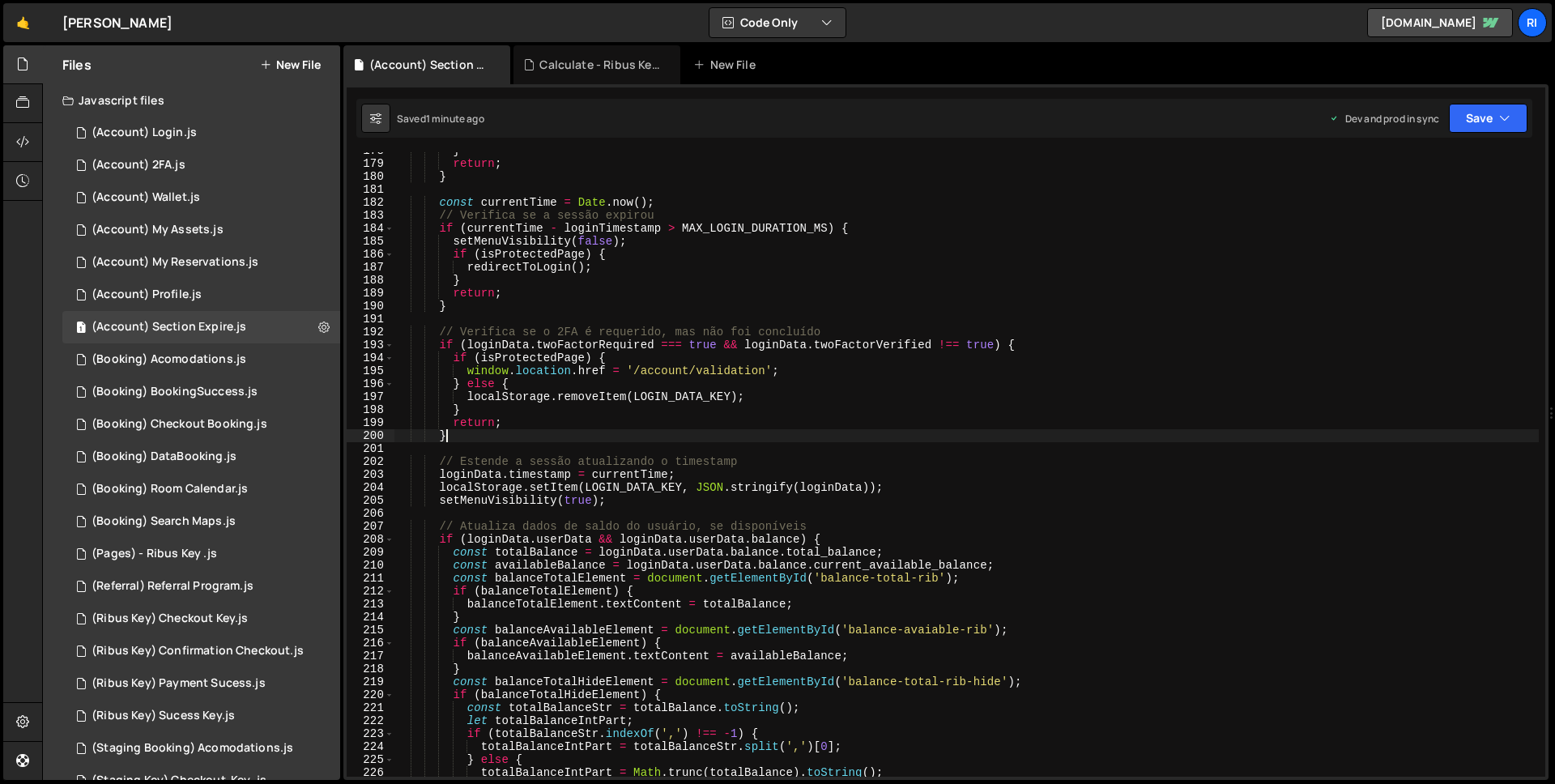
click at [520, 441] on div "} return ; } const currentTime = Date . now ( ) ; // Verifica se a sessão expir…" at bounding box center [967, 469] width 1145 height 650
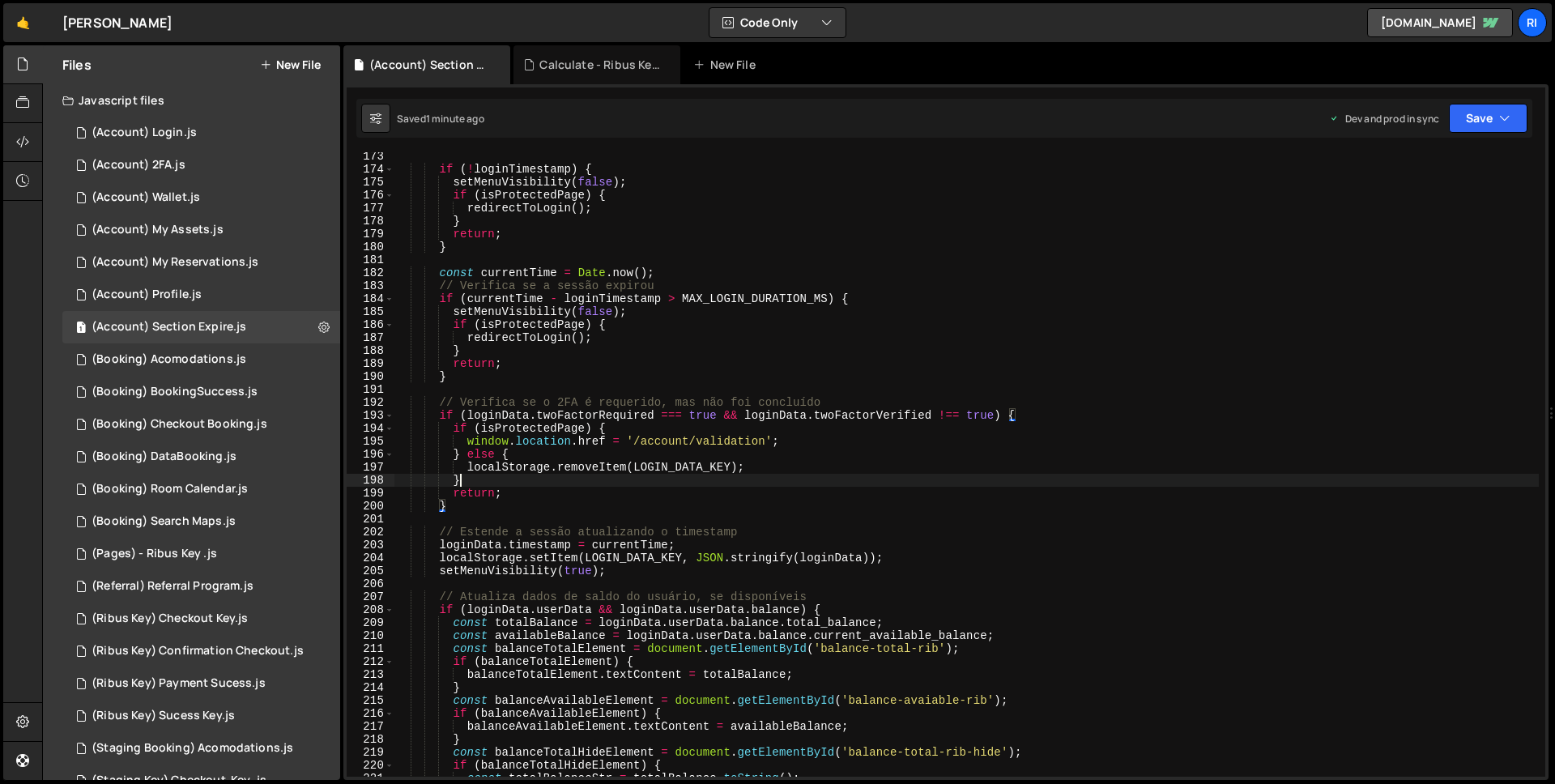
click at [475, 480] on div "if ( ! loginTimestamp ) { setMenuVisibility ( false ) ; if ( isProtectedPage ) …" at bounding box center [967, 474] width 1145 height 650
click at [465, 456] on div "if ( ! loginTimestamp ) { setMenuVisibility ( false ) ; if ( isProtectedPage ) …" at bounding box center [967, 474] width 1145 height 650
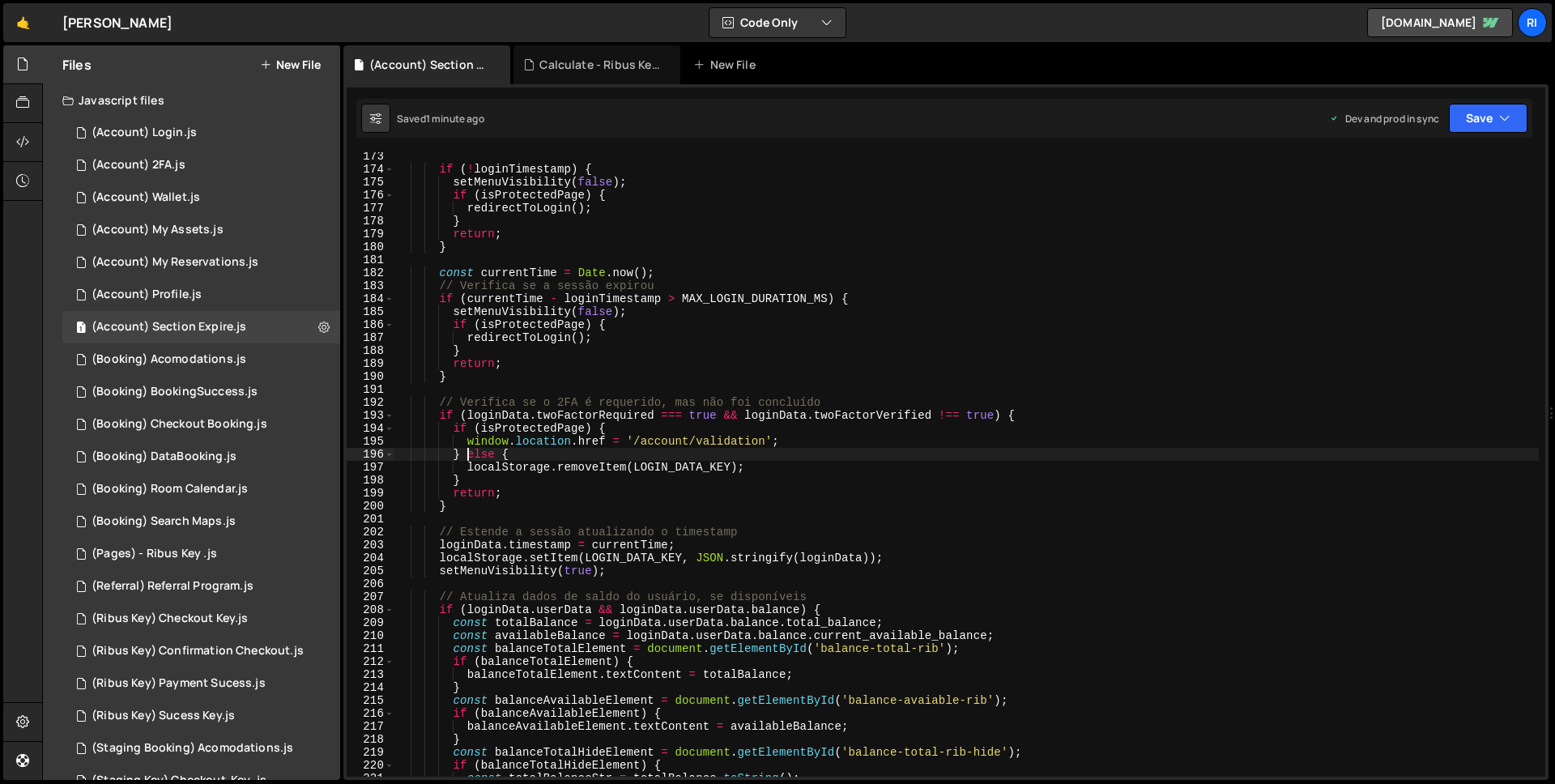
click at [456, 422] on div "if ( ! loginTimestamp ) { setMenuVisibility ( false ) ; if ( isProtectedPage ) …" at bounding box center [967, 474] width 1145 height 650
type textarea "if (isProtectedPage) {"
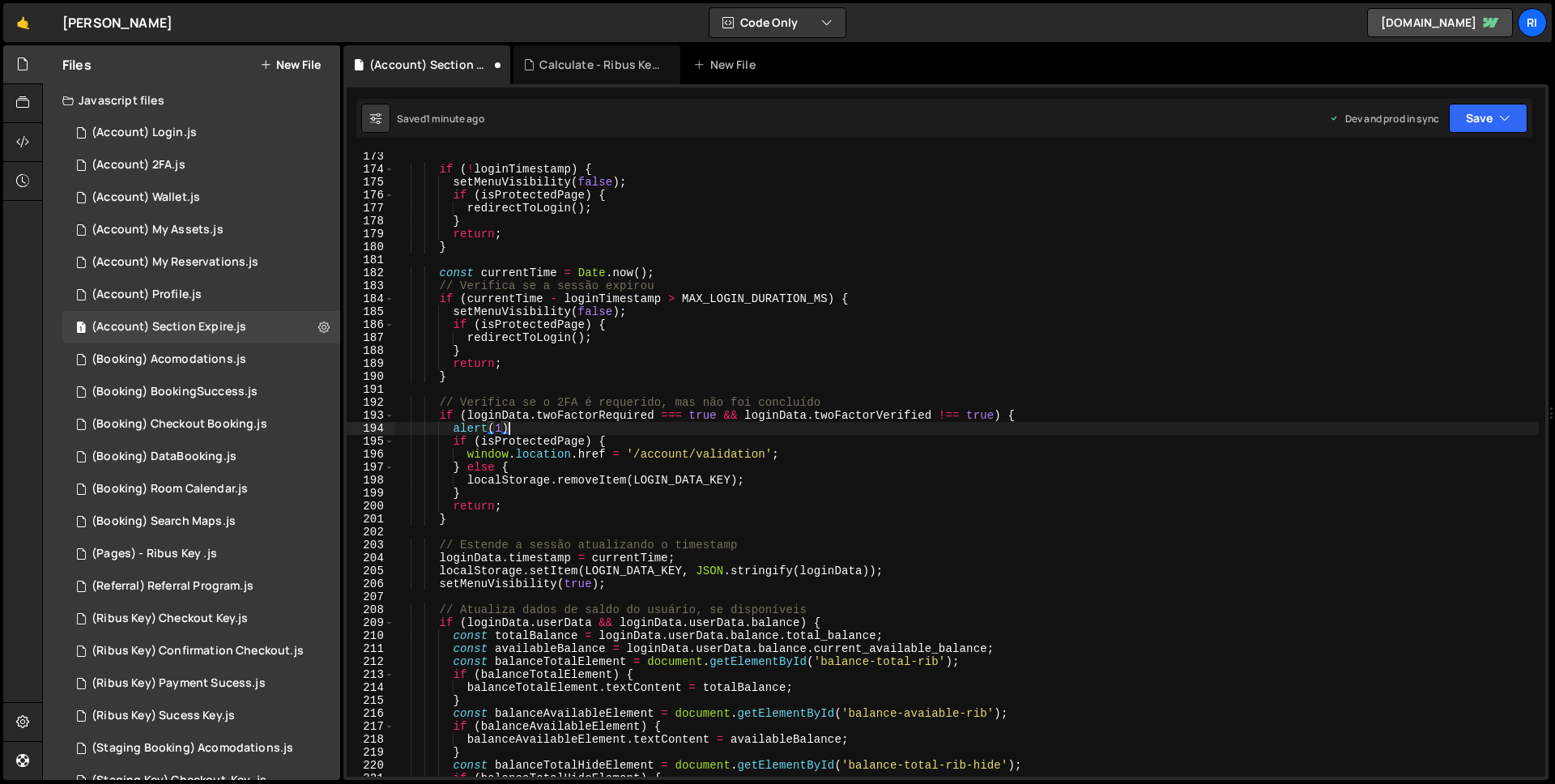
scroll to position [0, 7]
paste textarea "alert(1);"
type textarea "window.location.href = '/account/validation';"
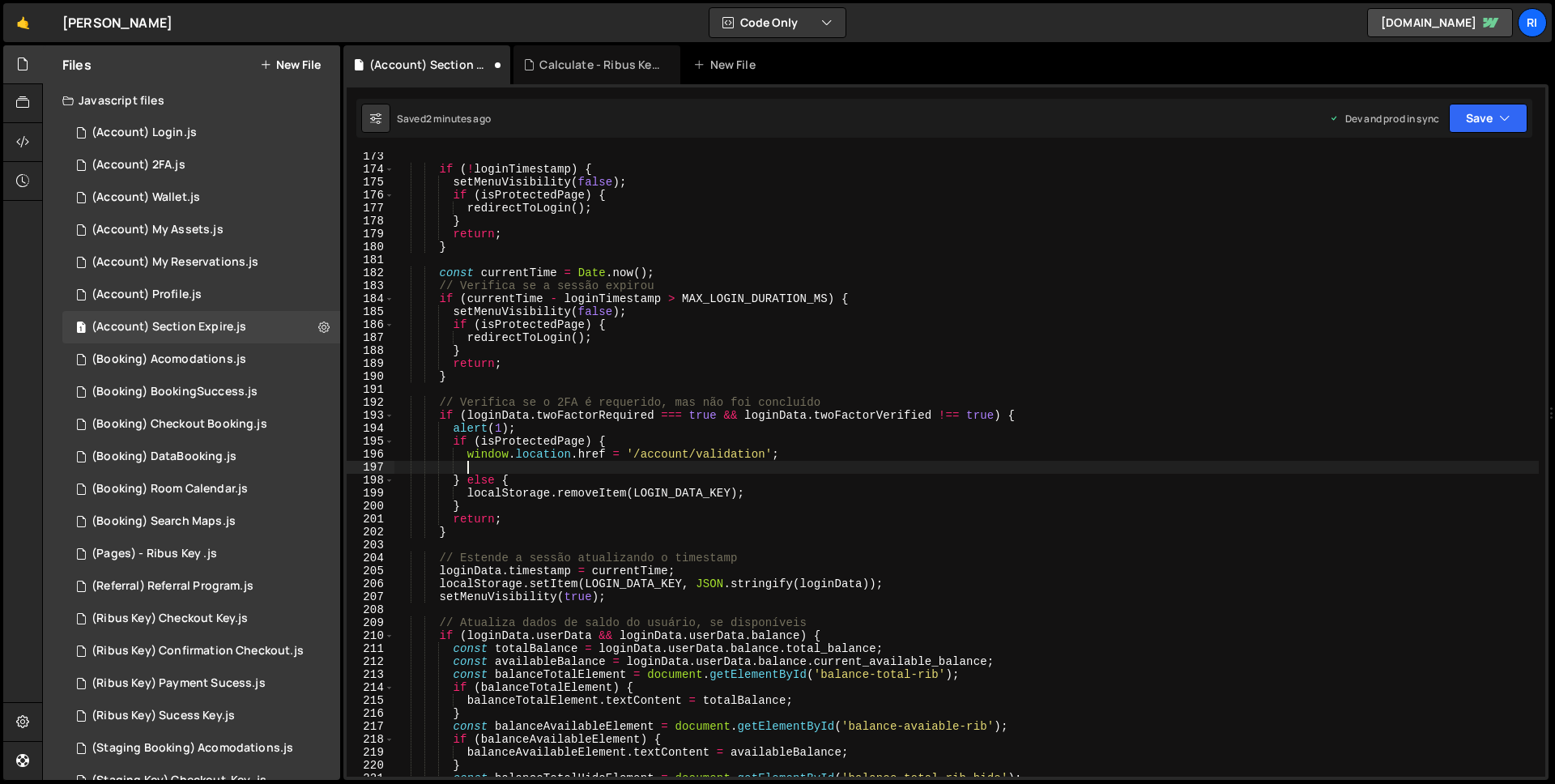
paste textarea "alert(1);"
type textarea "localStorage.removeItem(LOGIN_DATA_KEY);"
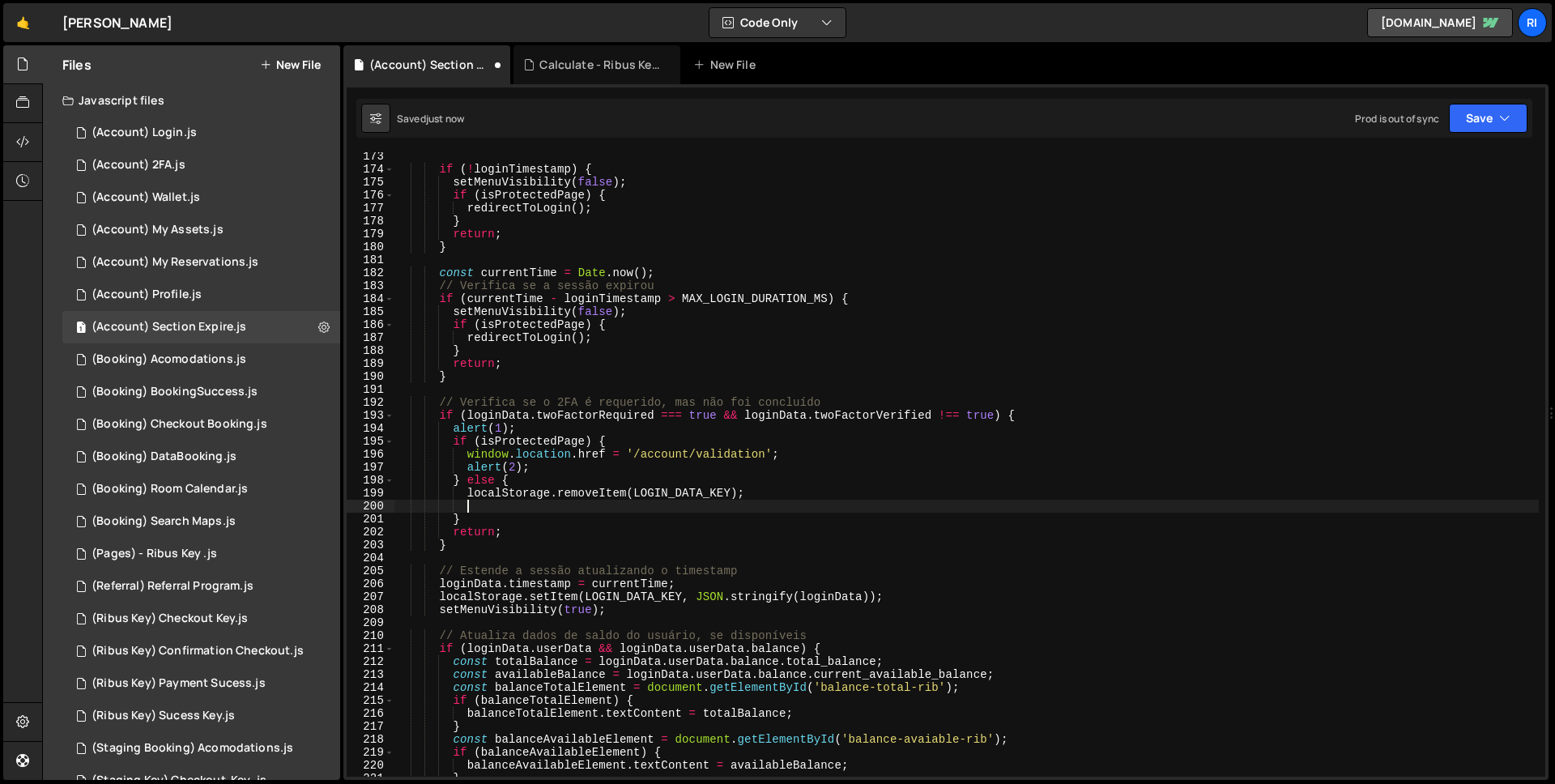
scroll to position [0, 4]
paste textarea "alert(1);"
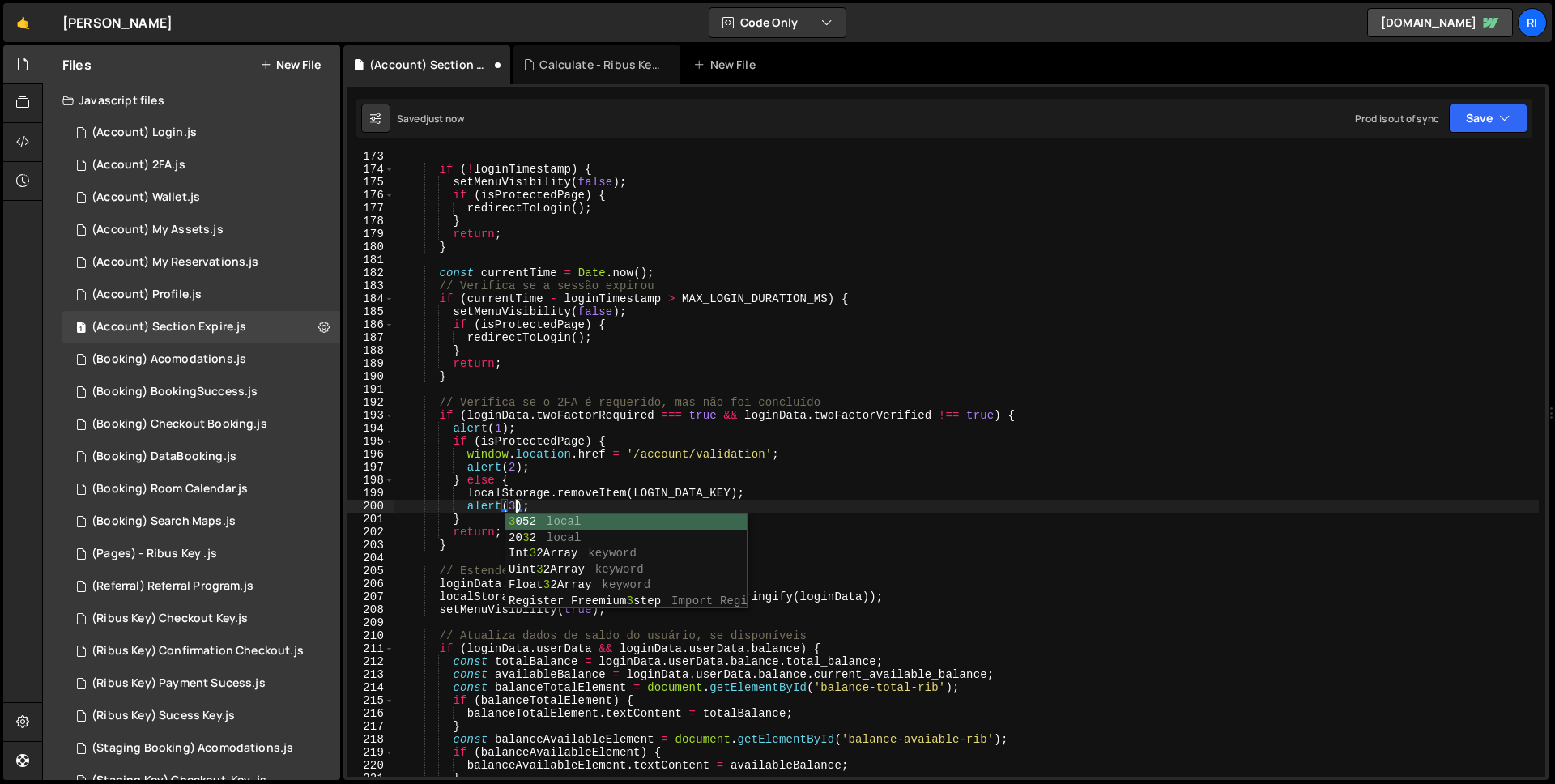
click at [710, 458] on div "if ( ! loginTimestamp ) { setMenuVisibility ( false ) ; if ( isProtectedPage ) …" at bounding box center [967, 474] width 1145 height 650
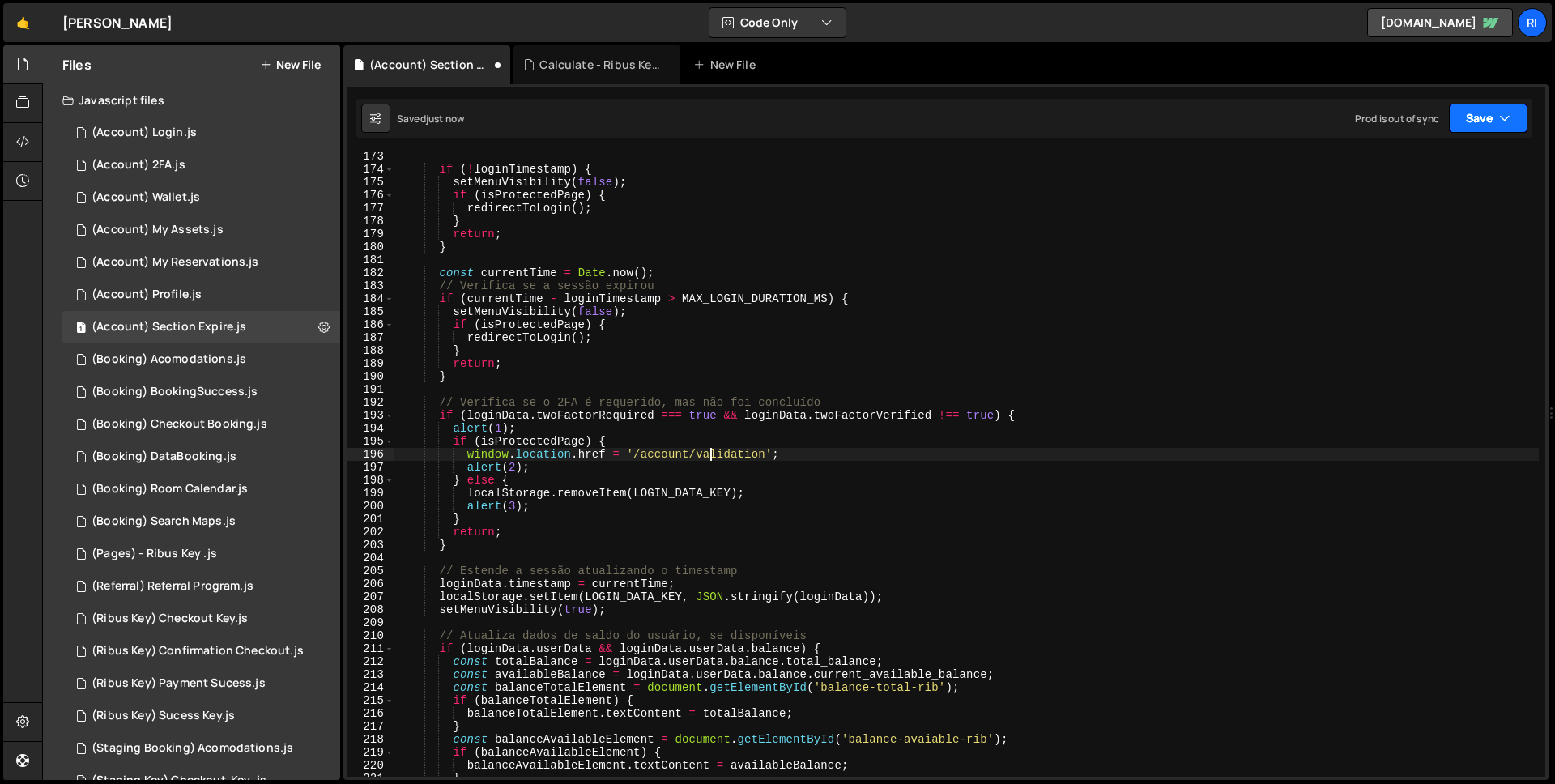
click at [1505, 104] on button "Save" at bounding box center [1488, 117] width 78 height 29
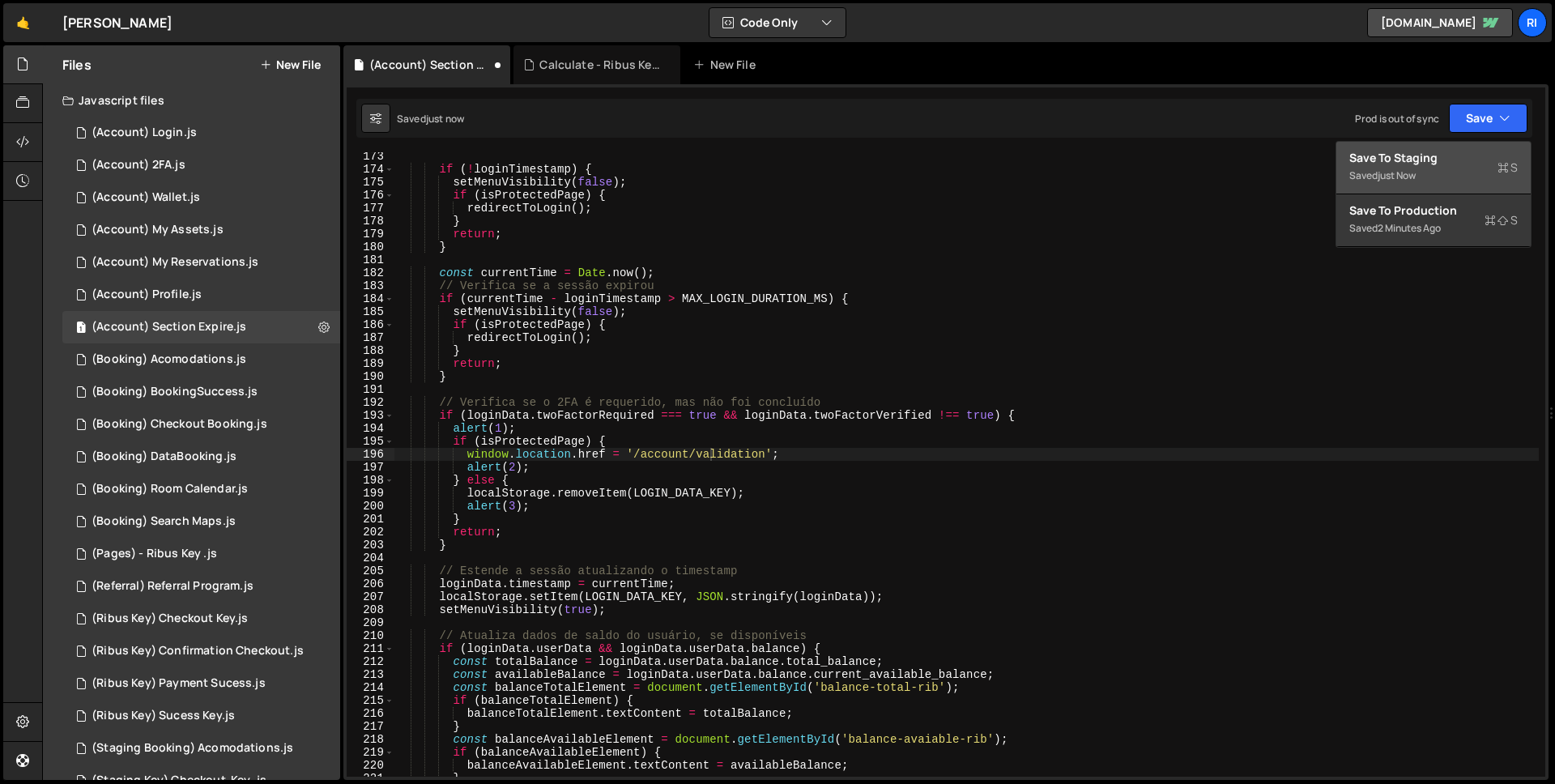
click at [1474, 142] on button "Save to Staging S Saved just now" at bounding box center [1433, 167] width 194 height 53
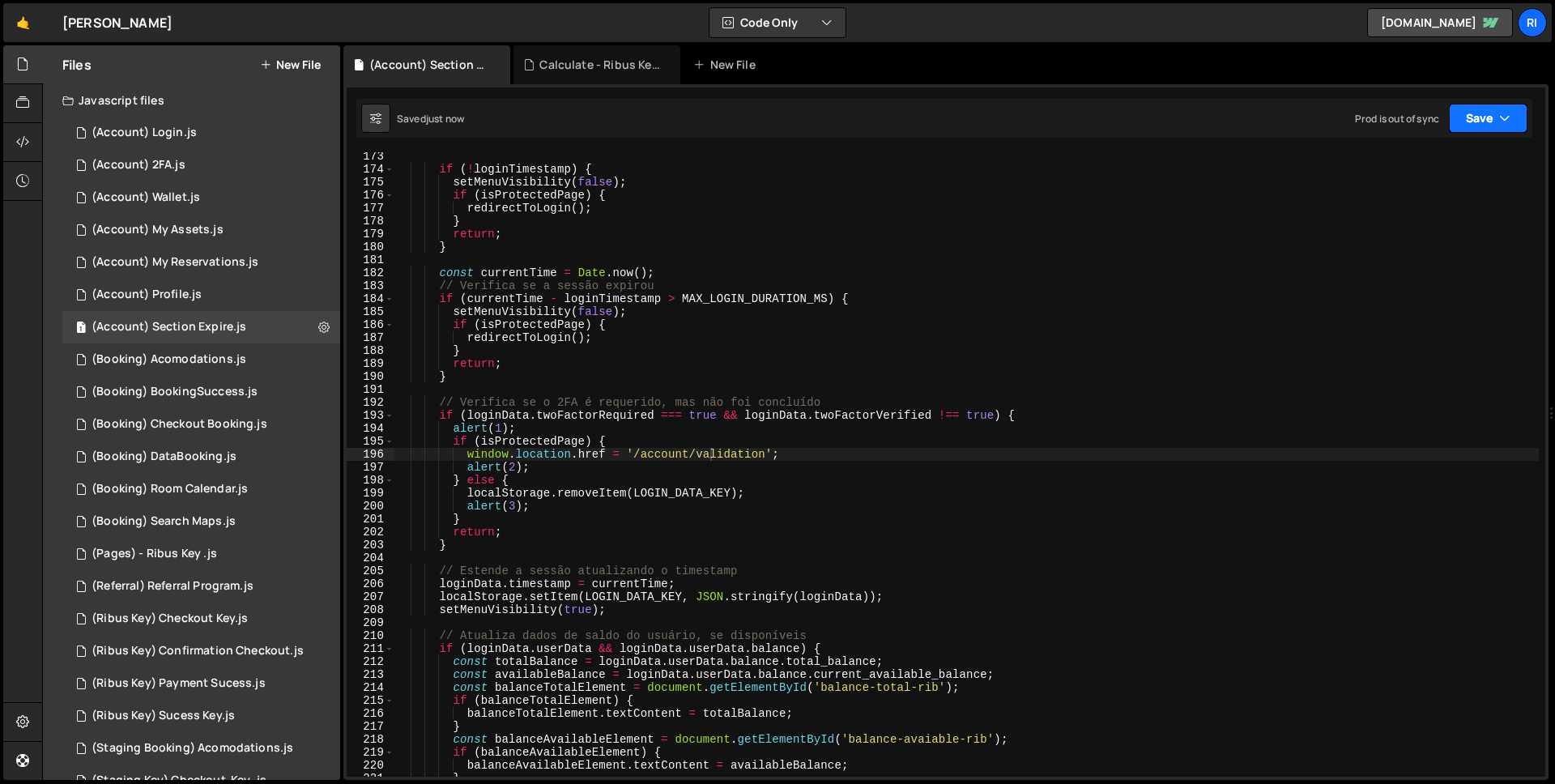
click at [1482, 126] on button "Save" at bounding box center [1488, 117] width 78 height 29
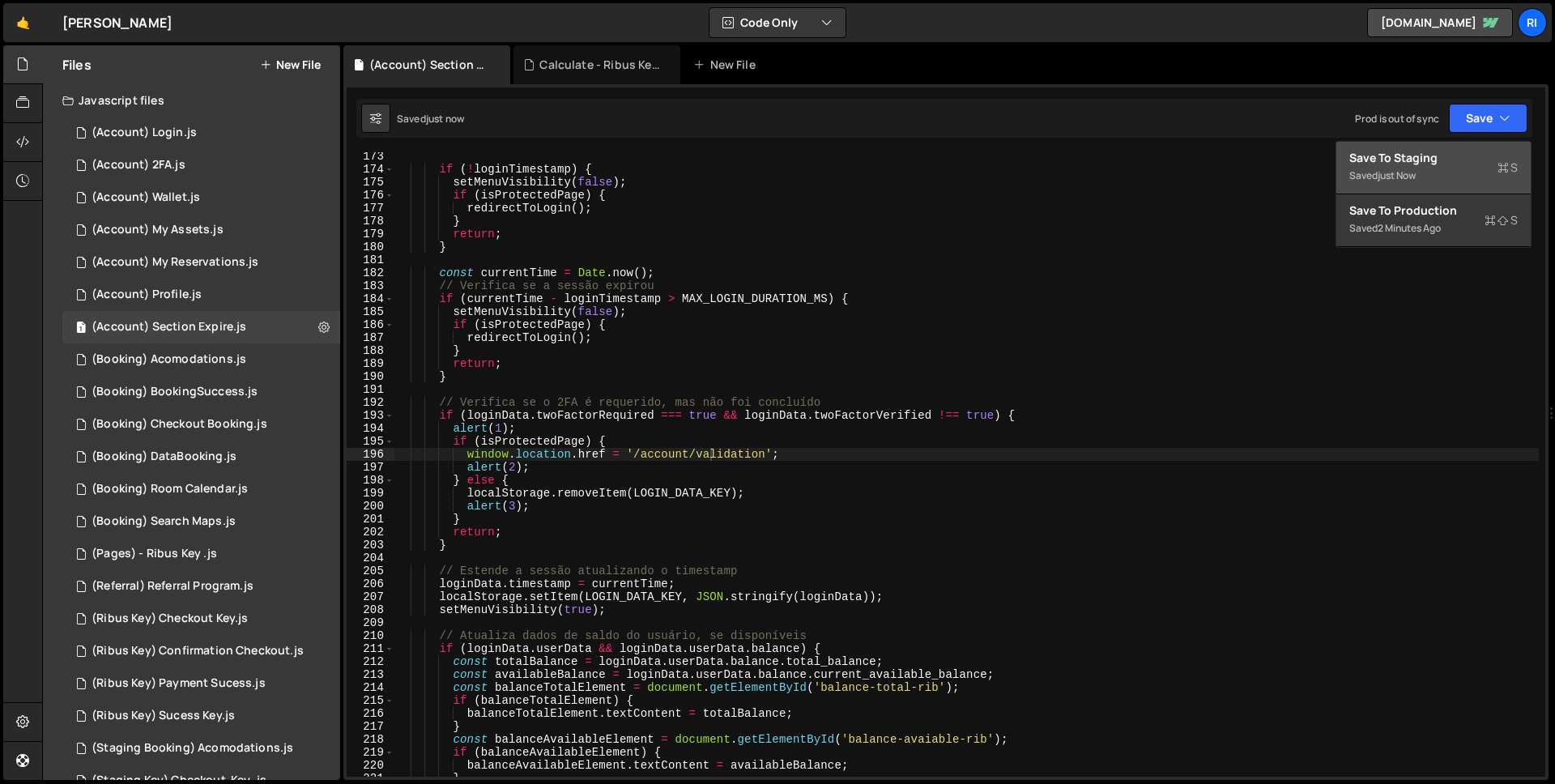
click at [1458, 165] on div "Save to Staging S" at bounding box center [1433, 157] width 168 height 16
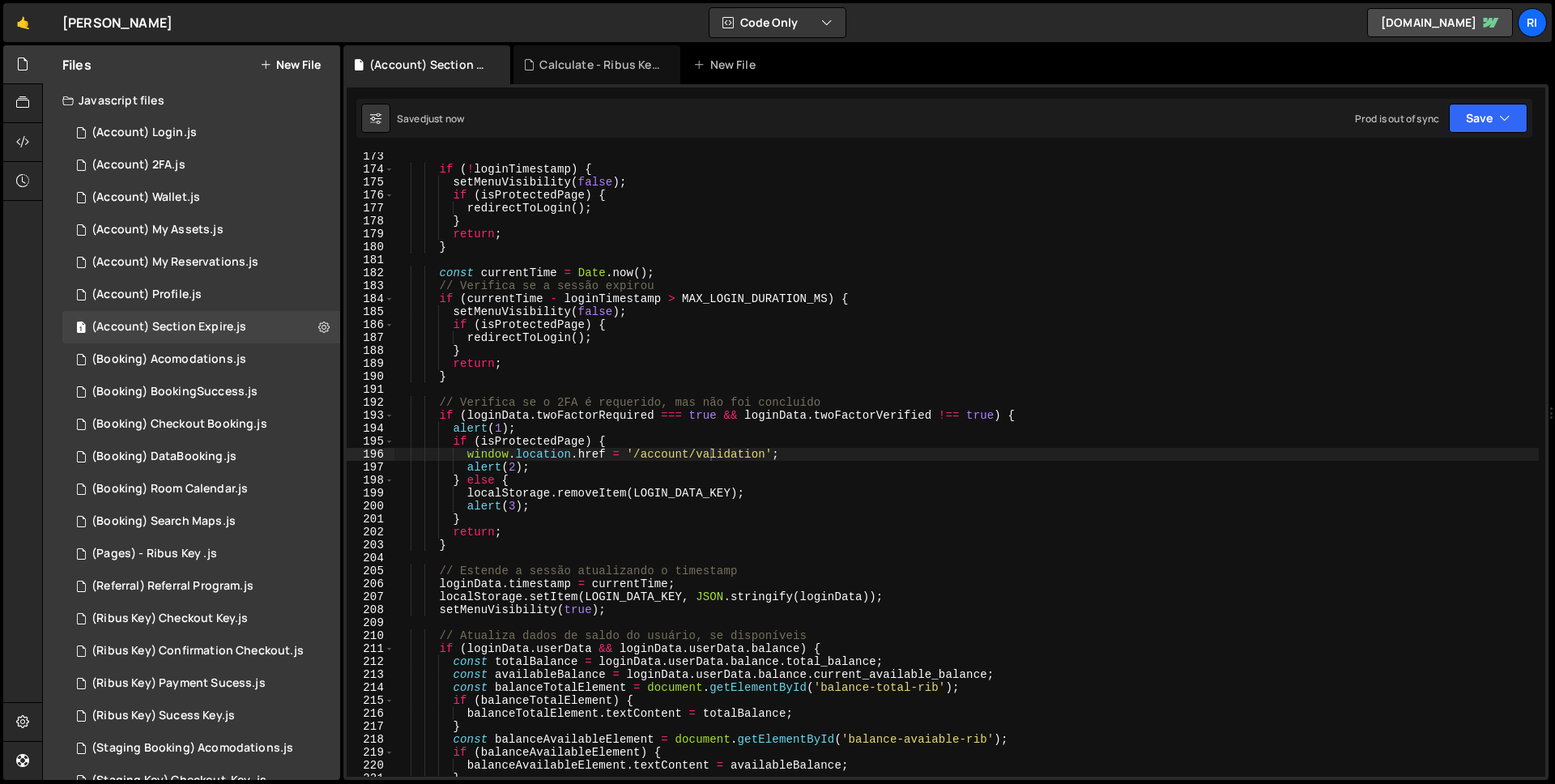
click at [1520, 135] on div "Saved just now Prod is out of sync Upgrade to Edit Save Save to Staging S Saved…" at bounding box center [945, 118] width 1176 height 39
click at [1505, 132] on button "Save" at bounding box center [1488, 117] width 78 height 29
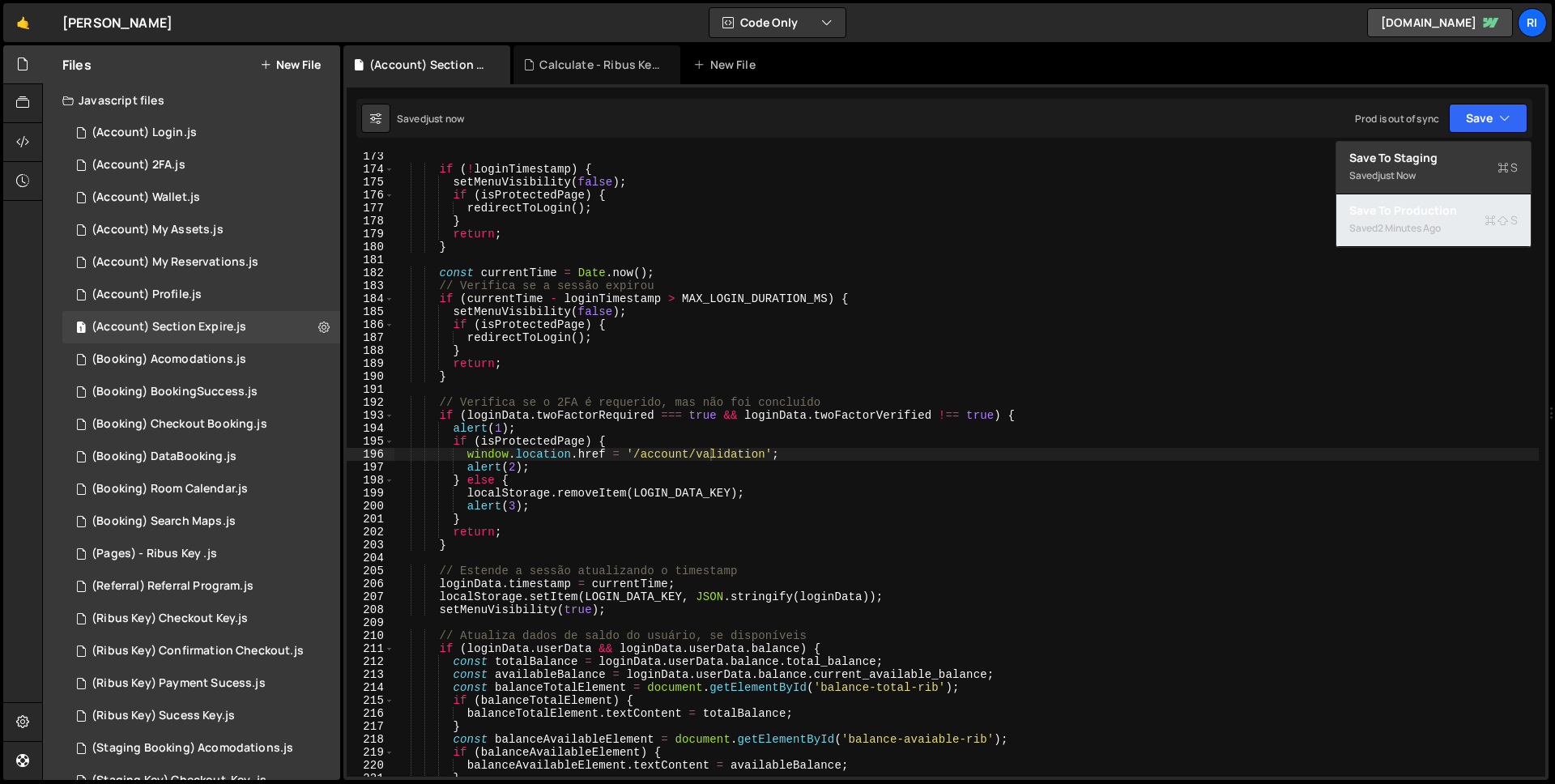
click at [1439, 221] on div "2 minutes ago" at bounding box center [1410, 228] width 63 height 14
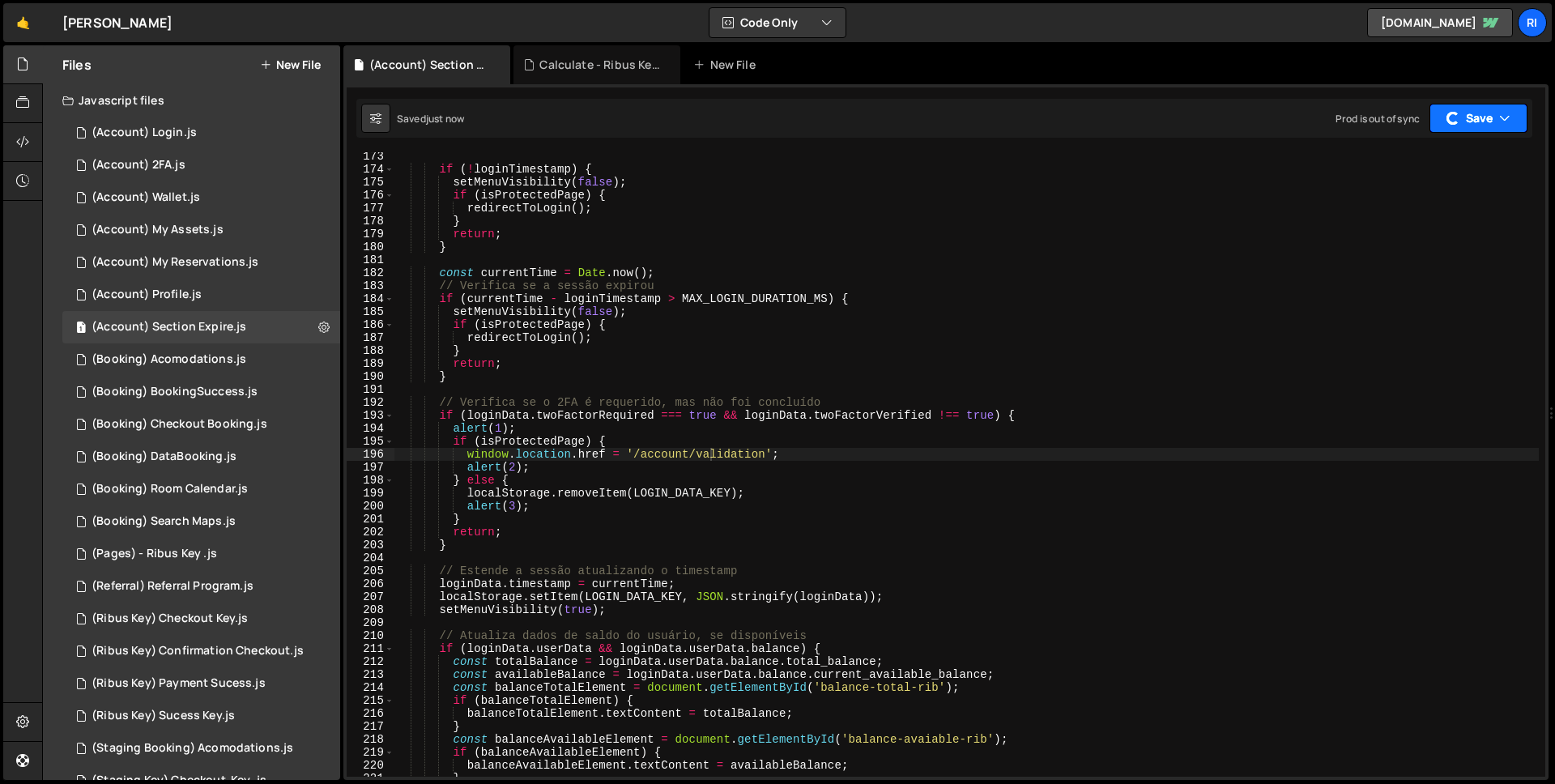
click at [1467, 121] on button "Save" at bounding box center [1479, 117] width 98 height 29
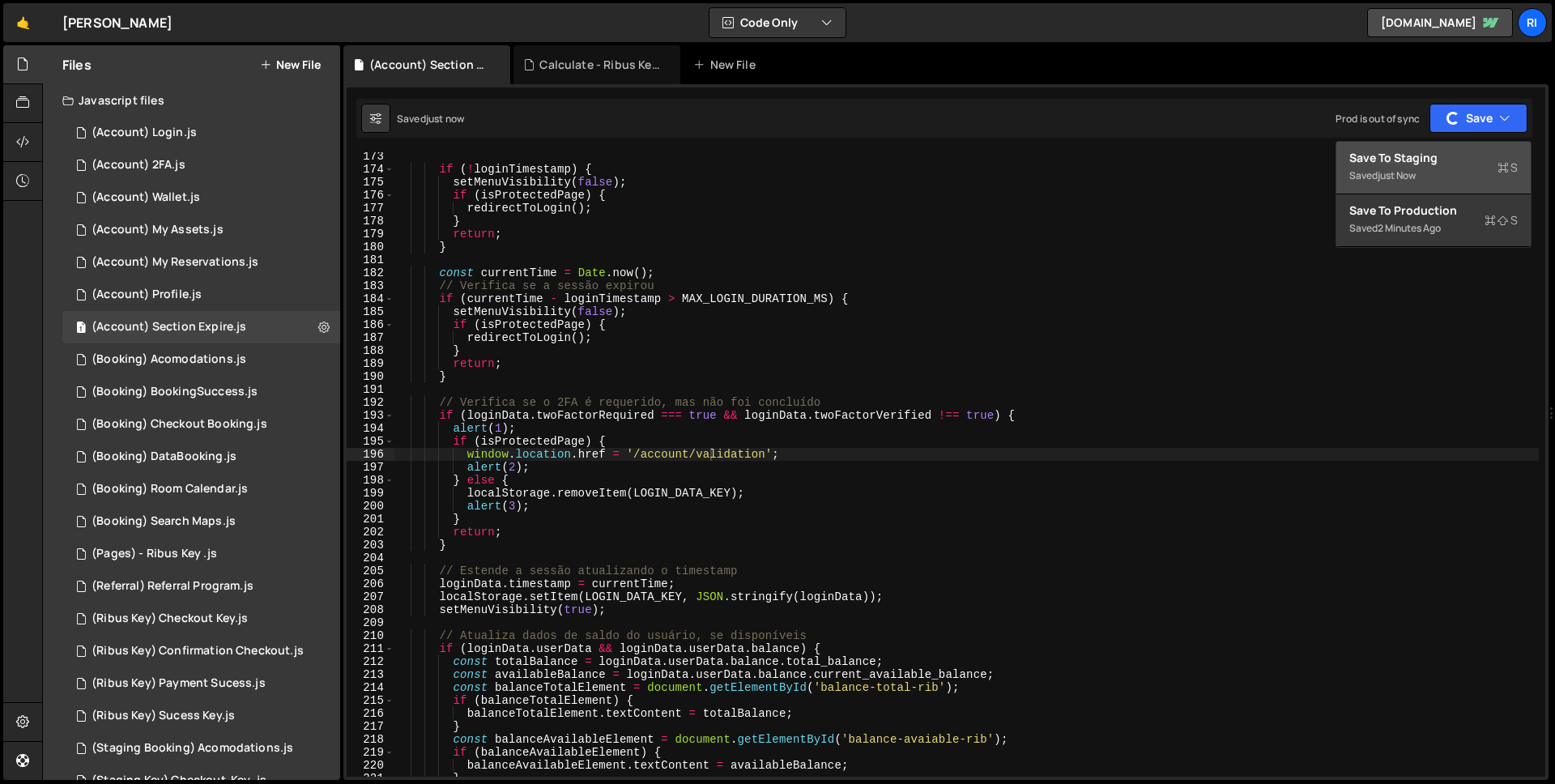
click at [1444, 165] on div "Save to Staging S" at bounding box center [1433, 157] width 168 height 16
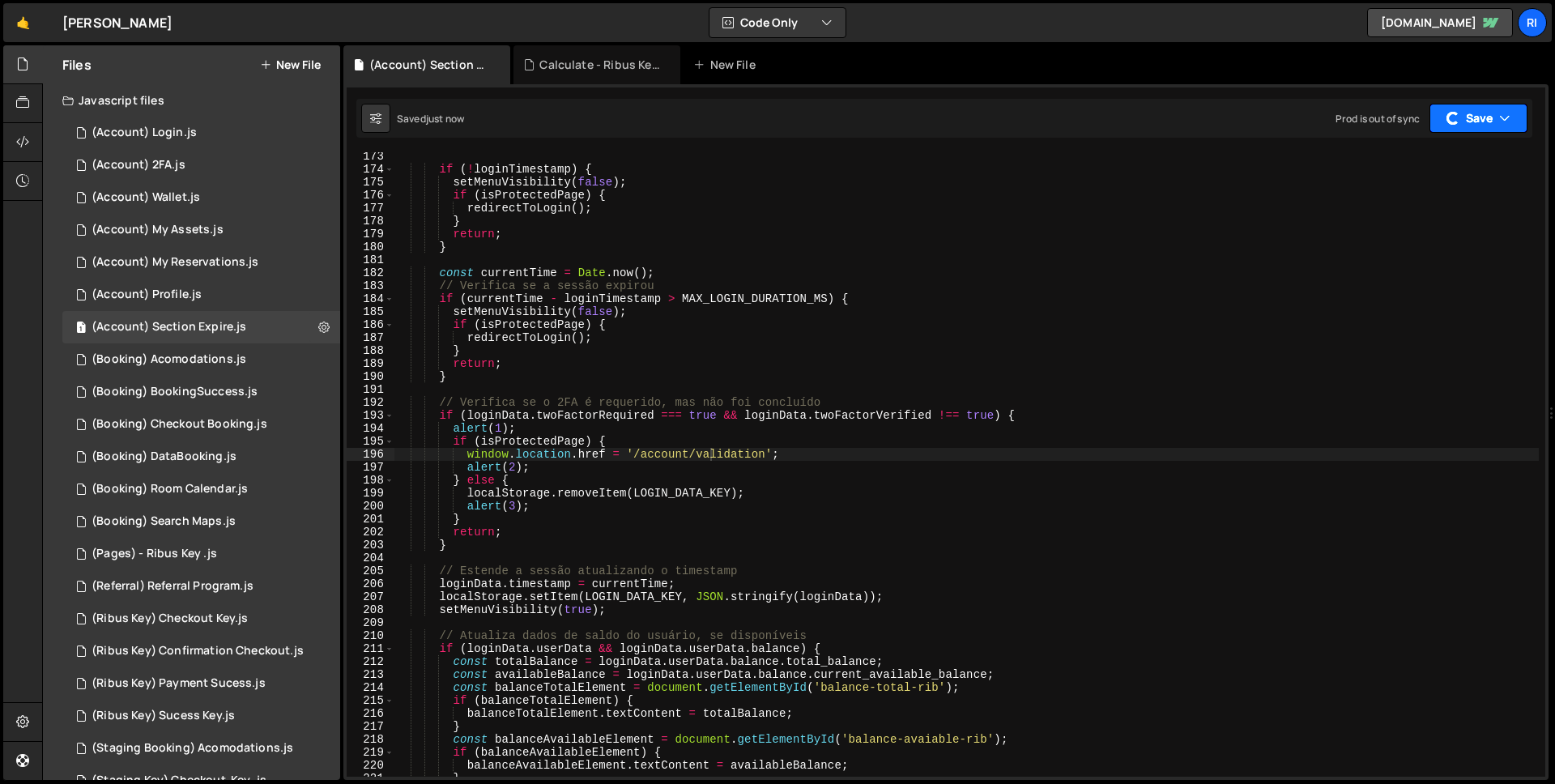
click at [1484, 111] on button "Save" at bounding box center [1479, 117] width 98 height 29
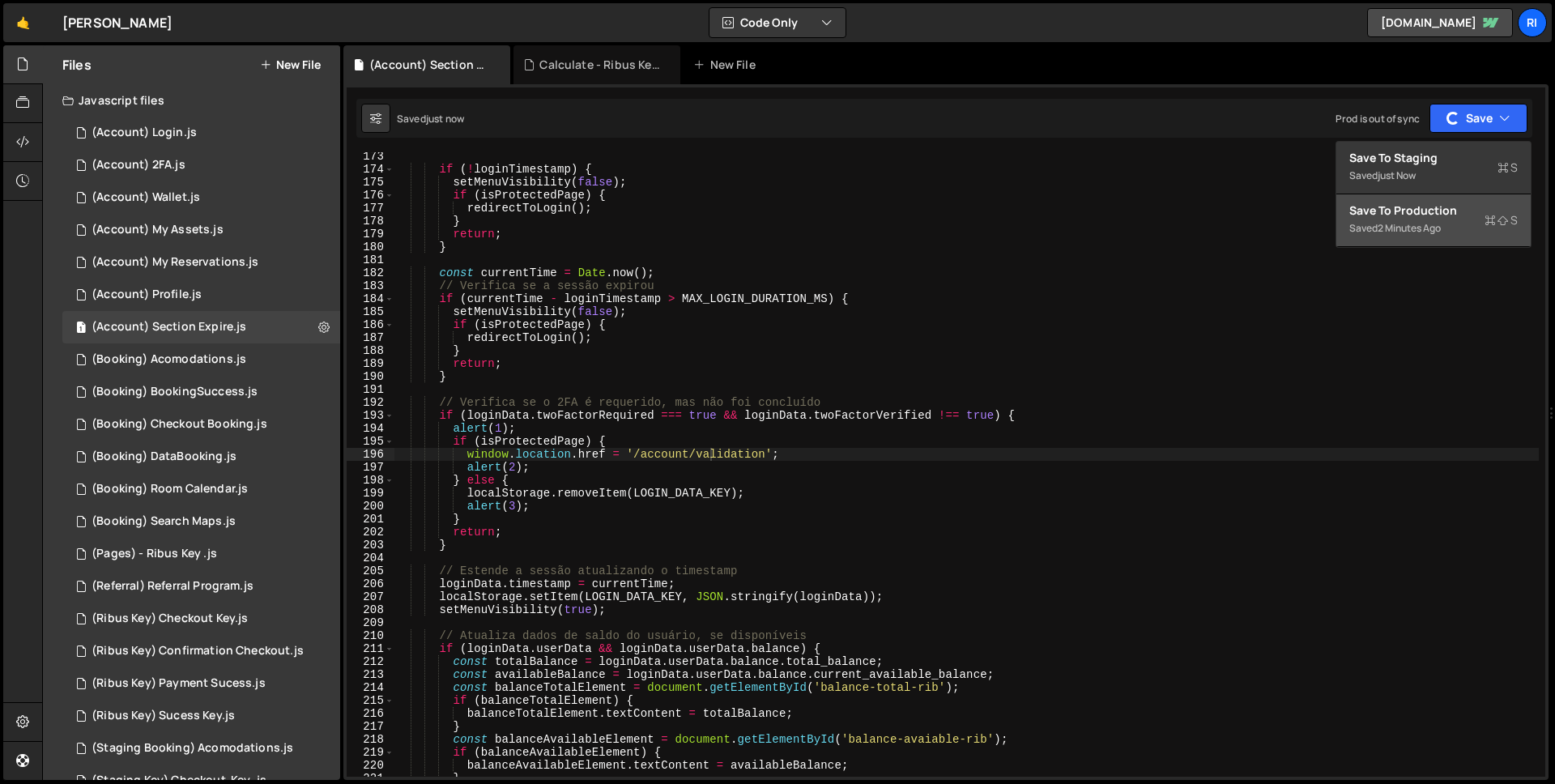
click at [1416, 206] on div "Save to Production S" at bounding box center [1433, 210] width 168 height 16
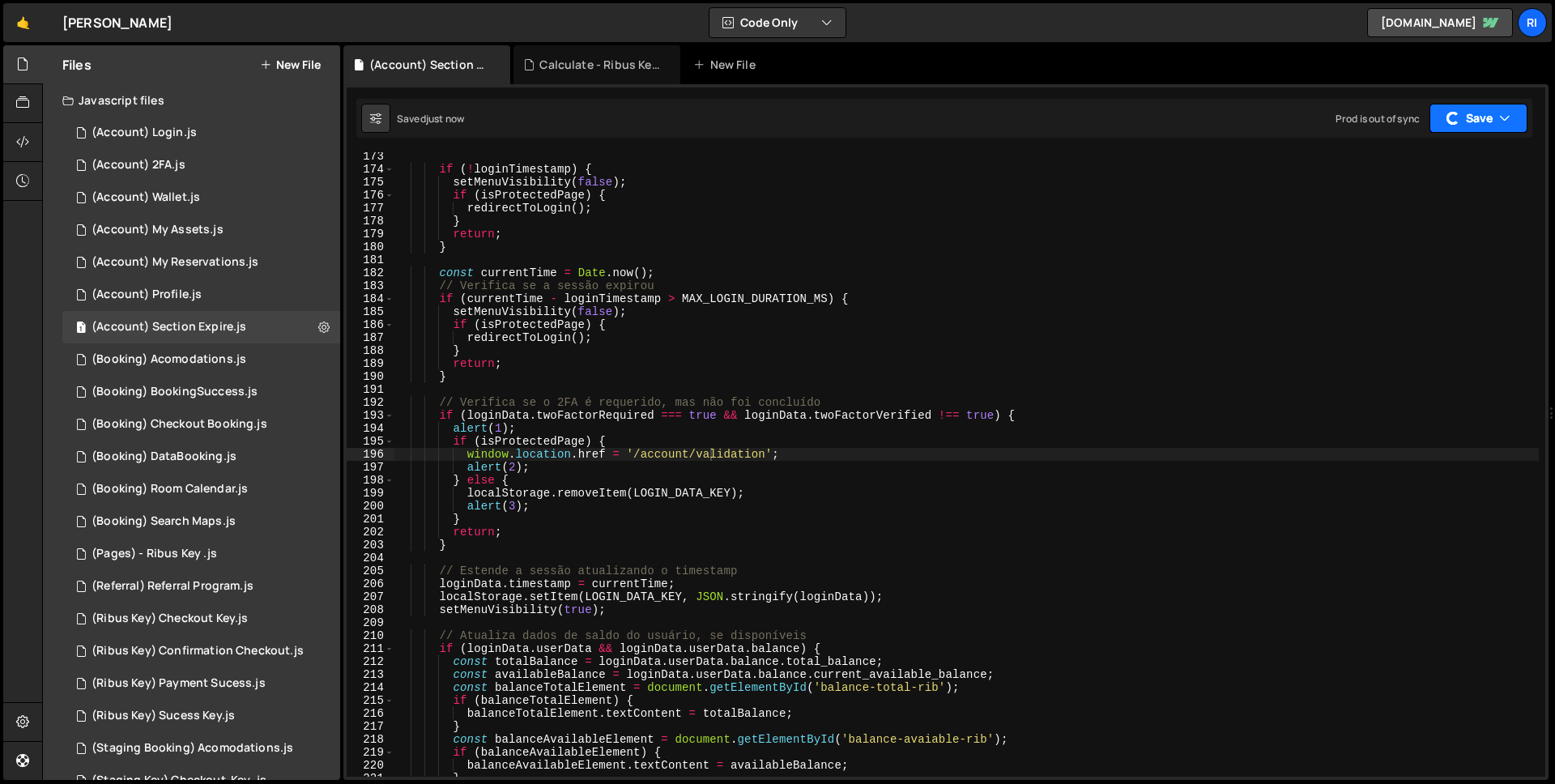
click at [1457, 130] on button "Save" at bounding box center [1479, 117] width 98 height 29
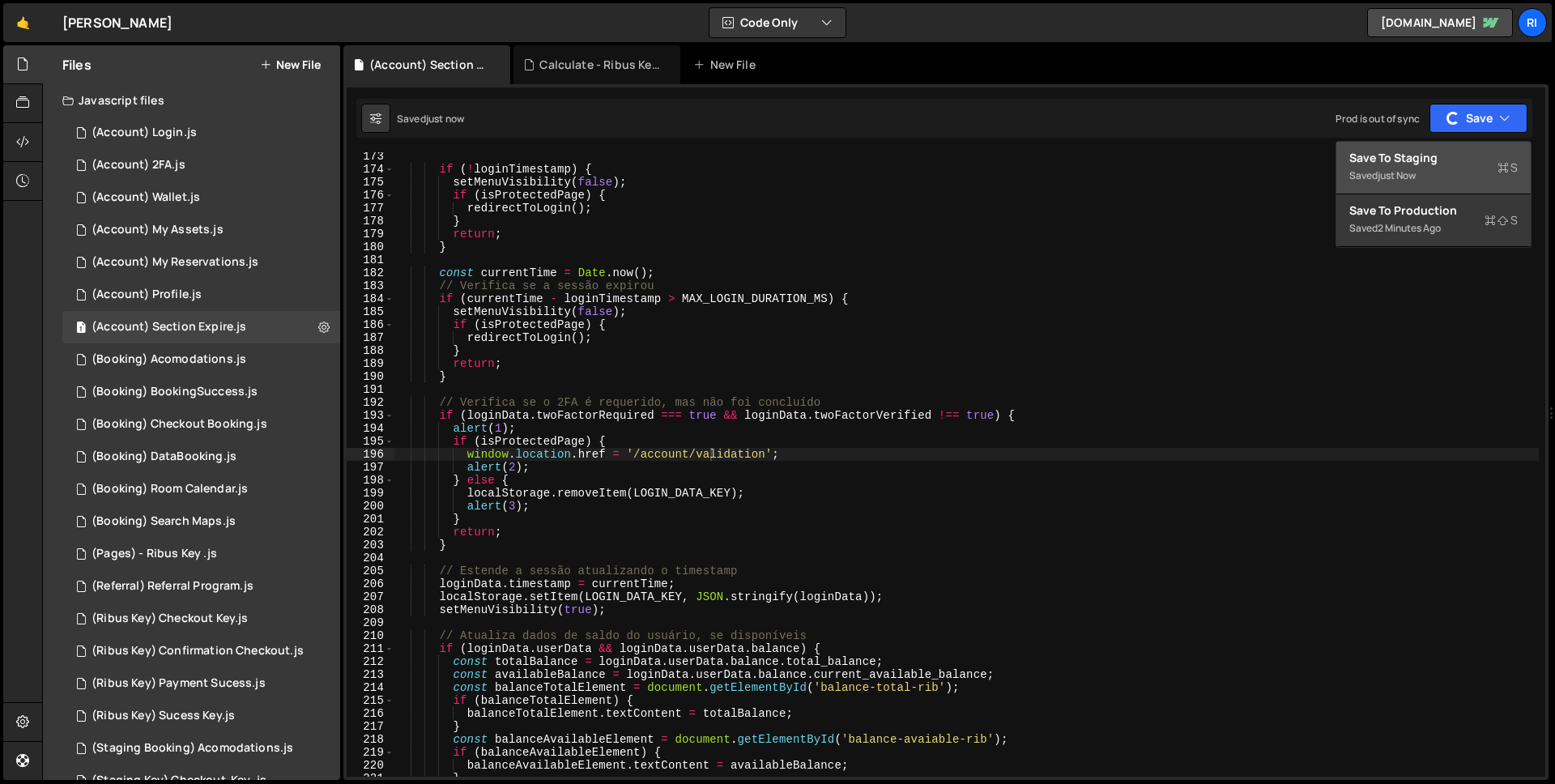
click at [1426, 184] on div "Saved just now" at bounding box center [1433, 175] width 168 height 20
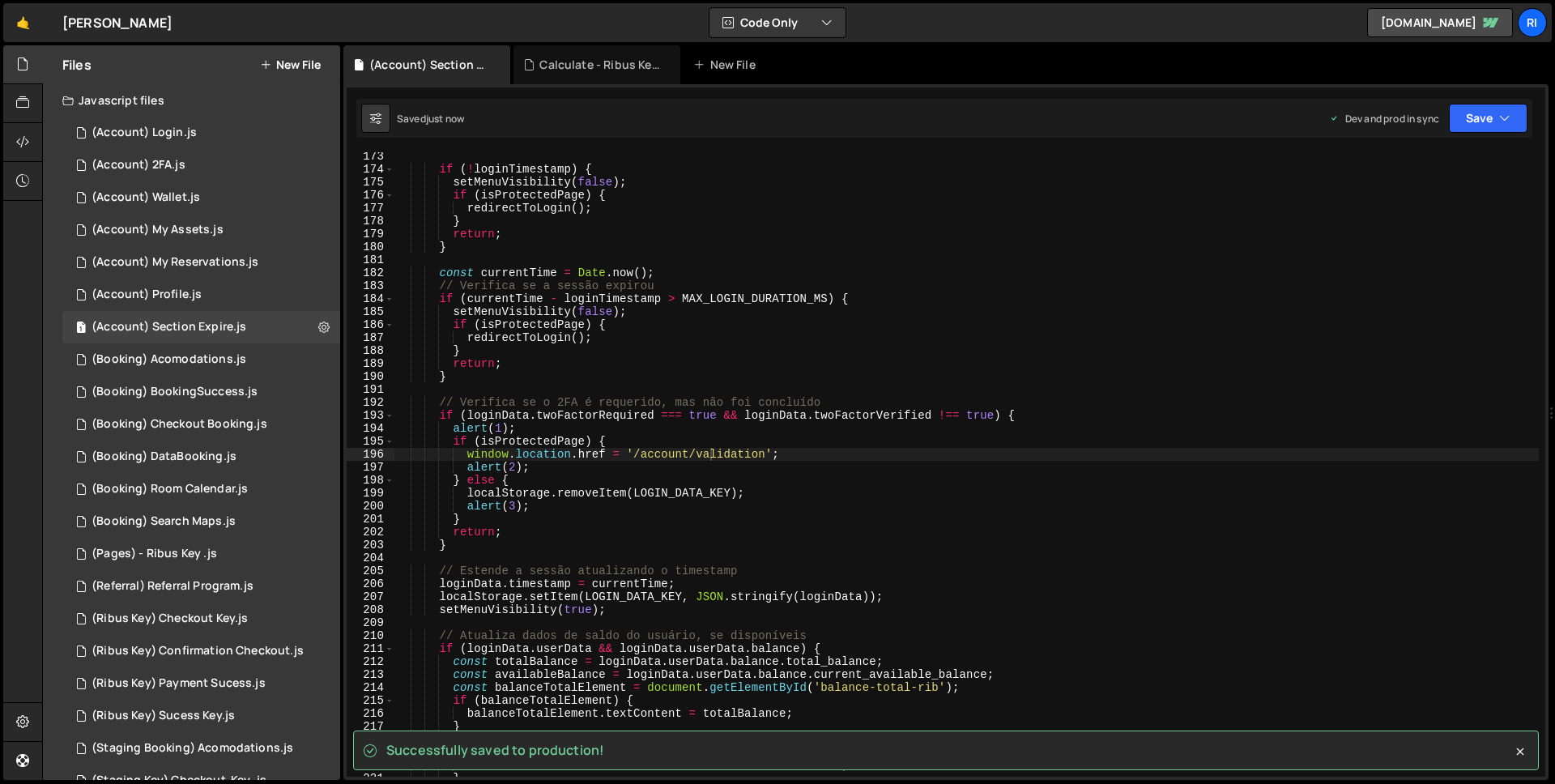
click at [1442, 101] on div "Saved just now Dev and prod in sync Upgrade to Edit Save Save to Staging S Save…" at bounding box center [945, 118] width 1176 height 39
click at [1464, 112] on button "Save" at bounding box center [1488, 117] width 78 height 29
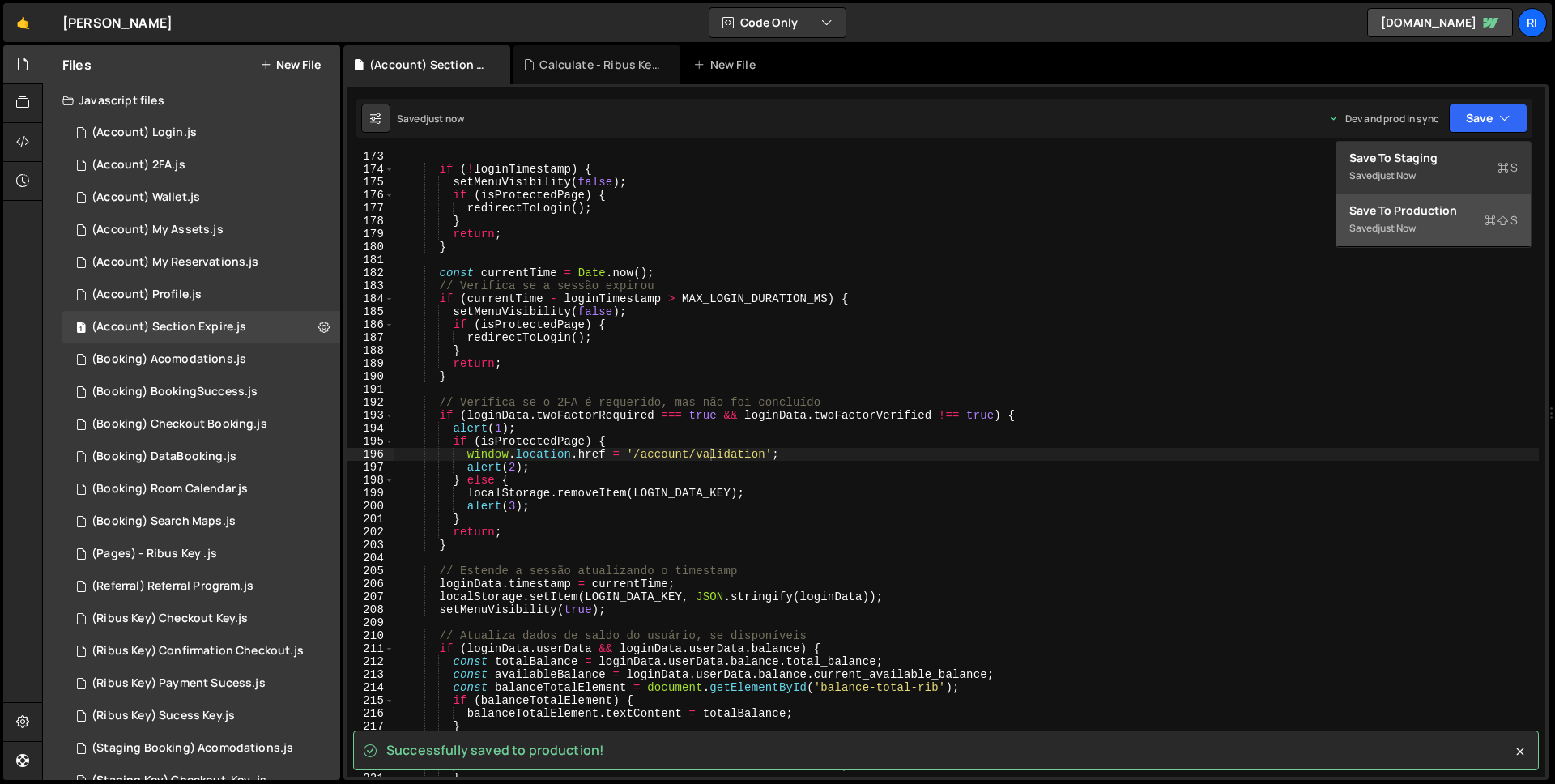
click at [1405, 216] on div "Save to Production S" at bounding box center [1433, 210] width 168 height 16
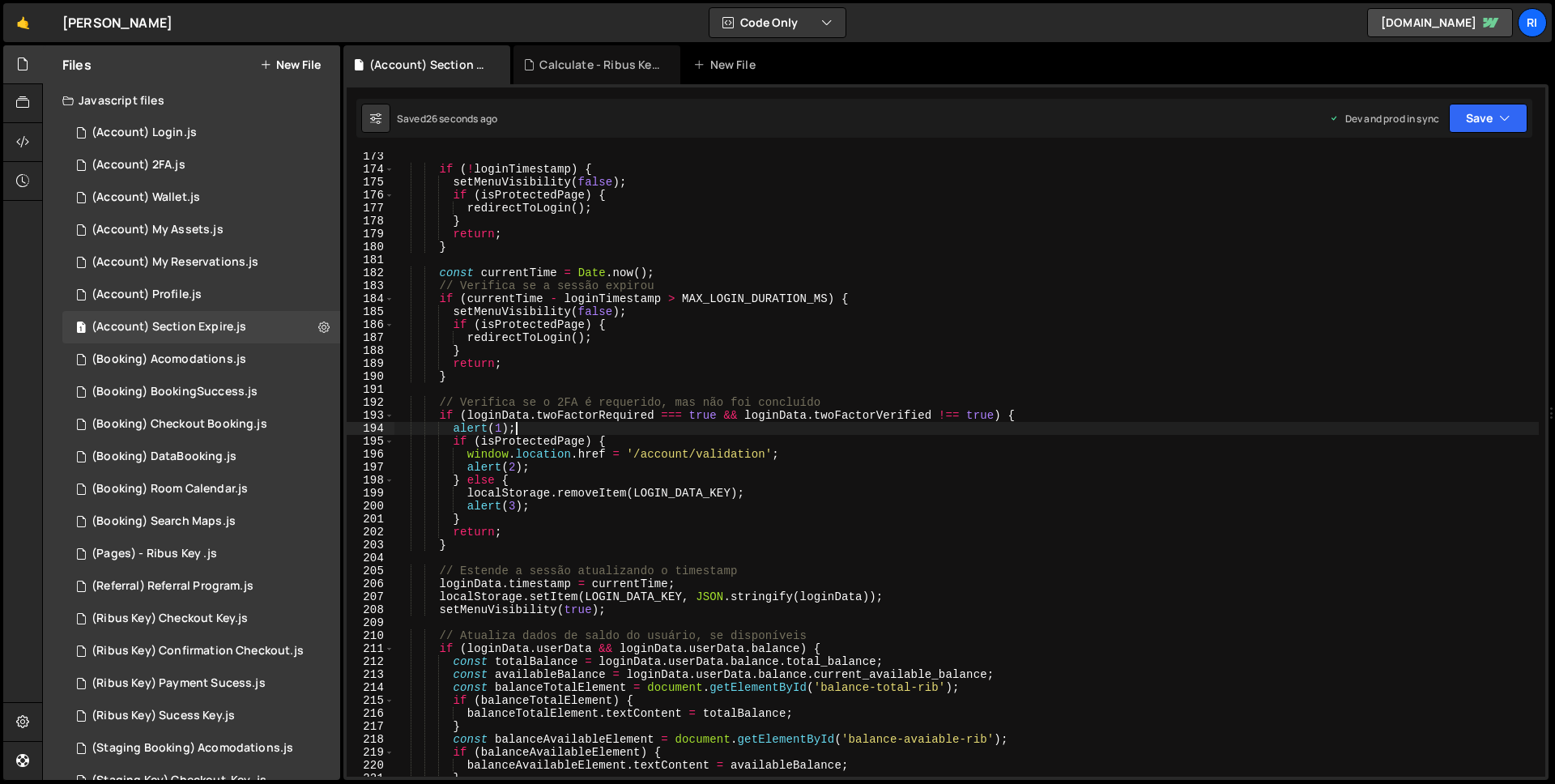
click at [649, 433] on div "if ( ! loginTimestamp ) { setMenuVisibility ( false ) ; if ( isProtectedPage ) …" at bounding box center [967, 474] width 1145 height 650
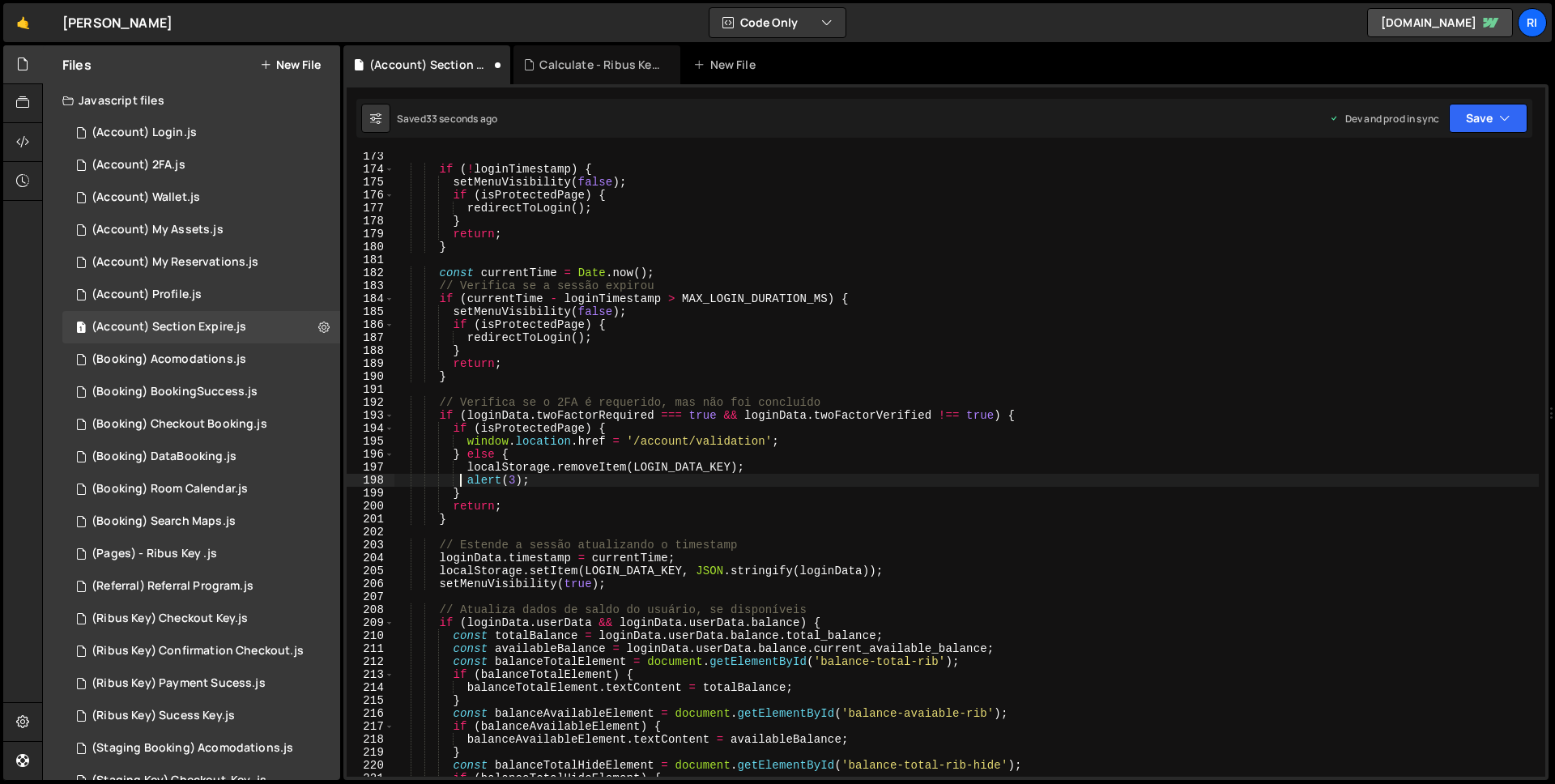
scroll to position [0, 3]
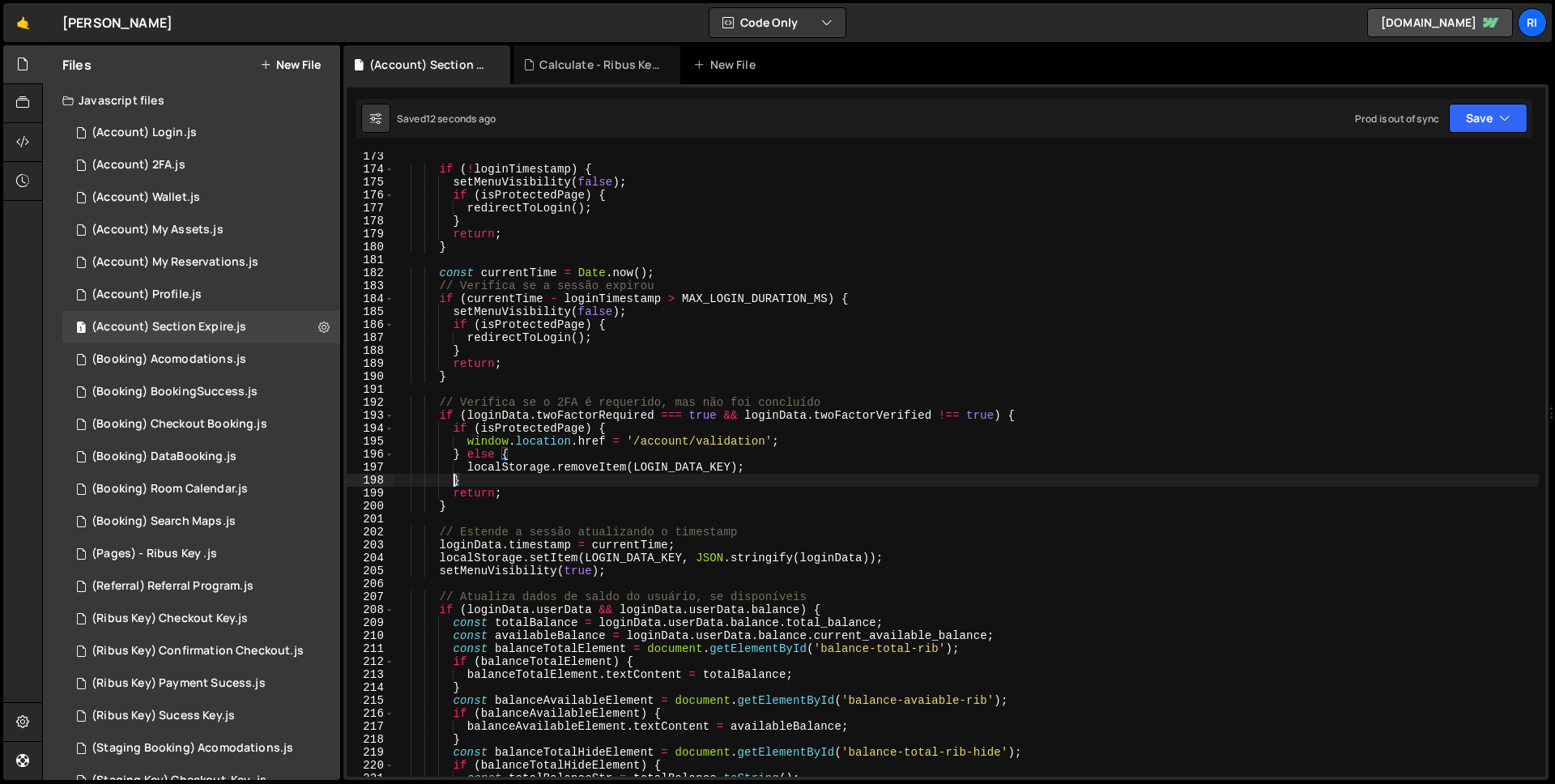
click at [459, 454] on div "if ( ! loginTimestamp ) { setMenuVisibility ( false ) ; if ( isProtectedPage ) …" at bounding box center [967, 474] width 1145 height 650
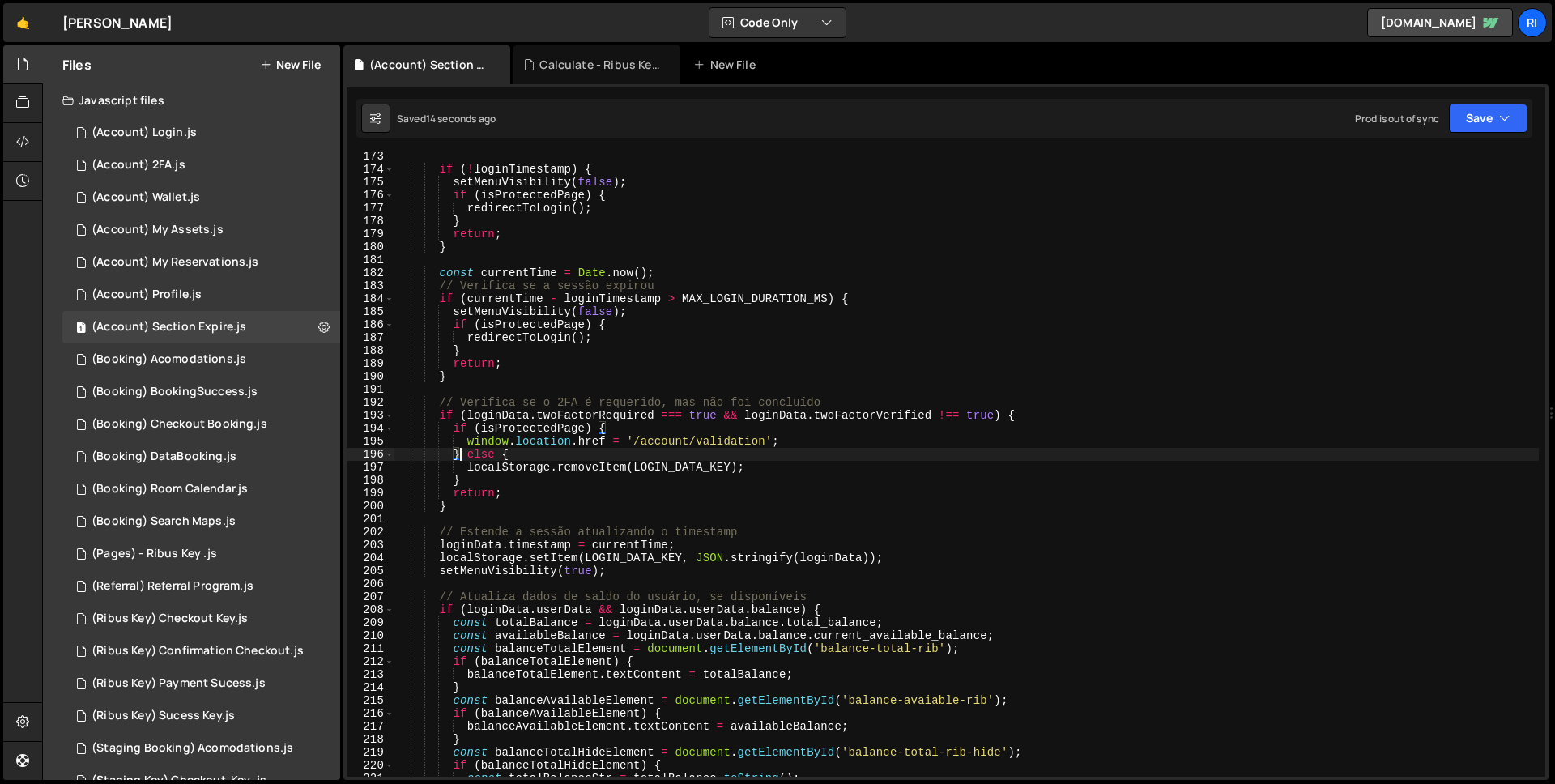
click at [471, 466] on div "if ( ! loginTimestamp ) { setMenuVisibility ( false ) ; if ( isProtectedPage ) …" at bounding box center [967, 474] width 1145 height 650
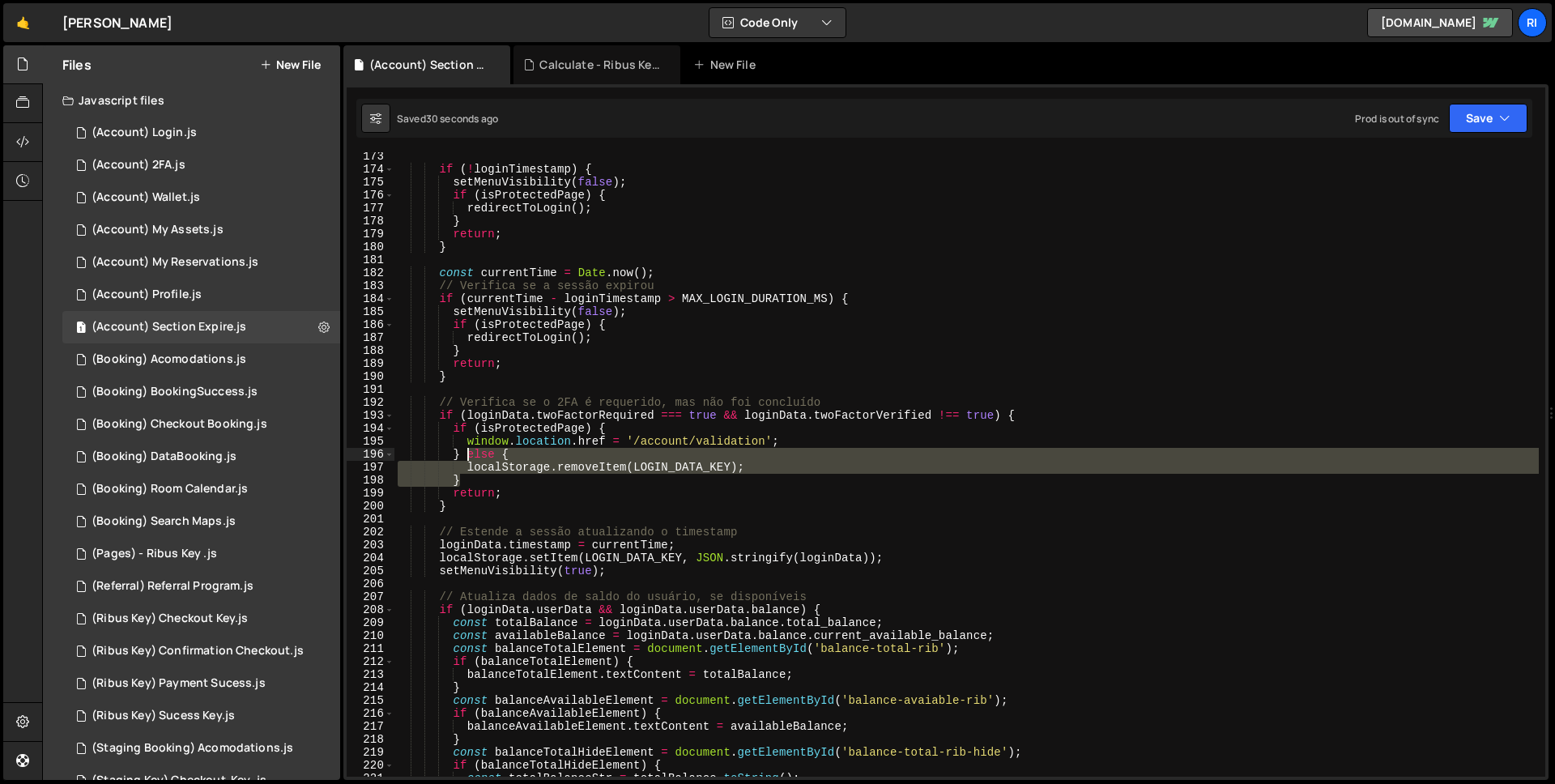
drag, startPoint x: 464, startPoint y: 480, endPoint x: 465, endPoint y: 454, distance: 26.0
click at [465, 454] on div "if ( ! loginTimestamp ) { setMenuVisibility ( false ) ; if ( isProtectedPage ) …" at bounding box center [967, 474] width 1145 height 650
click at [633, 441] on div "if ( ! loginTimestamp ) { setMenuVisibility ( false ) ; if ( isProtectedPage ) …" at bounding box center [967, 474] width 1145 height 650
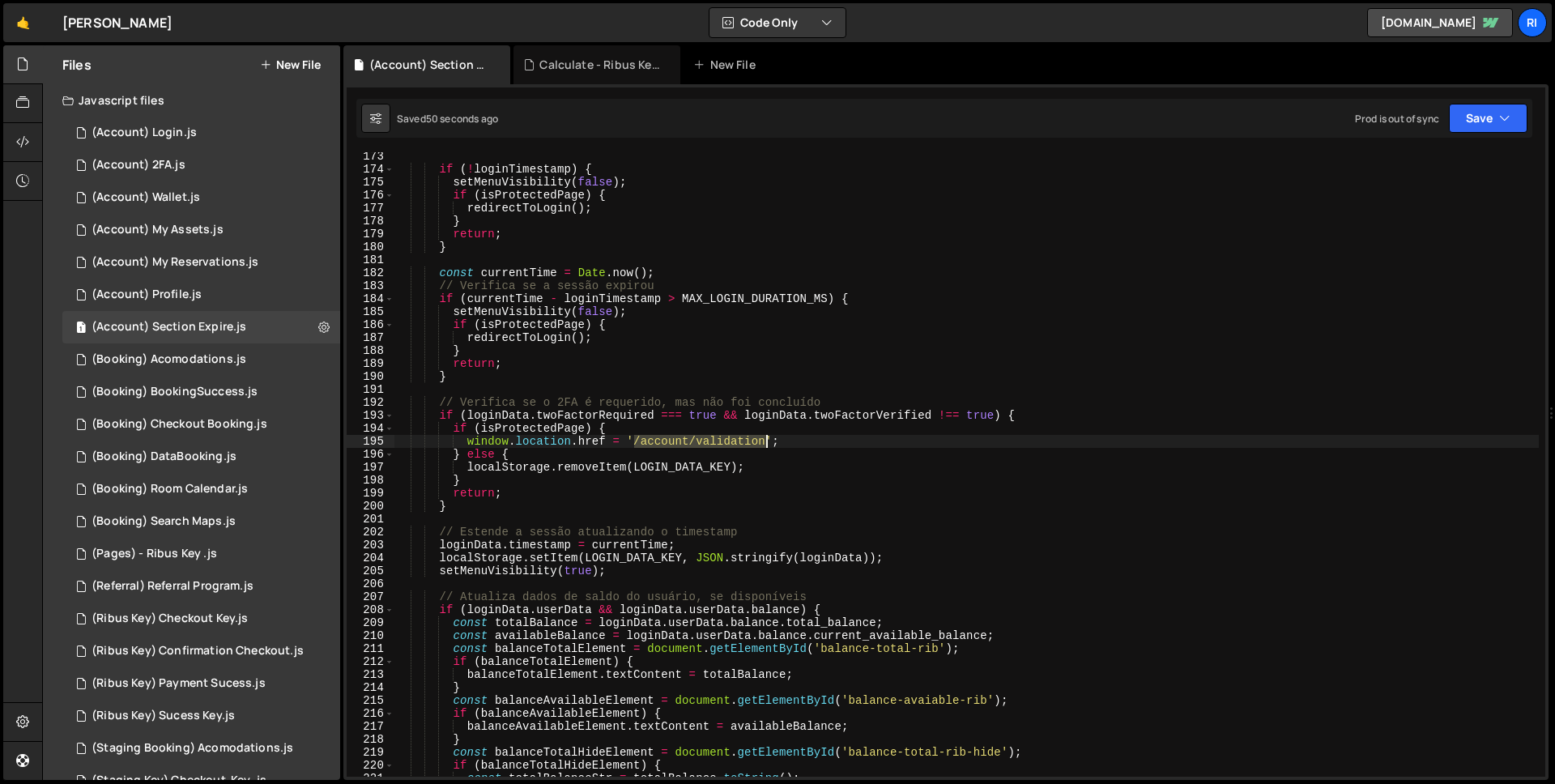
click at [767, 441] on div "if ( ! loginTimestamp ) { setMenuVisibility ( false ) ; if ( isProtectedPage ) …" at bounding box center [967, 474] width 1145 height 650
drag, startPoint x: 464, startPoint y: 440, endPoint x: 731, endPoint y: 447, distance: 267.1
click at [731, 447] on div "if ( ! loginTimestamp ) { setMenuVisibility ( false ) ; if ( isProtectedPage ) …" at bounding box center [967, 474] width 1145 height 650
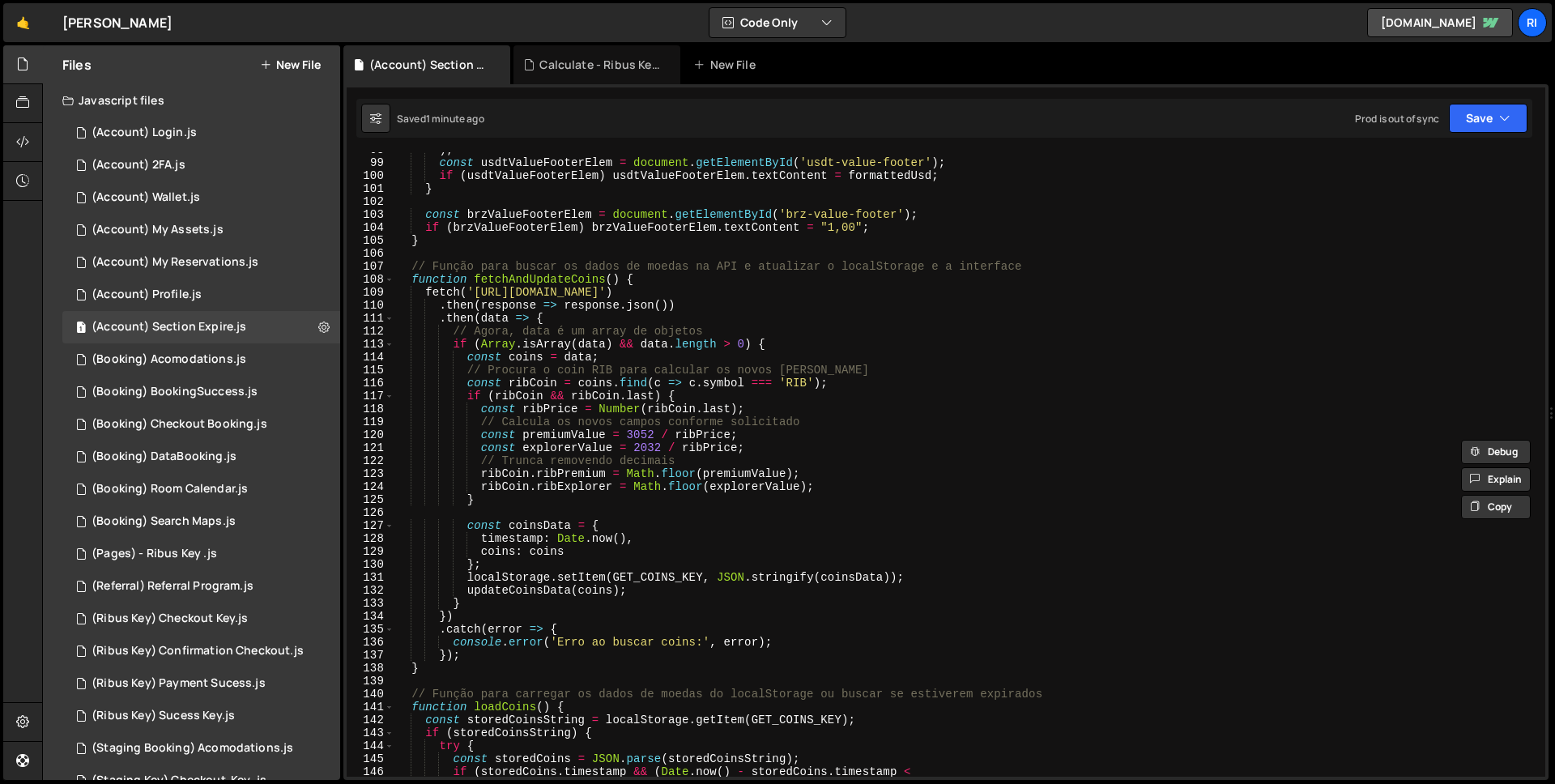
scroll to position [2053, 0]
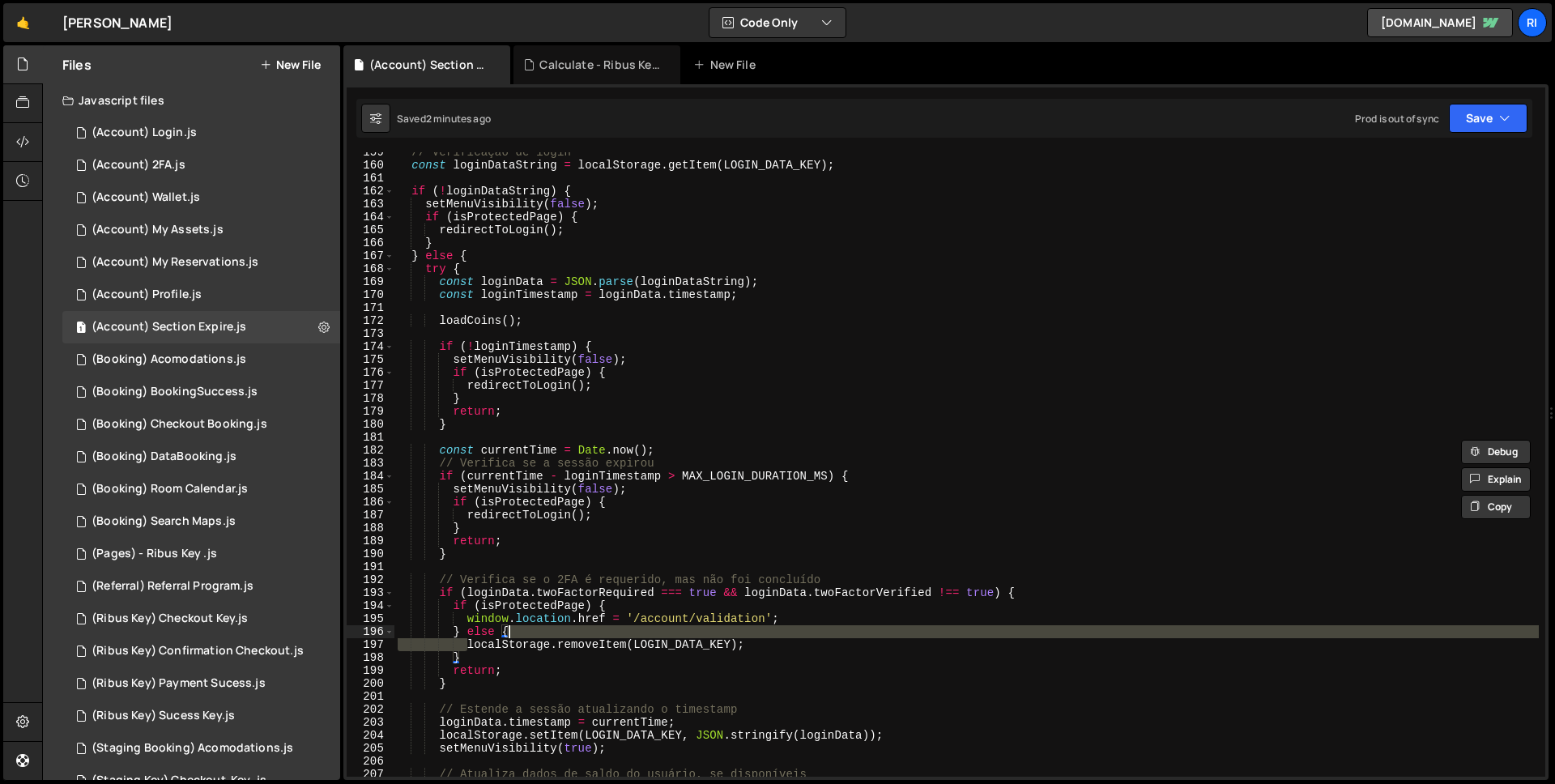
drag, startPoint x: 470, startPoint y: 637, endPoint x: 522, endPoint y: 632, distance: 52.2
click at [522, 632] on div "// Verificação de login const loginDataString = localStorage . getItem ( LOGIN_…" at bounding box center [967, 471] width 1145 height 650
click at [461, 628] on div "// Verificação de login const loginDataString = localStorage . getItem ( LOGIN_…" at bounding box center [967, 471] width 1145 height 650
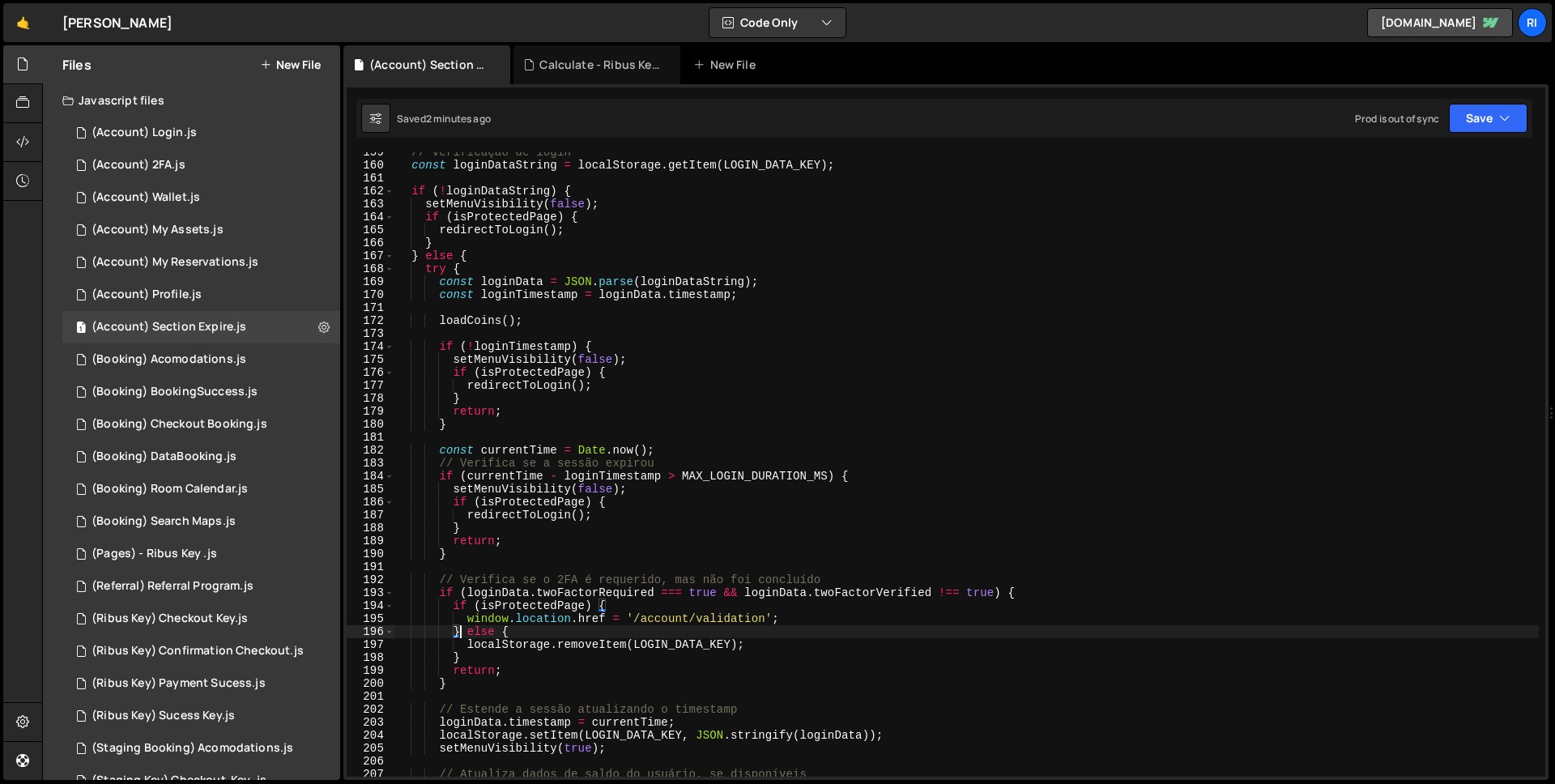
drag, startPoint x: 464, startPoint y: 630, endPoint x: 473, endPoint y: 641, distance: 14.2
click at [464, 630] on div "// Verificação de login const loginDataString = localStorage . getItem ( LOGIN_…" at bounding box center [967, 471] width 1145 height 650
paste textarea "if (location.pathname.replace(/\/+$/, '') !== '/account/validation')"
click at [1496, 113] on button "Save" at bounding box center [1488, 117] width 78 height 29
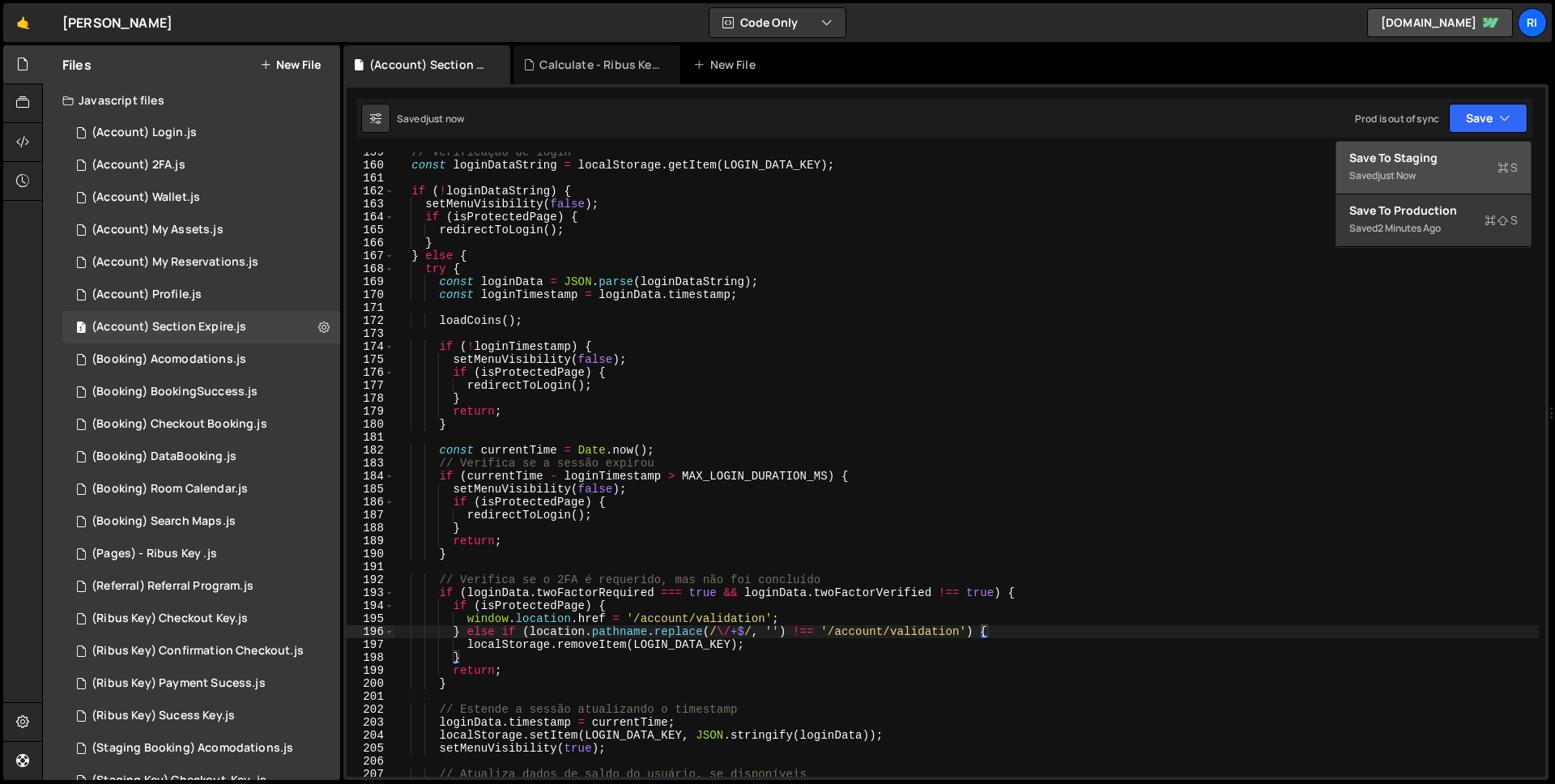
click at [1451, 176] on div "Saved just now" at bounding box center [1433, 175] width 168 height 20
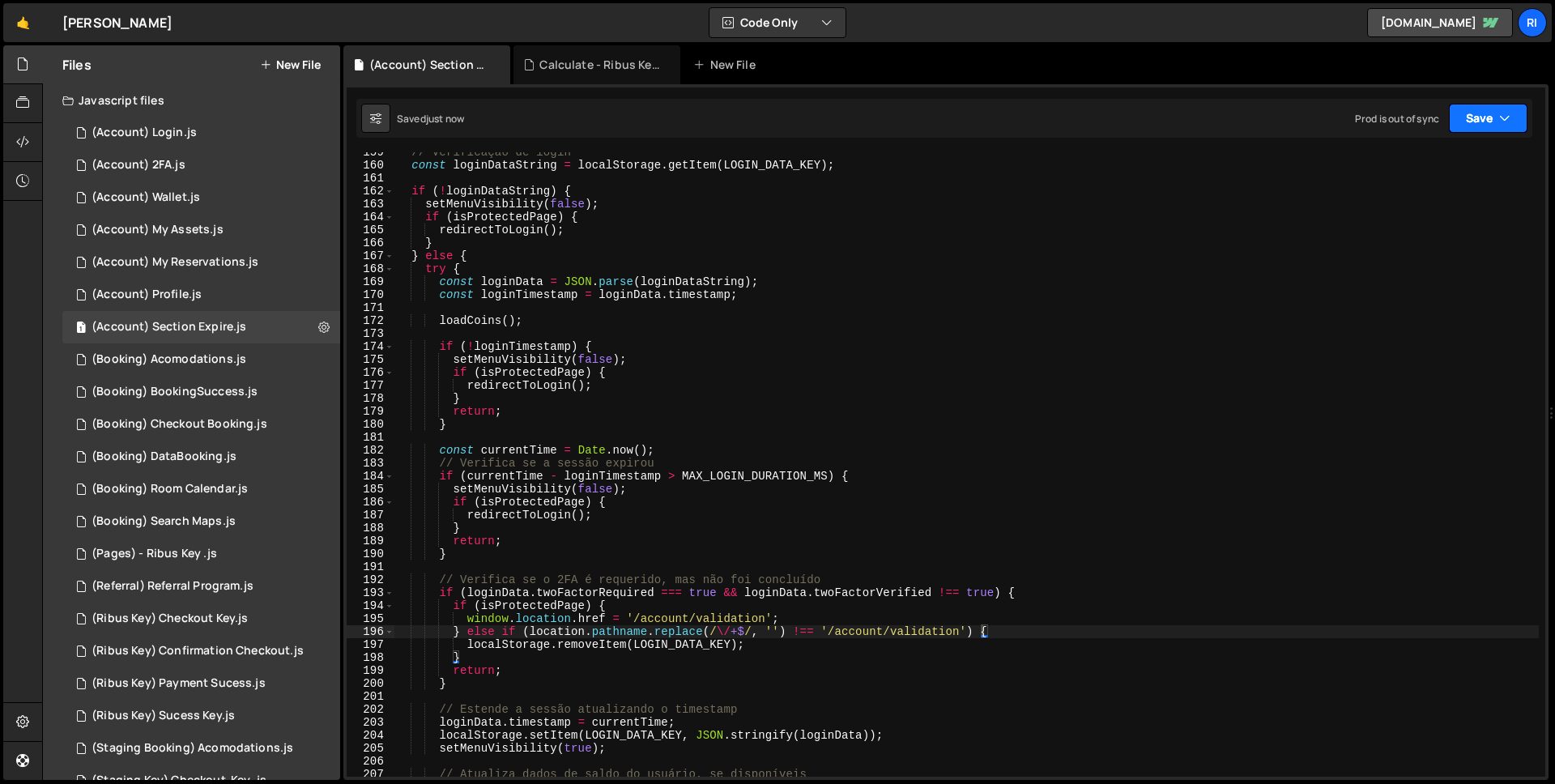
click at [1487, 126] on button "Save" at bounding box center [1488, 117] width 78 height 29
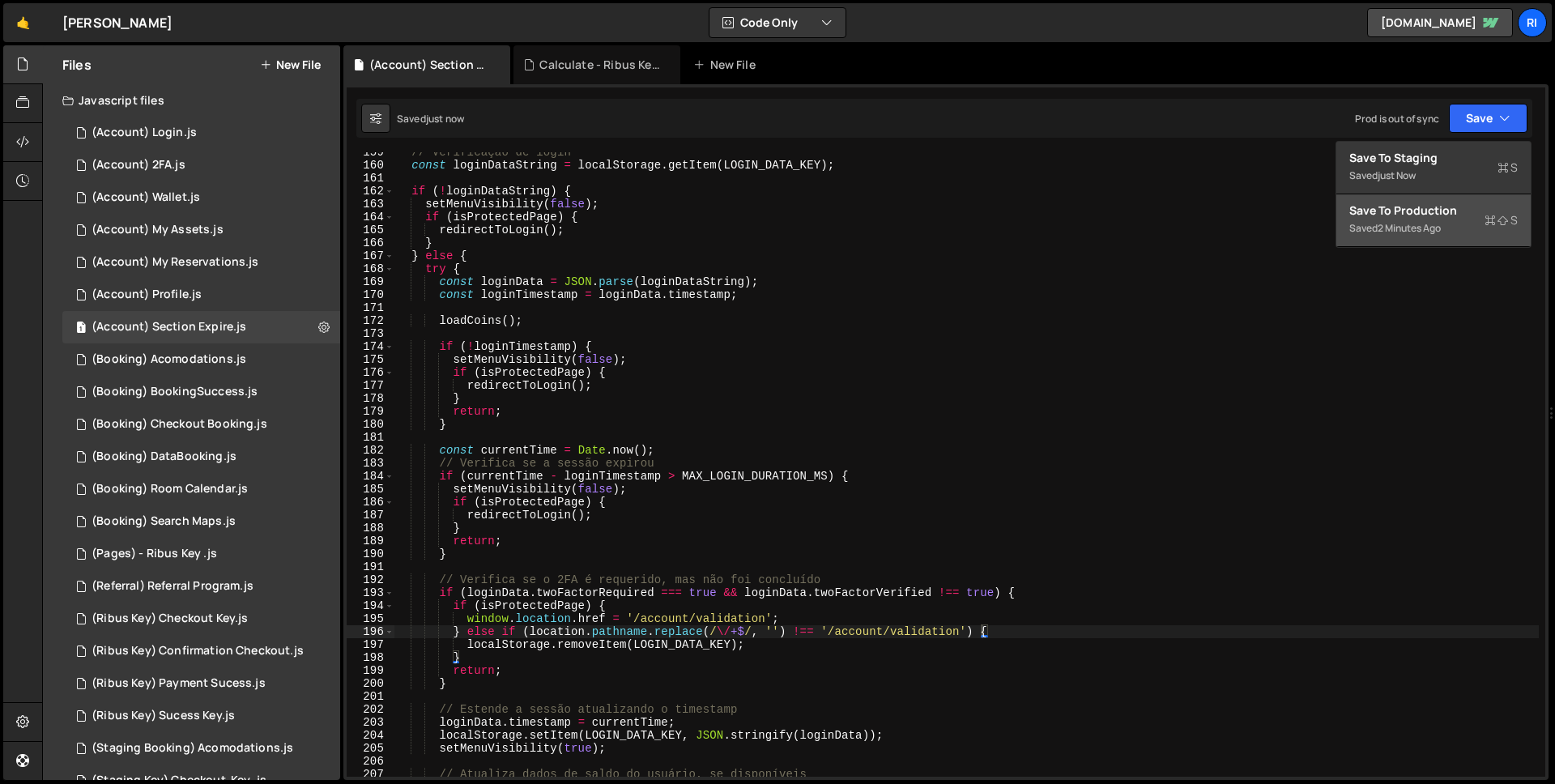
click at [1414, 214] on div "Save to Production S" at bounding box center [1433, 210] width 168 height 16
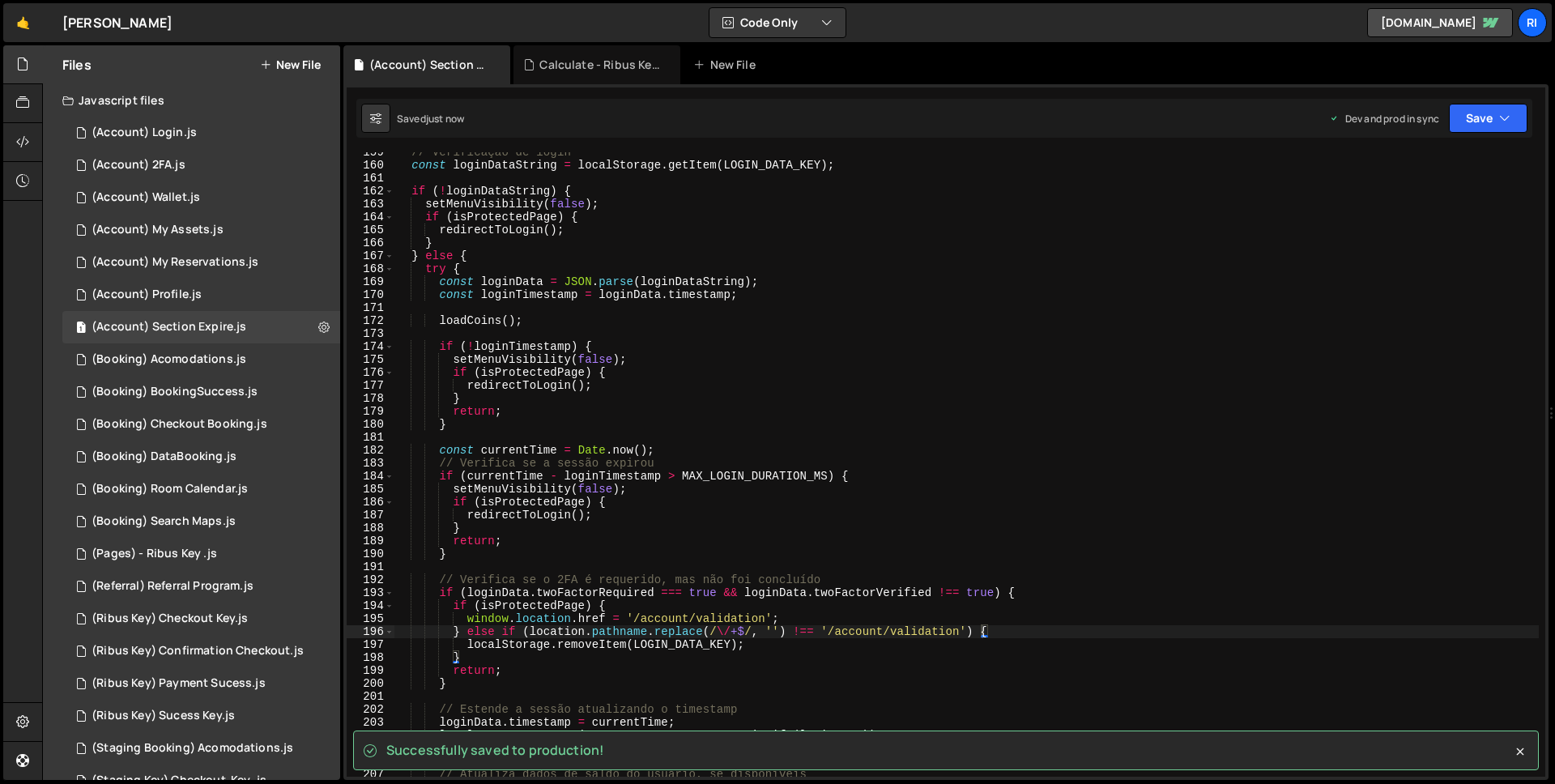
click at [634, 666] on div "// Verificação de login const loginDataString = localStorage . getItem ( LOGIN_…" at bounding box center [967, 471] width 1145 height 650
click at [637, 649] on div "// Verificação de login const loginDataString = localStorage . getItem ( LOGIN_…" at bounding box center [967, 471] width 1145 height 650
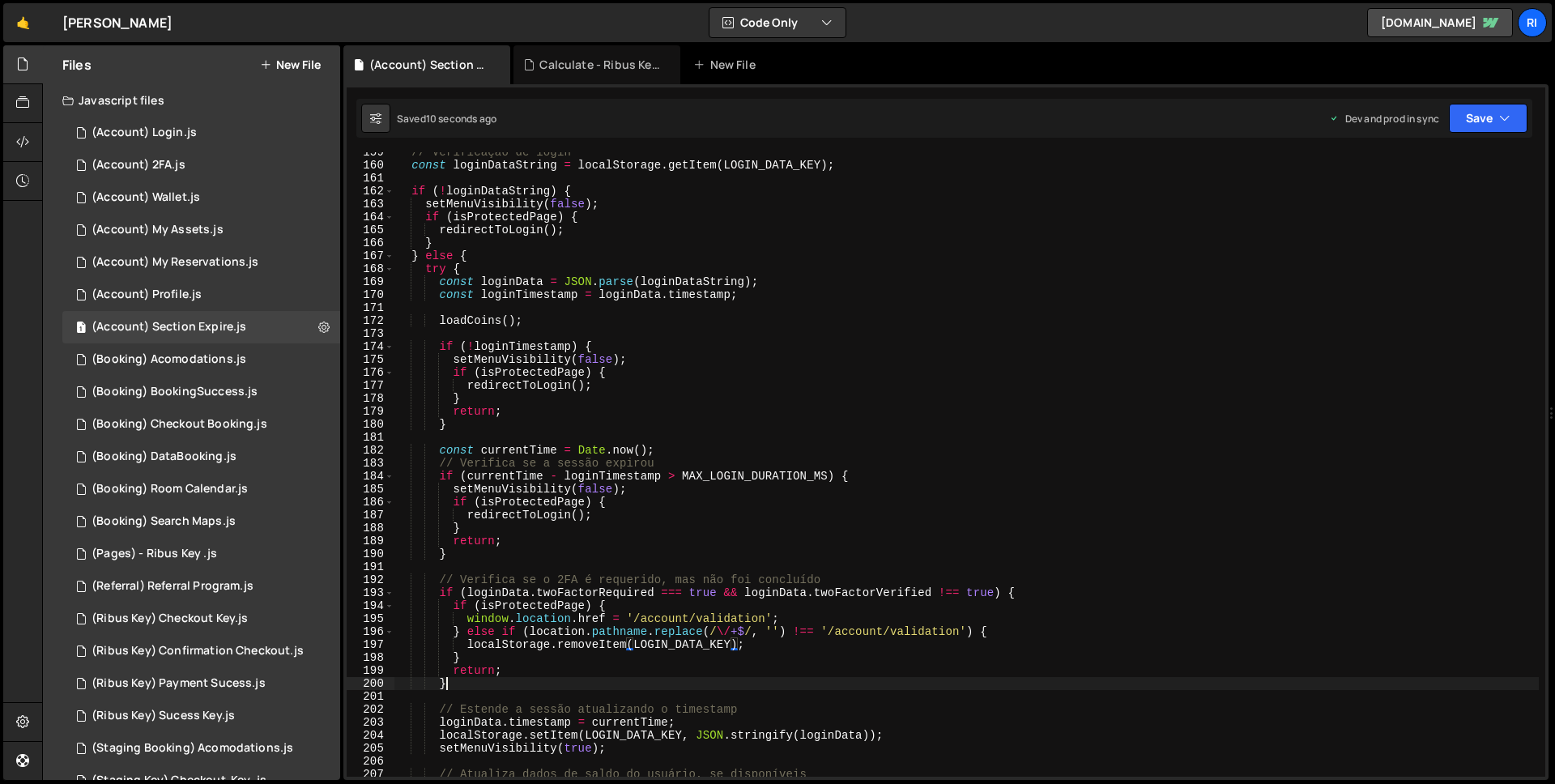
click at [614, 680] on div "// Verificação de login const loginDataString = localStorage . getItem ( LOGIN_…" at bounding box center [967, 471] width 1145 height 650
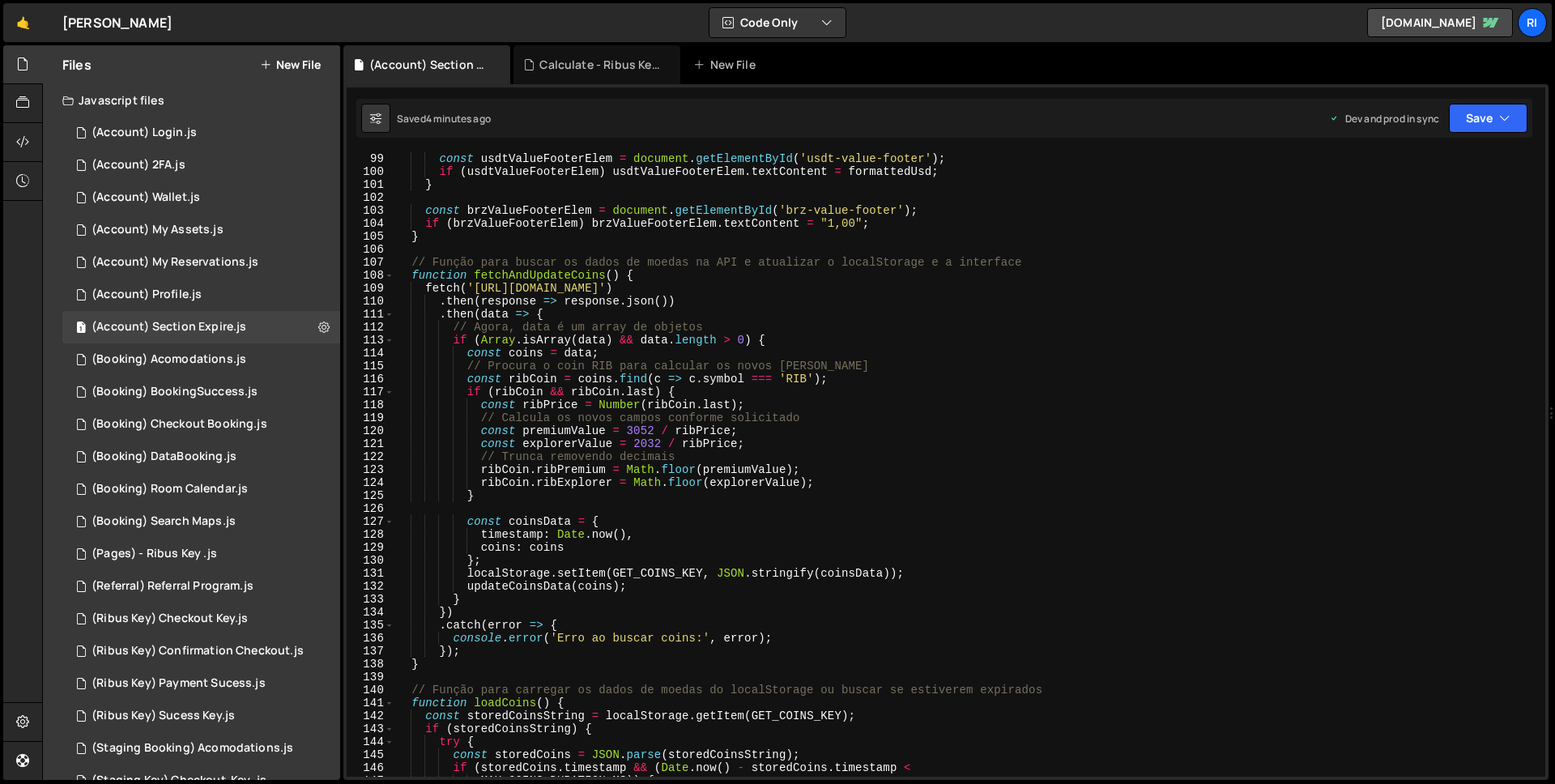
scroll to position [1062, 0]
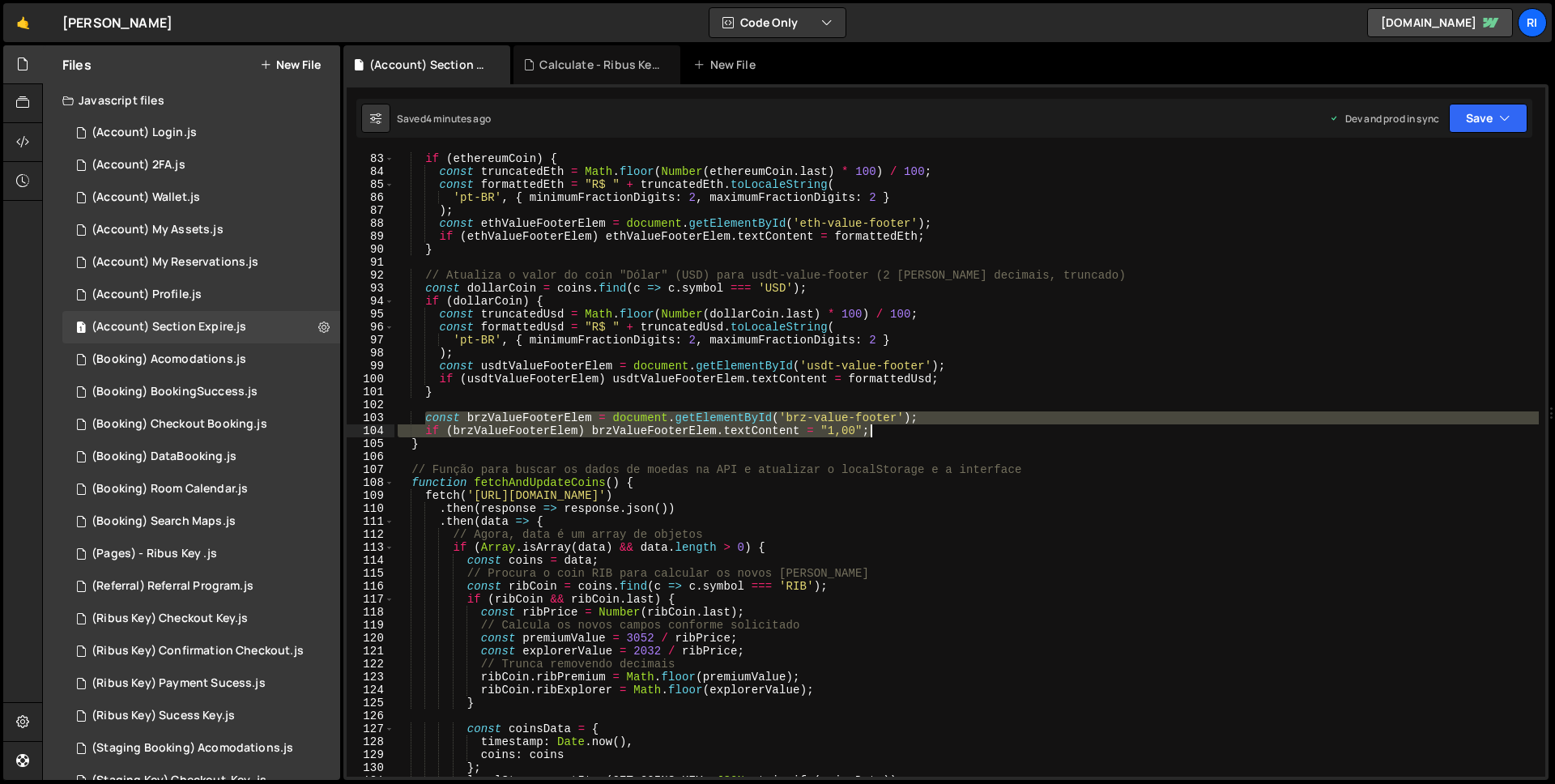
drag, startPoint x: 425, startPoint y: 415, endPoint x: 875, endPoint y: 432, distance: 450.3
click at [875, 432] on div "if ( ethereumCoin ) { const truncatedEth = Math . floor ( Number ( ethereumCoin…" at bounding box center [967, 477] width 1145 height 650
type textarea "const brzValueFooterElem = document.getElementById('brz-value-footer'); if (brz…"
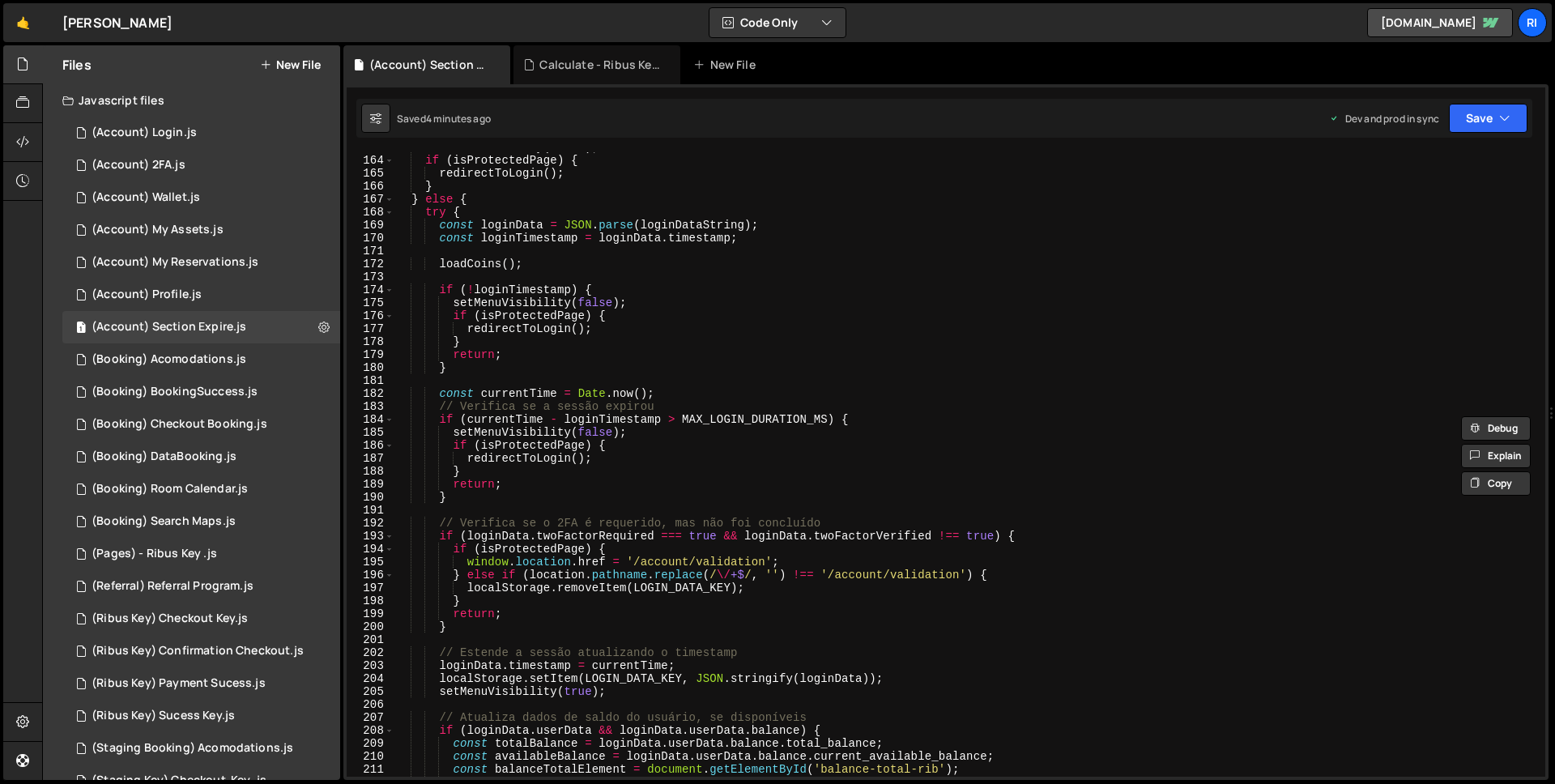
scroll to position [2017, 0]
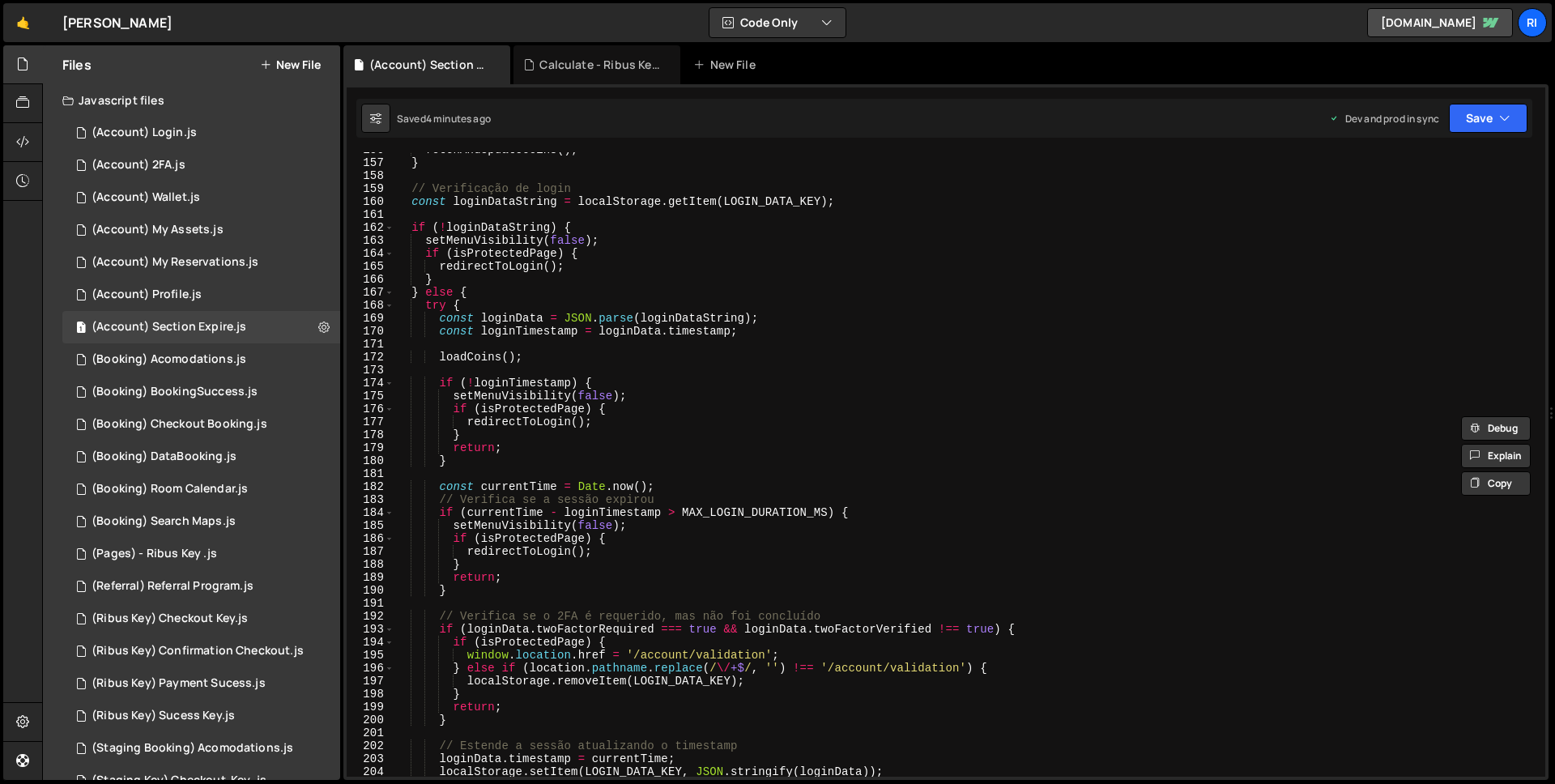
click at [496, 341] on div "fetchAndUpdateCoins ( ) ; } // Verificação de login const loginDataString = loc…" at bounding box center [967, 468] width 1145 height 650
drag, startPoint x: 439, startPoint y: 360, endPoint x: 570, endPoint y: 356, distance: 131.1
click at [570, 356] on div "fetchAndUpdateCoins ( ) ; } // Verificação de login const loginDataString = loc…" at bounding box center [967, 468] width 1145 height 650
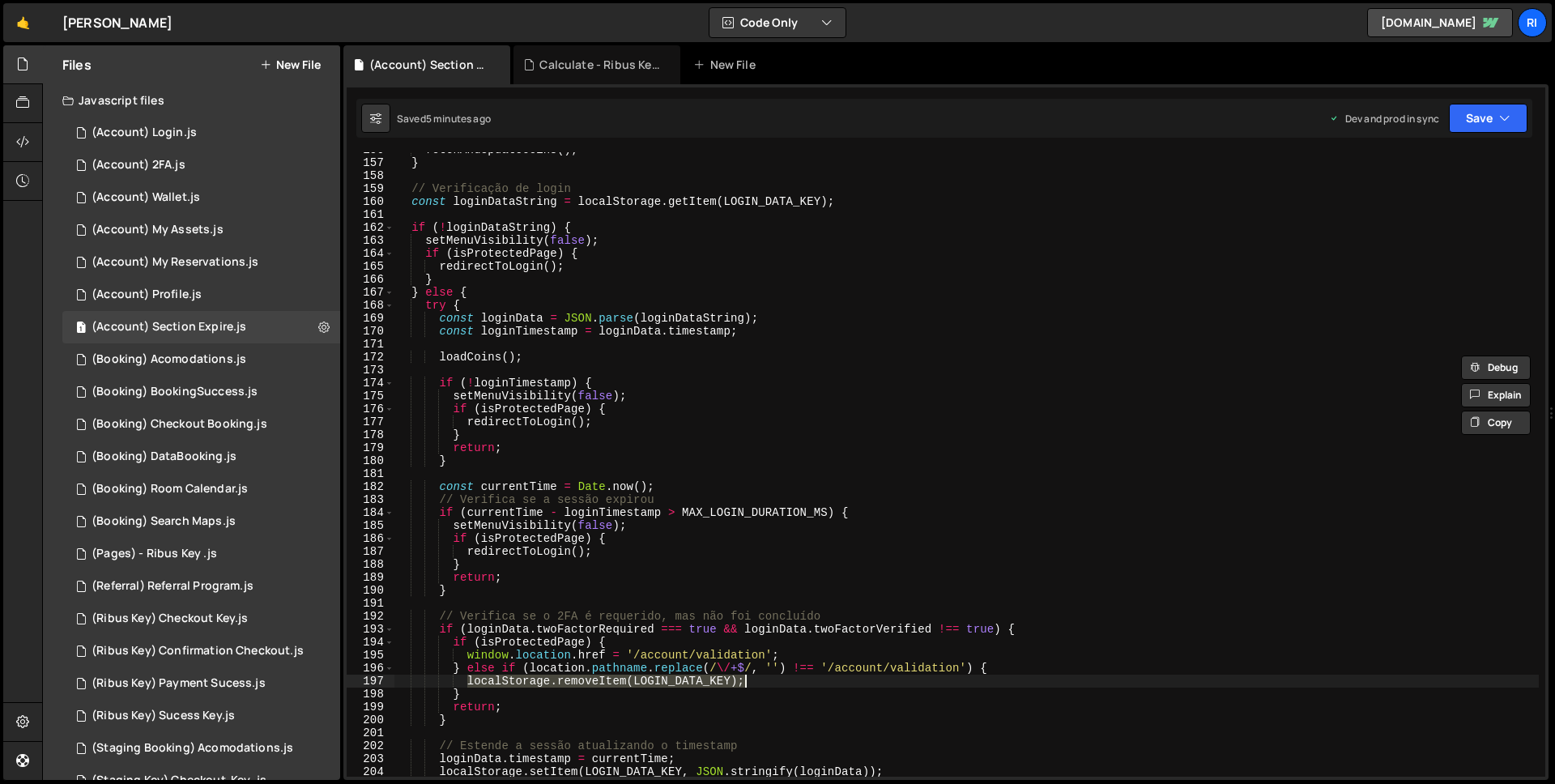
drag, startPoint x: 470, startPoint y: 683, endPoint x: 758, endPoint y: 681, distance: 288.0
click at [758, 681] on div "fetchAndUpdateCoins ( ) ; } // Verificação de login const loginDataString = loc…" at bounding box center [967, 468] width 1145 height 650
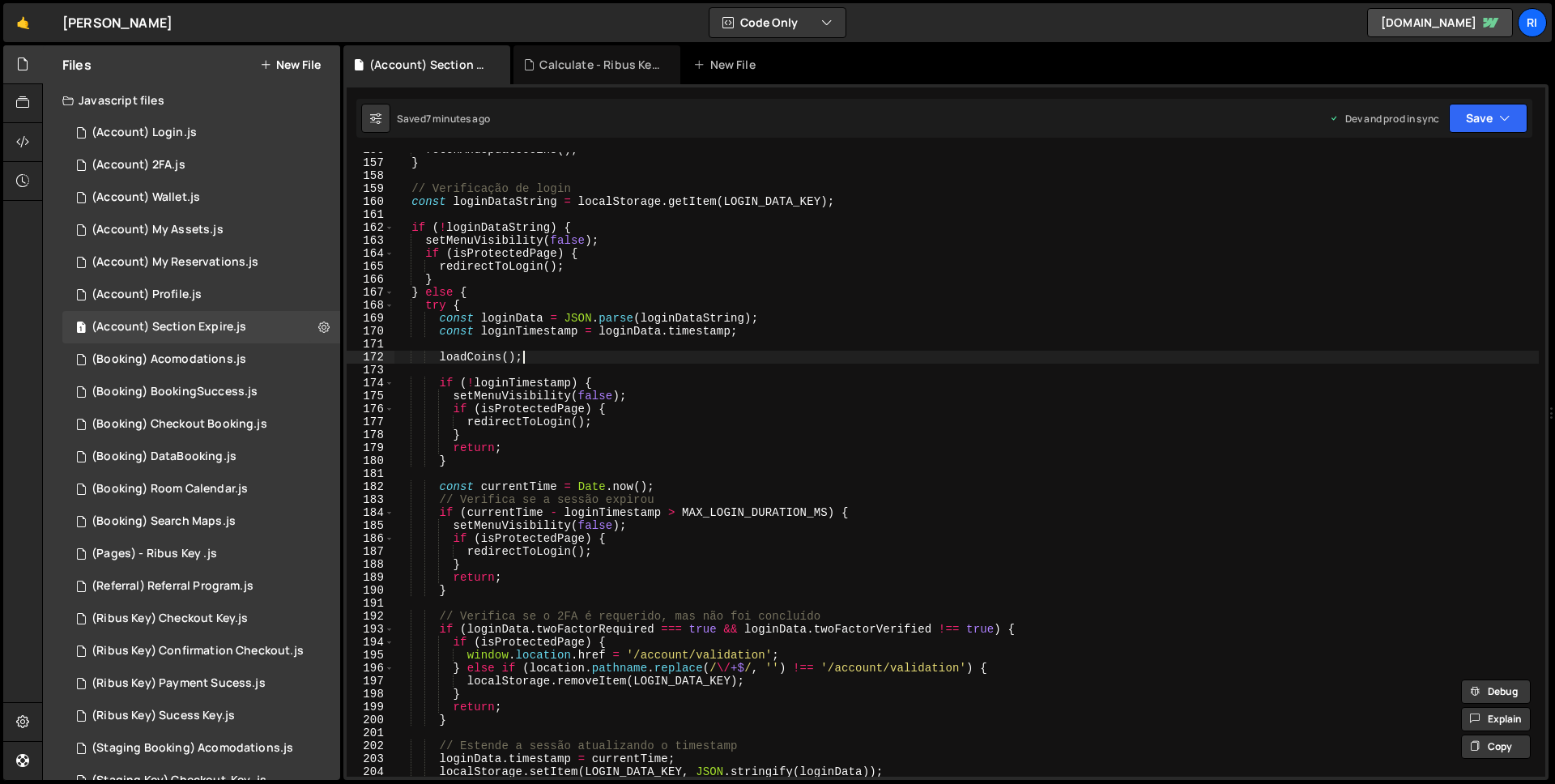
click at [622, 359] on div "fetchAndUpdateCoins ( ) ; } // Verificação de login const loginDataString = loc…" at bounding box center [967, 468] width 1145 height 650
drag, startPoint x: 441, startPoint y: 352, endPoint x: 533, endPoint y: 352, distance: 92.0
click at [533, 352] on div "fetchAndUpdateCoins ( ) ; } // Verificação de login const loginDataString = loc…" at bounding box center [967, 468] width 1145 height 650
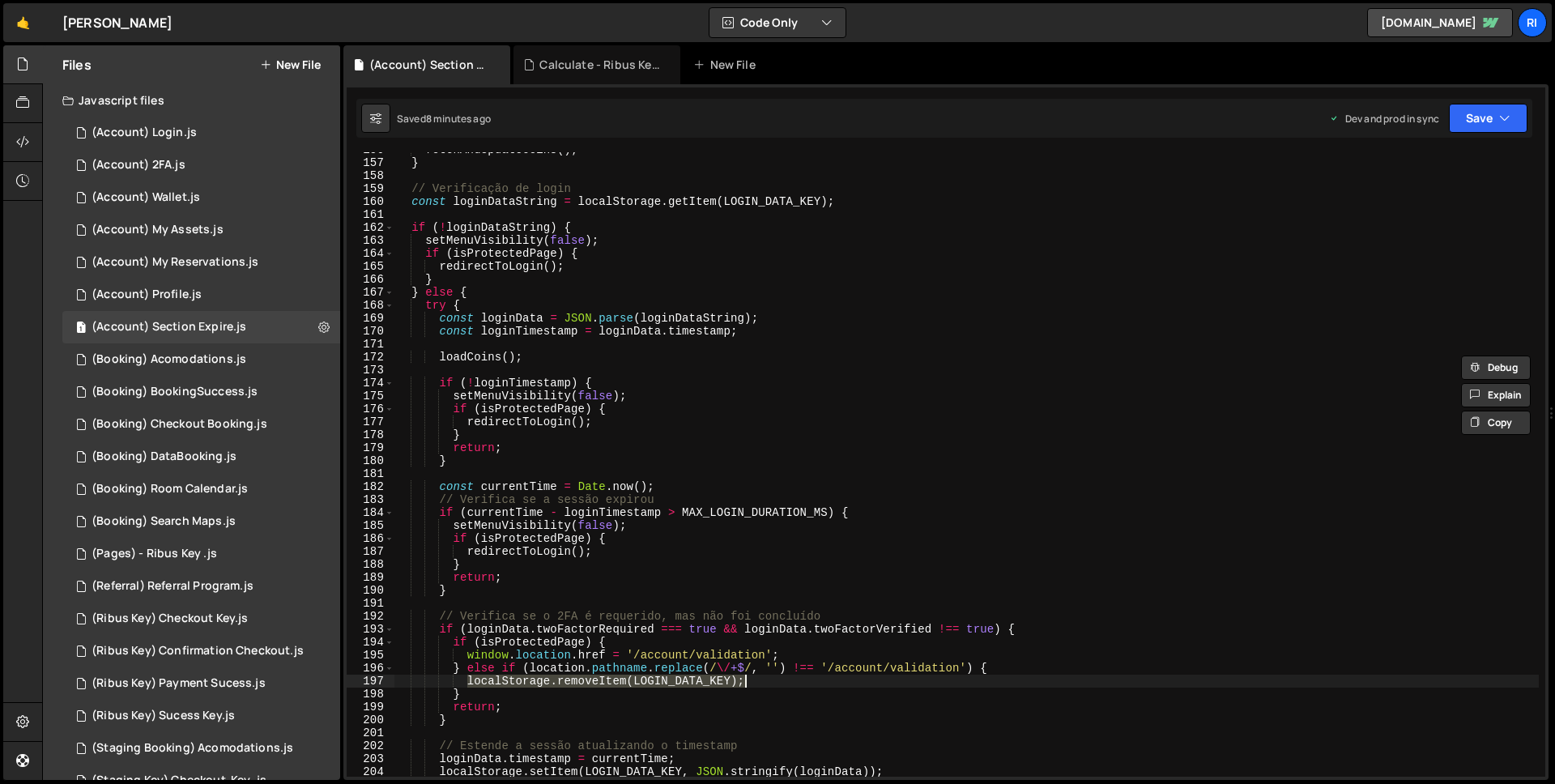
drag, startPoint x: 469, startPoint y: 684, endPoint x: 811, endPoint y: 680, distance: 342.0
click at [811, 680] on div "fetchAndUpdateCoins ( ) ; } // Verificação de login const loginDataString = loc…" at bounding box center [967, 468] width 1145 height 650
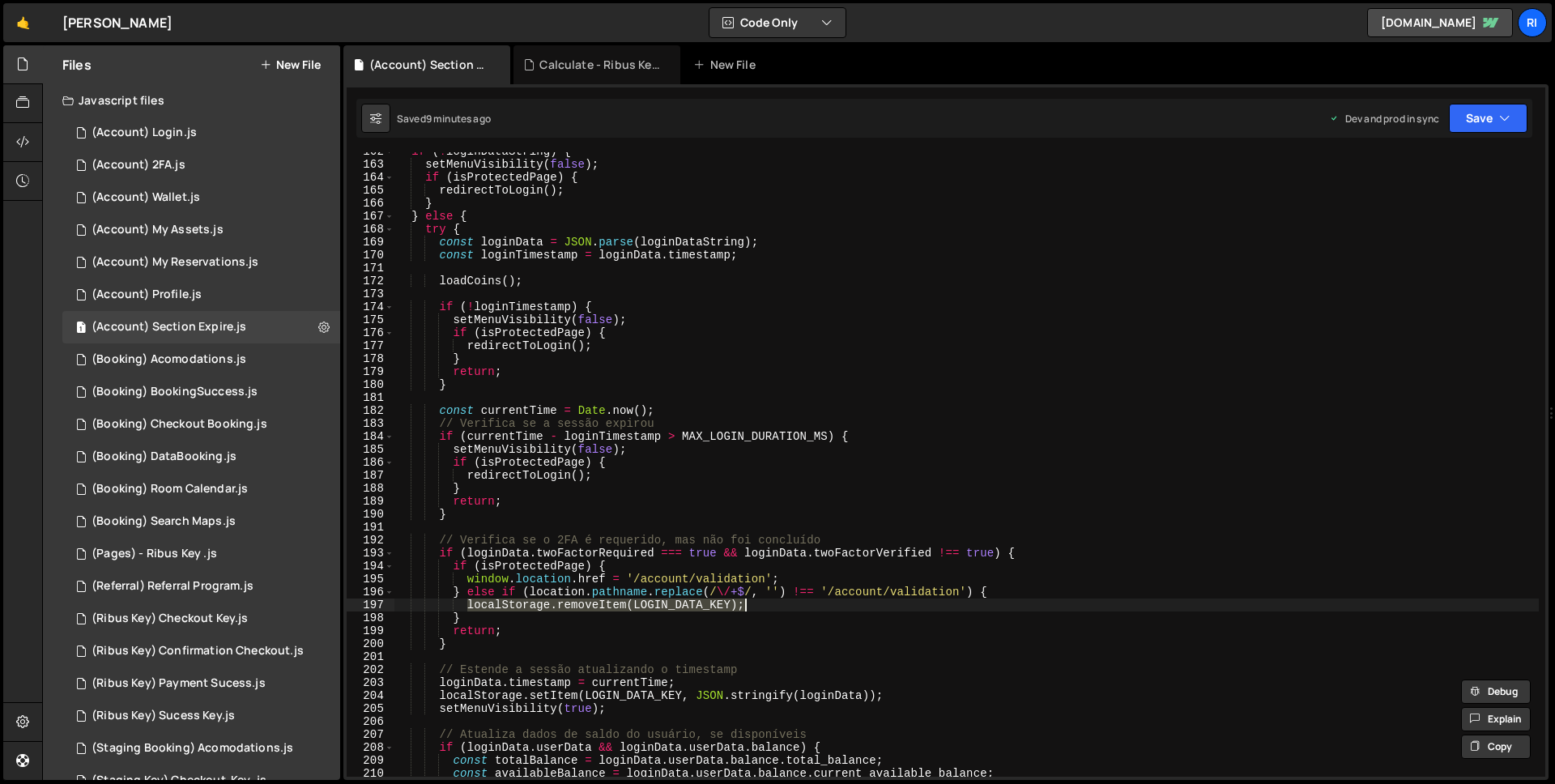
scroll to position [2093, 0]
click at [495, 616] on div "if ( ! loginDataString ) { setMenuVisibility ( false ) ; if ( isProtectedPage )…" at bounding box center [967, 470] width 1145 height 650
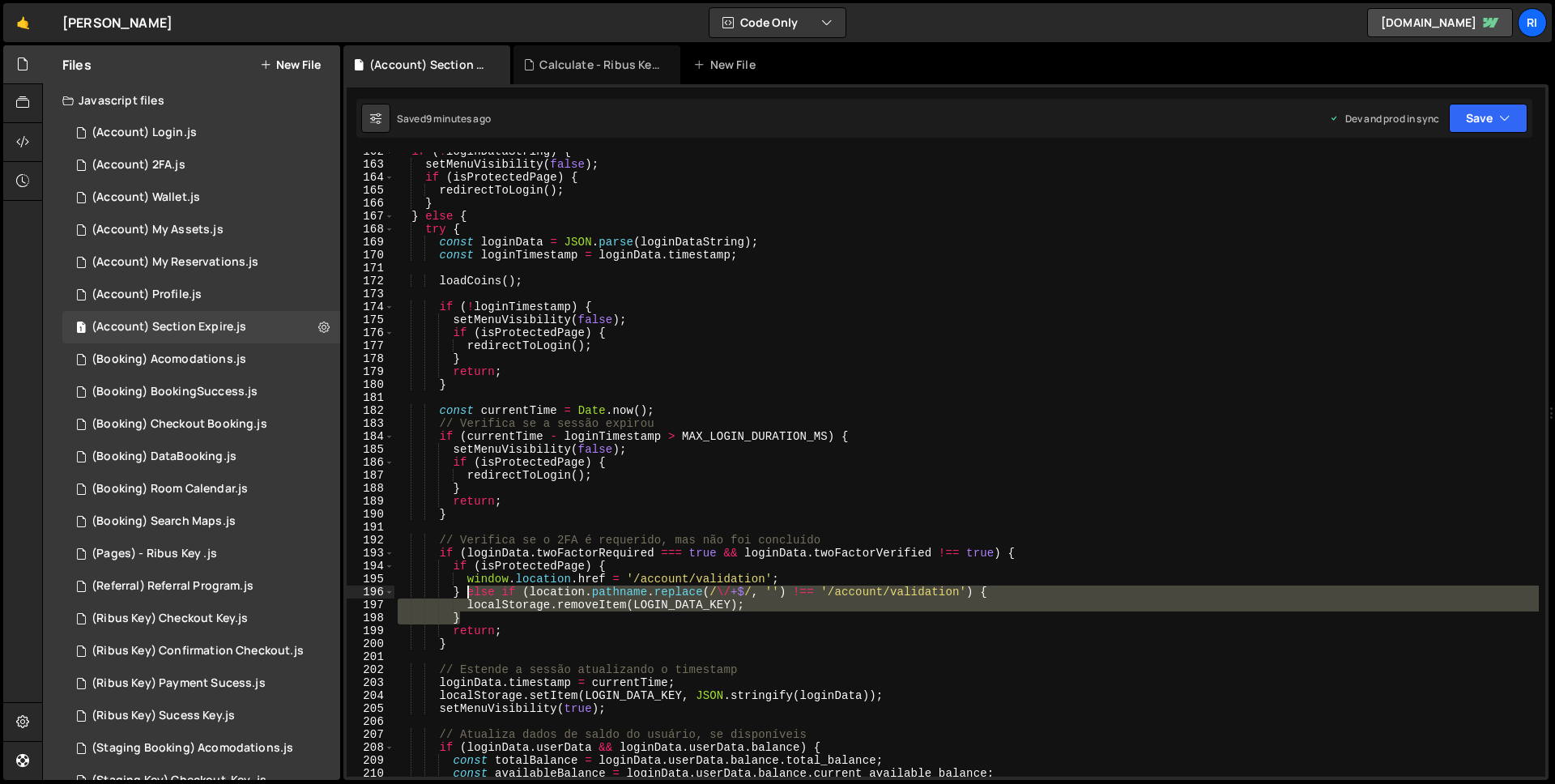
drag, startPoint x: 466, startPoint y: 622, endPoint x: 469, endPoint y: 594, distance: 28.2
click at [469, 594] on div "if ( ! loginDataString ) { setMenuVisibility ( false ) ; if ( isProtectedPage )…" at bounding box center [967, 470] width 1145 height 650
click at [525, 505] on div "if ( ! loginDataString ) { setMenuVisibility ( false ) ; if ( isProtectedPage )…" at bounding box center [967, 470] width 1145 height 650
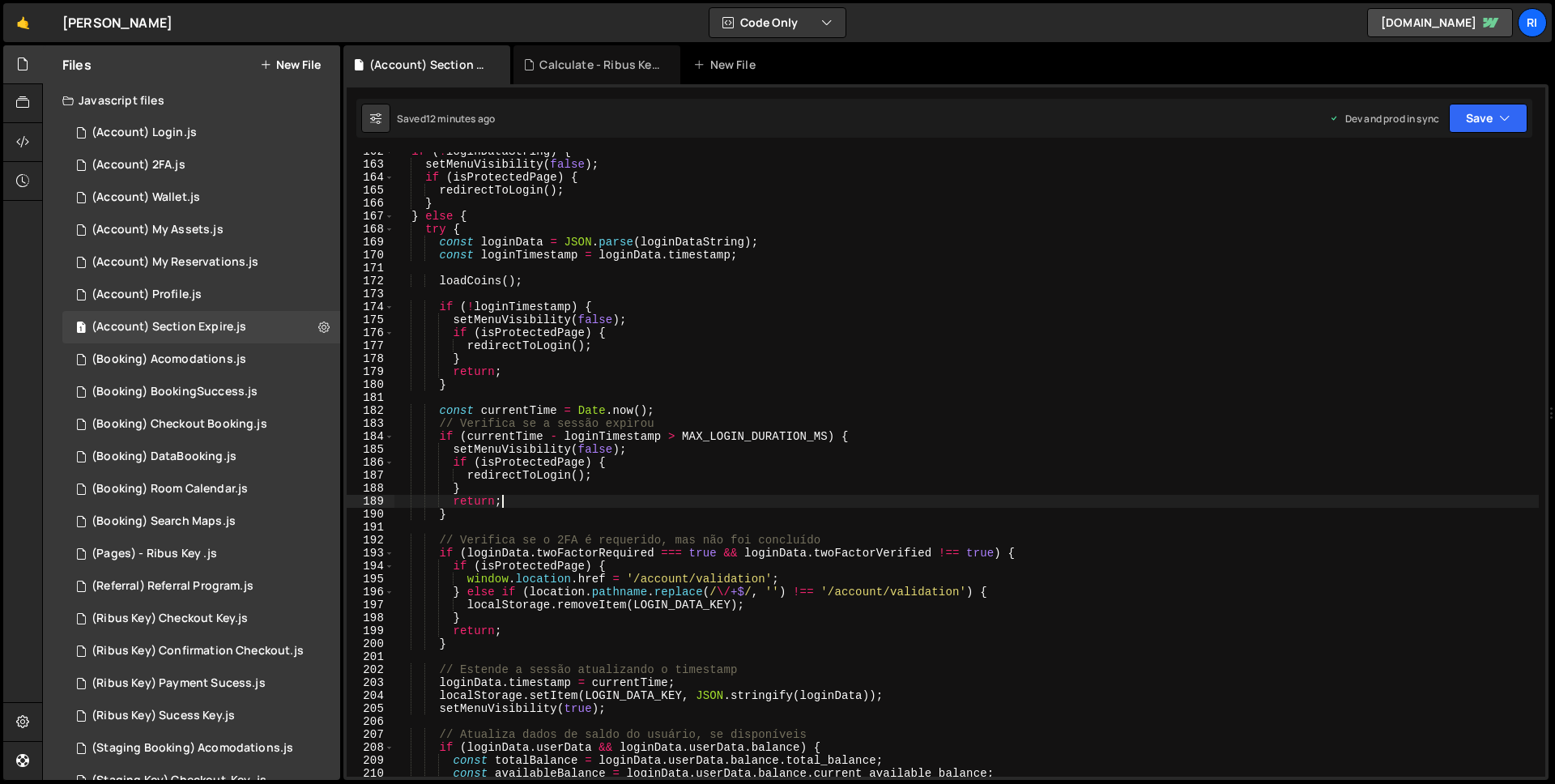
click at [510, 505] on div "if ( ! loginDataString ) { setMenuVisibility ( false ) ; if ( isProtectedPage )…" at bounding box center [967, 470] width 1145 height 650
click at [503, 514] on div "if ( ! loginDataString ) { setMenuVisibility ( false ) ; if ( isProtectedPage )…" at bounding box center [967, 470] width 1145 height 650
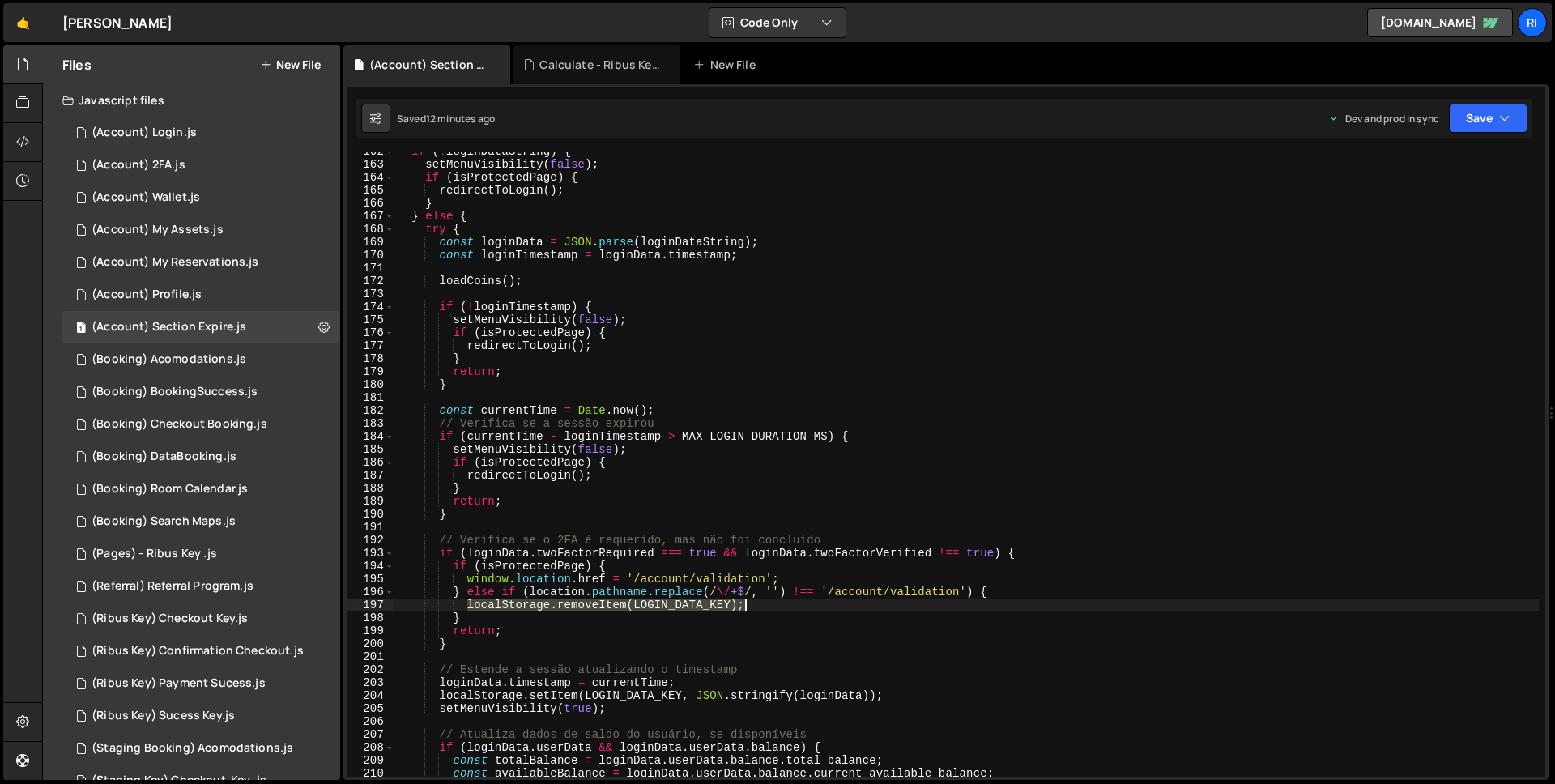
drag, startPoint x: 467, startPoint y: 607, endPoint x: 767, endPoint y: 605, distance: 300.0
click at [767, 605] on div "if ( ! loginDataString ) { setMenuVisibility ( false ) ; if ( isProtectedPage )…" at bounding box center [967, 470] width 1145 height 650
click at [453, 450] on div "if ( ! loginDataString ) { setMenuVisibility ( false ) ; if ( isProtectedPage )…" at bounding box center [967, 470] width 1145 height 650
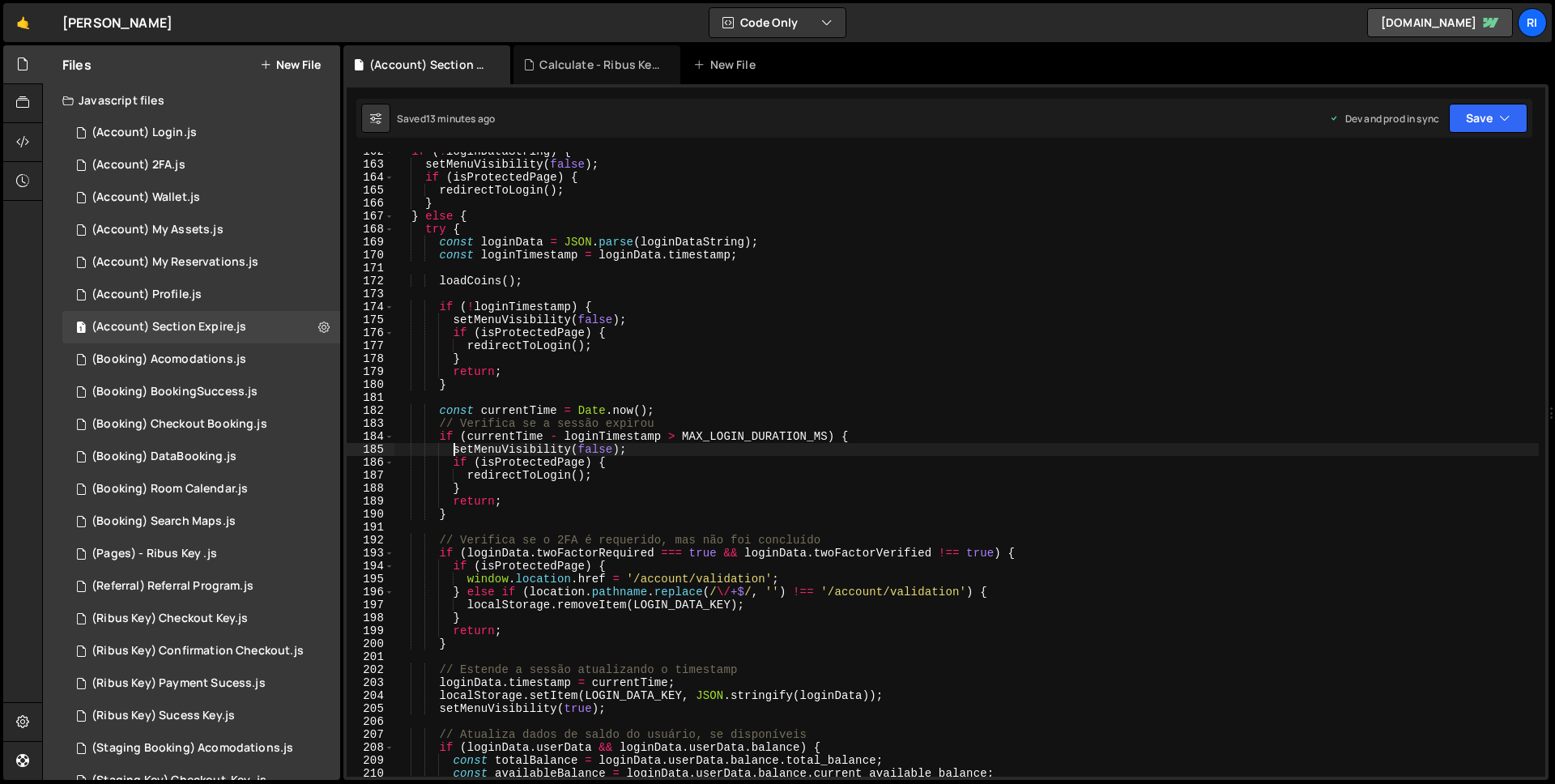
type textarea "setMenuVisibility(false);"
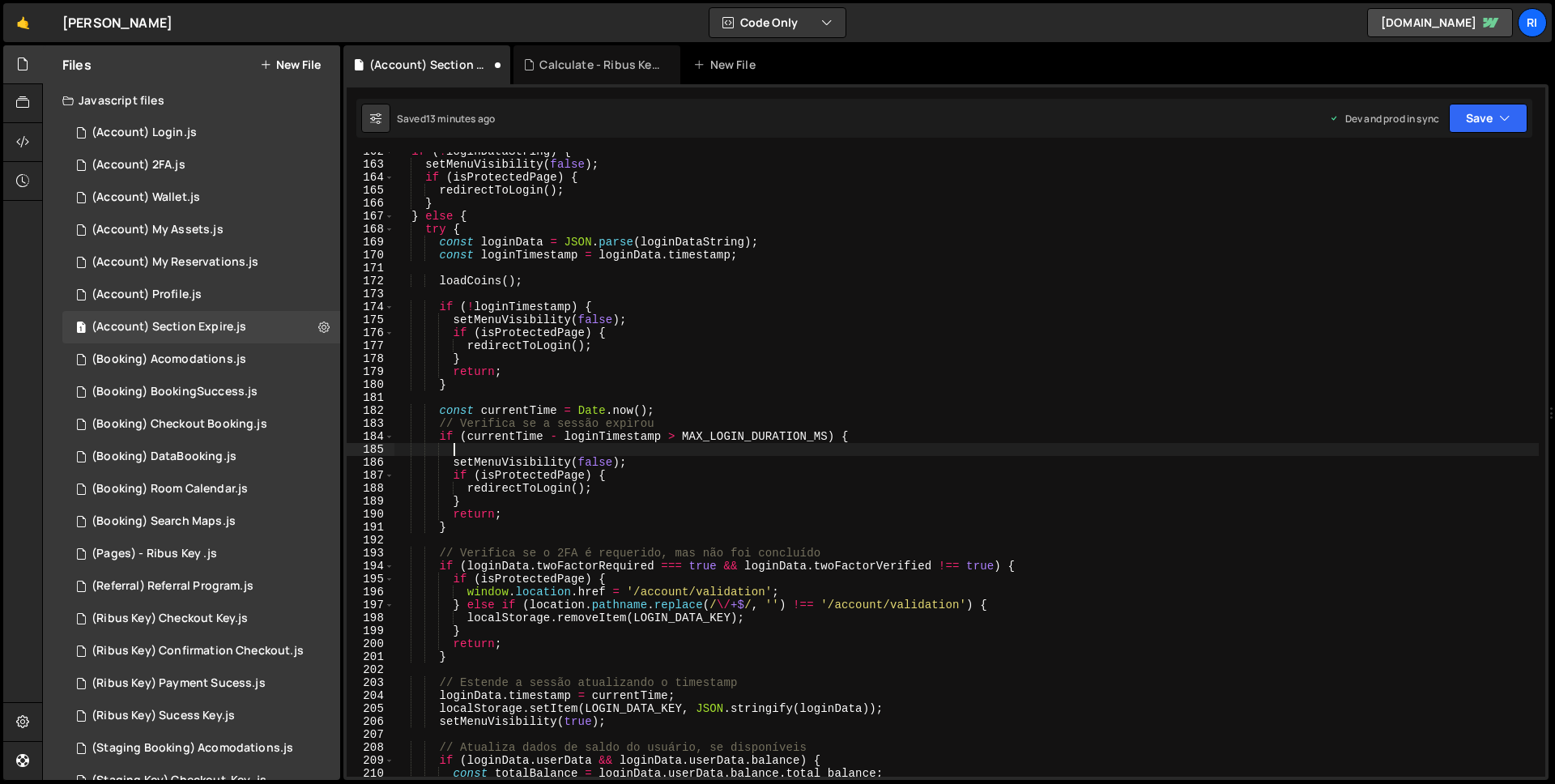
paste textarea "localStorage.removeItem(LOGIN_DATA_KEY);"
click at [1505, 128] on button "Save" at bounding box center [1488, 117] width 78 height 29
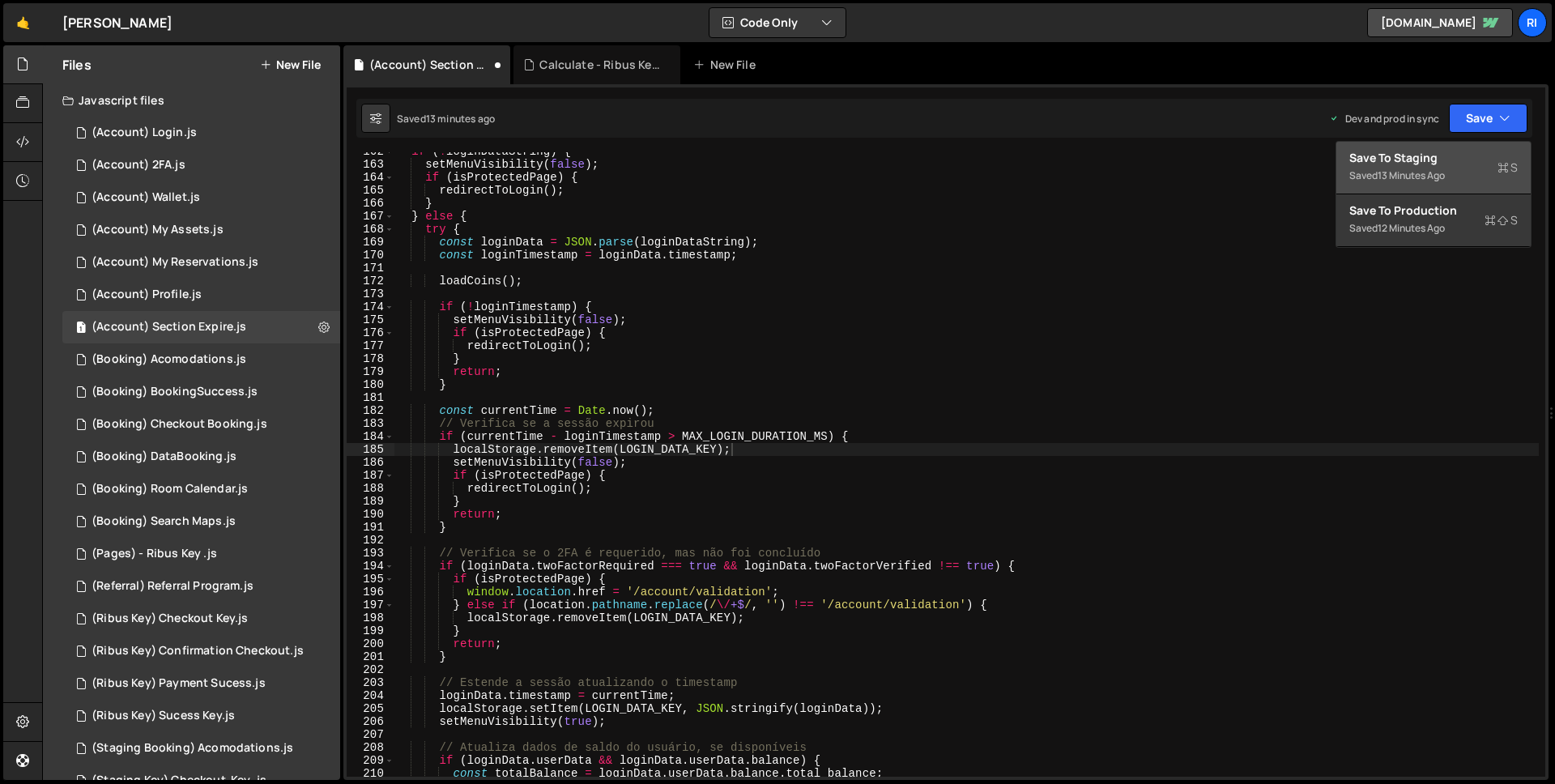
click at [1458, 153] on div "Save to Staging S" at bounding box center [1433, 157] width 168 height 16
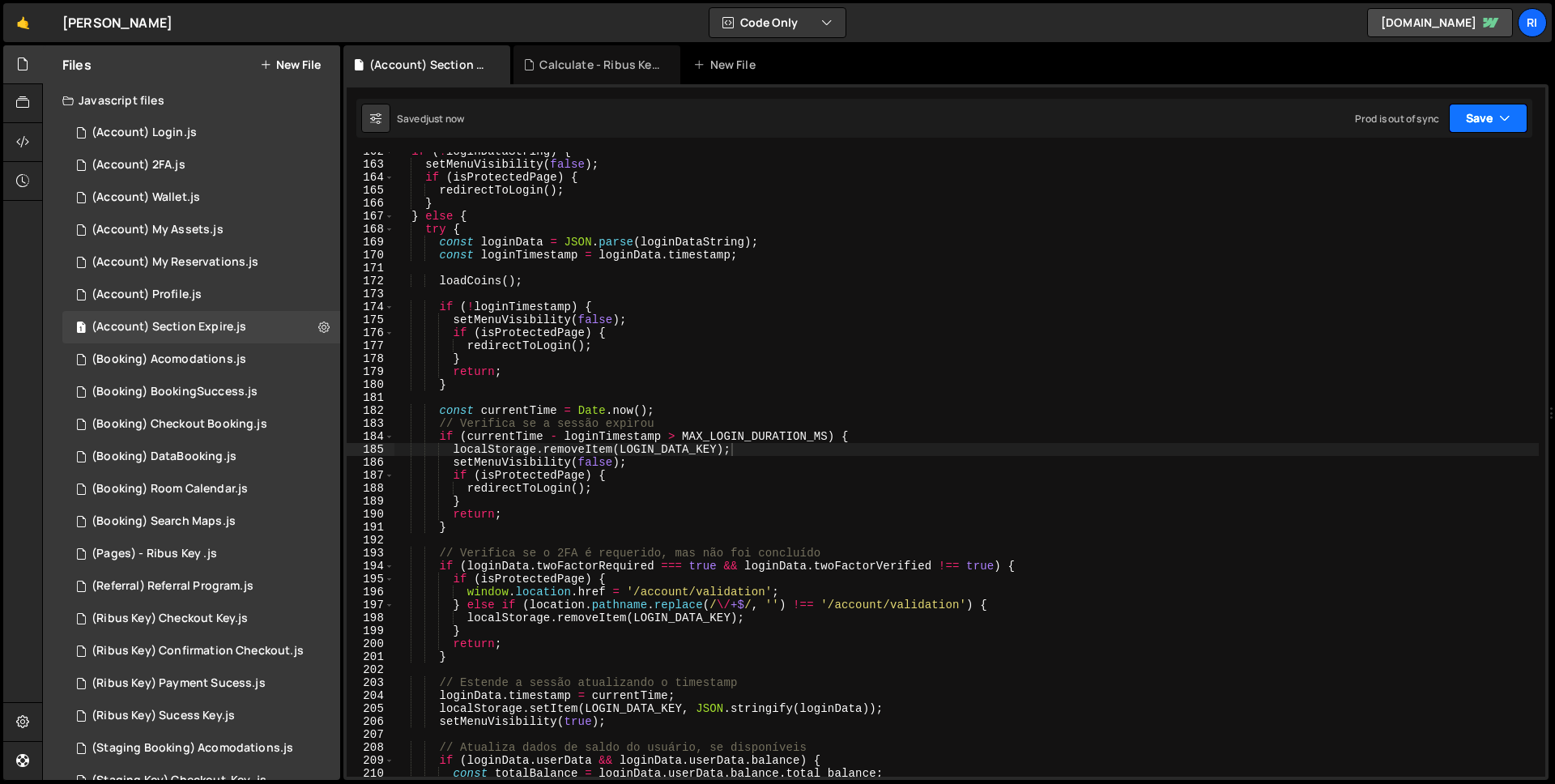
click at [1483, 121] on button "Save" at bounding box center [1488, 117] width 78 height 29
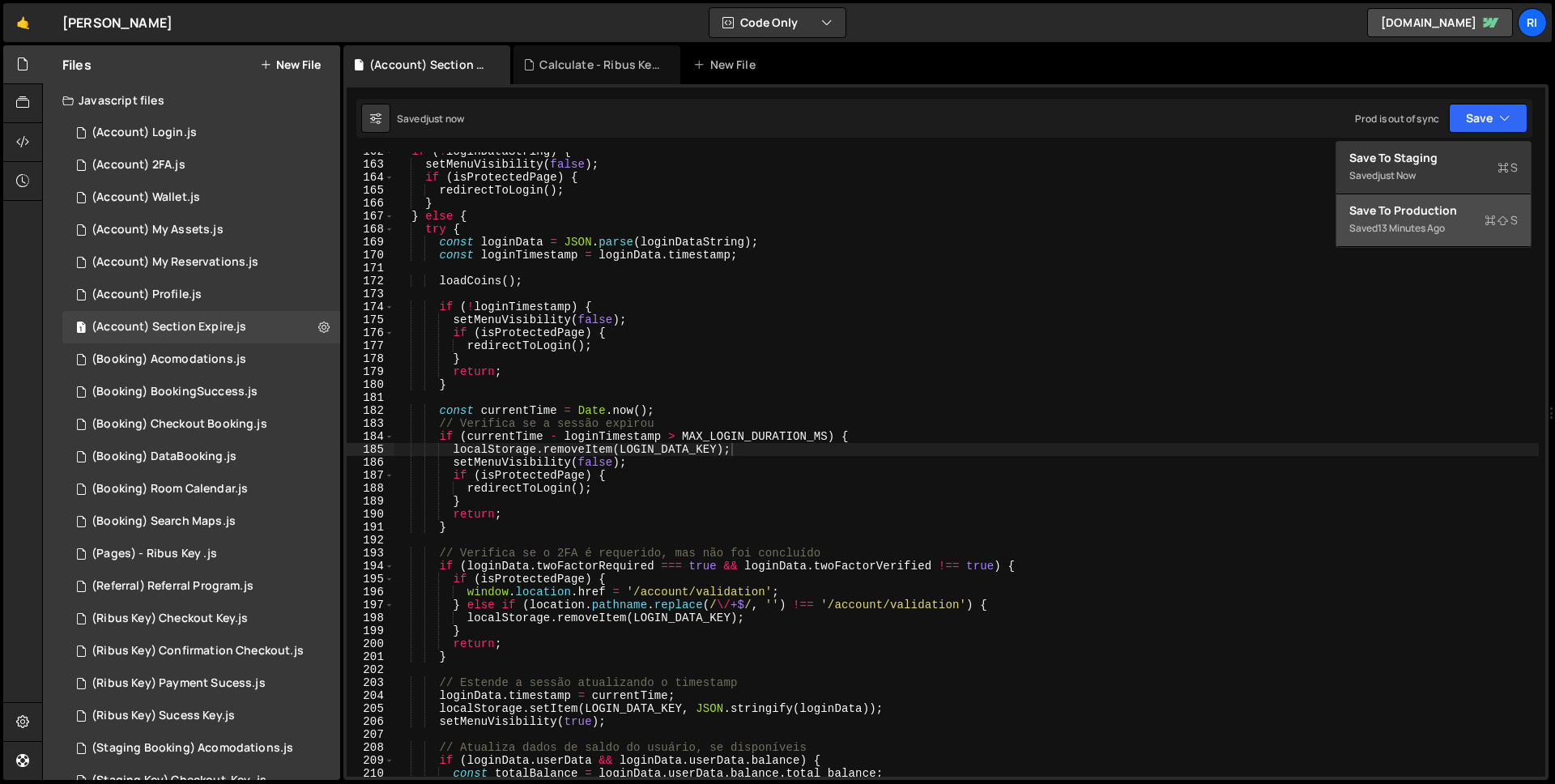
click at [1441, 216] on div "Save to Production S" at bounding box center [1433, 210] width 168 height 16
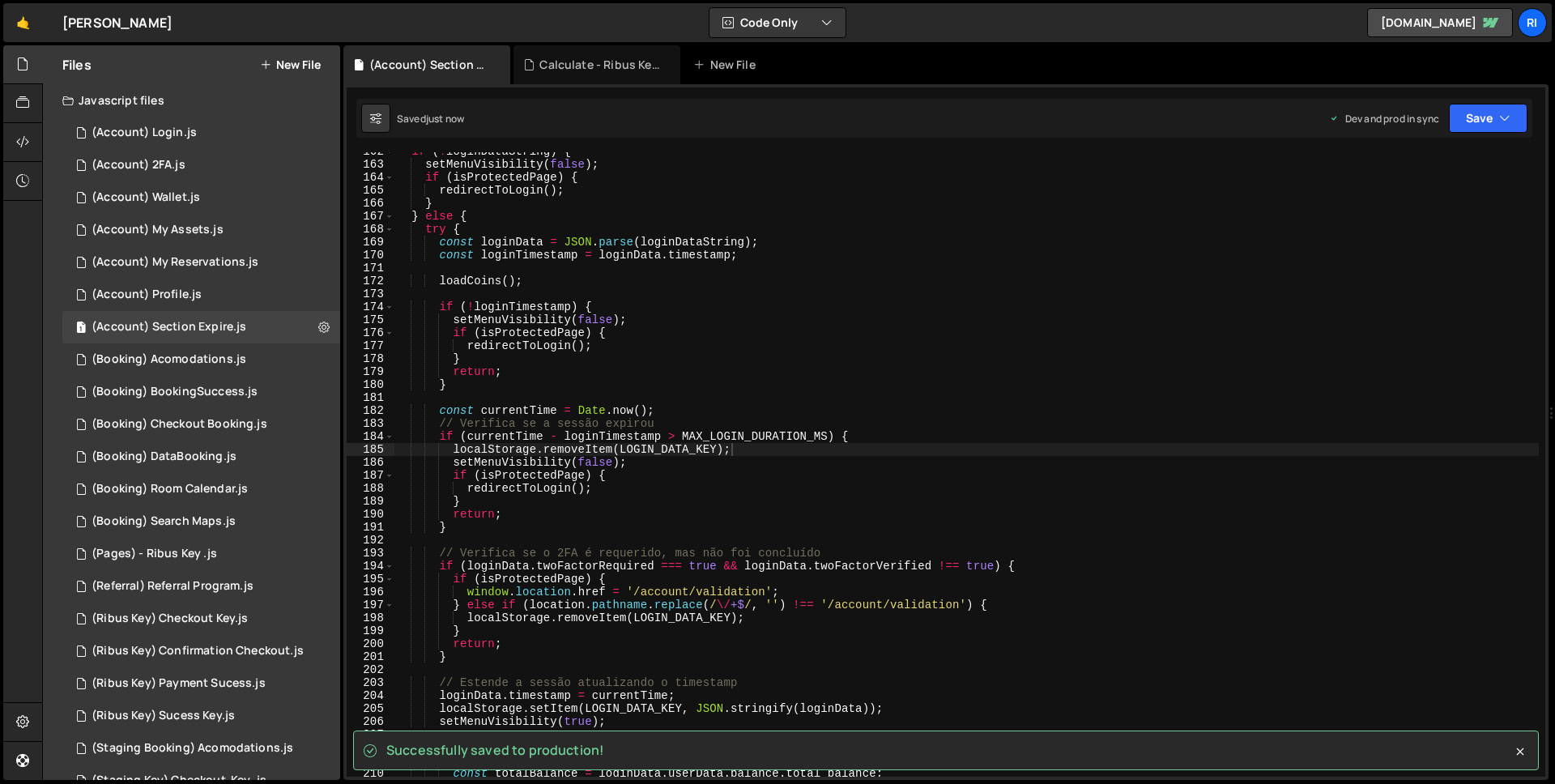
click at [498, 528] on div "if ( ! loginDataString ) { setMenuVisibility ( false ) ; if ( isProtectedPage )…" at bounding box center [967, 470] width 1145 height 650
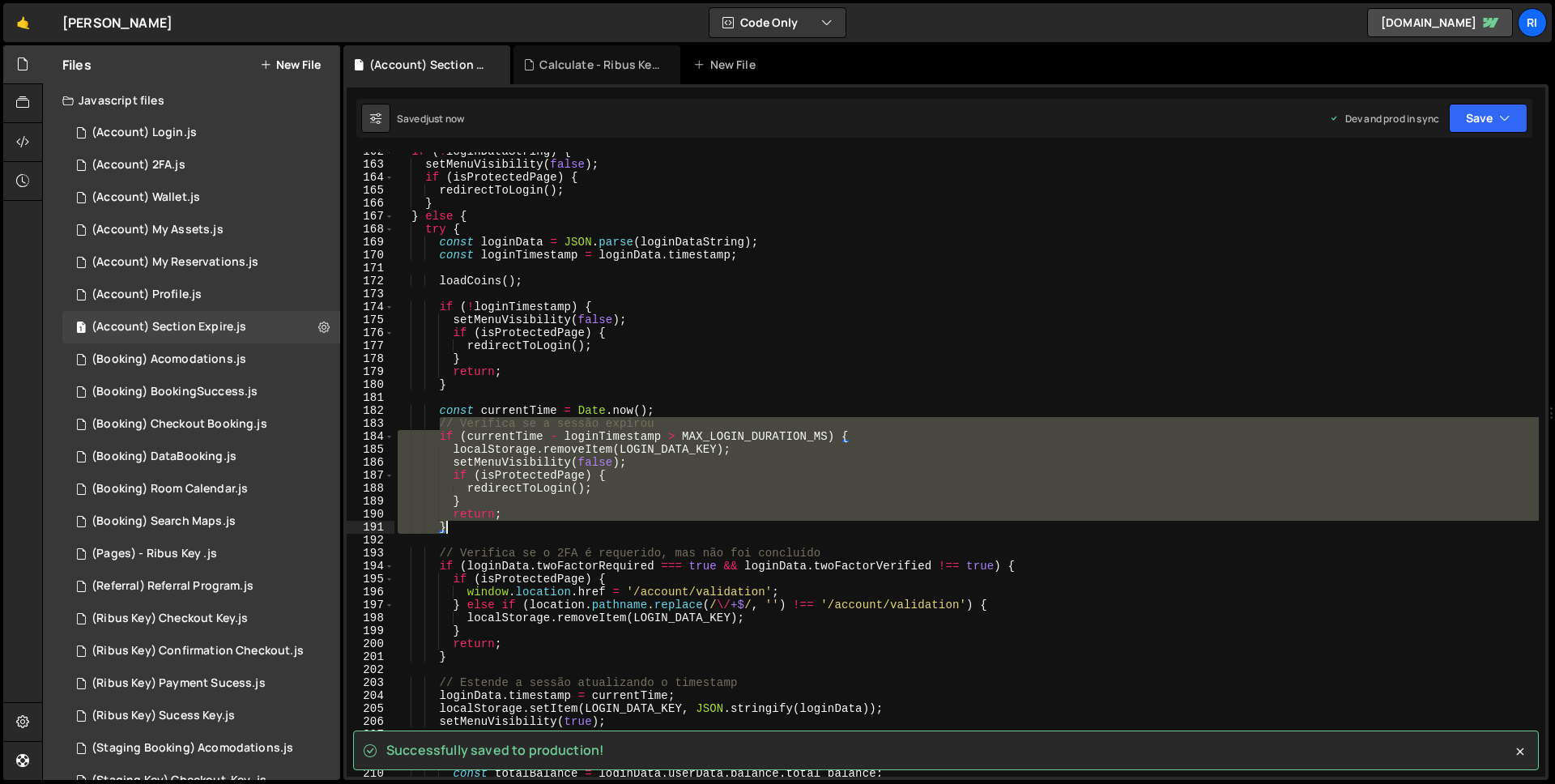
drag, startPoint x: 440, startPoint y: 422, endPoint x: 451, endPoint y: 528, distance: 106.6
click at [451, 528] on div "if ( ! loginDataString ) { setMenuVisibility ( false ) ; if ( isProtectedPage )…" at bounding box center [967, 470] width 1145 height 650
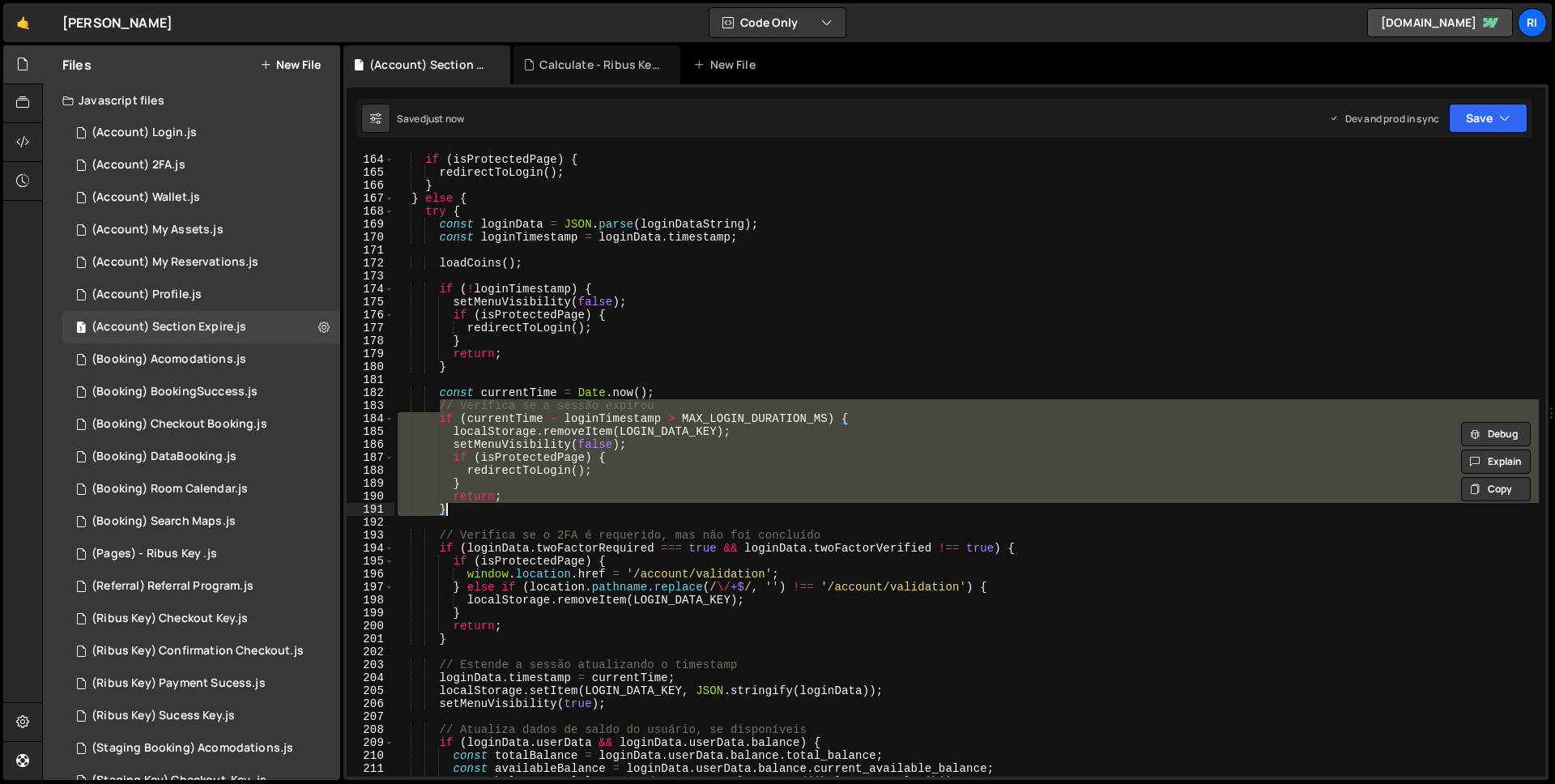
scroll to position [2174, 0]
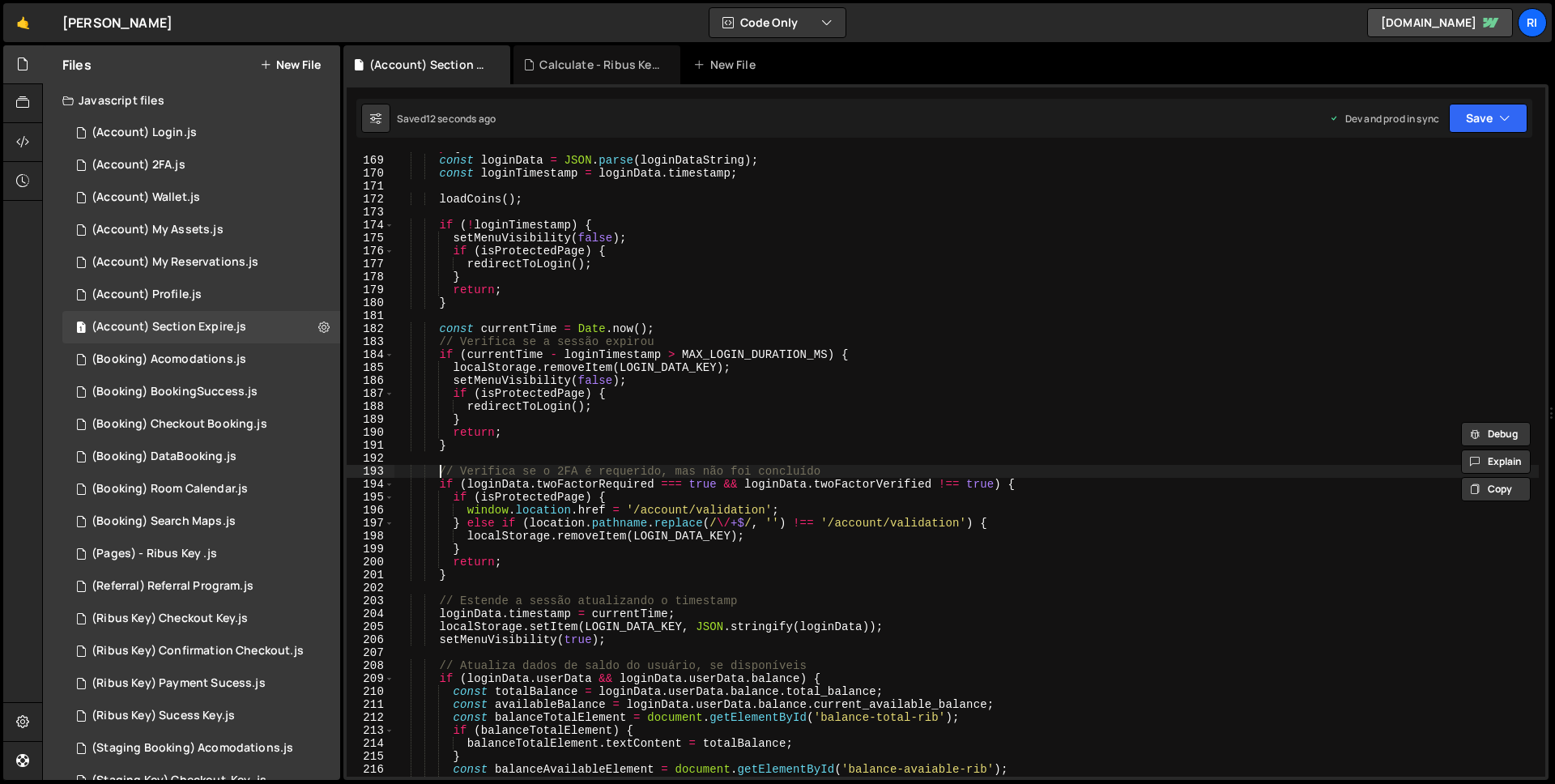
click at [440, 471] on div "try { const loginData = JSON . parse ( loginDataString ) ; const loginTimestamp…" at bounding box center [967, 465] width 1145 height 650
type textarea "// Verifica se o 2FA é requerido, mas não foi concluído"
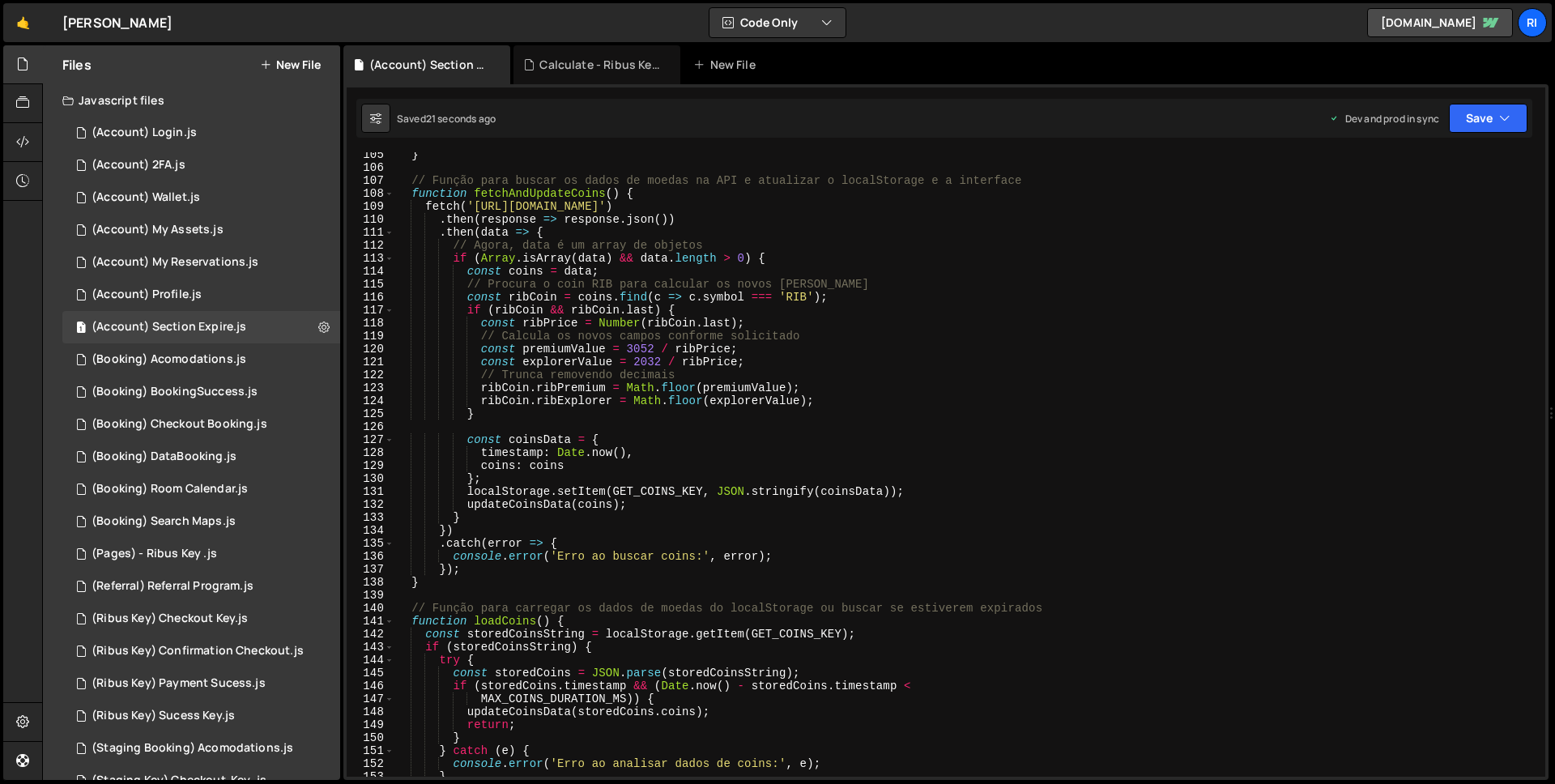
scroll to position [1673, 0]
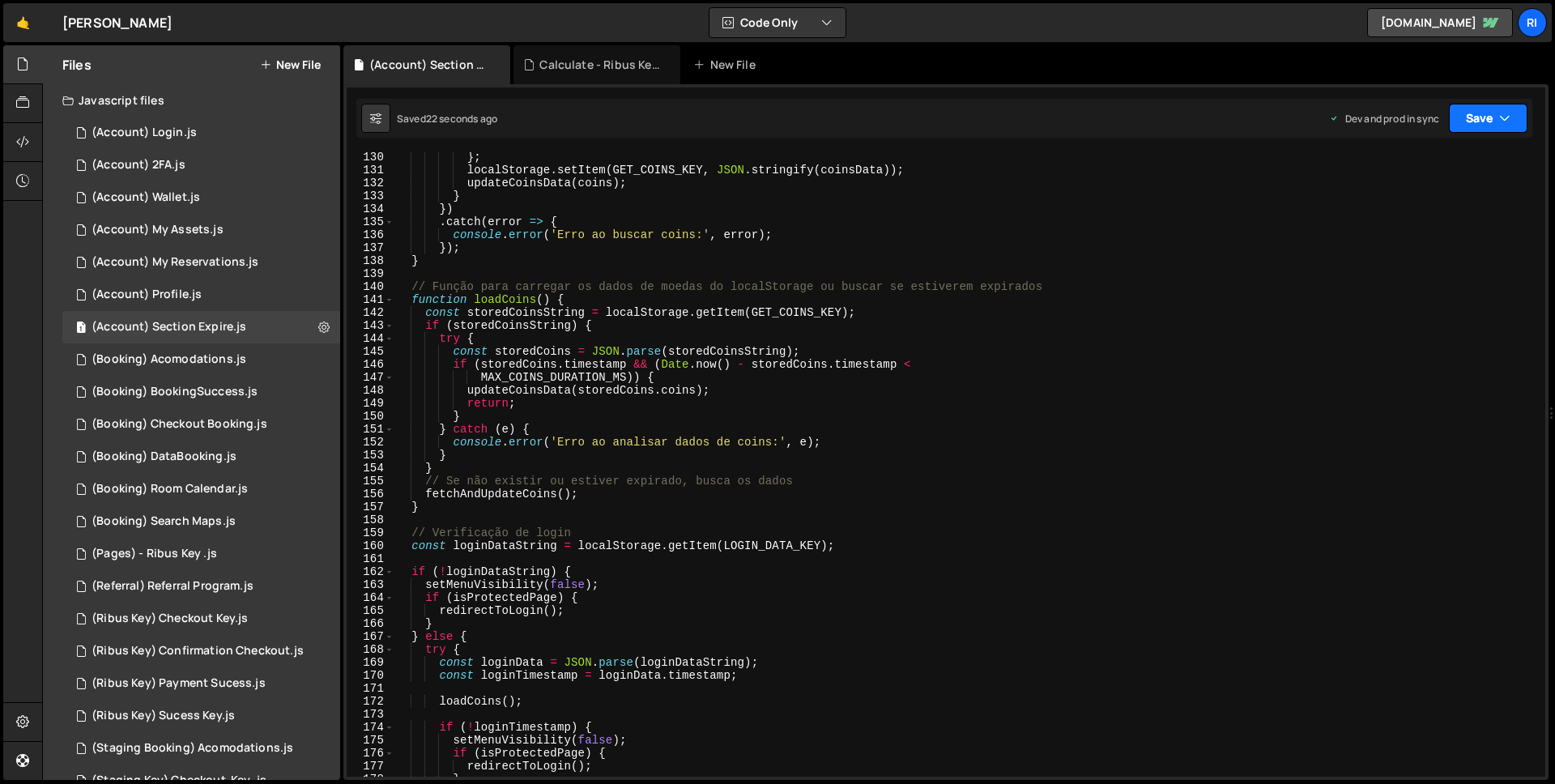
click at [1497, 120] on button "Save" at bounding box center [1488, 117] width 78 height 29
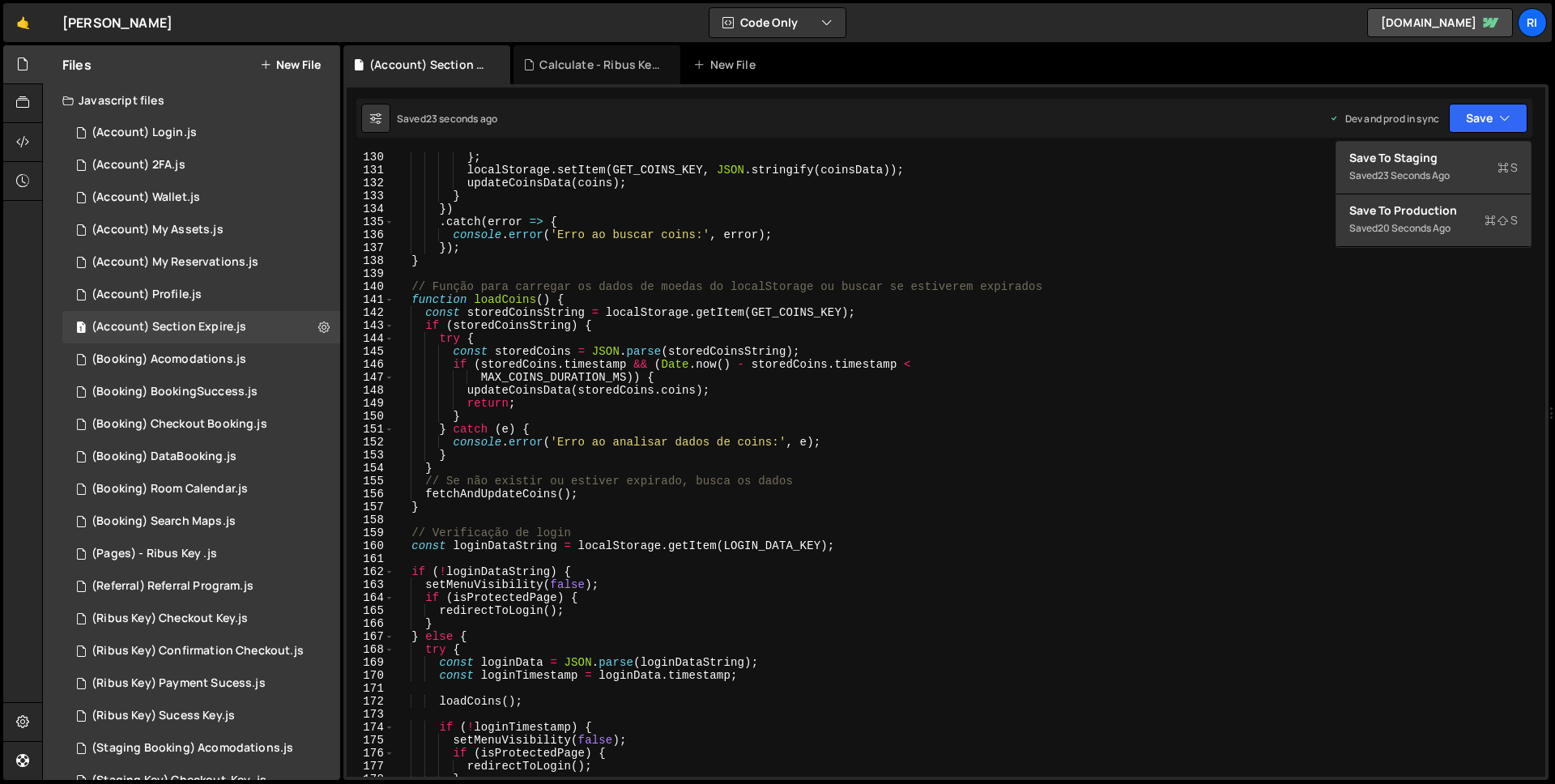
click at [1450, 138] on div "1 2 3 4 5 6 7 8 9 10 11 12 13 14 15 16 17 18 19 20 21 22 23 24 25 26 27 28 29 3…" at bounding box center [945, 432] width 1205 height 696
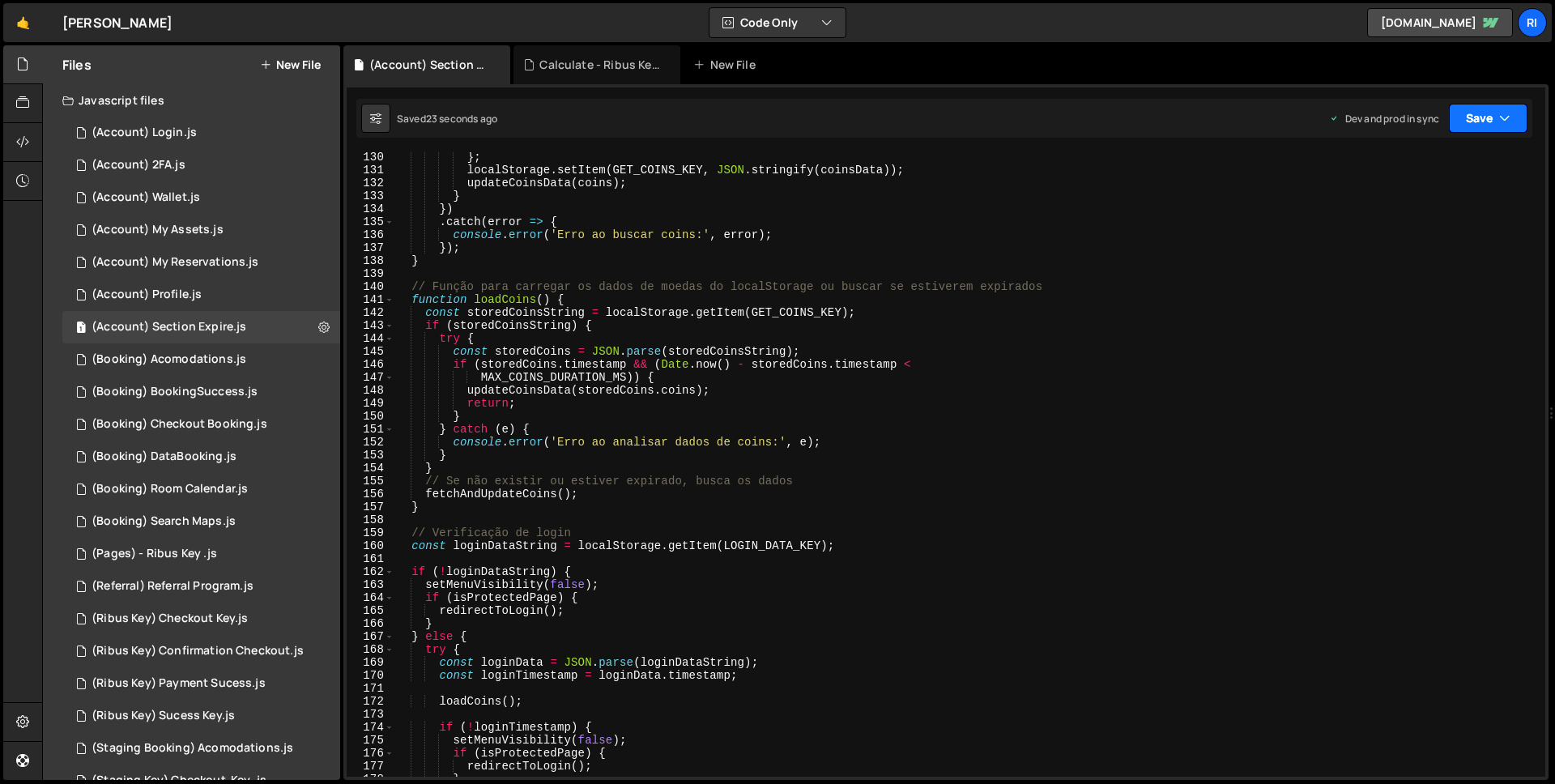
click at [1478, 123] on button "Save" at bounding box center [1488, 117] width 78 height 29
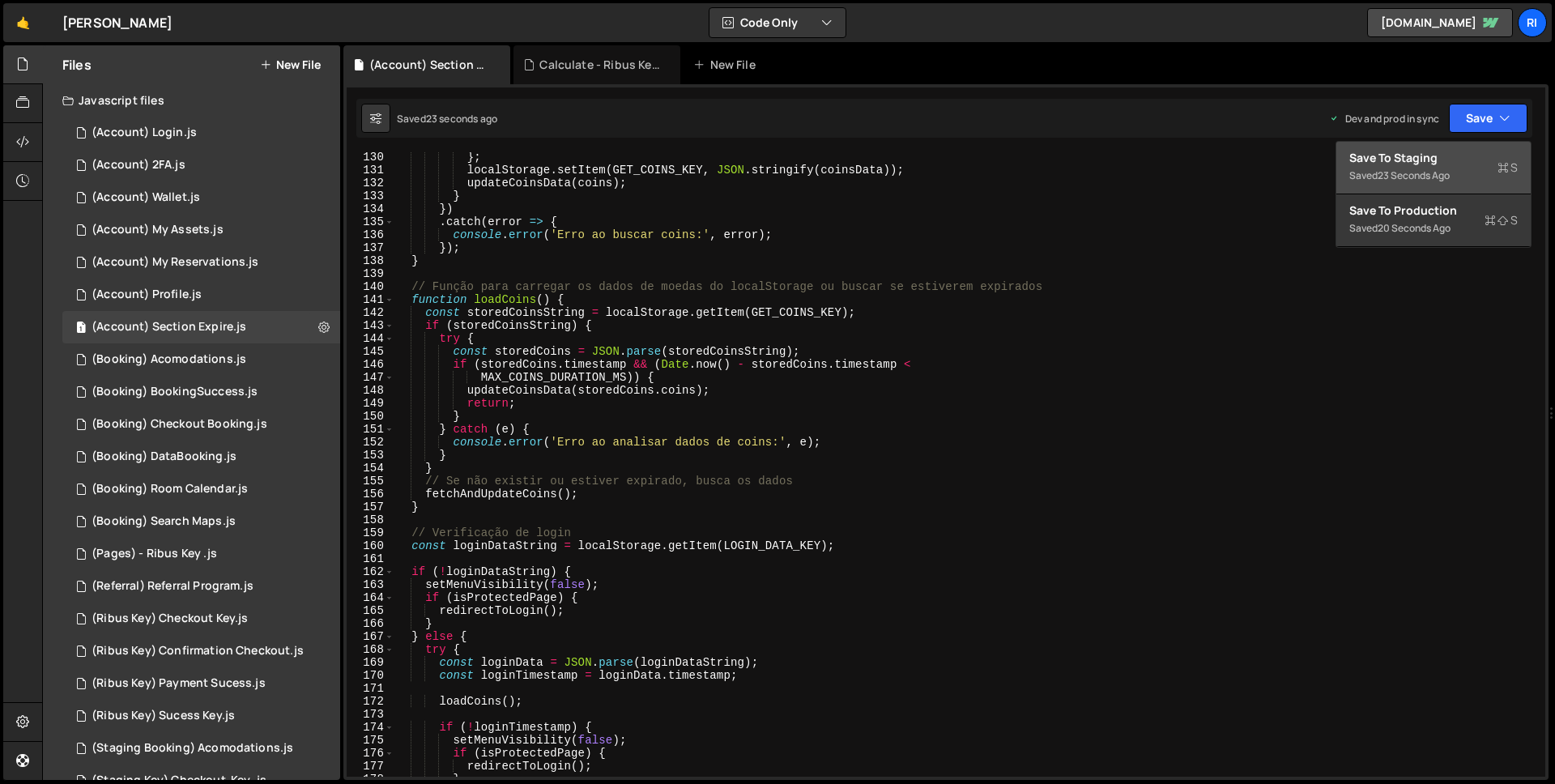
click at [1430, 159] on div "Save to Staging S" at bounding box center [1433, 157] width 168 height 16
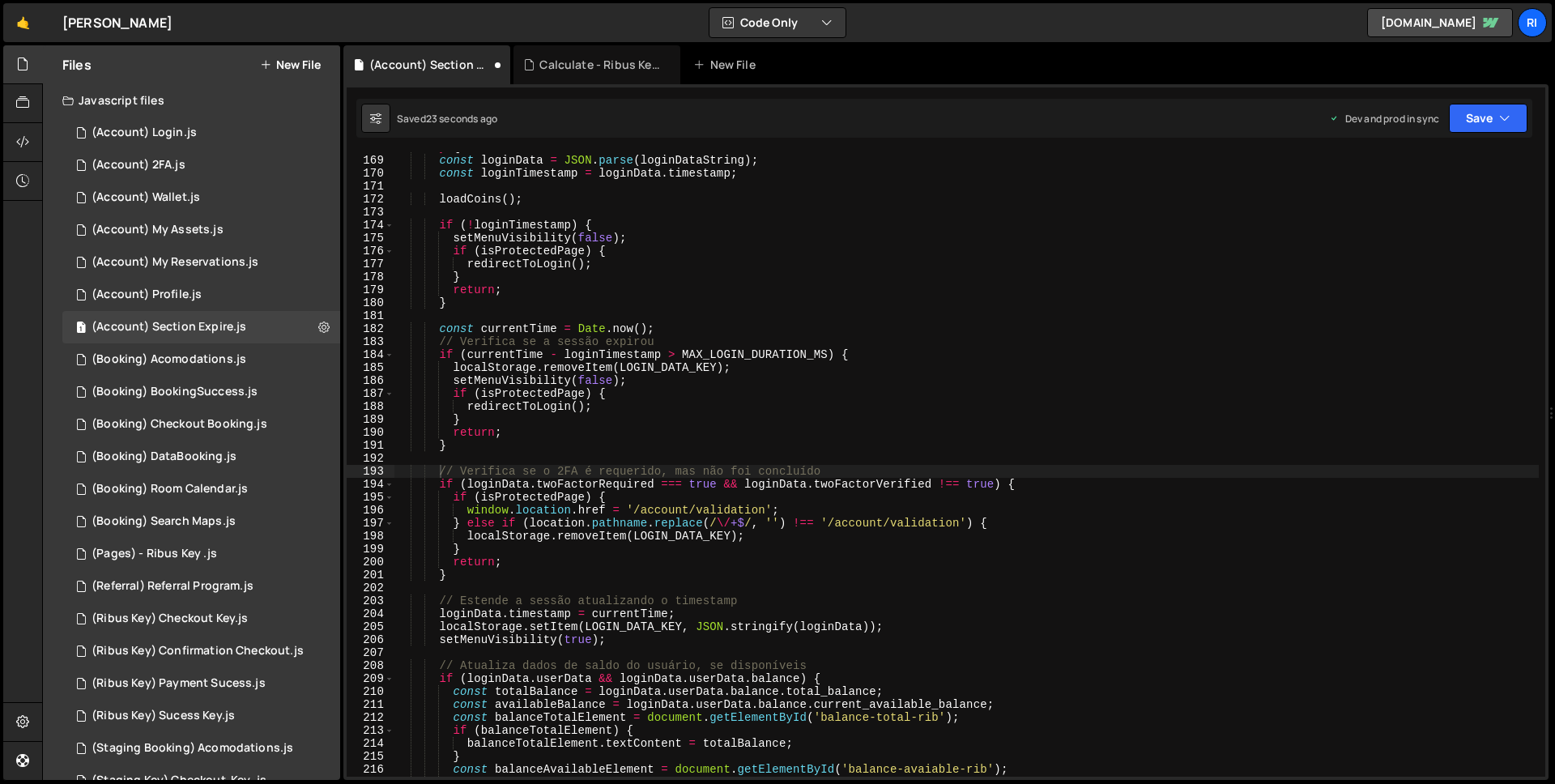
scroll to position [2175, 0]
click at [1497, 135] on div "Saved 21 seconds ago Dev and prod in sync Upgrade to Edit Save Save to Staging …" at bounding box center [945, 118] width 1176 height 39
click at [1495, 122] on button "Save" at bounding box center [1488, 117] width 78 height 29
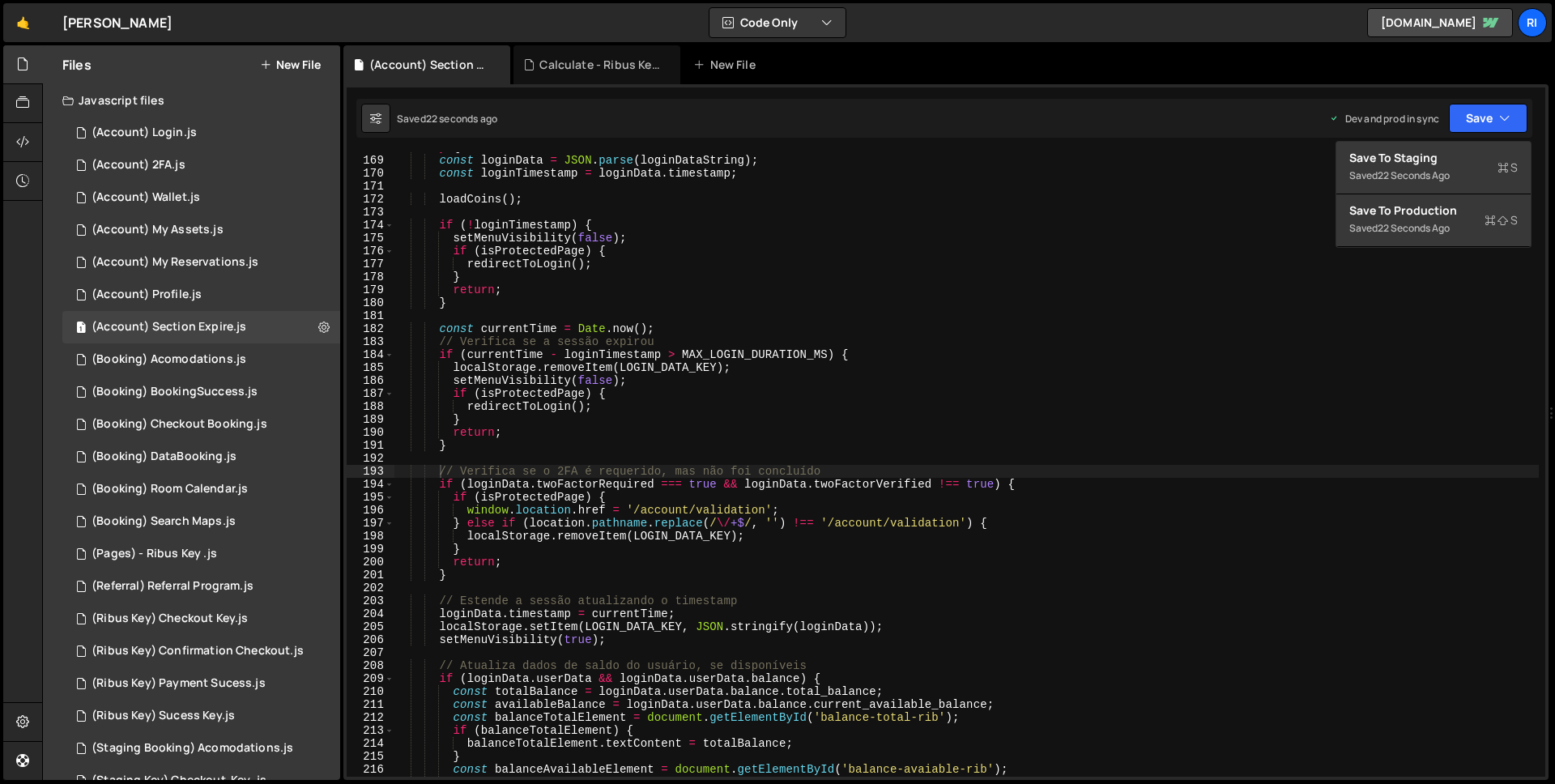
click at [633, 216] on div "try { const loginData = JSON . parse ( loginDataString ) ; const loginTimestamp…" at bounding box center [967, 465] width 1145 height 650
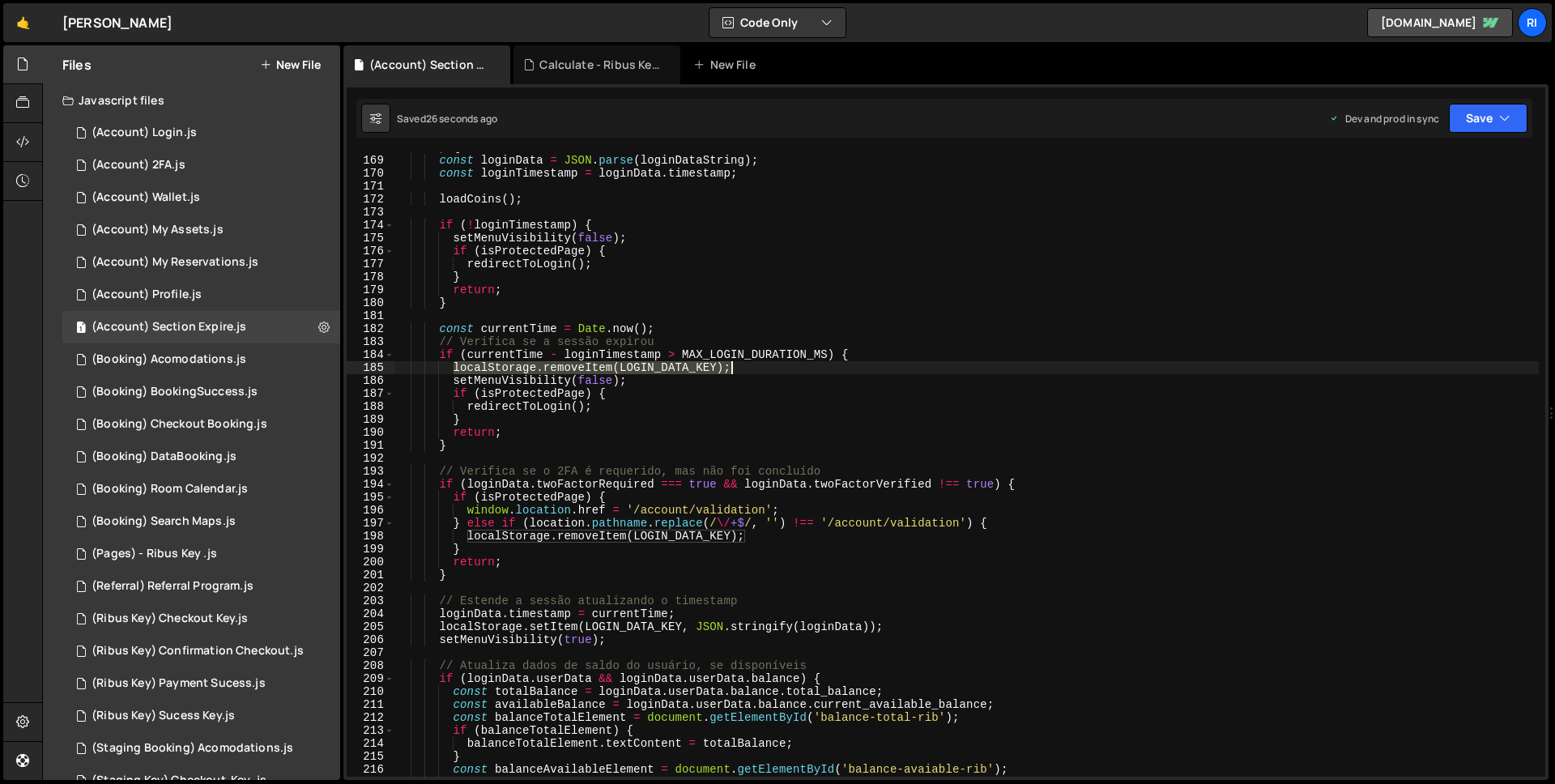
drag, startPoint x: 456, startPoint y: 366, endPoint x: 817, endPoint y: 367, distance: 361.0
click at [817, 367] on div "try { const loginData = JSON . parse ( loginDataString ) ; const loginTimestamp…" at bounding box center [967, 465] width 1145 height 650
type textarea "localStorage.removeItem(LOGIN_DATA_KEY);"
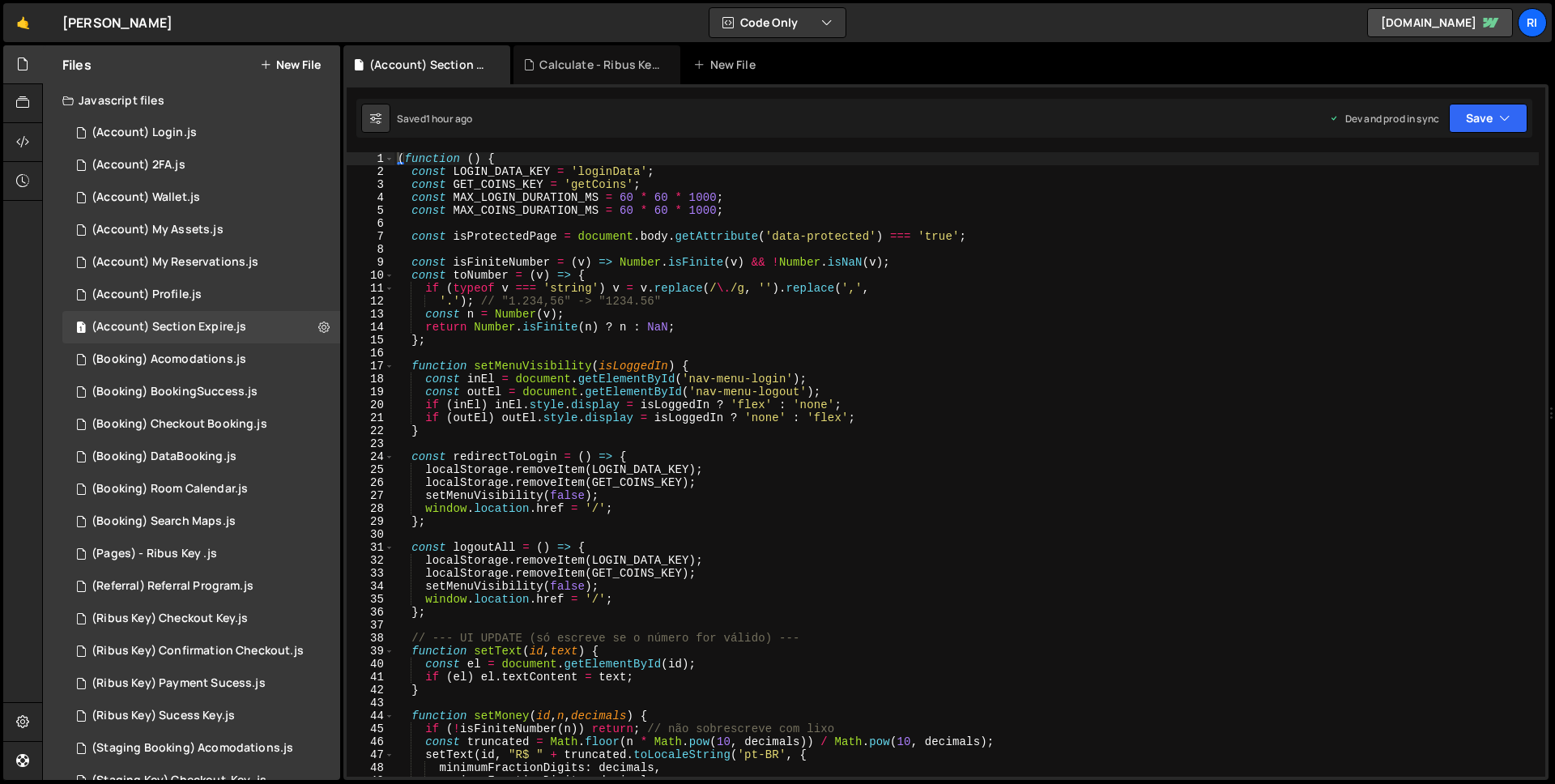
scroll to position [1056, 0]
click at [18, 32] on link "🤙" at bounding box center [22, 22] width 40 height 39
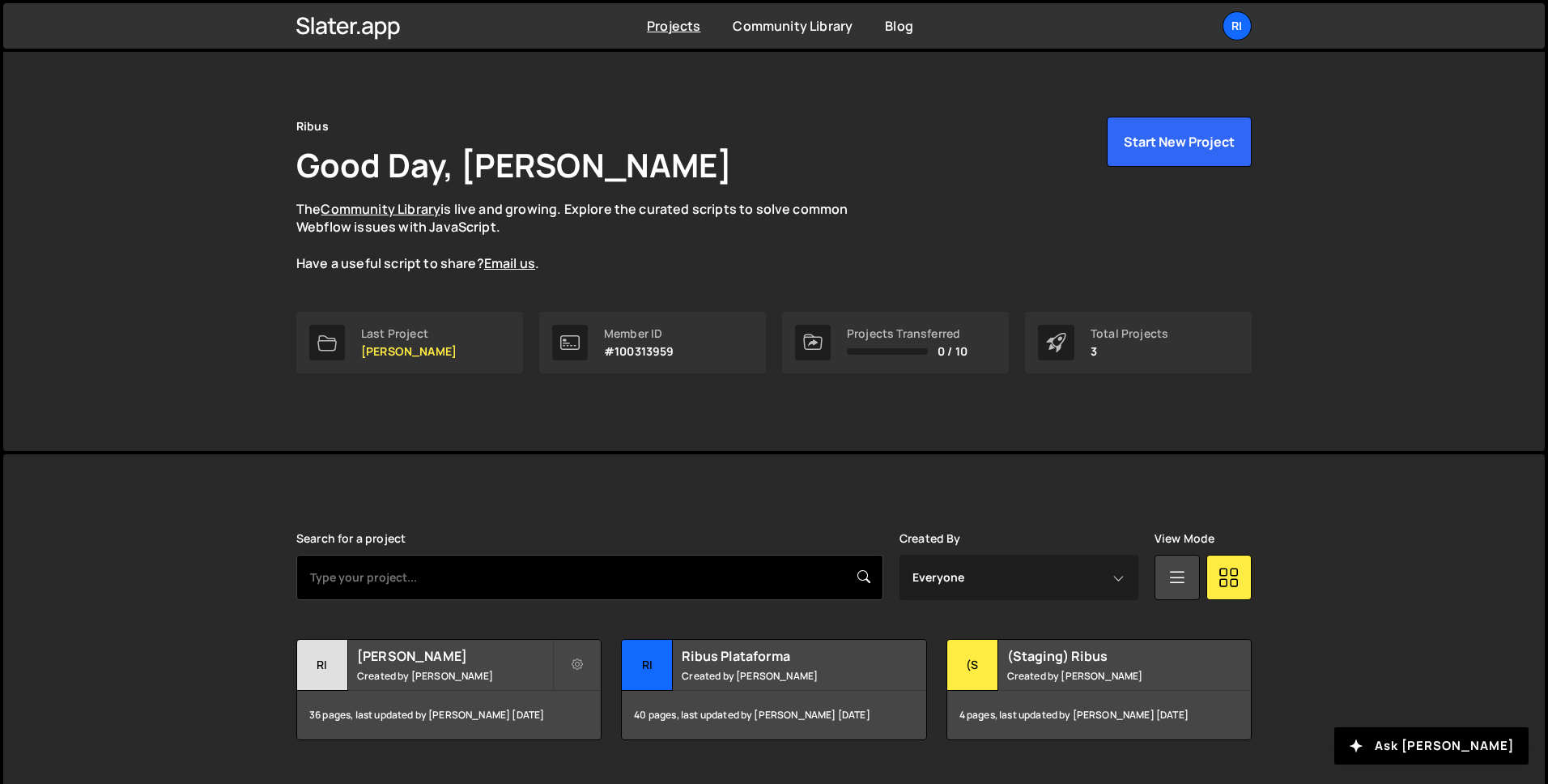
scroll to position [50, 0]
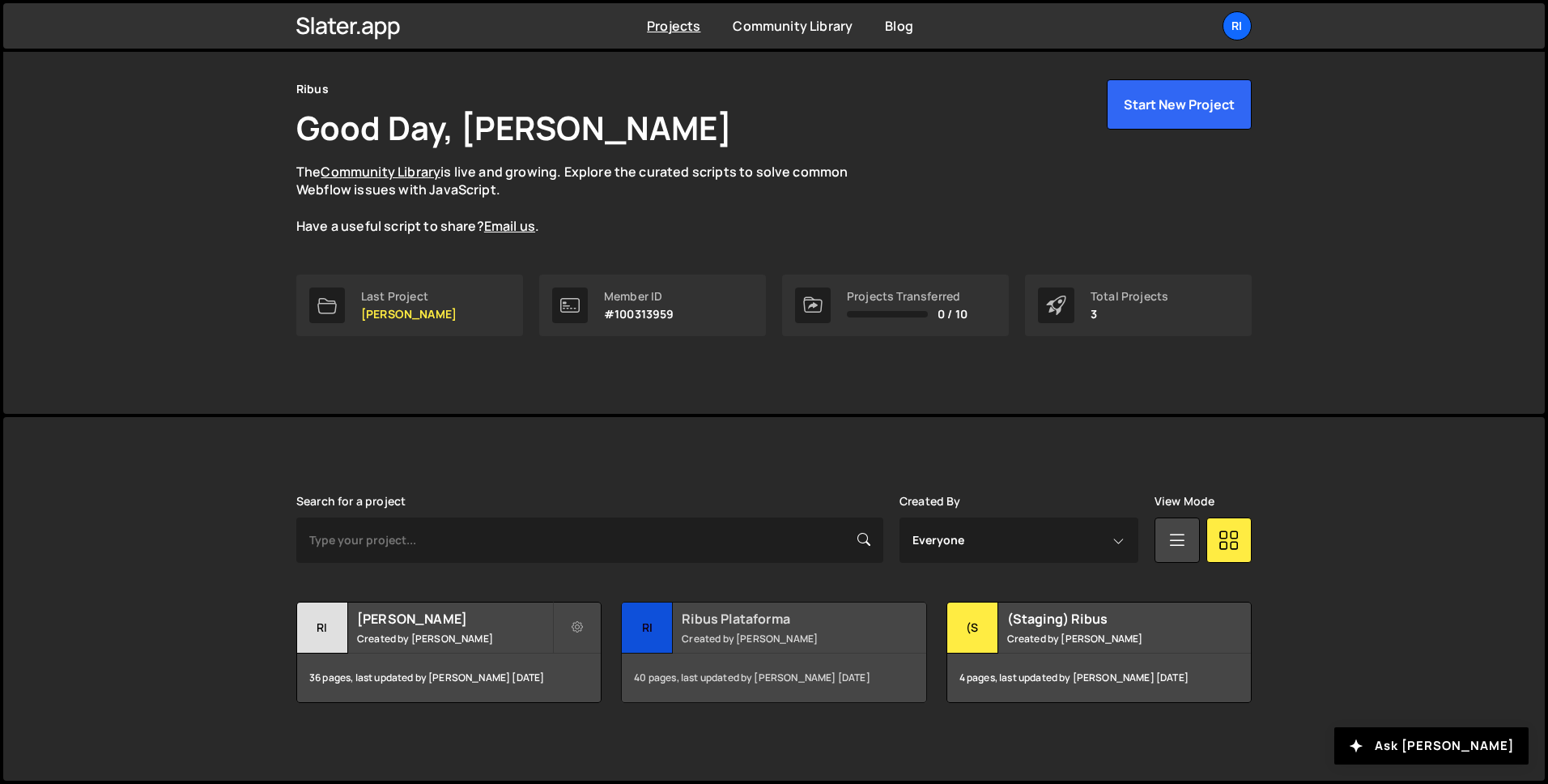
click at [726, 620] on h2 "Ribus Plataforma" at bounding box center [780, 618] width 195 height 18
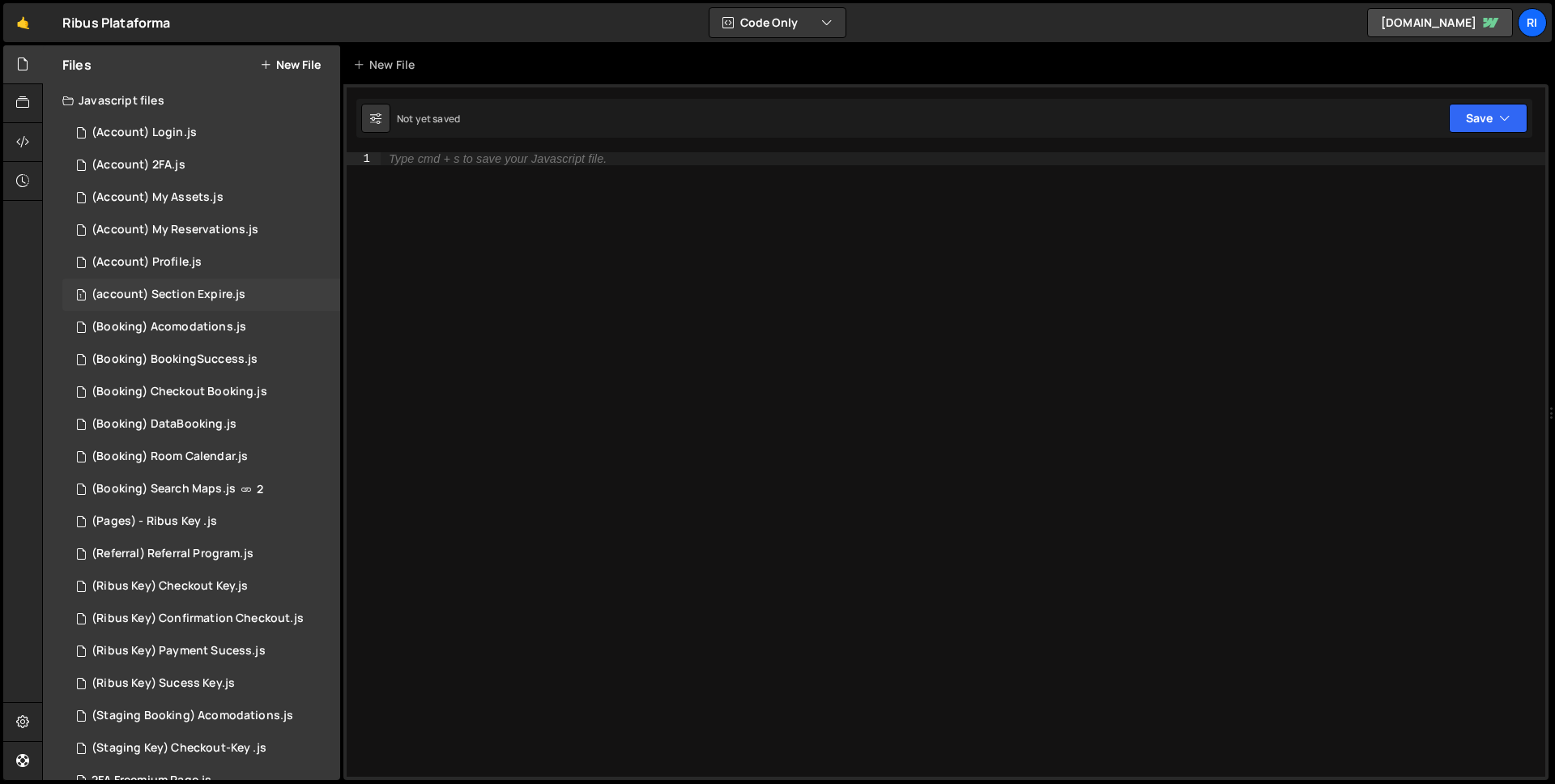
click at [182, 297] on div "(account) Section Expire.js" at bounding box center [168, 295] width 154 height 15
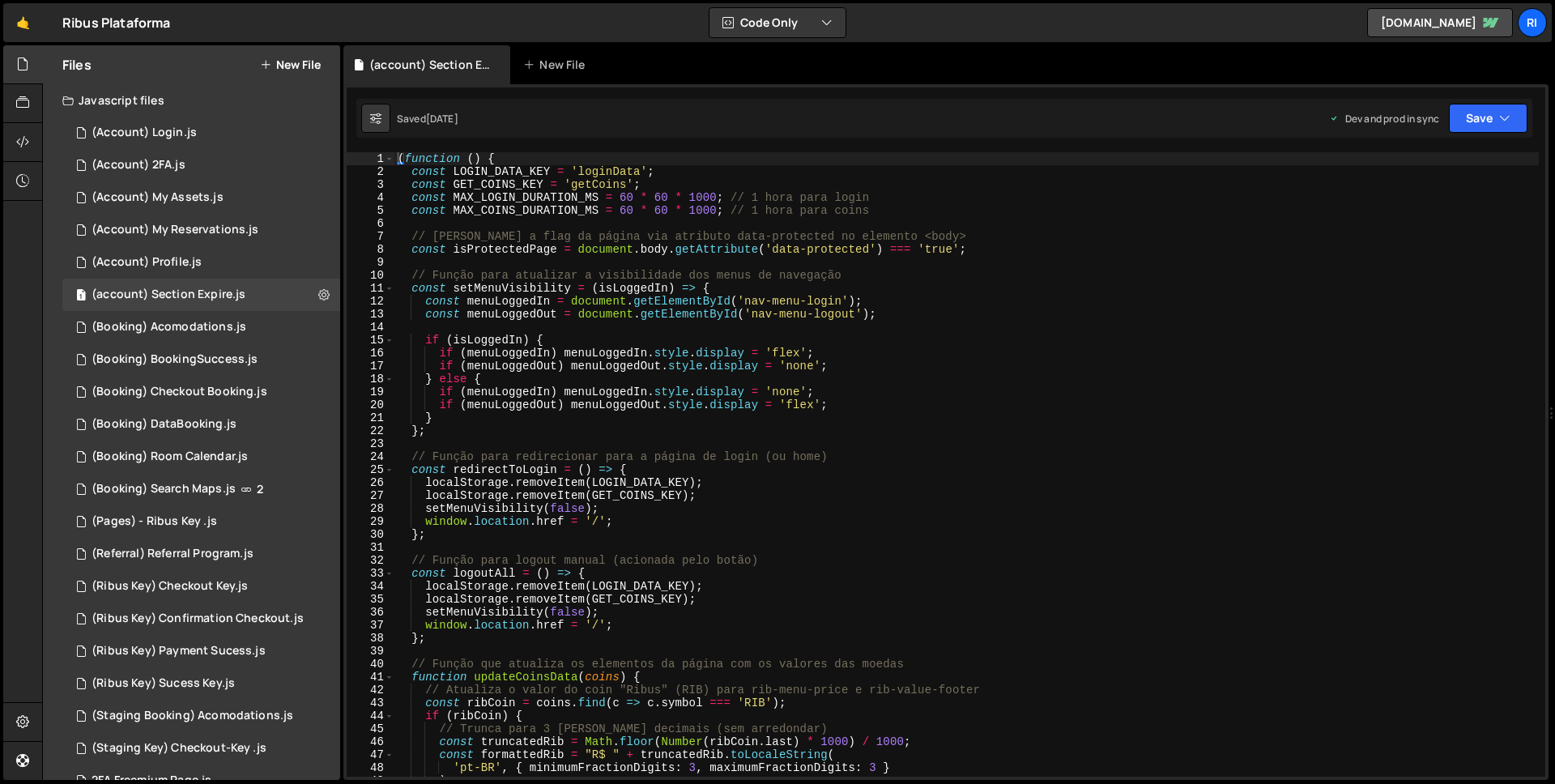
click at [710, 384] on div "( function ( ) { const LOGIN_DATA_KEY = 'loginData' ; const GET_COINS_KEY = 'ge…" at bounding box center [967, 477] width 1145 height 650
type textarea "})();"
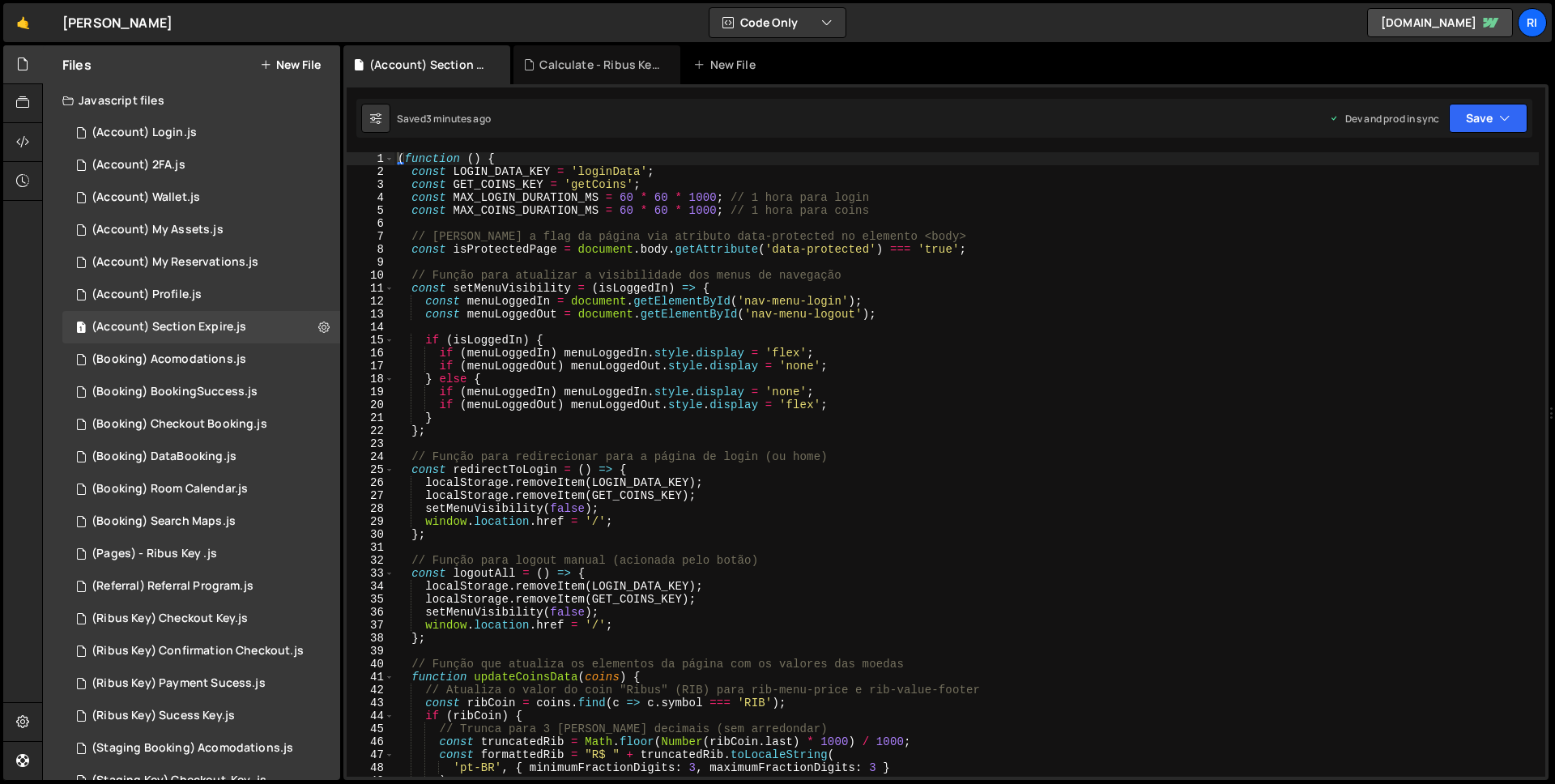
scroll to position [1056, 0]
click at [152, 322] on div "(Account) Section Expire.js" at bounding box center [168, 327] width 154 height 15
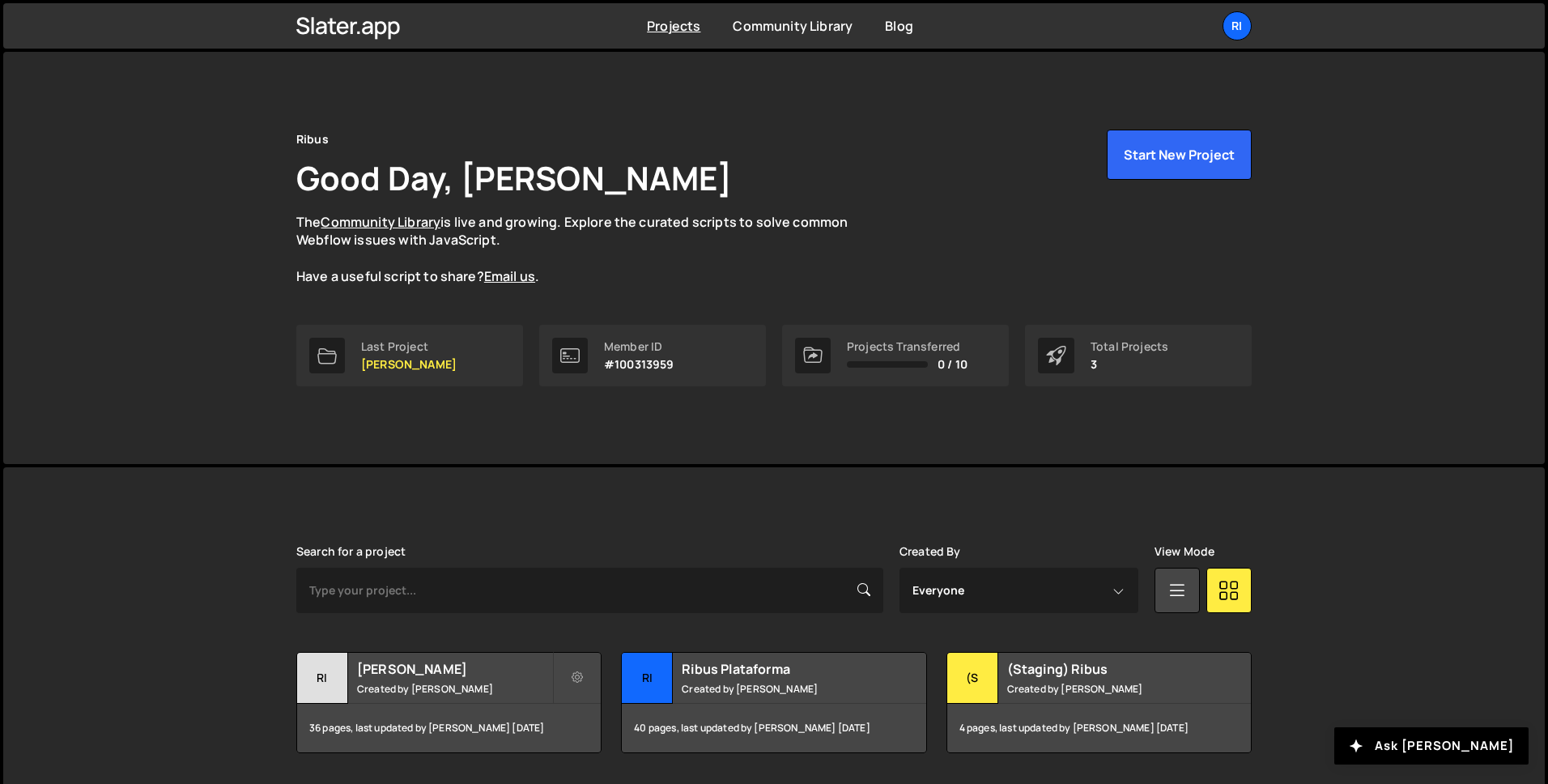
drag, startPoint x: 463, startPoint y: 331, endPoint x: 666, endPoint y: 5, distance: 384.0
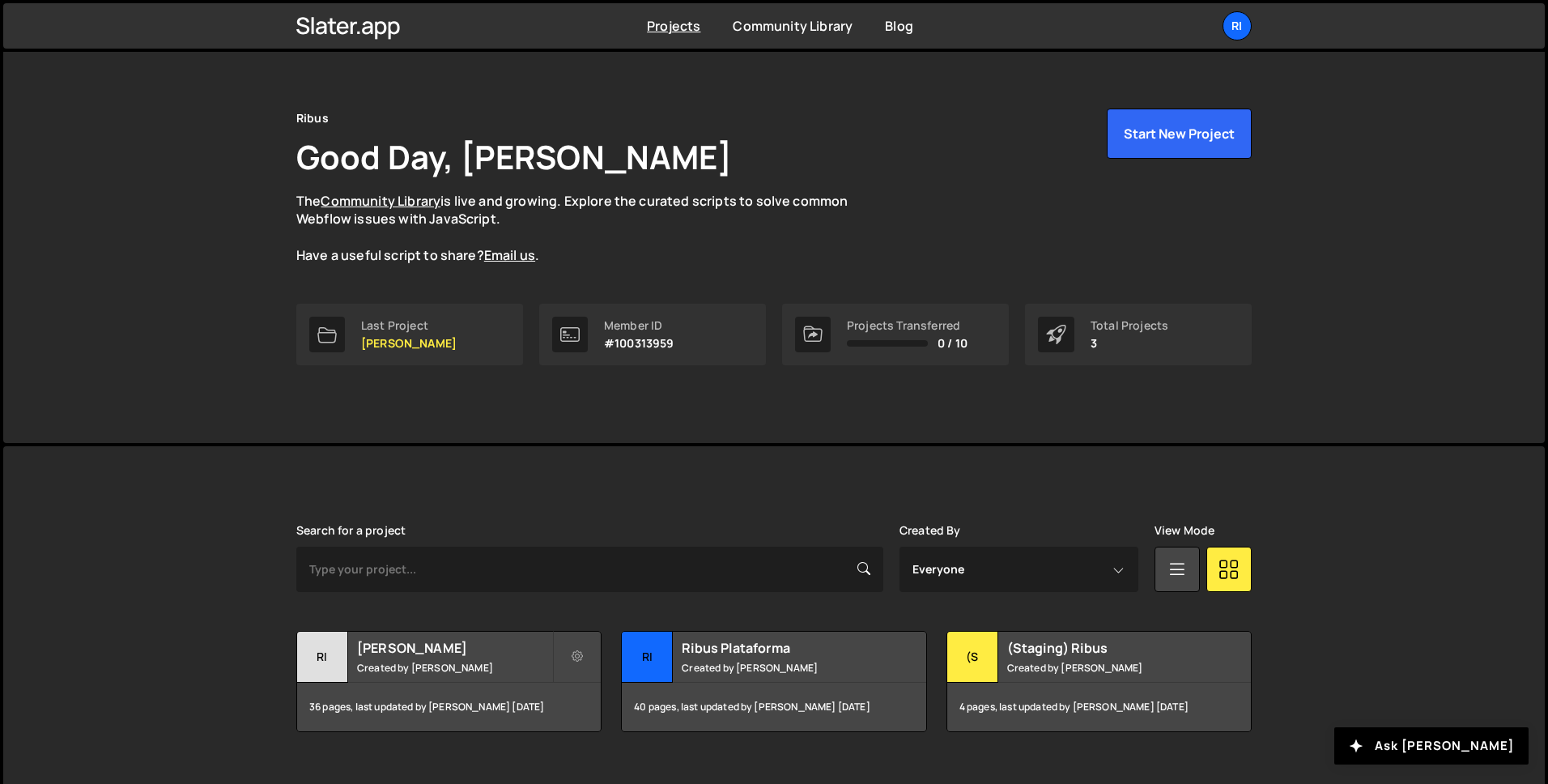
scroll to position [50, 0]
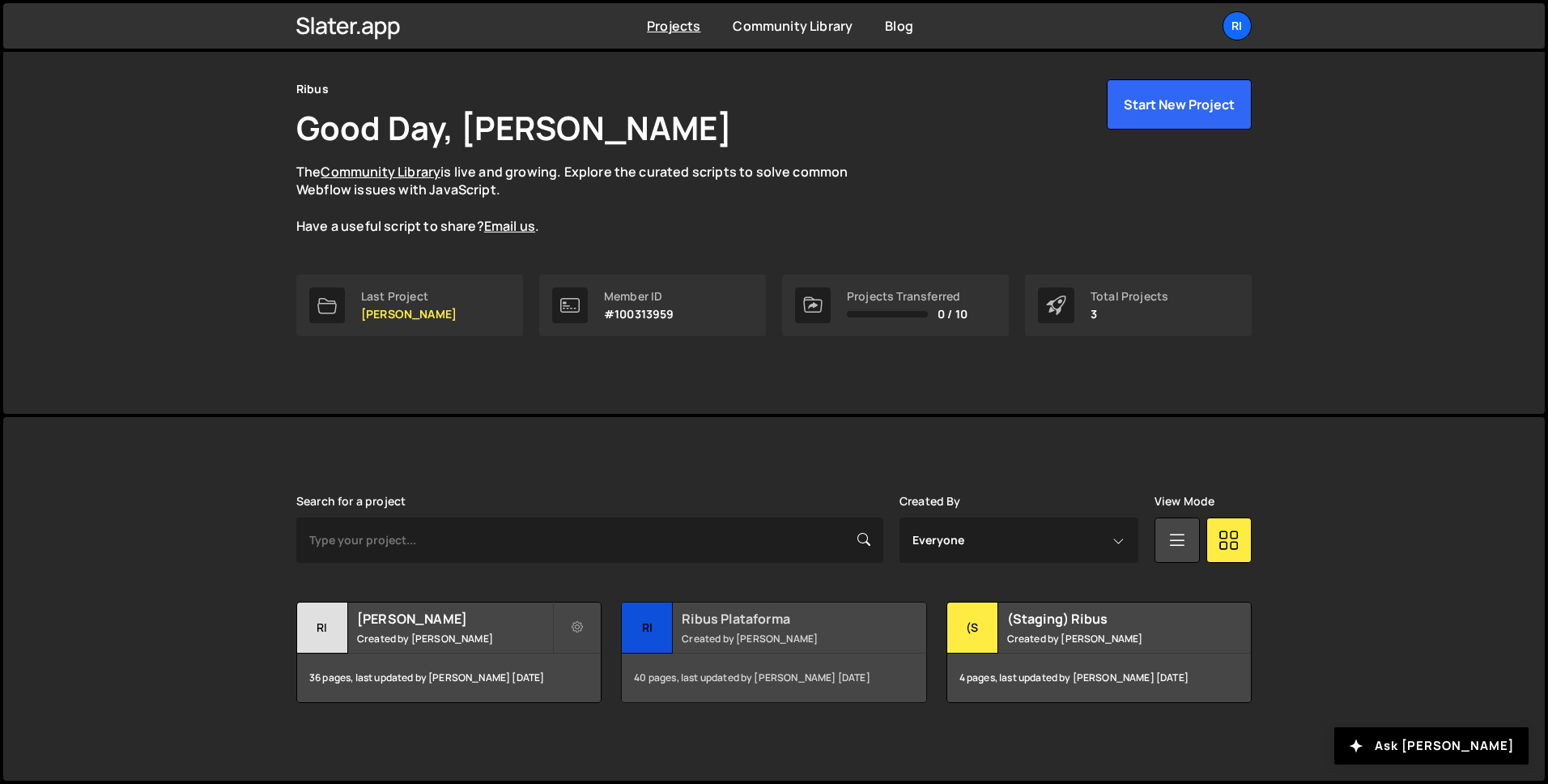
click at [771, 622] on h2 "Ribus Plataforma" at bounding box center [780, 618] width 195 height 18
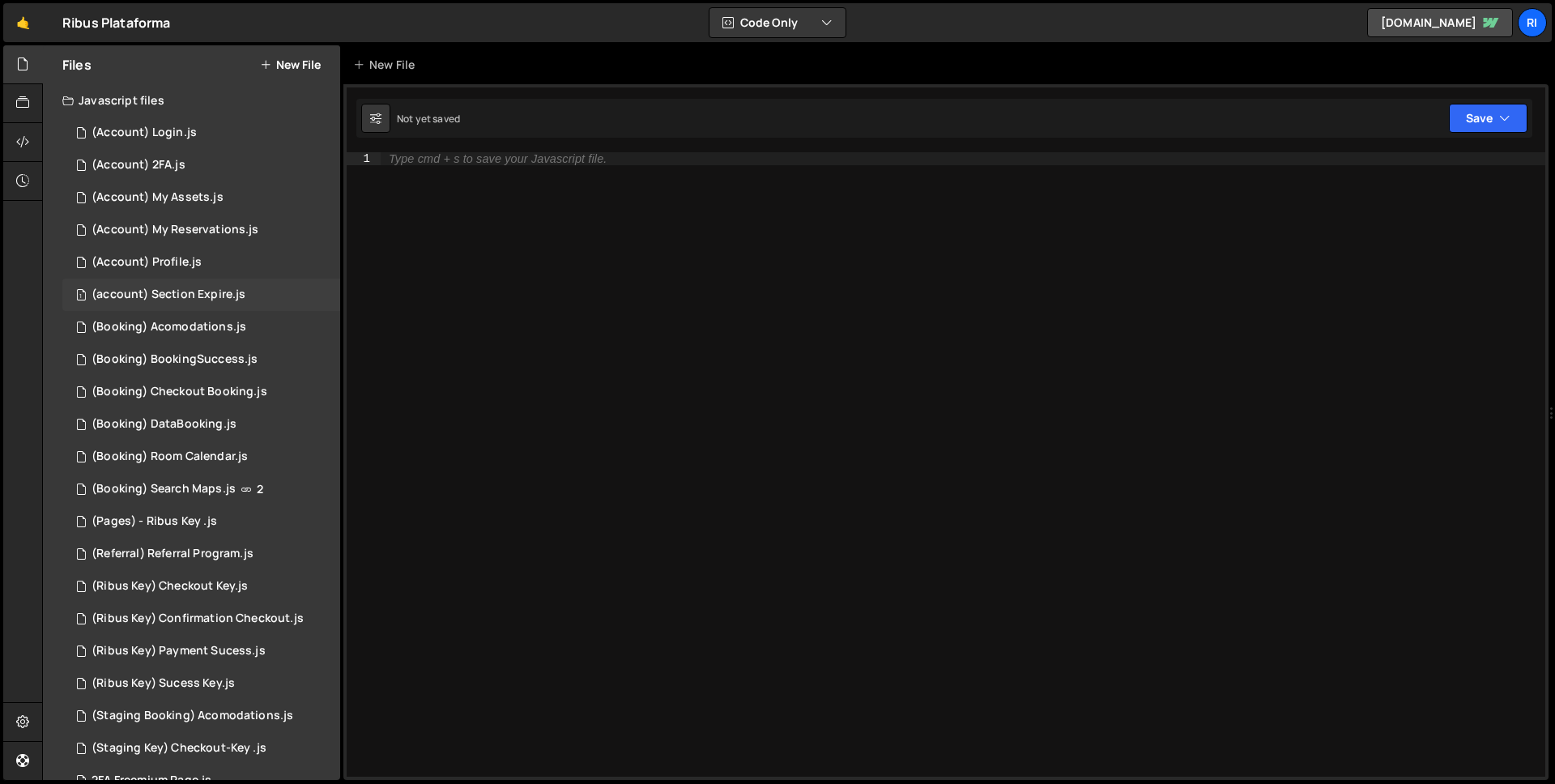
click at [176, 287] on div "(account) Section Expire.js" at bounding box center [168, 295] width 154 height 15
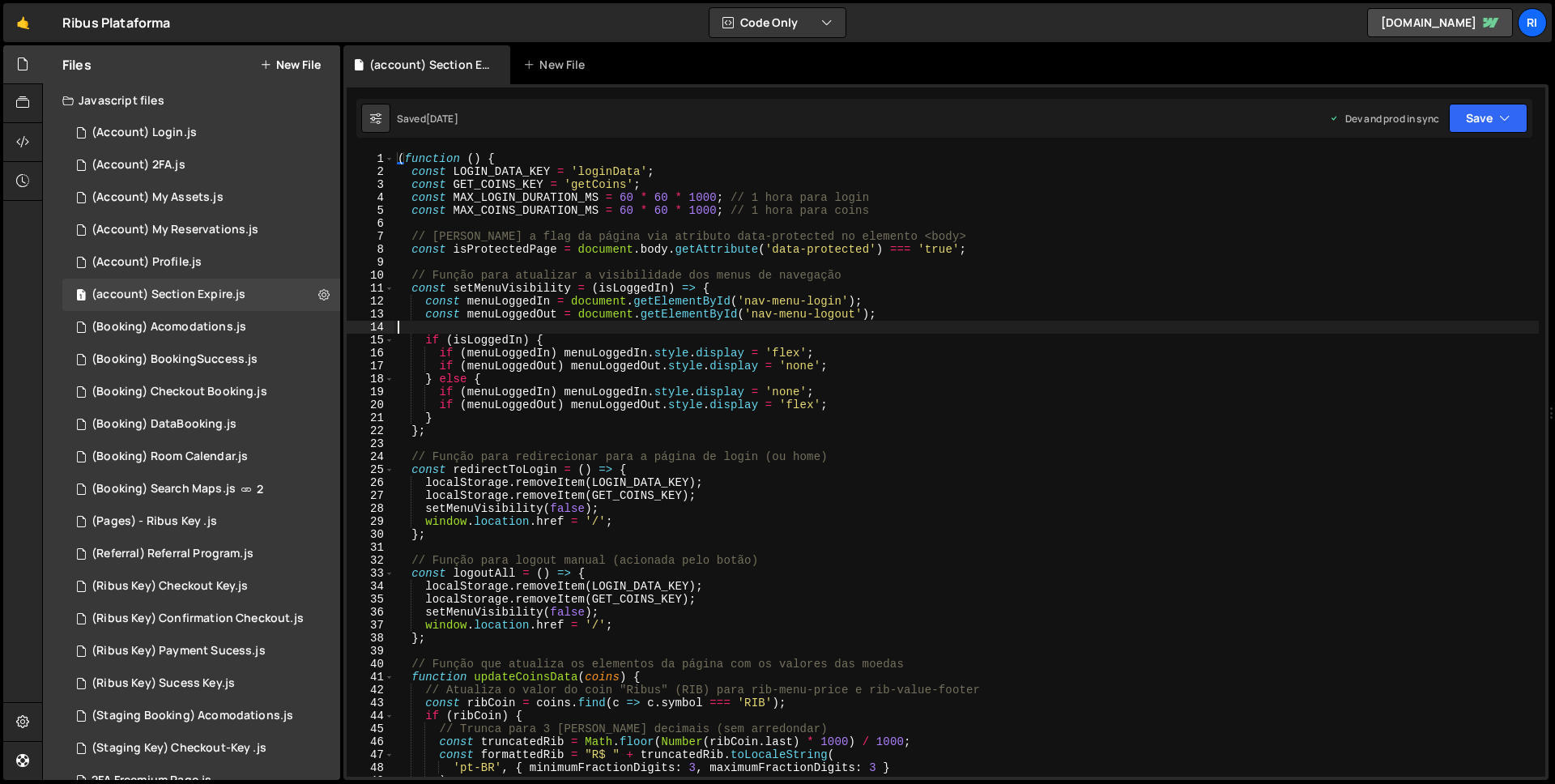
click at [917, 328] on div "( function ( ) { const LOGIN_DATA_KEY = 'loginData' ; const GET_COINS_KEY = 'ge…" at bounding box center [967, 477] width 1145 height 650
type textarea "})();"
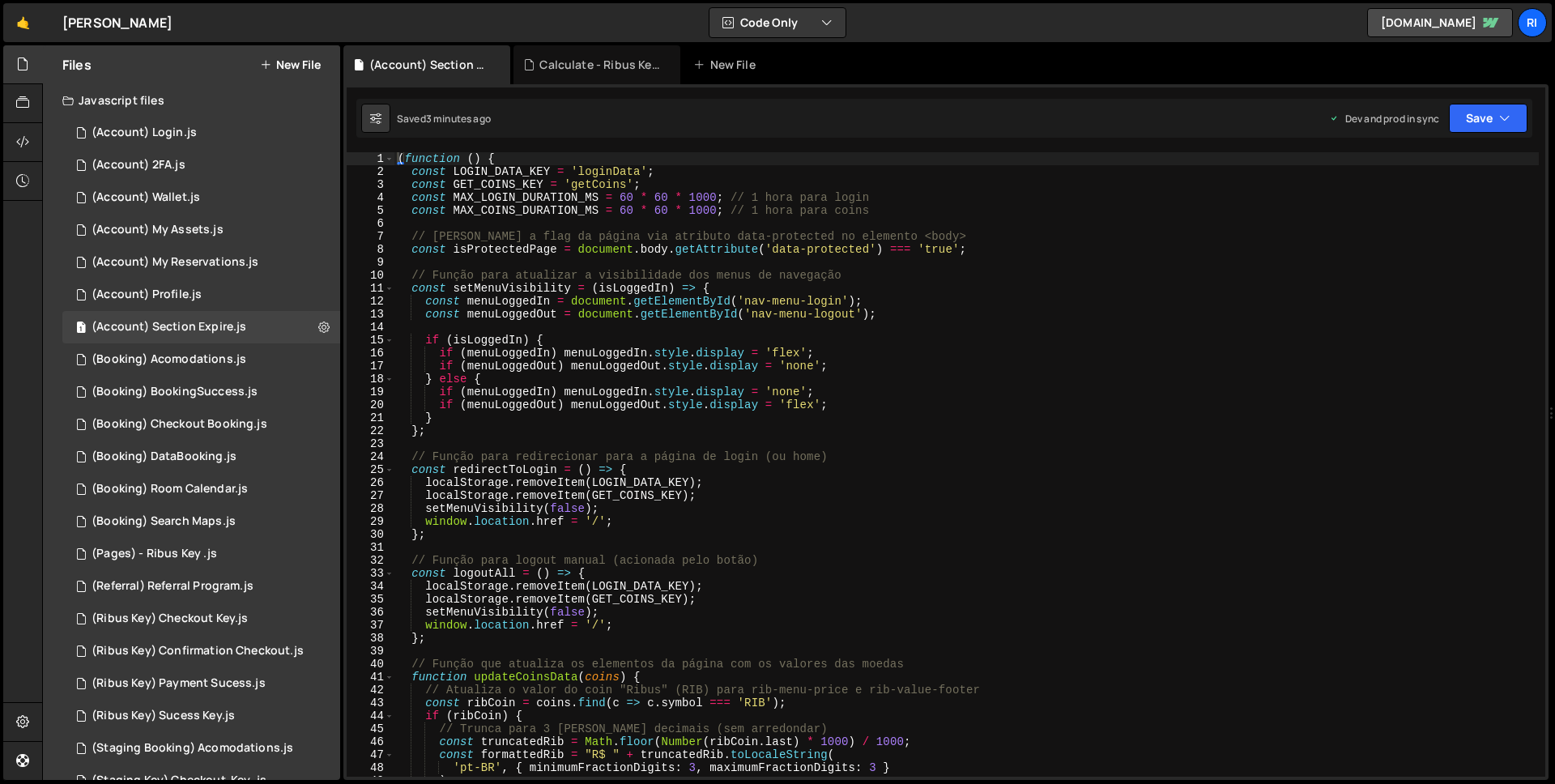
scroll to position [1056, 0]
click at [114, 22] on div "Ribus - [PERSON_NAME] ⚠️ Code is being edited in another browser" at bounding box center [117, 22] width 110 height 20
click at [22, 28] on link "🤙" at bounding box center [22, 22] width 40 height 39
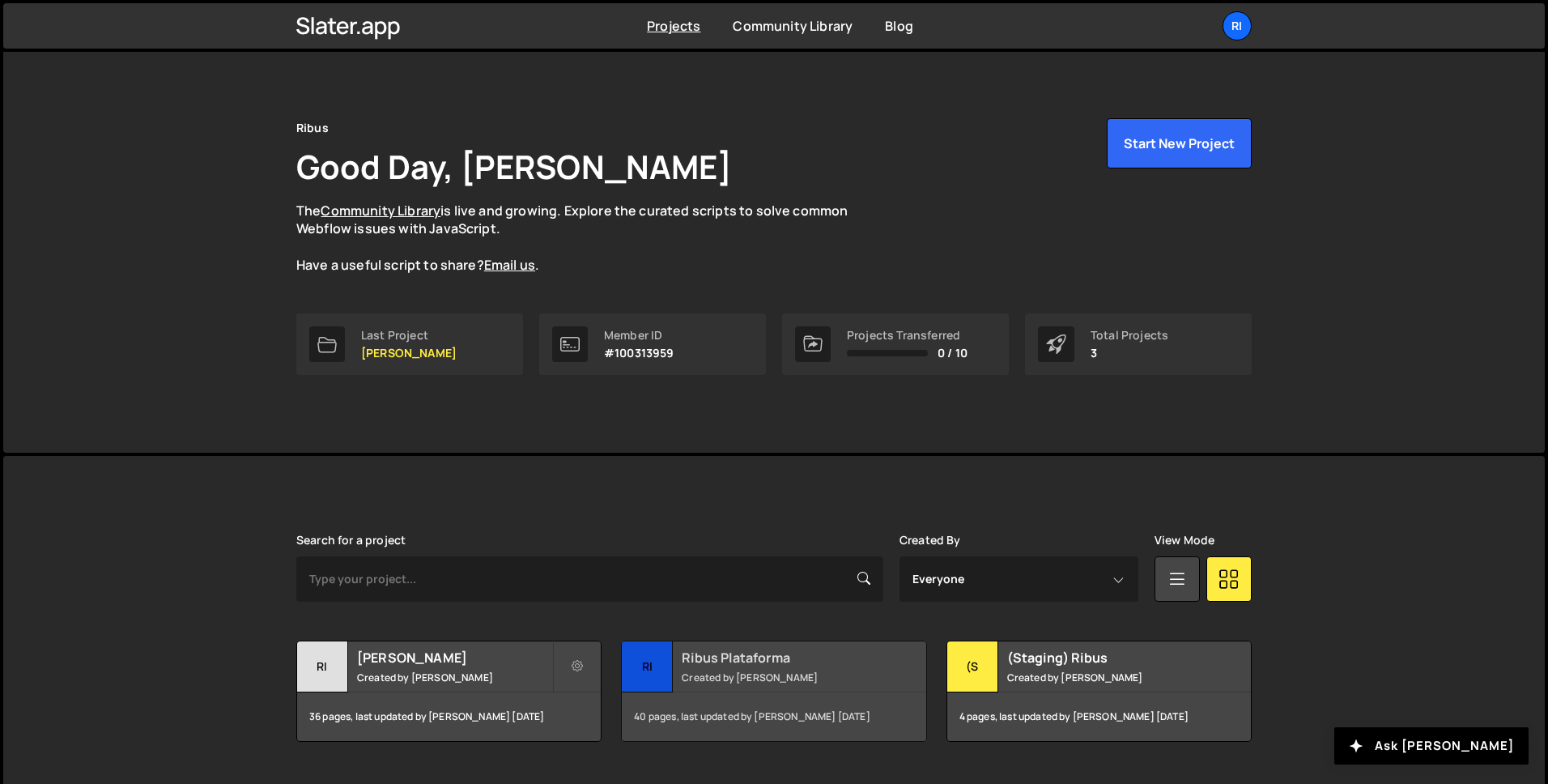
scroll to position [27, 0]
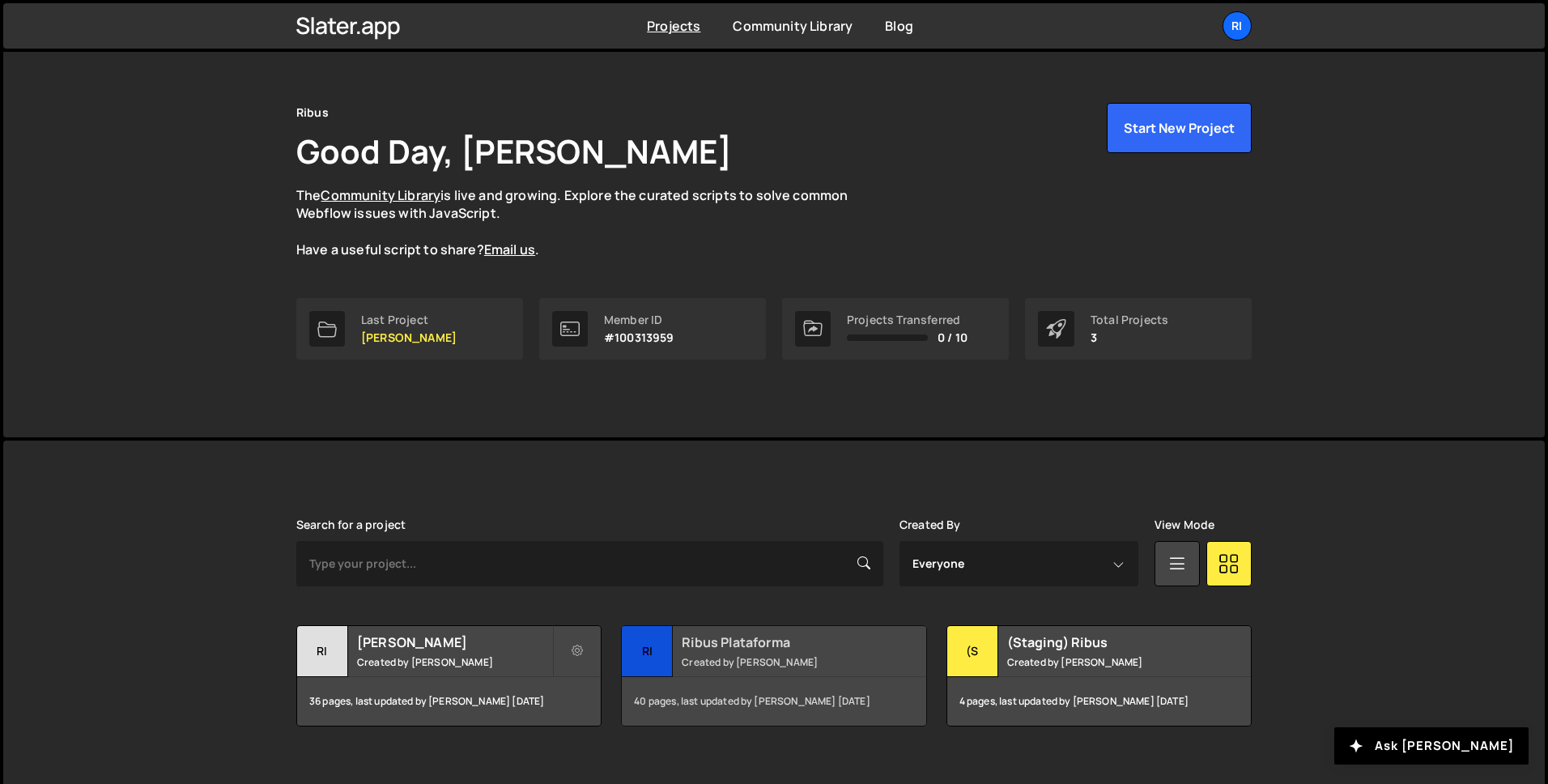
click at [727, 646] on h2 "Ribus Plataforma" at bounding box center [780, 642] width 195 height 18
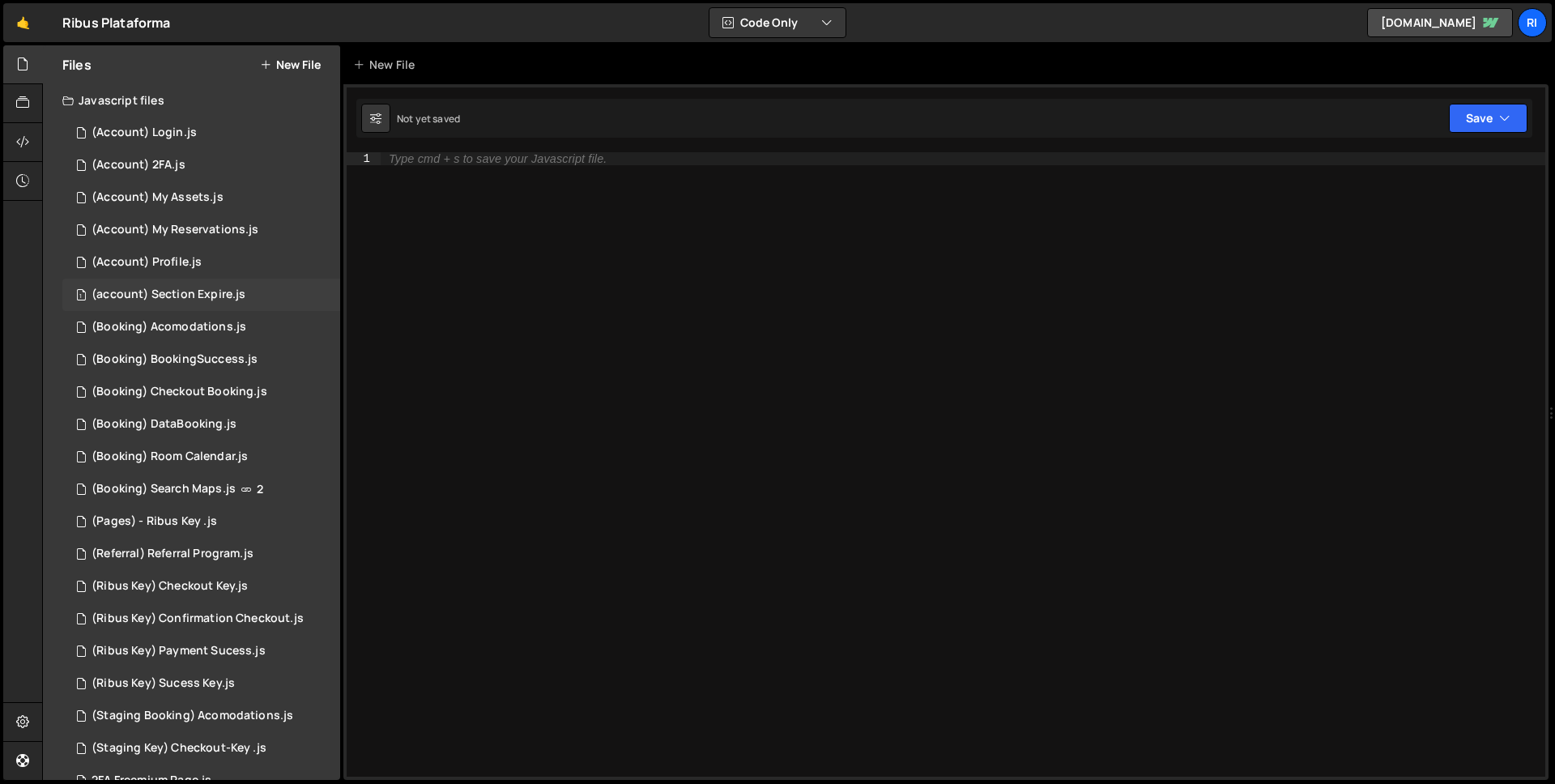
click at [135, 287] on div "(account) Section Expire.js" at bounding box center [168, 295] width 154 height 15
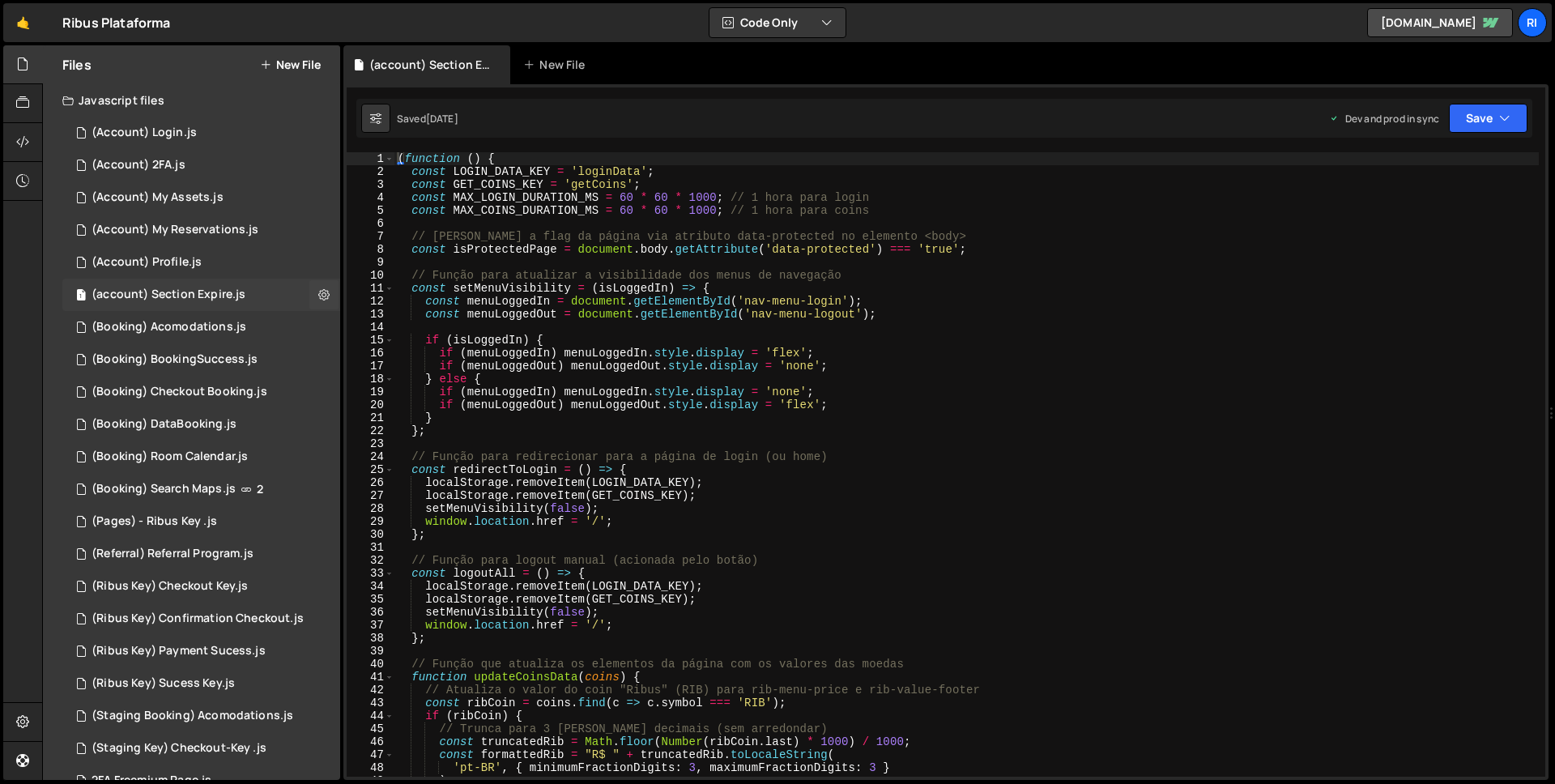
click at [135, 287] on div "(account) Section Expire.js" at bounding box center [168, 295] width 154 height 15
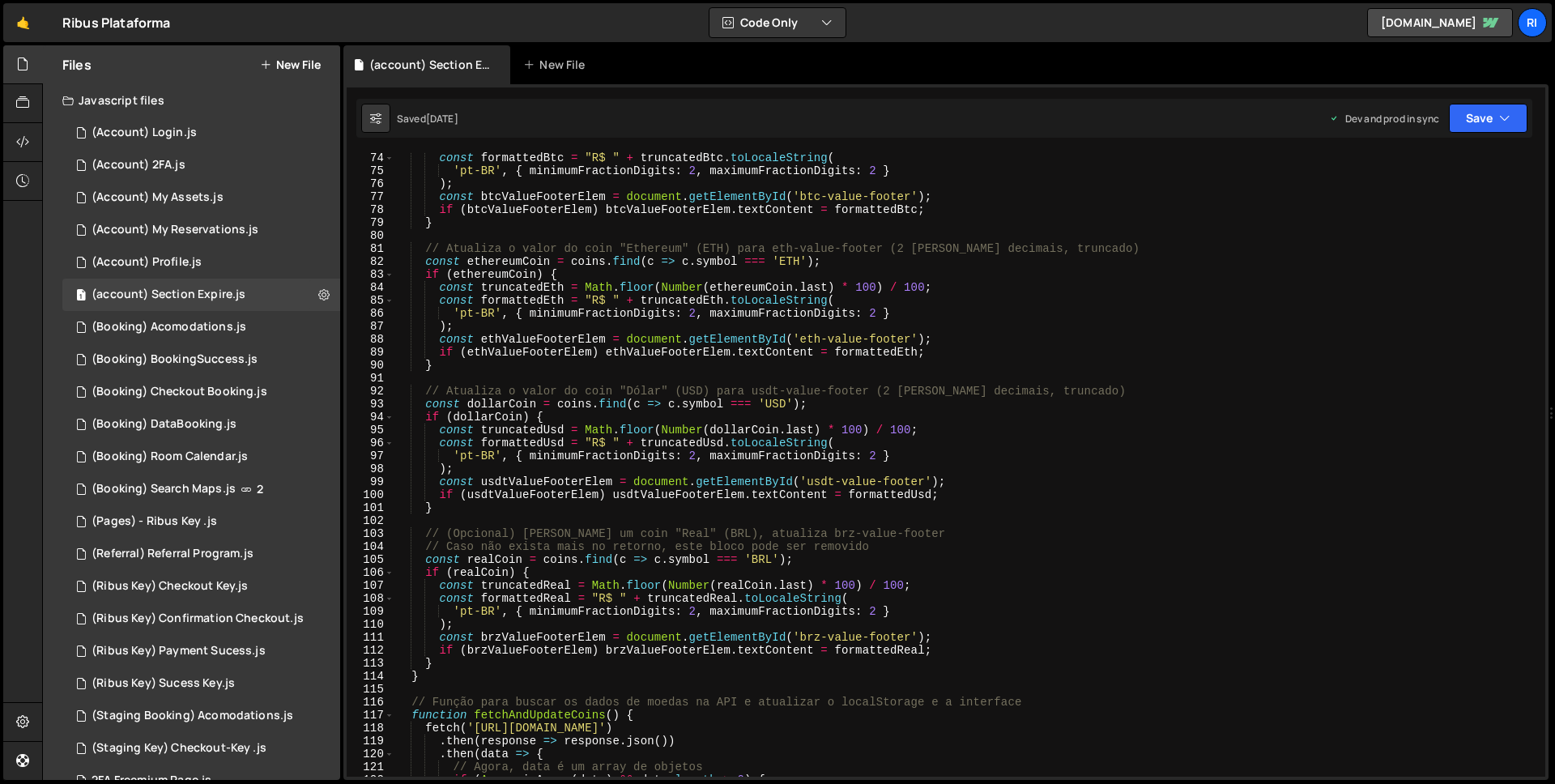
scroll to position [1033, 0]
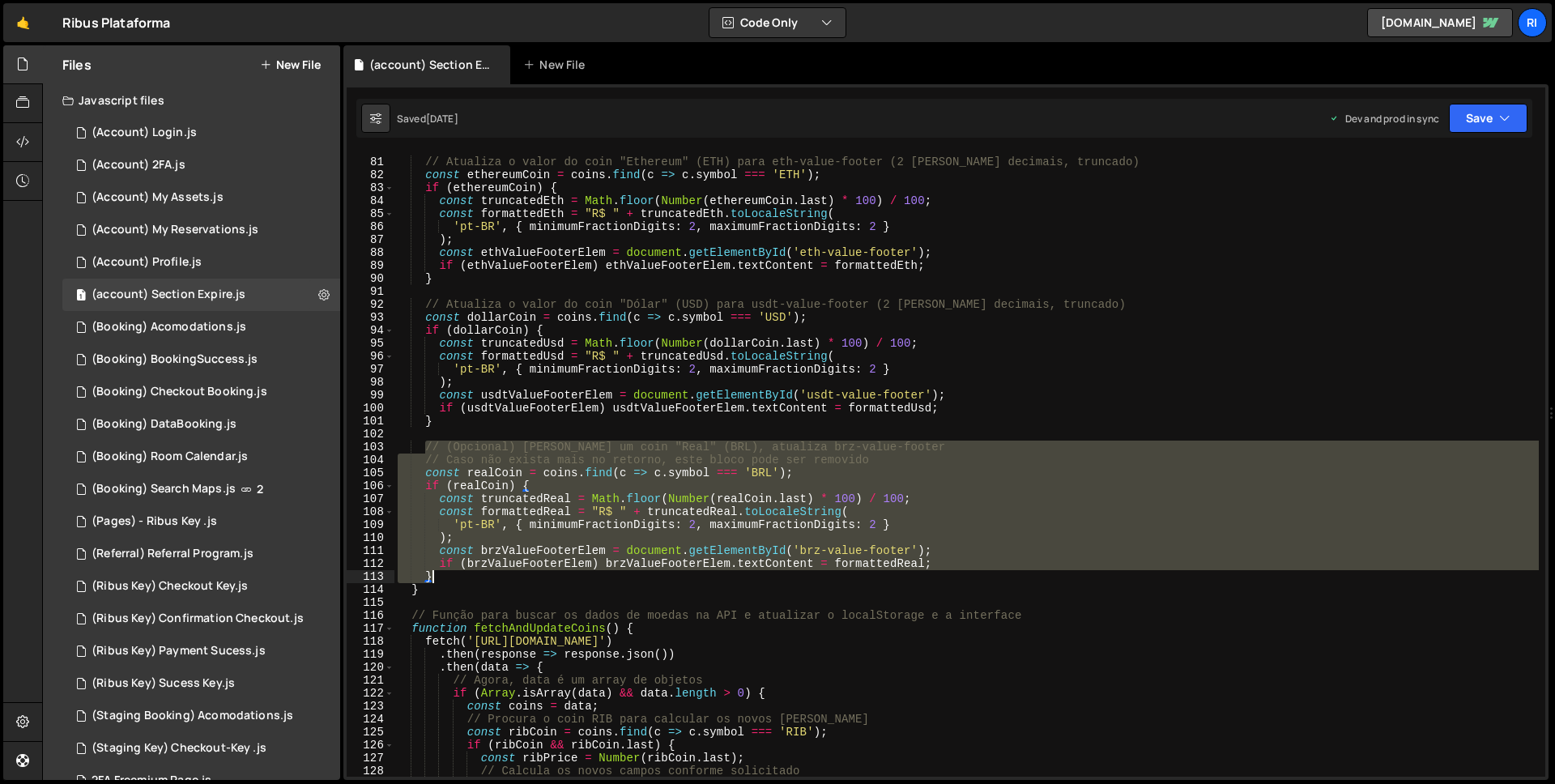
drag, startPoint x: 428, startPoint y: 446, endPoint x: 948, endPoint y: 576, distance: 536.0
click at [948, 576] on div "// Atualiza o valor do coin "Ethereum" (ETH) para eth-value-footer (2 [PERSON_N…" at bounding box center [967, 467] width 1145 height 650
paste textarea "if (brzValueFooterElem) brzValueFooterElem.textContent = "1,00";"
type textarea "if (brzValueFooterElem) brzValueFooterElem.textContent = "1,00";"
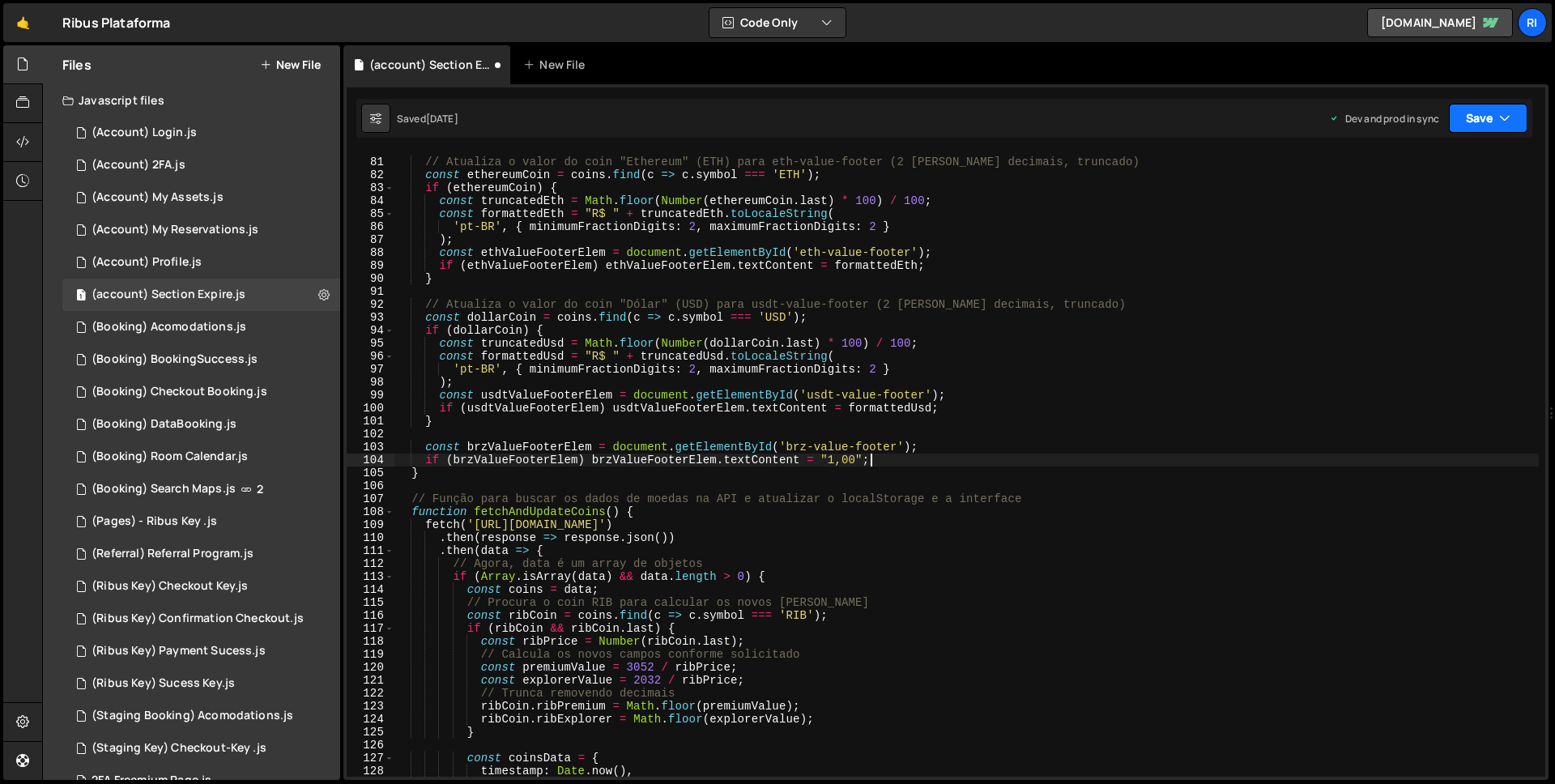
click at [1471, 123] on button "Save" at bounding box center [1488, 117] width 78 height 29
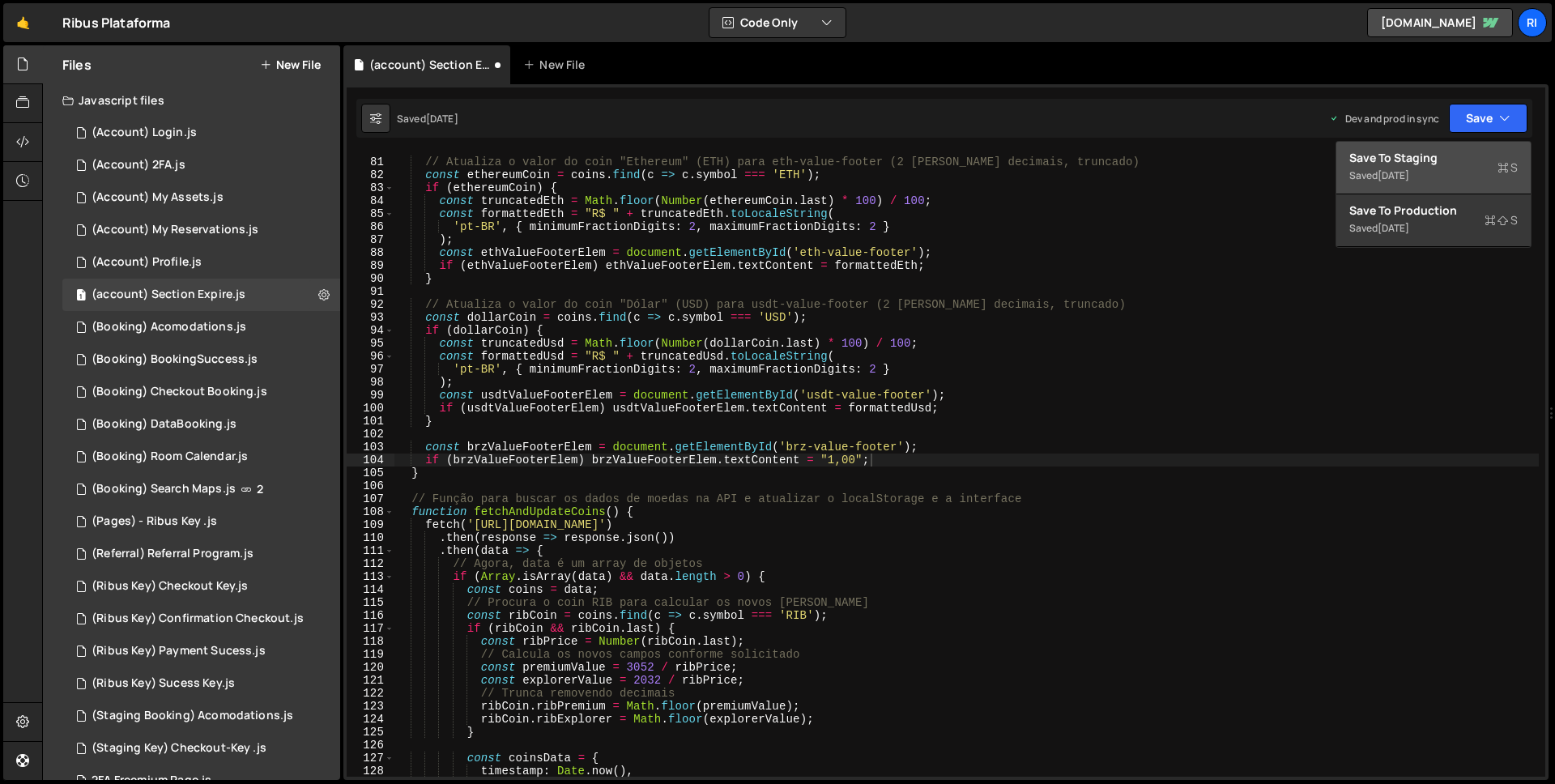
click at [1436, 166] on div "Saved [DATE]" at bounding box center [1433, 175] width 168 height 20
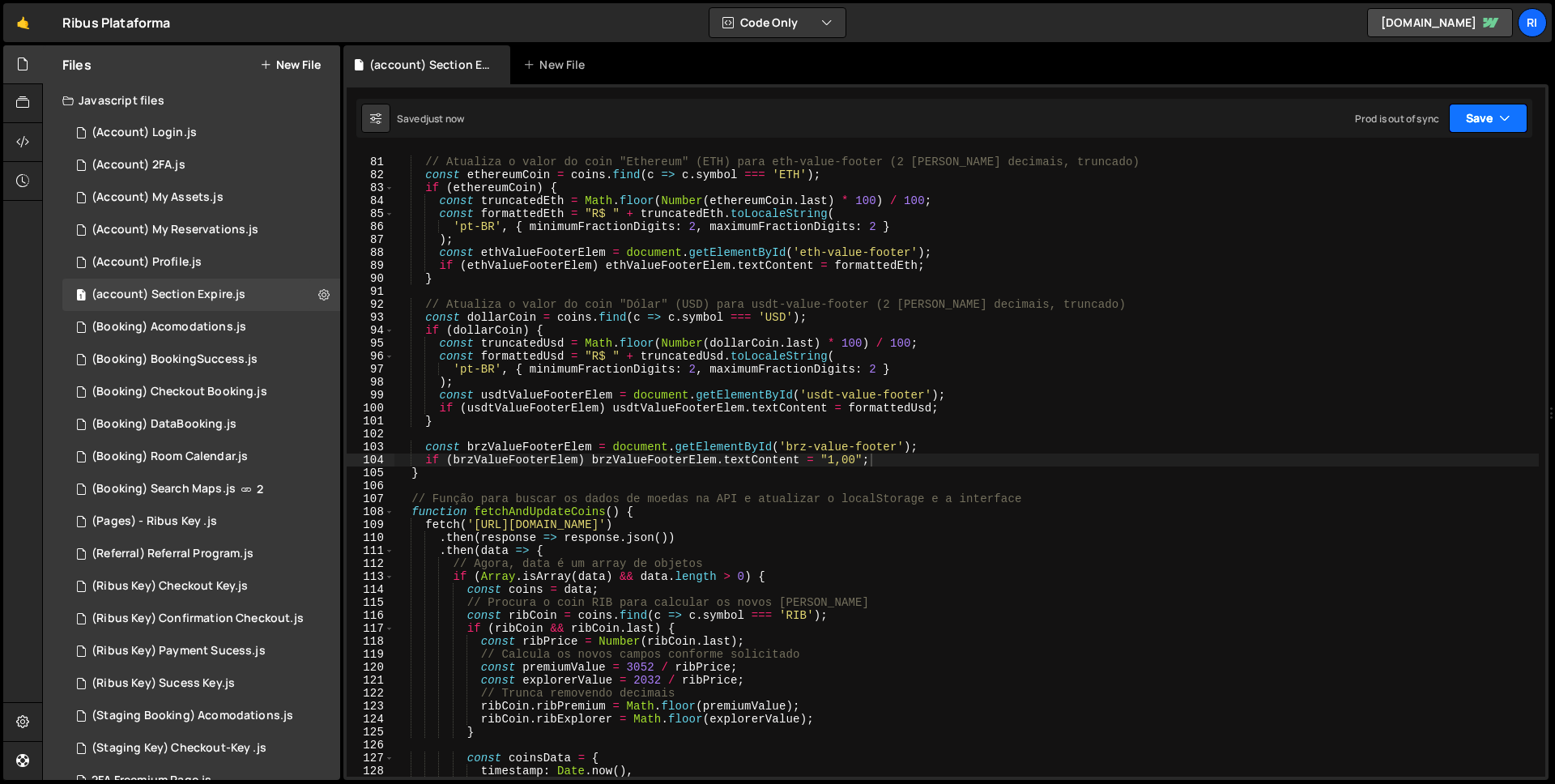
click at [1498, 121] on button "Save" at bounding box center [1488, 117] width 78 height 29
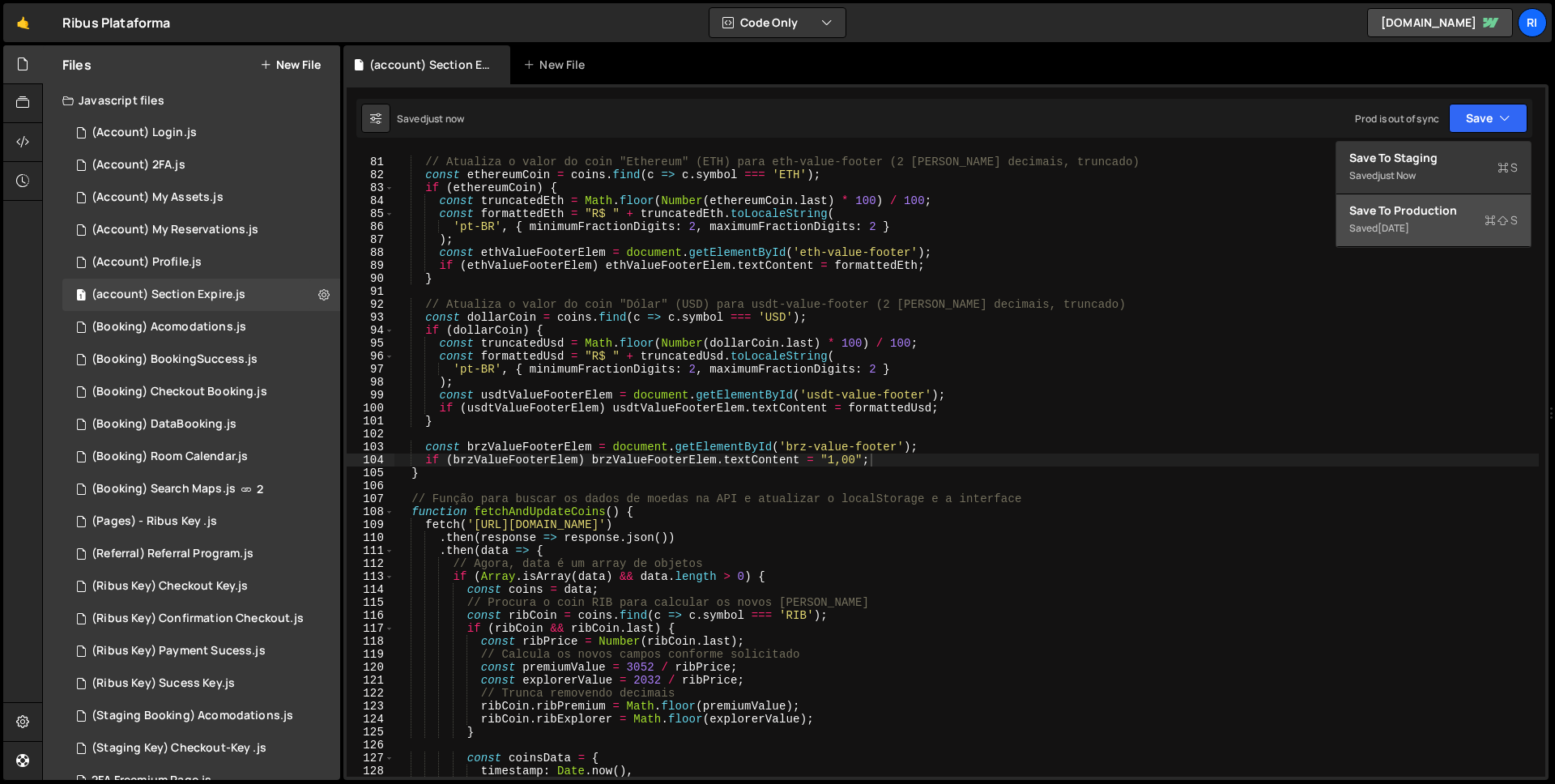
click at [1425, 215] on div "Save to Production S" at bounding box center [1433, 210] width 168 height 16
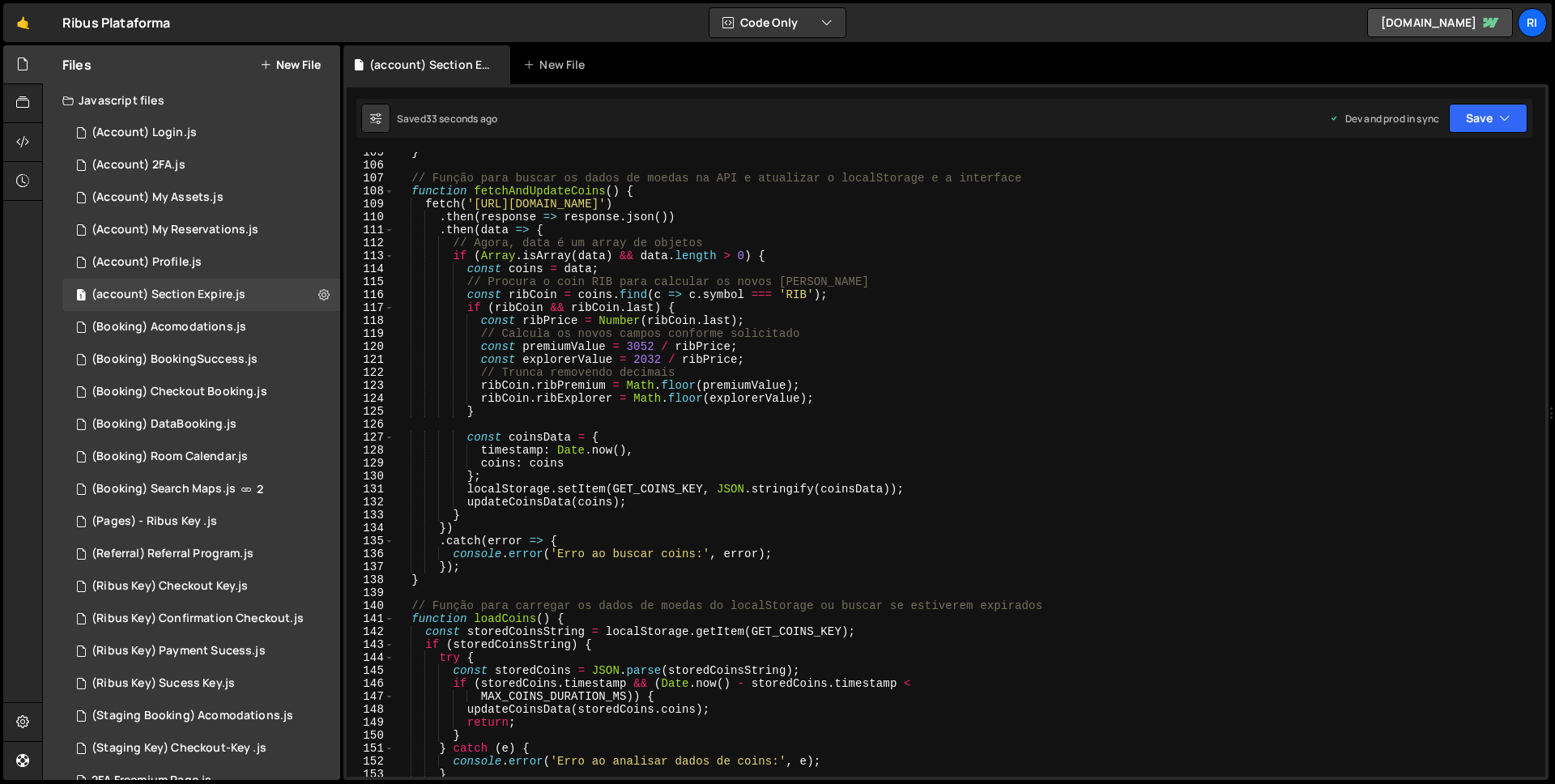
scroll to position [1947, 0]
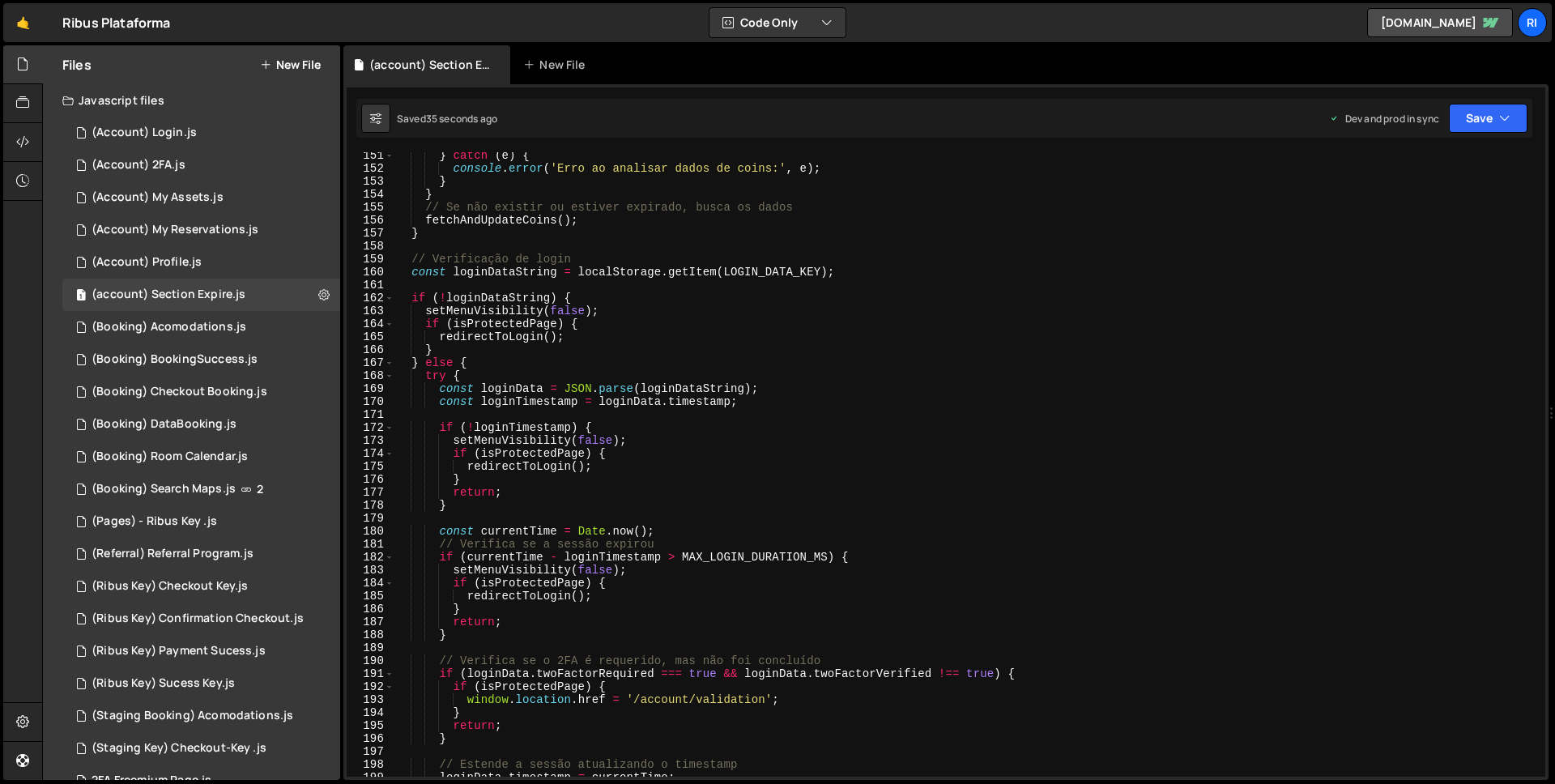
click at [679, 413] on div "} catch ( e ) { console . error ( 'Erro ao analisar dados de coins:' , e ) ; } …" at bounding box center [967, 473] width 1145 height 650
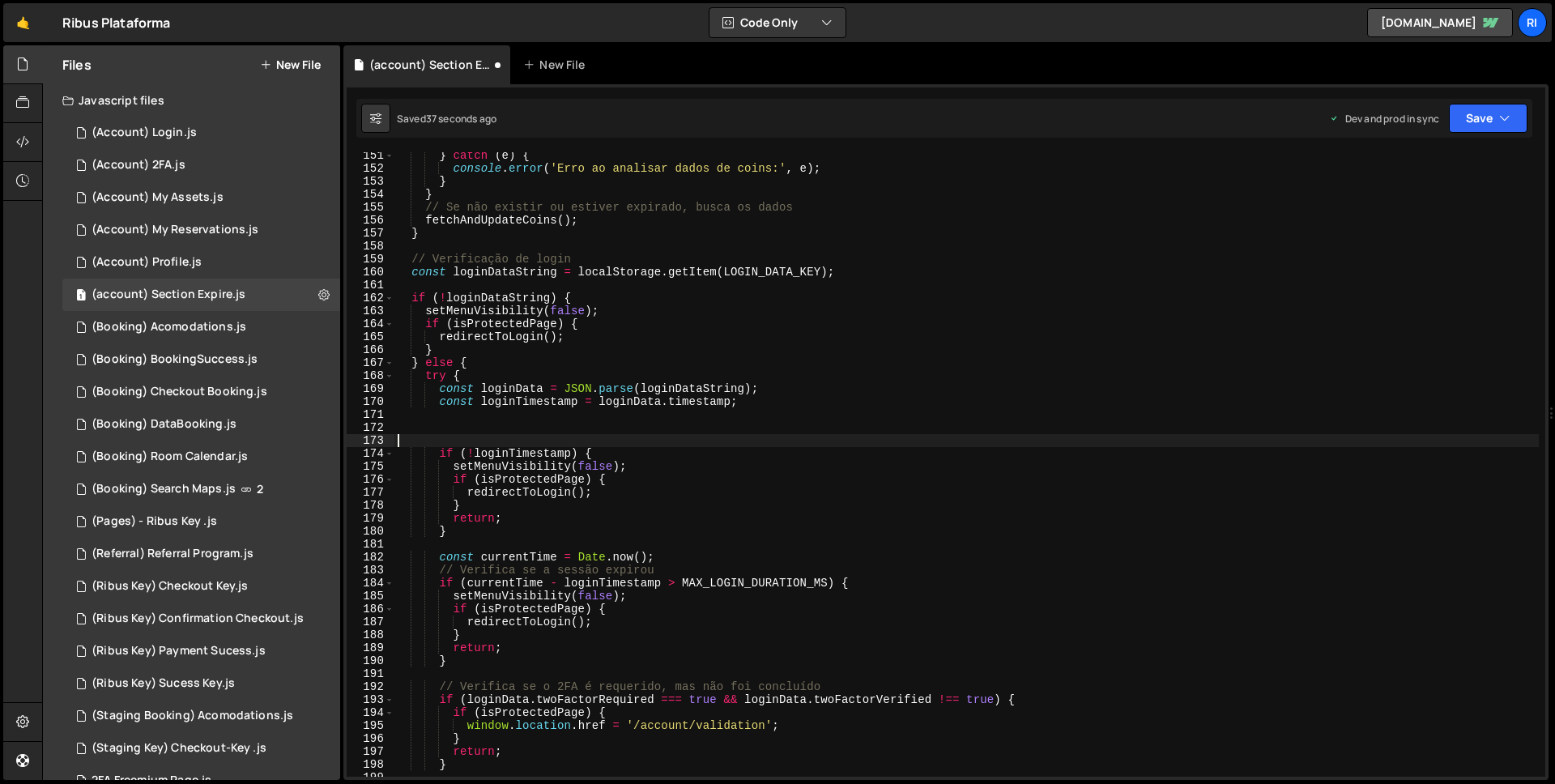
type textarea "if (!loginTimestamp) {"
paste textarea "loadCoins();"
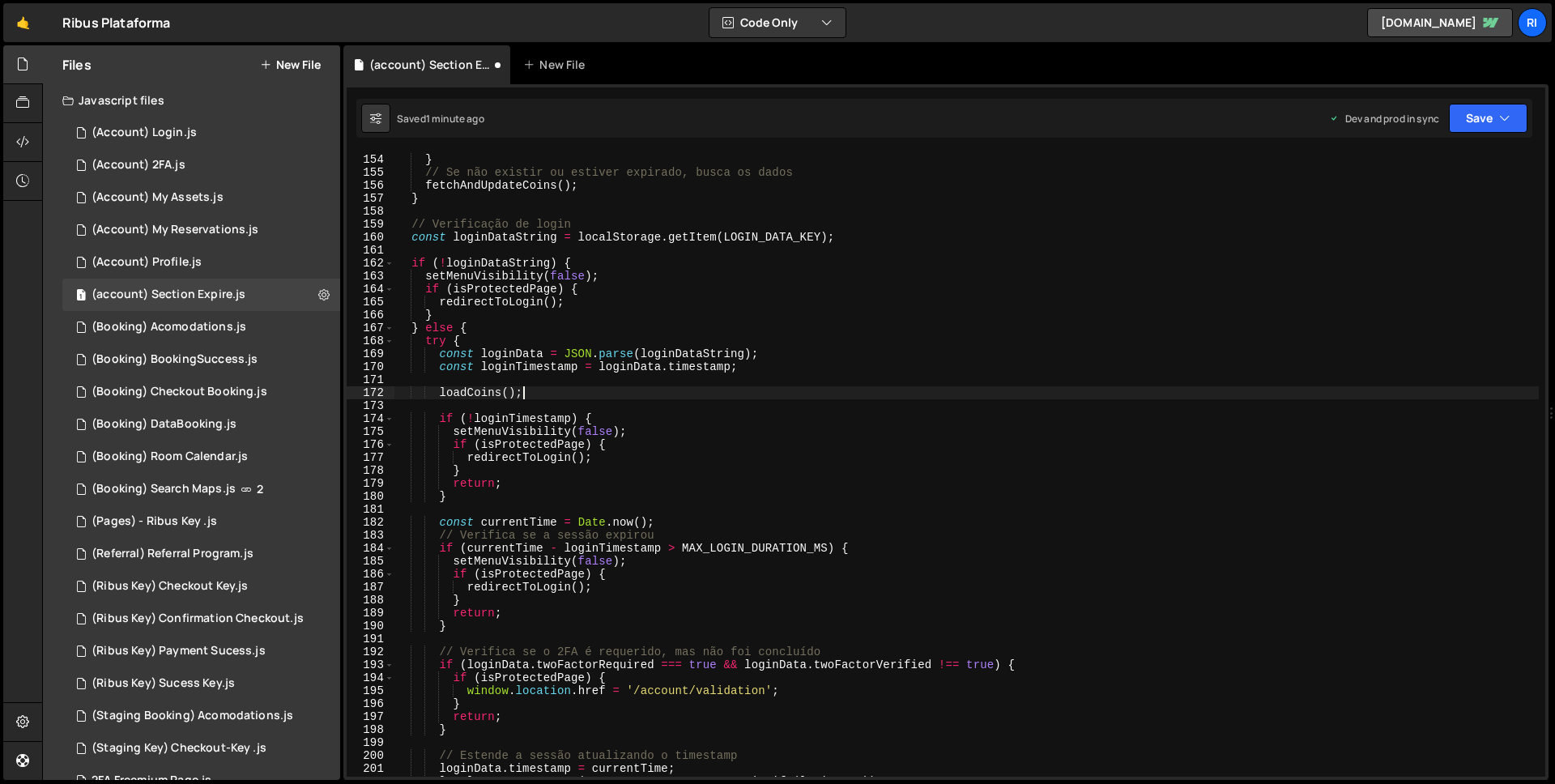
scroll to position [2056, 0]
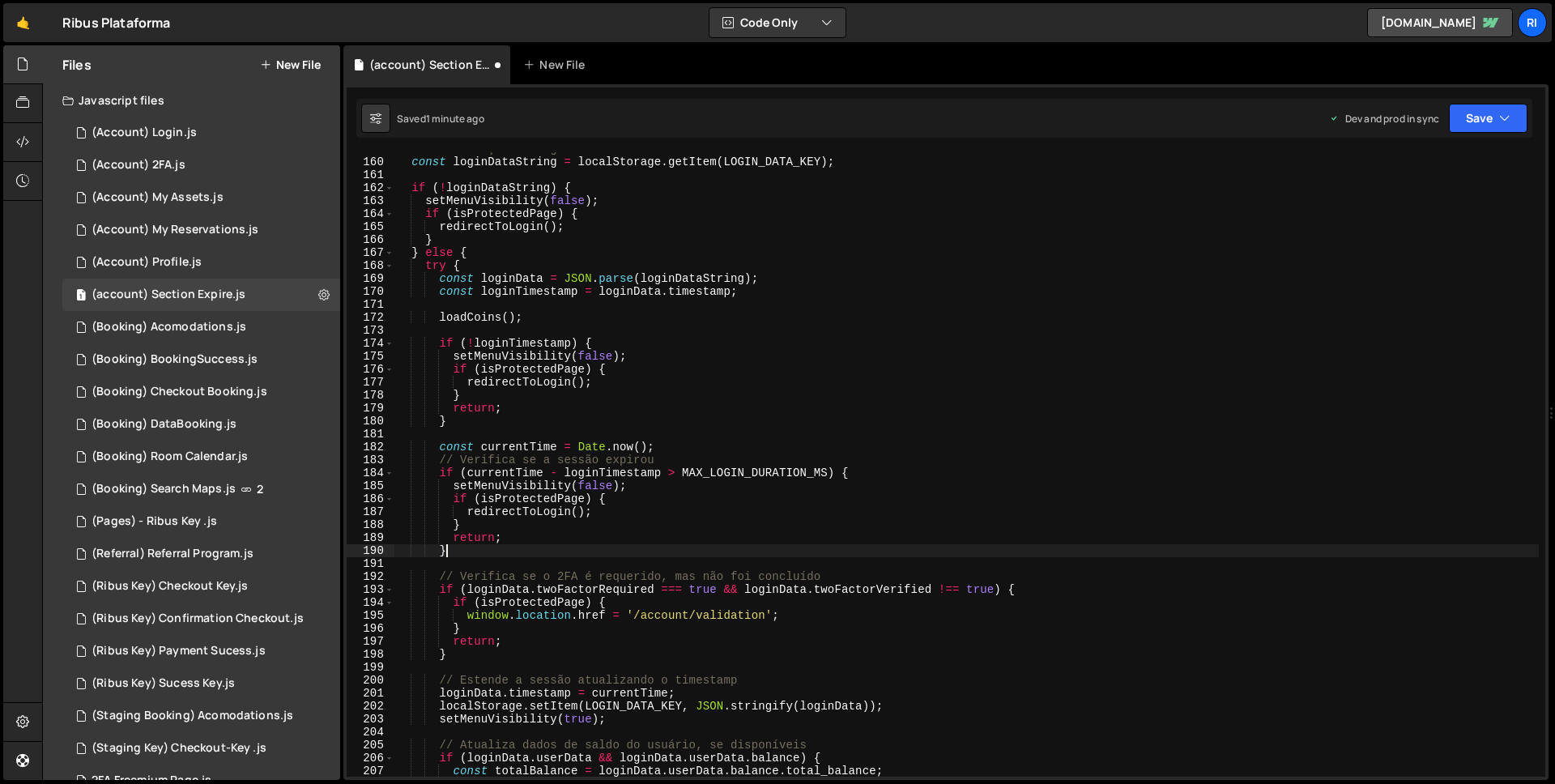
click at [486, 551] on div "// Verificação de login const loginDataString = localStorage . getItem ( LOGIN_…" at bounding box center [967, 467] width 1145 height 650
type textarea "setMenuVisibility(false);"
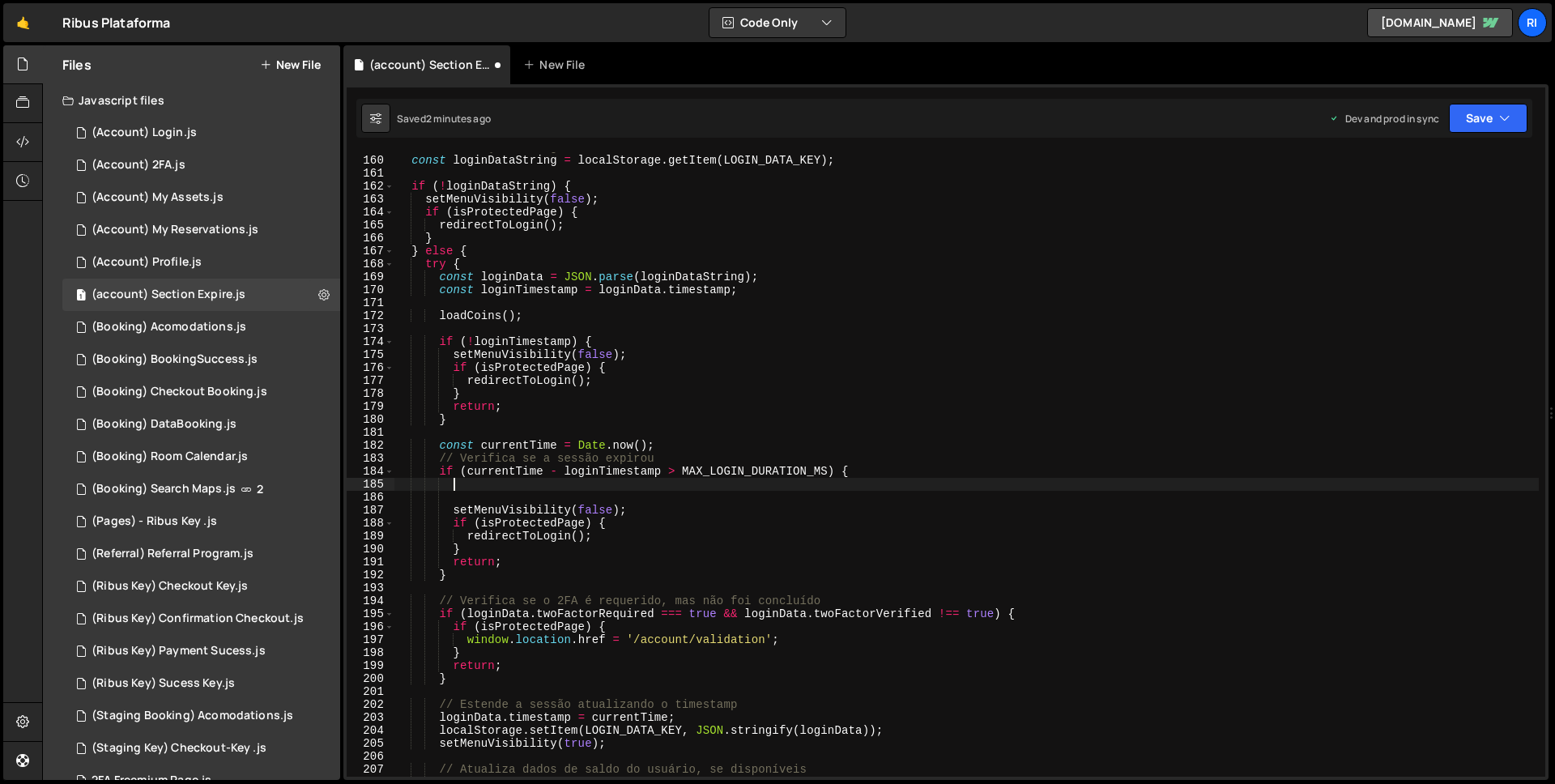
paste textarea "localStorage.removeItem(LOGIN_DATA_KEY);"
type textarea "localStorage.removeItem(LOGIN_DATA_KEY);"
type textarea "setMenuVisibility(false);"
type textarea "localStorage.removeItem(LOGIN_DATA_KEY);"
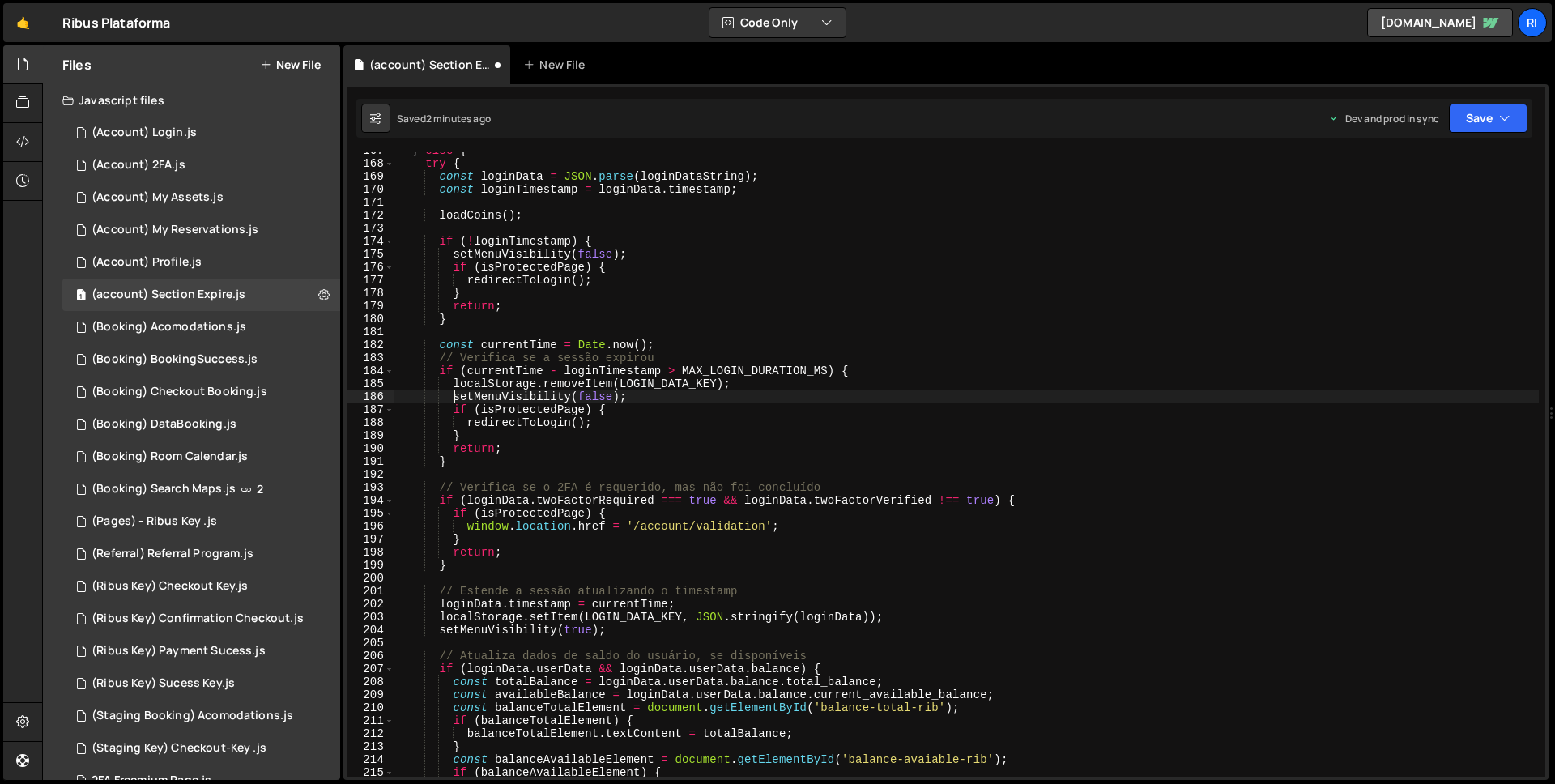
scroll to position [2159, 0]
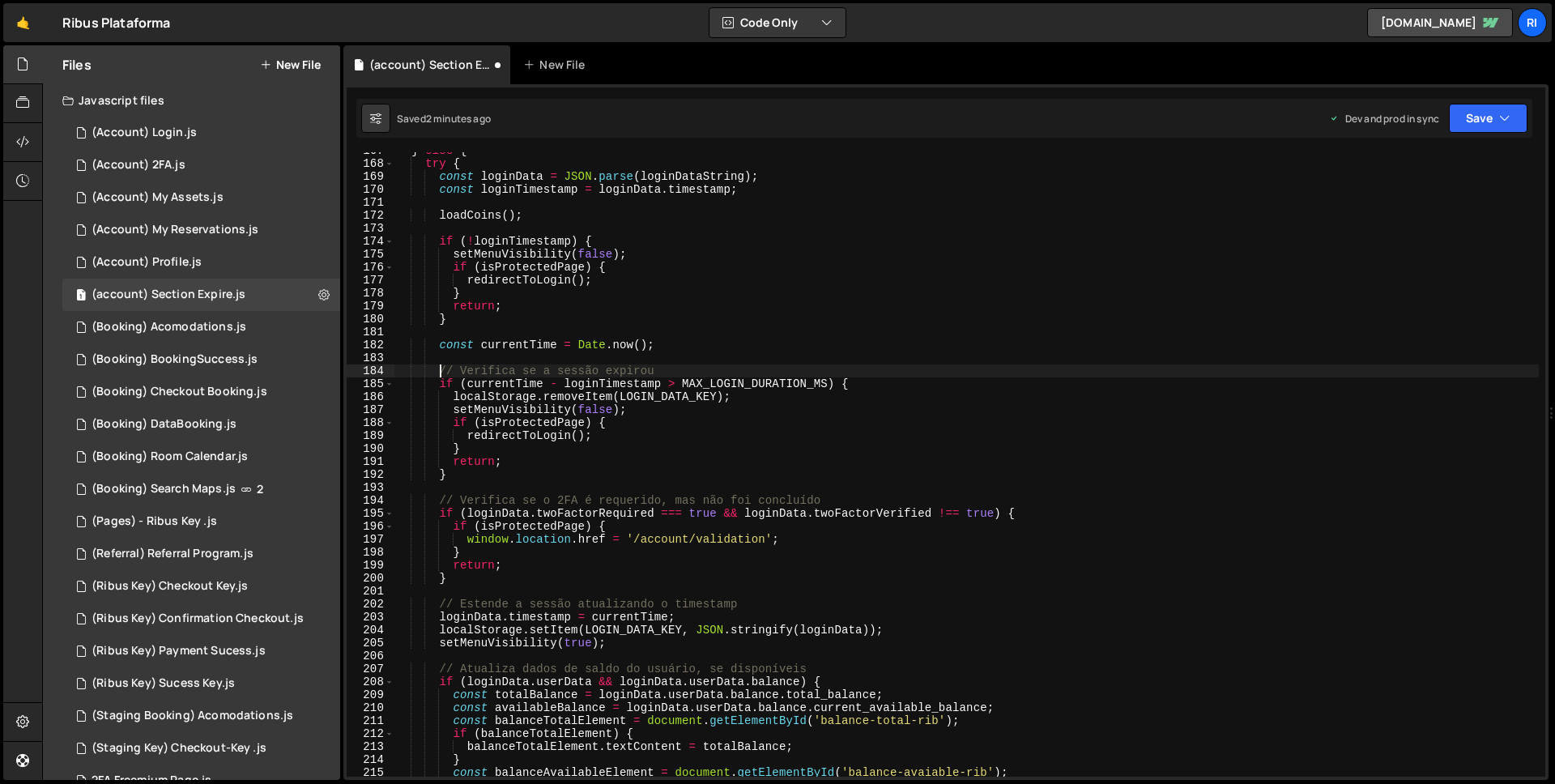
click at [660, 394] on div "} else { try { const loginData = JSON . parse ( loginDataString ) ; const login…" at bounding box center [967, 469] width 1145 height 650
click at [531, 407] on div "} else { try { const loginData = JSON . parse ( loginDataString ) ; const login…" at bounding box center [967, 469] width 1145 height 650
click at [651, 410] on div "} else { try { const loginData = JSON . parse ( loginDataString ) ; const login…" at bounding box center [967, 469] width 1145 height 650
click at [542, 412] on div "} else { try { const loginData = JSON . parse ( loginDataString ) ; const login…" at bounding box center [967, 469] width 1145 height 650
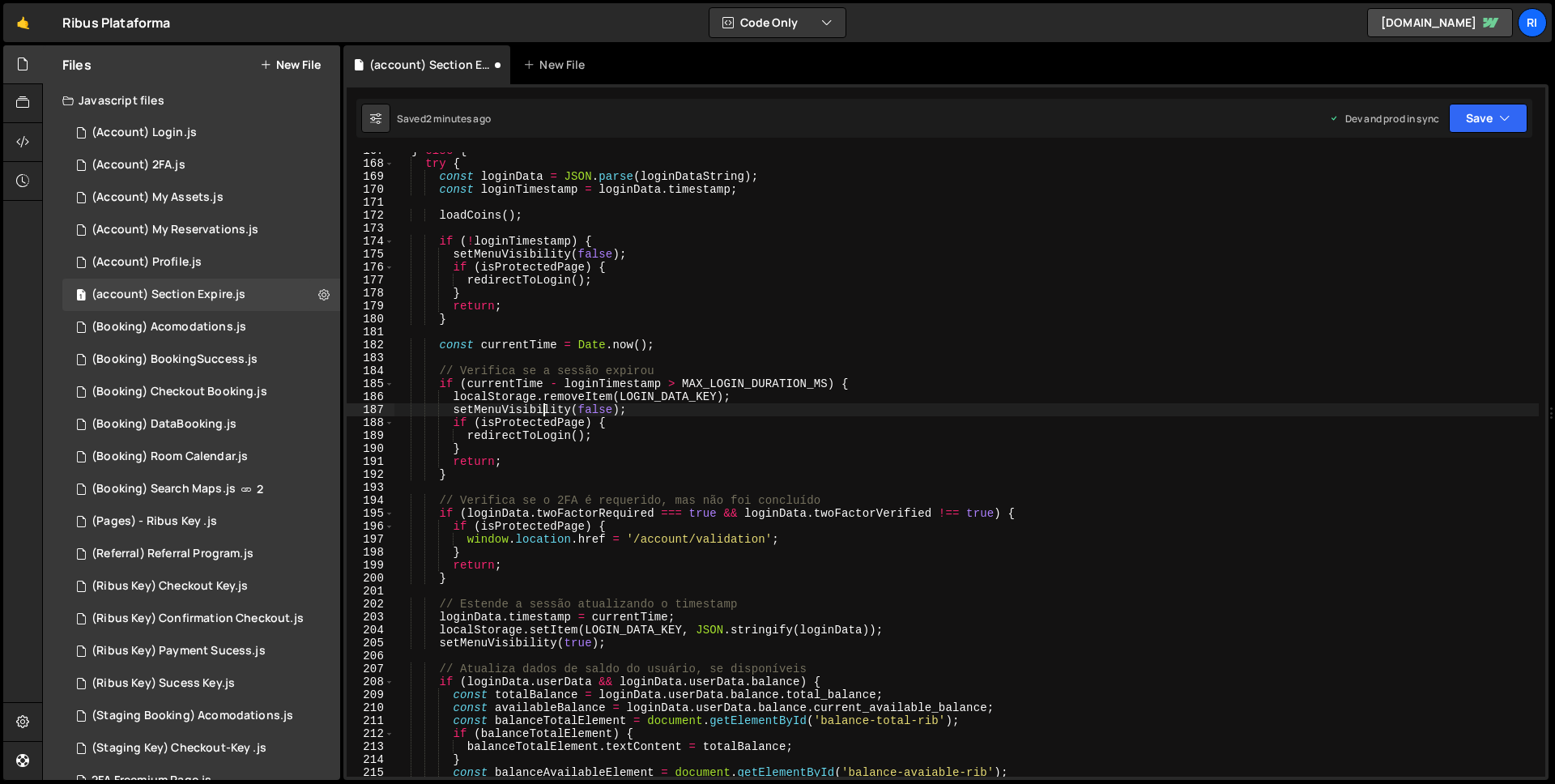
click at [542, 412] on div "} else { try { const loginData = JSON . parse ( loginDataString ) ; const login…" at bounding box center [967, 469] width 1145 height 650
click at [643, 411] on div "} else { try { const loginData = JSON . parse ( loginDataString ) ; const login…" at bounding box center [967, 469] width 1145 height 650
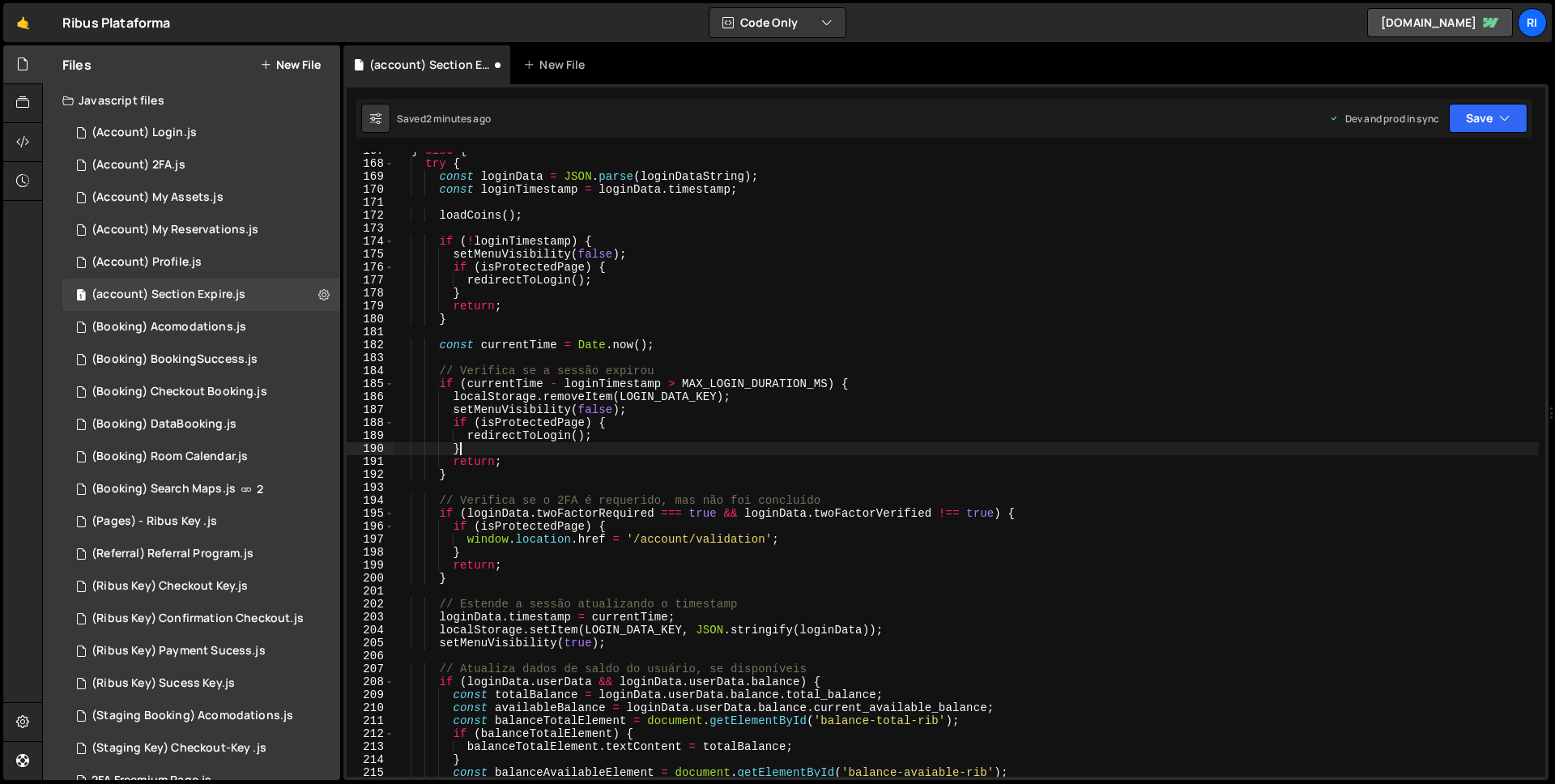
click at [507, 445] on div "} else { try { const loginData = JSON . parse ( loginDataString ) ; const login…" at bounding box center [967, 469] width 1145 height 650
click at [542, 433] on div "} else { try { const loginData = JSON . parse ( loginDataString ) ; const login…" at bounding box center [967, 469] width 1145 height 650
type textarea "redirectToLogin();"
click at [542, 433] on div "} else { try { const loginData = JSON . parse ( loginDataString ) ; const login…" at bounding box center [967, 469] width 1145 height 650
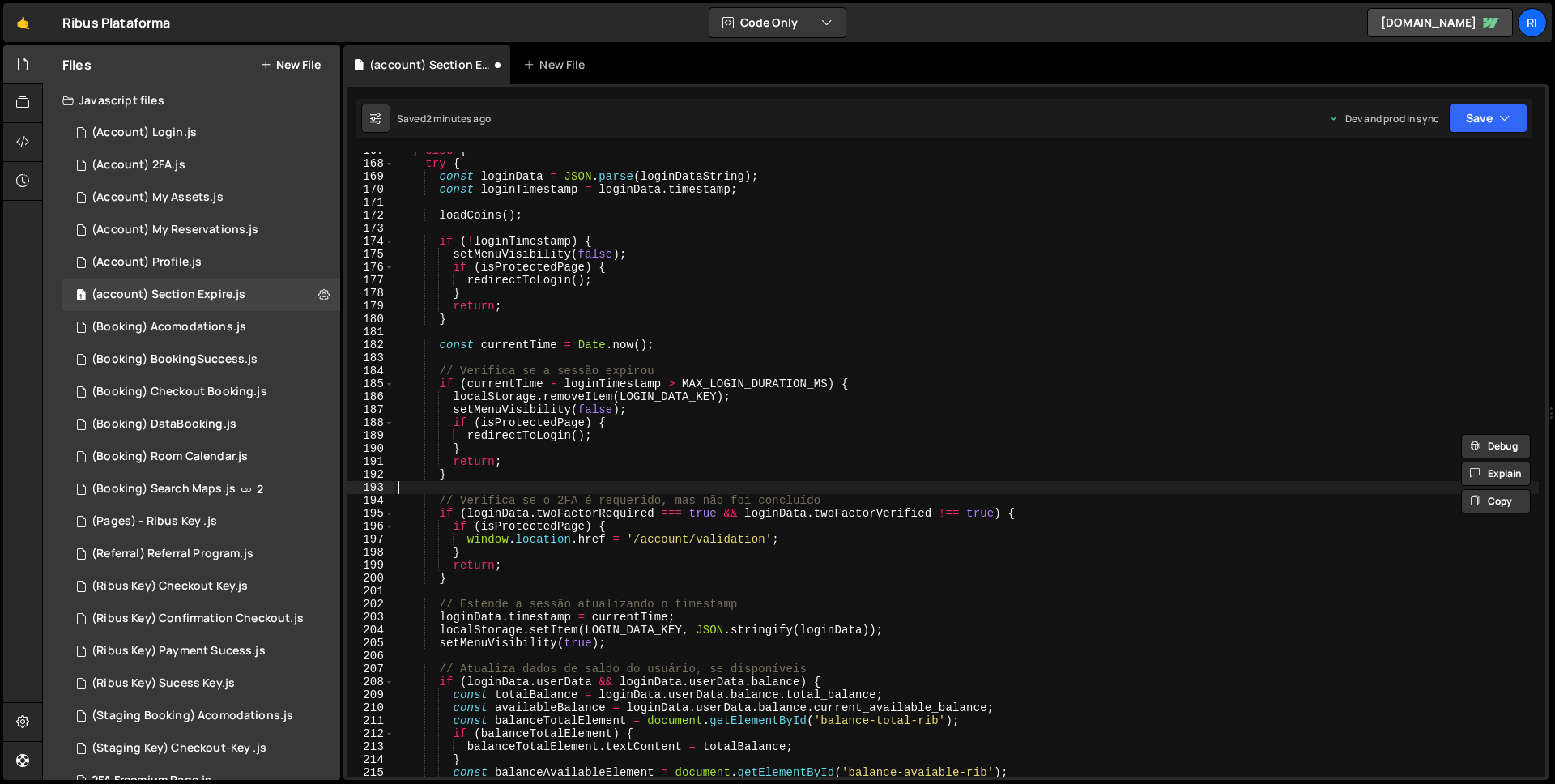
click at [481, 483] on div "} else { try { const loginData = JSON . parse ( loginDataString ) ; const login…" at bounding box center [967, 469] width 1145 height 650
click at [480, 472] on div "} else { try { const loginData = JSON . parse ( loginDataString ) ; const login…" at bounding box center [967, 469] width 1145 height 650
click at [454, 396] on div "} else { try { const loginData = JSON . parse ( loginDataString ) ; const login…" at bounding box center [967, 469] width 1145 height 650
click at [742, 405] on div "} else { try { const loginData = JSON . parse ( loginDataString ) ; const login…" at bounding box center [967, 469] width 1145 height 650
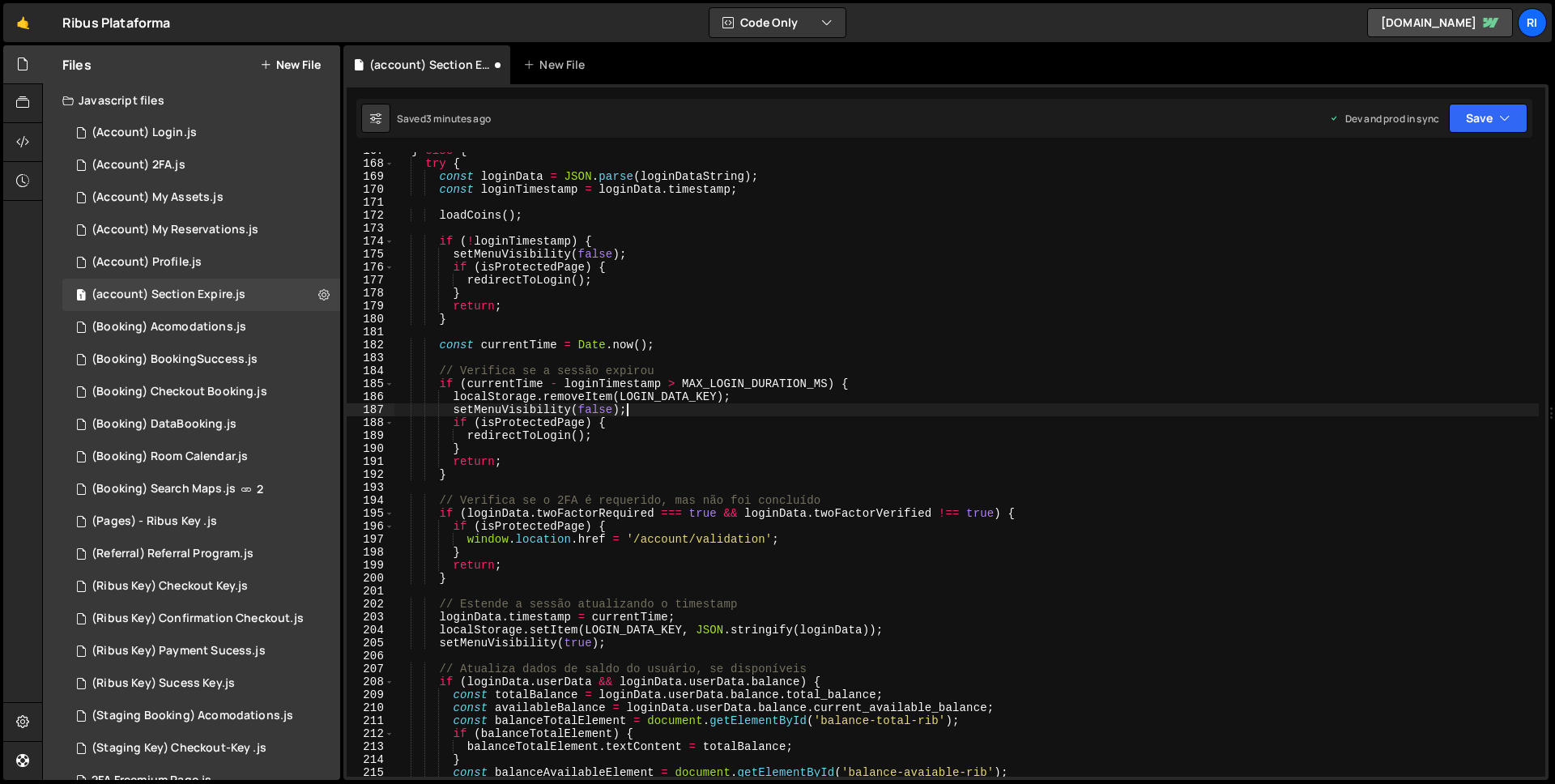
click at [698, 325] on div "} else { try { const loginData = JSON . parse ( loginDataString ) ; const login…" at bounding box center [967, 469] width 1145 height 650
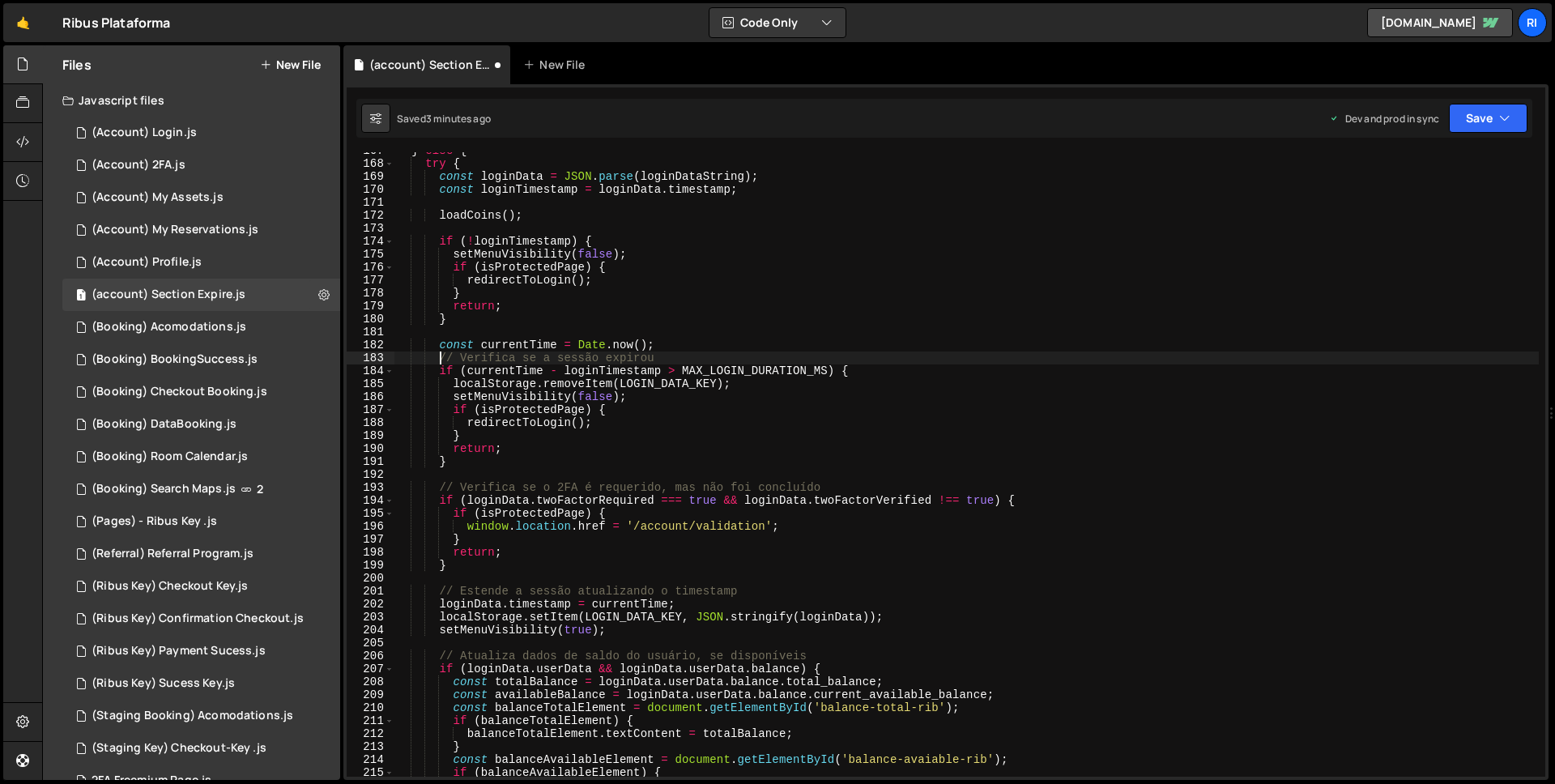
type textarea "setMenuVisibility(false);"
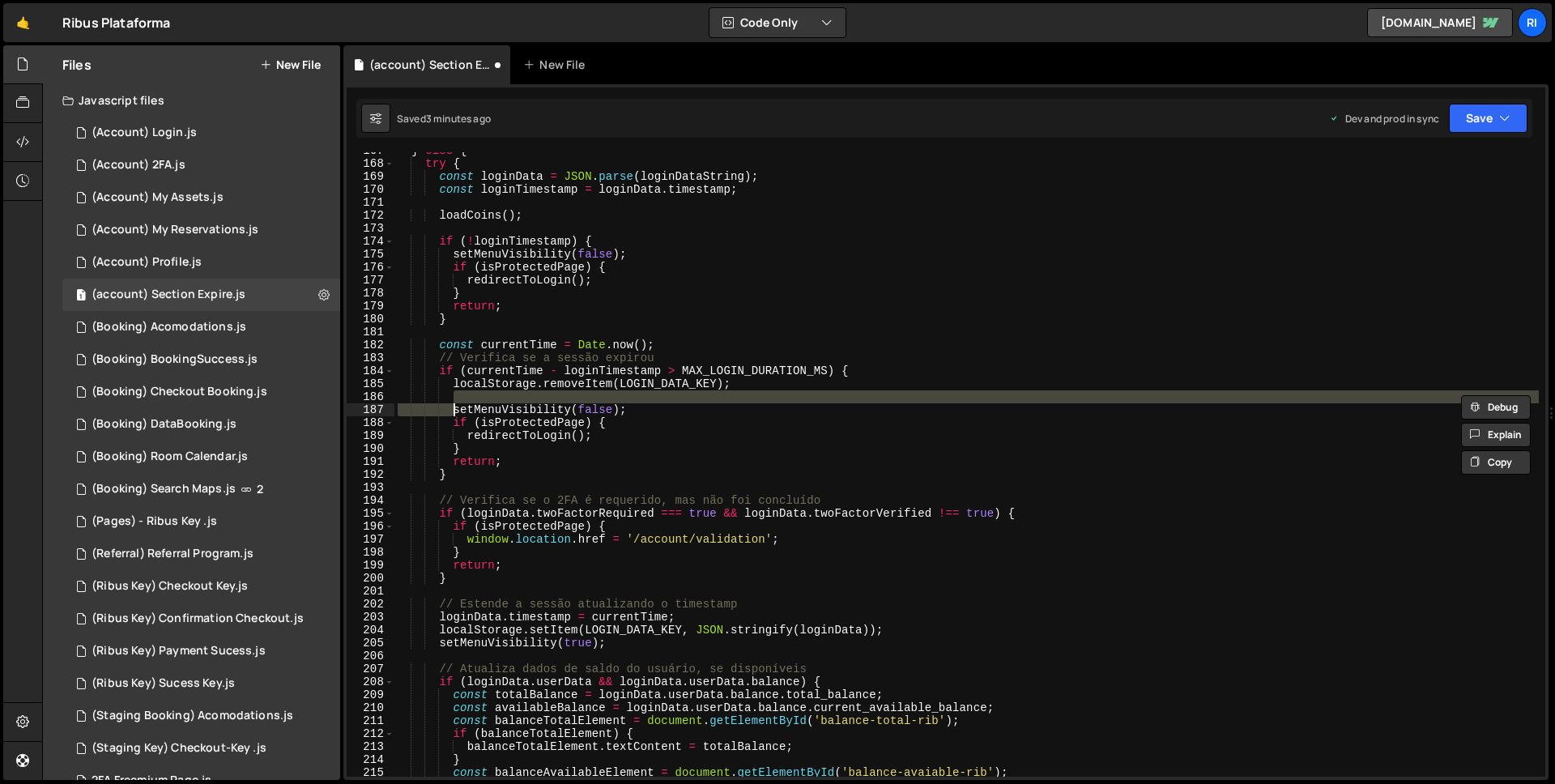
type textarea "setMenuVisibility(false);"
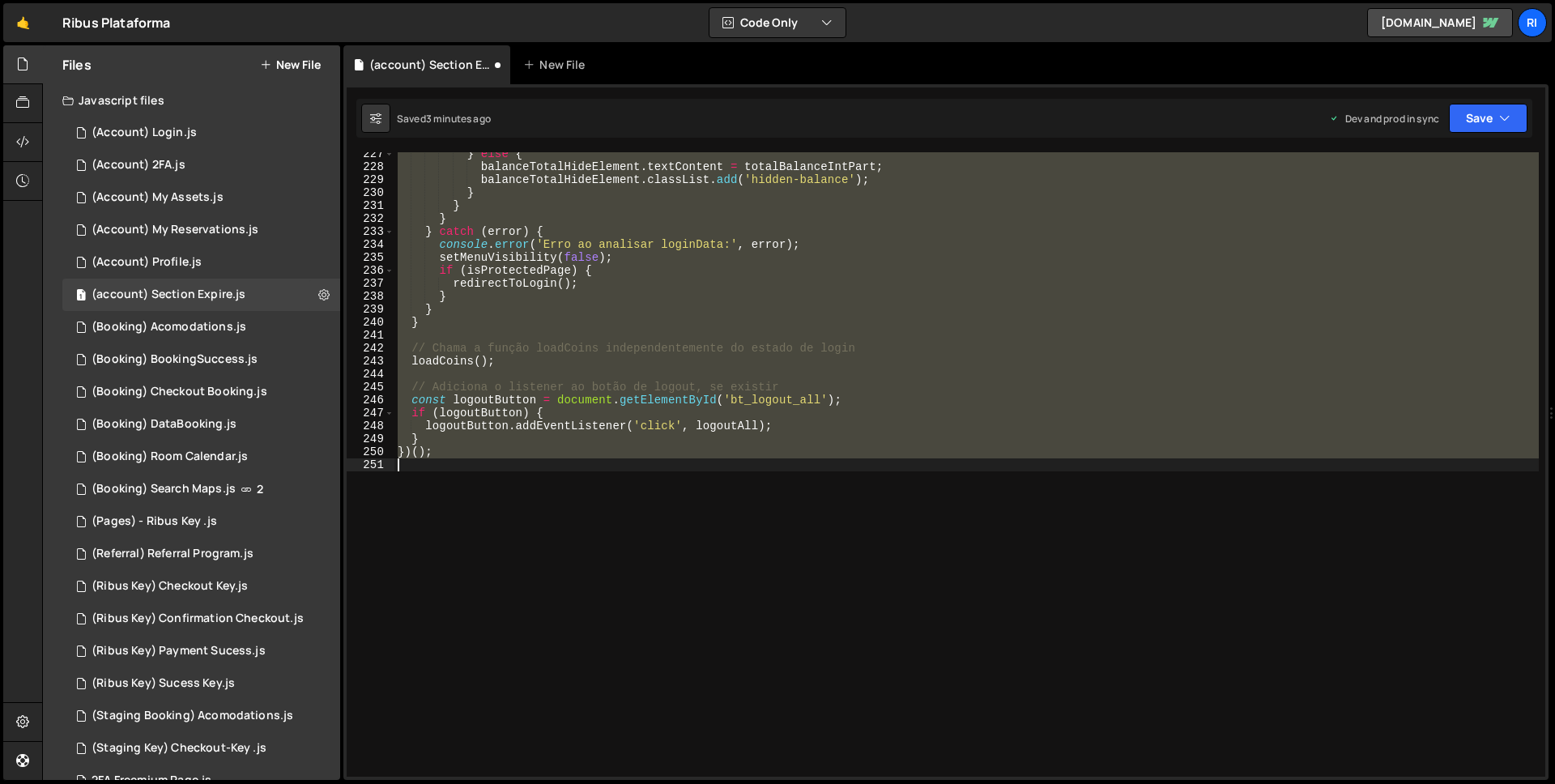
type textarea "if (brzValueFooterElem) brzValueFooterElem.textContent = formattedReal; }"
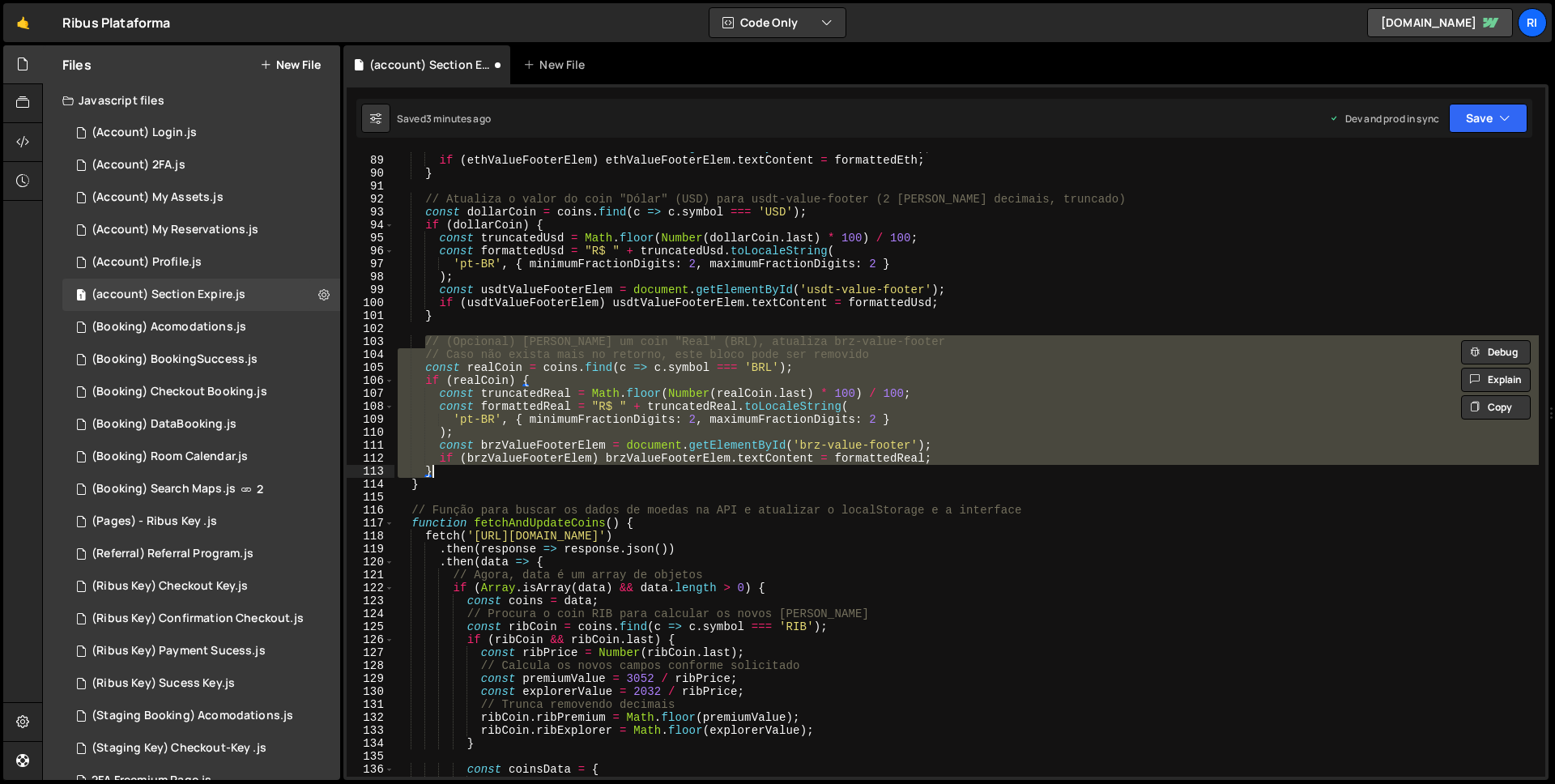
click at [698, 325] on div "const ethValueFooterElem = document . getElementById ( 'eth-value-footer' ) ; i…" at bounding box center [967, 465] width 1145 height 650
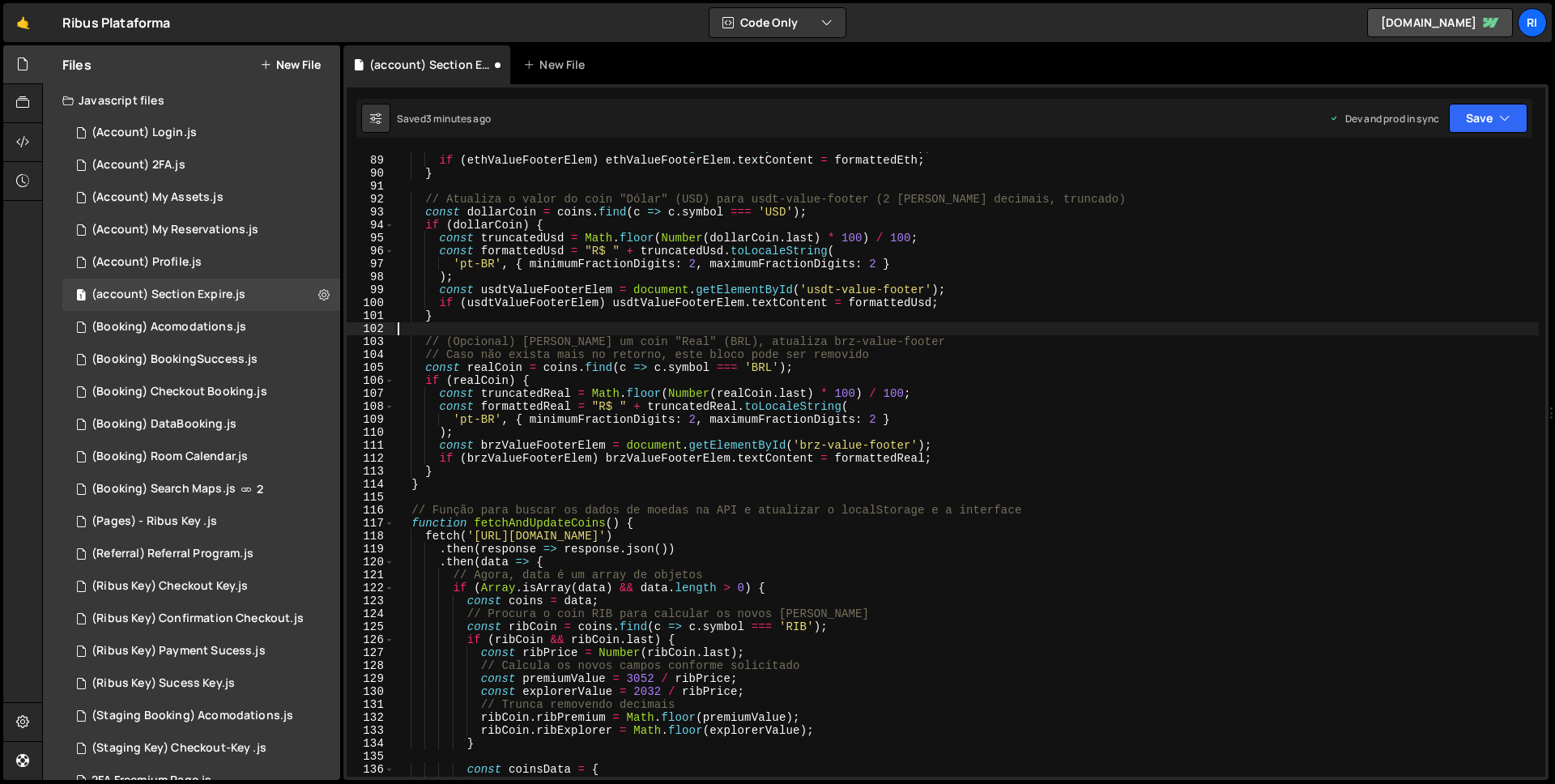
type textarea "})();"
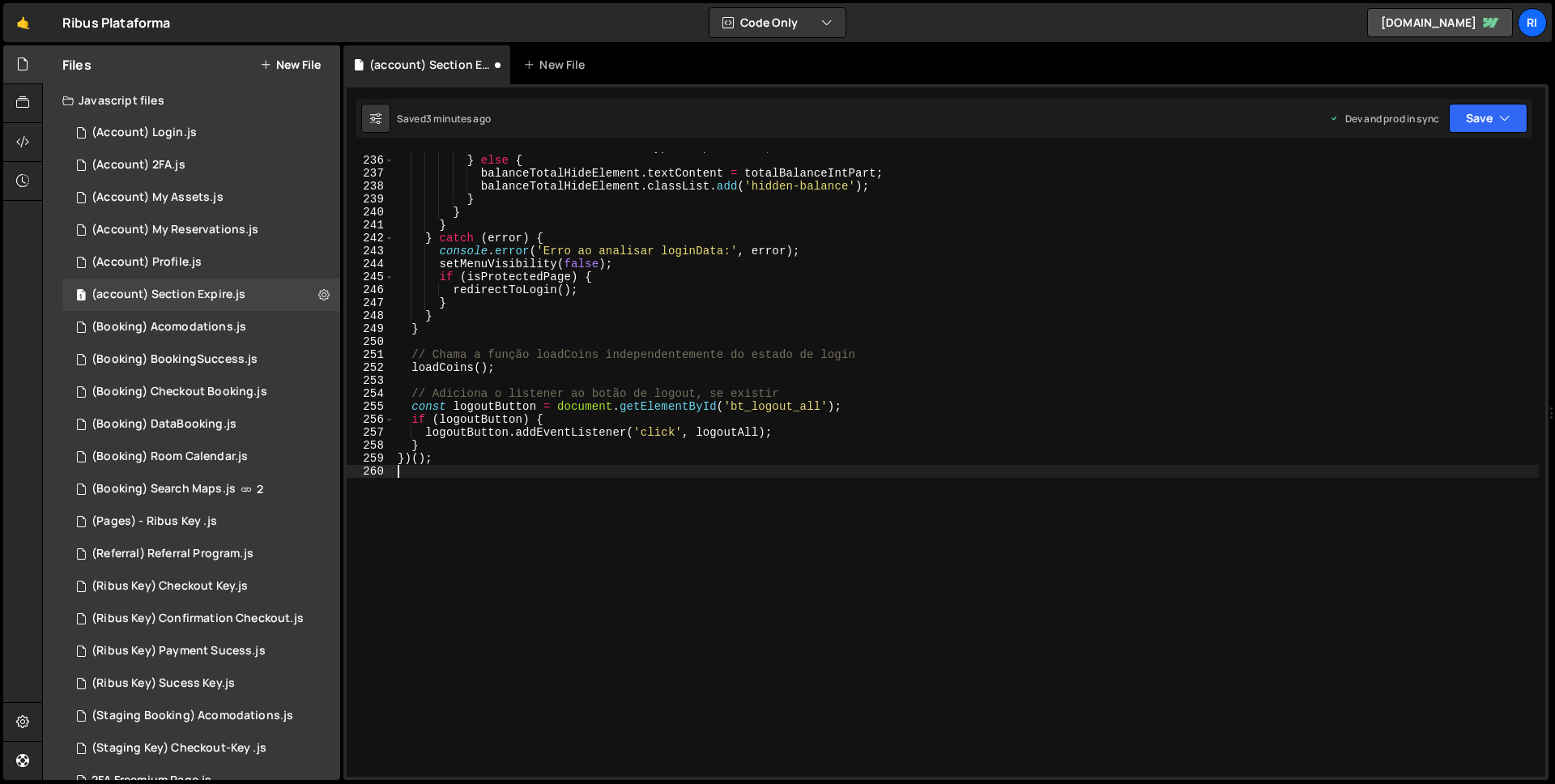
scroll to position [3043, 0]
click at [691, 347] on div "balanceTotalHideElement . type = 'password' ; } else { balanceTotalHideElement …" at bounding box center [967, 465] width 1145 height 650
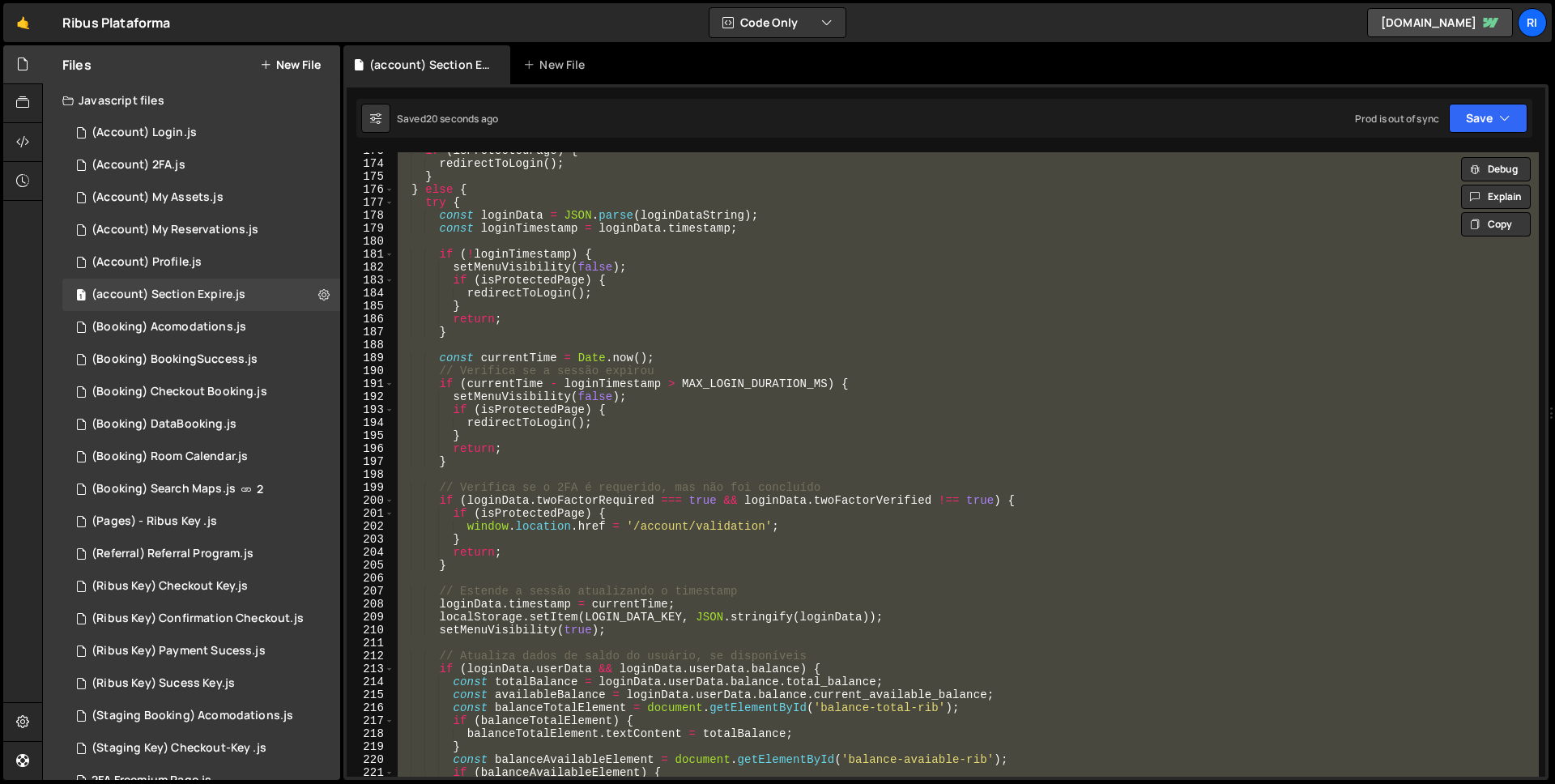
scroll to position [2234, 0]
click at [604, 266] on div "if ( isProtectedPage ) { redirectToLogin ( ) ; } } else { try { const loginData…" at bounding box center [967, 464] width 1145 height 624
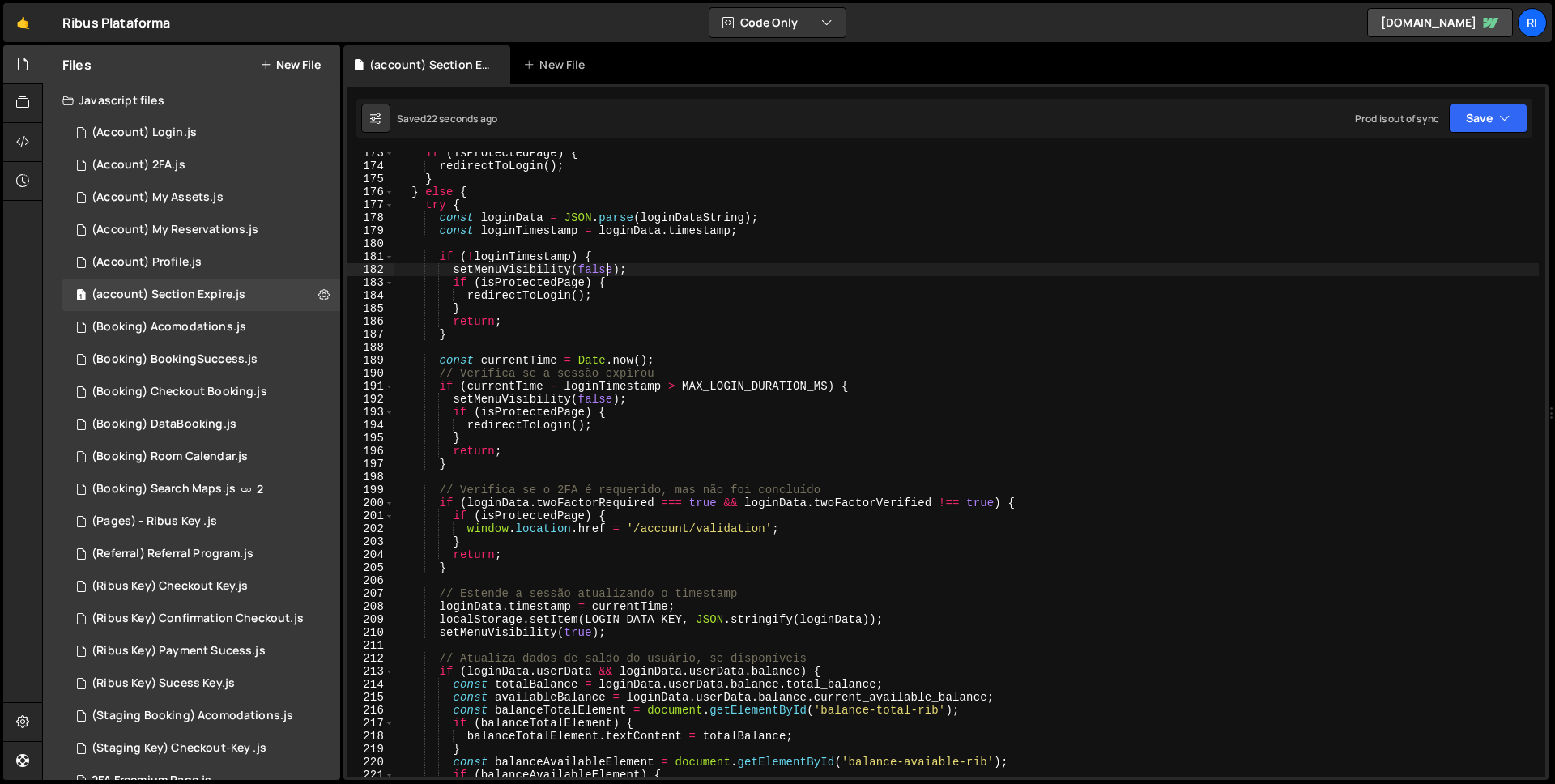
click at [614, 252] on div "if ( isProtectedPage ) { redirectToLogin ( ) ; } } else { try { const loginData…" at bounding box center [967, 472] width 1145 height 650
type textarea "if (!loginTimestamp) {"
click at [620, 245] on div "if ( isProtectedPage ) { redirectToLogin ( ) ; } } else { try { const loginData…" at bounding box center [967, 472] width 1145 height 650
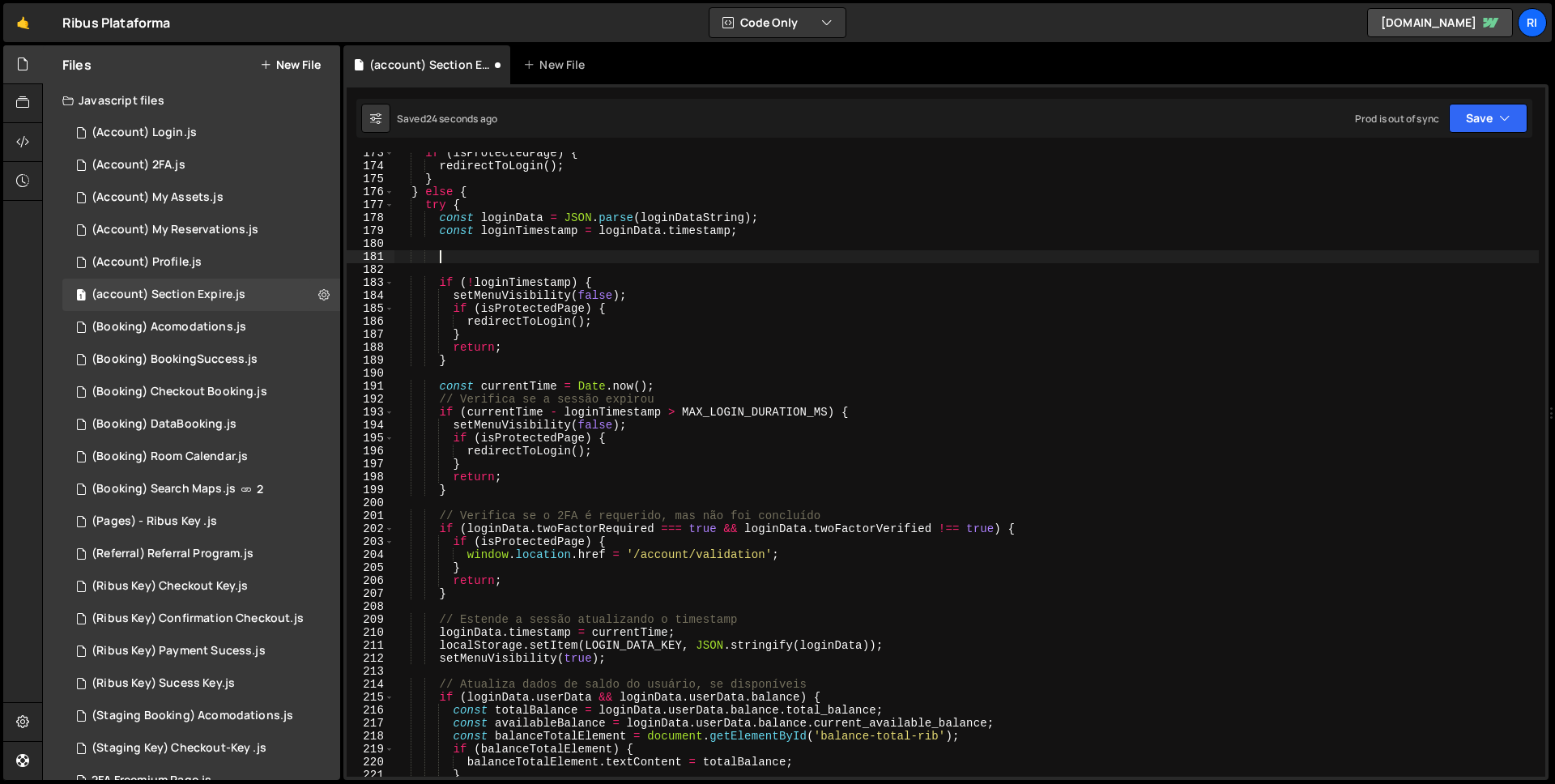
paste textarea "loadCoins();"
type textarea "loadCoins();"
click at [1513, 111] on button "Save" at bounding box center [1488, 117] width 78 height 29
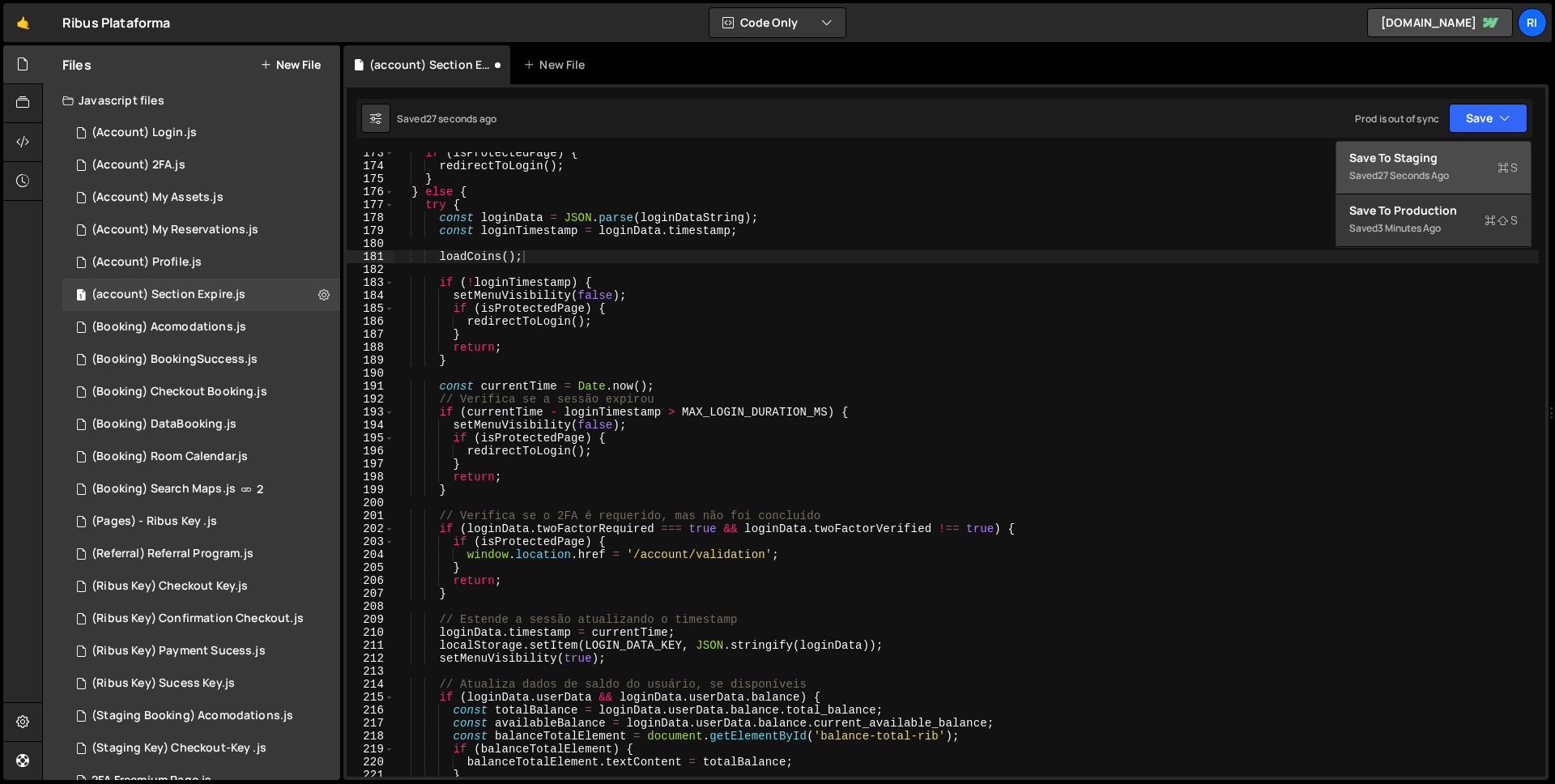
click at [1448, 157] on div "Save to Staging S" at bounding box center [1433, 157] width 168 height 16
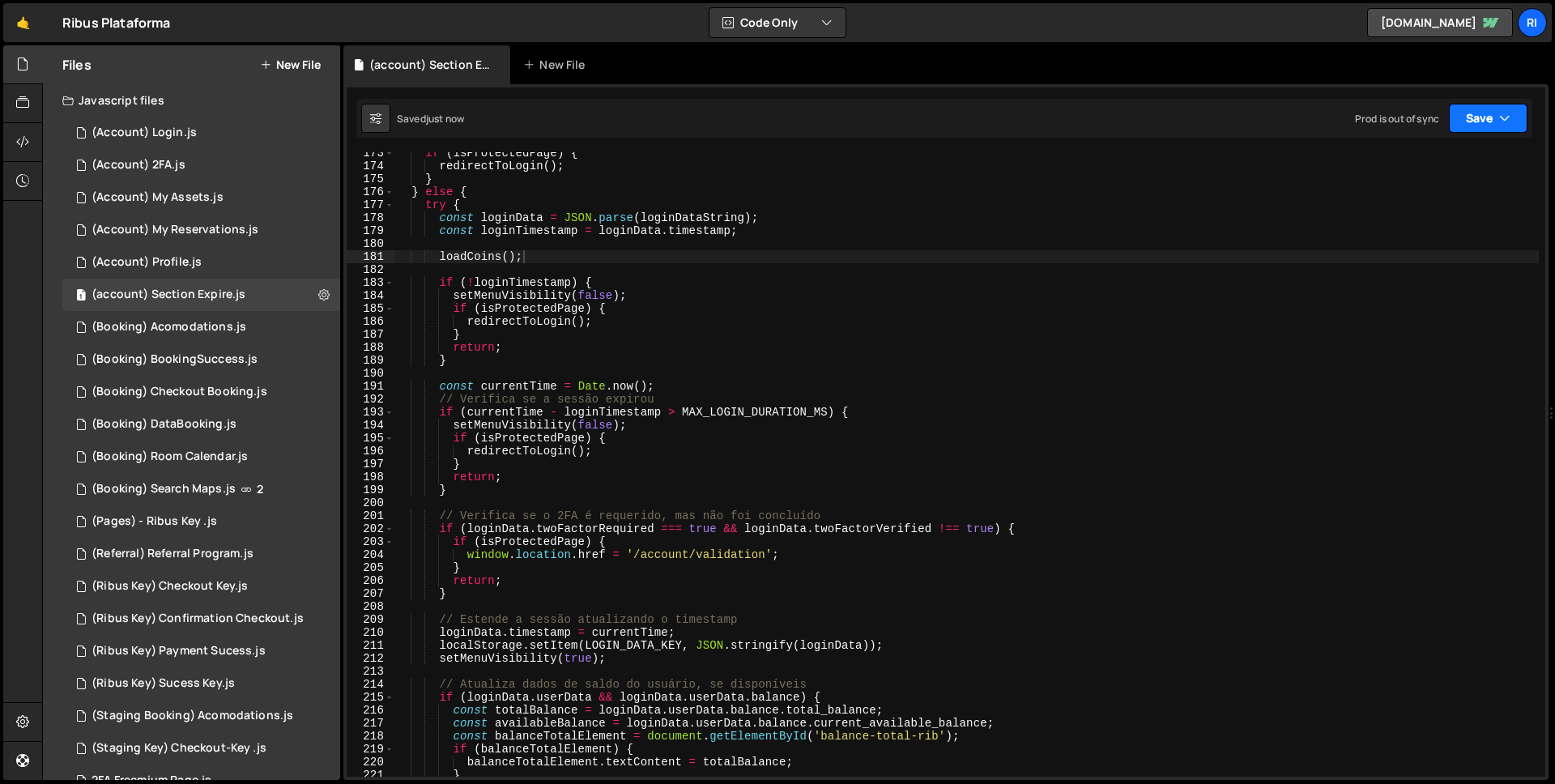
click at [1489, 127] on button "Save" at bounding box center [1488, 117] width 78 height 29
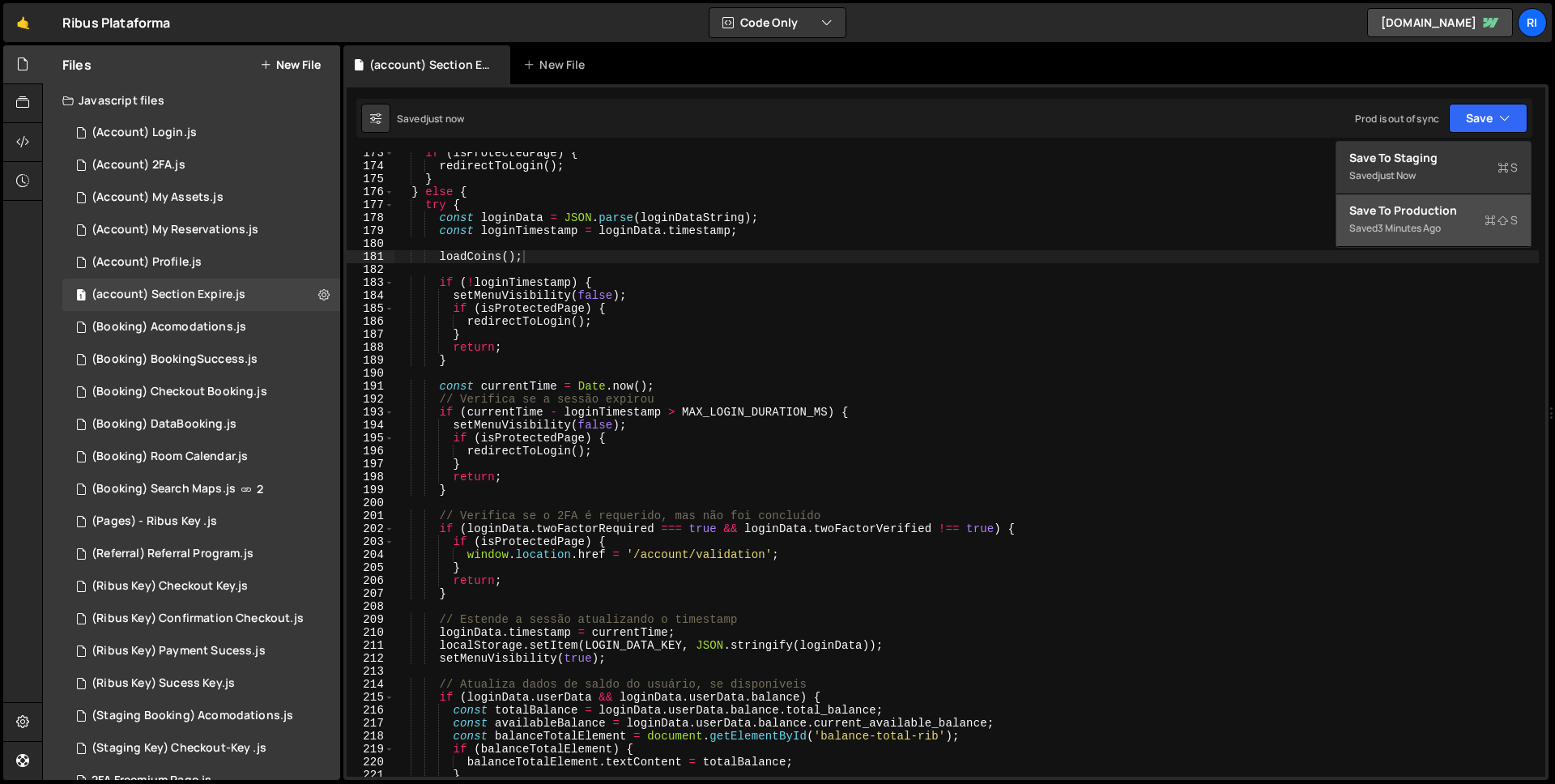
click at [1452, 207] on div "Save to Production S" at bounding box center [1433, 210] width 168 height 16
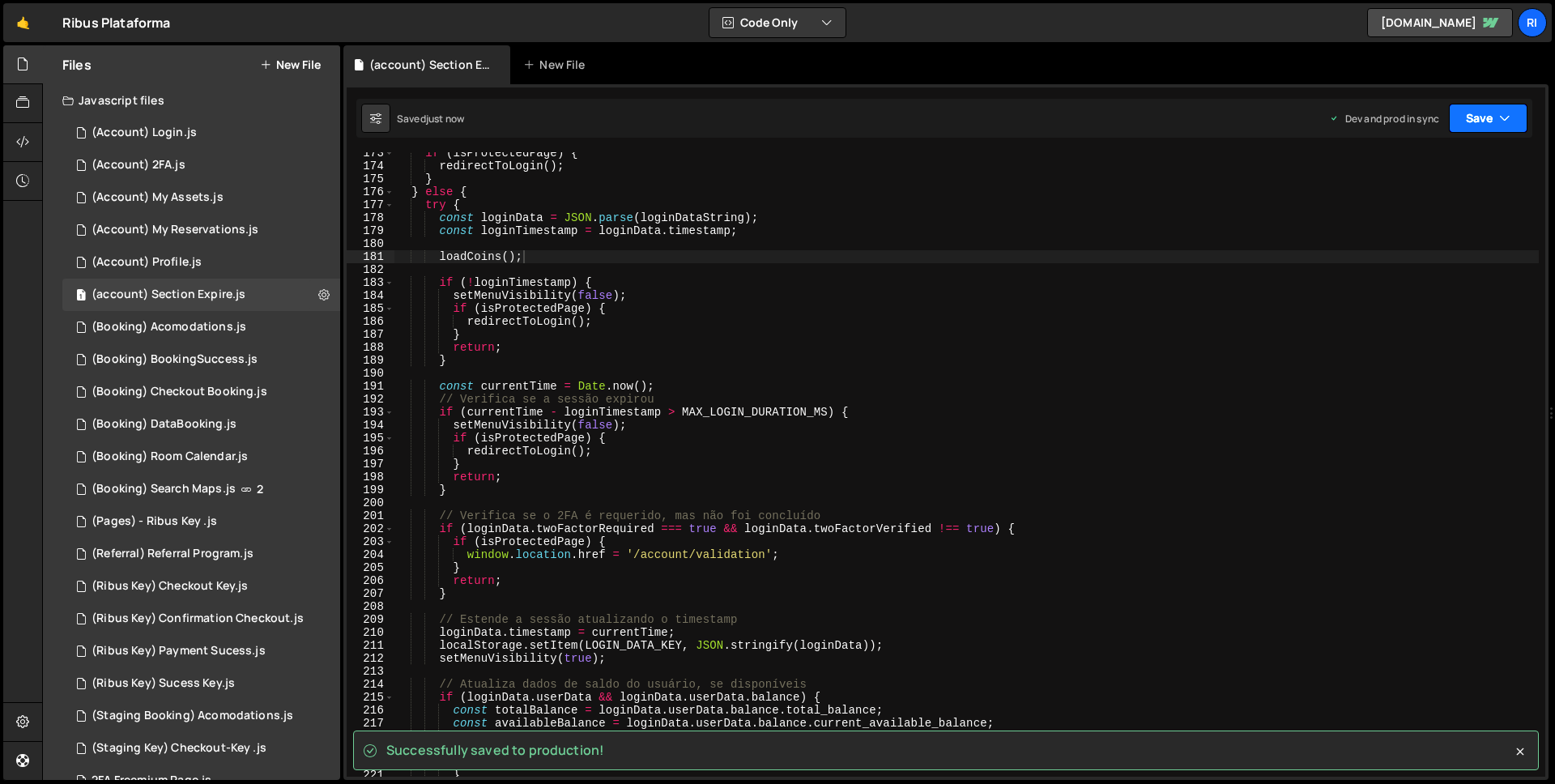
click at [1470, 127] on button "Save" at bounding box center [1488, 117] width 78 height 29
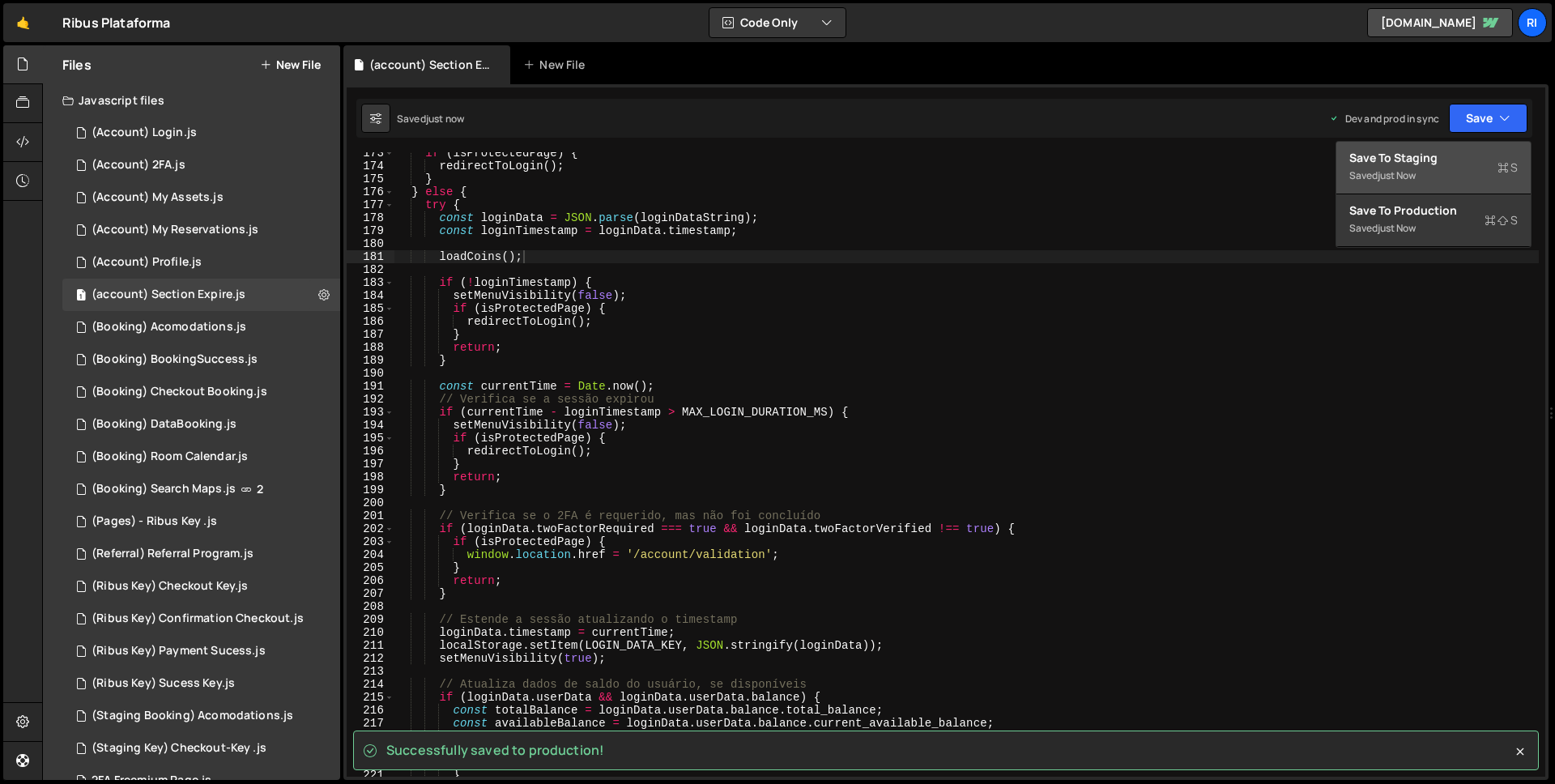
click at [1411, 179] on div "just now" at bounding box center [1397, 175] width 38 height 14
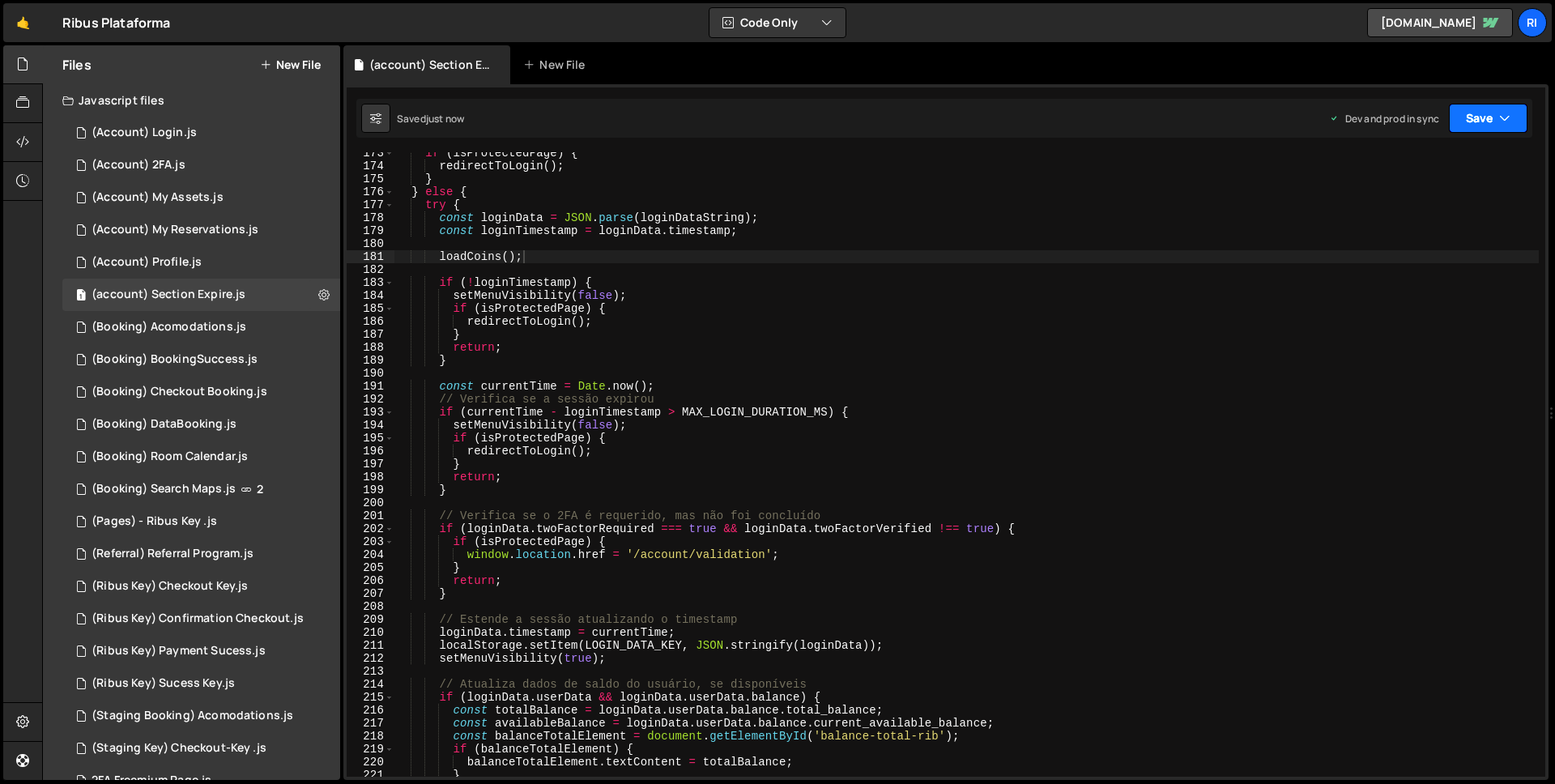
click at [1490, 115] on button "Save" at bounding box center [1488, 117] width 78 height 29
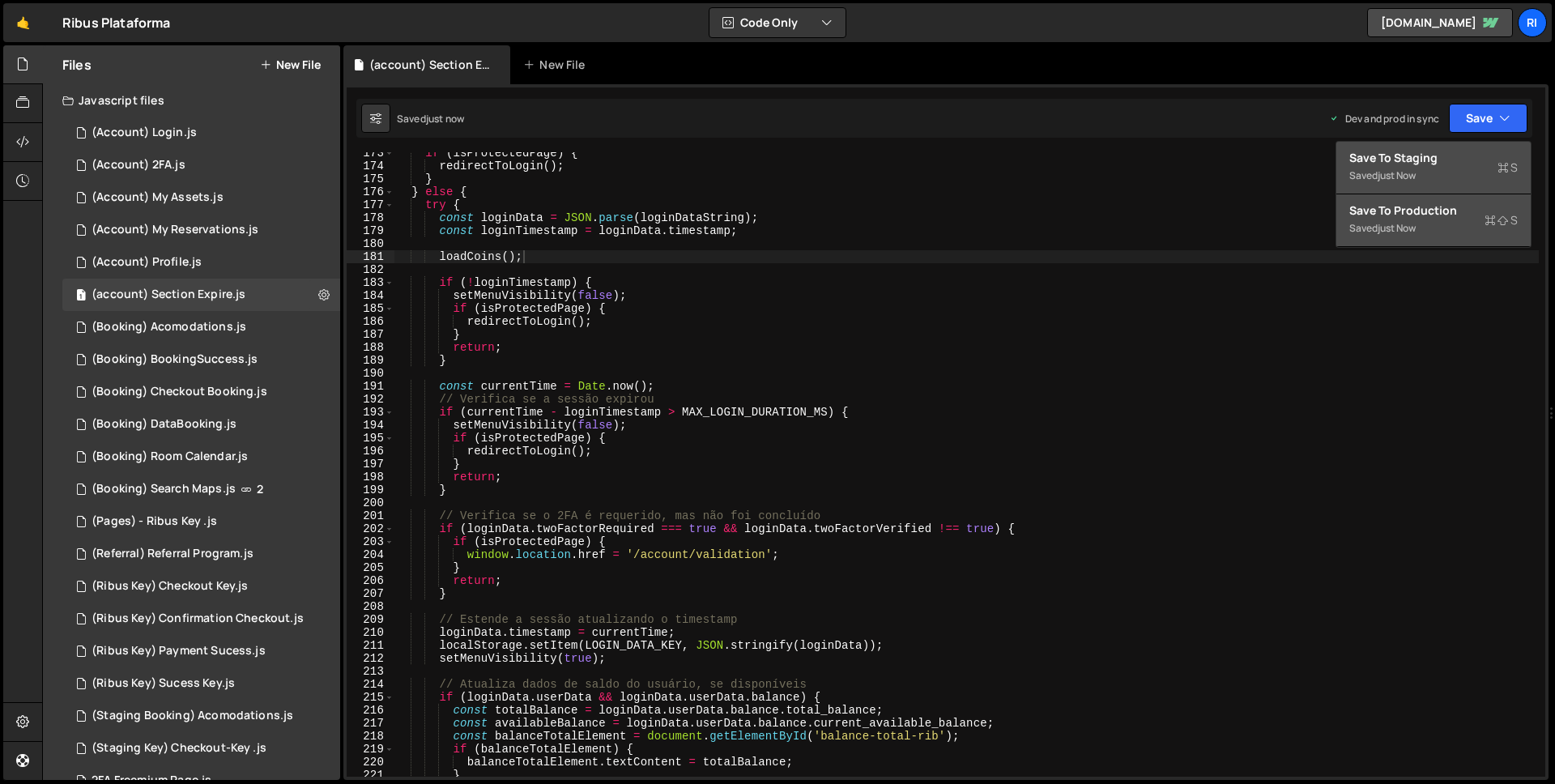
click at [1442, 204] on div "Save to Production S" at bounding box center [1433, 210] width 168 height 16
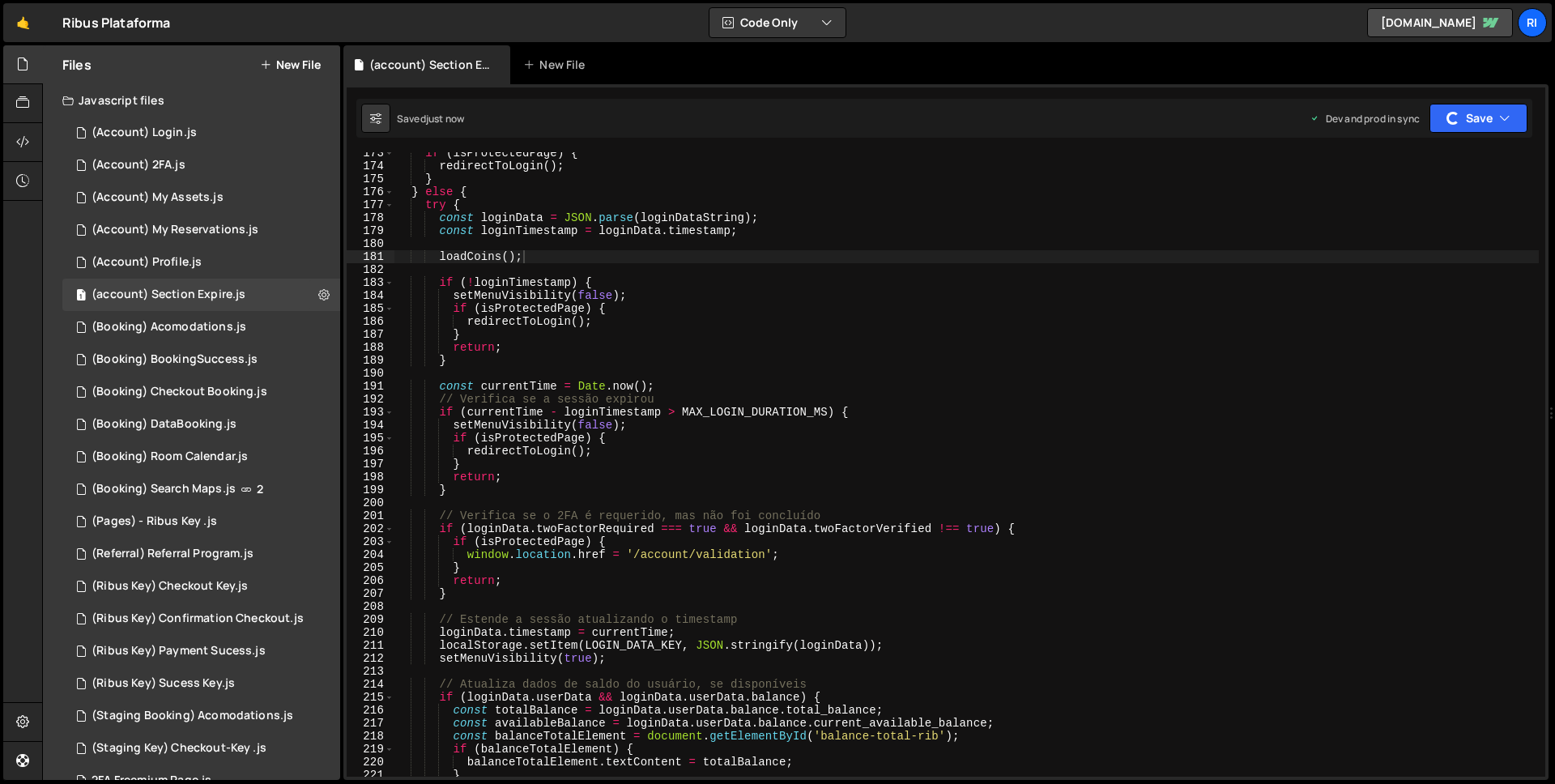
click at [495, 370] on div "if ( isProtectedPage ) { redirectToLogin ( ) ; } } else { try { const loginData…" at bounding box center [967, 472] width 1145 height 650
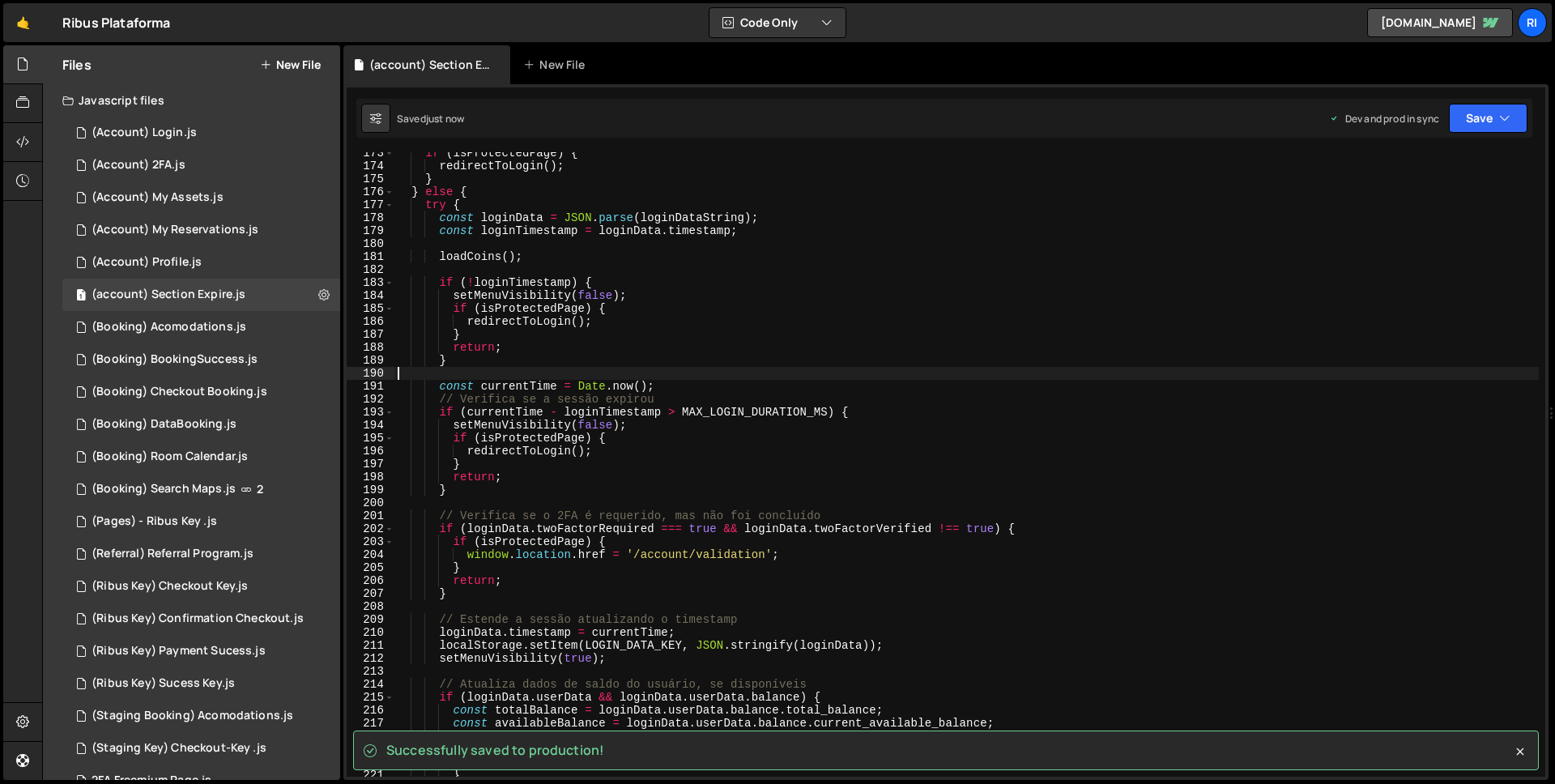
click at [501, 365] on div "if ( isProtectedPage ) { redirectToLogin ( ) ; } } else { try { const loginData…" at bounding box center [967, 472] width 1145 height 650
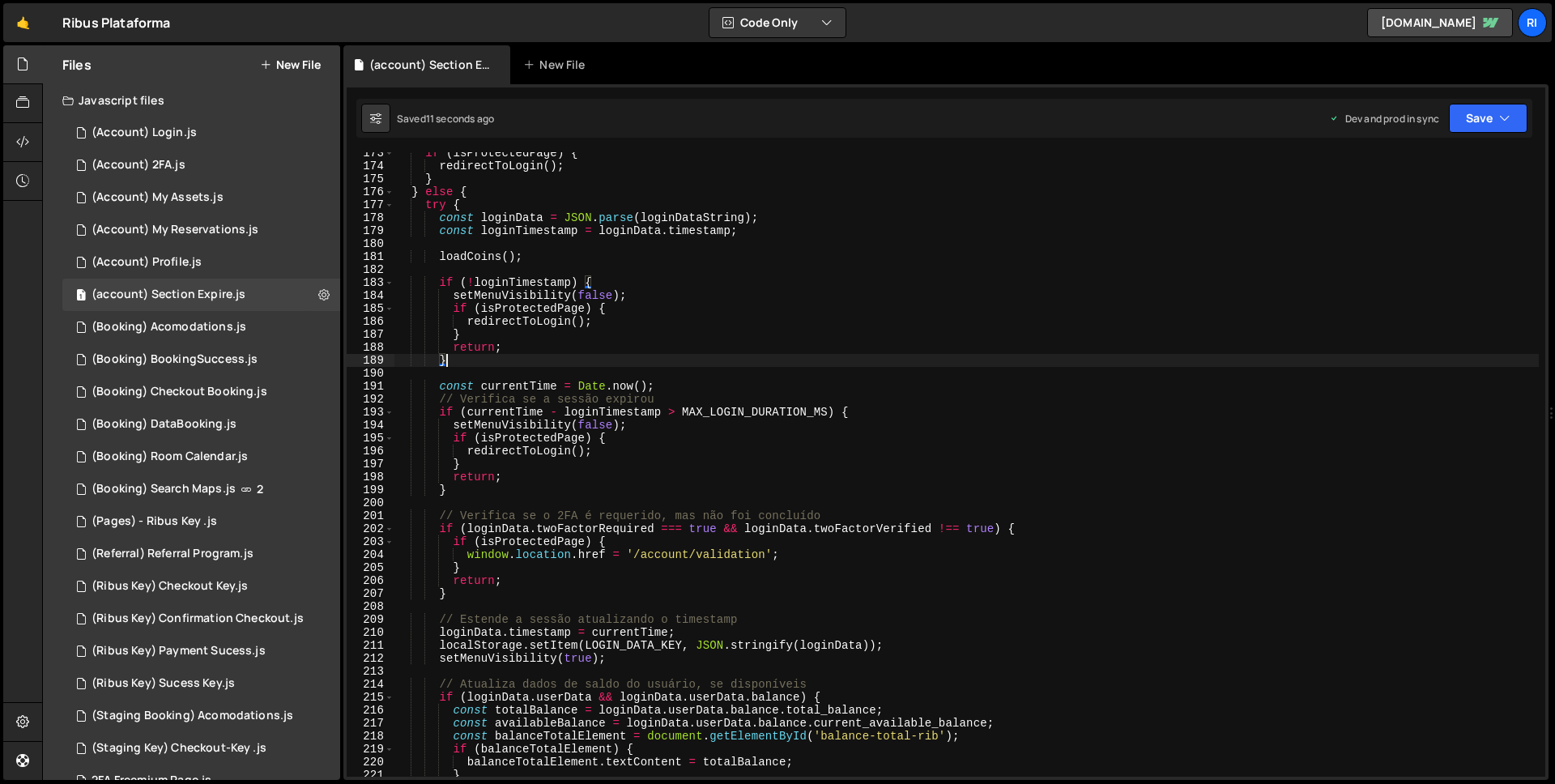
scroll to position [2151, 0]
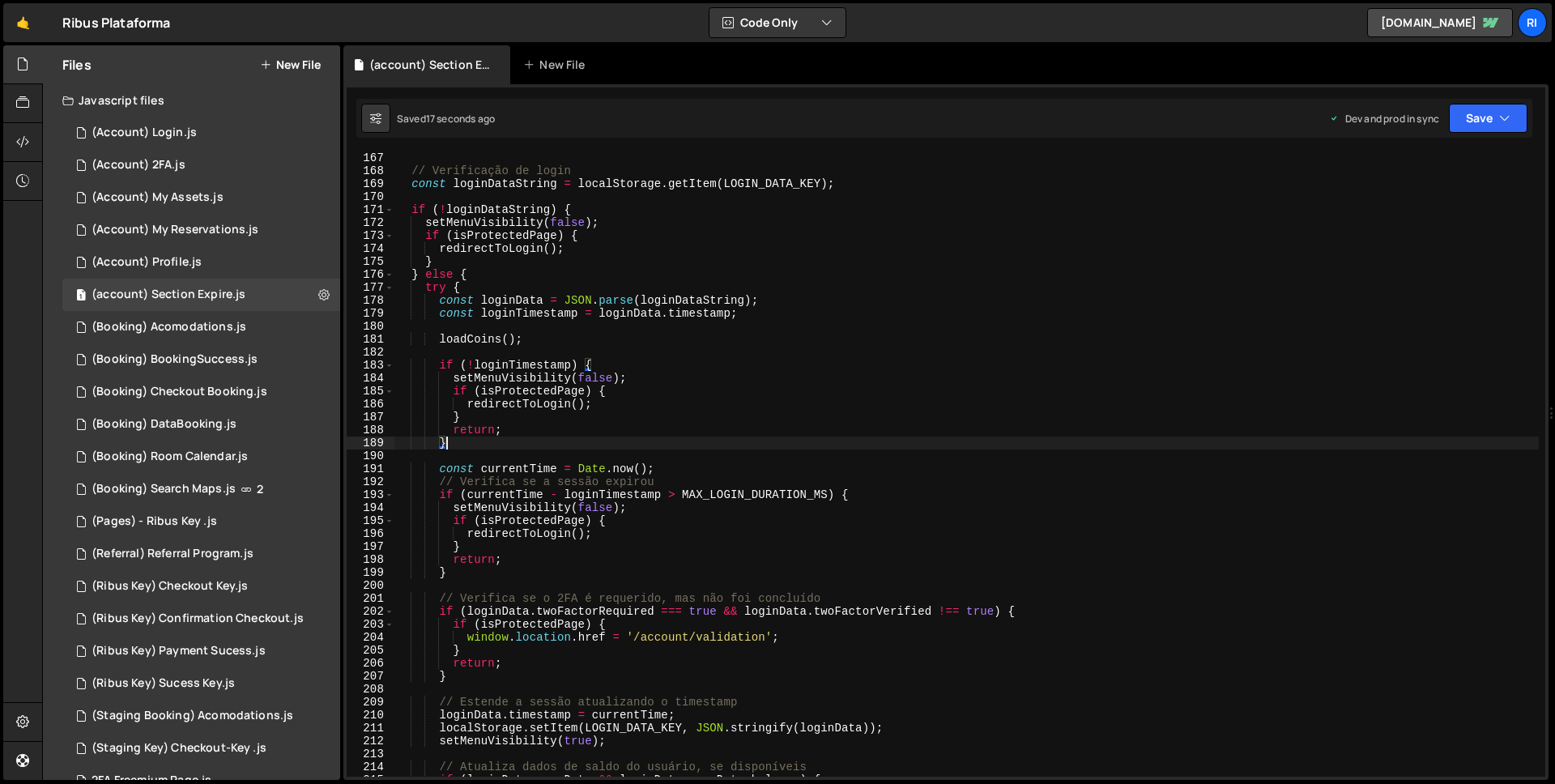
click at [422, 274] on div "// Verificação de login const loginDataString = localStorage . getItem ( LOGIN_…" at bounding box center [967, 476] width 1145 height 650
type textarea "} else {"
click at [465, 452] on div "// Verificação de login const loginDataString = localStorage . getItem ( LOGIN_…" at bounding box center [967, 476] width 1145 height 650
click at [470, 441] on div "// Verificação de login const loginDataString = localStorage . getItem ( LOGIN_…" at bounding box center [967, 476] width 1145 height 650
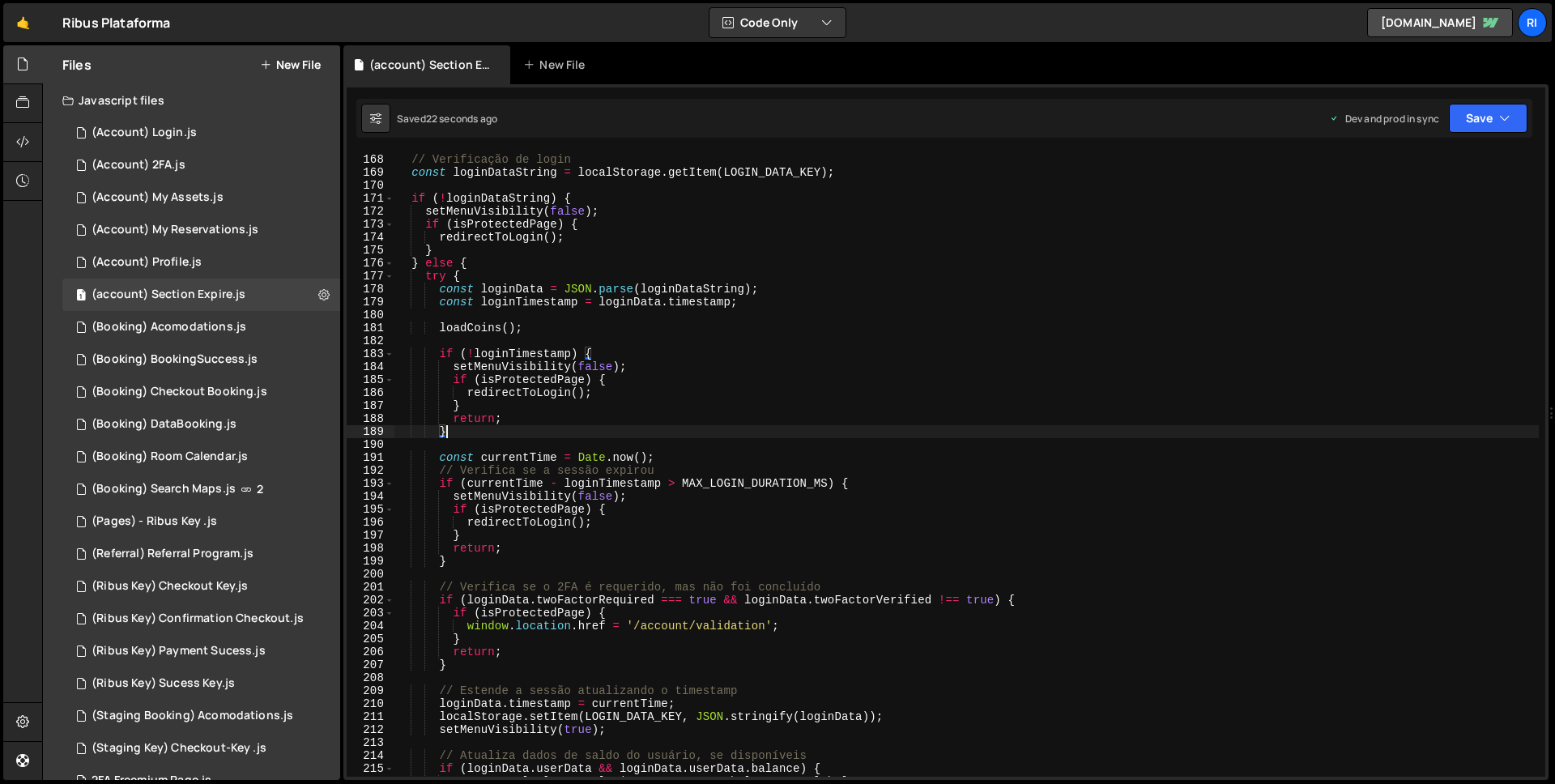
scroll to position [2181, 0]
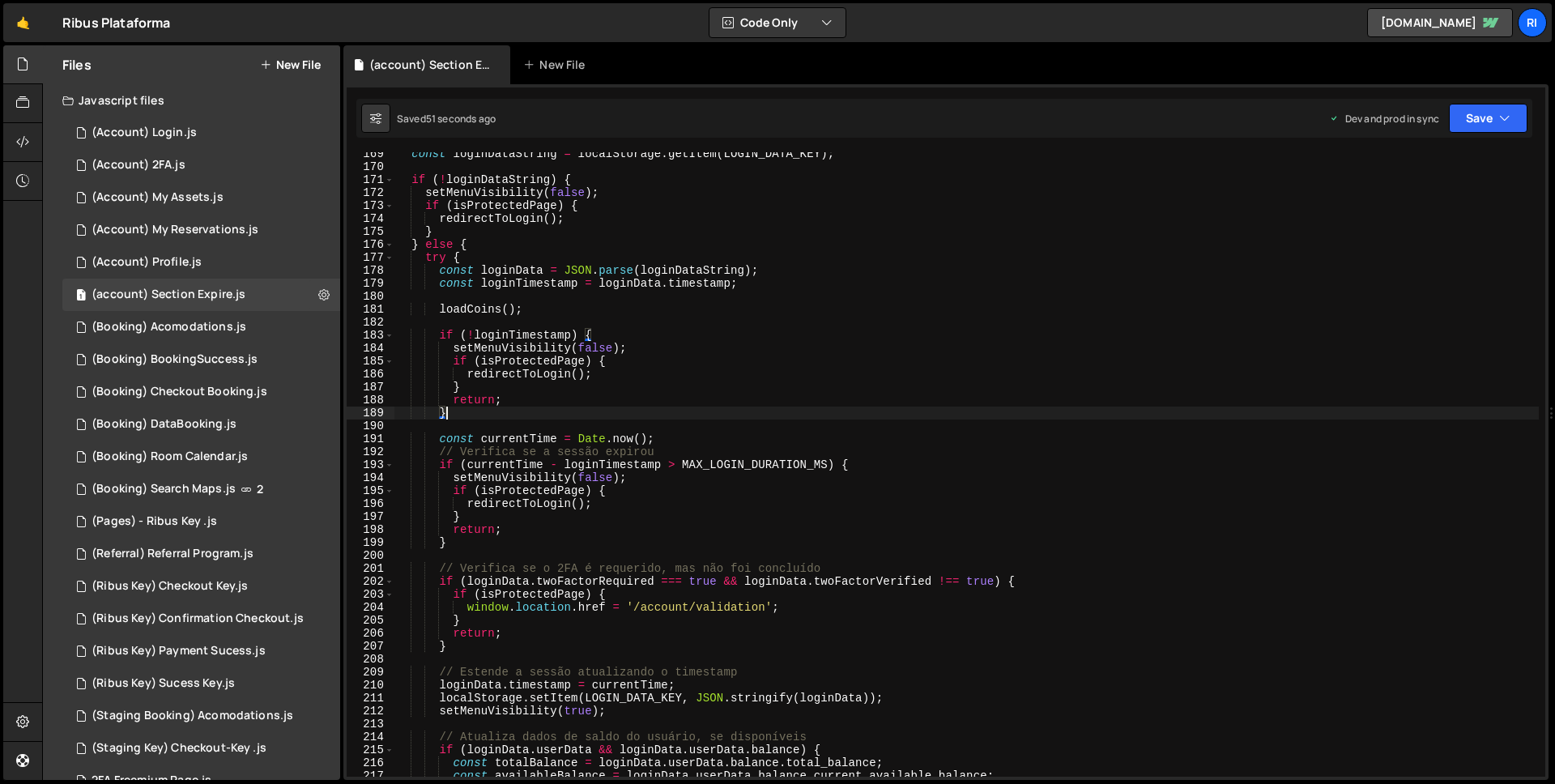
click at [451, 478] on div "const loginDataString = localStorage . getItem ( LOGIN_DATA_KEY ) ; if ( ! logi…" at bounding box center [967, 472] width 1145 height 650
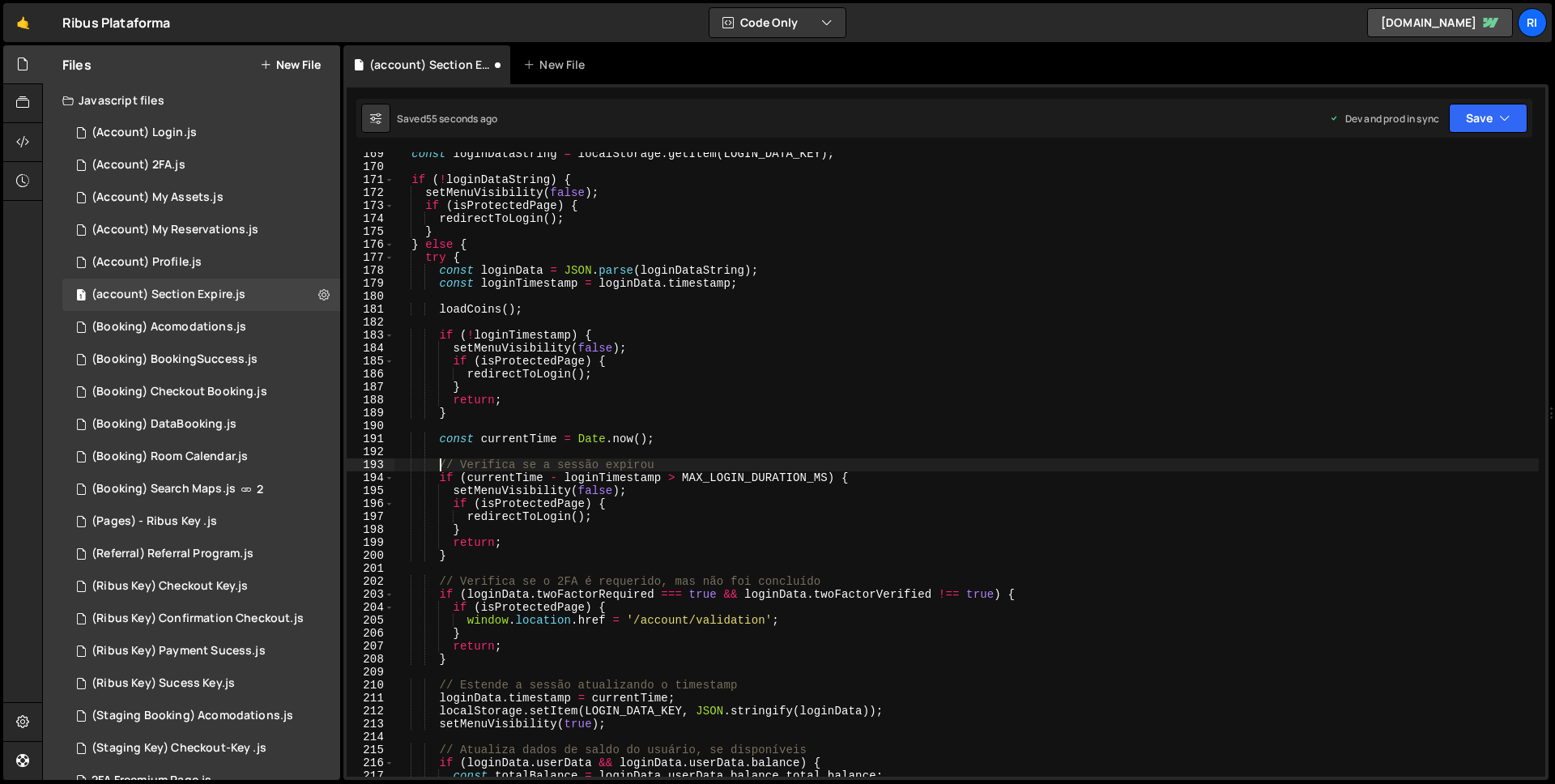
scroll to position [0, 3]
type textarea "setMenuVisibility(false);"
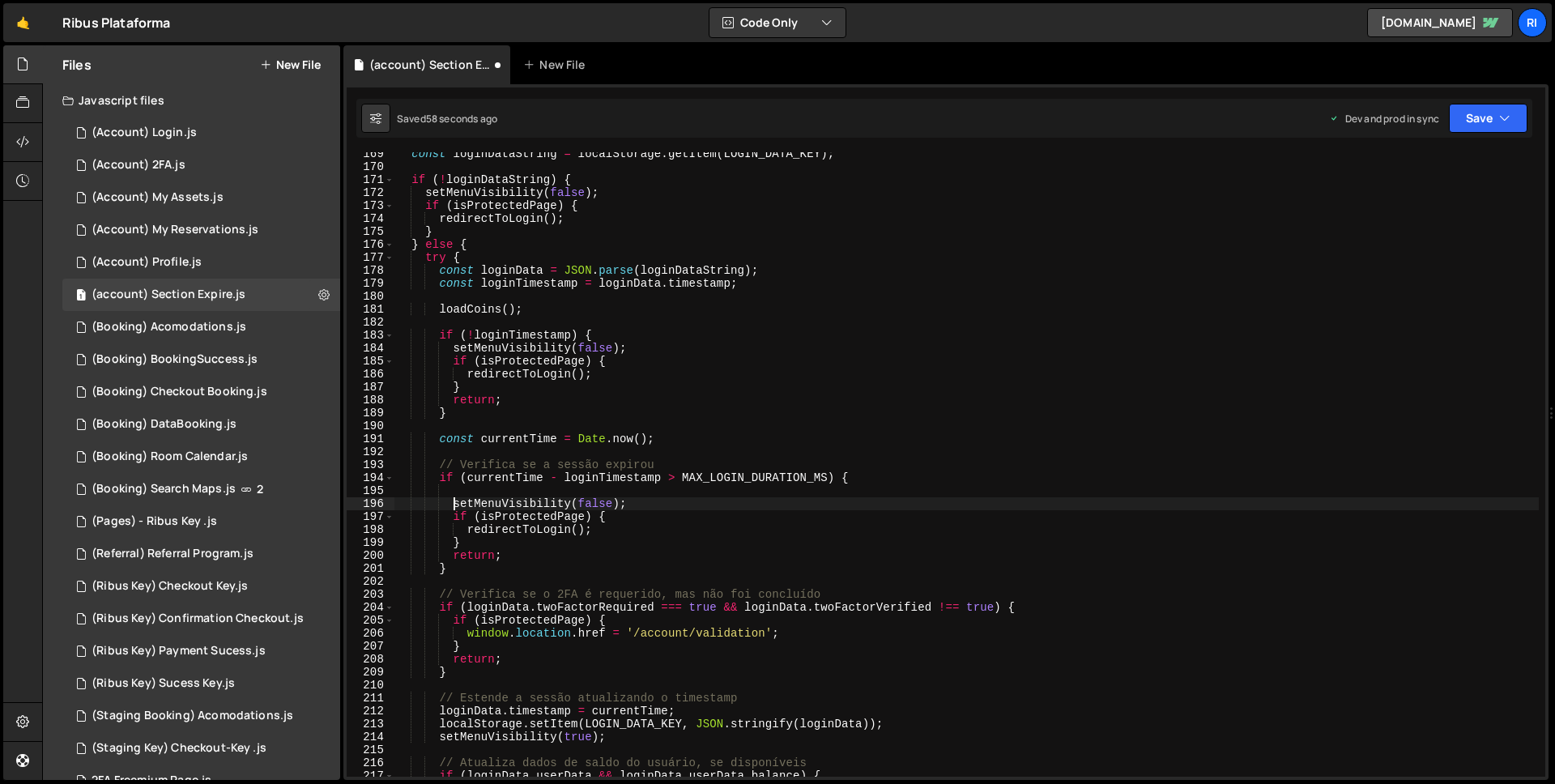
scroll to position [0, 3]
paste textarea "localStorage.removeItem(LOGIN_DATA_KEY);"
click at [441, 309] on div "const loginDataString = localStorage . getItem ( LOGIN_DATA_KEY ) ; if ( ! logi…" at bounding box center [967, 472] width 1145 height 650
type textarea "loadCoins();"
click at [503, 424] on div "const loginDataString = localStorage . getItem ( LOGIN_DATA_KEY ) ; if ( ! logi…" at bounding box center [967, 472] width 1145 height 650
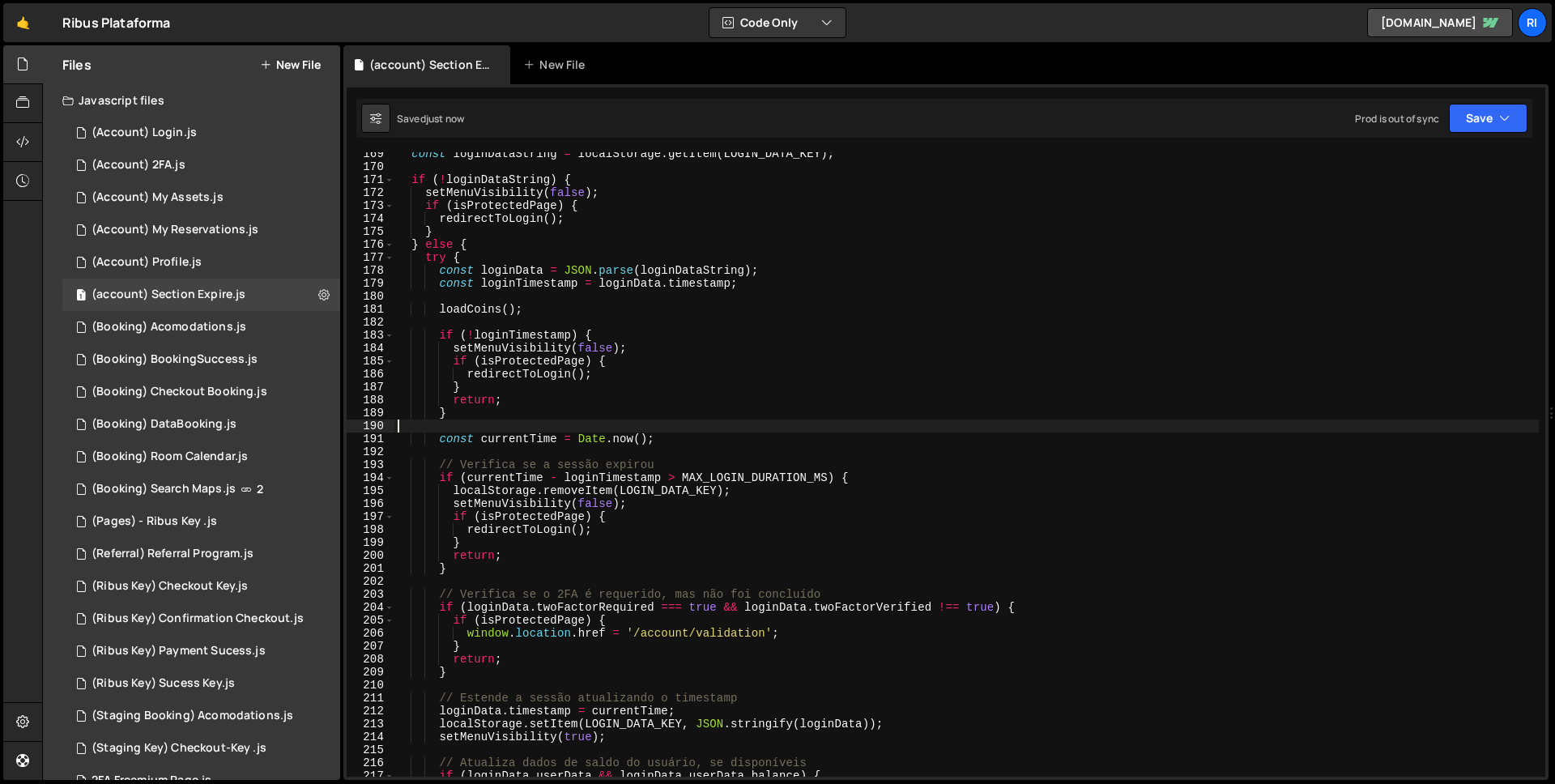
scroll to position [0, 0]
click at [523, 438] on div "const loginDataString = localStorage . getItem ( LOGIN_DATA_KEY ) ; if ( ! logi…" at bounding box center [967, 472] width 1145 height 650
click at [483, 548] on div "const loginDataString = localStorage . getItem ( LOGIN_DATA_KEY ) ; if ( ! logi…" at bounding box center [967, 472] width 1145 height 650
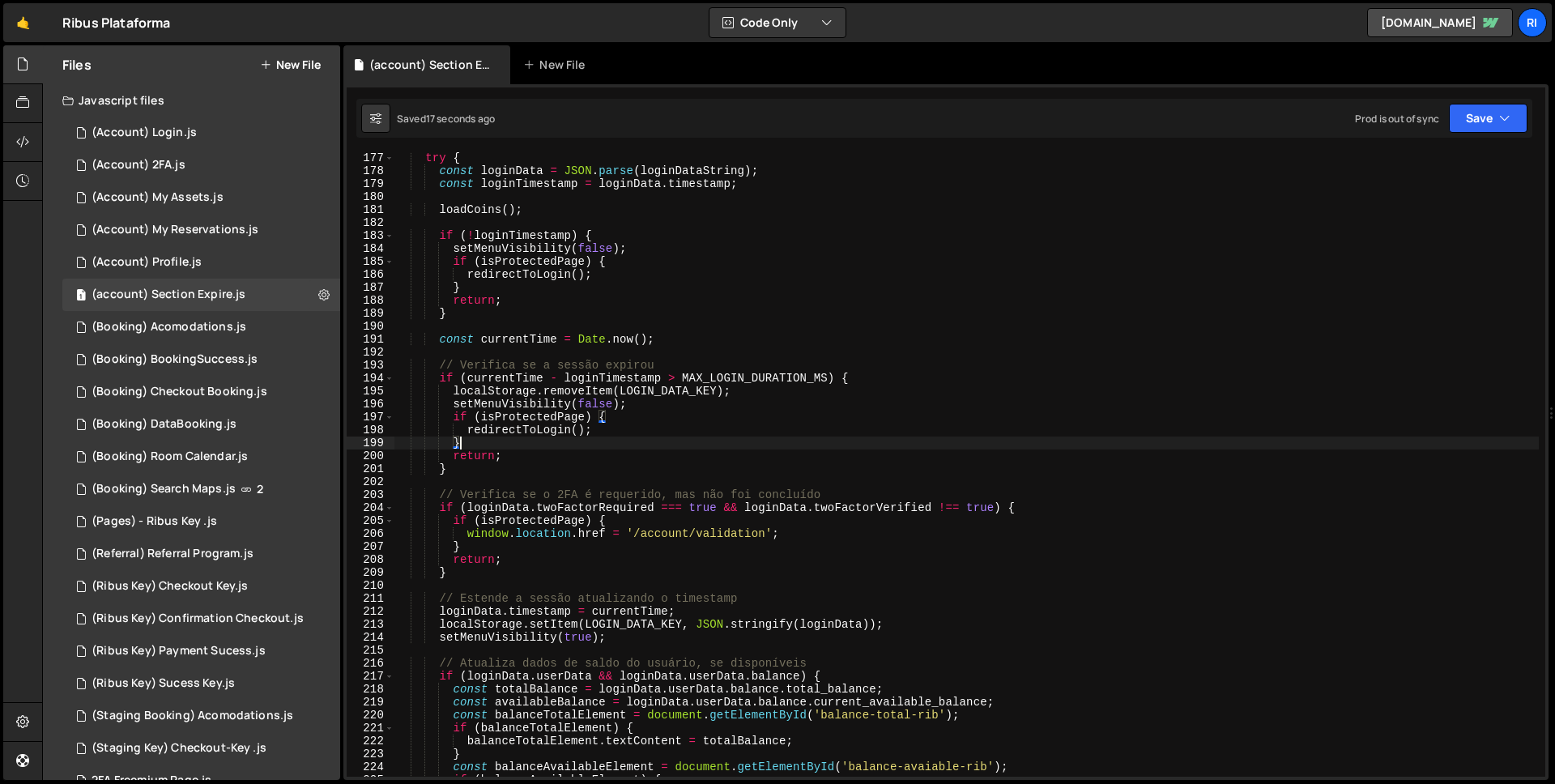
click at [497, 544] on div "try { const loginData = JSON . parse ( loginDataString ) ; const loginTimestamp…" at bounding box center [967, 476] width 1145 height 650
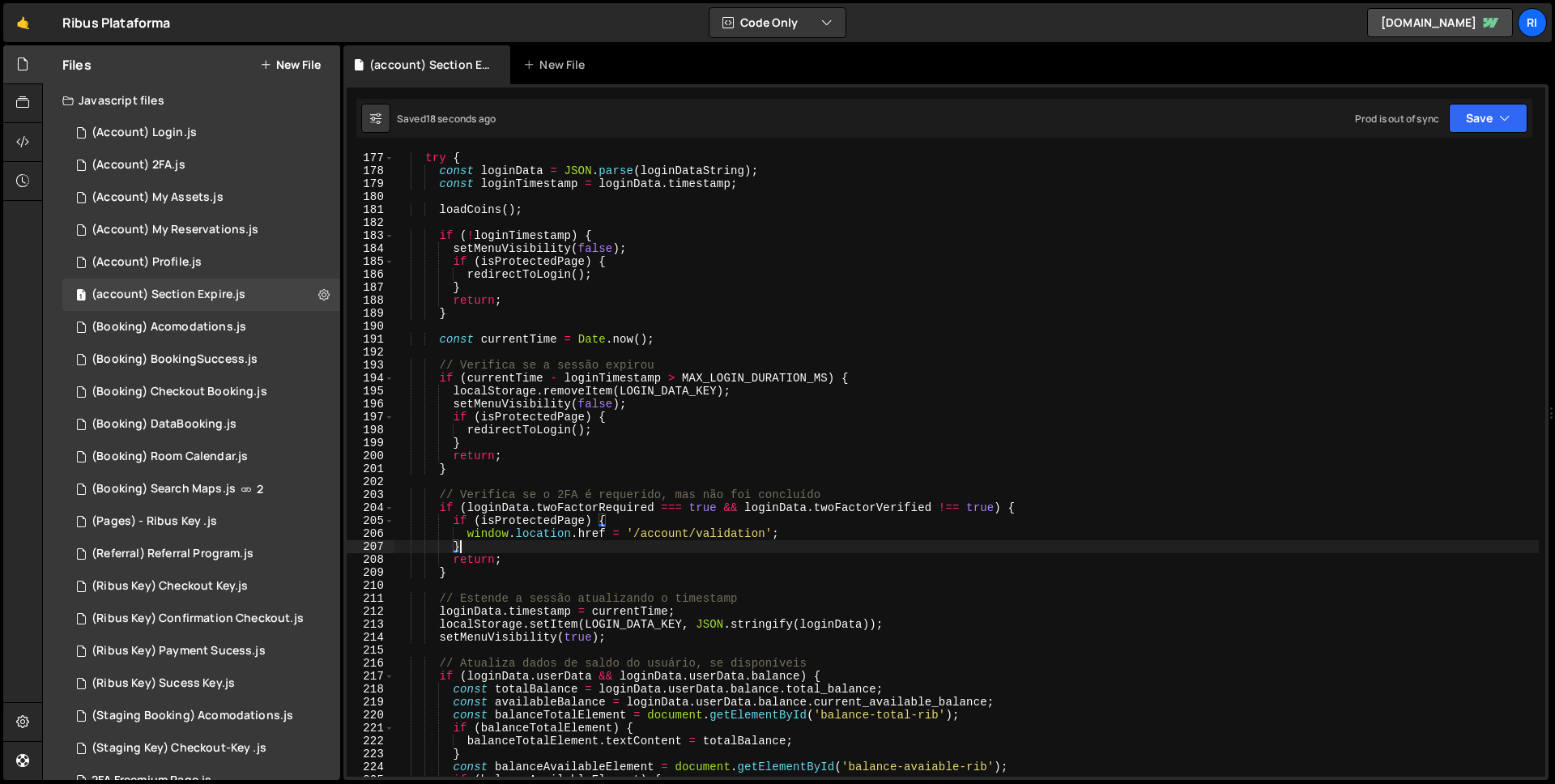
paste textarea "localStorage.removeItem(LOGIN_DATA_KEY);"
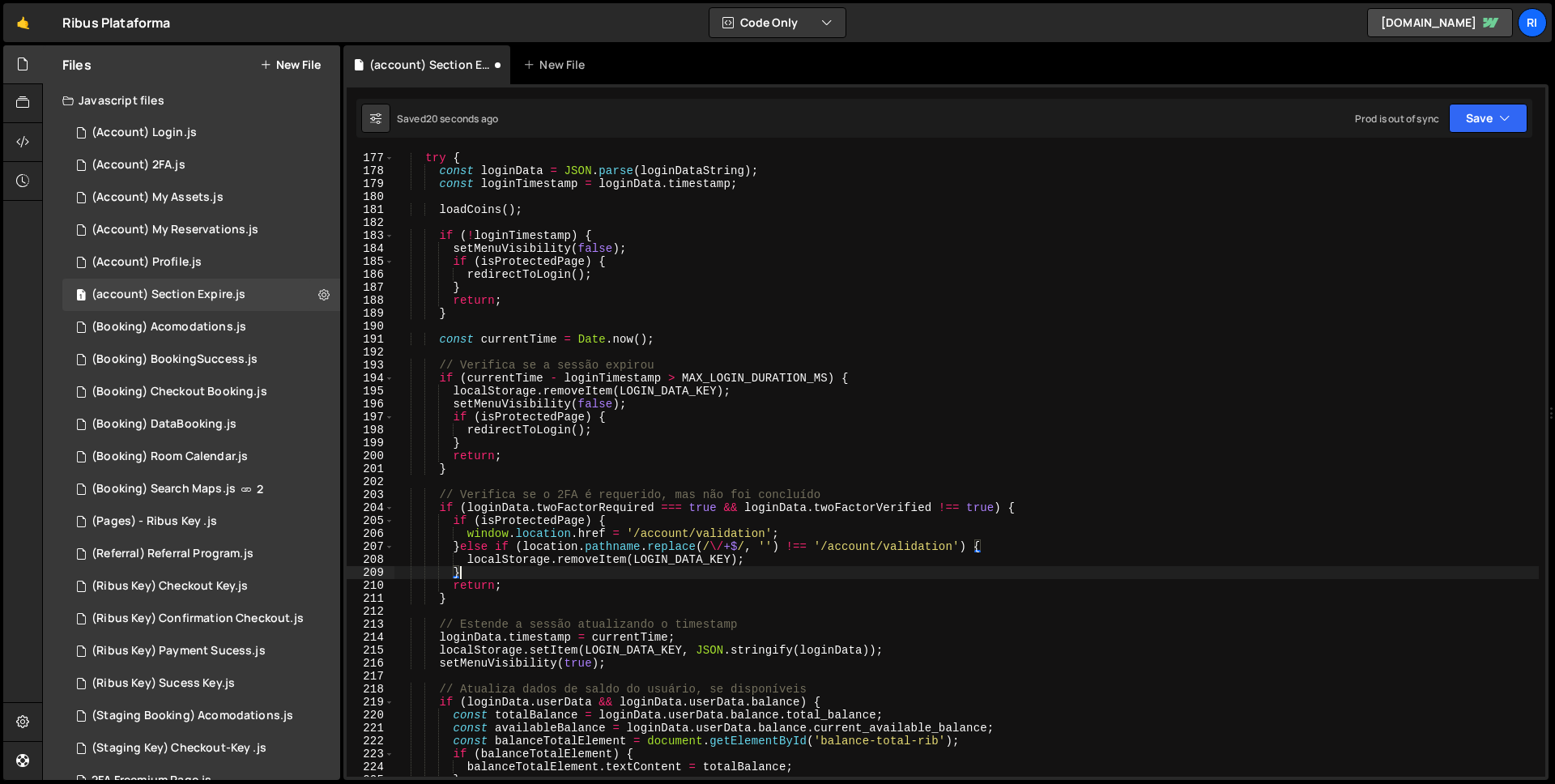
click at [495, 565] on div "try { const loginData = JSON . parse ( loginDataString ) ; const loginTimestamp…" at bounding box center [967, 476] width 1145 height 650
click at [485, 461] on div "try { const loginData = JSON . parse ( loginDataString ) ; const loginTimestamp…" at bounding box center [967, 476] width 1145 height 650
click at [468, 590] on div "try { const loginData = JSON . parse ( loginDataString ) ; const loginTimestamp…" at bounding box center [967, 476] width 1145 height 650
click at [467, 600] on div "try { const loginData = JSON . parse ( loginDataString ) ; const loginTimestamp…" at bounding box center [967, 476] width 1145 height 650
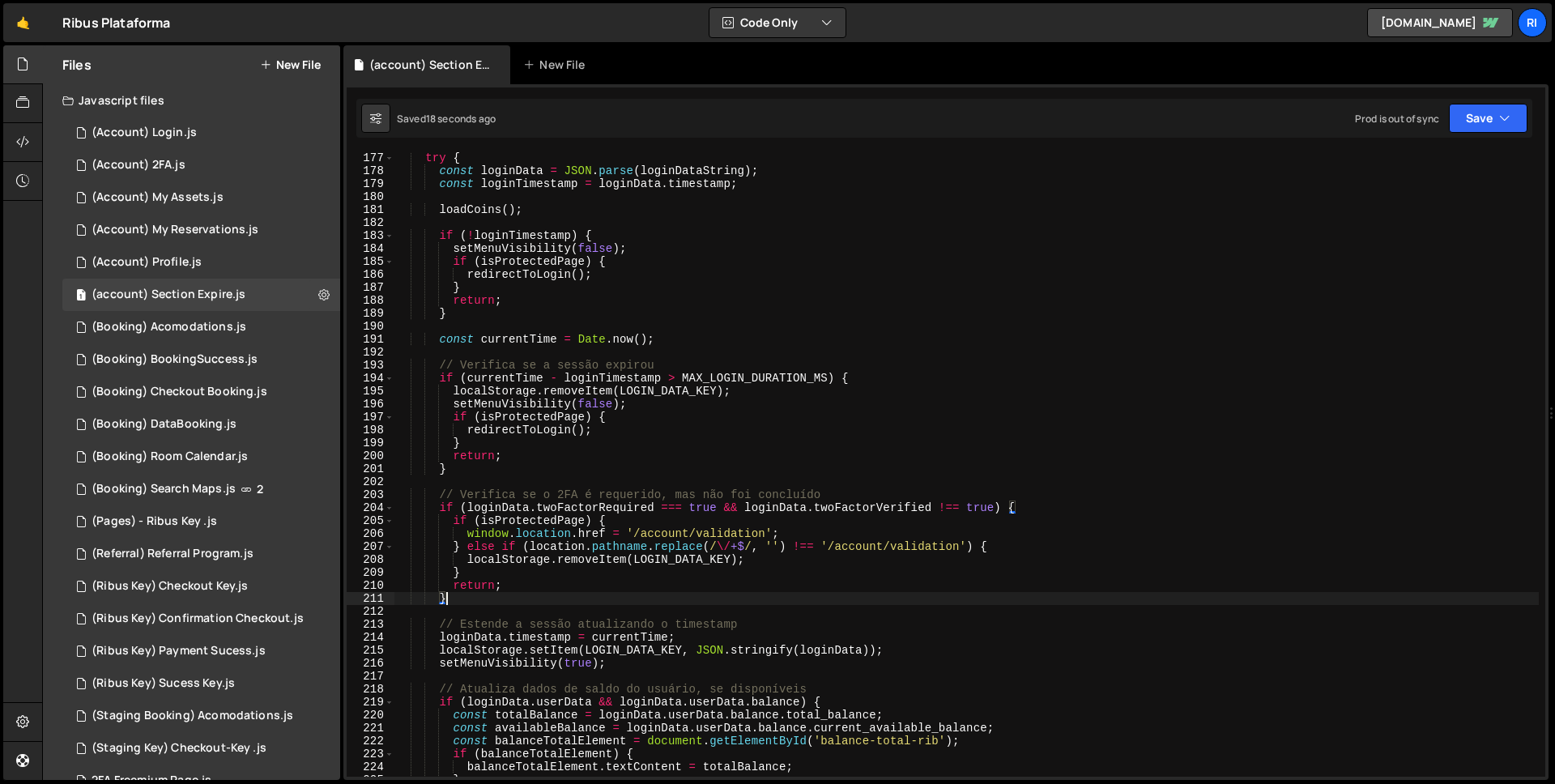
click at [648, 669] on div "try { const loginData = JSON . parse ( loginDataString ) ; const loginTimestamp…" at bounding box center [967, 476] width 1145 height 650
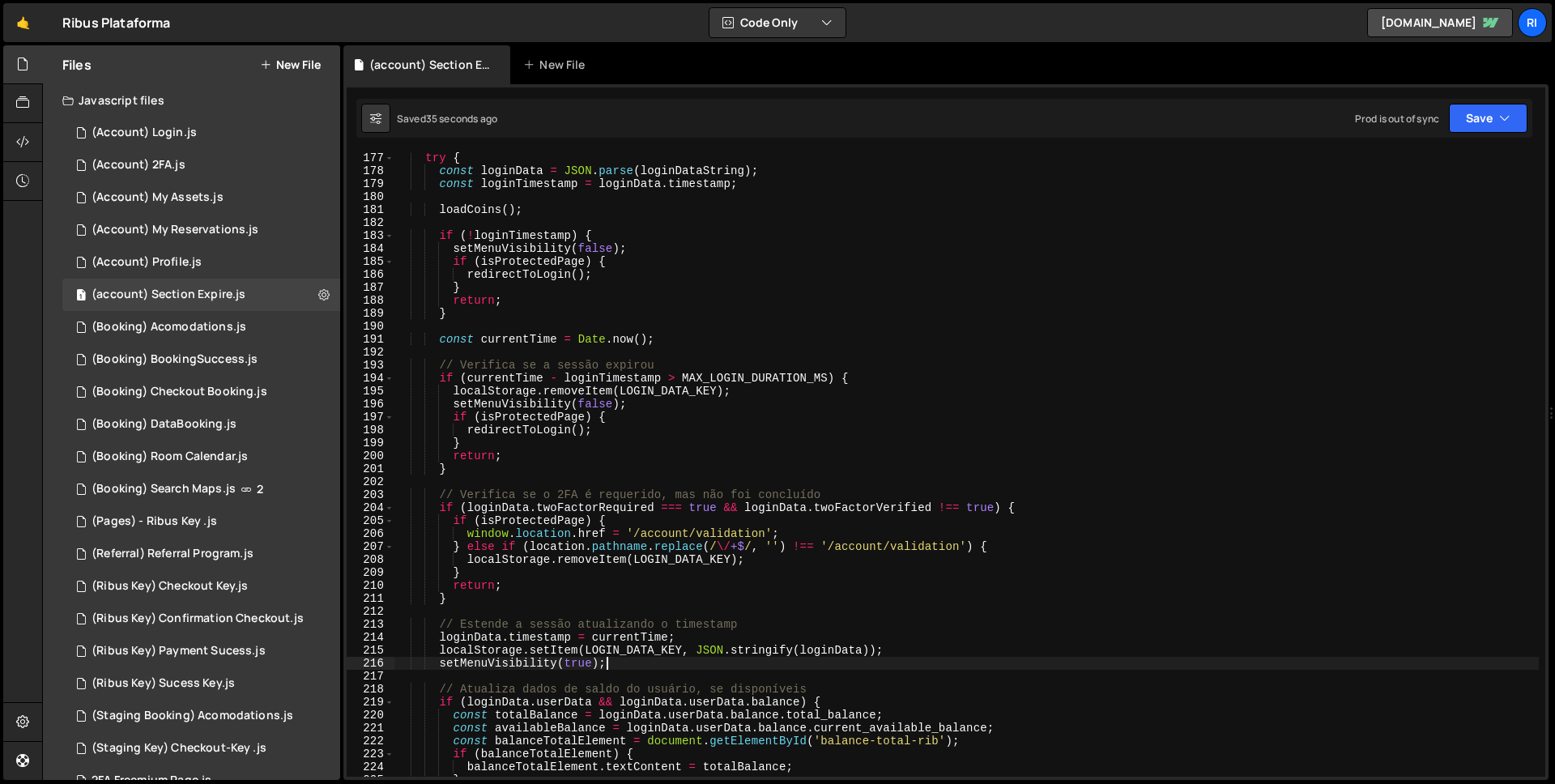
click at [472, 213] on div "try { const loginData = JSON . parse ( loginDataString ) ; const loginTimestamp…" at bounding box center [967, 476] width 1145 height 650
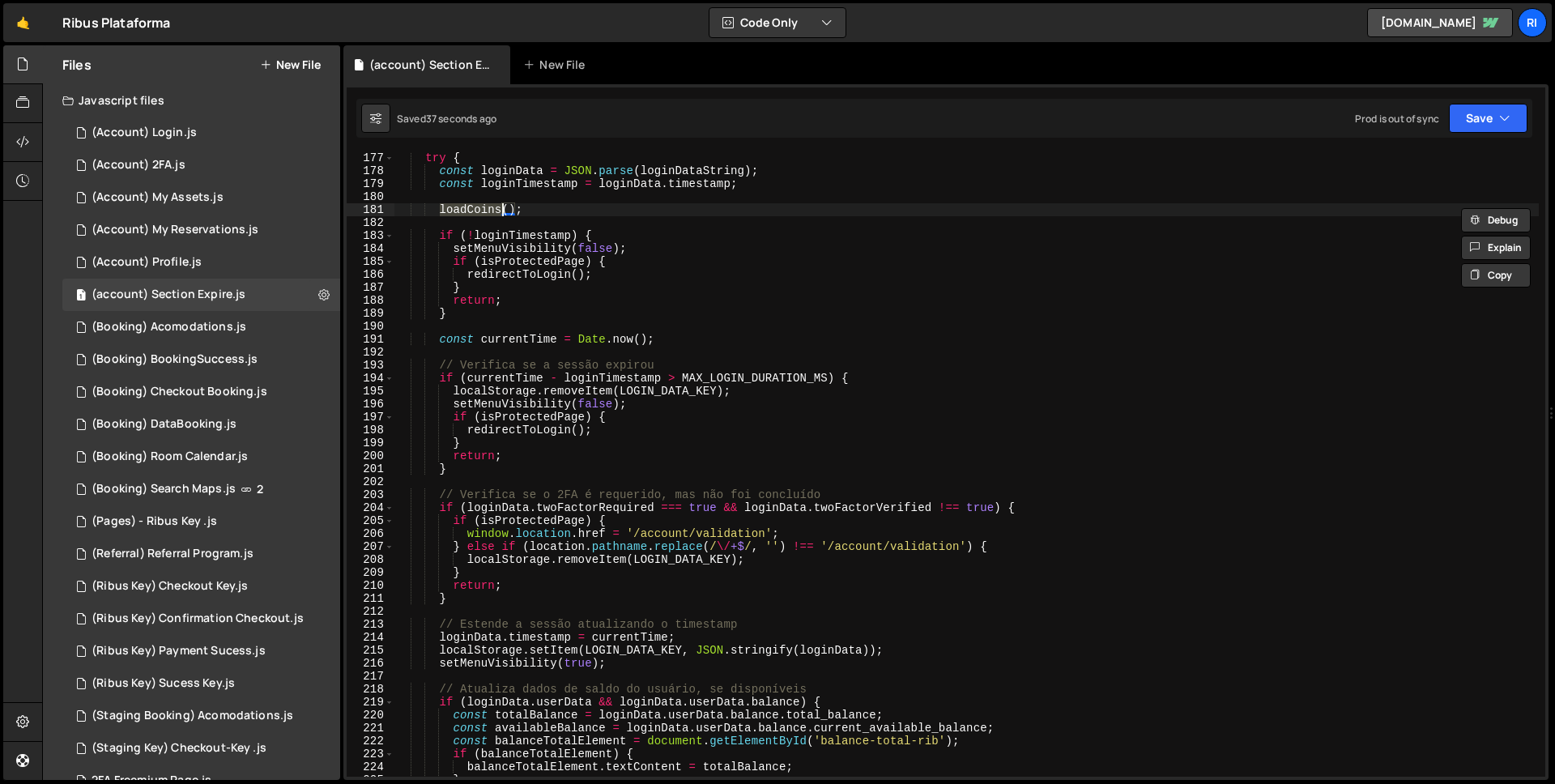
click at [461, 316] on div "try { const loginData = JSON . parse ( loginDataString ) ; const loginTimestamp…" at bounding box center [967, 476] width 1145 height 650
click at [505, 238] on div "try { const loginData = JSON . parse ( loginDataString ) ; const loginTimestamp…" at bounding box center [967, 476] width 1145 height 650
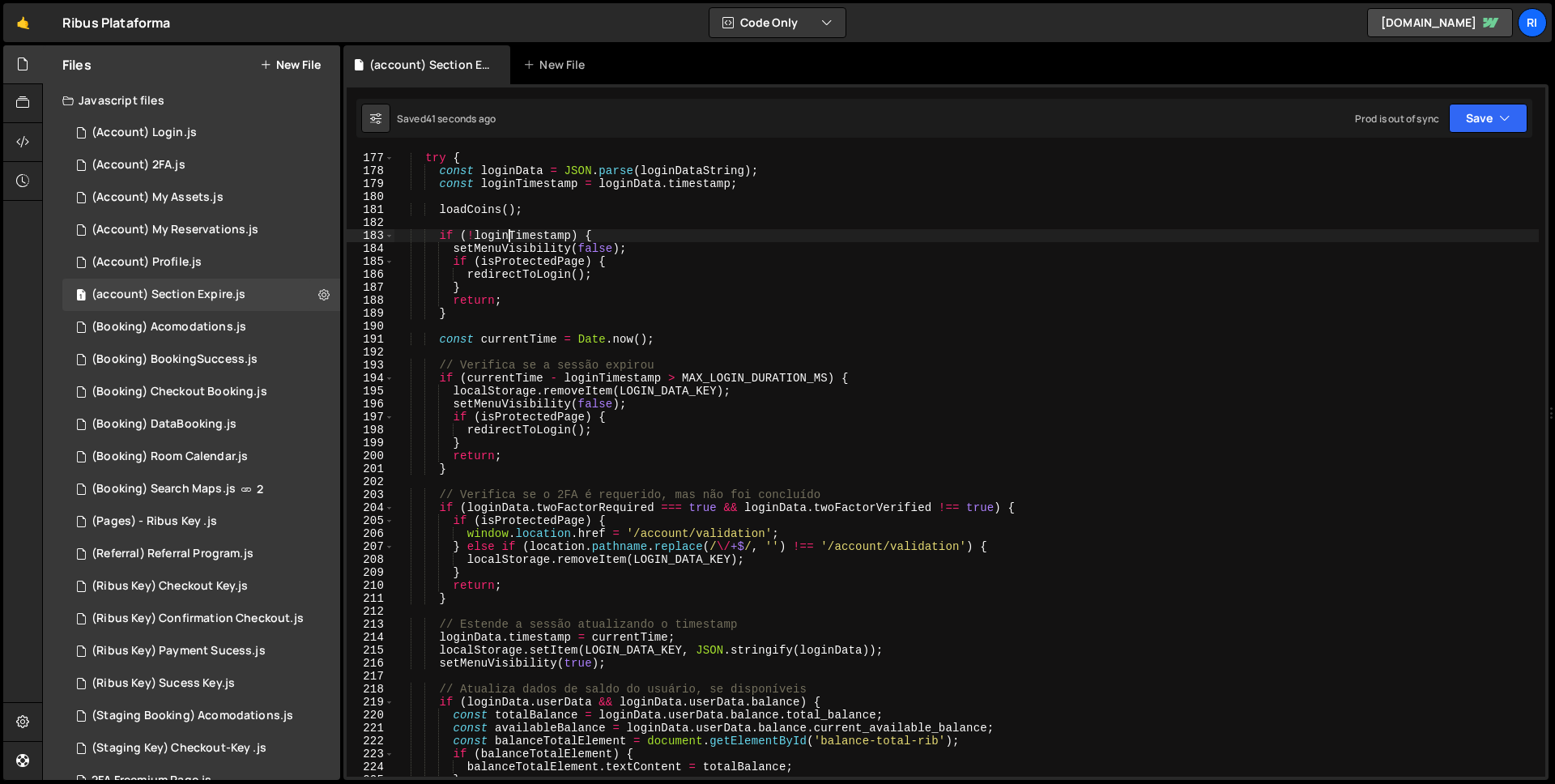
click at [505, 238] on div "try { const loginData = JSON . parse ( loginDataString ) ; const loginTimestamp…" at bounding box center [967, 476] width 1145 height 650
click at [445, 235] on div "try { const loginData = JSON . parse ( loginDataString ) ; const loginTimestamp…" at bounding box center [967, 476] width 1145 height 650
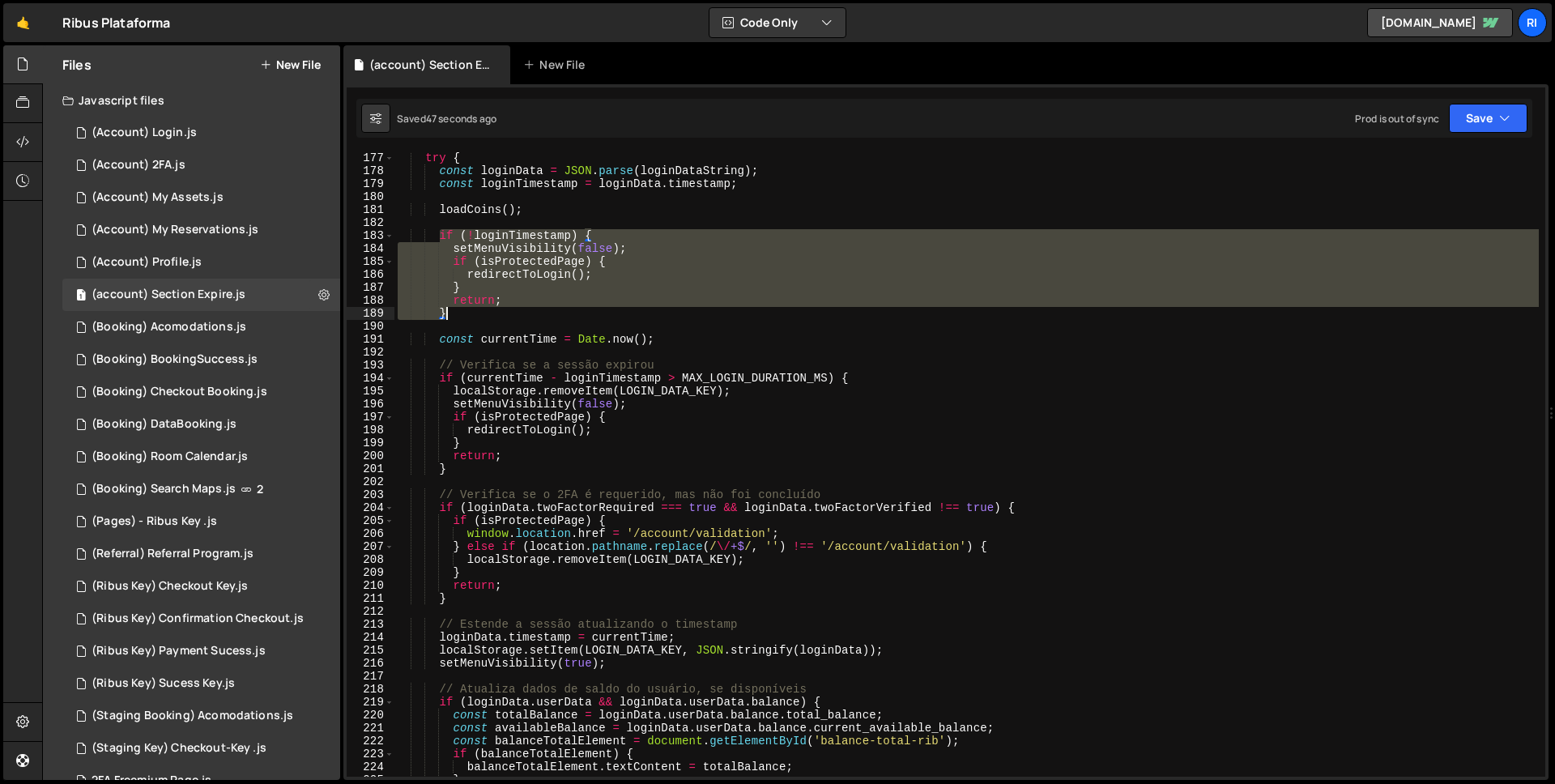
drag, startPoint x: 441, startPoint y: 236, endPoint x: 455, endPoint y: 314, distance: 79.2
click at [455, 314] on div "try { const loginData = JSON . parse ( loginDataString ) ; const loginTimestamp…" at bounding box center [967, 476] width 1145 height 650
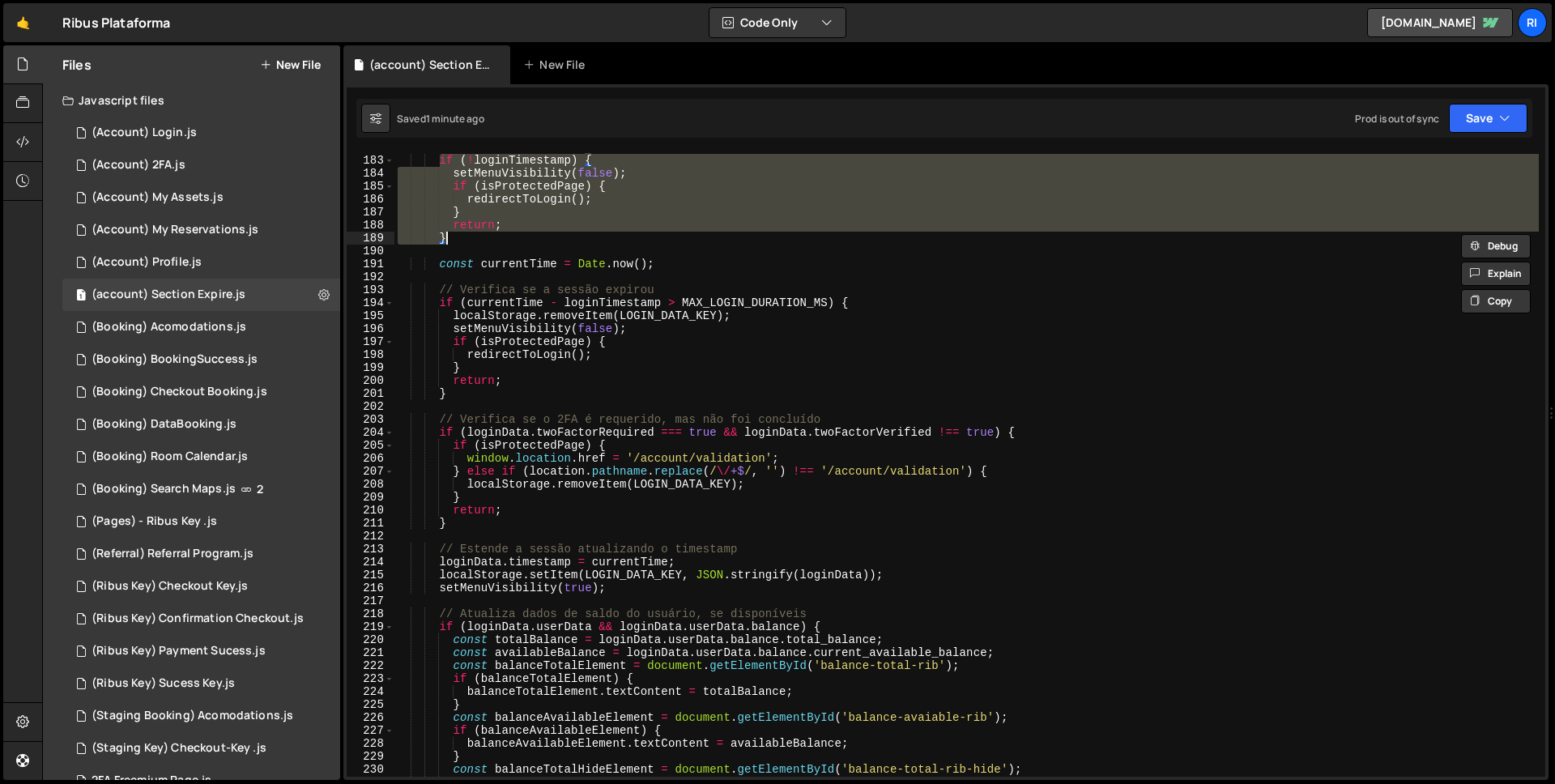
click at [713, 442] on div "if ( ! loginTimestamp ) { setMenuVisibility ( false ) ; if ( isProtectedPage ) …" at bounding box center [967, 465] width 1145 height 650
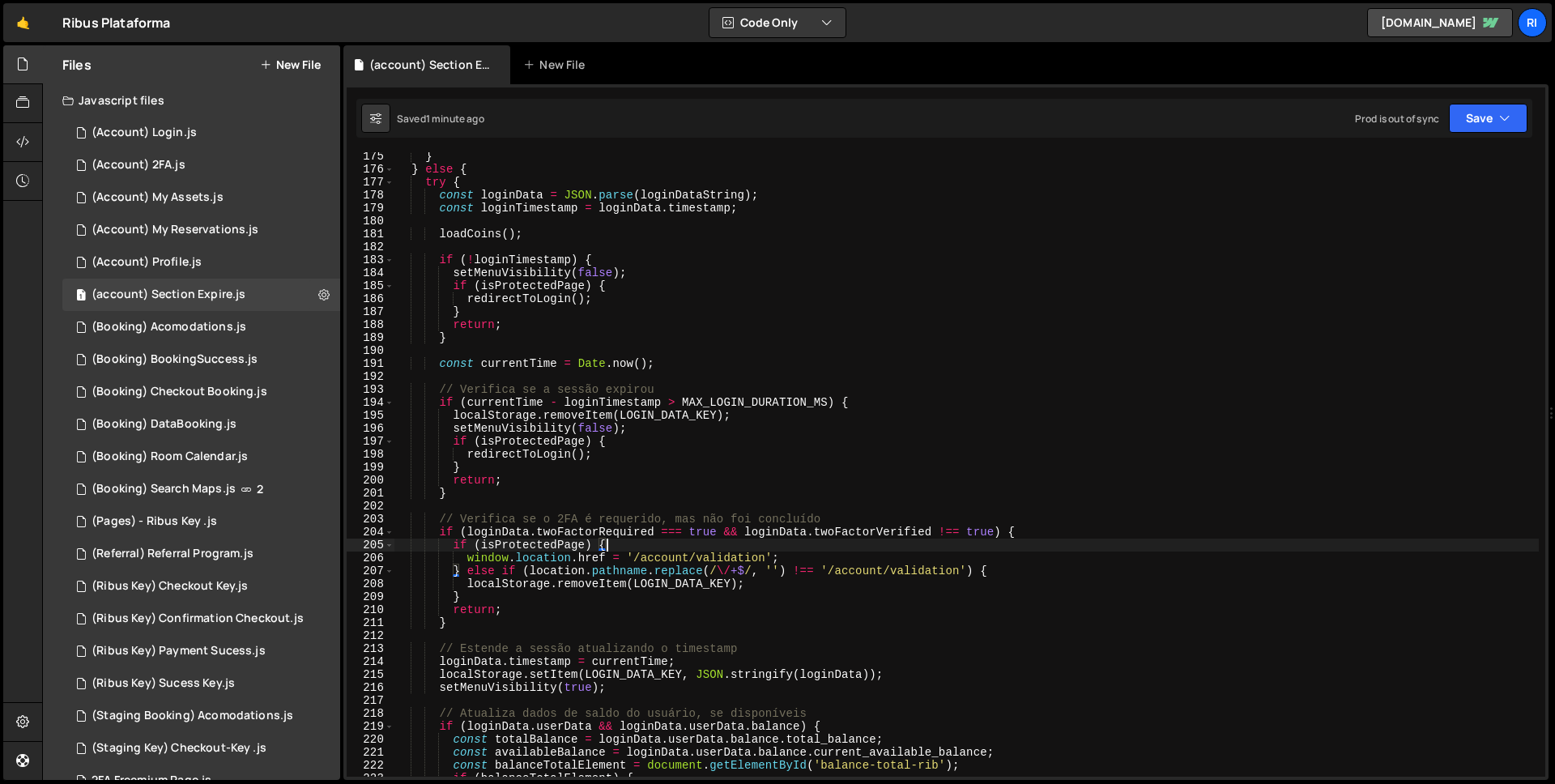
scroll to position [2240, 0]
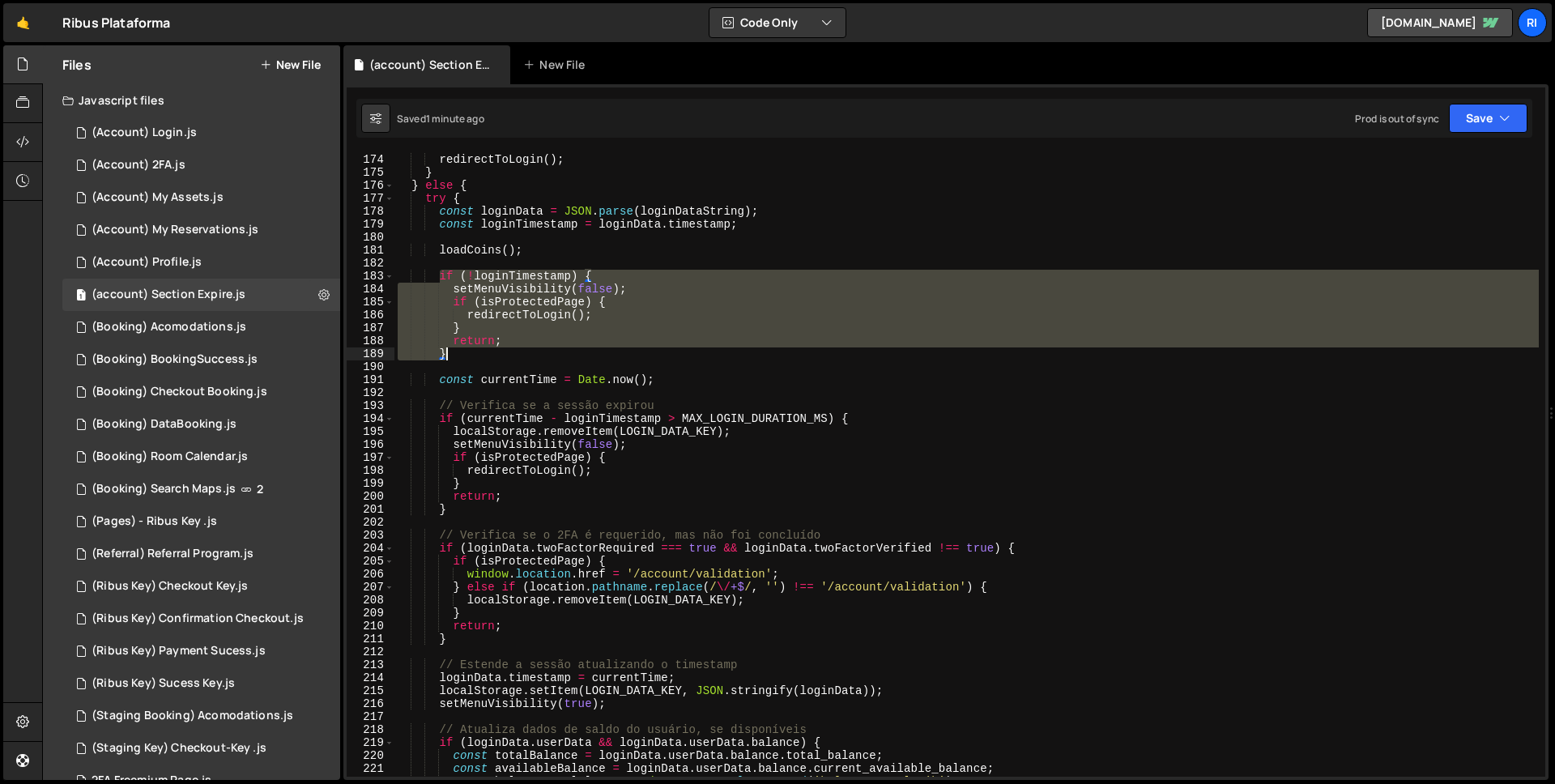
drag, startPoint x: 440, startPoint y: 274, endPoint x: 457, endPoint y: 359, distance: 86.7
click at [457, 359] on div "if ( isProtectedPage ) { redirectToLogin ( ) ; } } else { try { const loginData…" at bounding box center [967, 465] width 1145 height 650
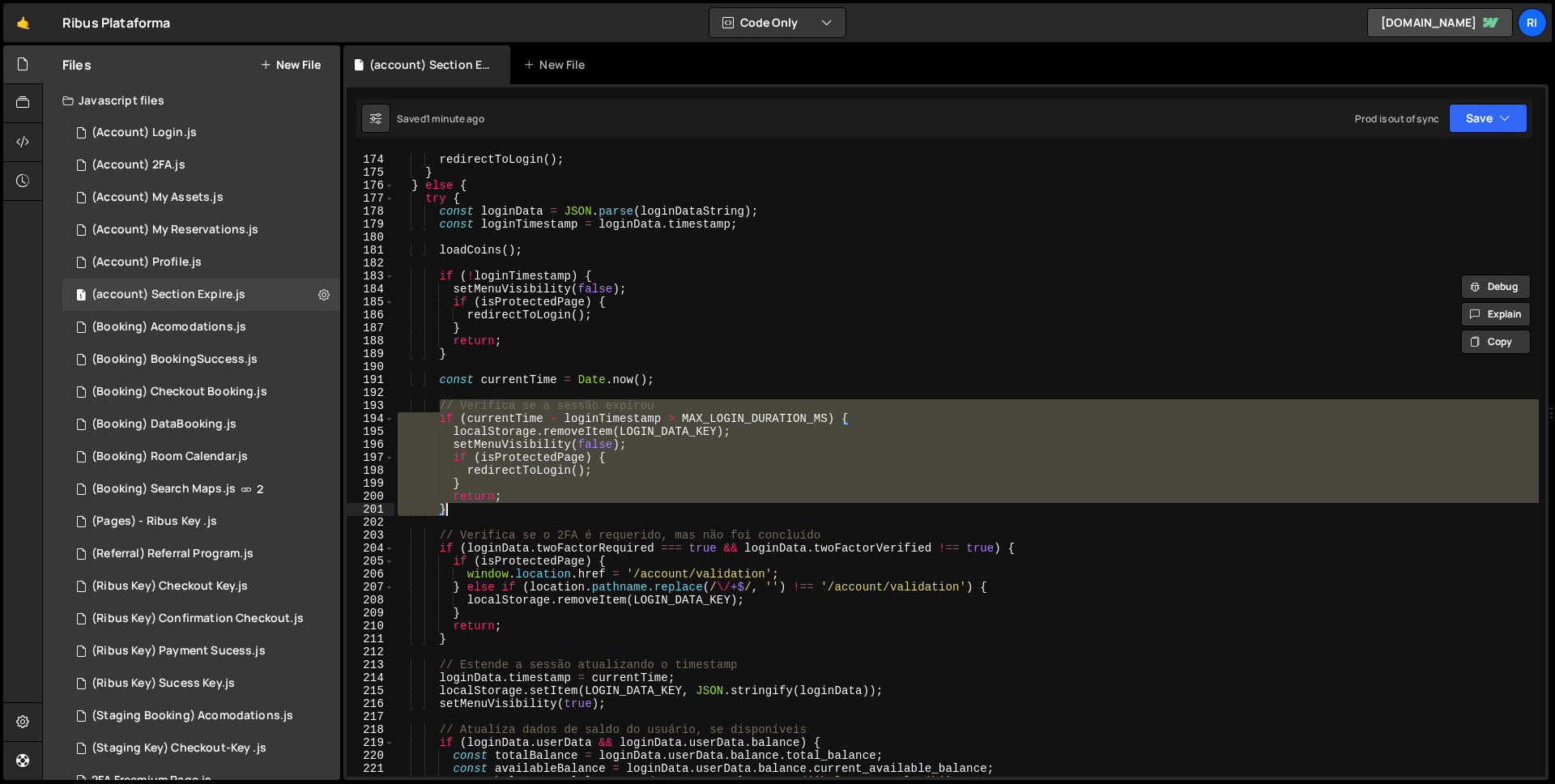
drag, startPoint x: 439, startPoint y: 405, endPoint x: 461, endPoint y: 512, distance: 109.2
click at [461, 512] on div "if ( isProtectedPage ) { redirectToLogin ( ) ; } } else { try { const loginData…" at bounding box center [967, 465] width 1145 height 650
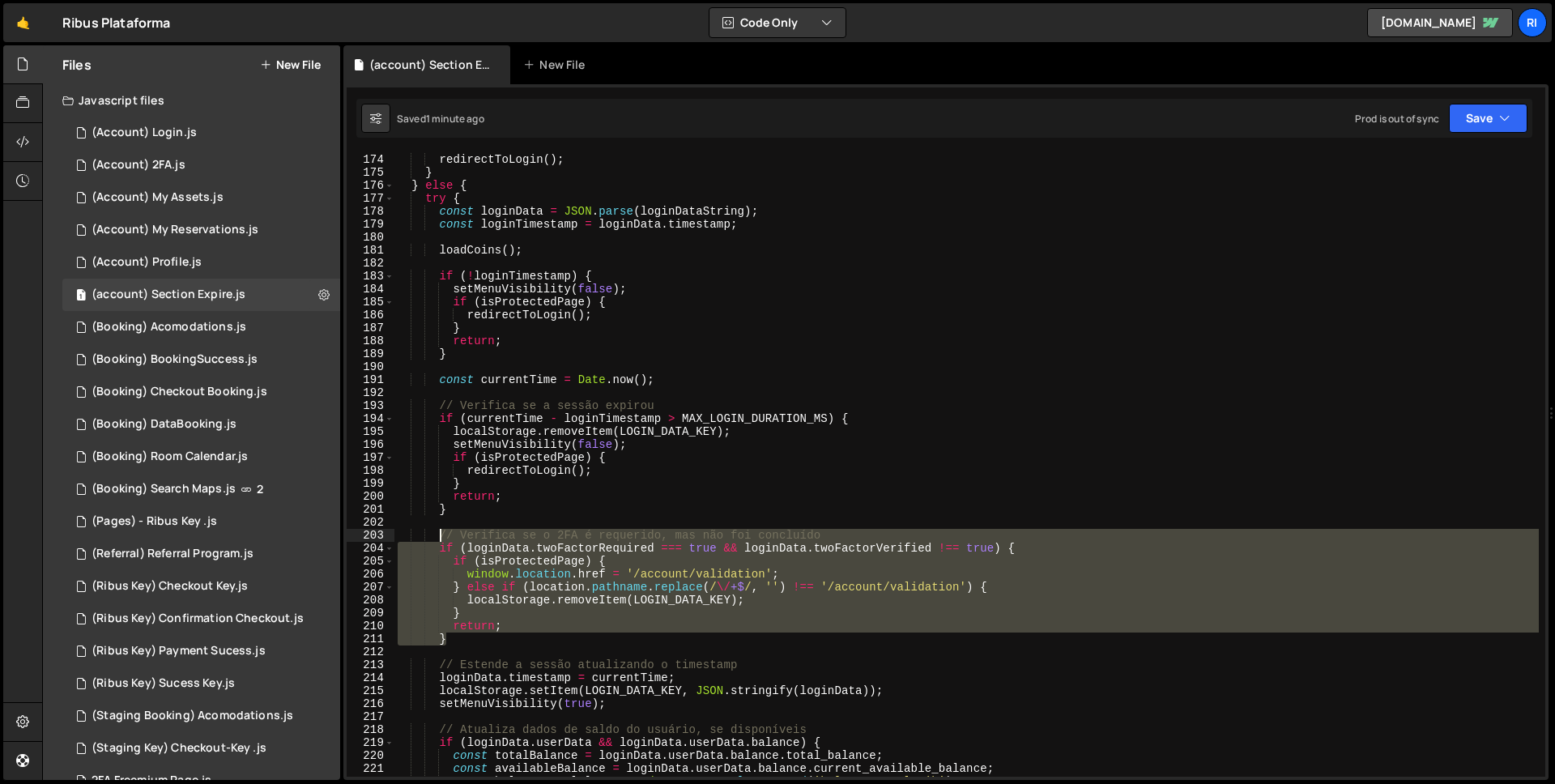
drag, startPoint x: 453, startPoint y: 639, endPoint x: 439, endPoint y: 532, distance: 107.9
click at [439, 532] on div "if ( isProtectedPage ) { redirectToLogin ( ) ; } } else { try { const loginData…" at bounding box center [967, 465] width 1145 height 650
click at [523, 494] on div "if ( isProtectedPage ) { redirectToLogin ( ) ; } } else { try { const loginData…" at bounding box center [967, 465] width 1145 height 650
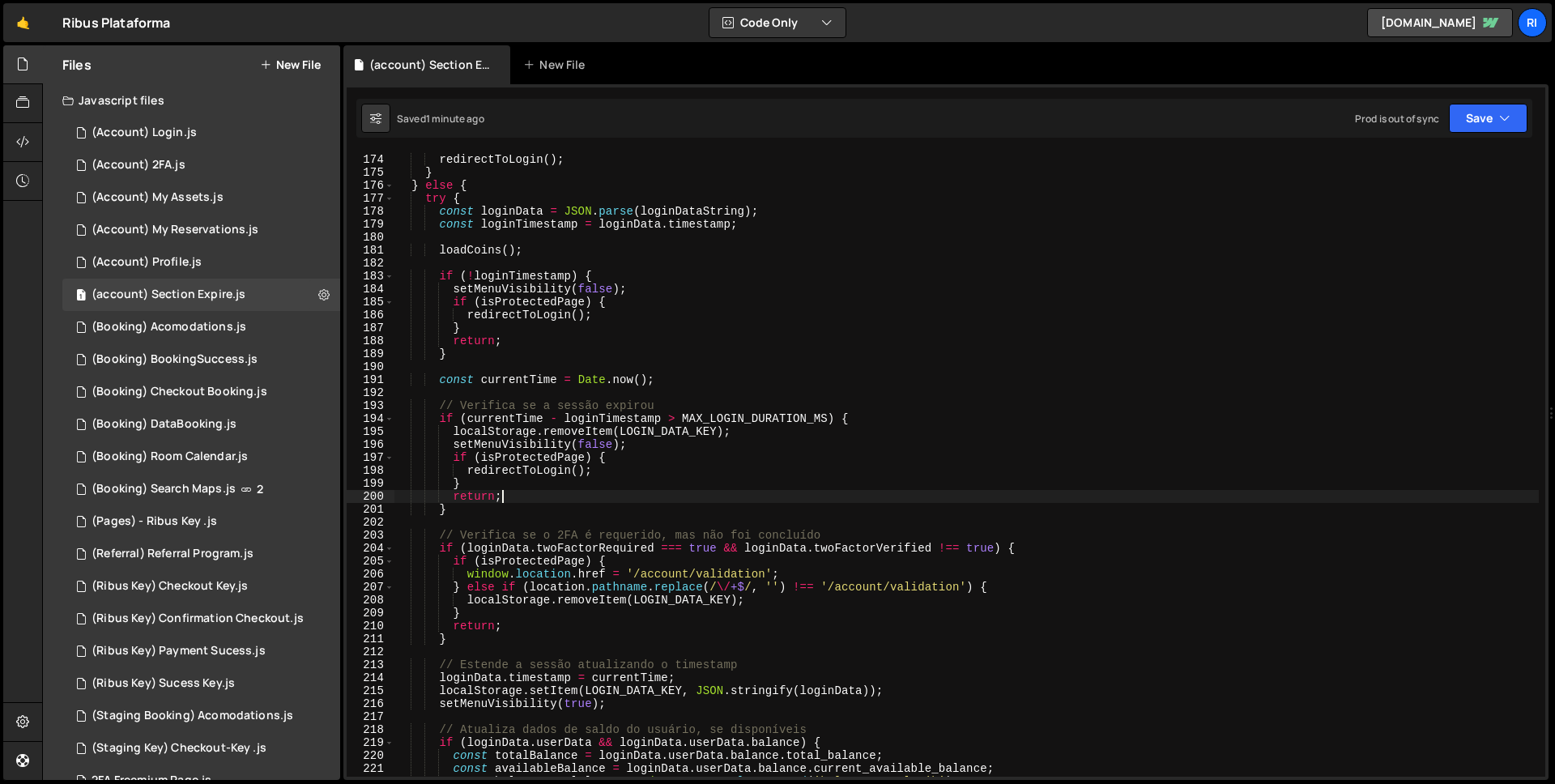
click at [509, 503] on div "if ( isProtectedPage ) { redirectToLogin ( ) ; } } else { try { const loginData…" at bounding box center [967, 465] width 1145 height 650
click at [510, 509] on div "if ( isProtectedPage ) { redirectToLogin ( ) ; } } else { try { const loginData…" at bounding box center [967, 465] width 1145 height 650
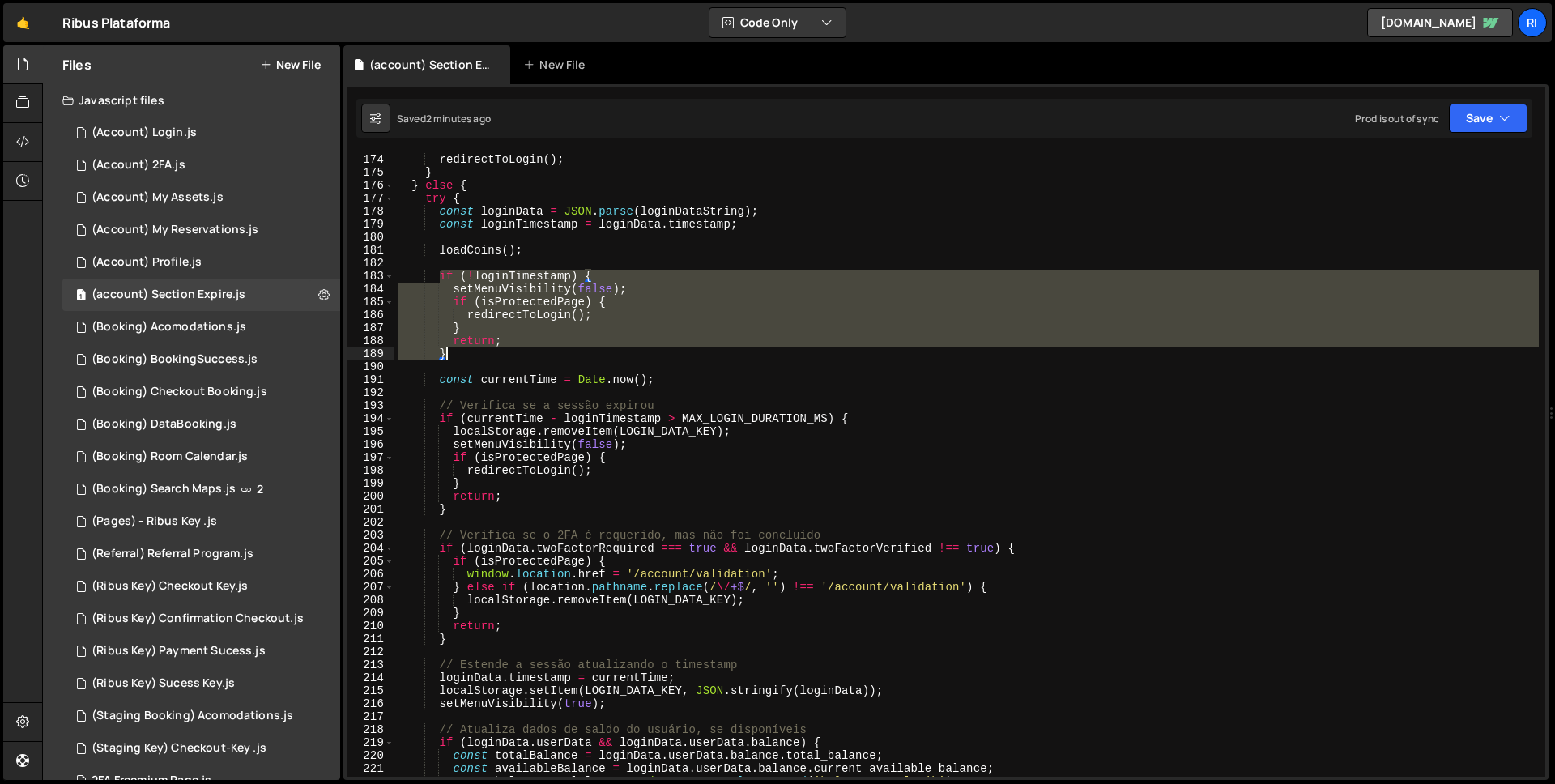
drag, startPoint x: 436, startPoint y: 274, endPoint x: 457, endPoint y: 357, distance: 85.6
click at [457, 357] on div "if ( isProtectedPage ) { redirectToLogin ( ) ; } } else { try { const loginData…" at bounding box center [967, 465] width 1145 height 650
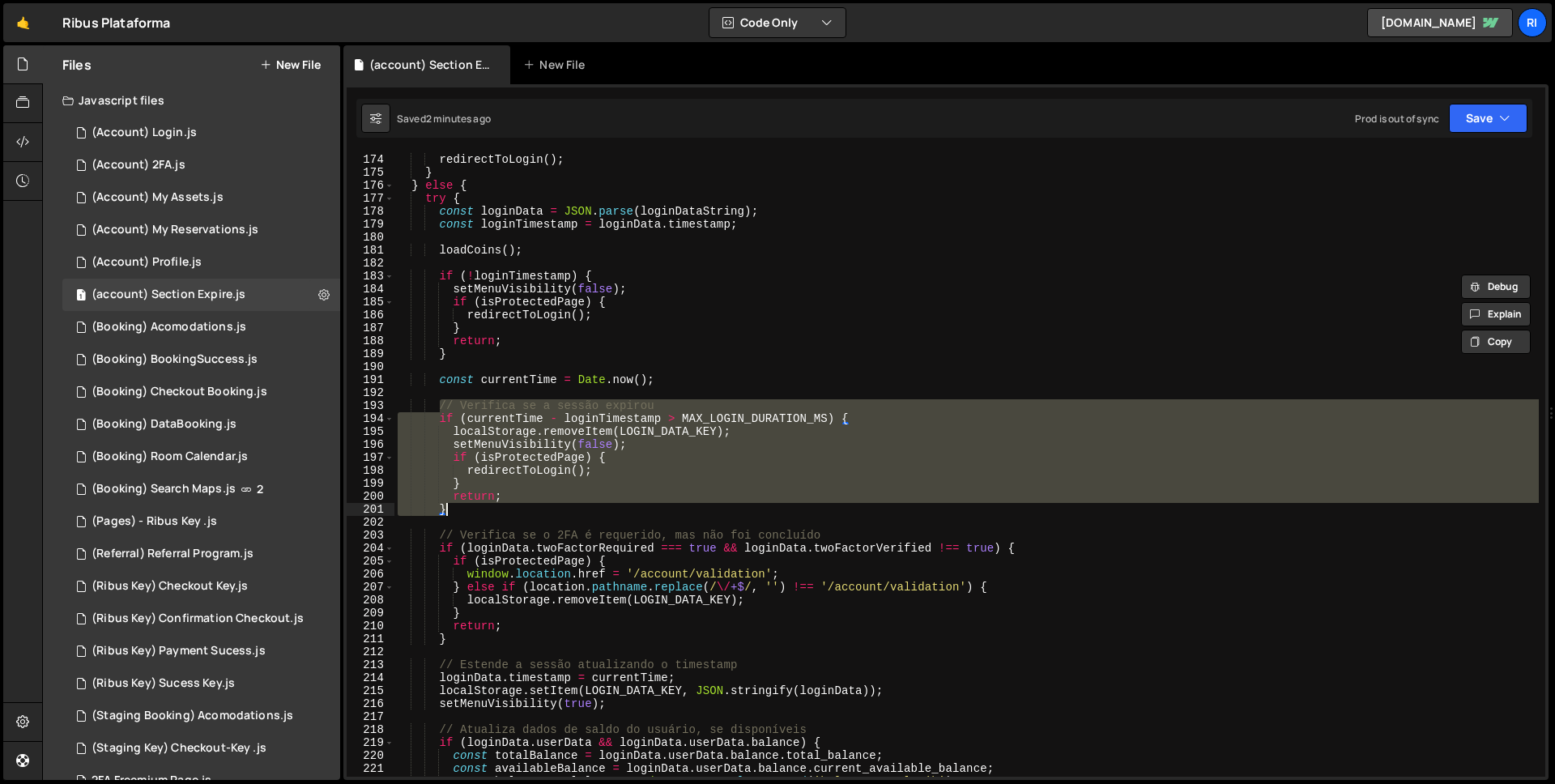
drag, startPoint x: 438, startPoint y: 405, endPoint x: 452, endPoint y: 510, distance: 105.9
click at [452, 510] on div "if ( isProtectedPage ) { redirectToLogin ( ) ; } } else { try { const loginData…" at bounding box center [967, 465] width 1145 height 650
click at [646, 426] on div "if ( isProtectedPage ) { redirectToLogin ( ) ; } } else { try { const loginData…" at bounding box center [967, 464] width 1145 height 624
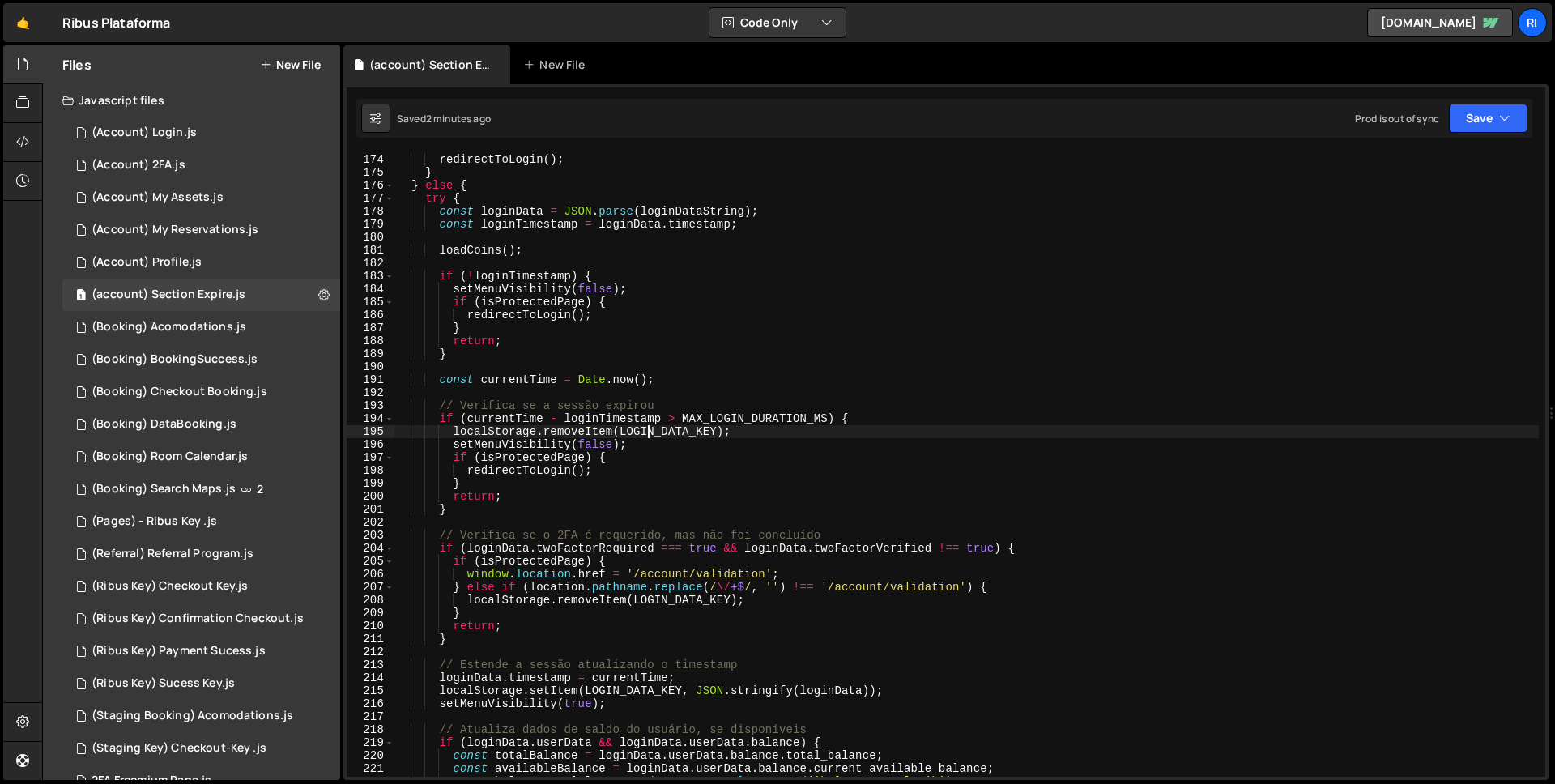
click at [646, 426] on div "if ( isProtectedPage ) { redirectToLogin ( ) ; } } else { try { const loginData…" at bounding box center [967, 465] width 1145 height 650
click at [642, 435] on div "if ( isProtectedPage ) { redirectToLogin ( ) ; } } else { try { const loginData…" at bounding box center [967, 464] width 1145 height 624
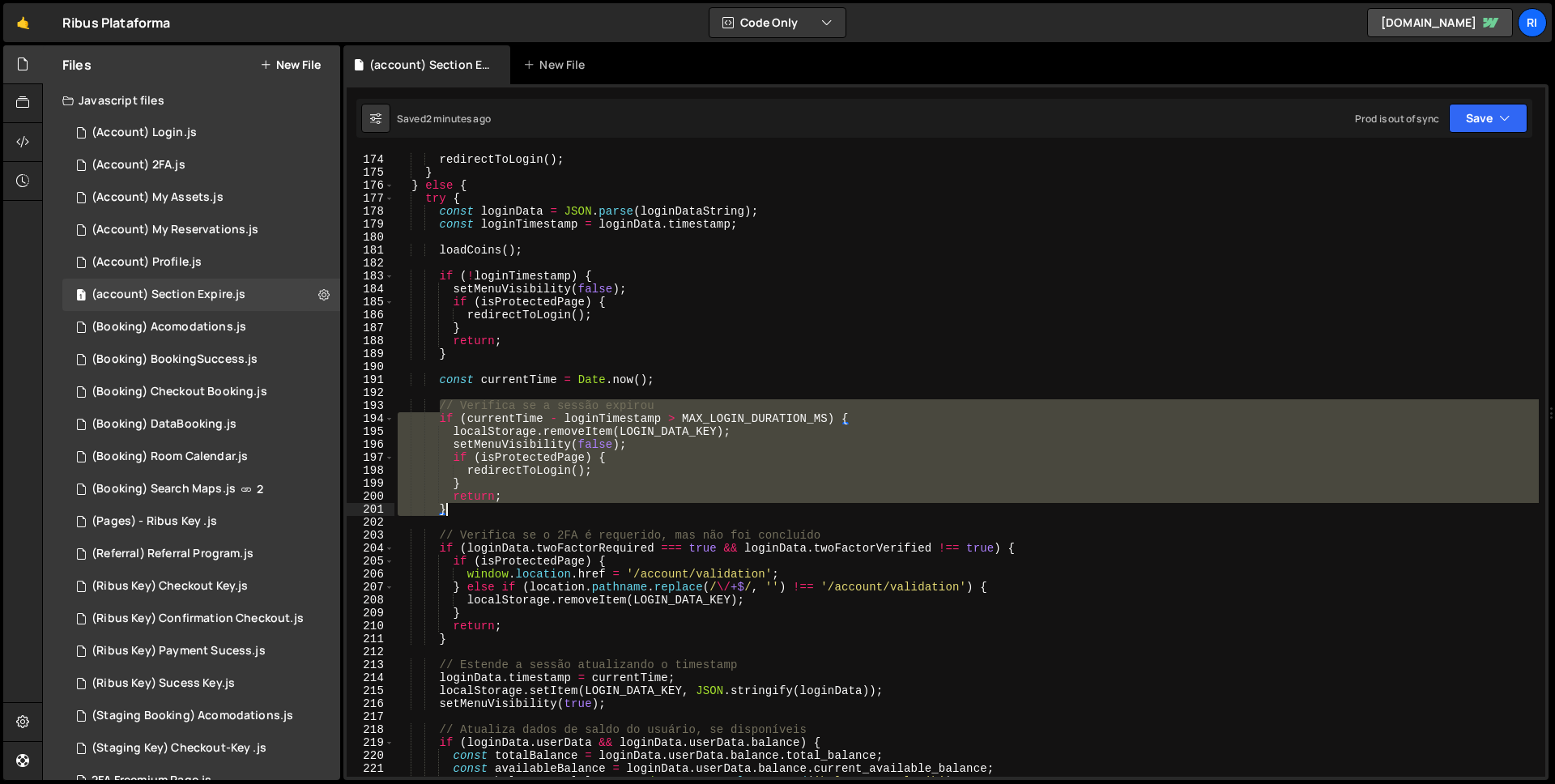
drag, startPoint x: 438, startPoint y: 404, endPoint x: 465, endPoint y: 512, distance: 111.3
click at [465, 512] on div "if ( isProtectedPage ) { redirectToLogin ( ) ; } } else { try { const loginData…" at bounding box center [967, 465] width 1145 height 650
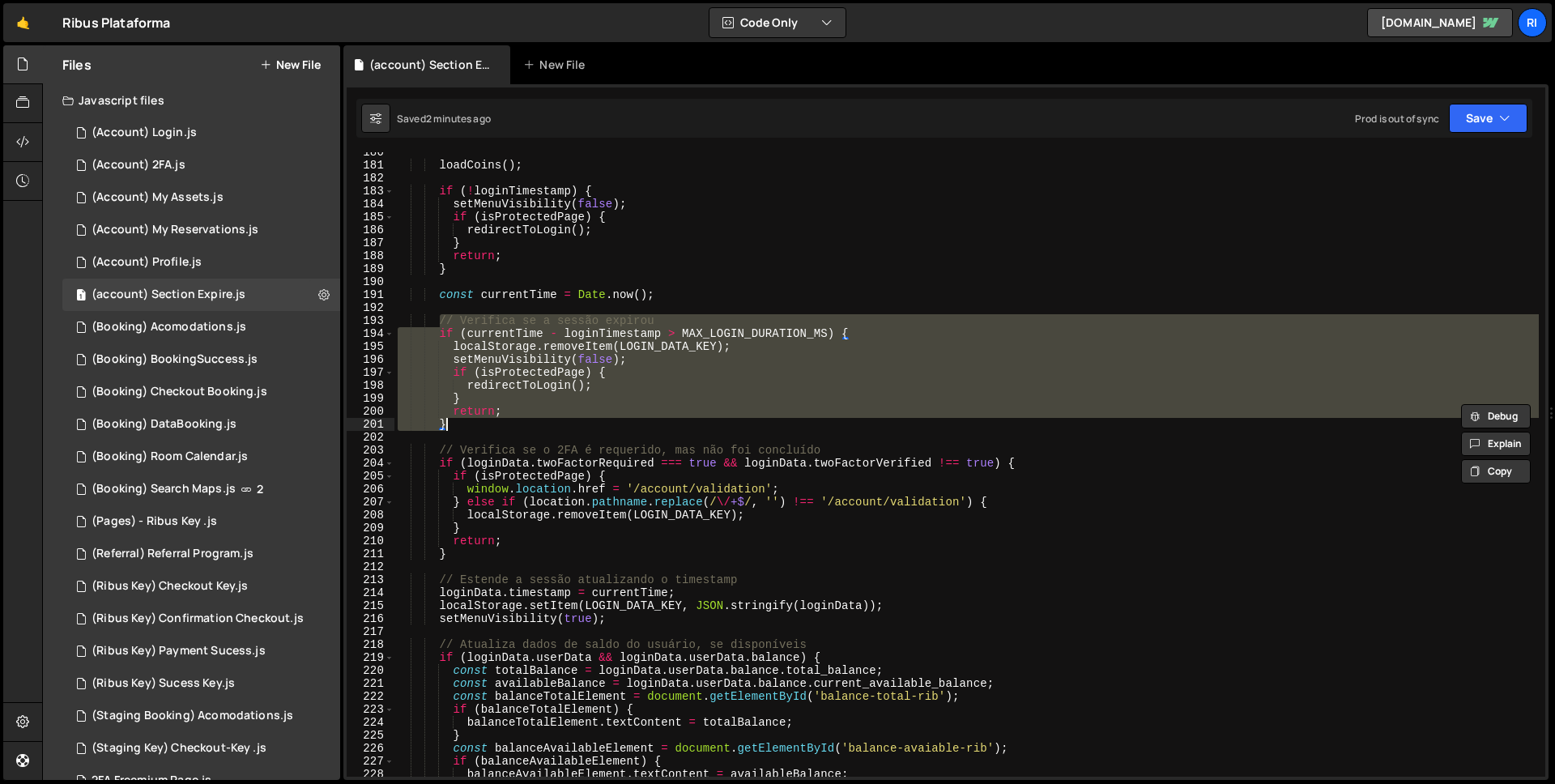
scroll to position [2325, 0]
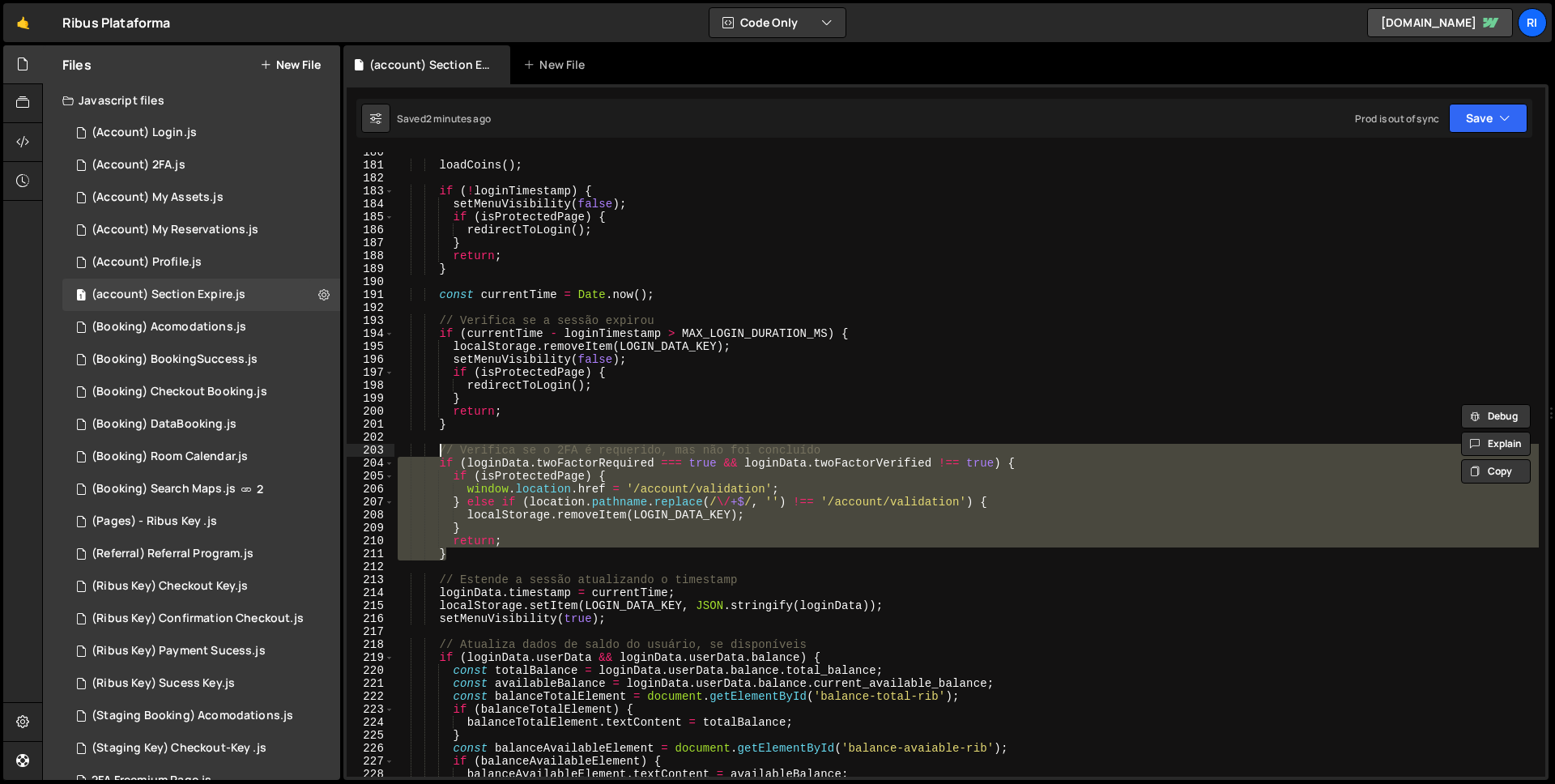
drag, startPoint x: 457, startPoint y: 551, endPoint x: 435, endPoint y: 449, distance: 104.3
click at [435, 449] on div "loadCoins ( ) ; if ( ! loginTimestamp ) { setMenuVisibility ( false ) ; if ( is…" at bounding box center [967, 471] width 1145 height 650
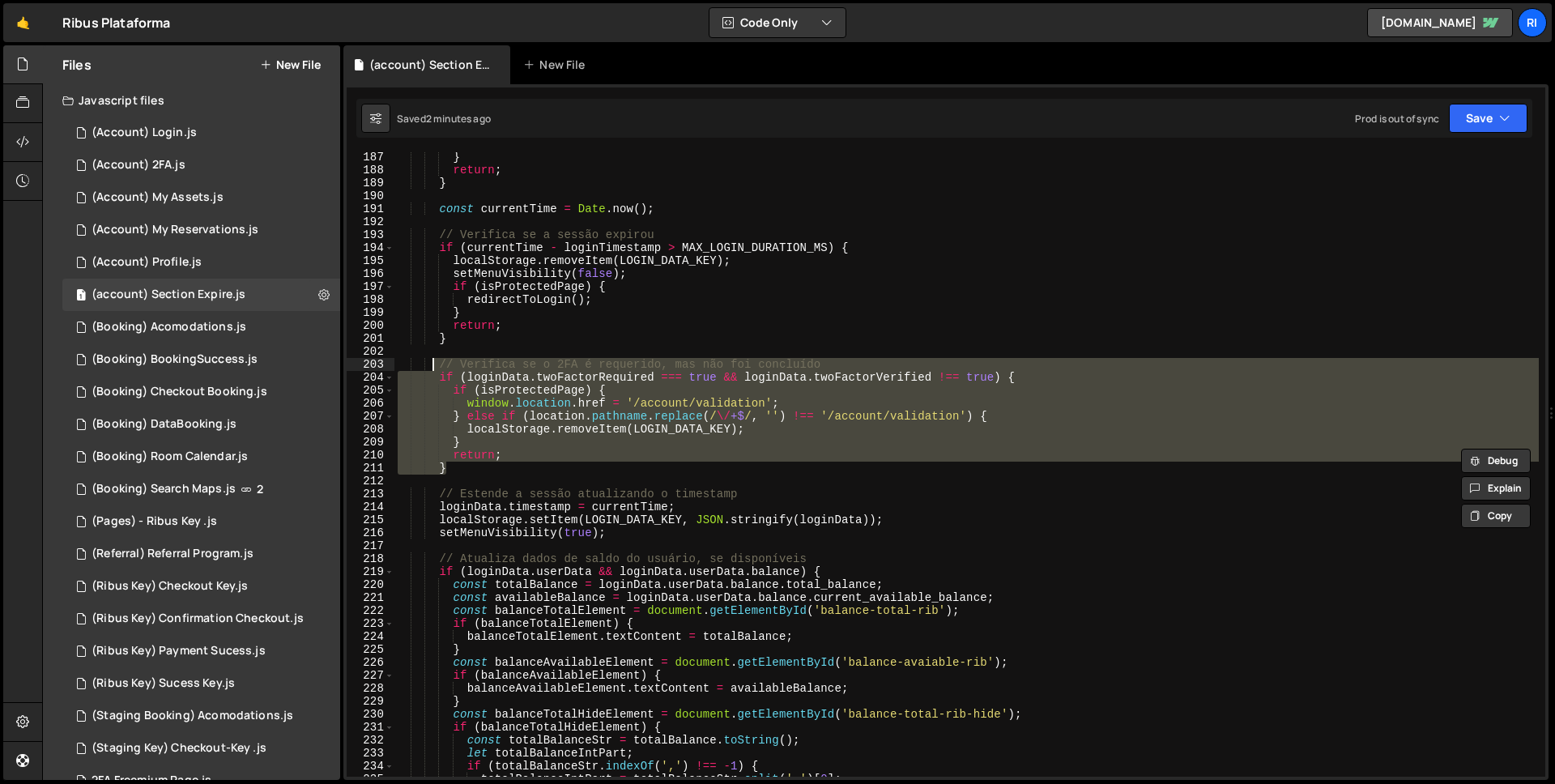
scroll to position [2411, 0]
click at [1498, 120] on button "Save" at bounding box center [1488, 117] width 78 height 29
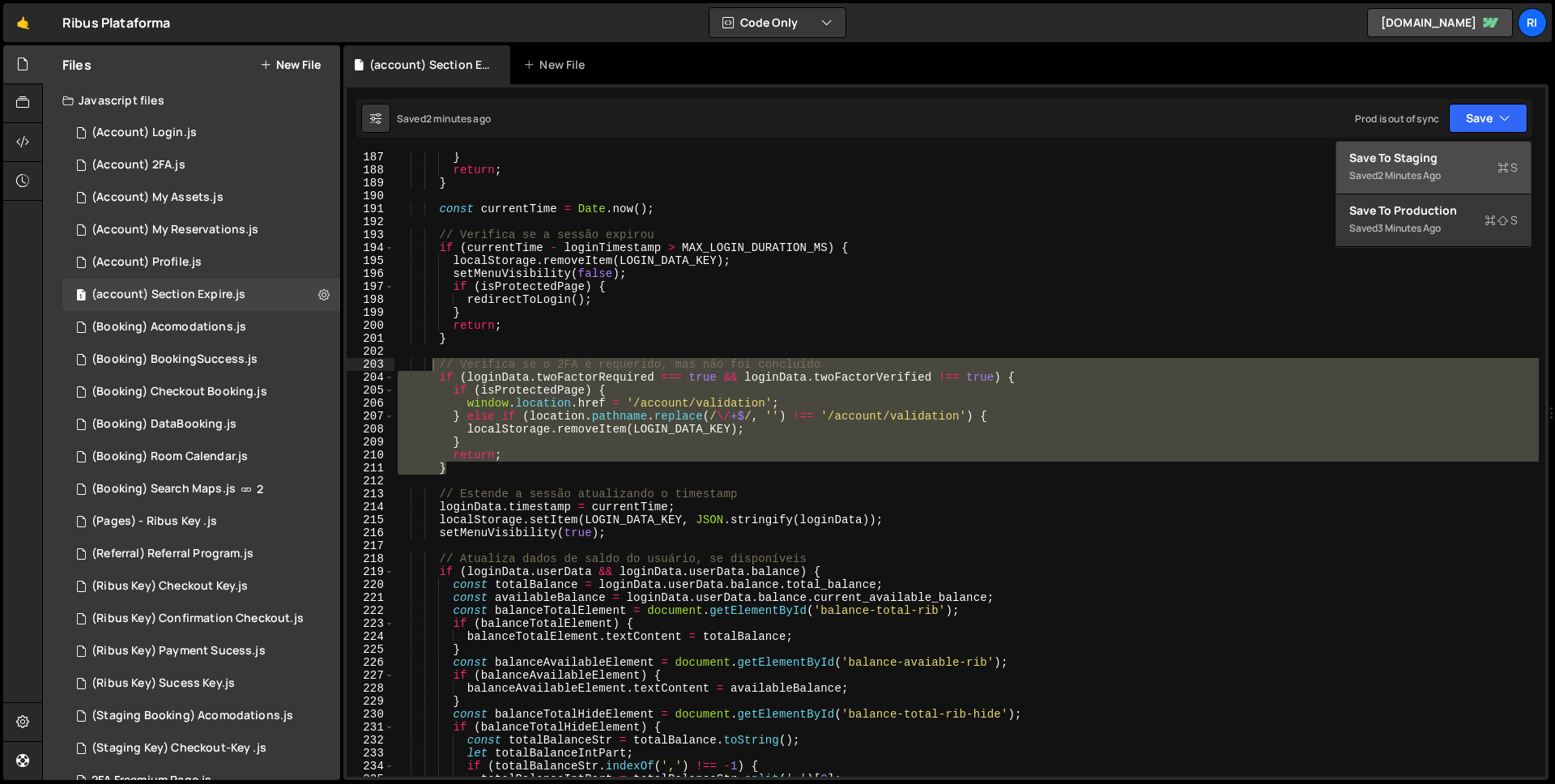
click at [1435, 160] on div "Save to Staging S" at bounding box center [1433, 157] width 168 height 16
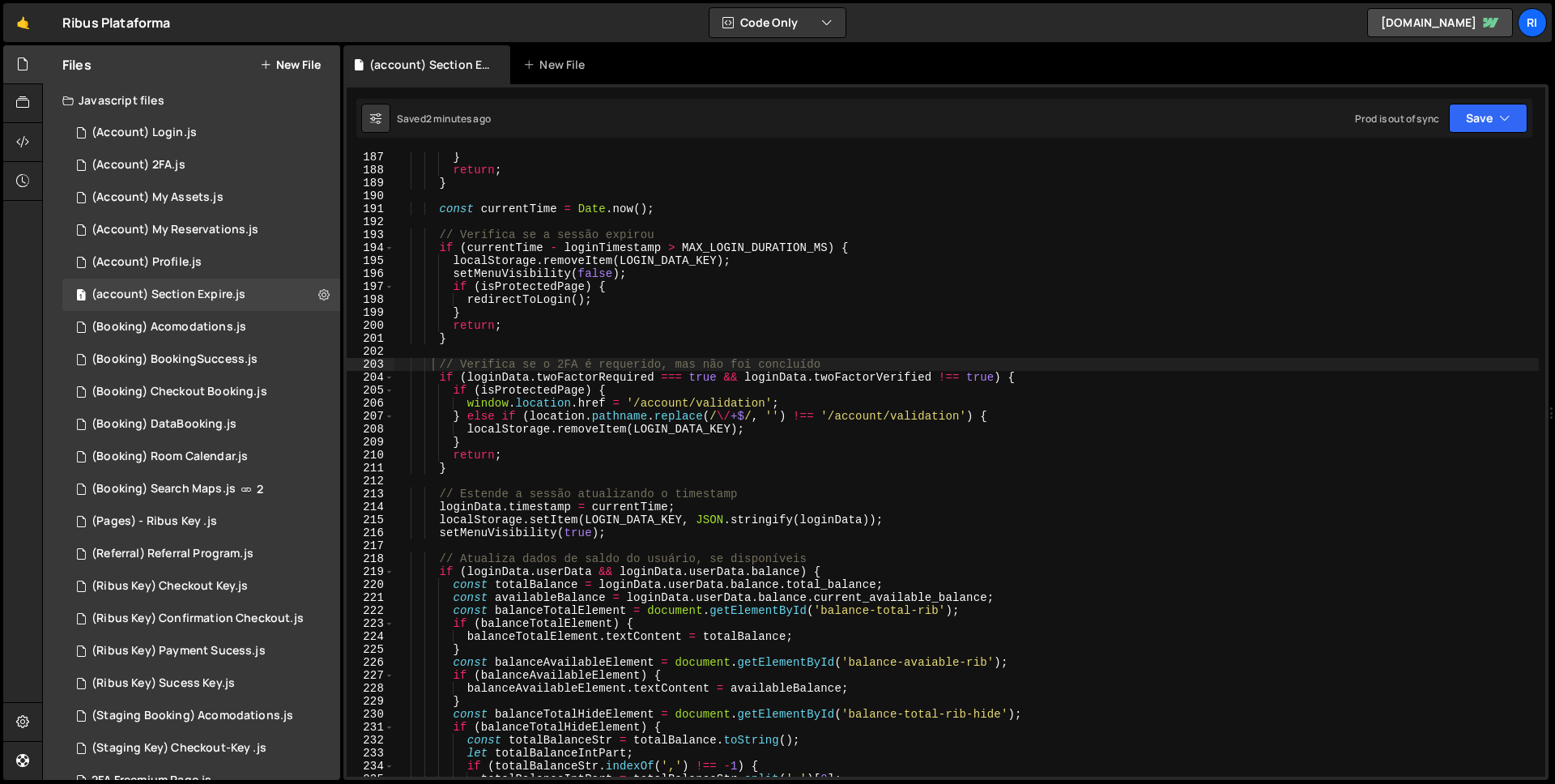
scroll to position [2392, 0]
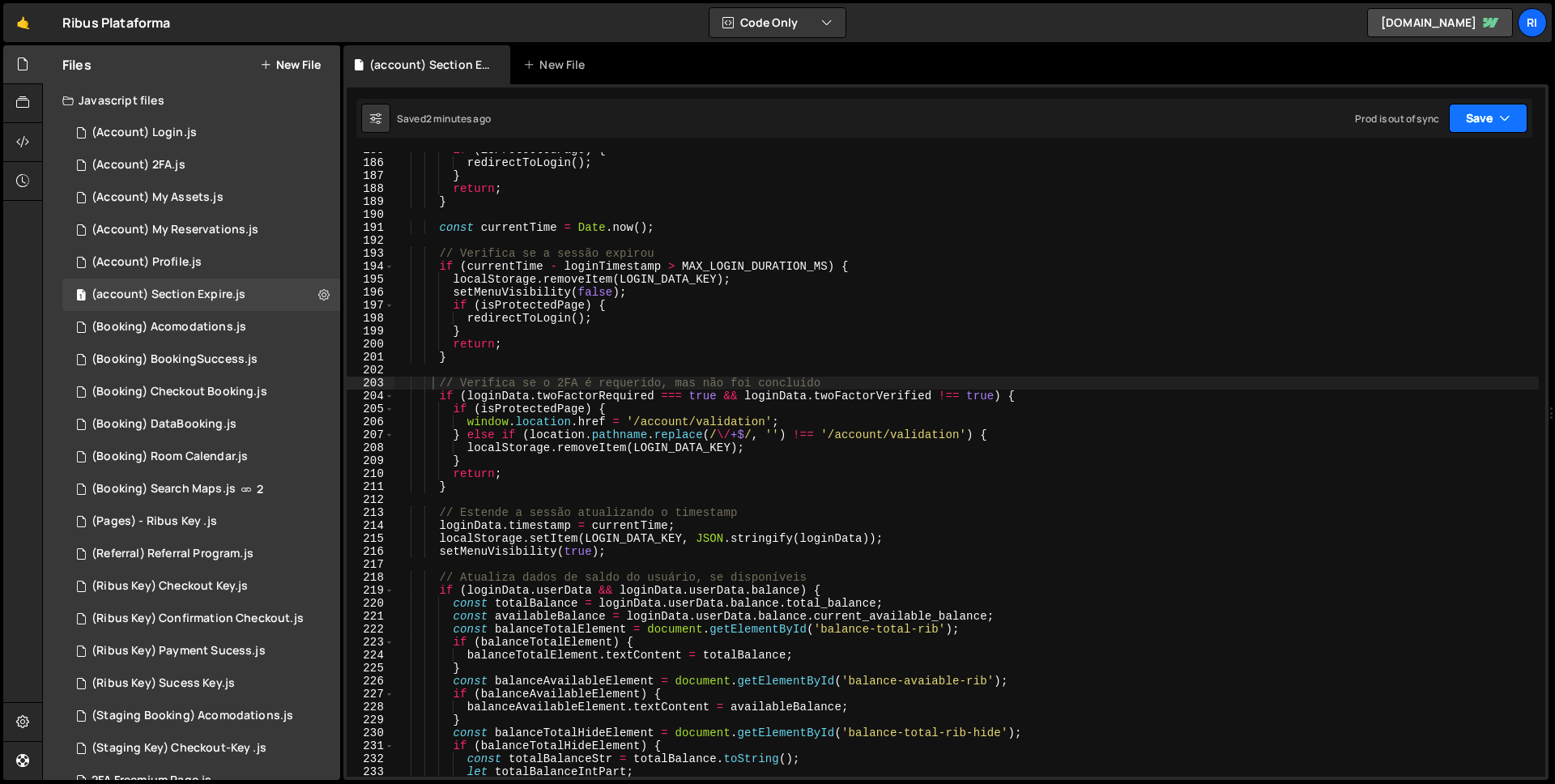
click at [1492, 115] on button "Save" at bounding box center [1488, 117] width 78 height 29
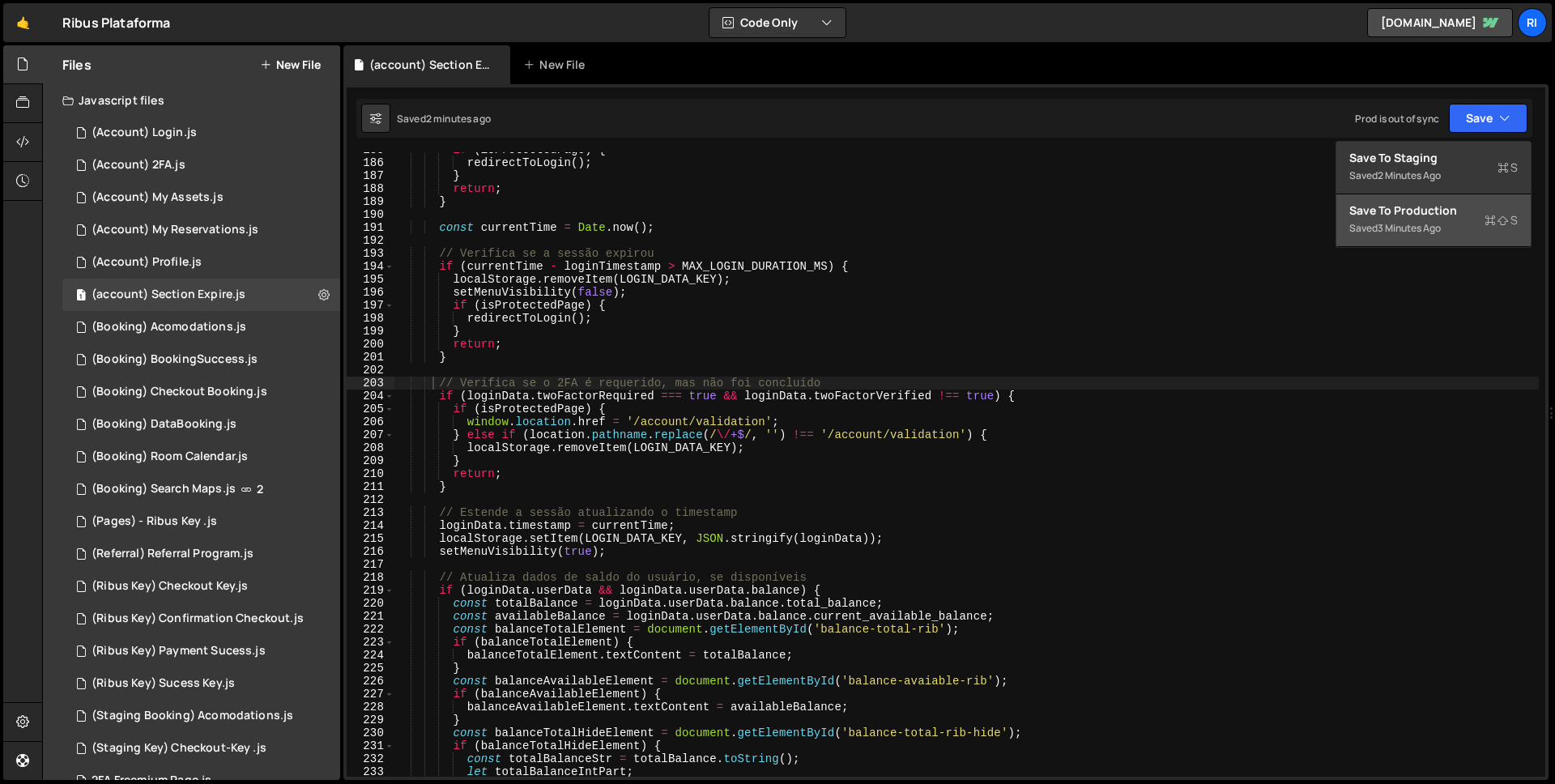
click at [1421, 228] on div "3 minutes ago" at bounding box center [1410, 228] width 63 height 14
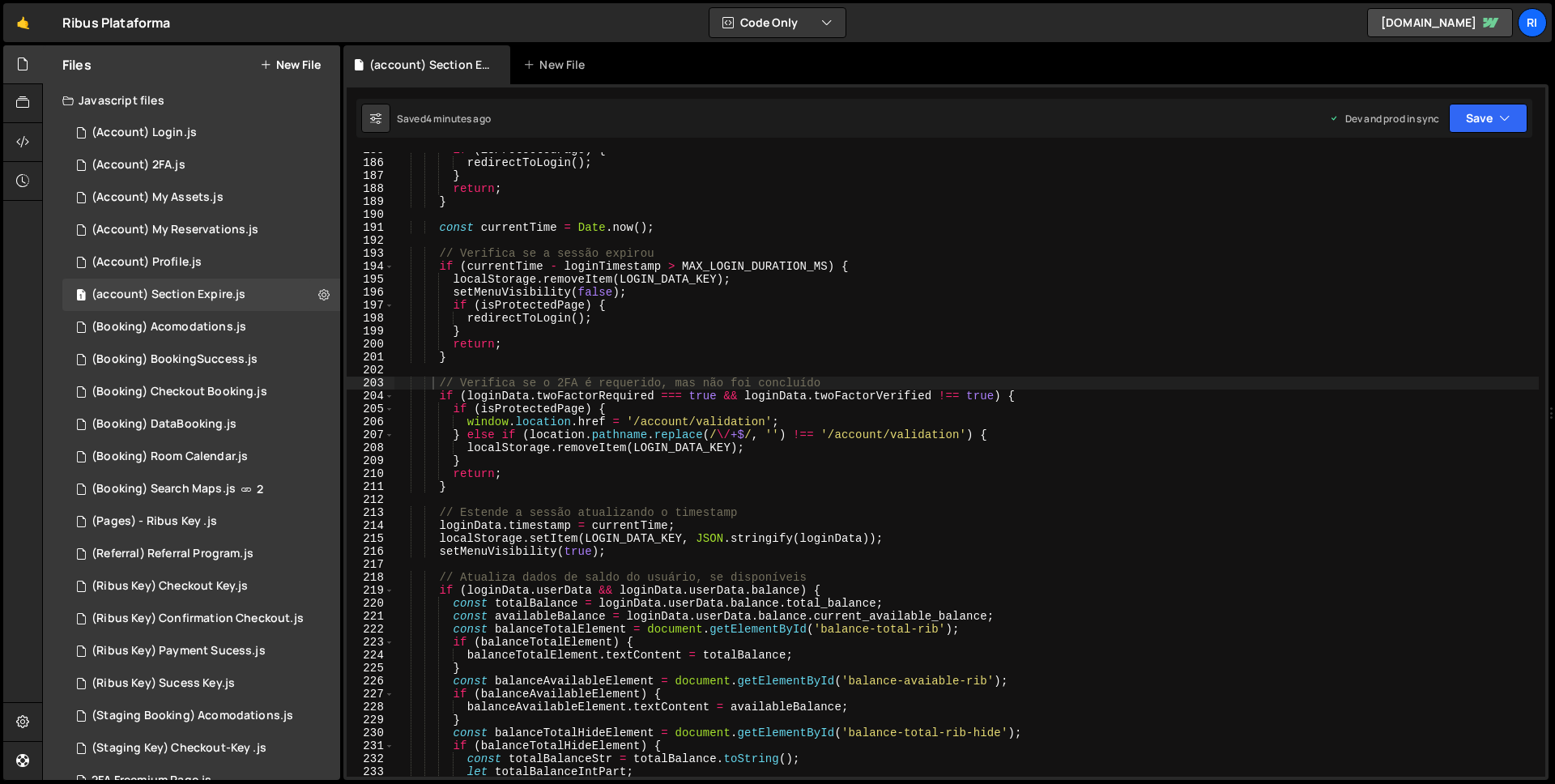
click at [455, 275] on div "if ( isProtectedPage ) { redirectToLogin ( ) ; } return ; } const currentTime =…" at bounding box center [967, 468] width 1145 height 650
click at [1508, 126] on icon "button" at bounding box center [1505, 117] width 11 height 16
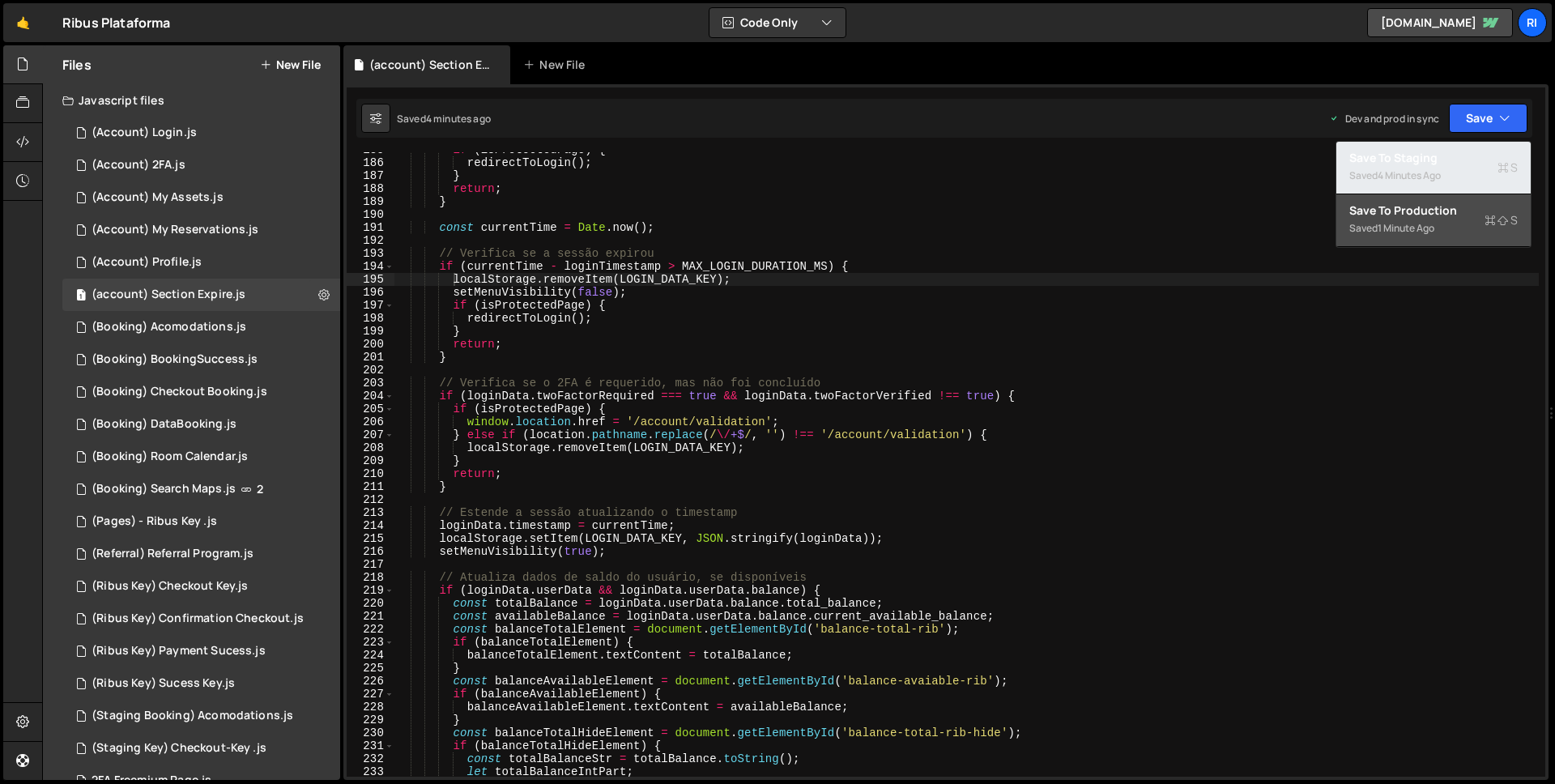
click at [1461, 168] on div "Saved 4 minutes ago" at bounding box center [1433, 175] width 168 height 20
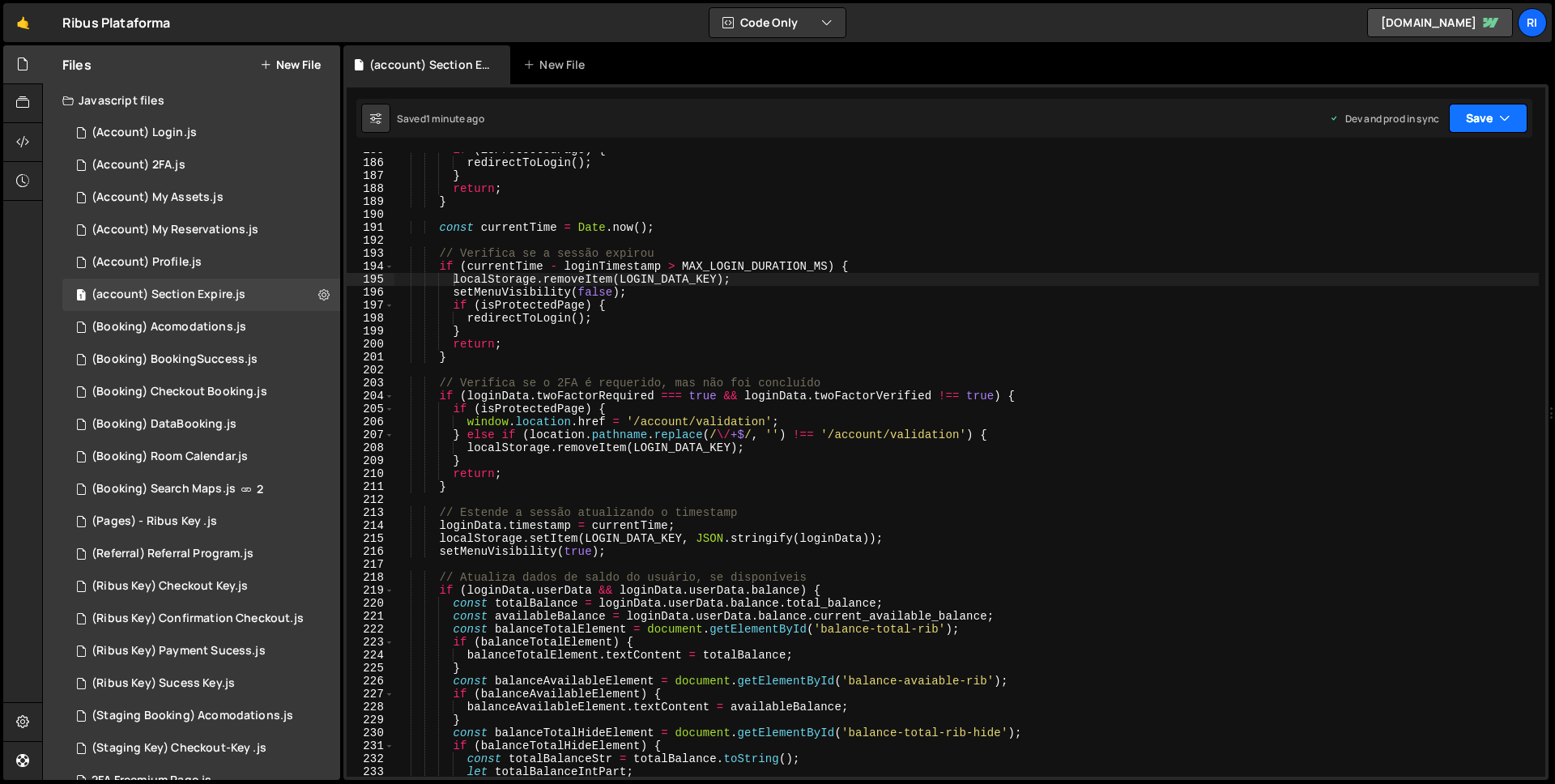
click at [1495, 114] on button "Save" at bounding box center [1488, 117] width 78 height 29
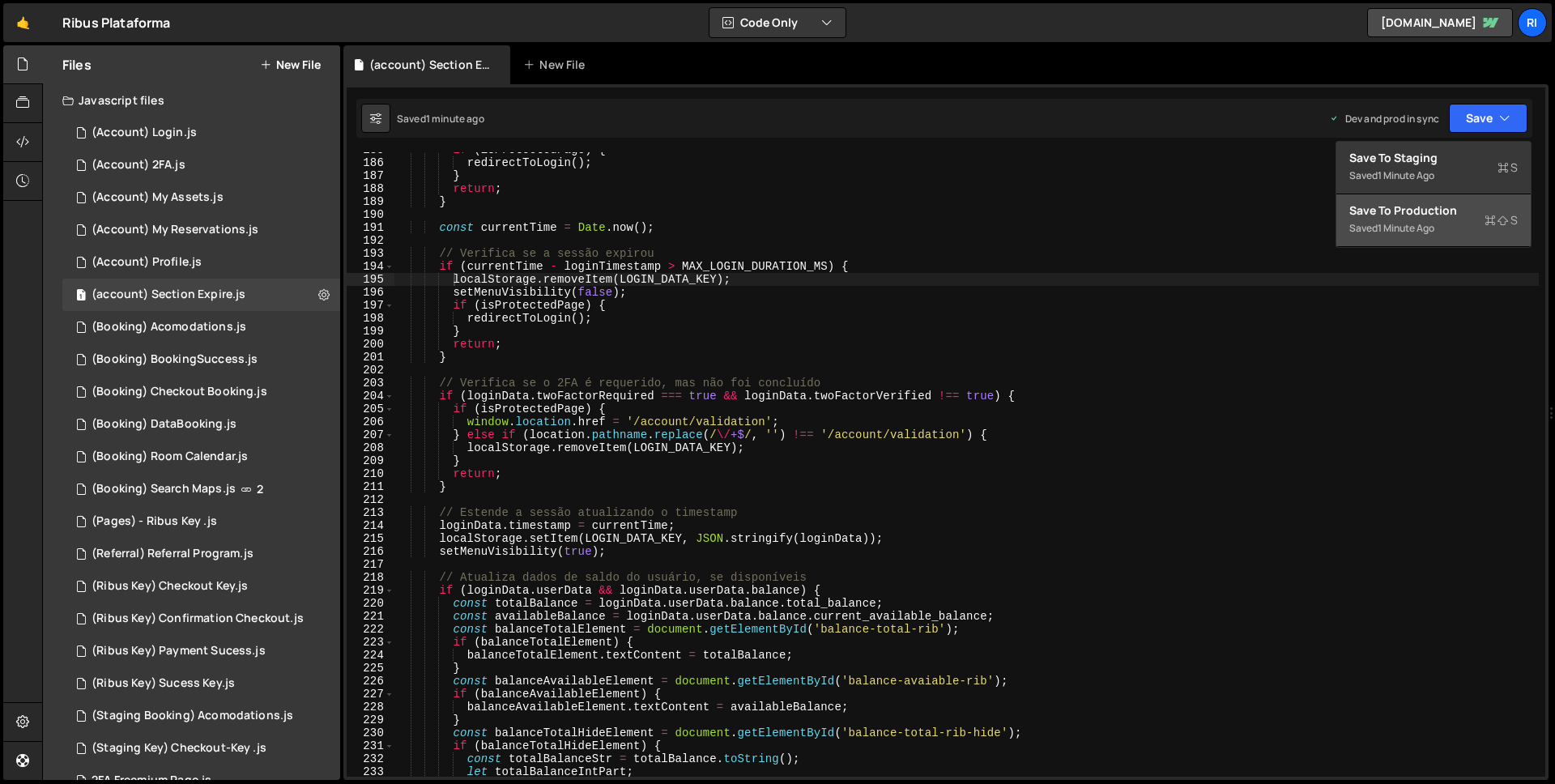
click at [1430, 233] on div "1 minute ago" at bounding box center [1406, 228] width 57 height 14
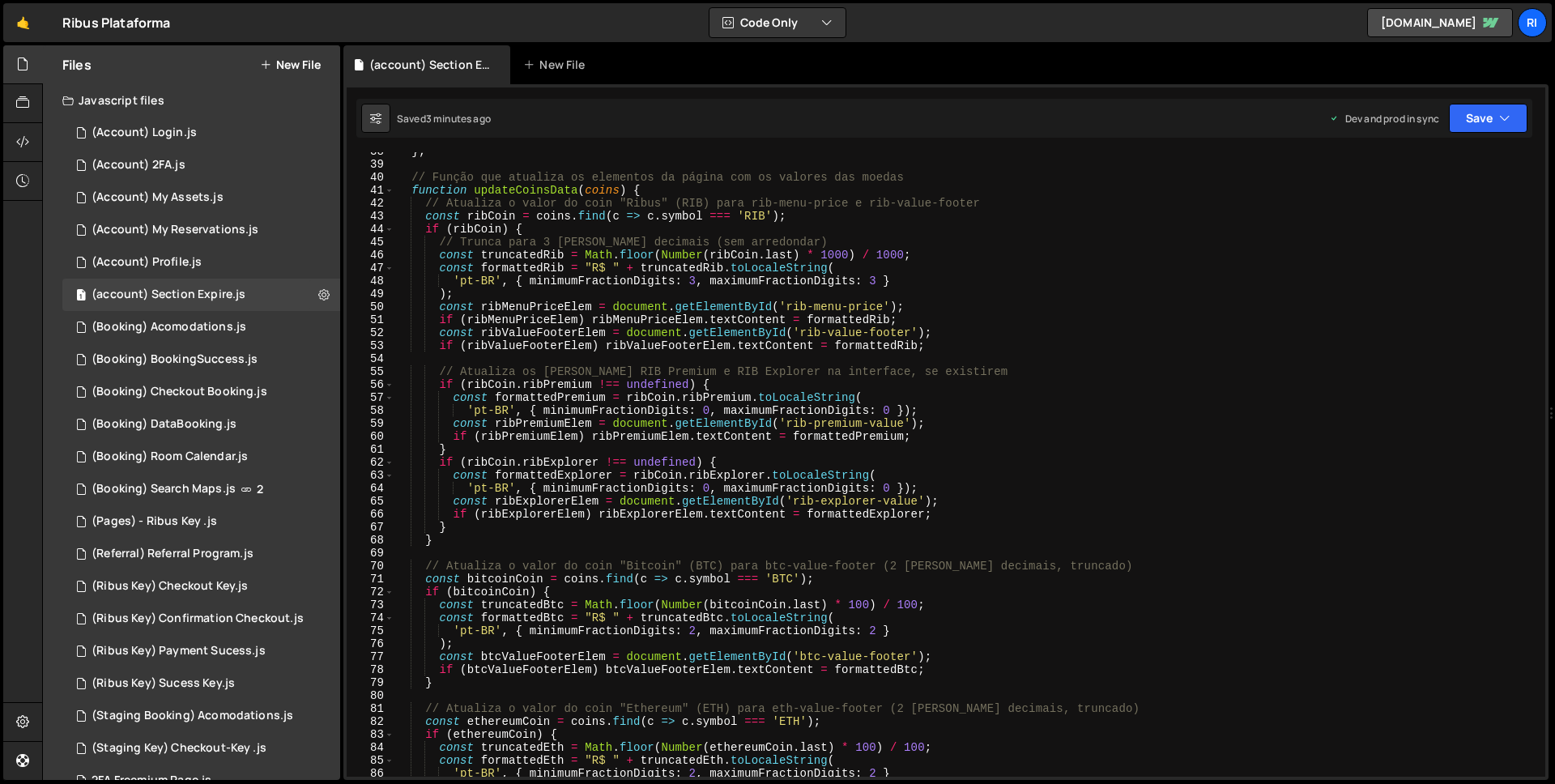
scroll to position [0, 0]
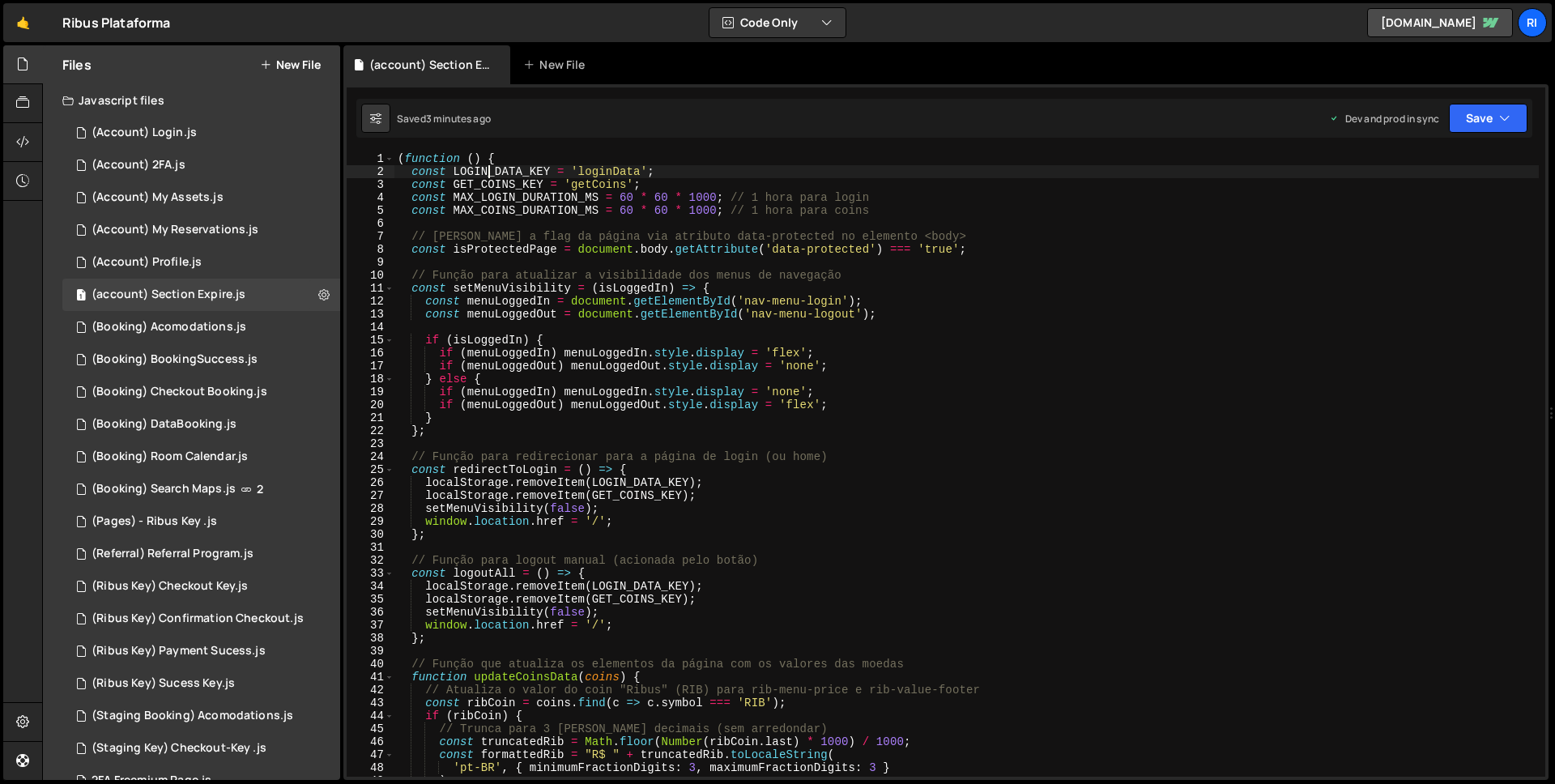
click at [489, 170] on div "( function ( ) { const LOGIN_DATA_KEY = 'loginData' ; const GET_COINS_KEY = 'ge…" at bounding box center [967, 477] width 1145 height 650
click at [489, 170] on div "( function ( ) { const LOGIN_DATA_KEY = 'loginData' ; const GET_COINS_KEY = 'ge…" at bounding box center [967, 464] width 1145 height 624
click at [489, 170] on div "( function ( ) { const LOGIN_DATA_KEY = 'loginData' ; const GET_COINS_KEY = 'ge…" at bounding box center [967, 477] width 1145 height 650
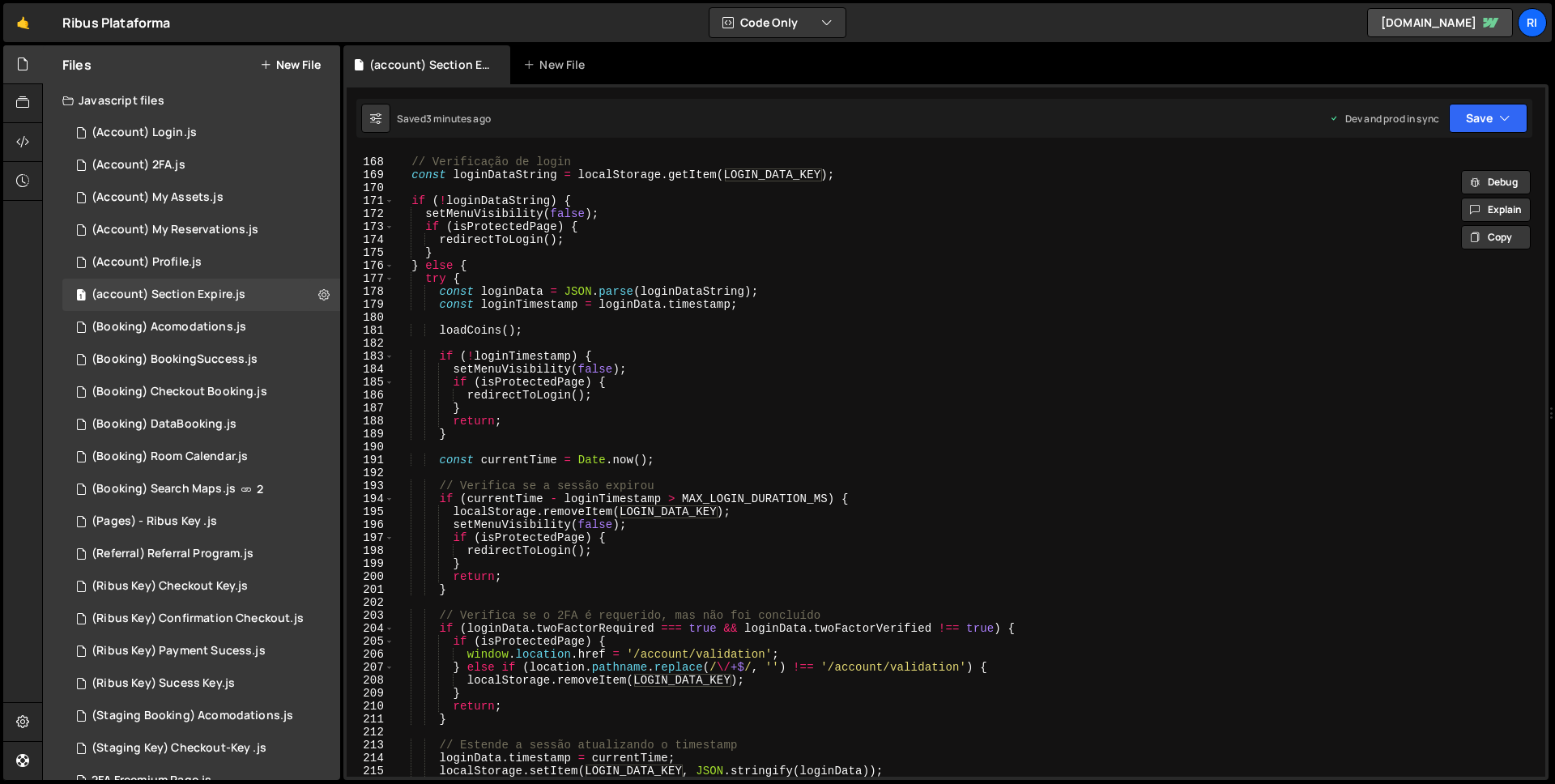
scroll to position [2077, 0]
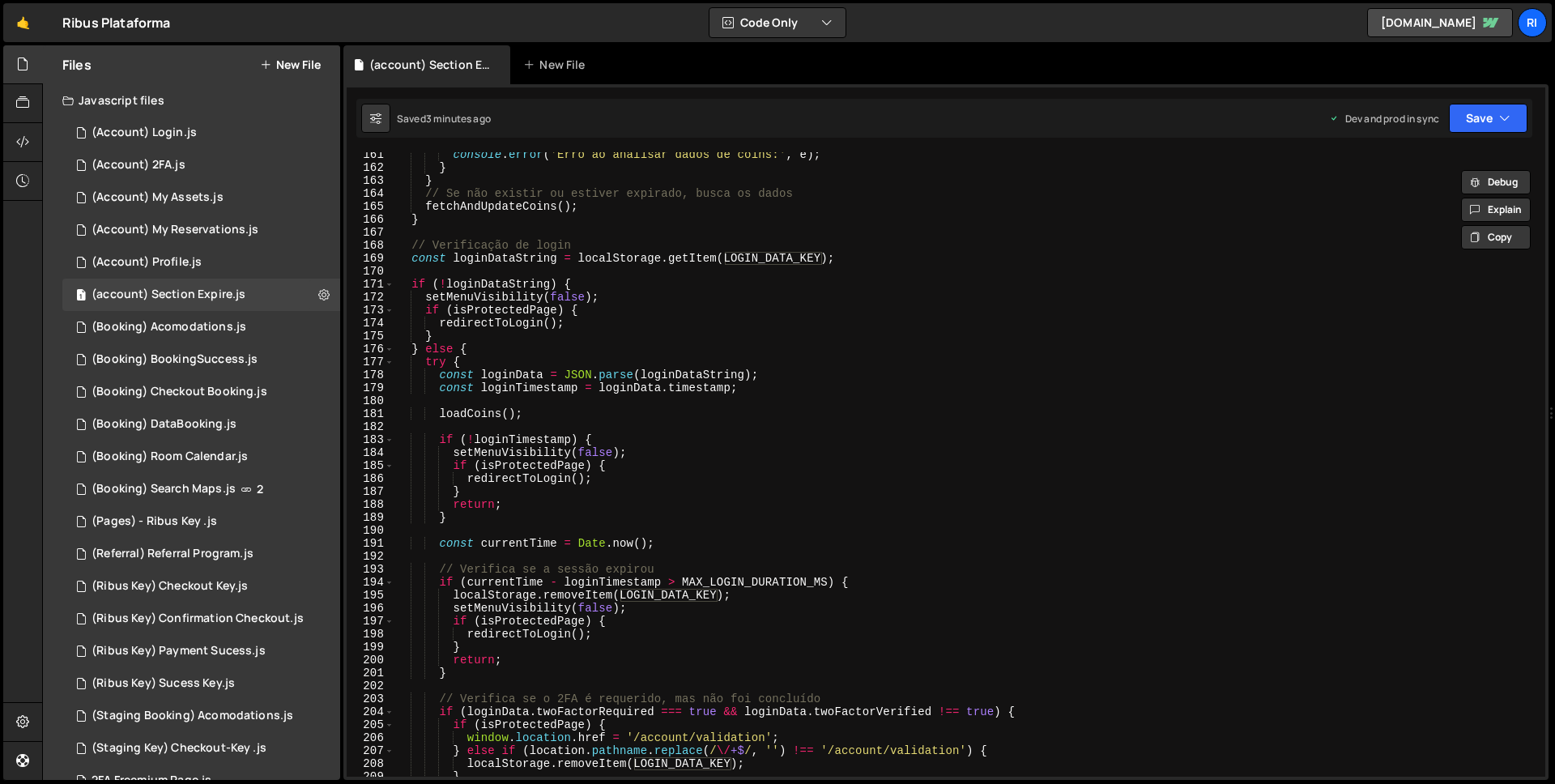
click at [476, 407] on div "console . error ( 'Erro ao analisar dados de coins:' , e ) ; } } // Se não exis…" at bounding box center [967, 472] width 1145 height 650
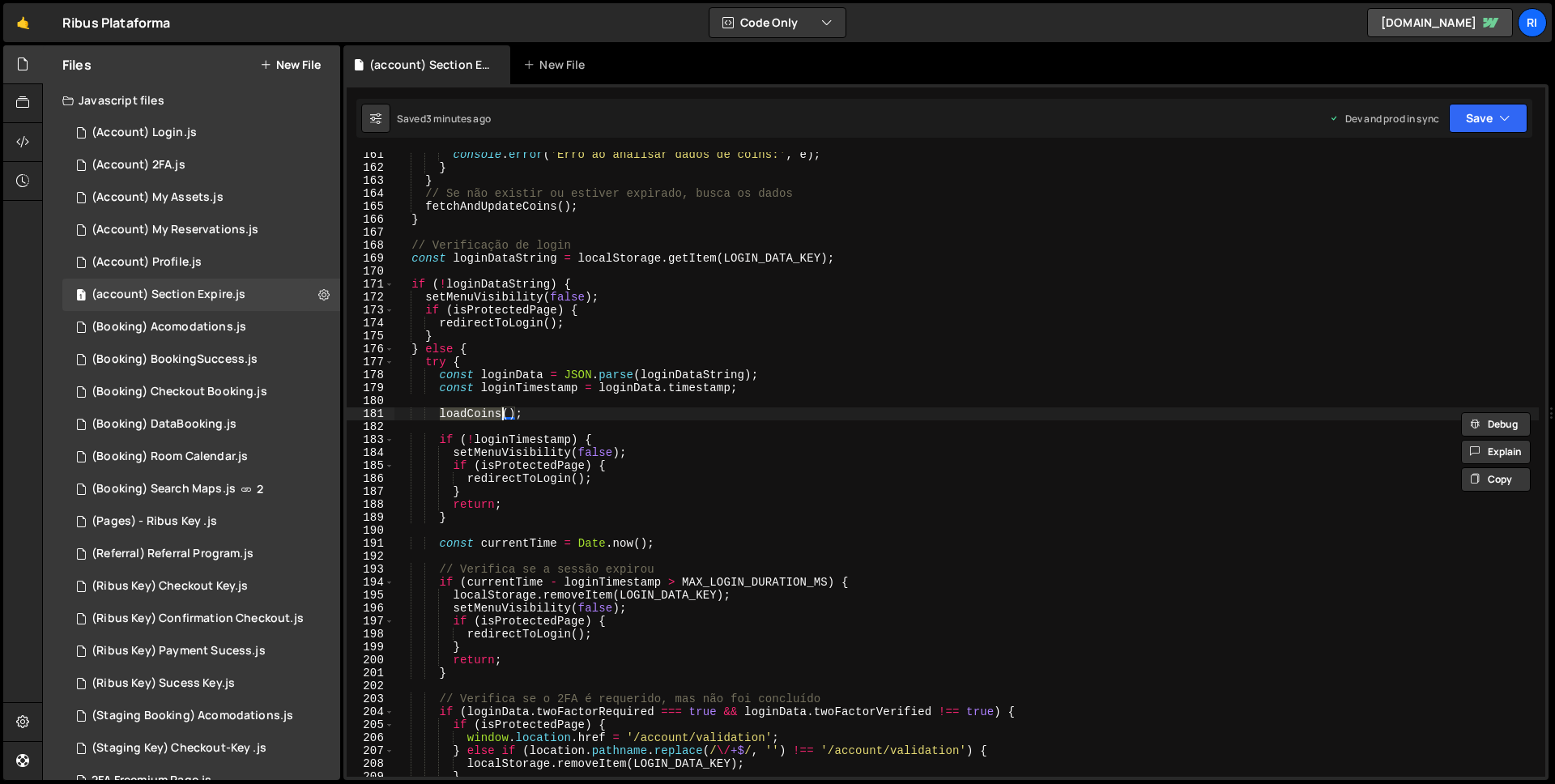
click at [477, 523] on div "console . error ( 'Erro ao analisar dados de coins:' , e ) ; } } // Se não exis…" at bounding box center [967, 472] width 1145 height 650
type textarea "}"
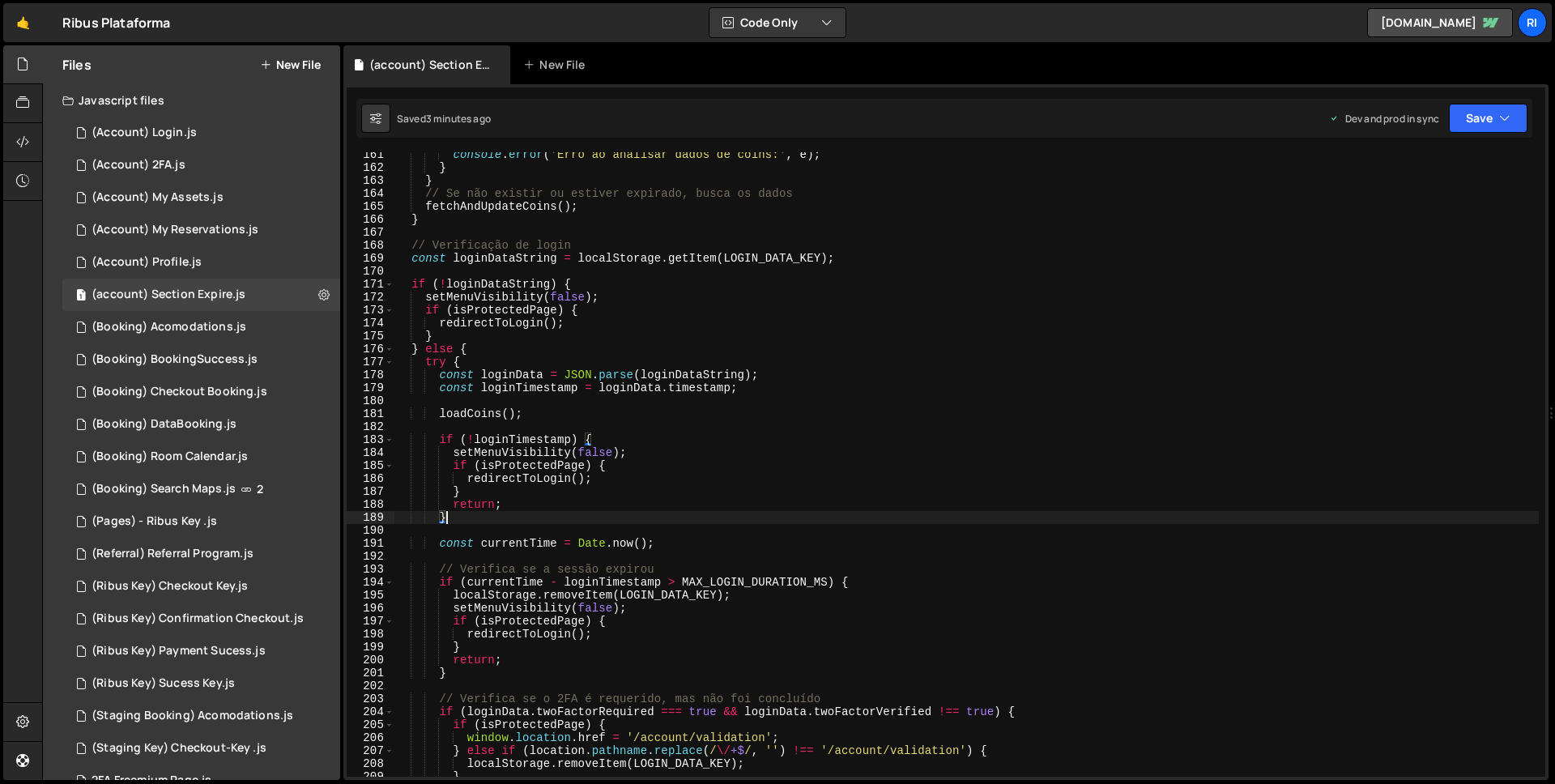
click at [673, 535] on div "console . error ( 'Erro ao analisar dados de coins:' , e ) ; } } // Se não exis…" at bounding box center [967, 472] width 1145 height 650
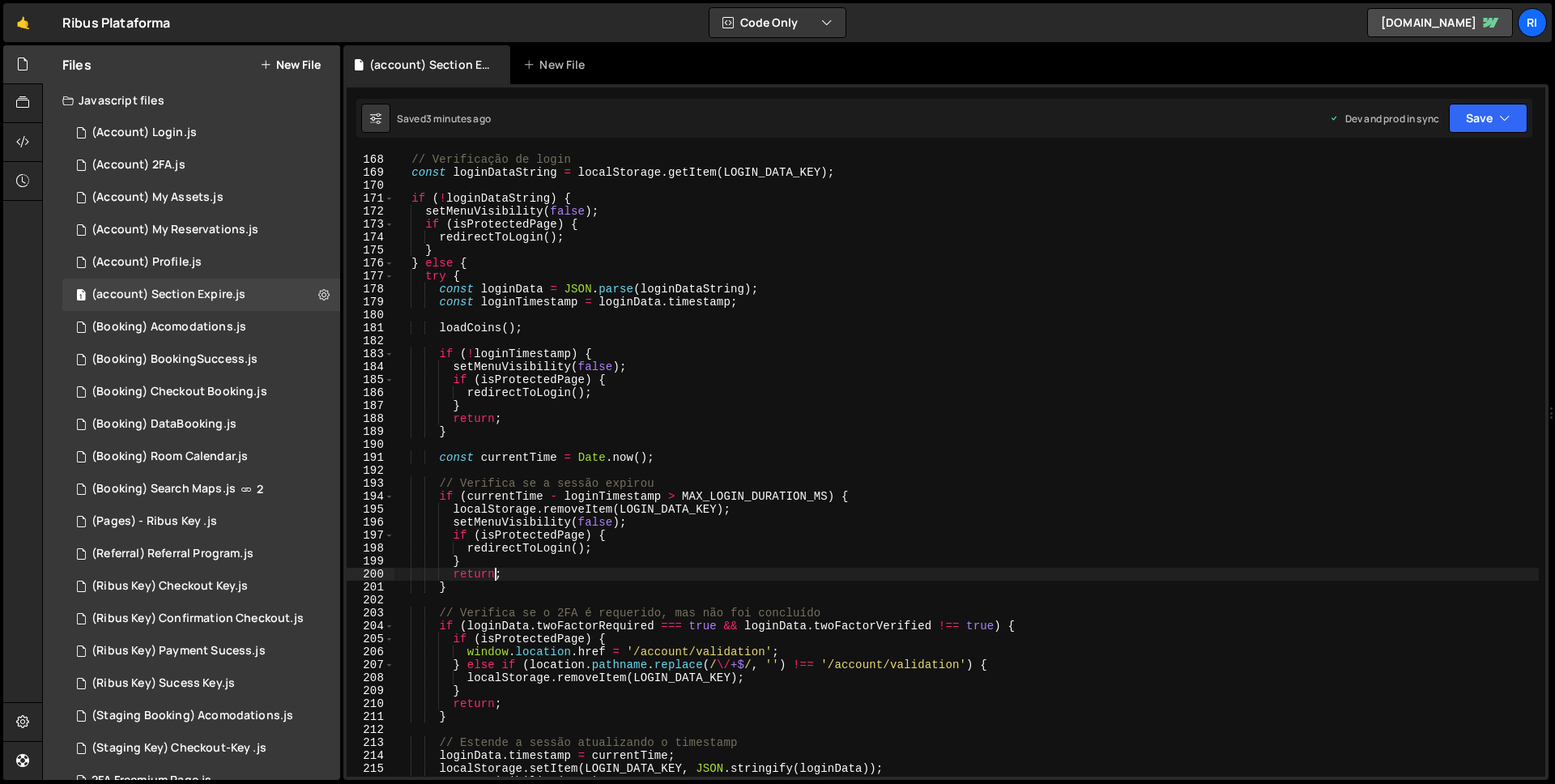
click at [493, 571] on div "// Verificação de login const loginDataString = localStorage . getItem ( LOGIN_…" at bounding box center [967, 465] width 1145 height 650
click at [478, 589] on div "// Verificação de login const loginDataString = localStorage . getItem ( LOGIN_…" at bounding box center [967, 465] width 1145 height 650
click at [483, 495] on div "// Verificação de login const loginDataString = localStorage . getItem ( LOGIN_…" at bounding box center [967, 465] width 1145 height 650
click at [700, 512] on div "// Verificação de login const loginDataString = localStorage . getItem ( LOGIN_…" at bounding box center [967, 465] width 1145 height 650
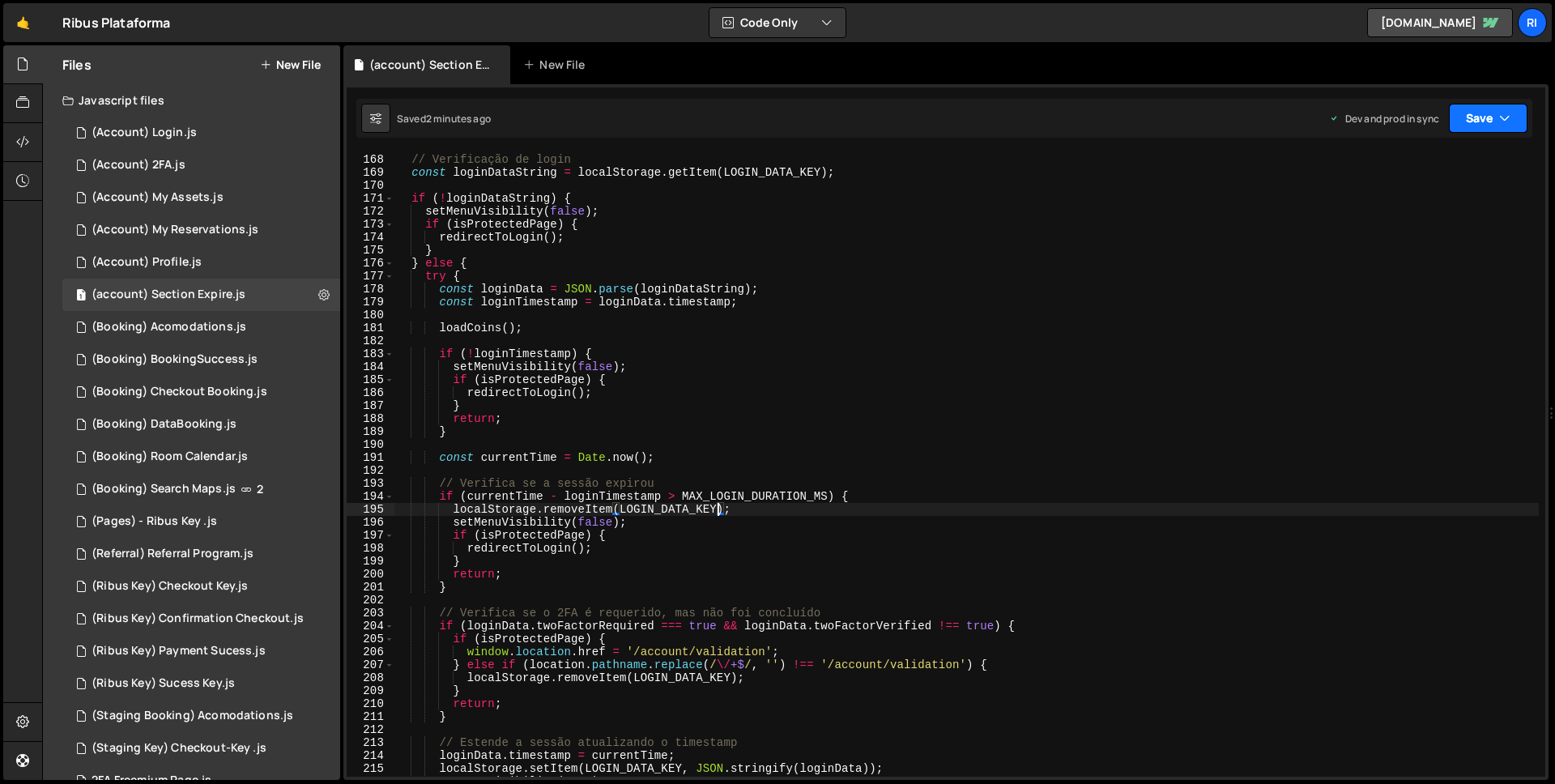
click at [1505, 110] on icon "button" at bounding box center [1505, 117] width 11 height 16
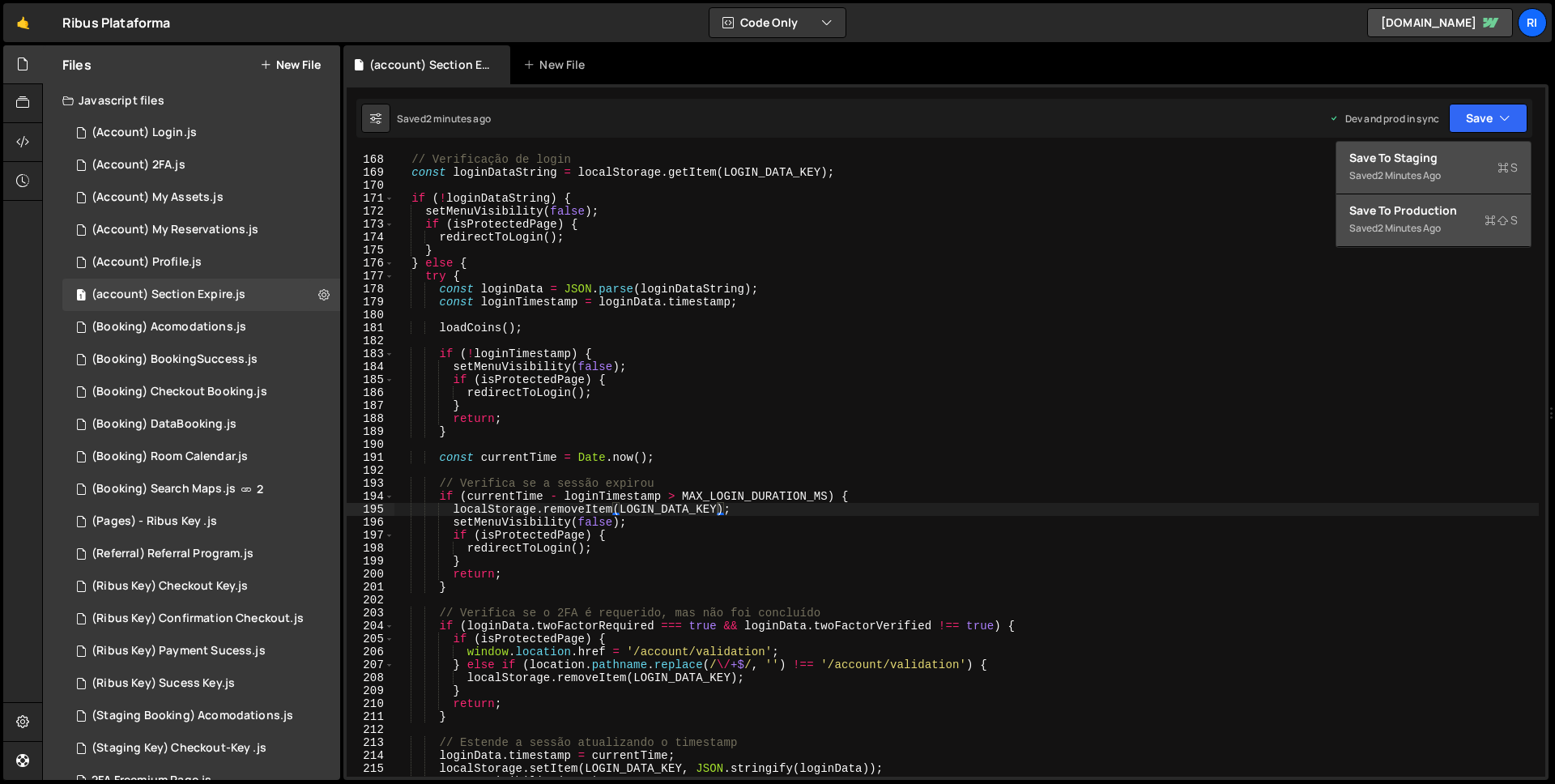
click at [1455, 152] on div "Save to Staging S" at bounding box center [1433, 157] width 168 height 16
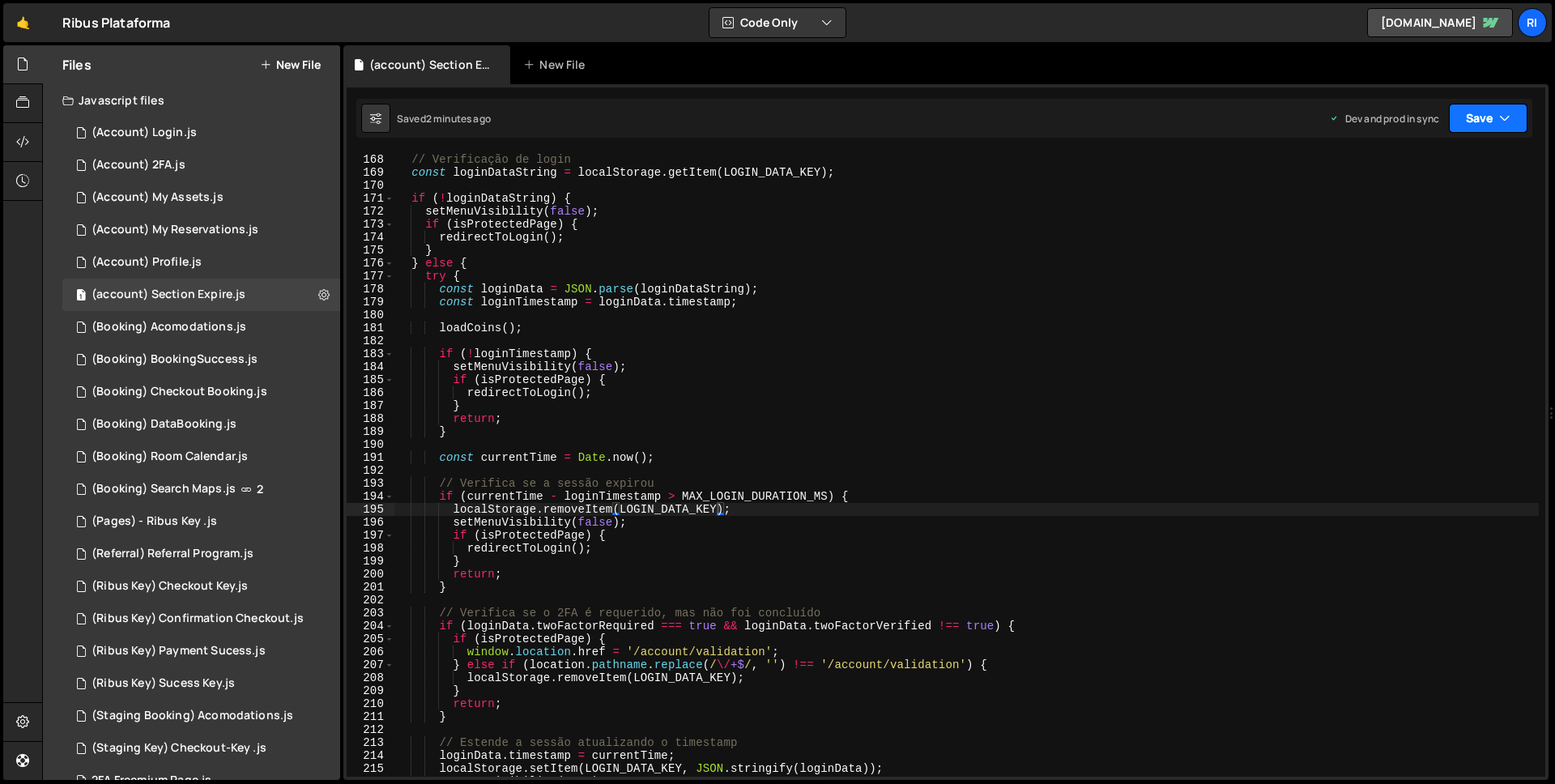
click at [1477, 132] on button "Save" at bounding box center [1488, 117] width 78 height 29
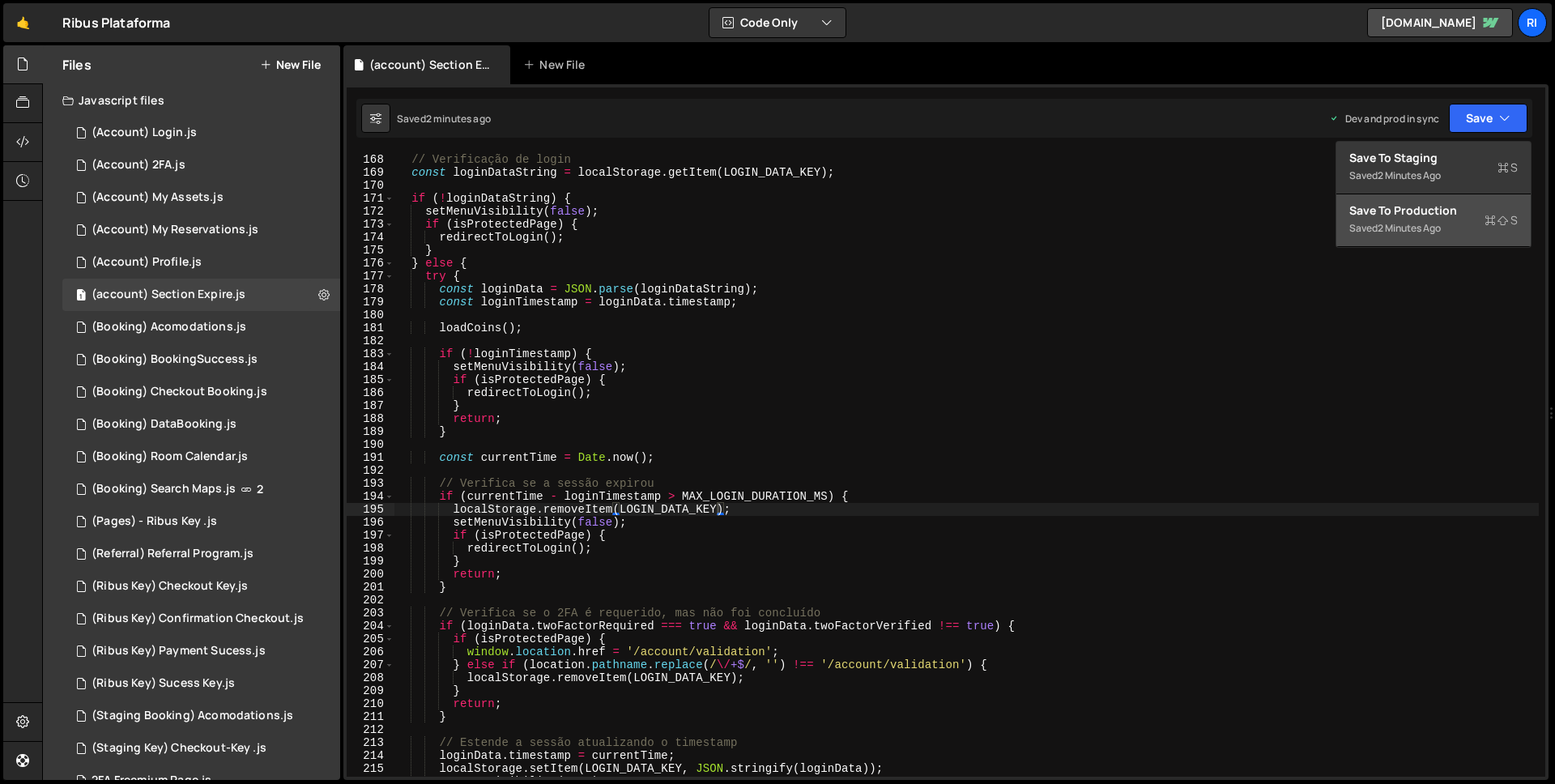
click at [1434, 226] on div "2 minutes ago" at bounding box center [1410, 228] width 63 height 14
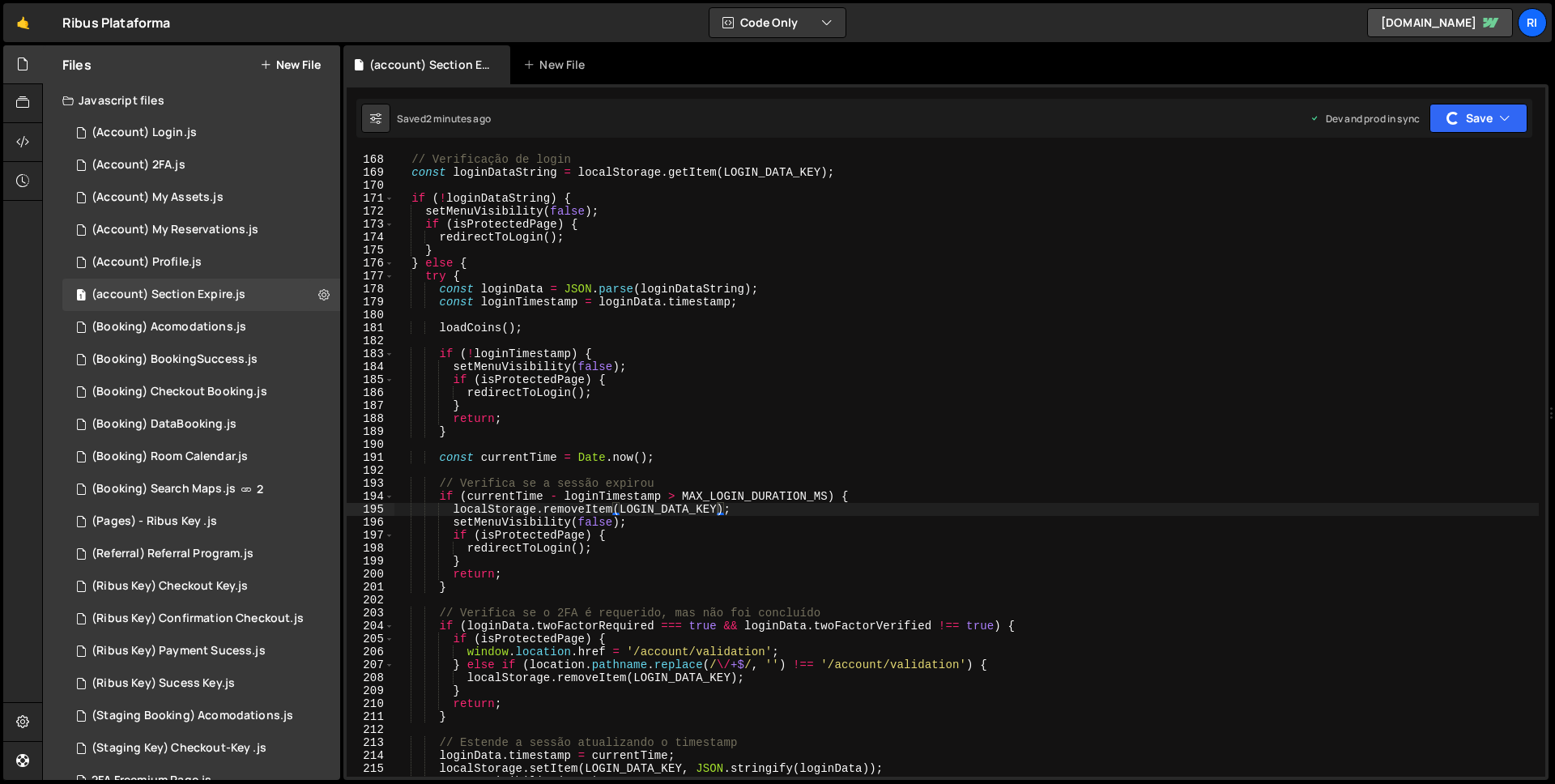
click at [505, 589] on div "// Verificação de login const loginDataString = localStorage . getItem ( LOGIN_…" at bounding box center [967, 465] width 1145 height 650
drag, startPoint x: 442, startPoint y: 496, endPoint x: 864, endPoint y: 496, distance: 422.0
click at [864, 496] on div "// Verificação de login const loginDataString = localStorage . getItem ( LOGIN_…" at bounding box center [967, 465] width 1145 height 650
click at [435, 457] on div "// Verificação de login const loginDataString = localStorage . getItem ( LOGIN_…" at bounding box center [967, 465] width 1145 height 650
click at [445, 459] on div "// Verificação de login const loginDataString = localStorage . getItem ( LOGIN_…" at bounding box center [967, 465] width 1145 height 650
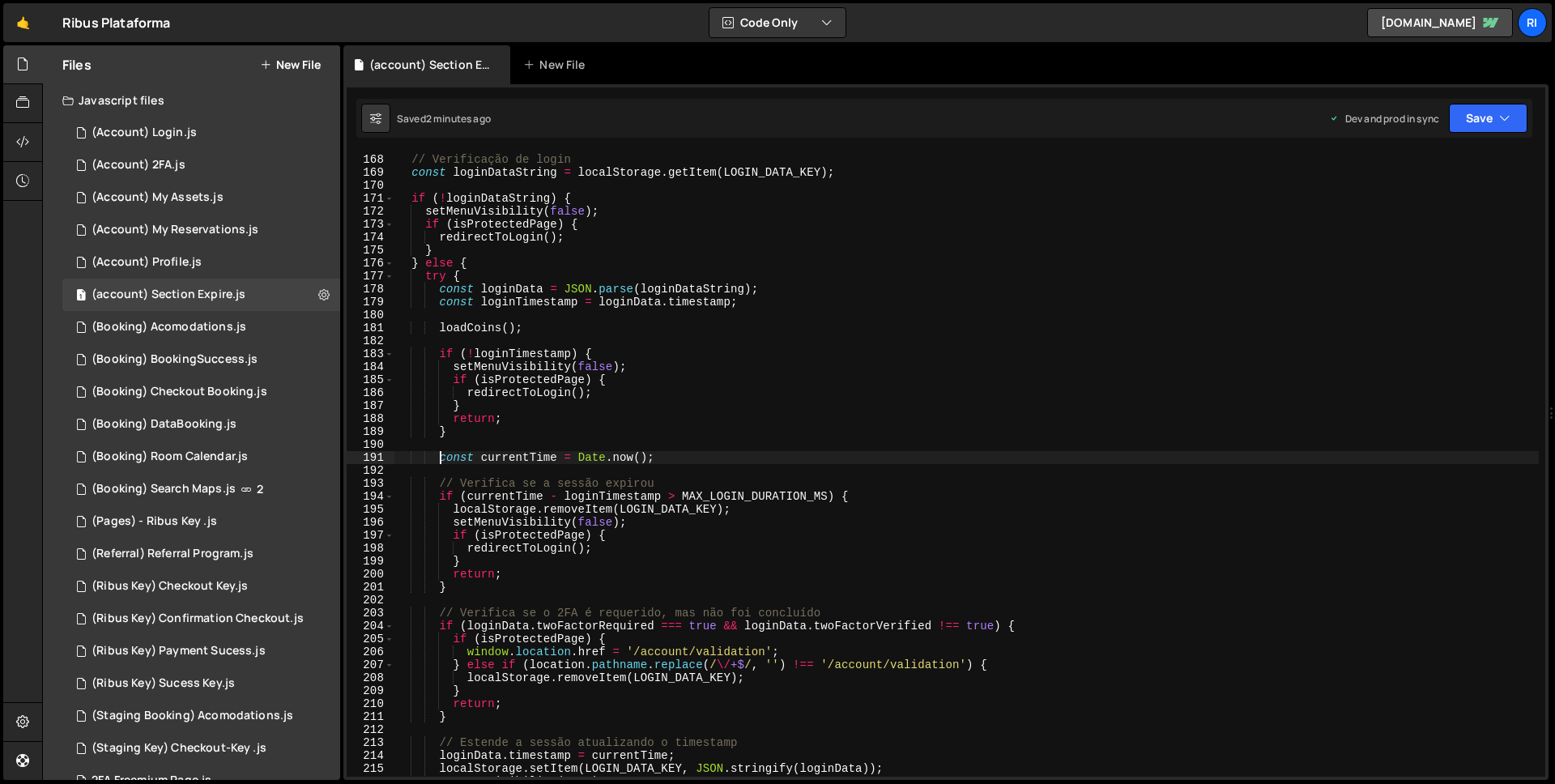
click at [442, 459] on div "// Verificação de login const loginDataString = localStorage . getItem ( LOGIN_…" at bounding box center [967, 465] width 1145 height 650
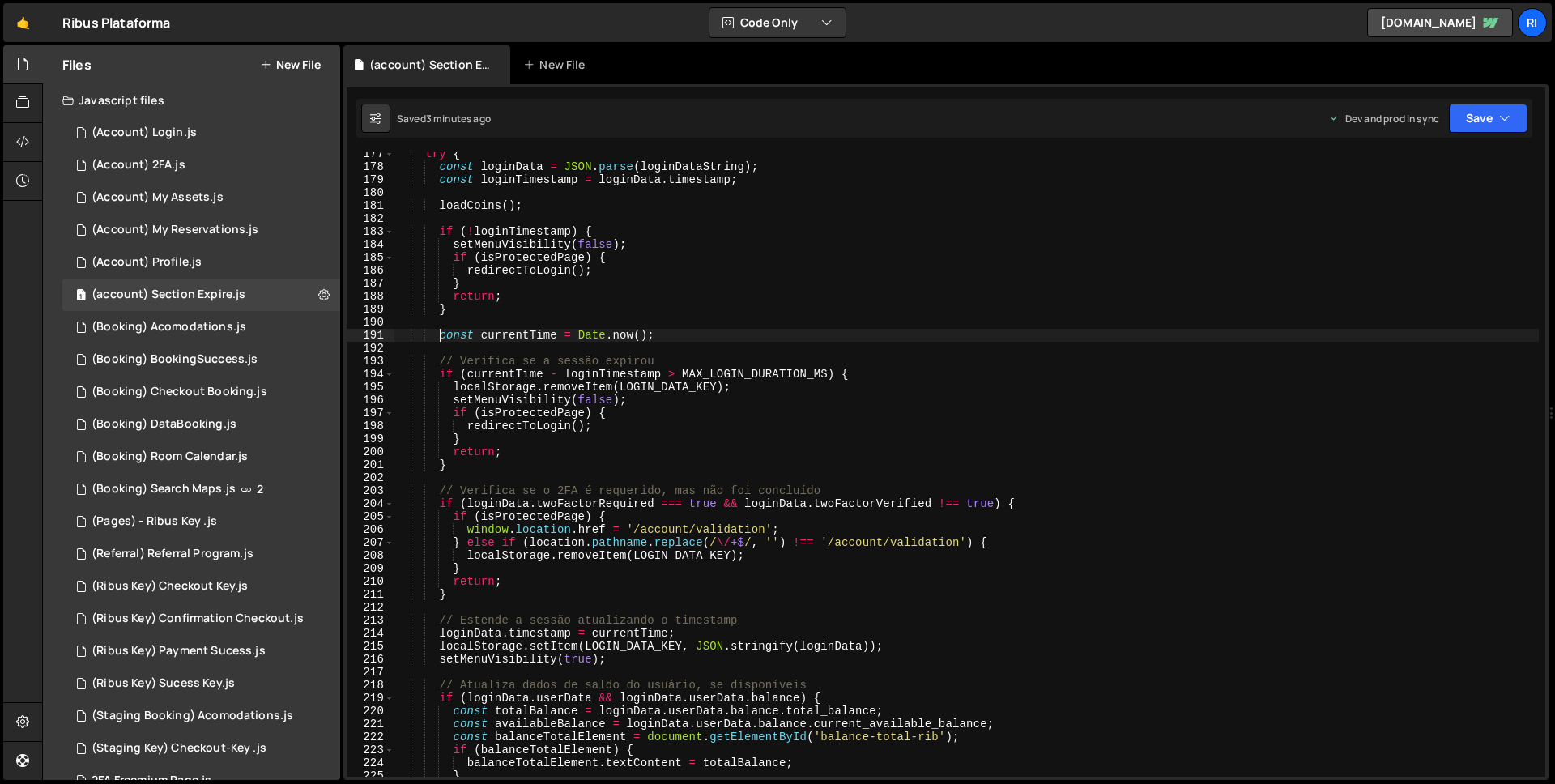
scroll to position [2285, 0]
click at [453, 379] on div "try { const loginData = JSON . parse ( loginDataString ) ; const loginTimestamp…" at bounding box center [967, 472] width 1145 height 650
drag, startPoint x: 437, startPoint y: 335, endPoint x: 733, endPoint y: 337, distance: 296.0
click at [733, 337] on div "try { const loginData = JSON . parse ( loginDataString ) ; const loginTimestamp…" at bounding box center [967, 472] width 1145 height 650
click at [744, 448] on div "try { const loginData = JSON . parse ( loginDataString ) ; const loginTimestamp…" at bounding box center [967, 472] width 1145 height 650
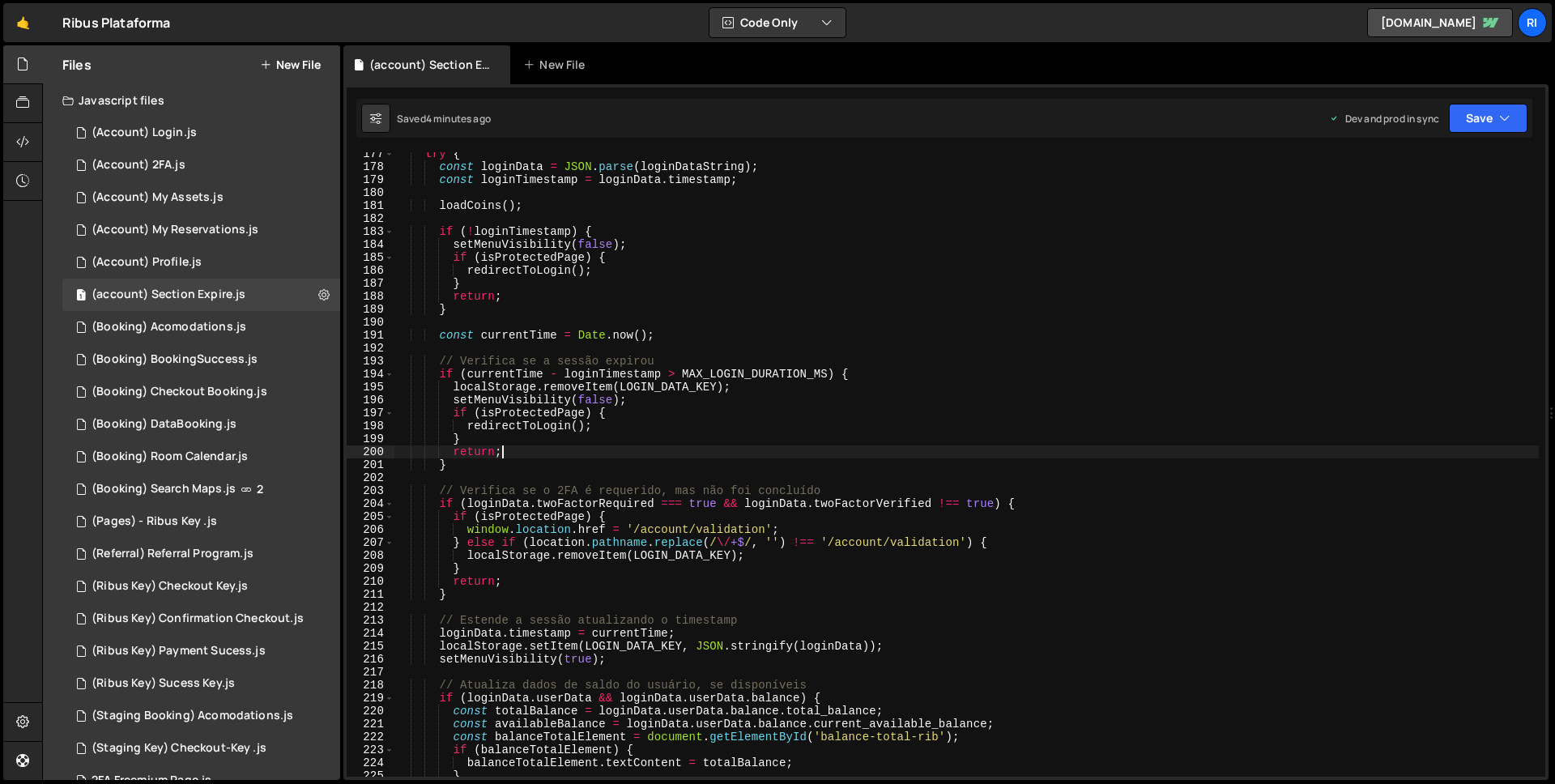
click at [744, 386] on div "try { const loginData = JSON . parse ( loginDataString ) ; const loginTimestamp…" at bounding box center [967, 472] width 1145 height 650
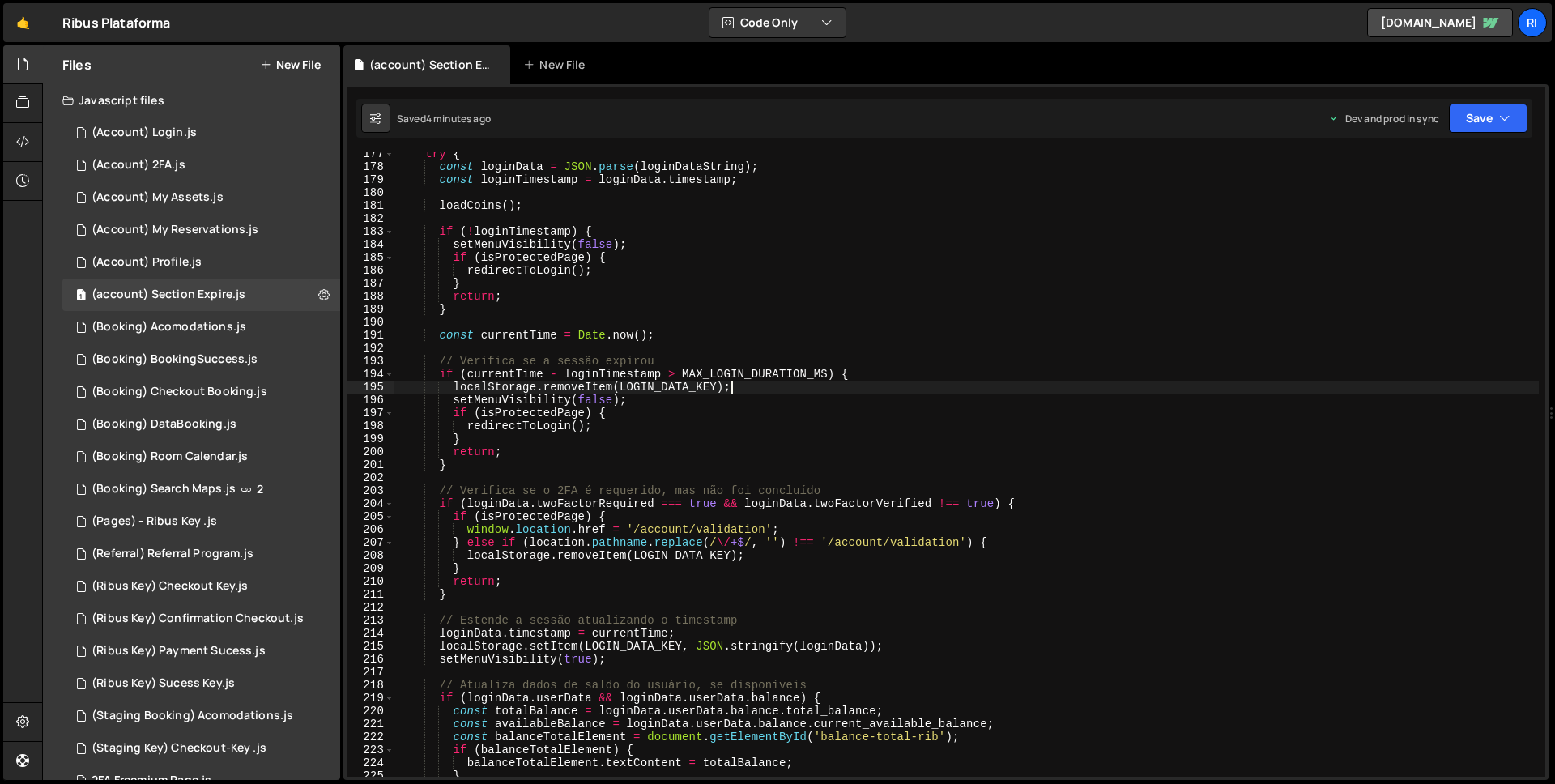
click at [544, 464] on div "try { const loginData = JSON . parse ( loginDataString ) ; const loginTimestamp…" at bounding box center [967, 472] width 1145 height 650
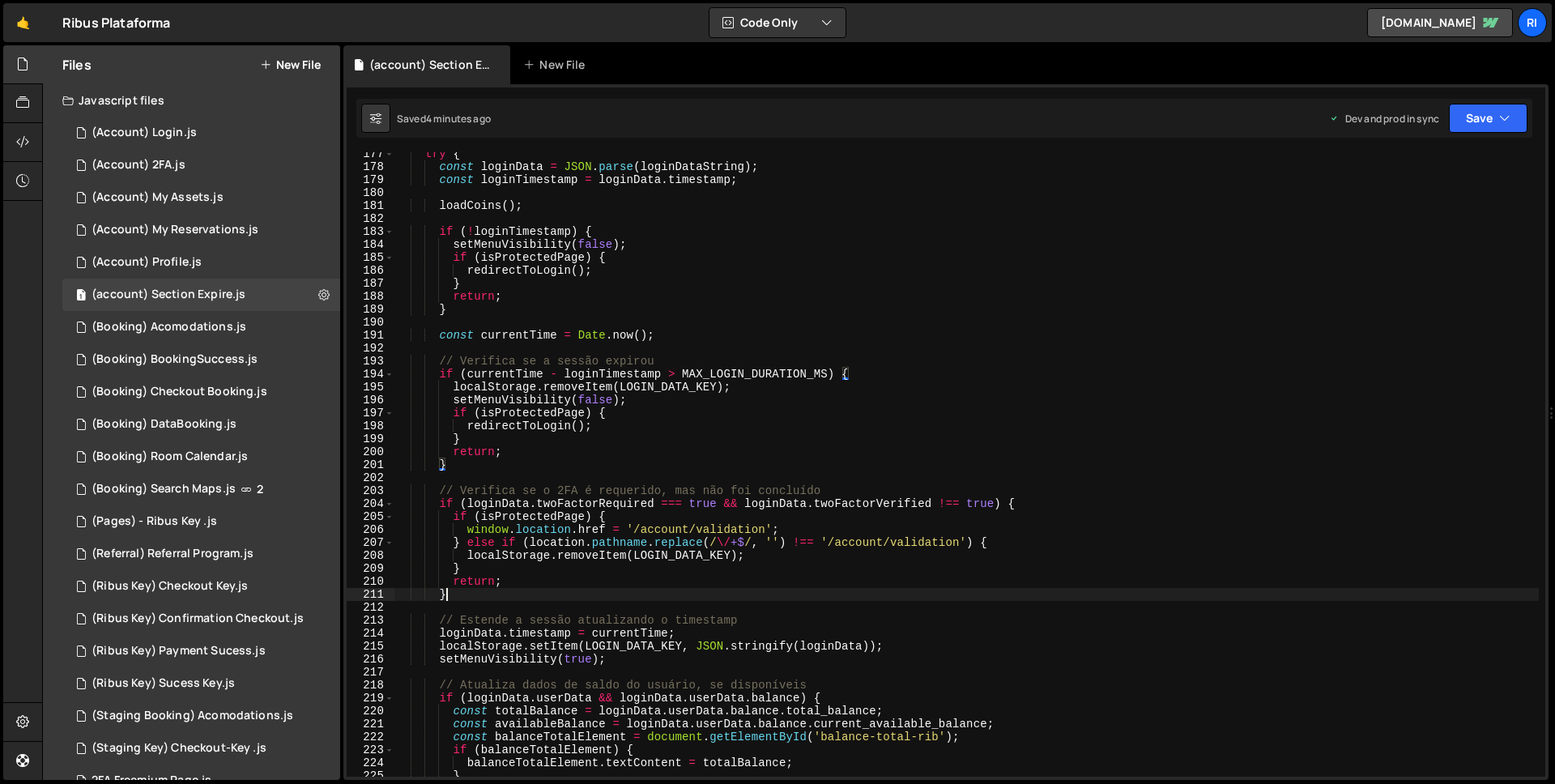
click at [543, 597] on div "try { const loginData = JSON . parse ( loginDataString ) ; const loginTimestamp…" at bounding box center [967, 472] width 1145 height 650
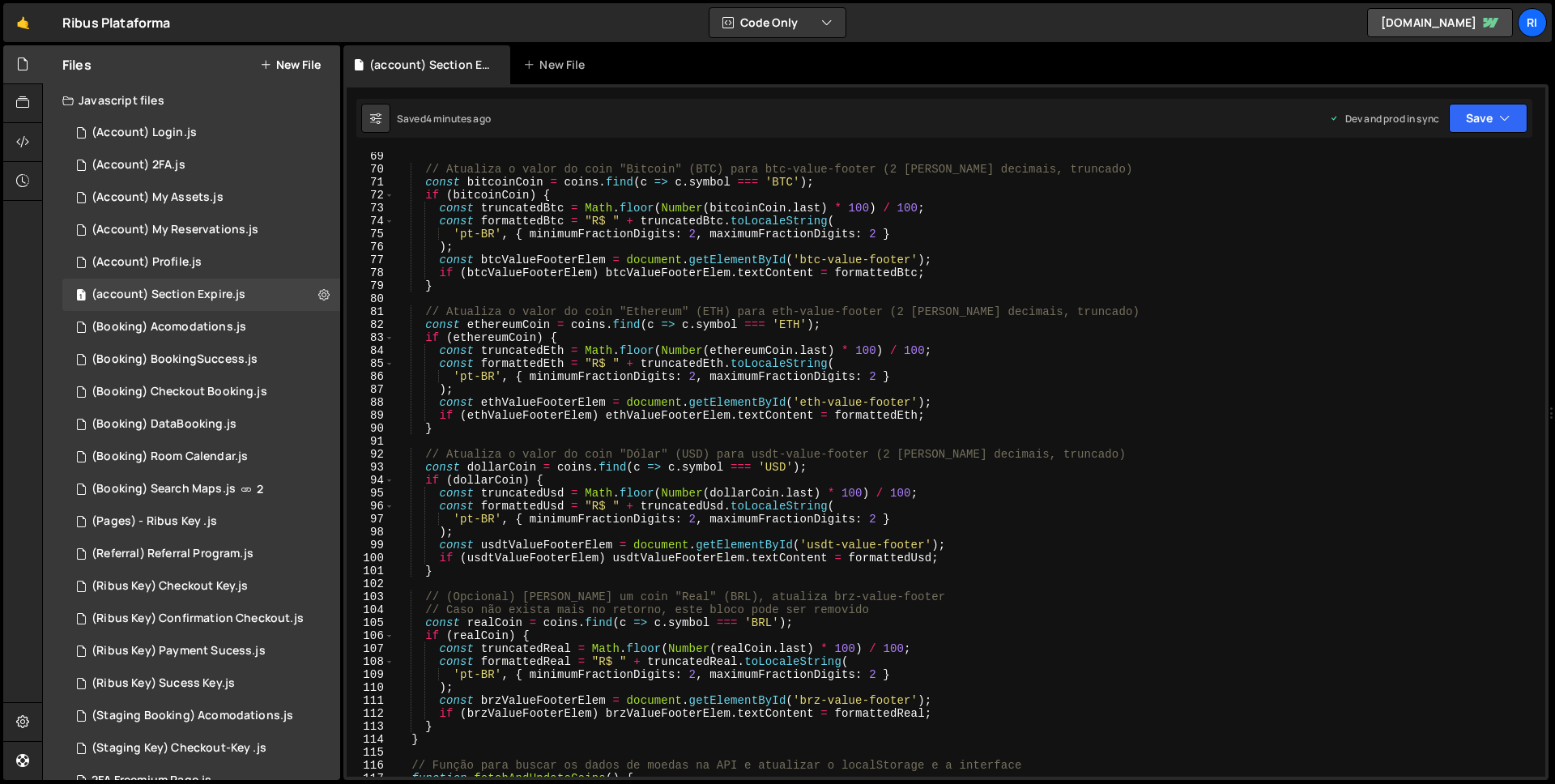
scroll to position [1056, 0]
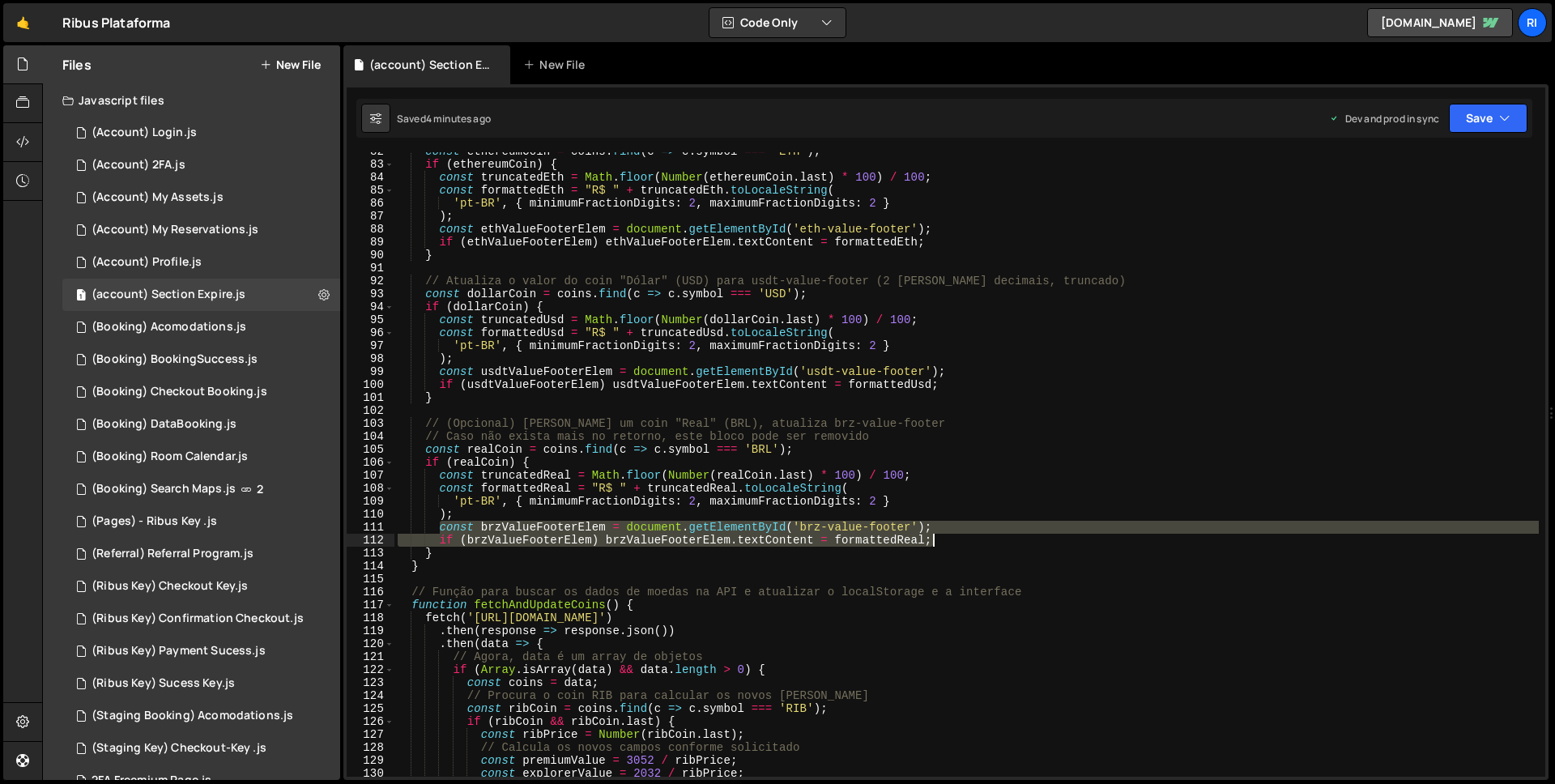
drag, startPoint x: 440, startPoint y: 528, endPoint x: 976, endPoint y: 540, distance: 536.1
click at [976, 540] on div "const ethereumCoin = coins . find ( c => c . symbol === 'ETH' ) ; if ( ethereum…" at bounding box center [967, 470] width 1145 height 650
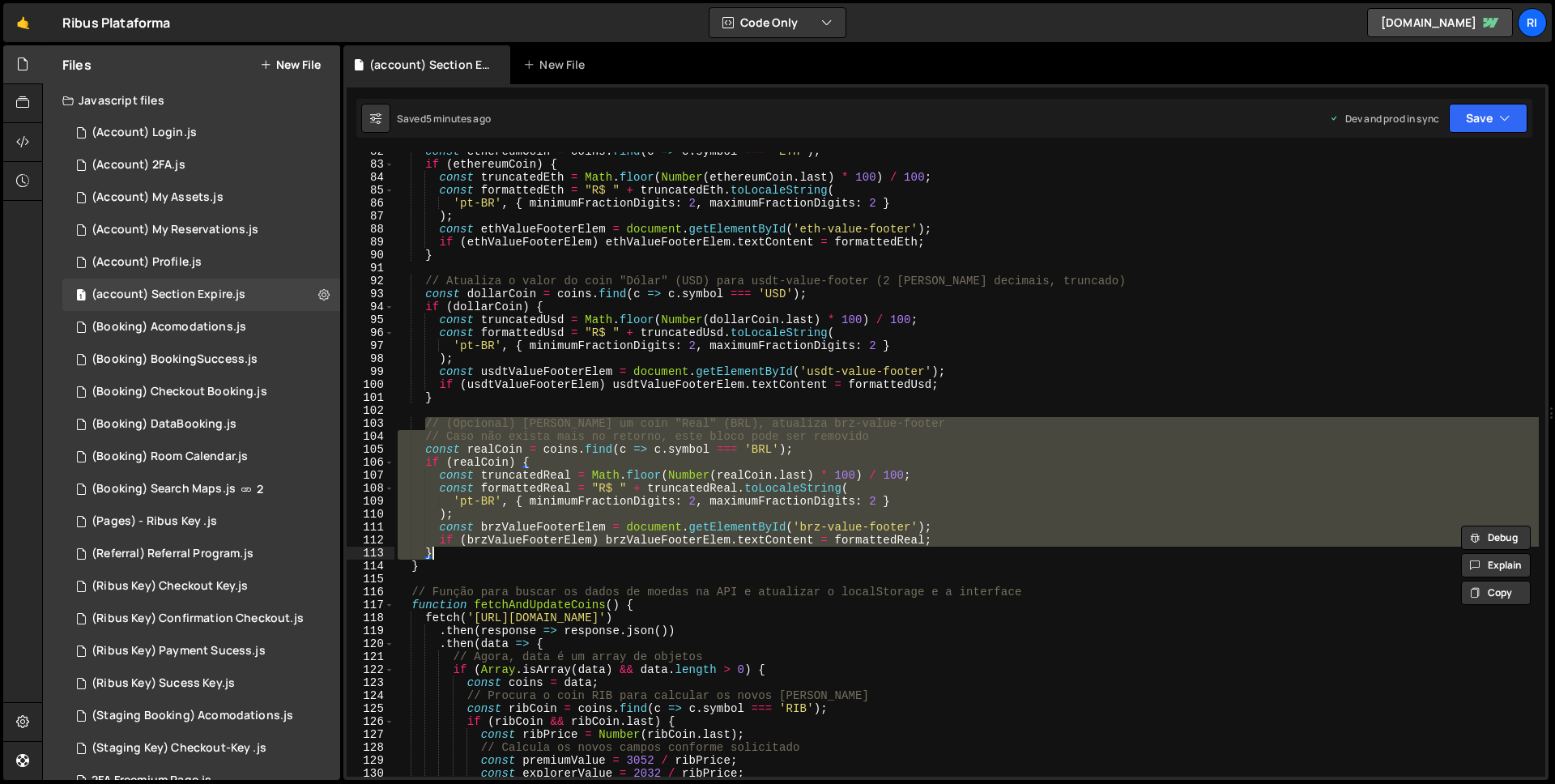
drag, startPoint x: 424, startPoint y: 427, endPoint x: 472, endPoint y: 553, distance: 134.8
click at [472, 553] on div "const ethereumCoin = coins . find ( c => c . symbol === 'ETH' ) ; if ( ethereum…" at bounding box center [967, 470] width 1145 height 650
paste textarea
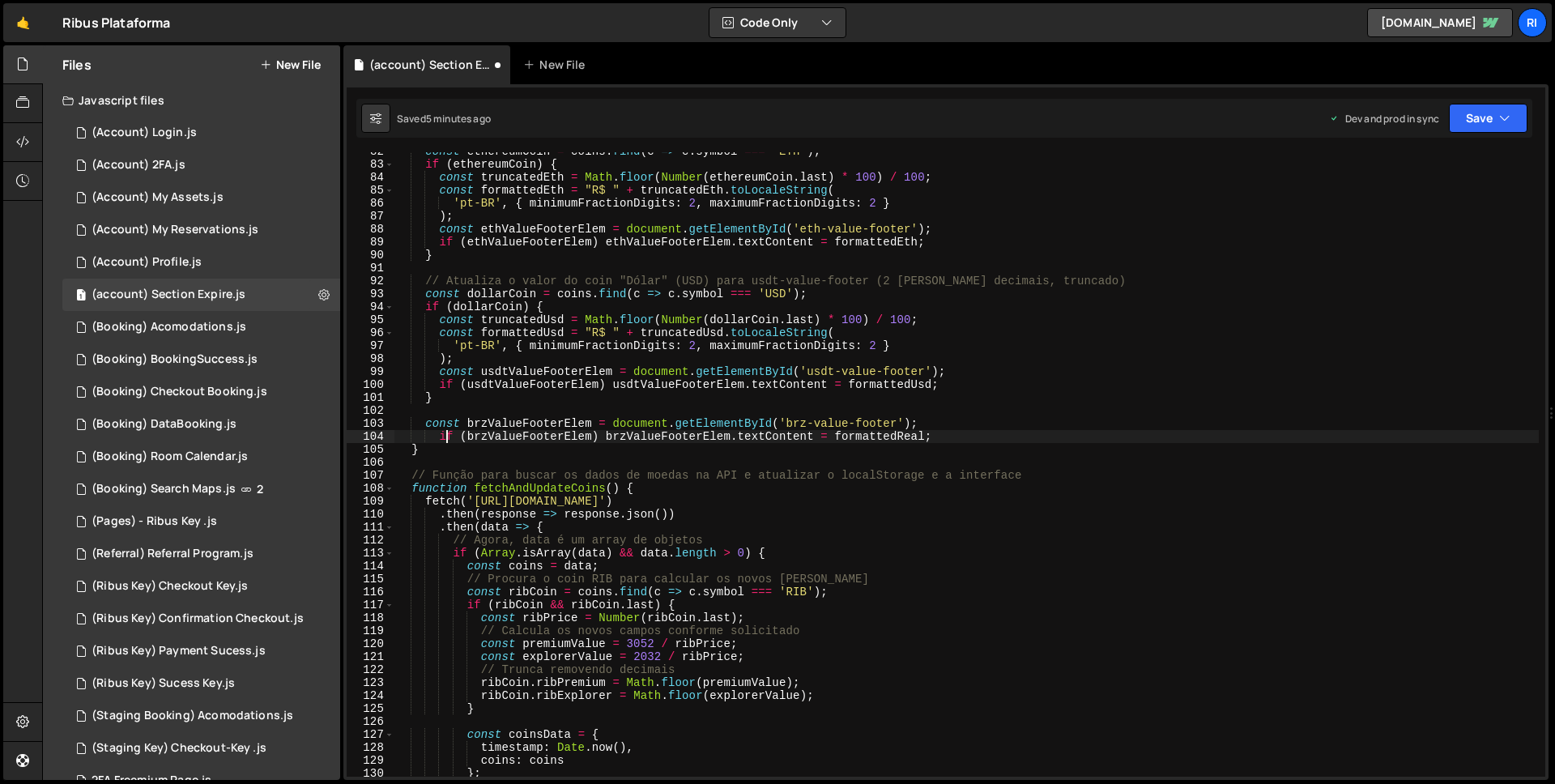
click at [444, 435] on div "const ethereumCoin = coins . find ( c => c . symbol === 'ETH' ) ; if ( ethereum…" at bounding box center [967, 470] width 1145 height 650
click at [865, 432] on div "const ethereumCoin = coins . find ( c => c . symbol === 'ETH' ) ; if ( ethereum…" at bounding box center [967, 470] width 1145 height 650
type textarea "if (brzValueFooterElem) brzValueFooterElem.textContent = "1,00";"
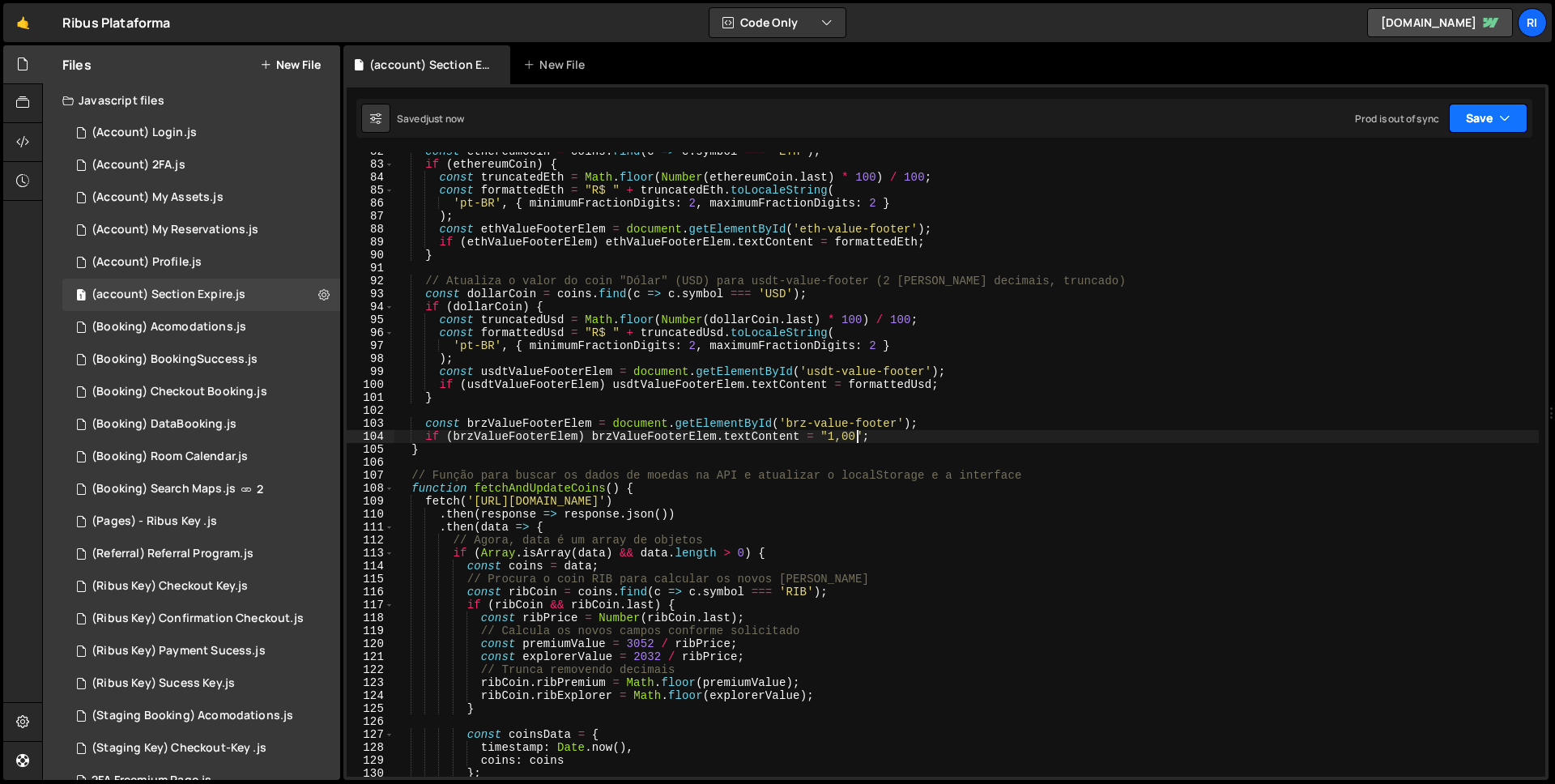
click at [1492, 115] on button "Save" at bounding box center [1488, 117] width 78 height 29
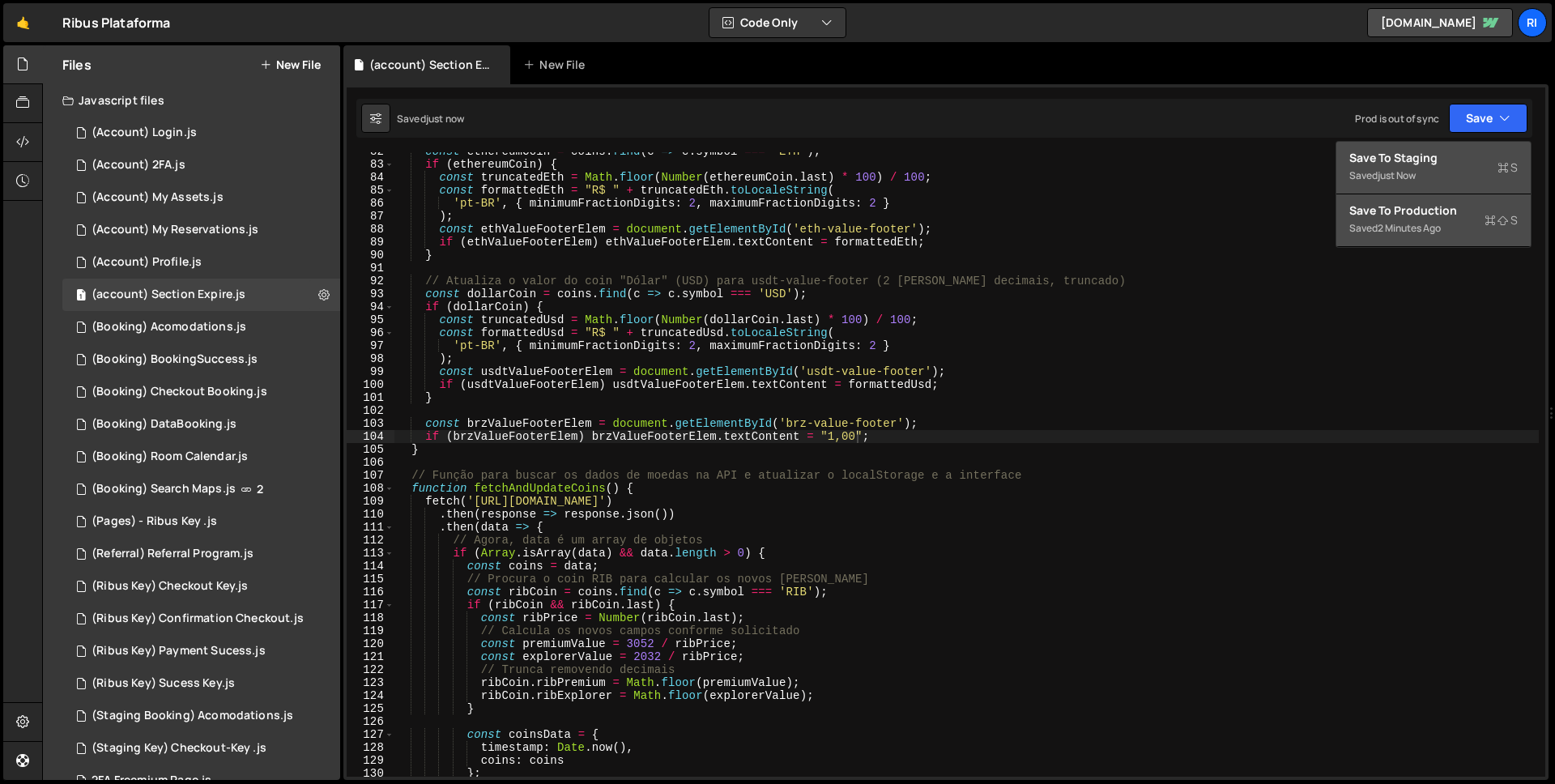
click at [1424, 161] on div "Save to Staging S" at bounding box center [1433, 157] width 168 height 16
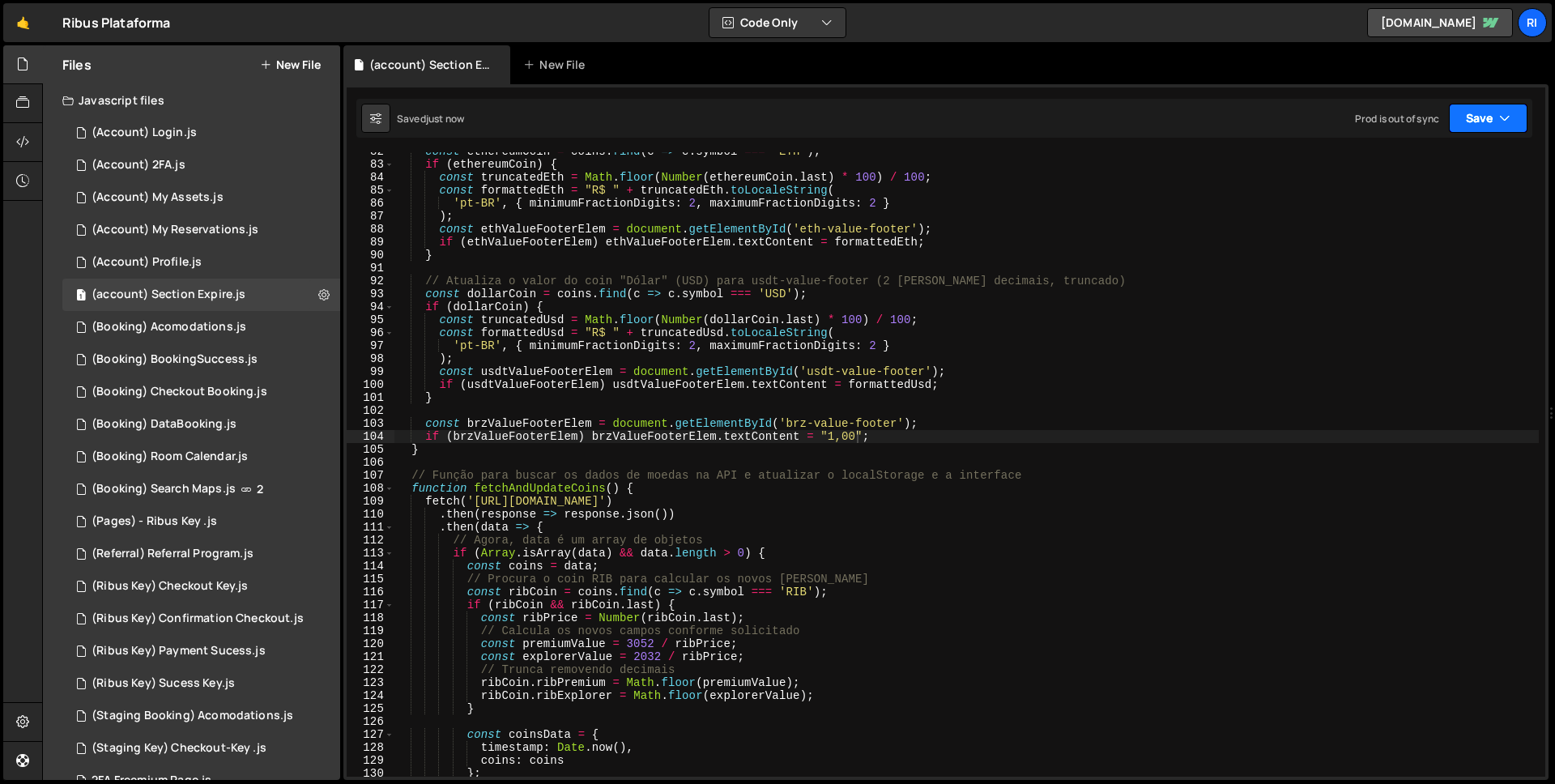
click at [1473, 130] on button "Save" at bounding box center [1488, 117] width 78 height 29
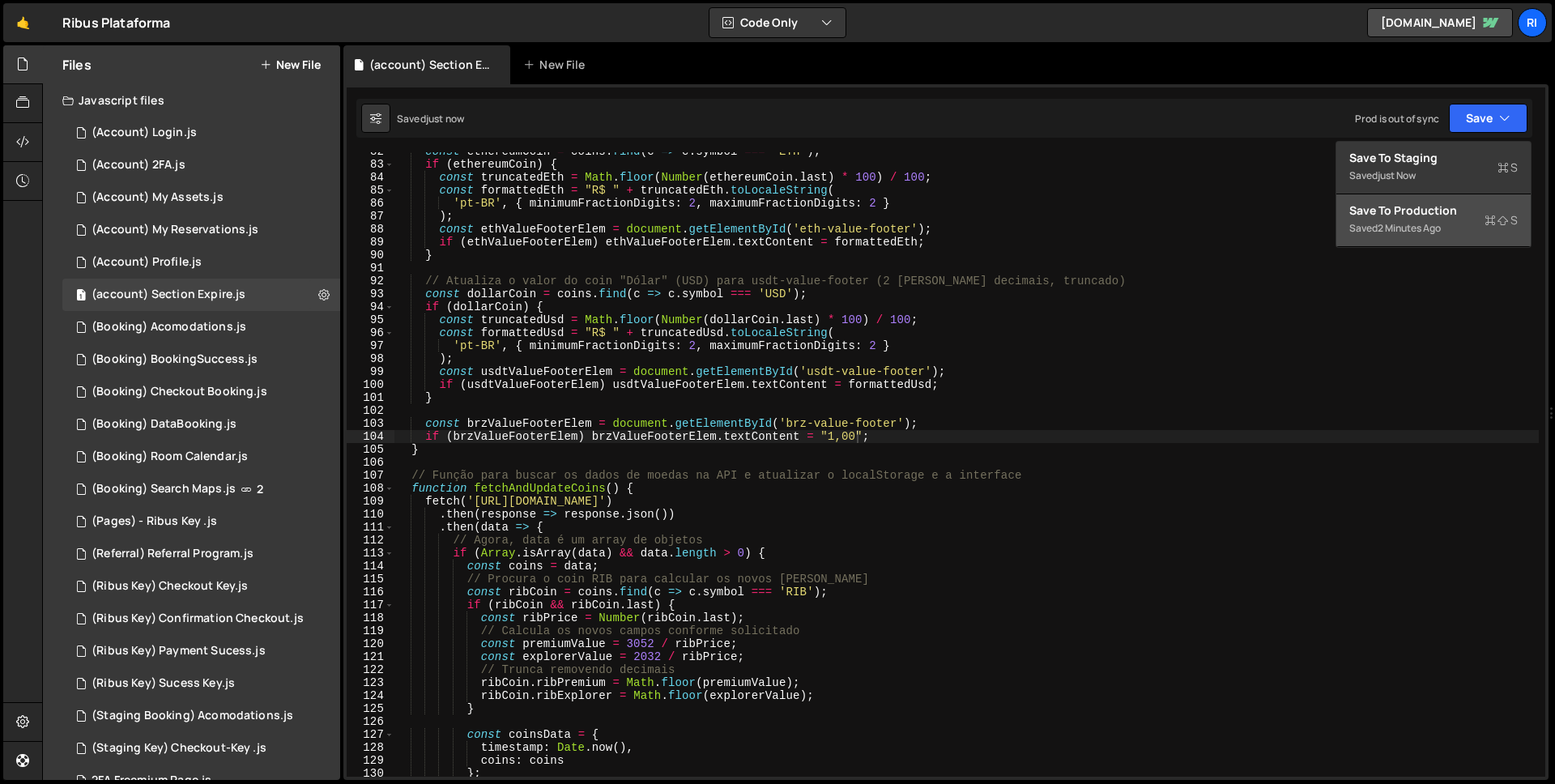
click at [1411, 222] on div "2 minutes ago" at bounding box center [1410, 228] width 63 height 14
